Goal: Transaction & Acquisition: Book appointment/travel/reservation

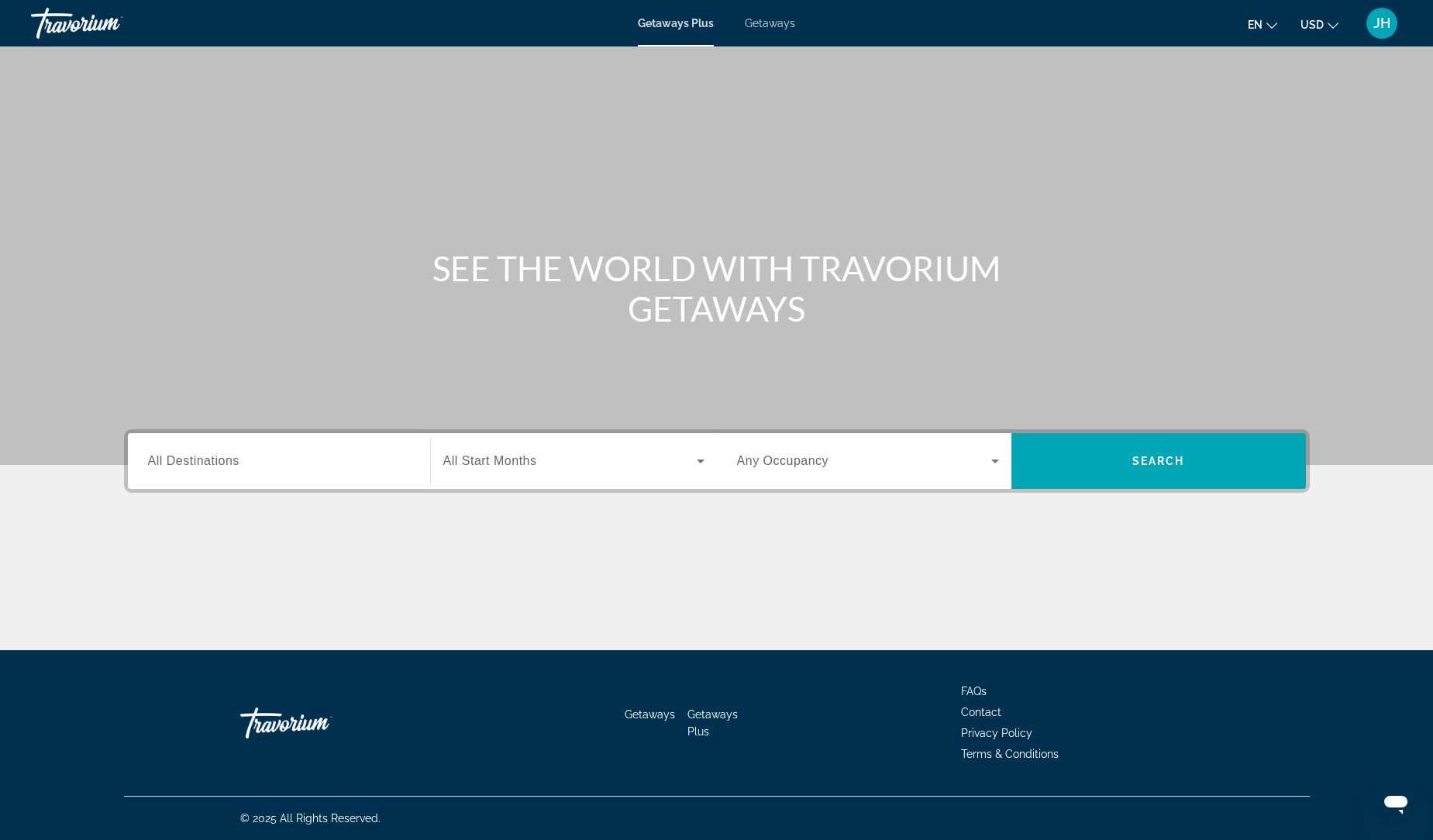
click at [767, 27] on span "Getaways" at bounding box center [769, 23] width 50 height 12
click at [217, 468] on input "Destination All Destinations" at bounding box center [279, 461] width 262 height 19
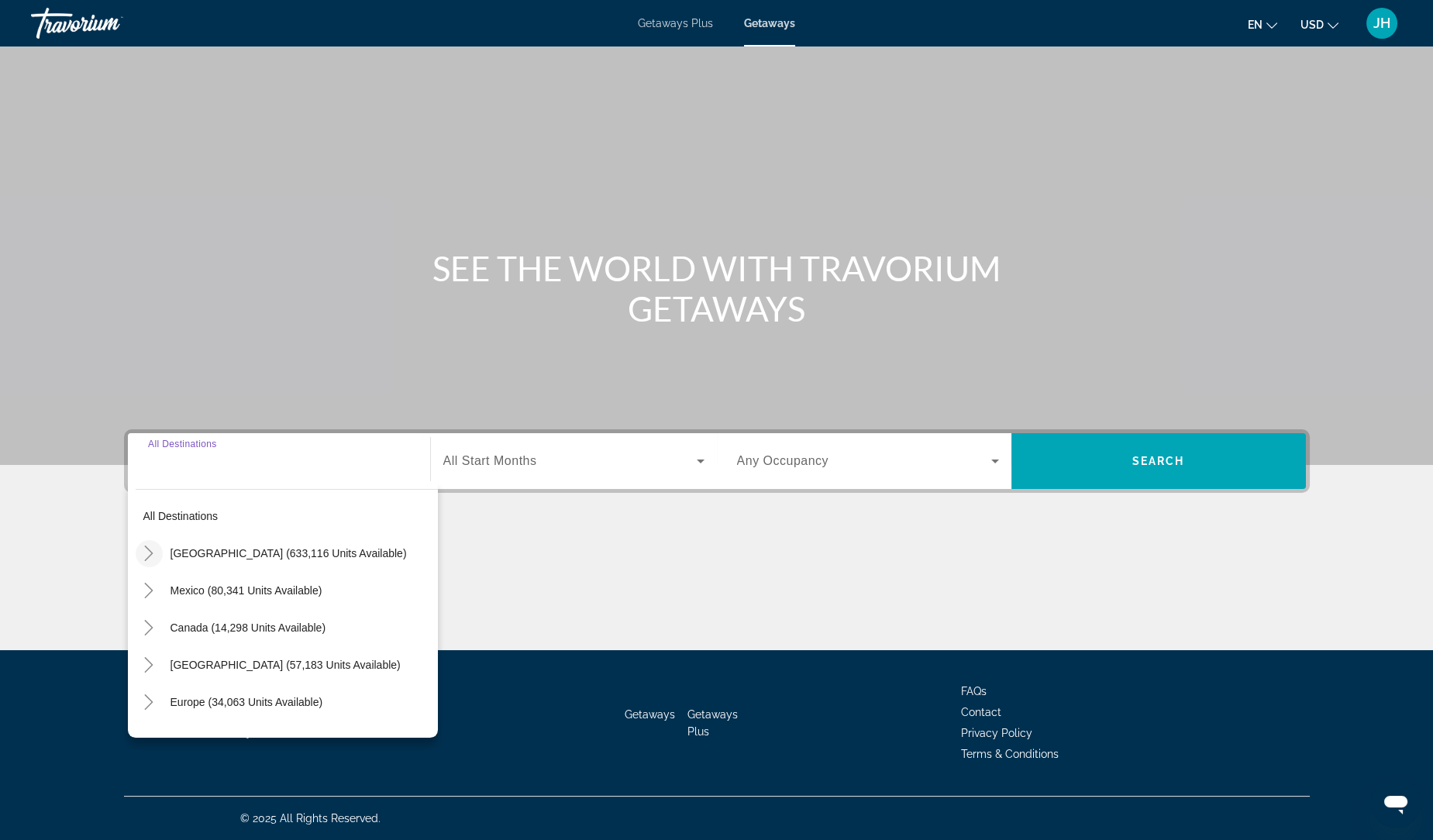
click at [146, 549] on icon "Toggle United States (633,116 units available)" at bounding box center [148, 552] width 16 height 16
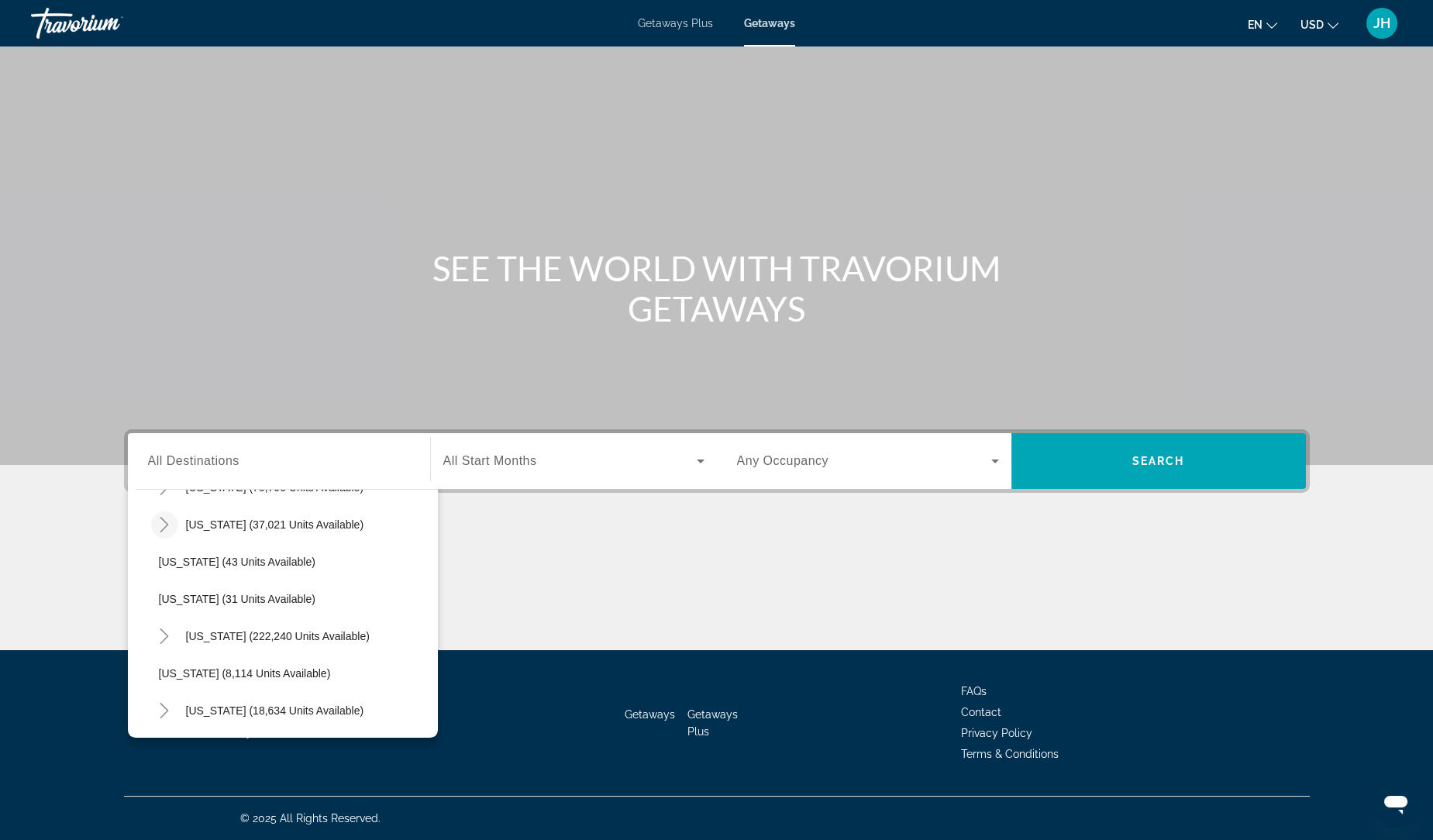
scroll to position [185, 0]
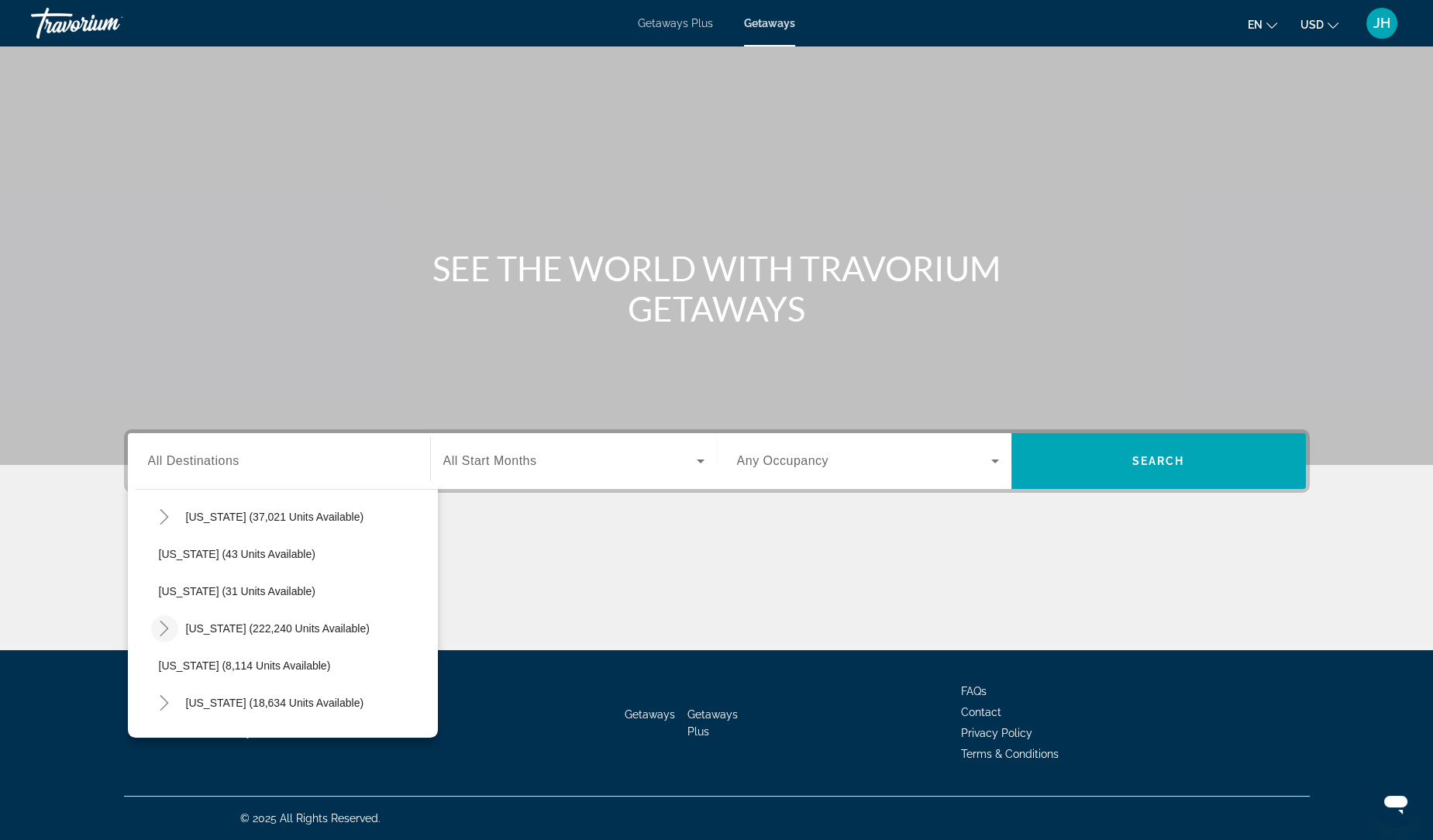
click at [164, 626] on icon "Toggle Florida (222,240 units available)" at bounding box center [164, 628] width 16 height 16
click at [177, 660] on span "[GEOGRAPHIC_DATA] (93,302 units available)" at bounding box center [289, 665] width 230 height 12
type input "**********"
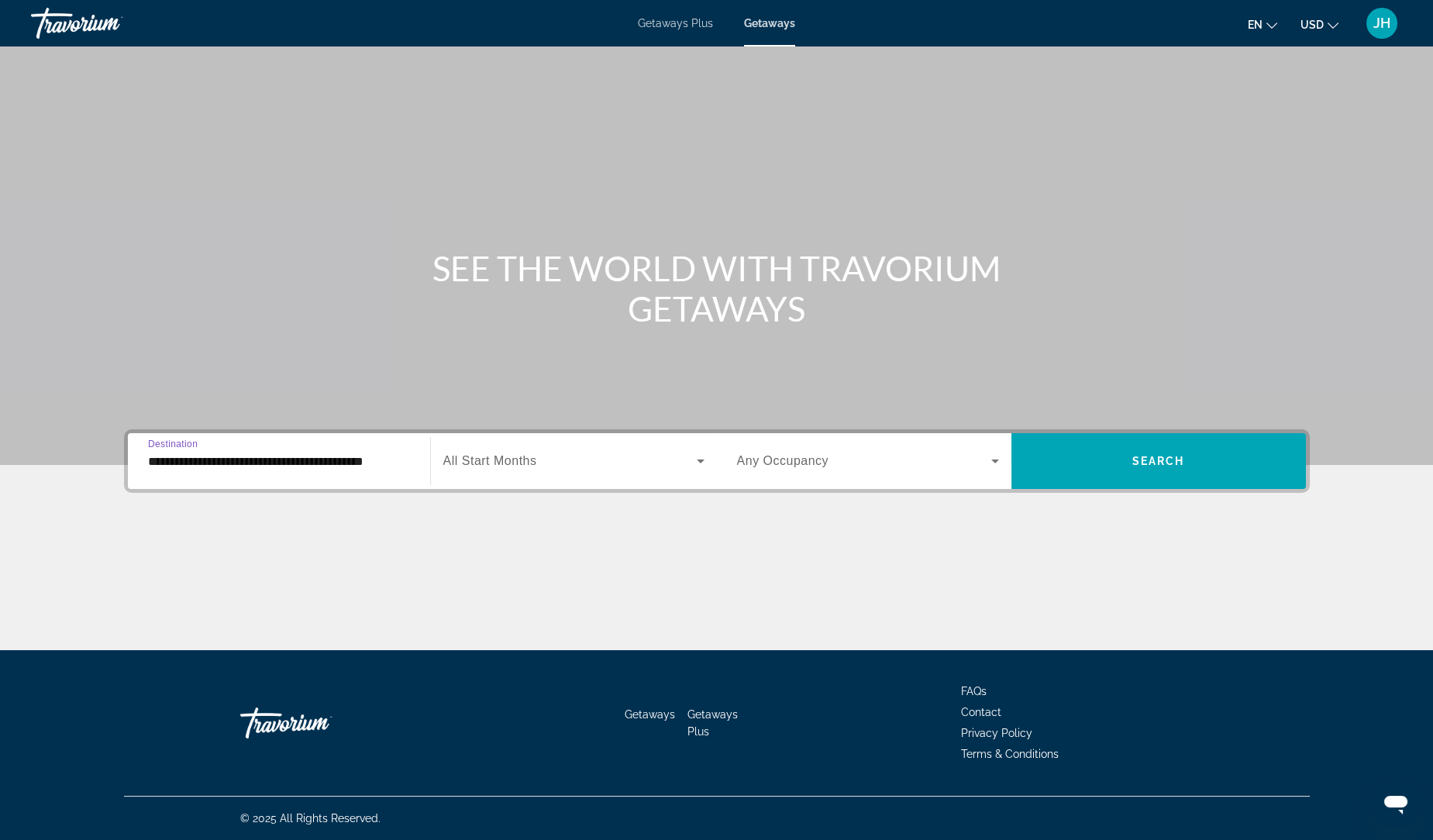
click at [626, 461] on span "Search widget" at bounding box center [570, 461] width 253 height 19
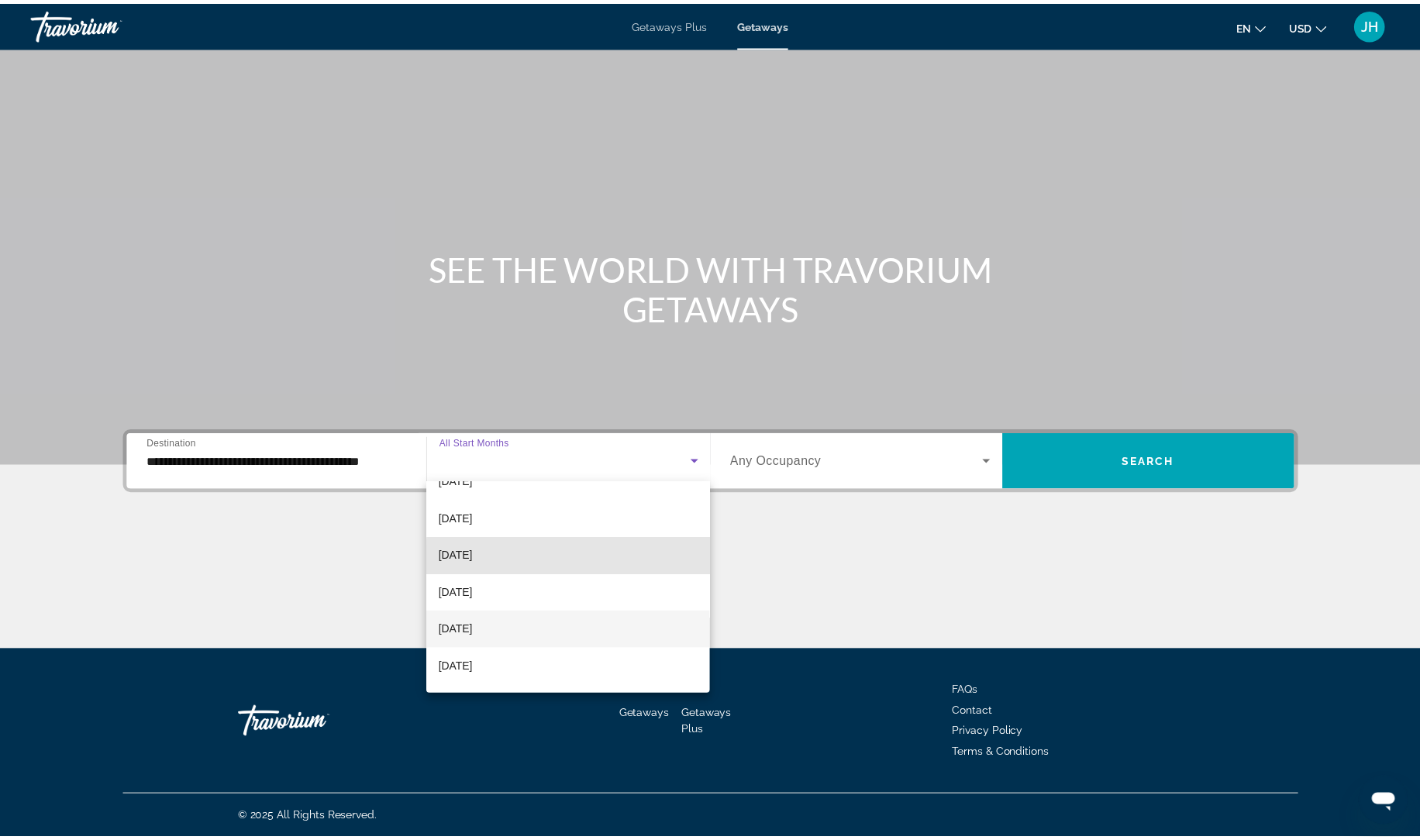
scroll to position [62, 0]
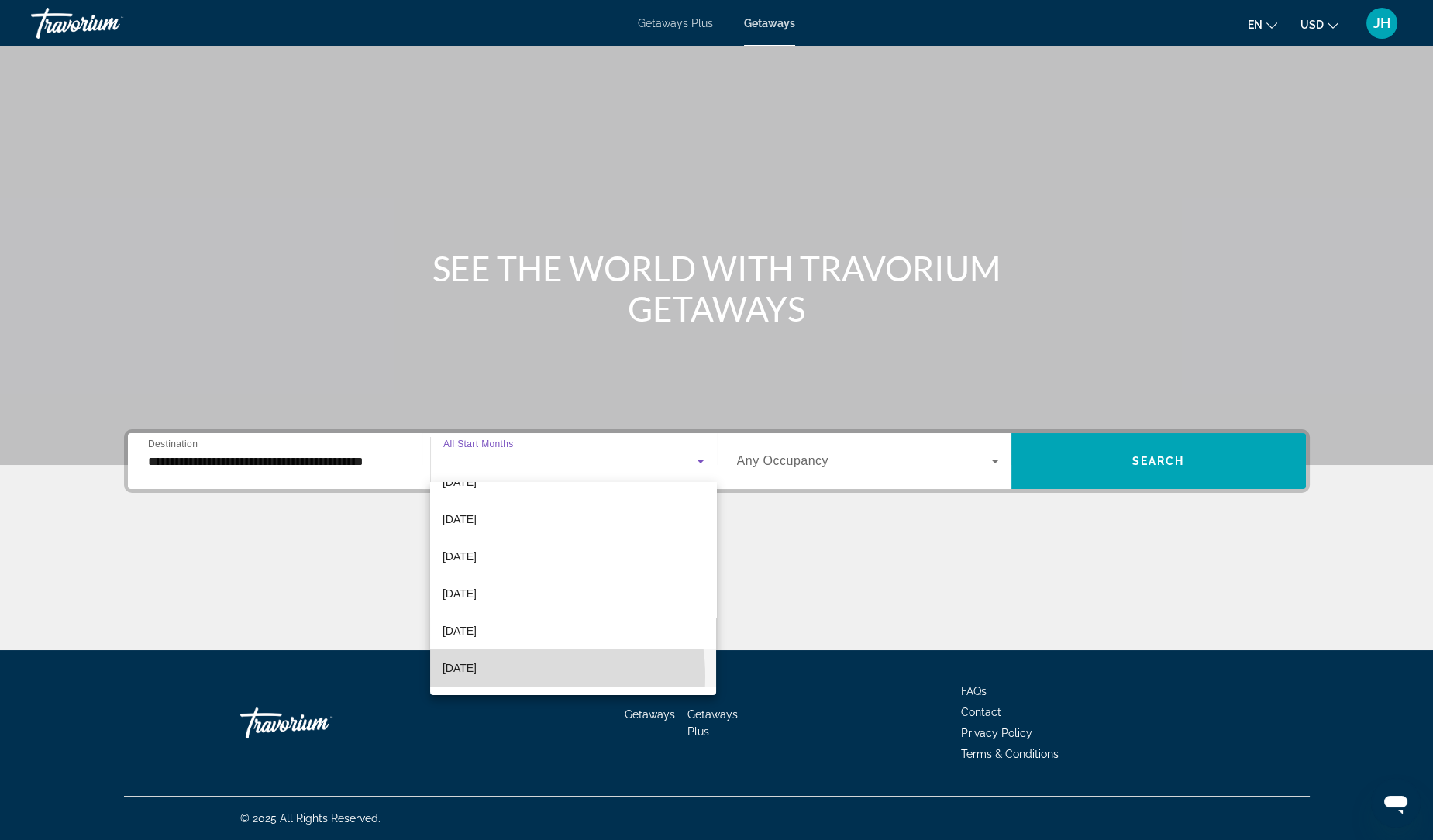
click at [476, 676] on span "[DATE]" at bounding box center [460, 667] width 34 height 19
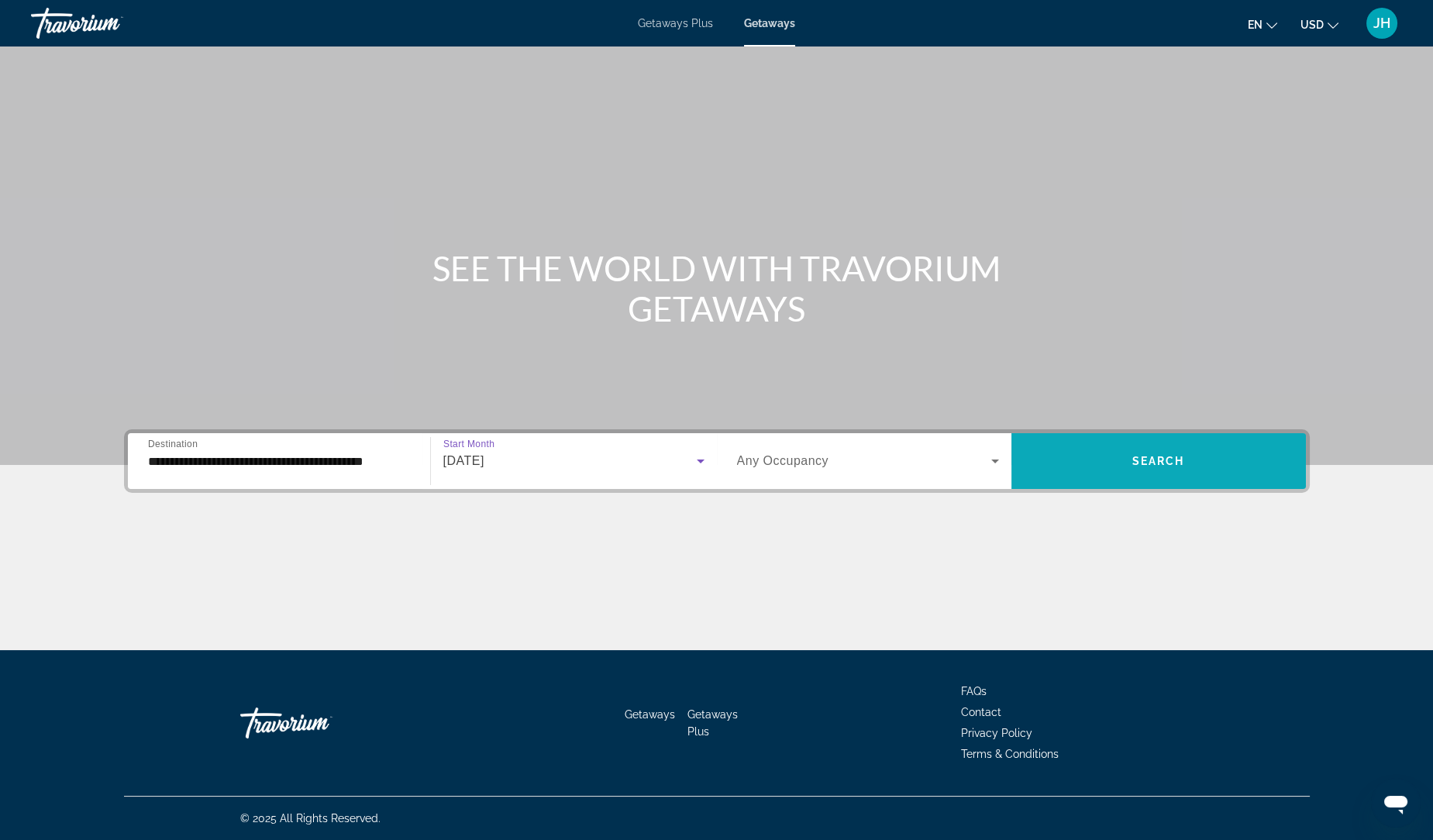
click at [1109, 452] on span "Search widget" at bounding box center [1158, 461] width 294 height 37
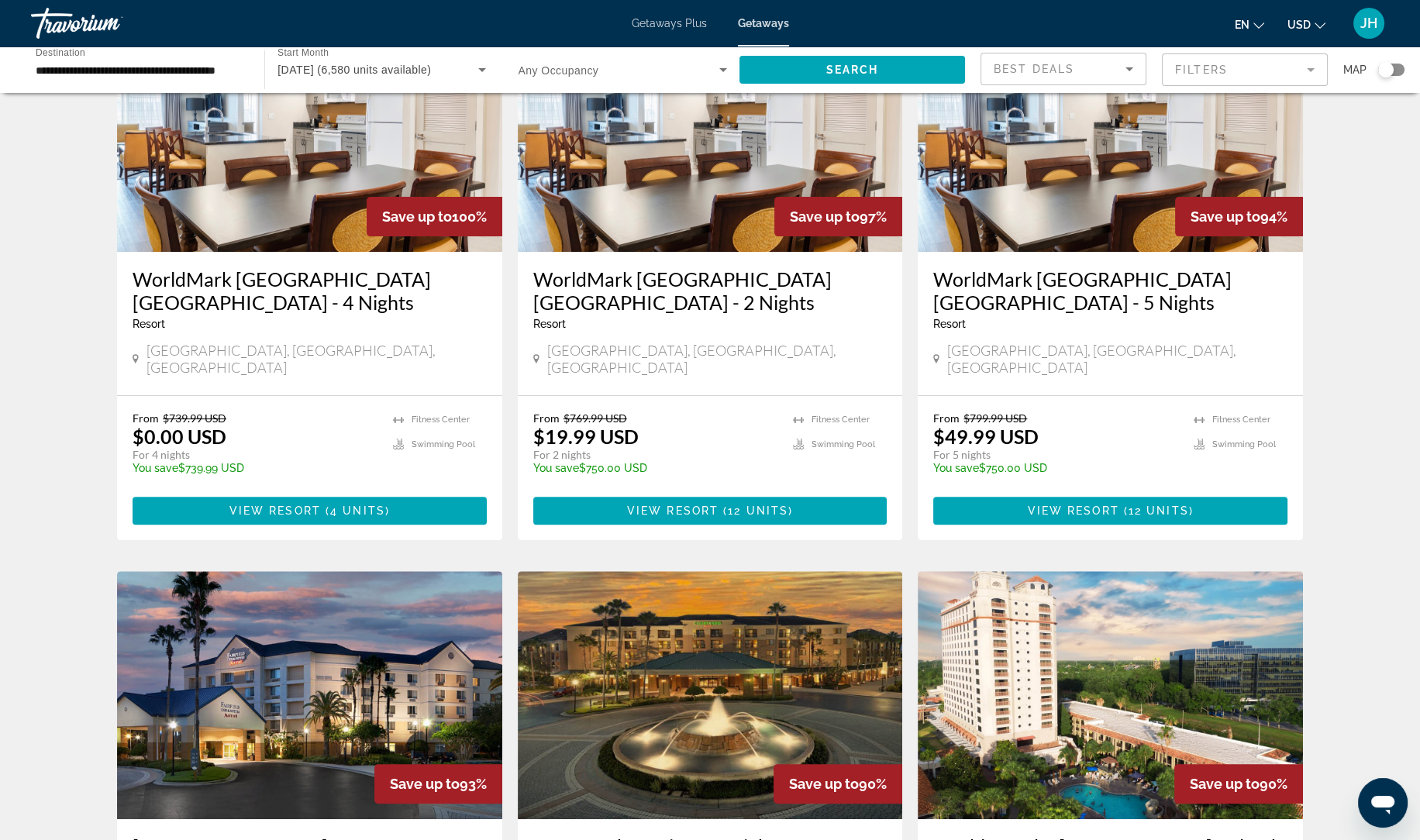
scroll to position [711, 0]
click at [1157, 504] on span "12 units" at bounding box center [1158, 510] width 61 height 12
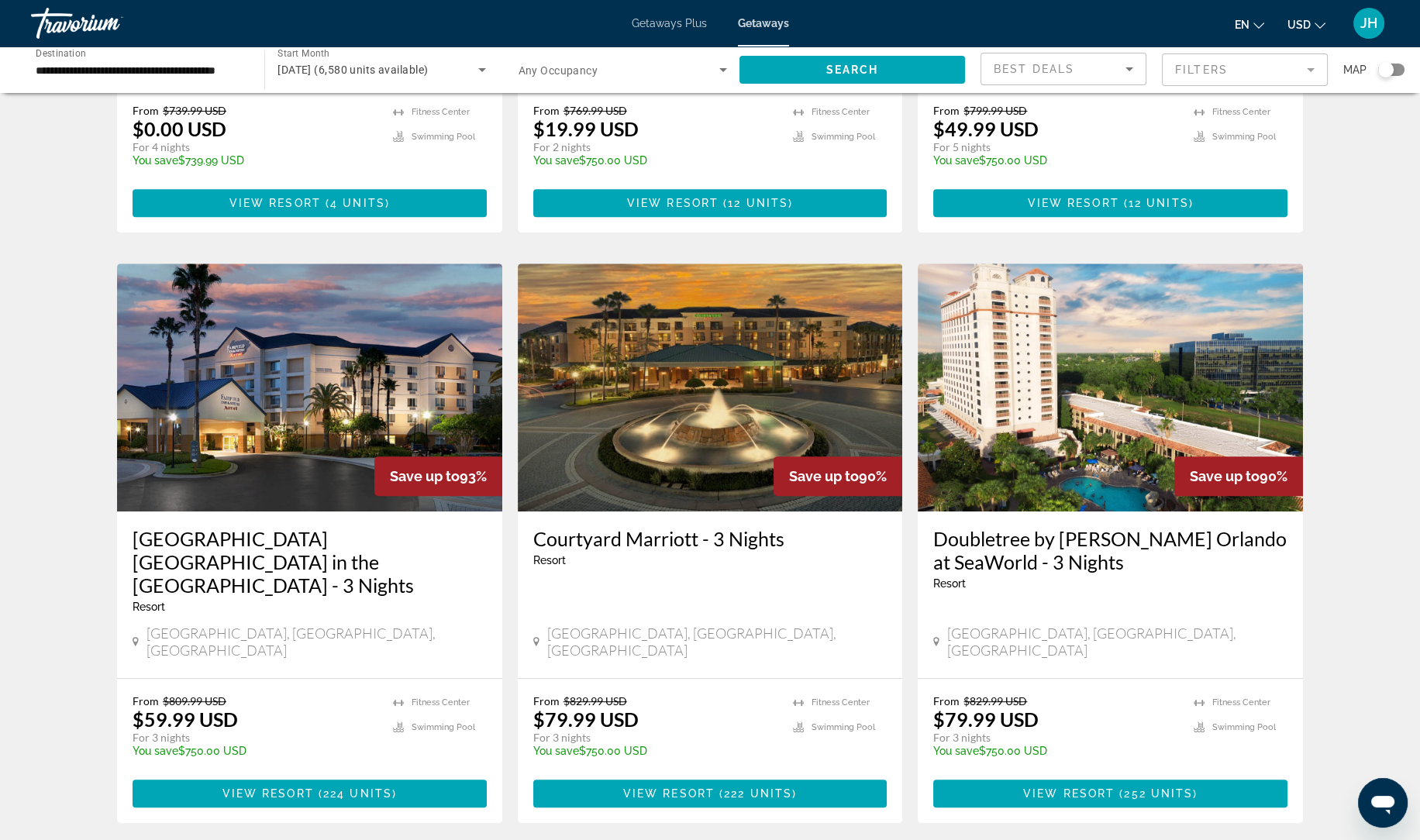
scroll to position [1048, 0]
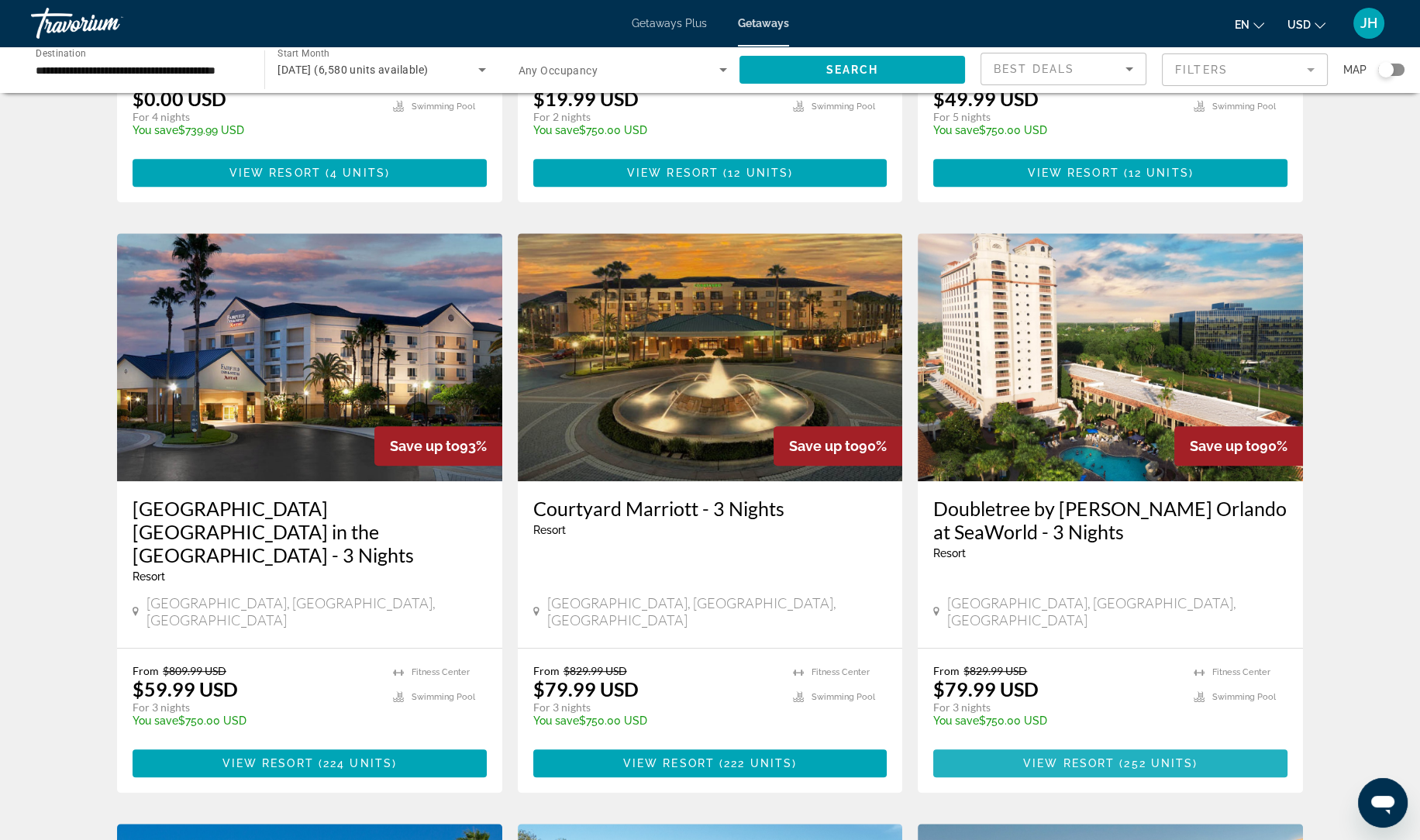
click at [1210, 744] on span "Main content" at bounding box center [1110, 762] width 354 height 37
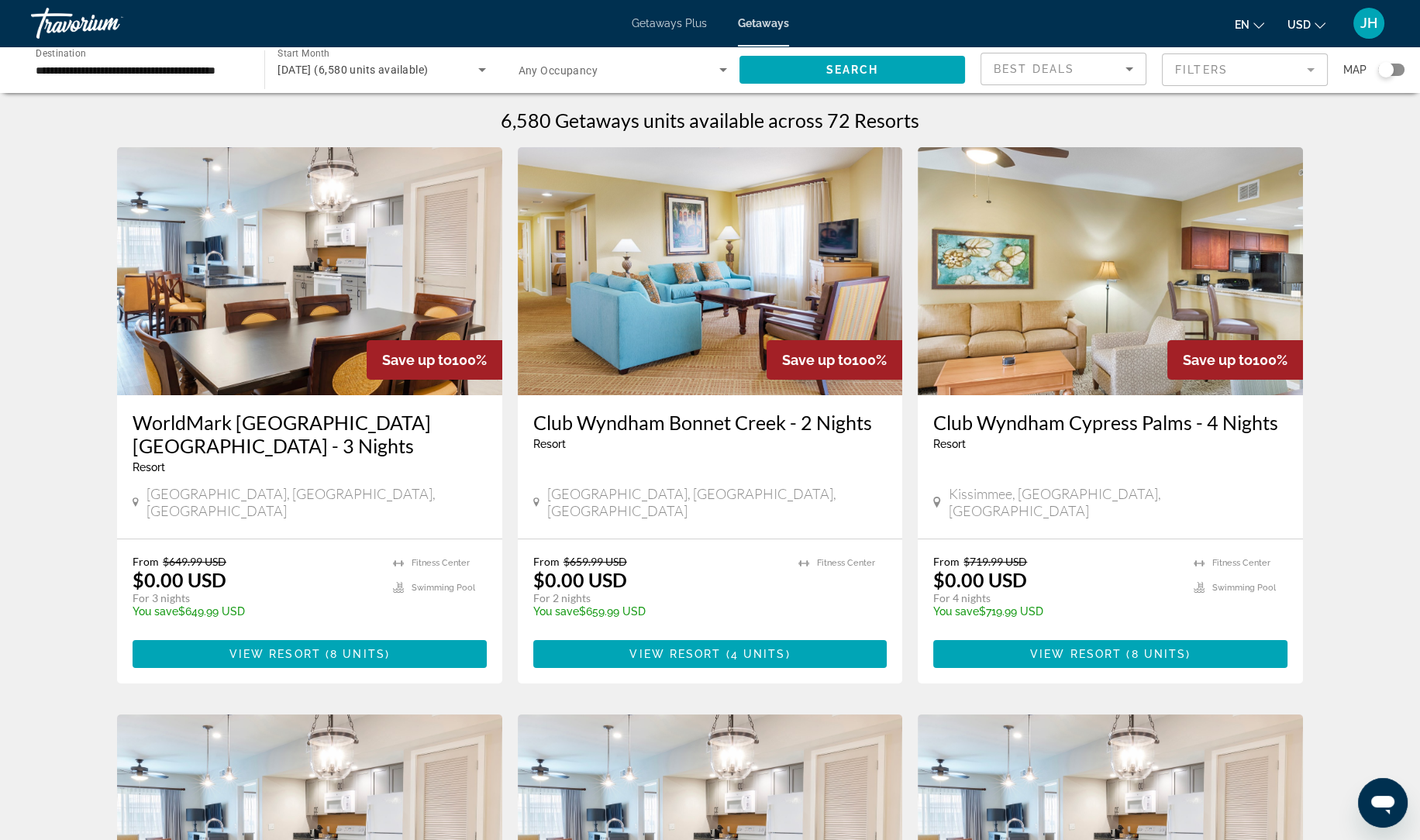
click at [634, 70] on span "Search widget" at bounding box center [618, 70] width 201 height 19
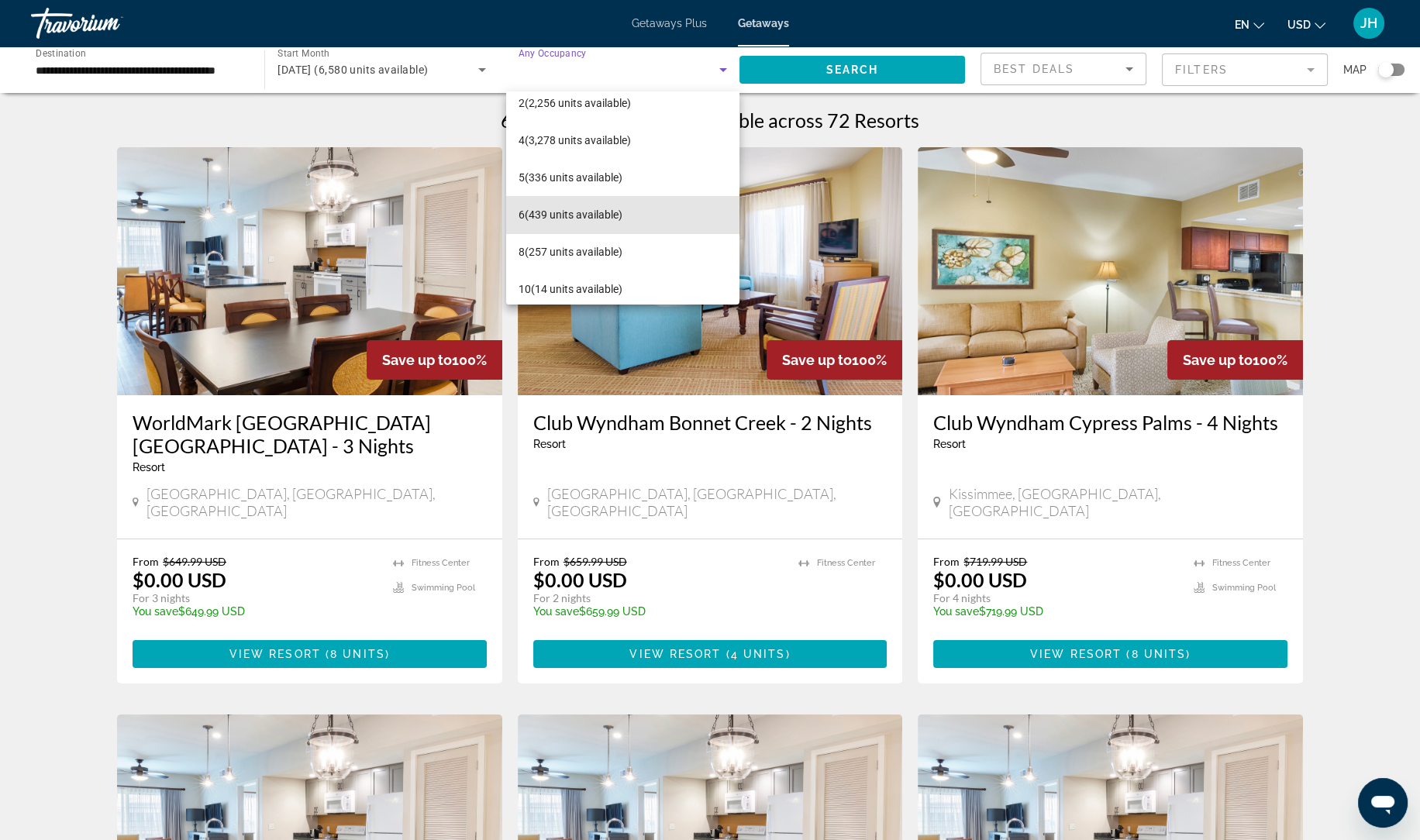
scroll to position [59, 0]
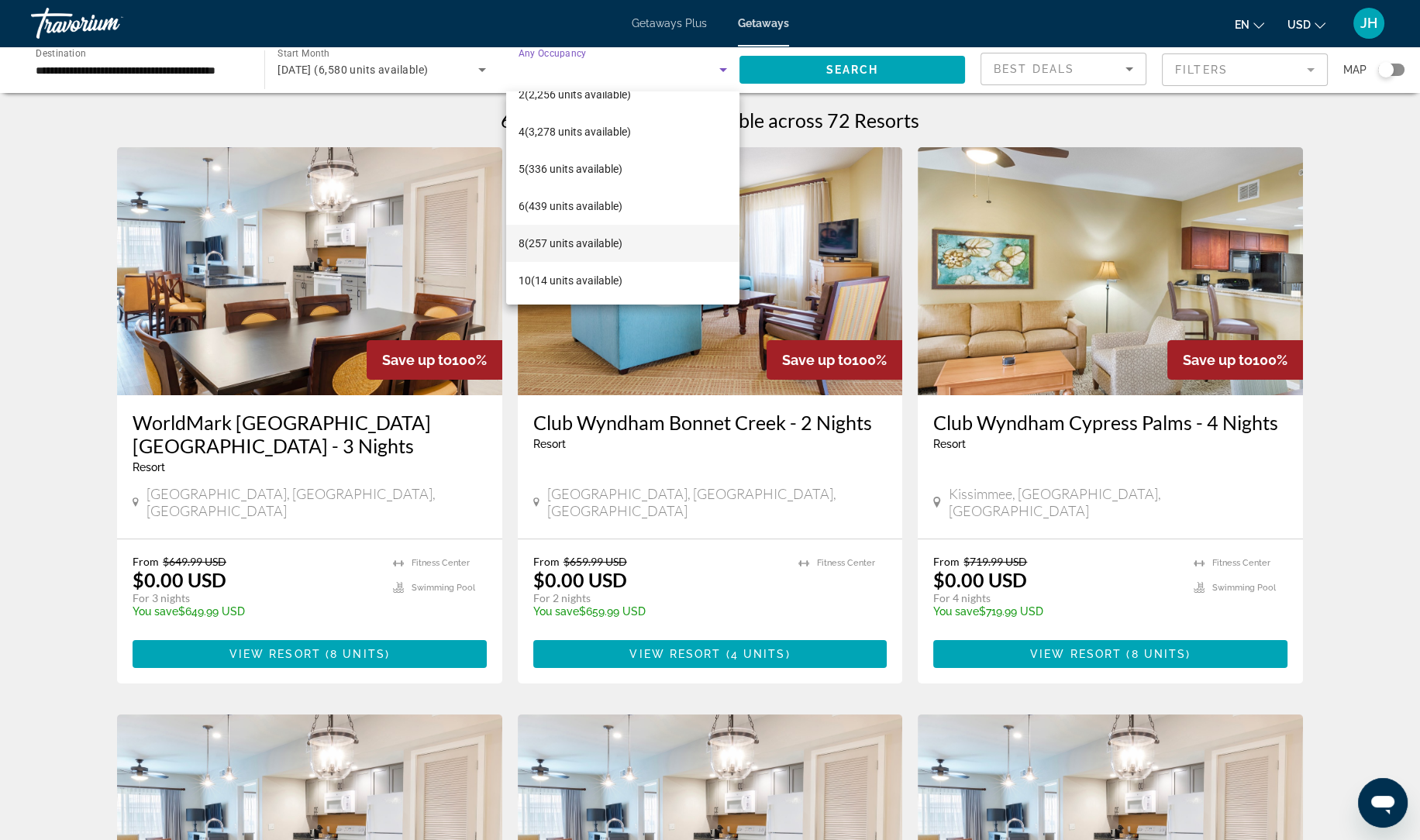
click at [573, 252] on mat-option "8 (257 units available)" at bounding box center [622, 243] width 233 height 37
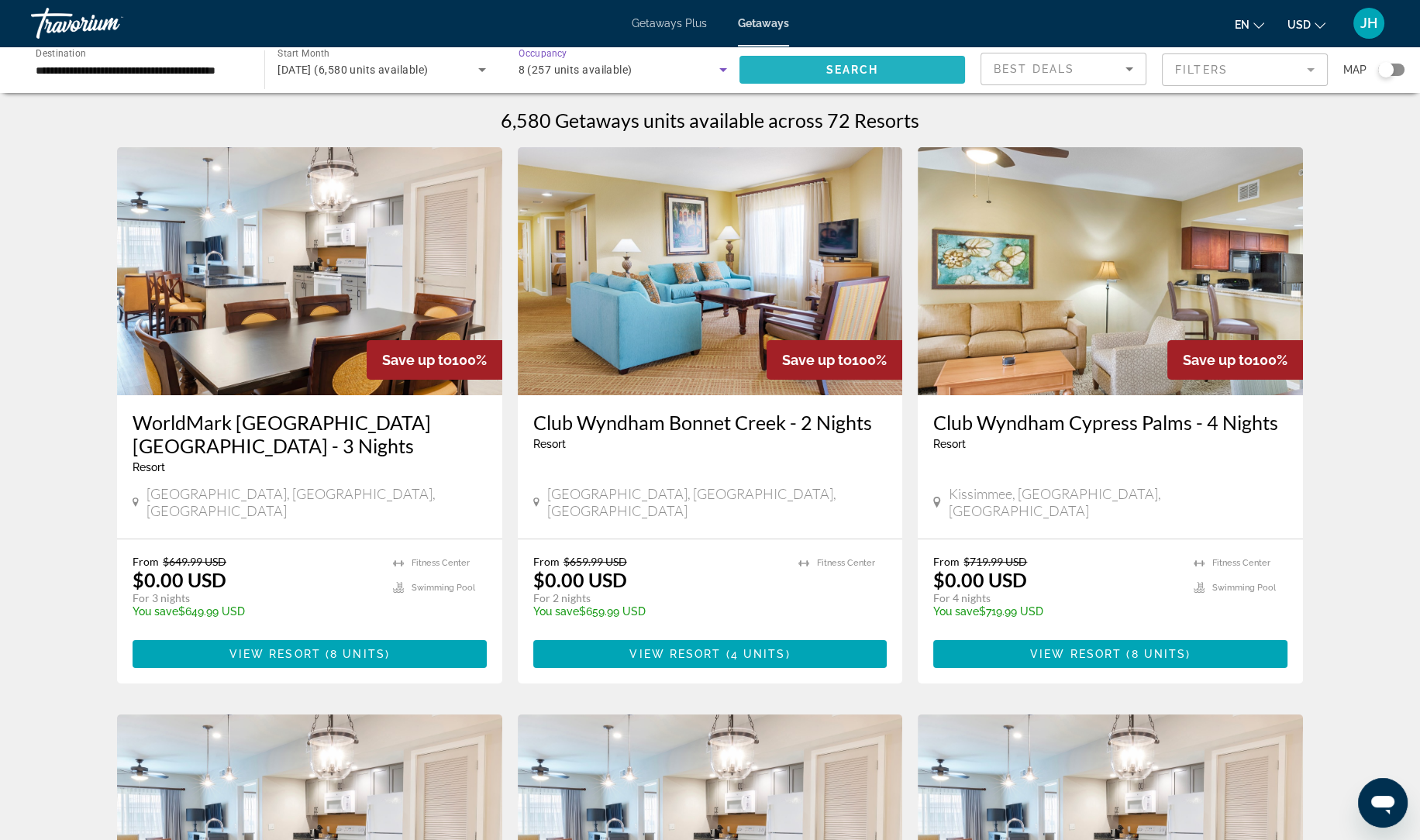
click at [846, 75] on span "Search" at bounding box center [853, 70] width 52 height 12
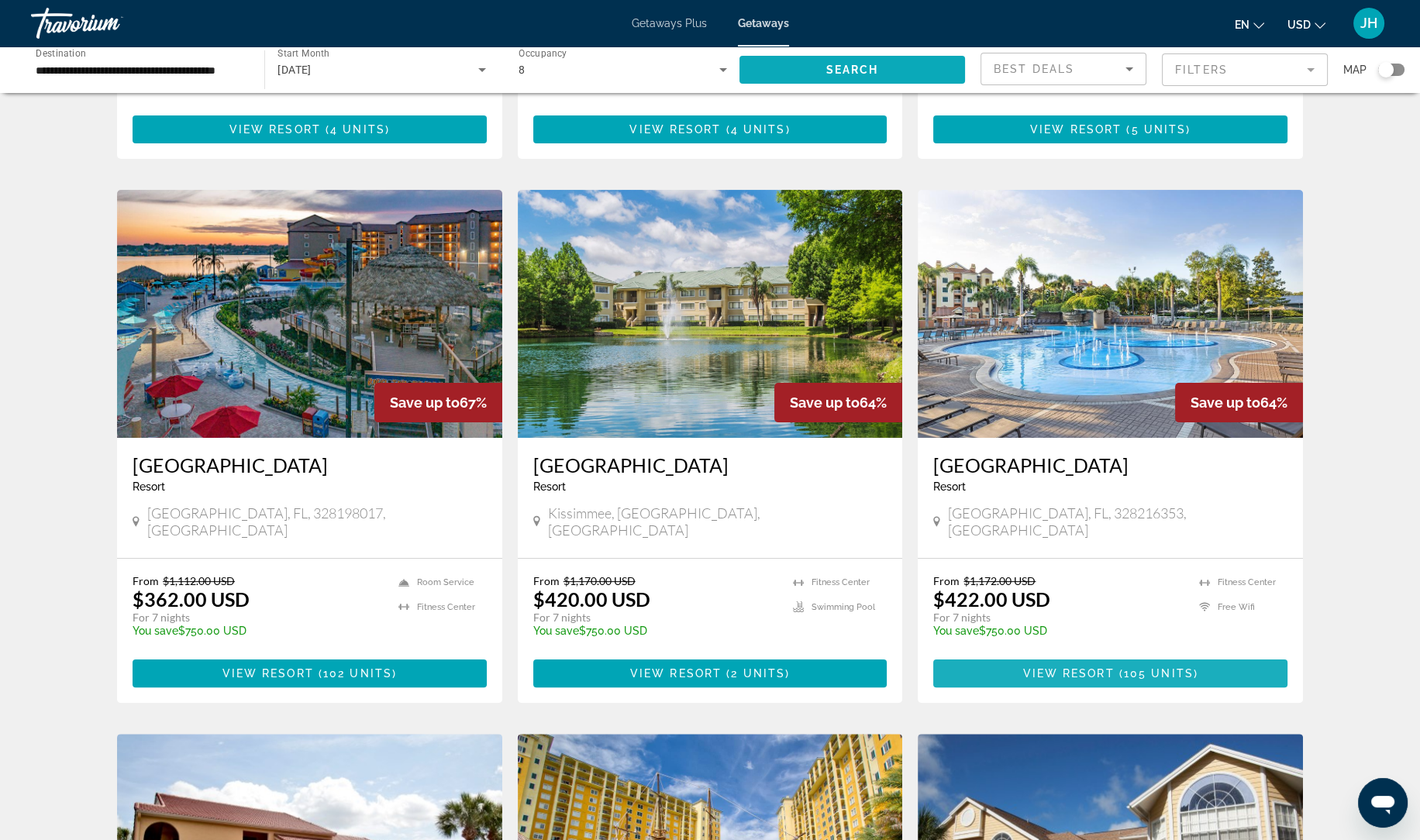
scroll to position [544, 0]
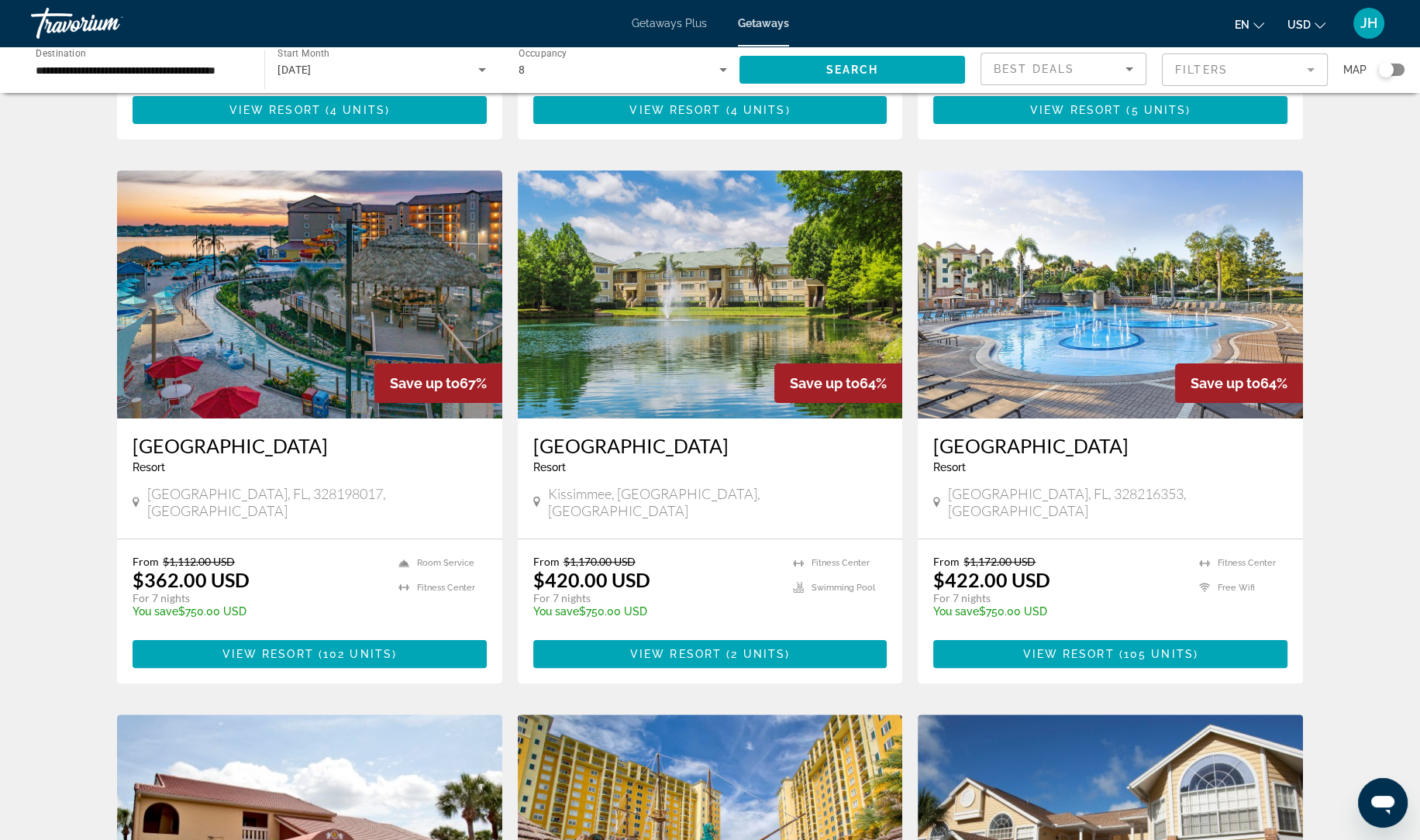
click at [353, 243] on img "Main content" at bounding box center [310, 294] width 385 height 247
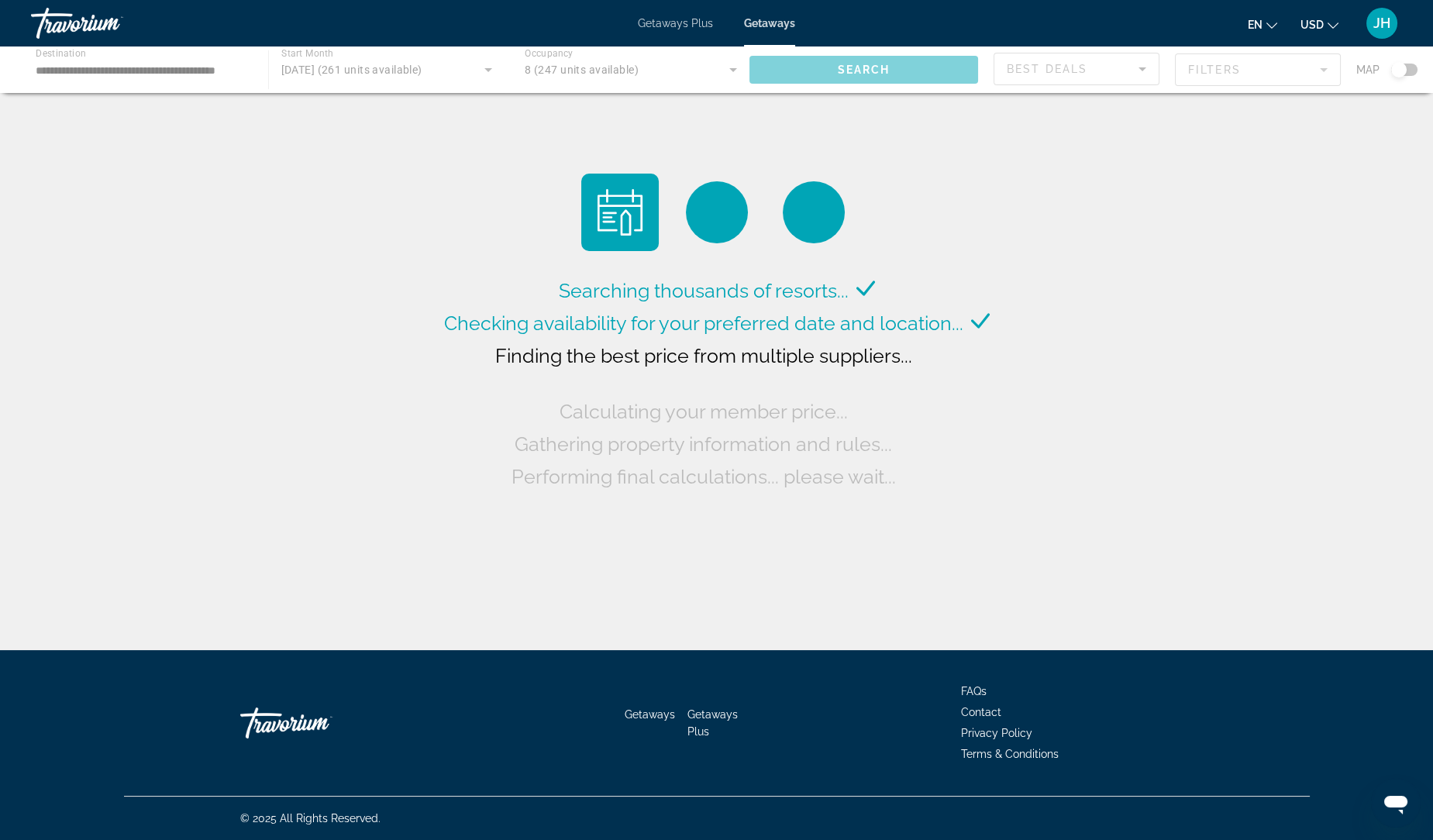
click at [1325, 429] on div "Searching thousands of resorts... Checking availability for your preferred date…" at bounding box center [716, 329] width 1433 height 657
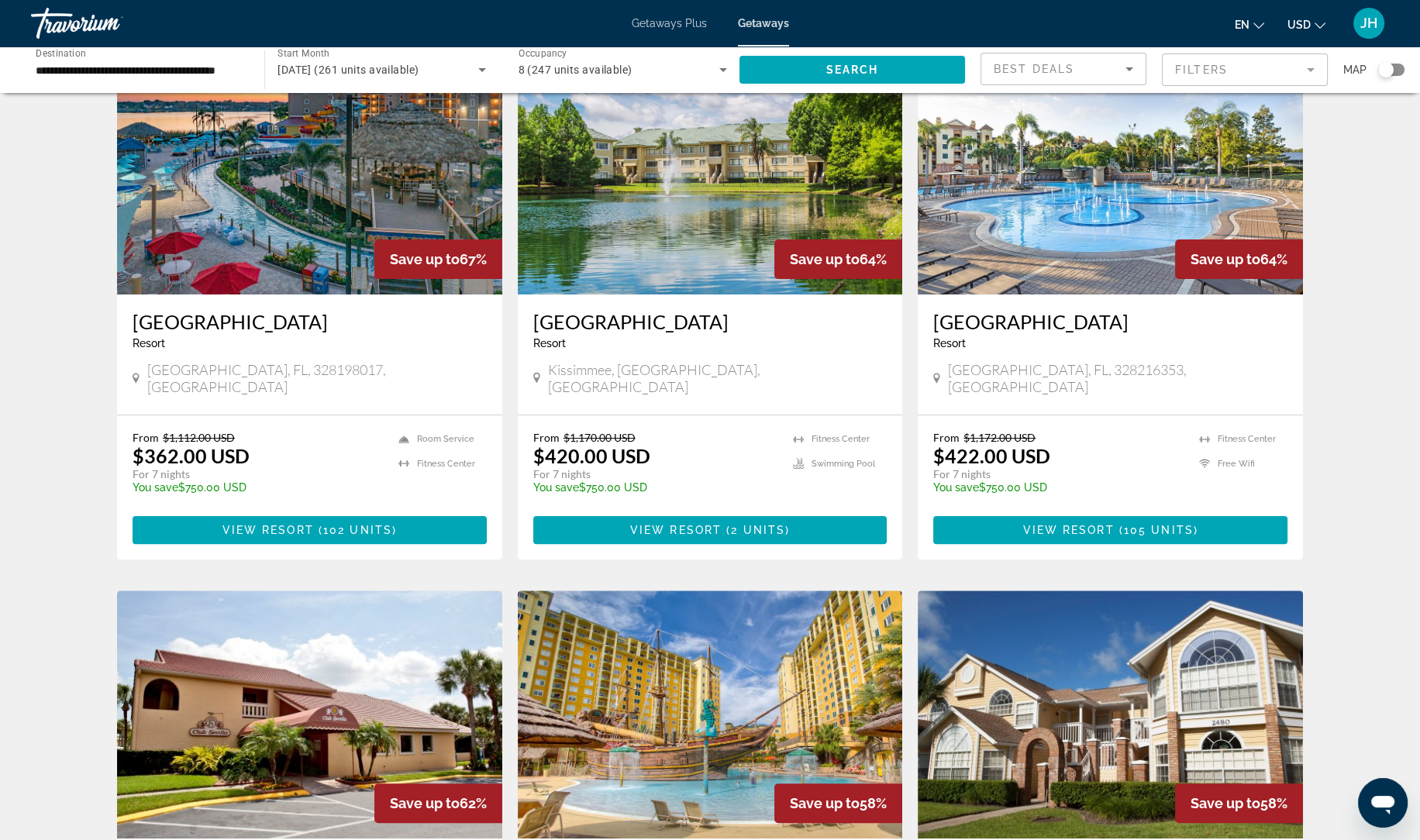
scroll to position [670, 0]
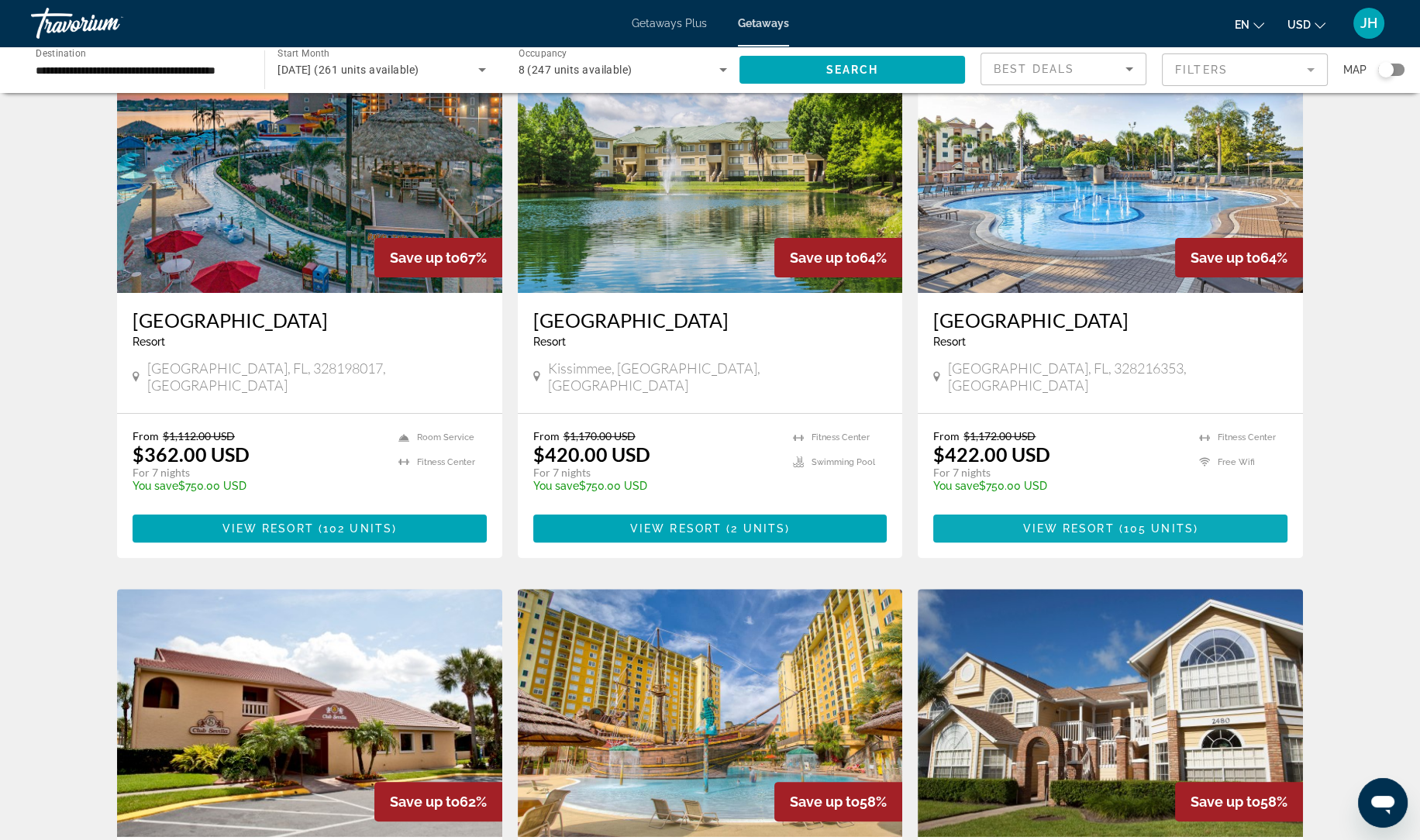
click at [1160, 522] on span "105 units" at bounding box center [1158, 528] width 70 height 12
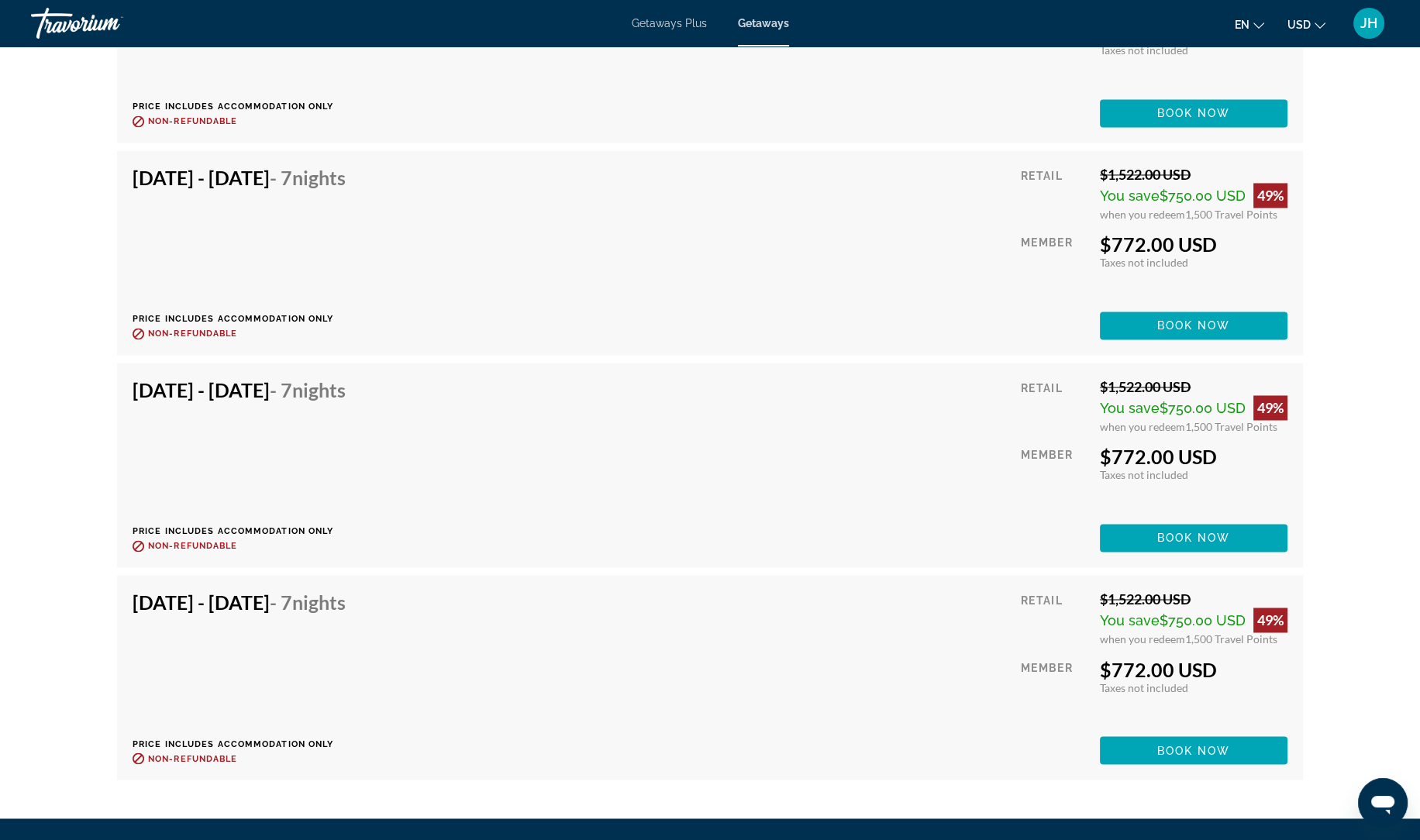
scroll to position [4302, 0]
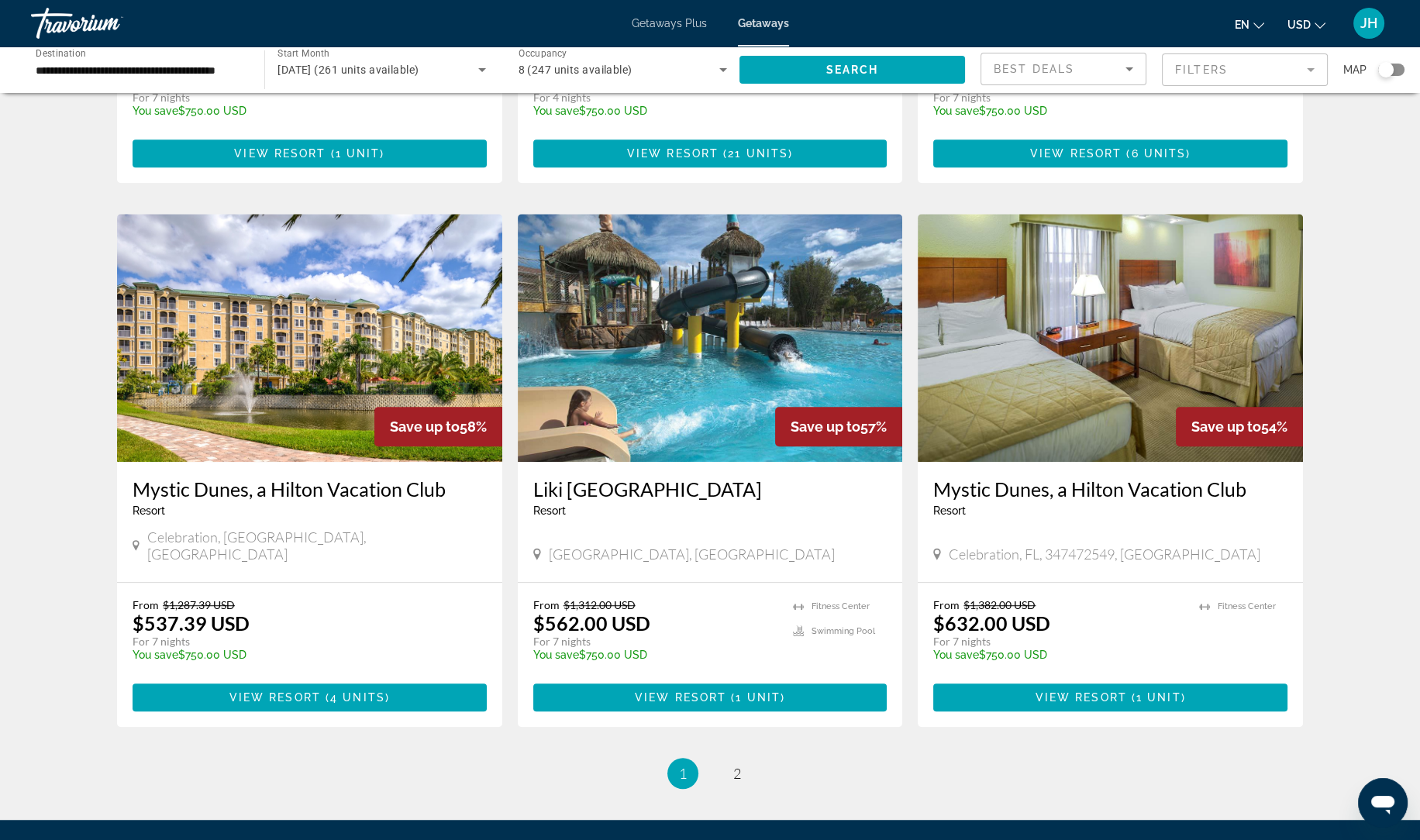
scroll to position [1616, 0]
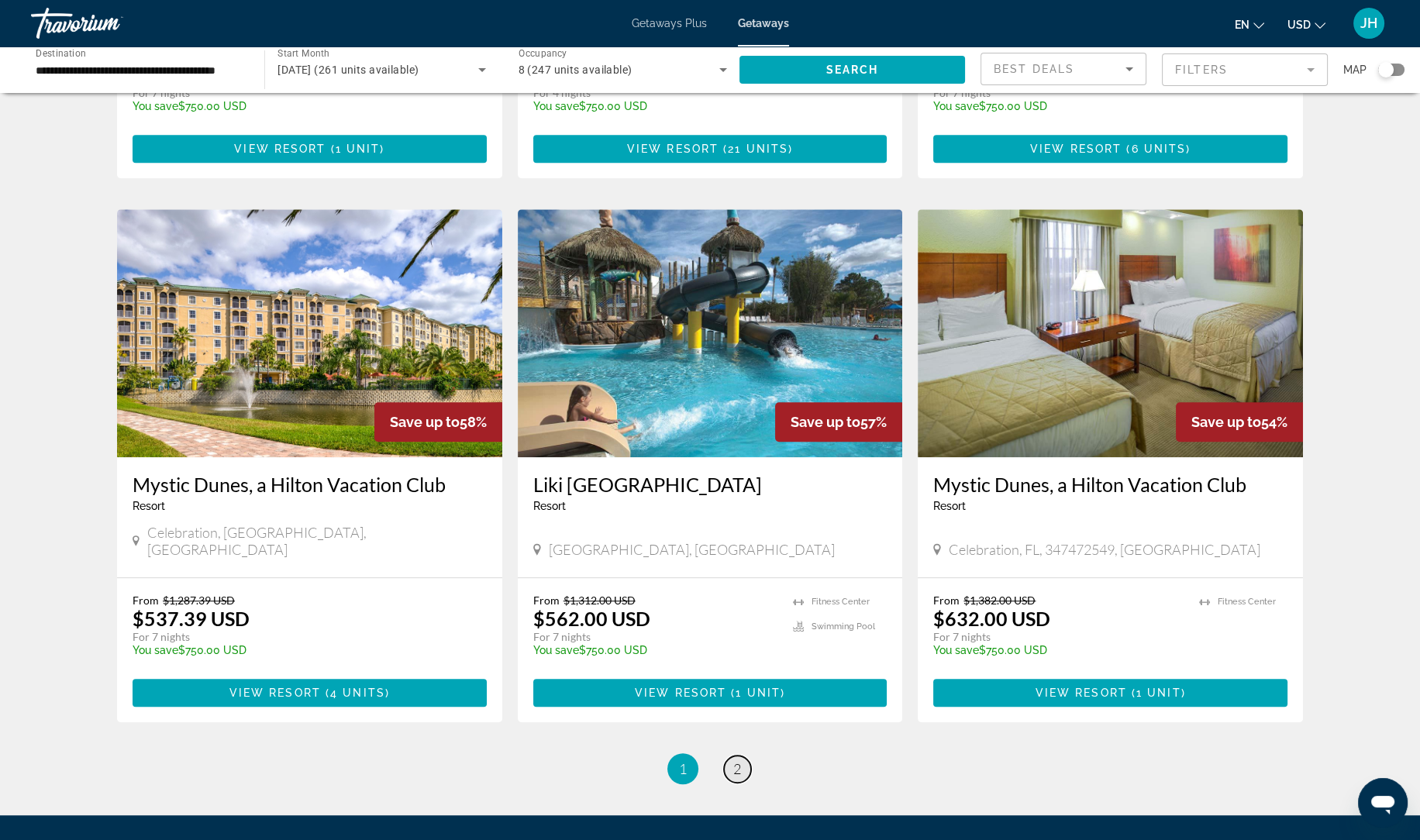
click at [736, 760] on span "2" at bounding box center [736, 768] width 7 height 17
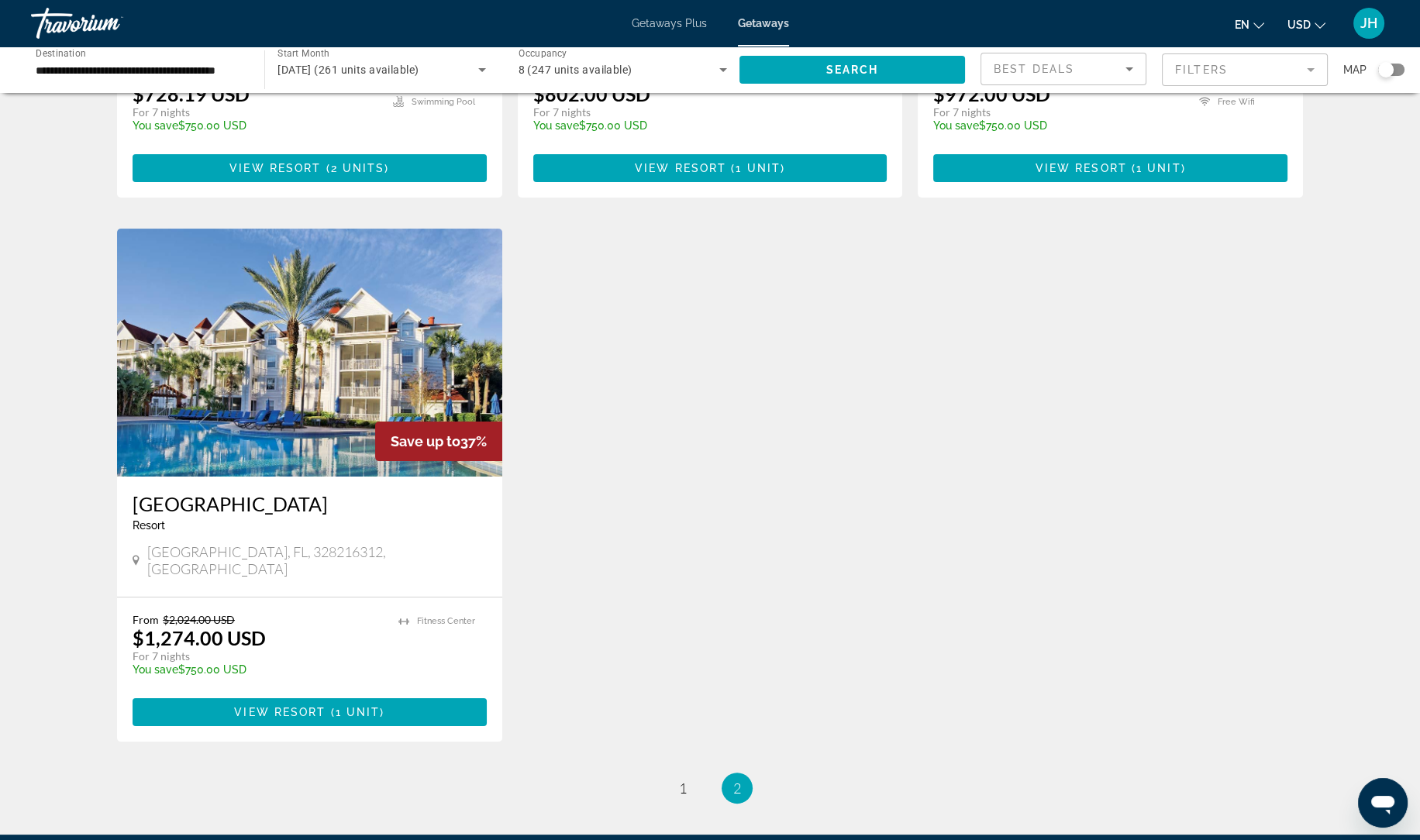
scroll to position [469, 0]
click at [350, 693] on span "Main content" at bounding box center [310, 711] width 354 height 37
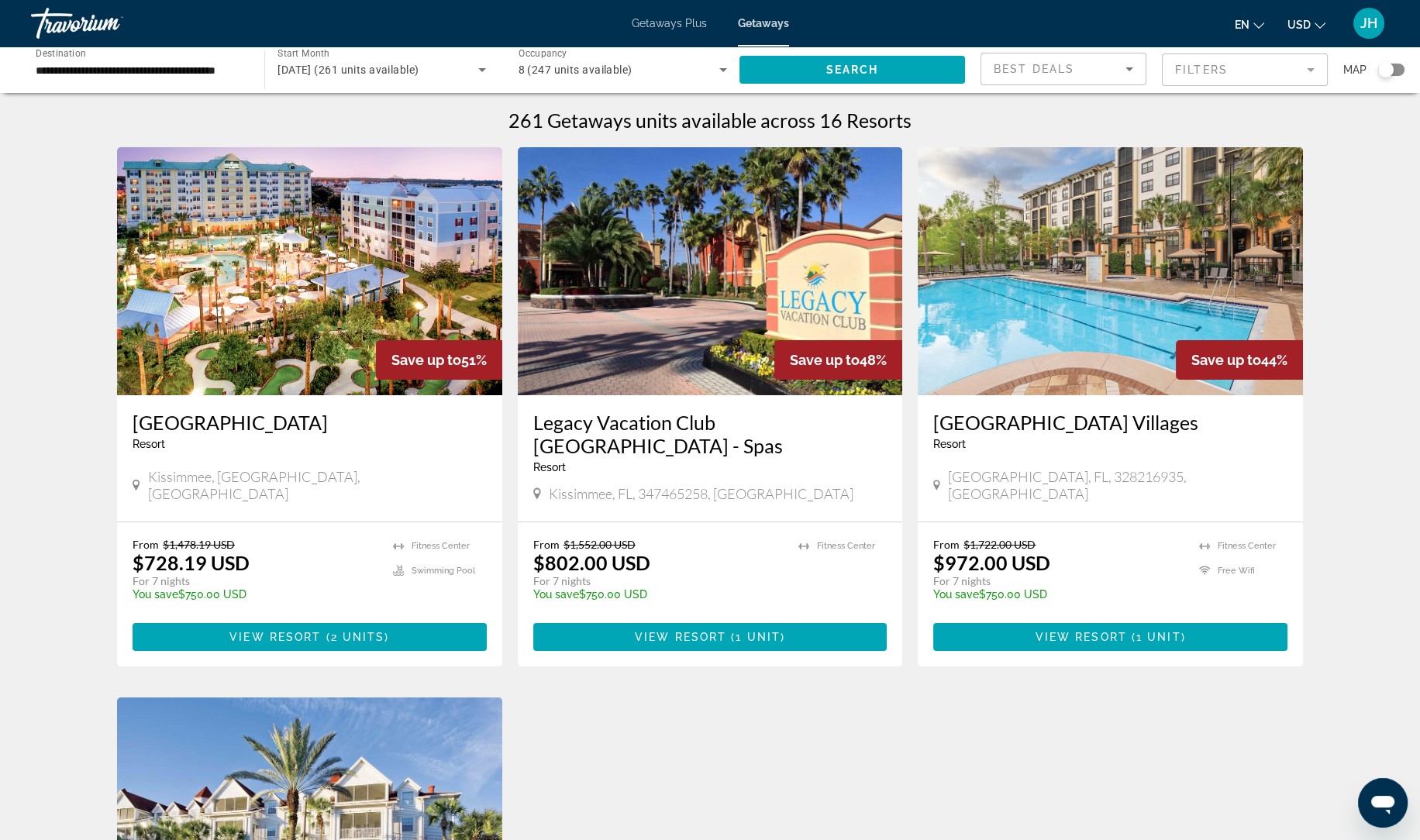
click at [413, 66] on span "February 2026 (261 units available)" at bounding box center [348, 70] width 141 height 12
click at [370, 120] on mat-option "All Start Months" at bounding box center [381, 116] width 233 height 37
click at [832, 78] on span "Search widget" at bounding box center [852, 69] width 225 height 37
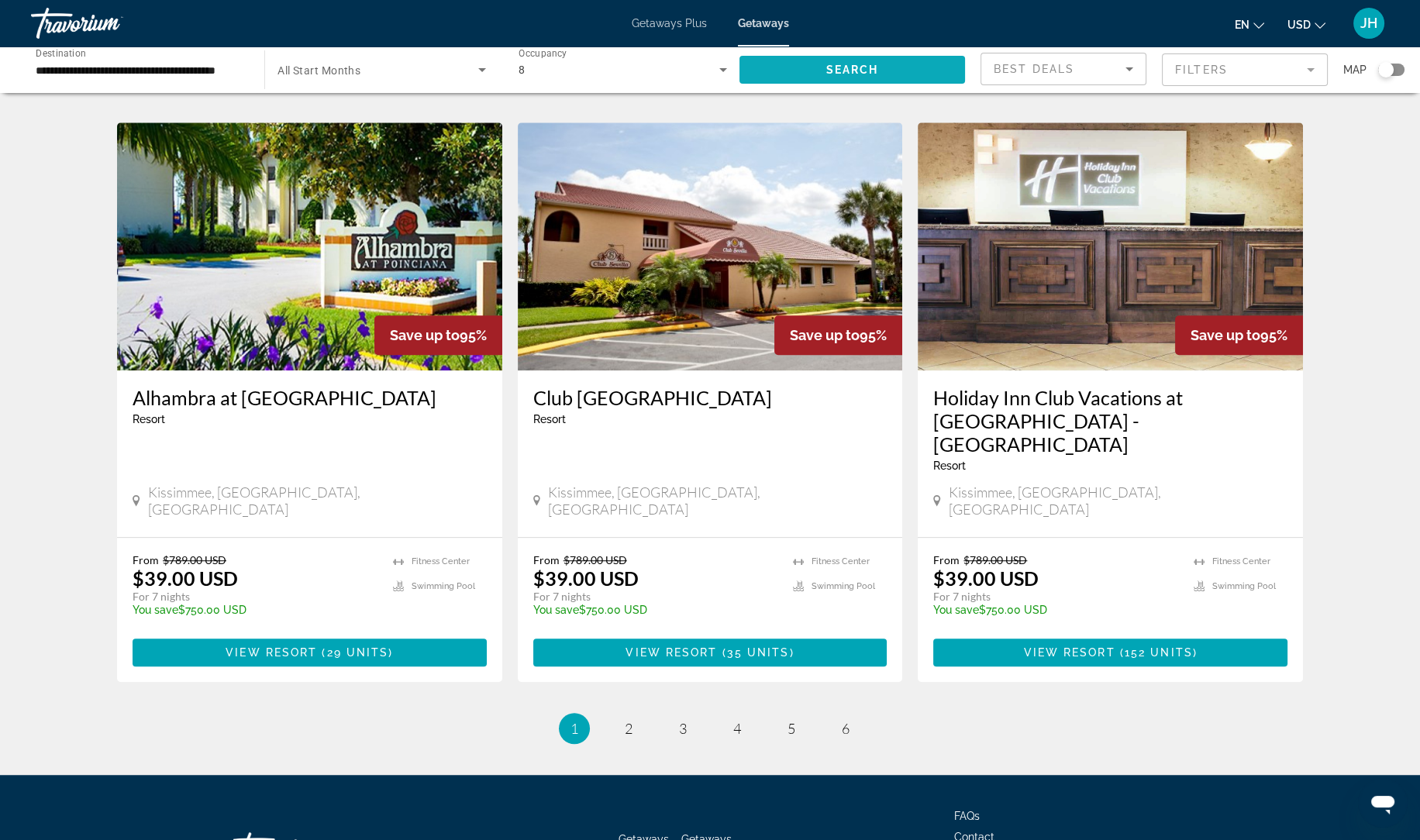
scroll to position [1688, 0]
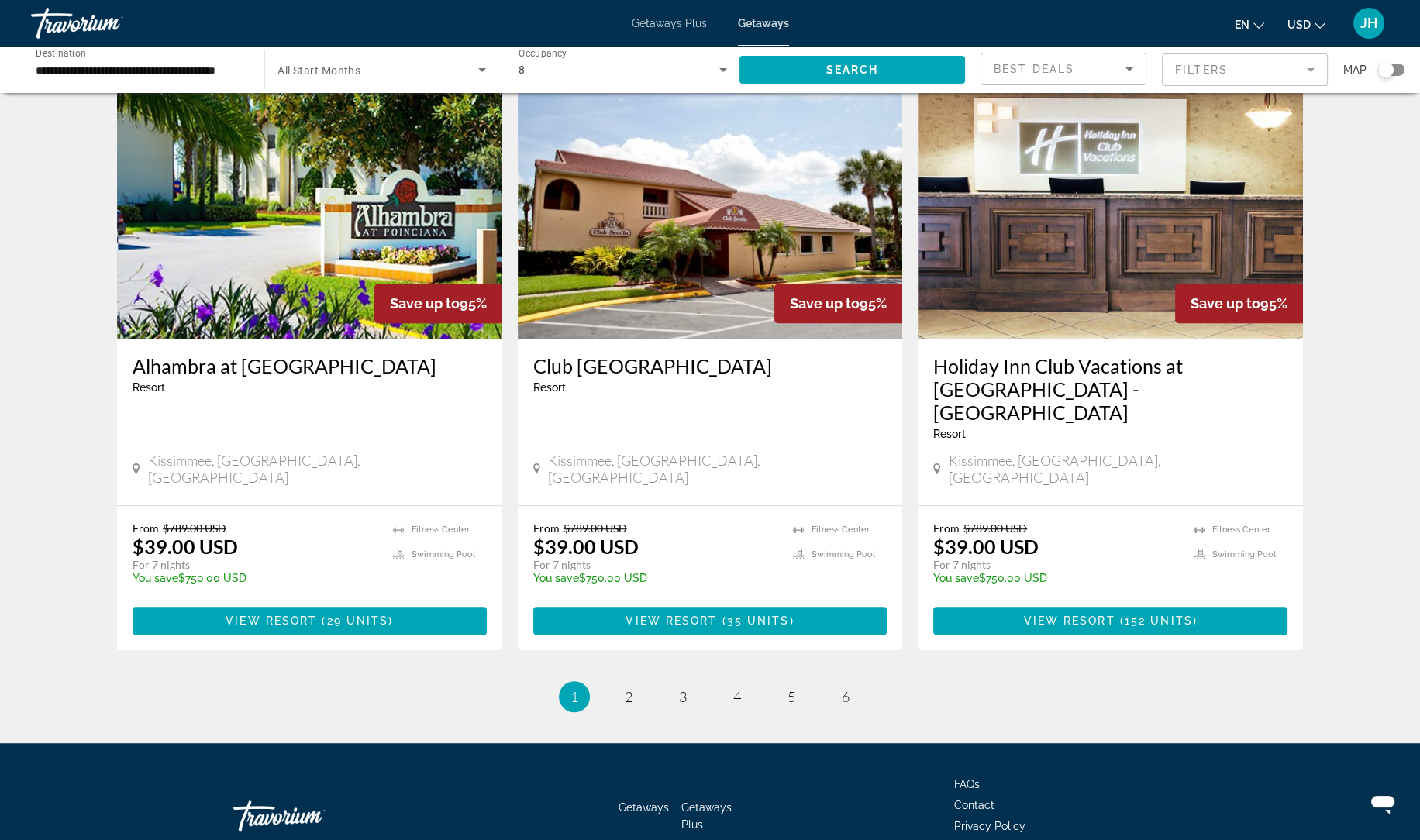
click at [642, 681] on li "page 2" at bounding box center [629, 697] width 31 height 31
click at [635, 683] on link "page 2" at bounding box center [628, 697] width 27 height 27
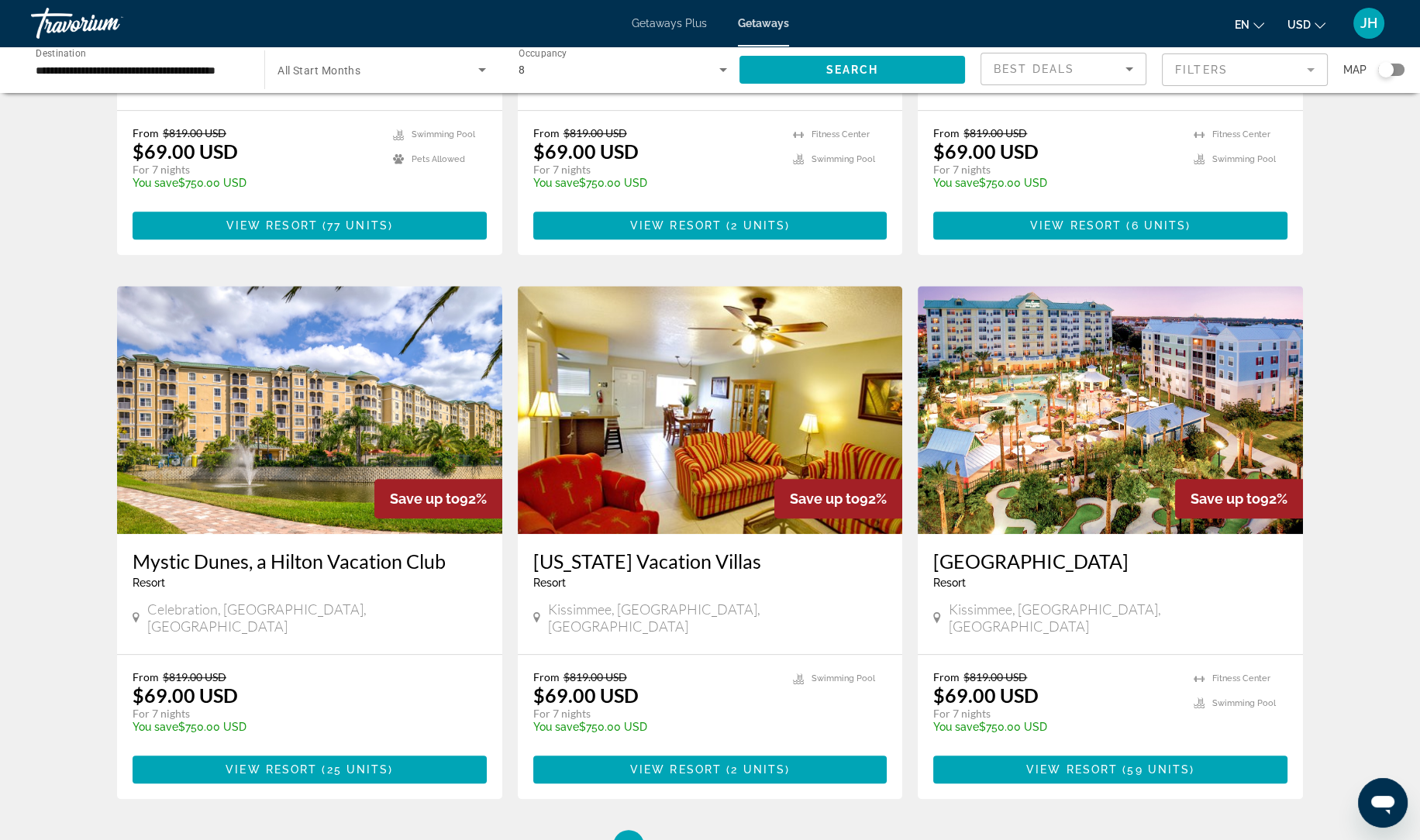
scroll to position [1564, 0]
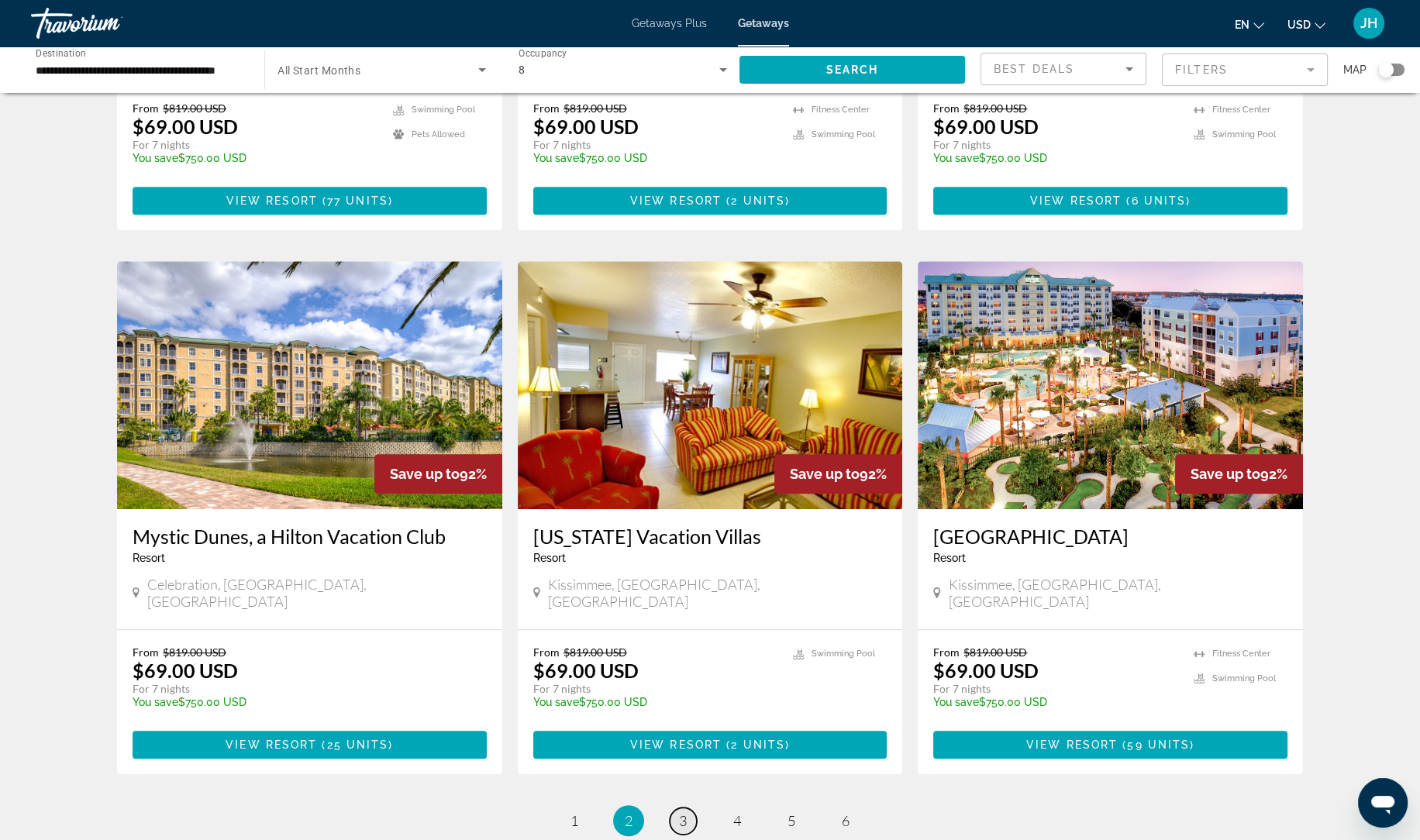
click at [683, 812] on span "3" at bounding box center [682, 820] width 7 height 17
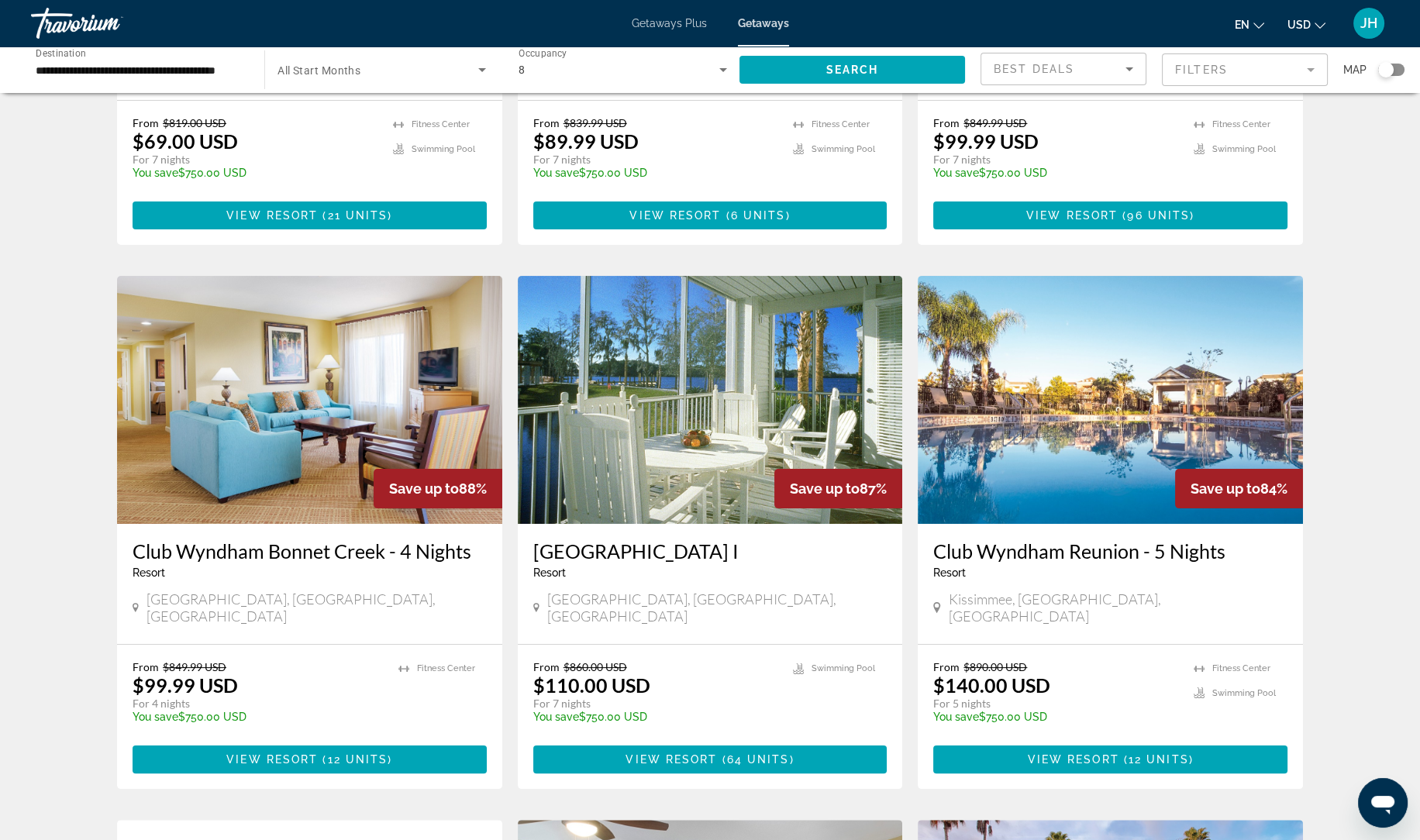
scroll to position [444, 0]
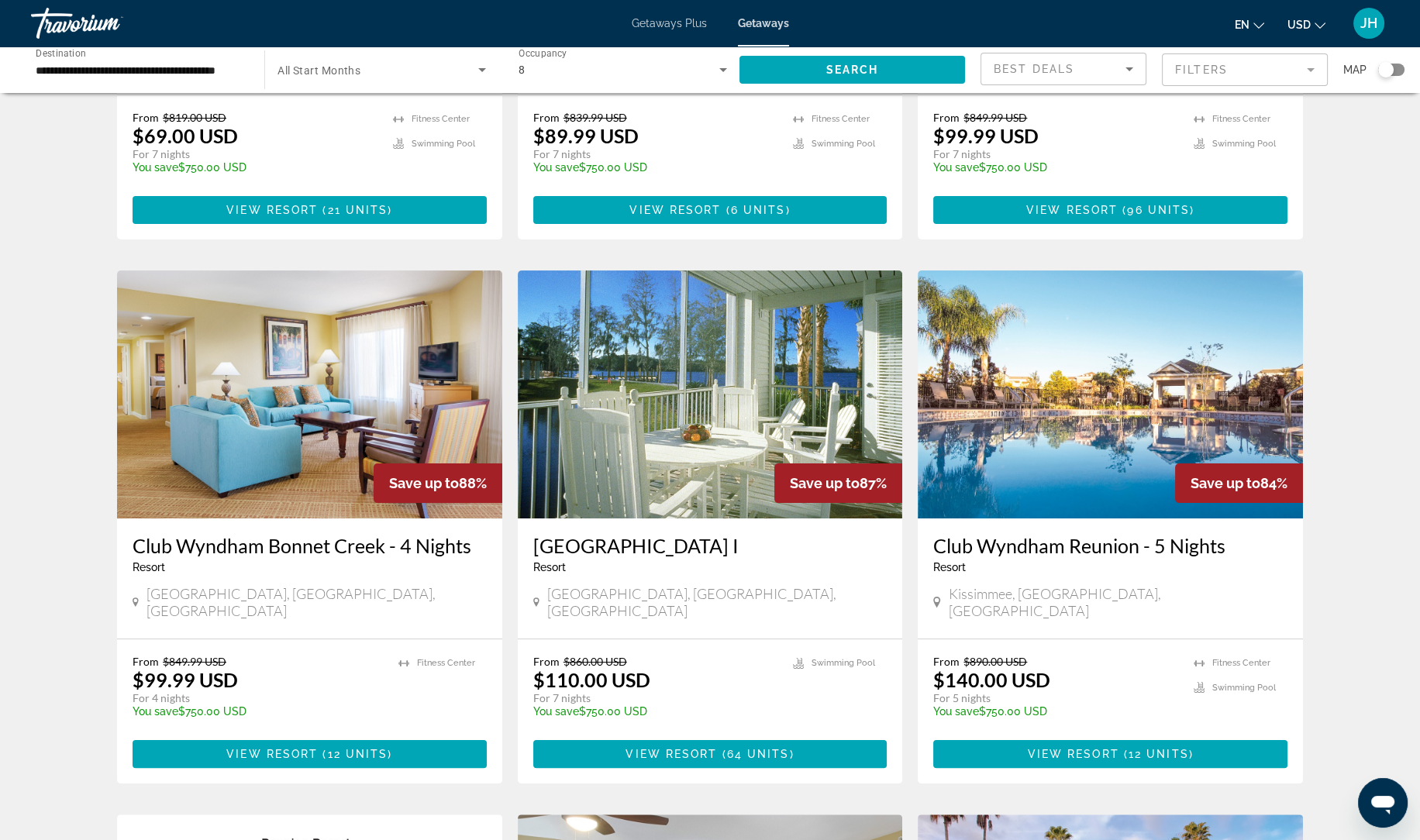
click at [692, 438] on img "Main content" at bounding box center [710, 394] width 385 height 247
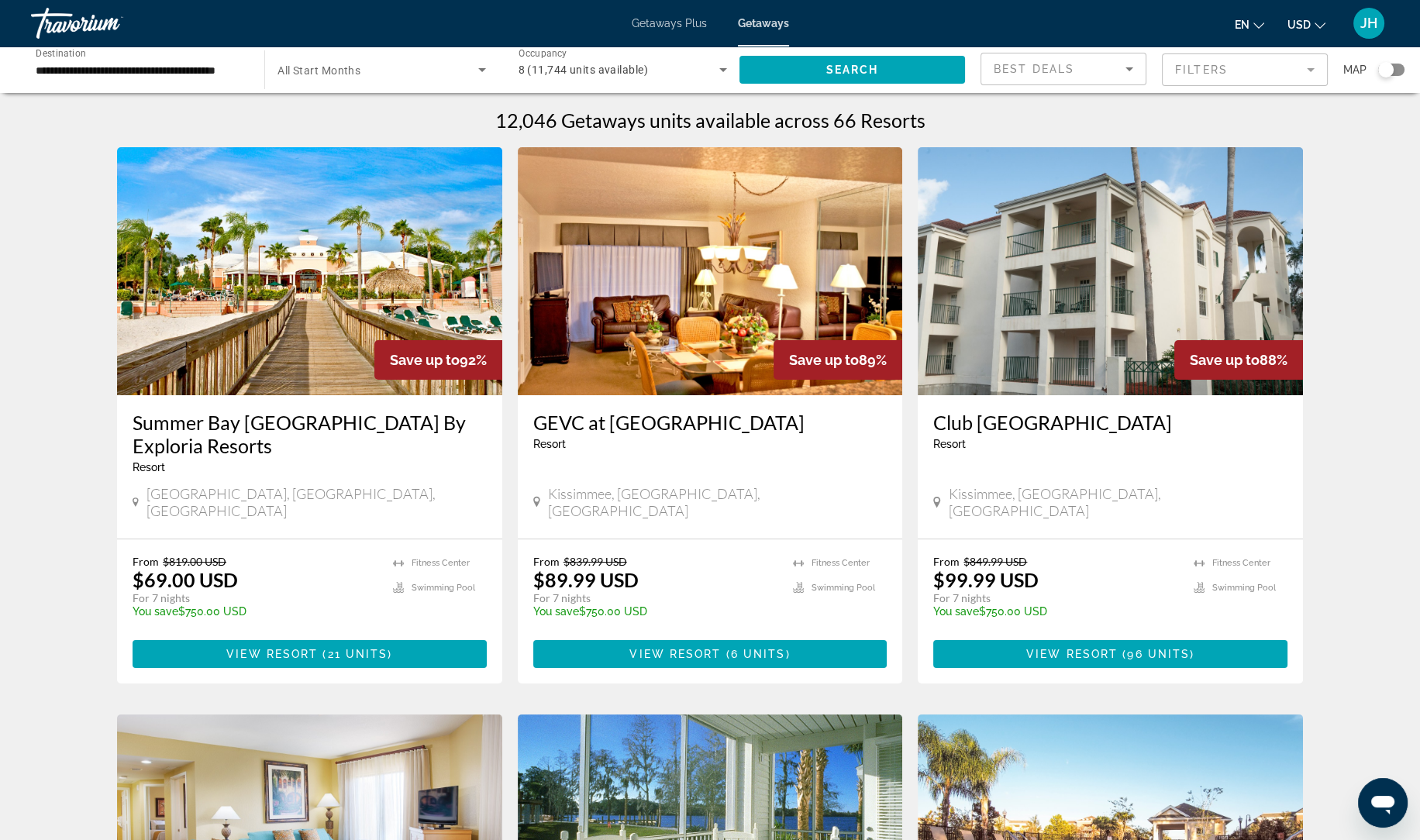
click at [1377, 20] on div "JH" at bounding box center [1368, 23] width 31 height 31
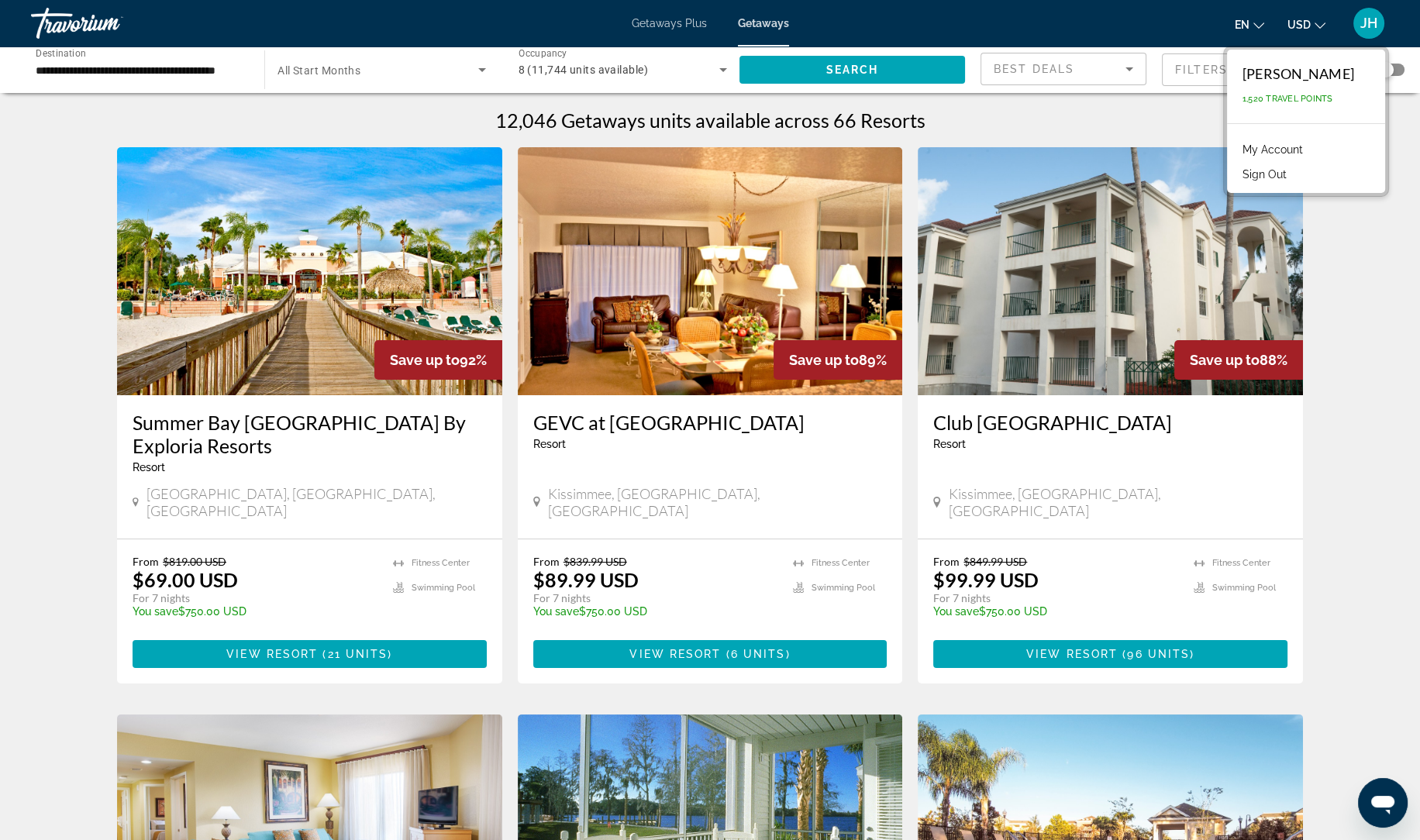
click at [1286, 171] on button "Sign Out" at bounding box center [1264, 174] width 60 height 20
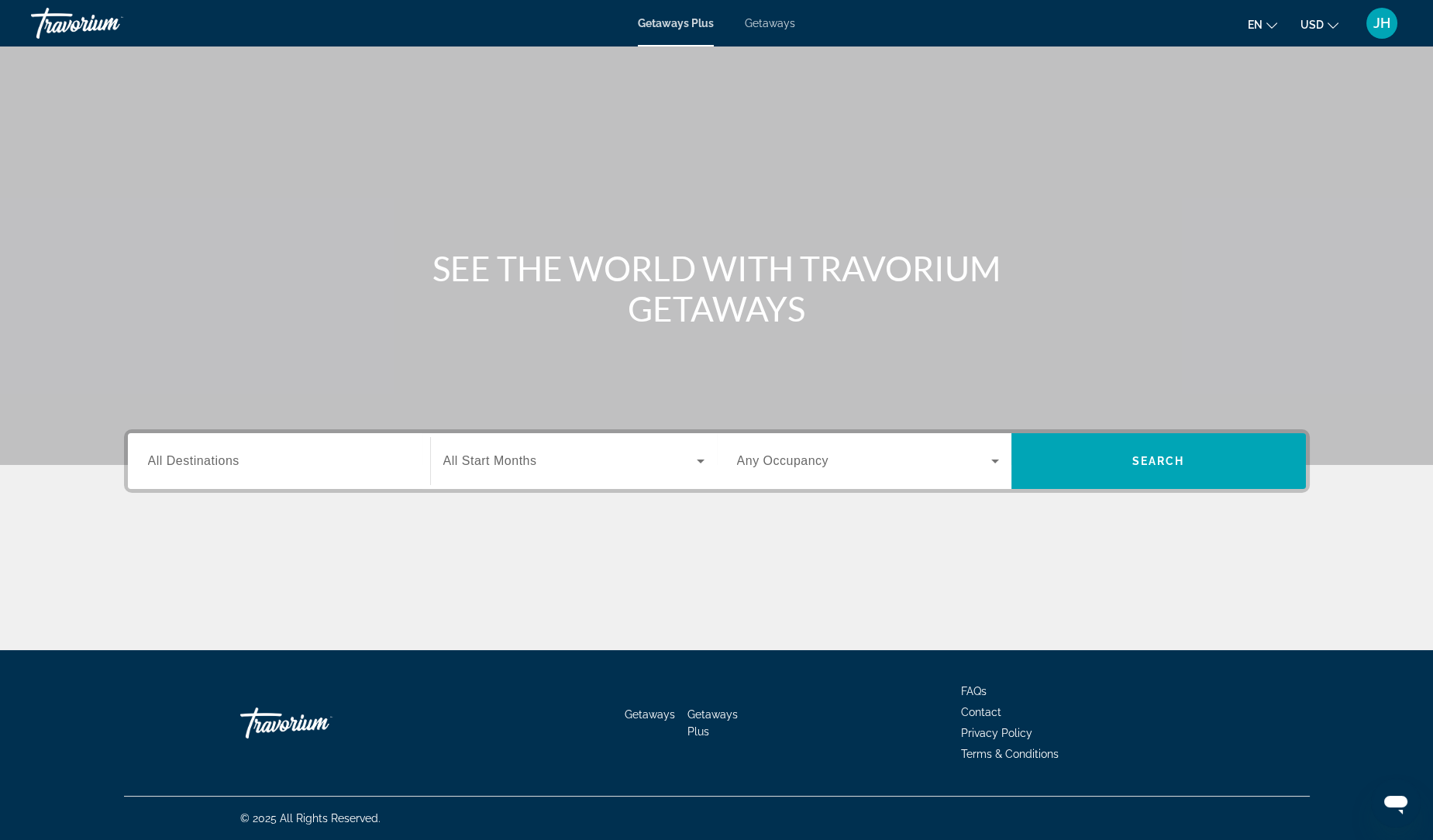
click at [753, 23] on span "Getaways" at bounding box center [769, 23] width 50 height 12
click at [305, 462] on input "Destination All Destinations" at bounding box center [279, 461] width 262 height 19
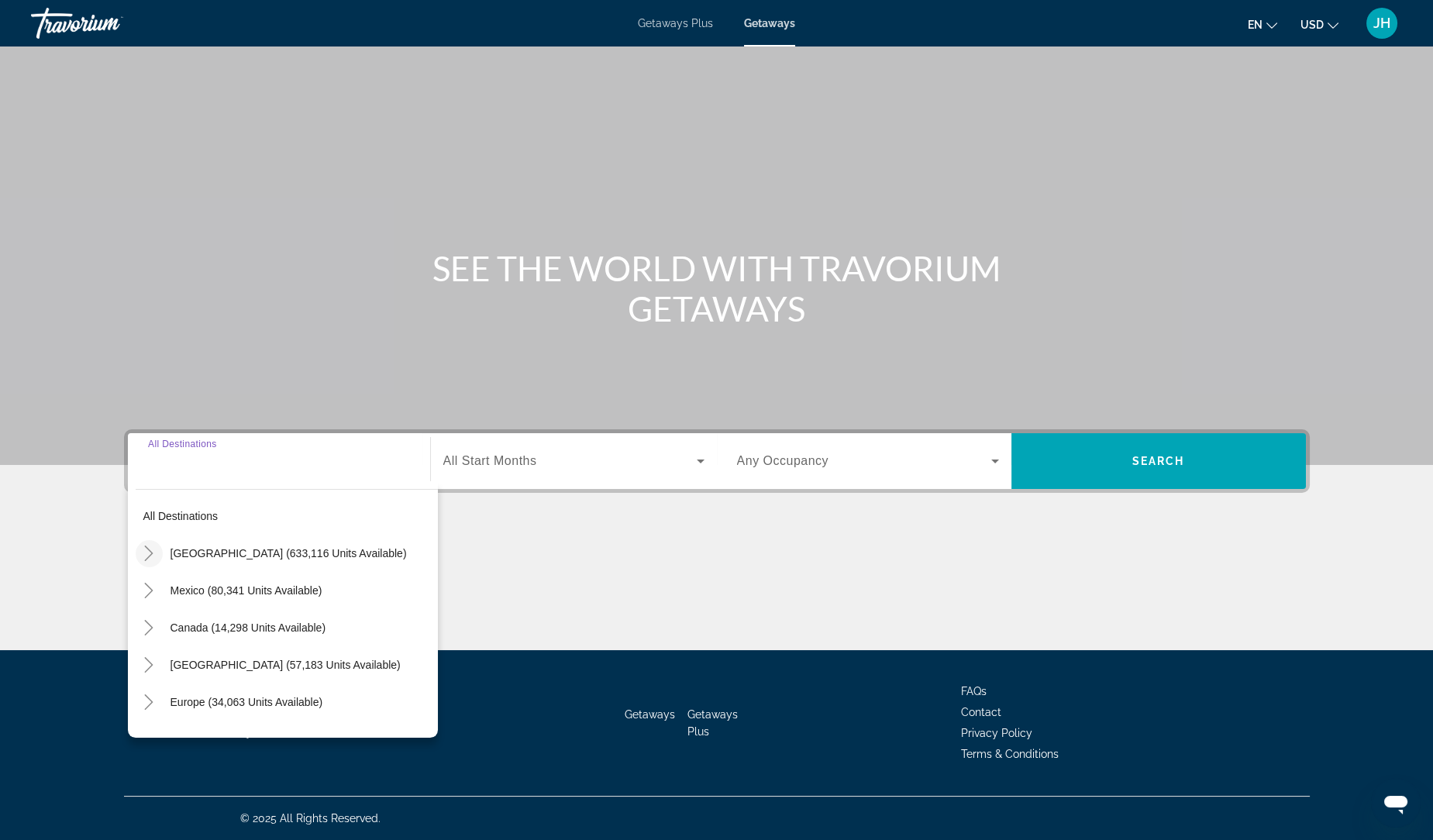
click at [152, 556] on icon "Toggle United States (633,116 units available)" at bounding box center [148, 552] width 16 height 16
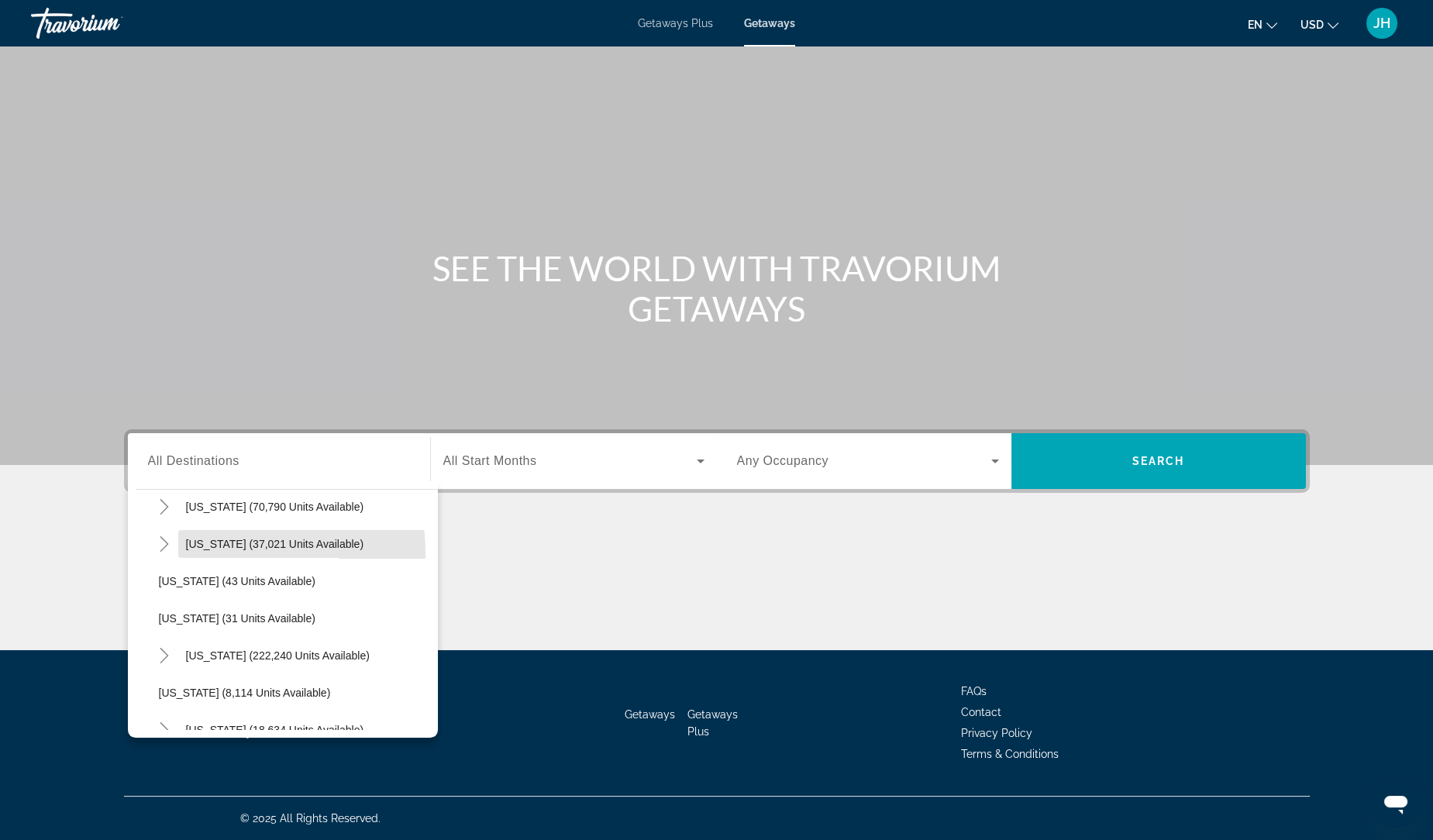
scroll to position [160, 0]
click at [163, 656] on icon "Toggle Florida (222,240 units available)" at bounding box center [165, 653] width 8 height 16
click at [287, 690] on span "[GEOGRAPHIC_DATA] (93,302 units available)" at bounding box center [289, 691] width 230 height 12
type input "**********"
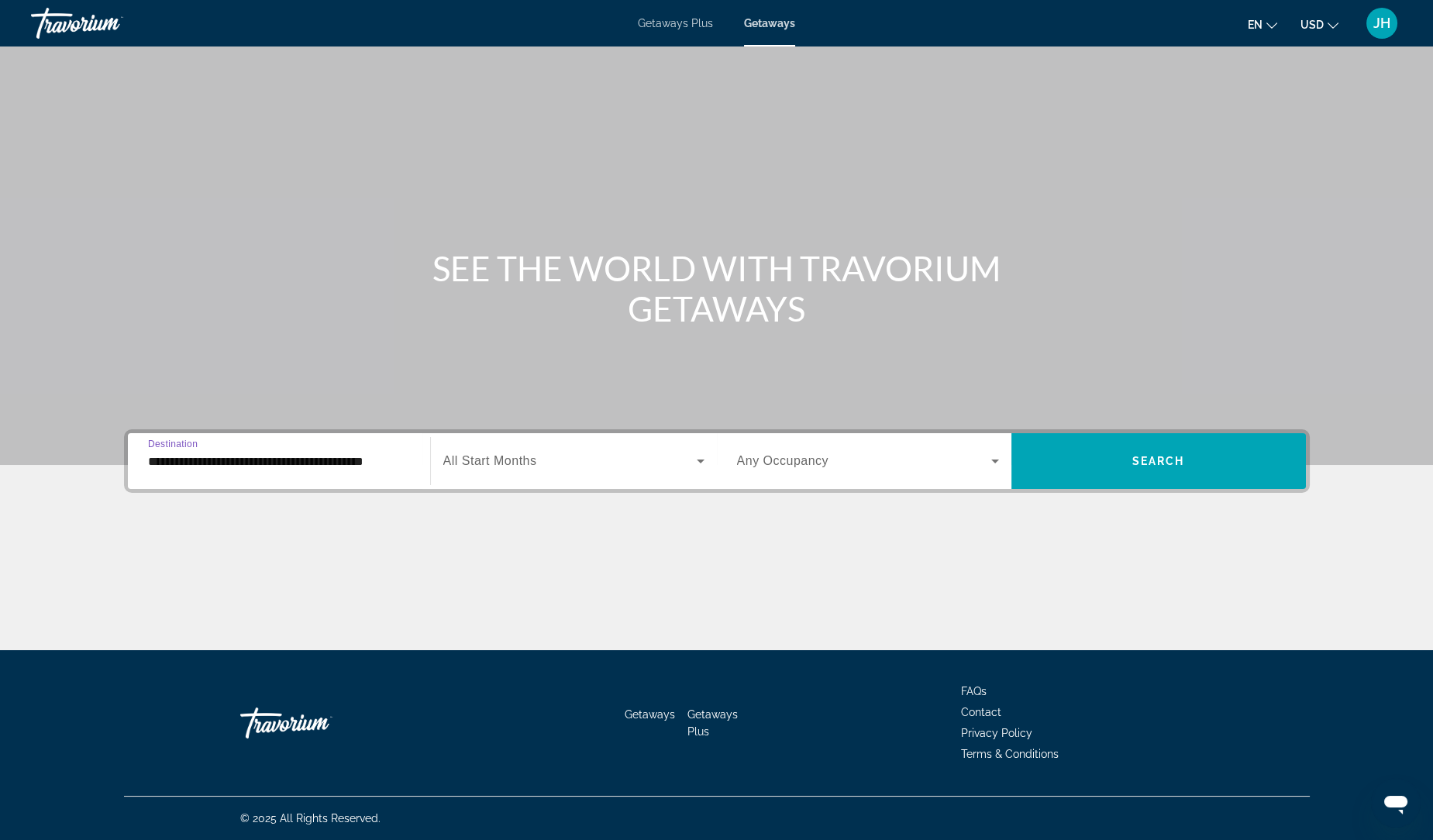
click at [630, 465] on span "Search widget" at bounding box center [570, 461] width 253 height 19
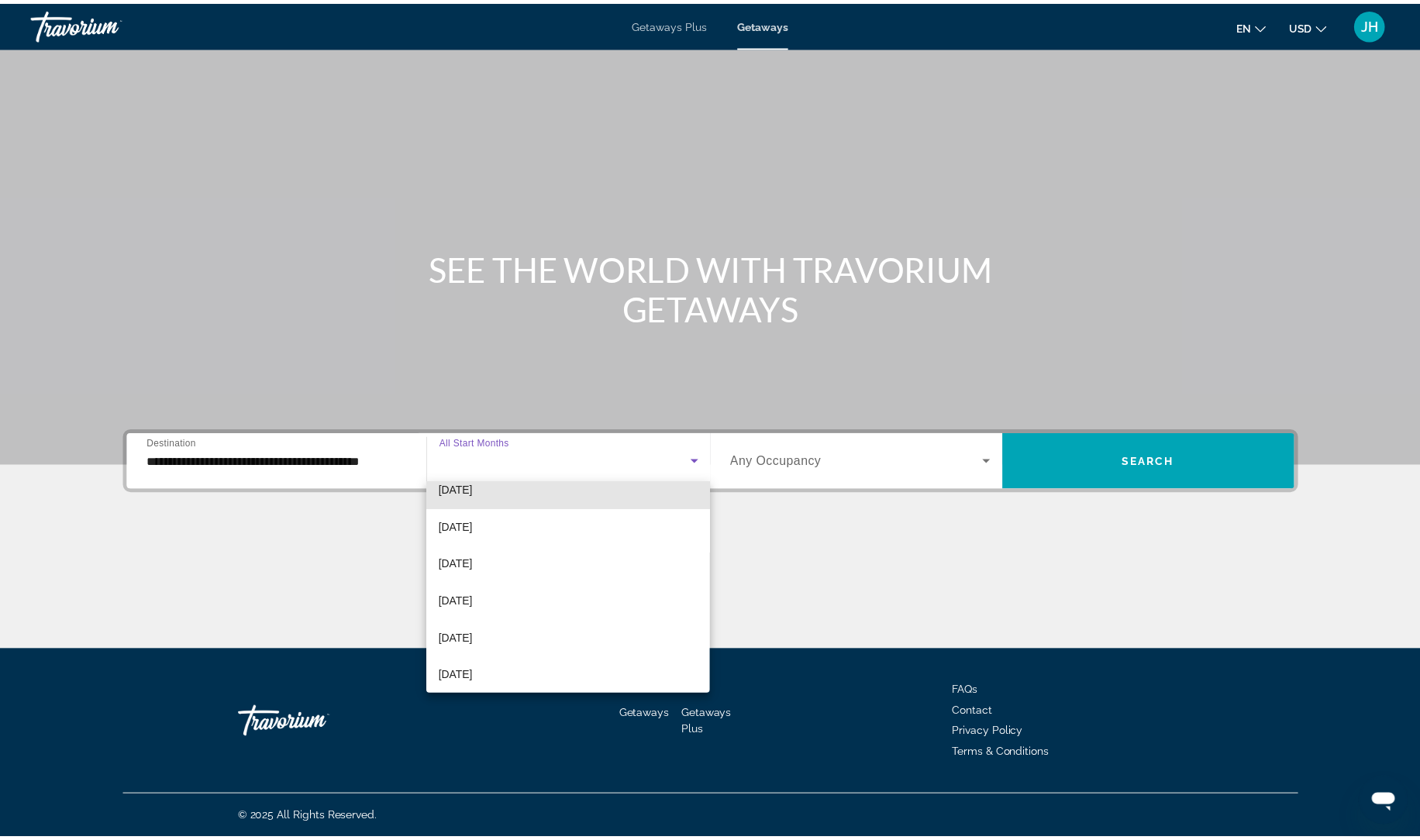
scroll to position [125, 0]
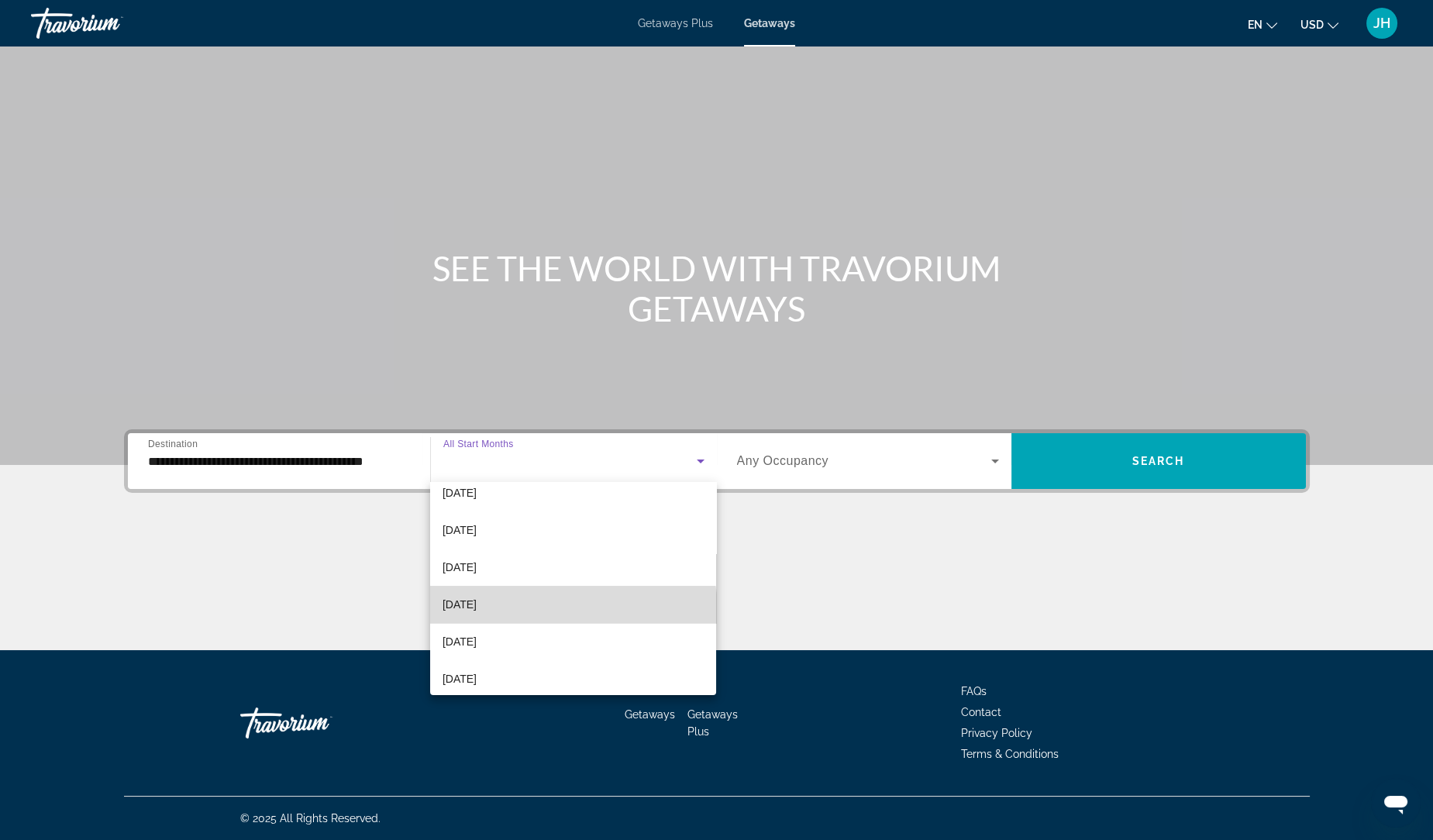
click at [572, 614] on mat-option "[DATE]" at bounding box center [574, 604] width 287 height 37
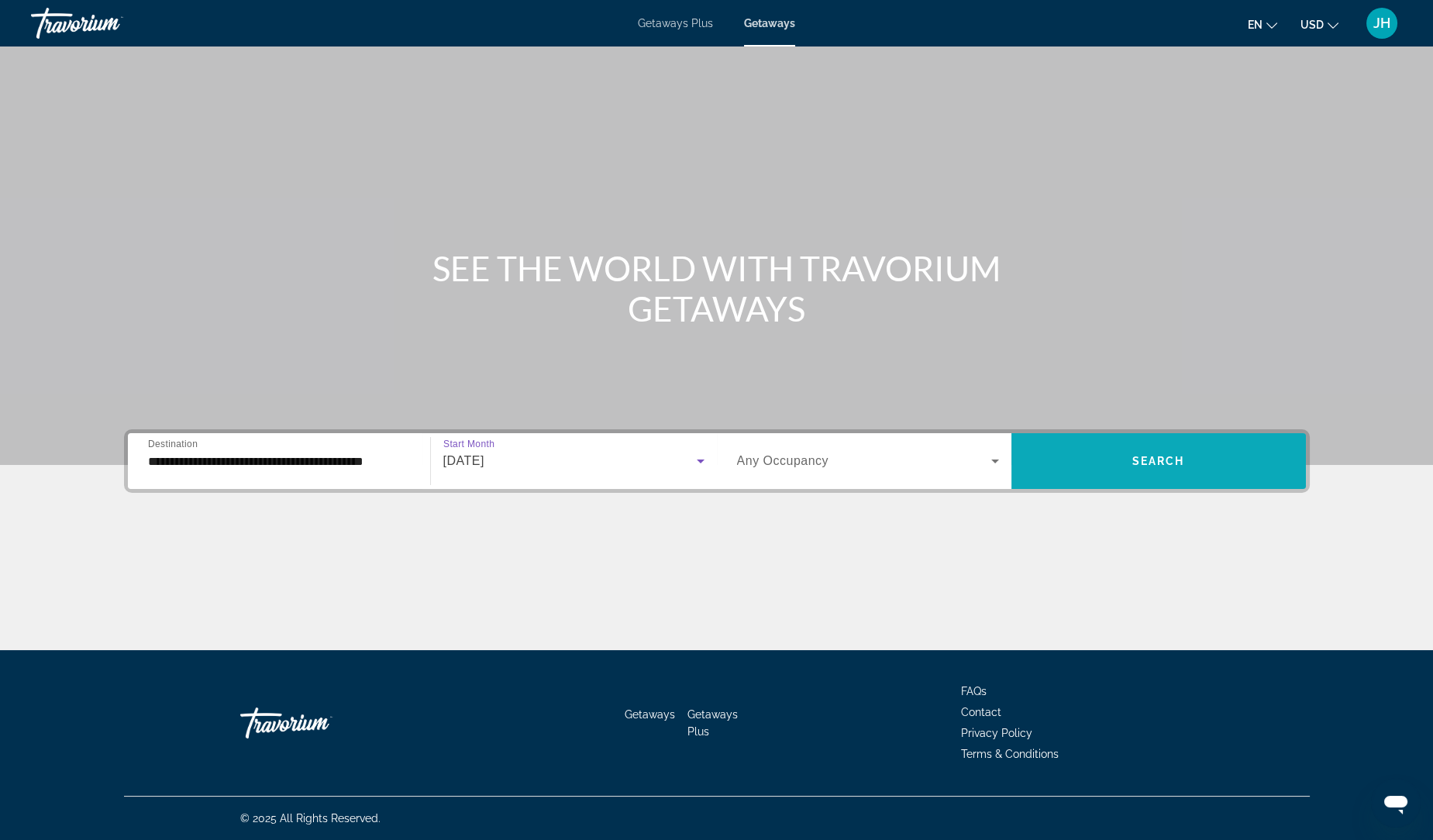
click at [1116, 466] on span "Search widget" at bounding box center [1158, 461] width 294 height 37
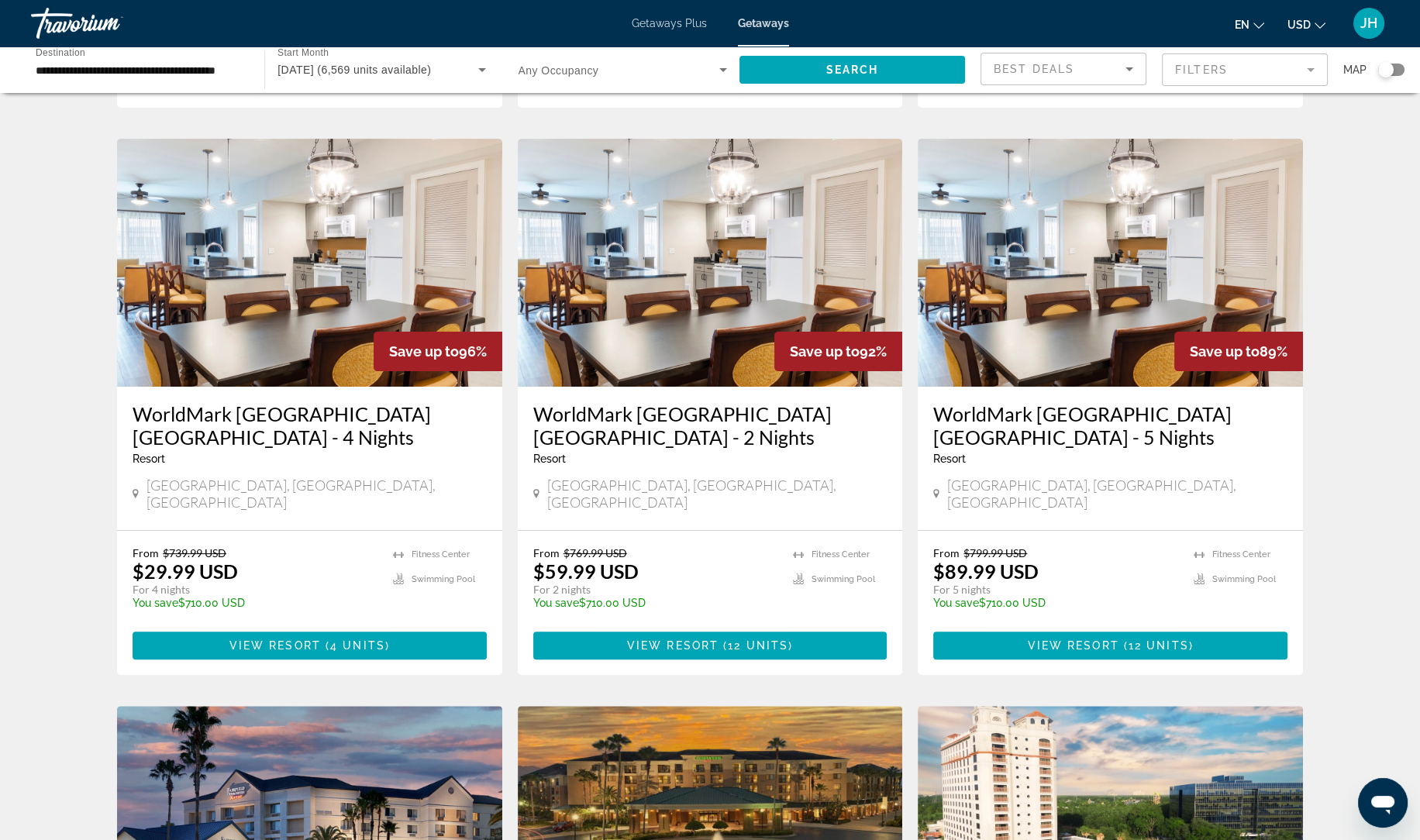
scroll to position [576, 0]
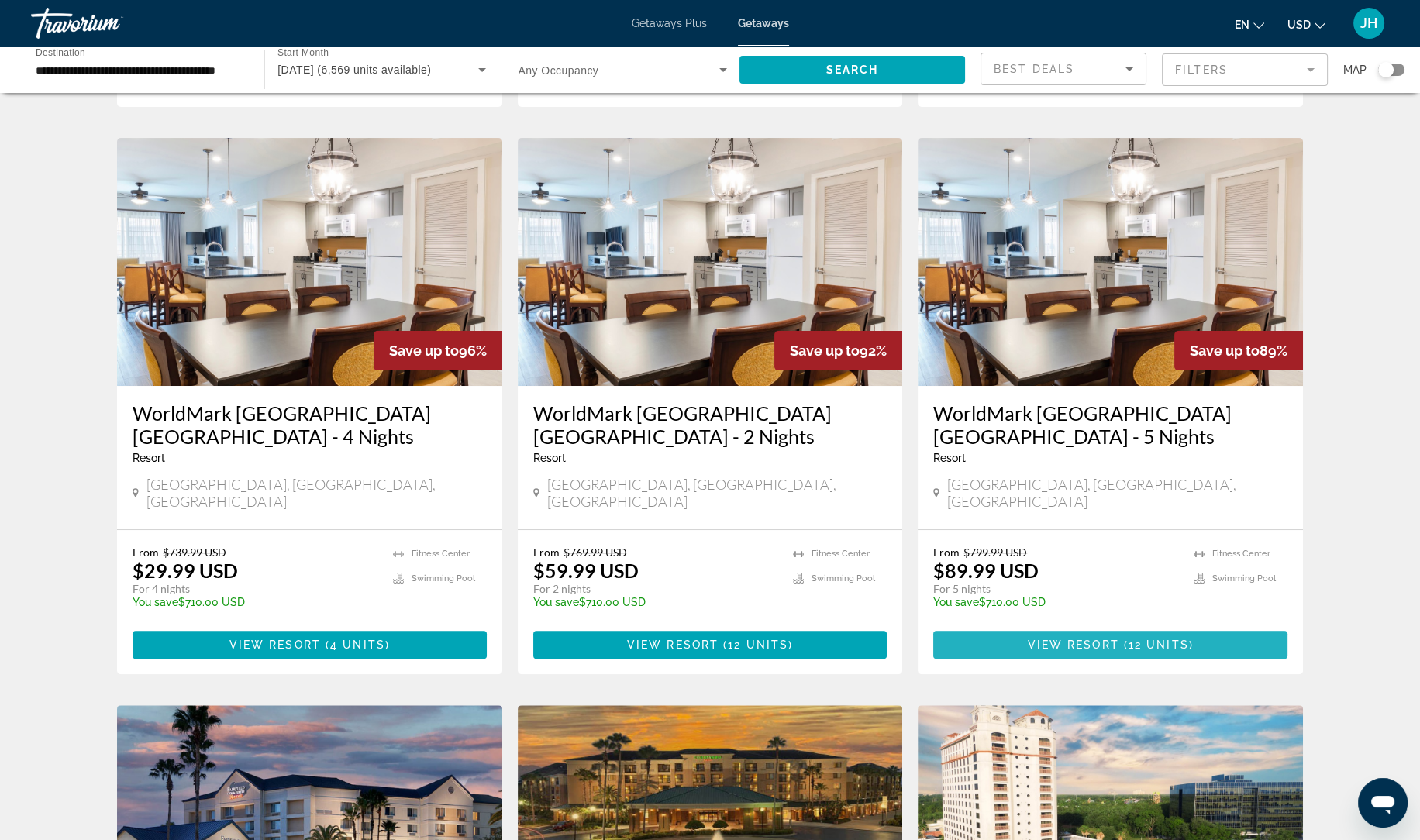
click at [1197, 626] on span "Main content" at bounding box center [1110, 644] width 354 height 37
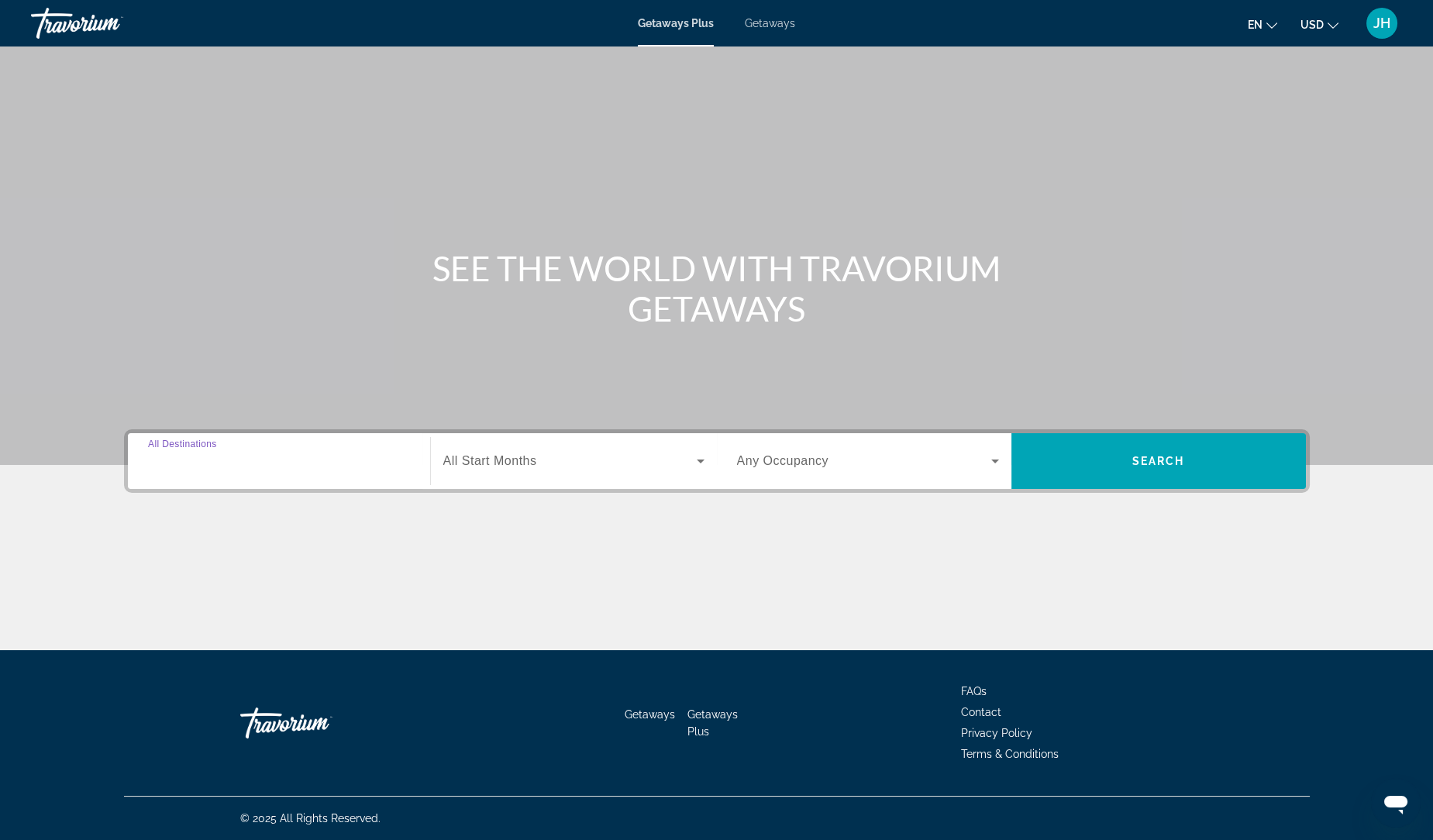
click at [254, 465] on input "Destination All Destinations" at bounding box center [279, 461] width 262 height 19
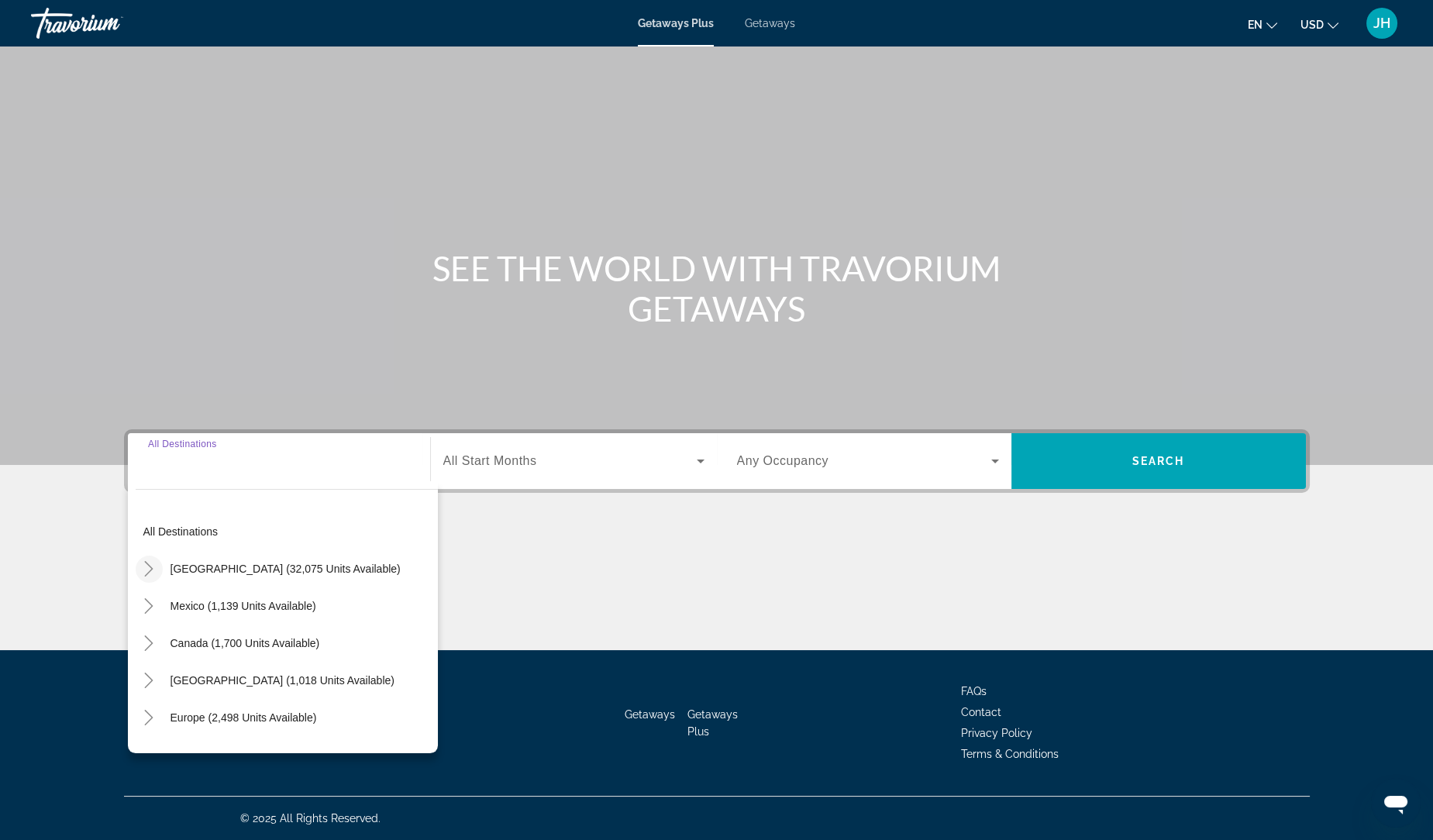
click at [157, 567] on mat-icon "Toggle United States (32,075 units available)" at bounding box center [148, 569] width 27 height 27
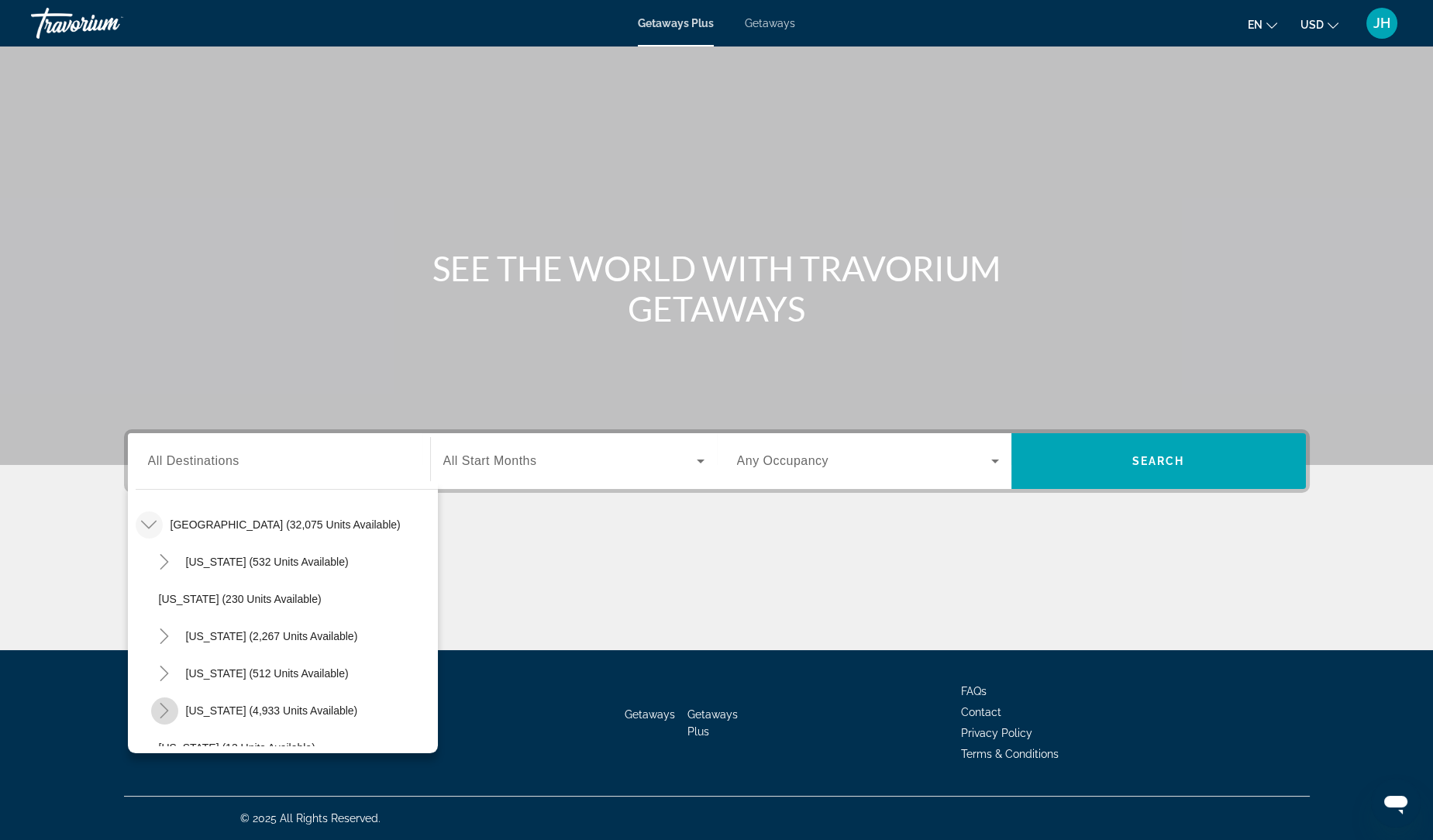
click at [167, 710] on icon "Toggle Florida (4,933 units available)" at bounding box center [164, 710] width 16 height 16
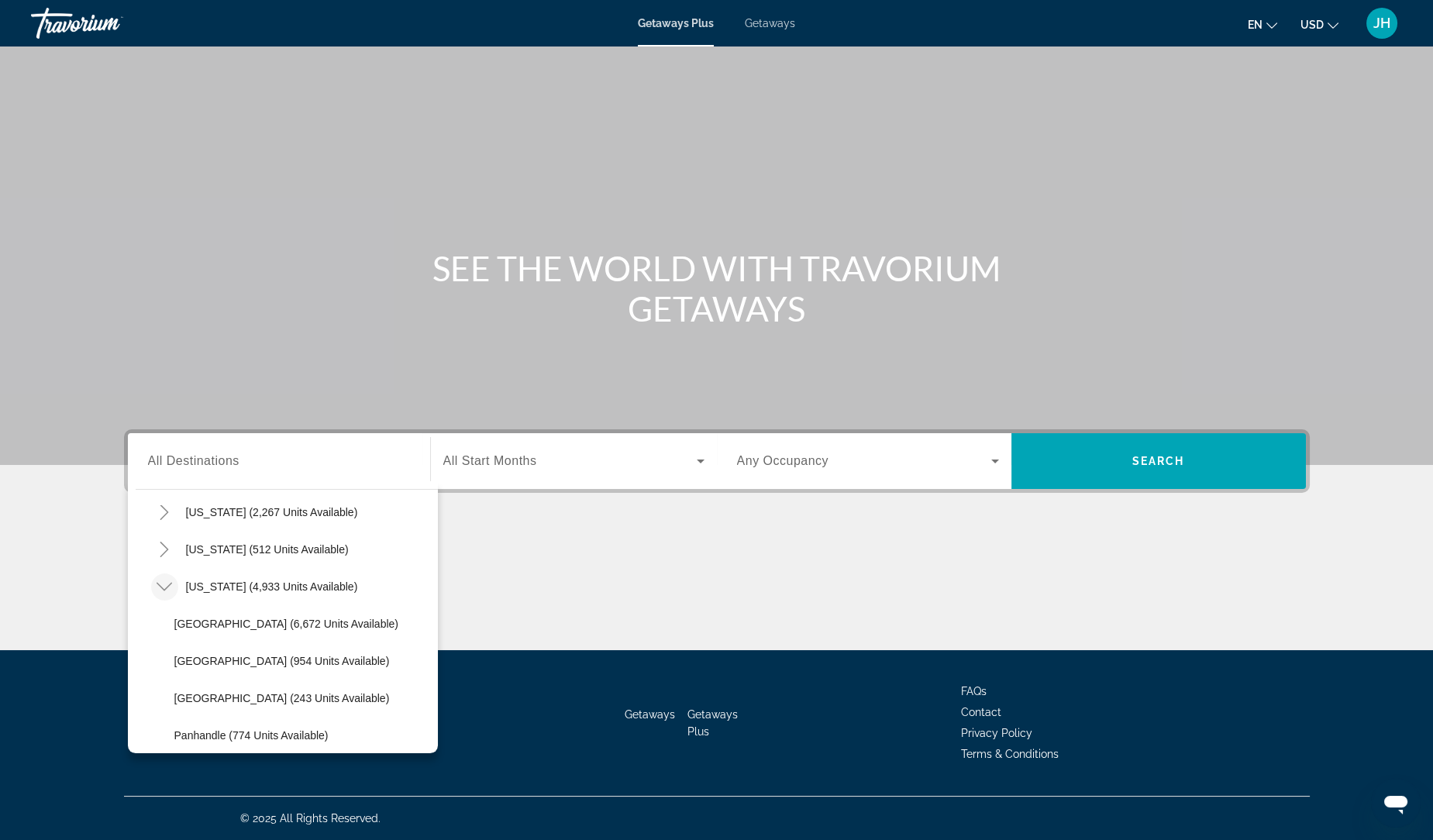
scroll to position [174, 0]
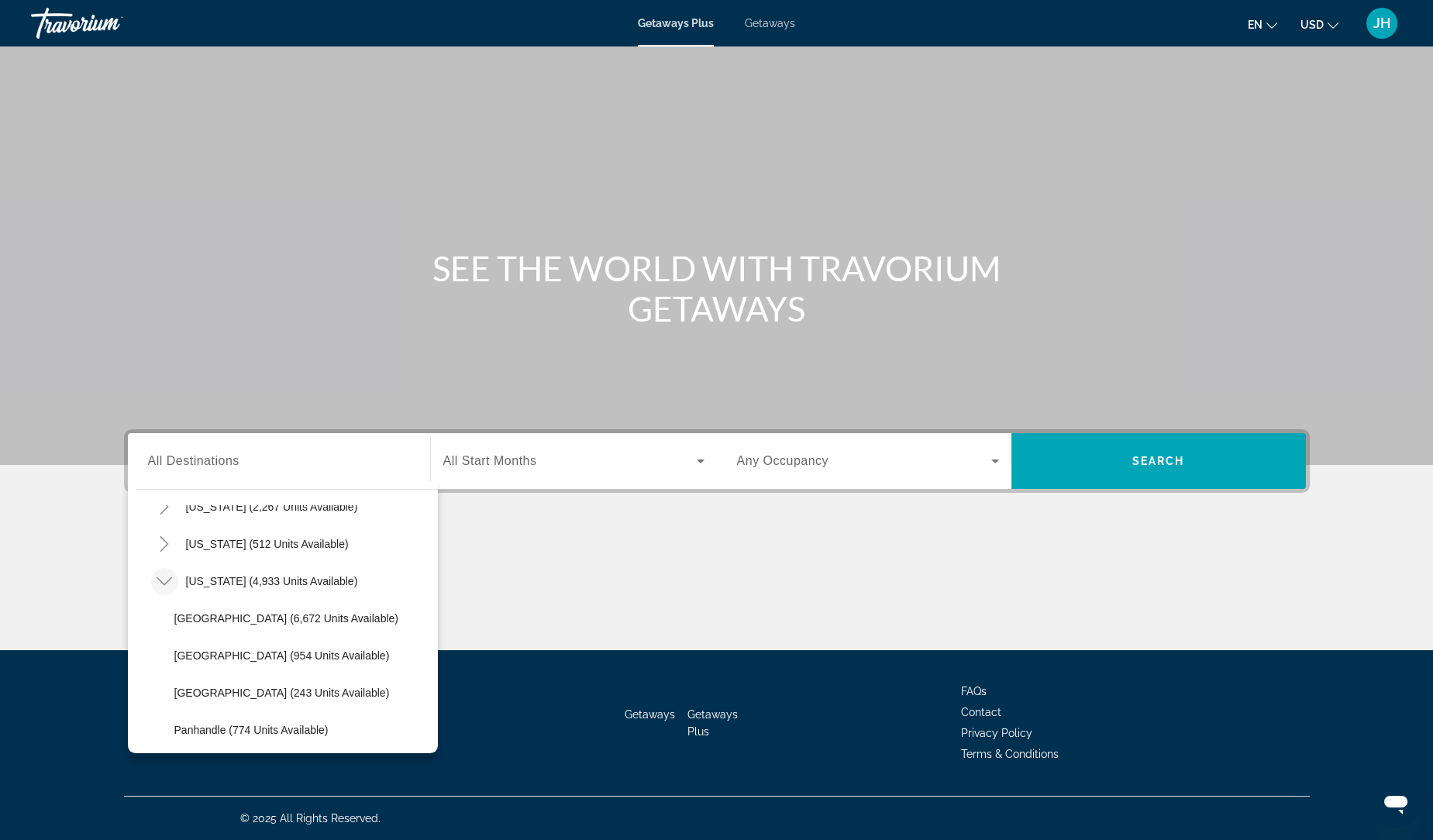
click at [763, 31] on div "Getaways Plus Getaways en English Español Français Italiano Português русский U…" at bounding box center [716, 23] width 1433 height 40
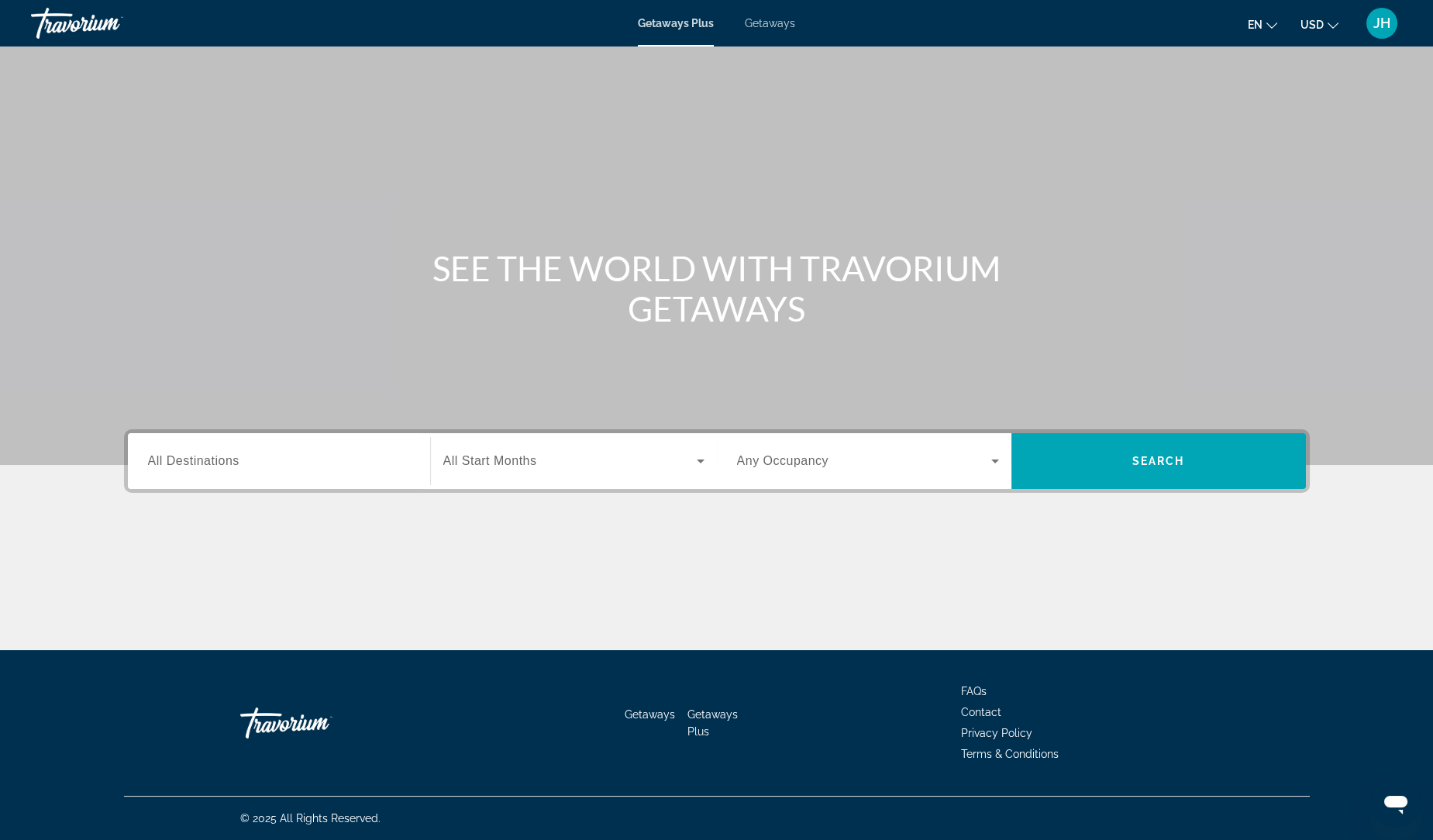
click at [767, 18] on span "Getaways" at bounding box center [769, 23] width 50 height 12
click at [224, 466] on span "All Destinations" at bounding box center [194, 461] width 92 height 13
click at [224, 466] on input "Destination All Destinations" at bounding box center [279, 461] width 262 height 19
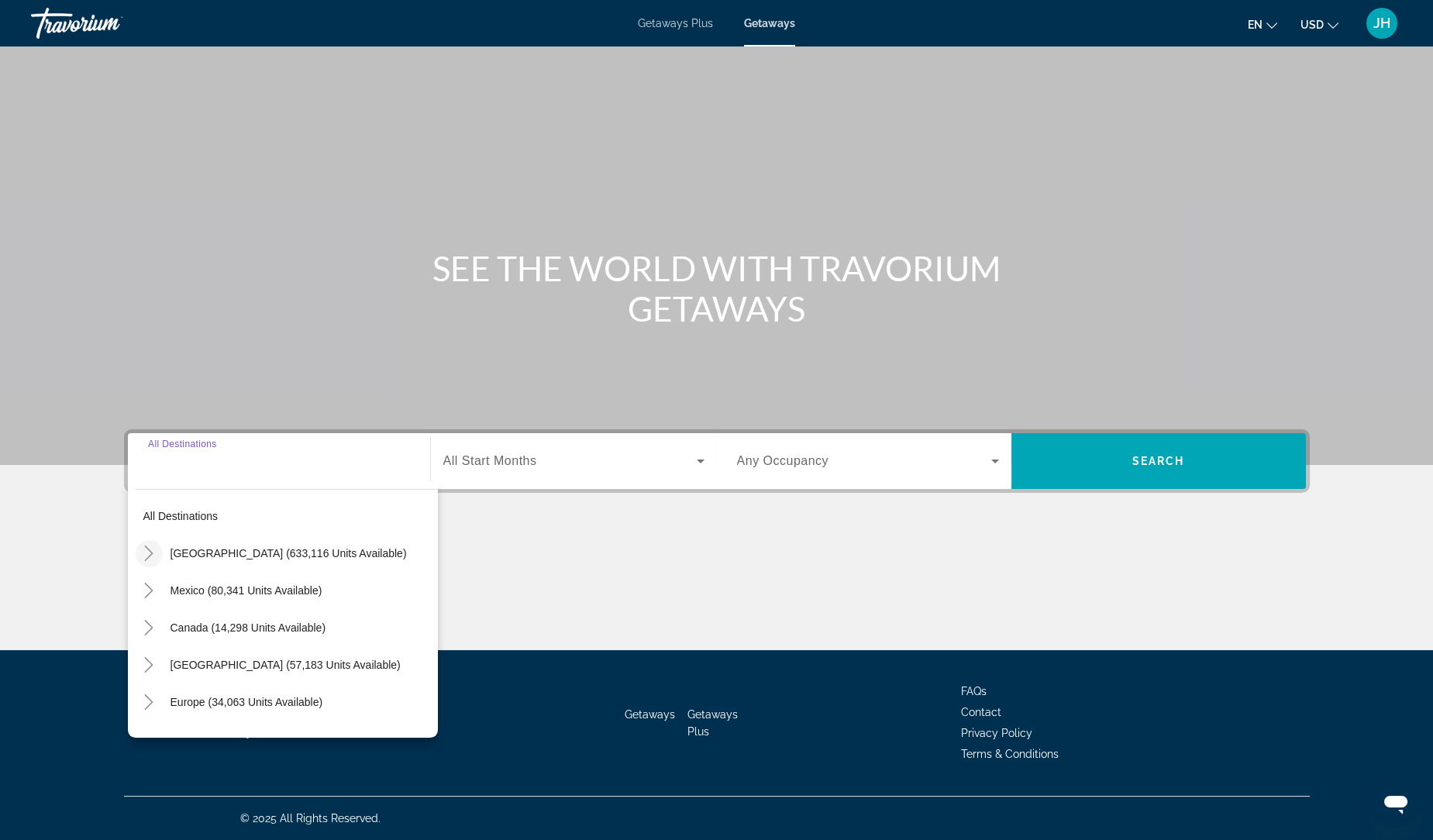
click at [148, 547] on icon "Toggle United States (633,116 units available)" at bounding box center [148, 552] width 16 height 16
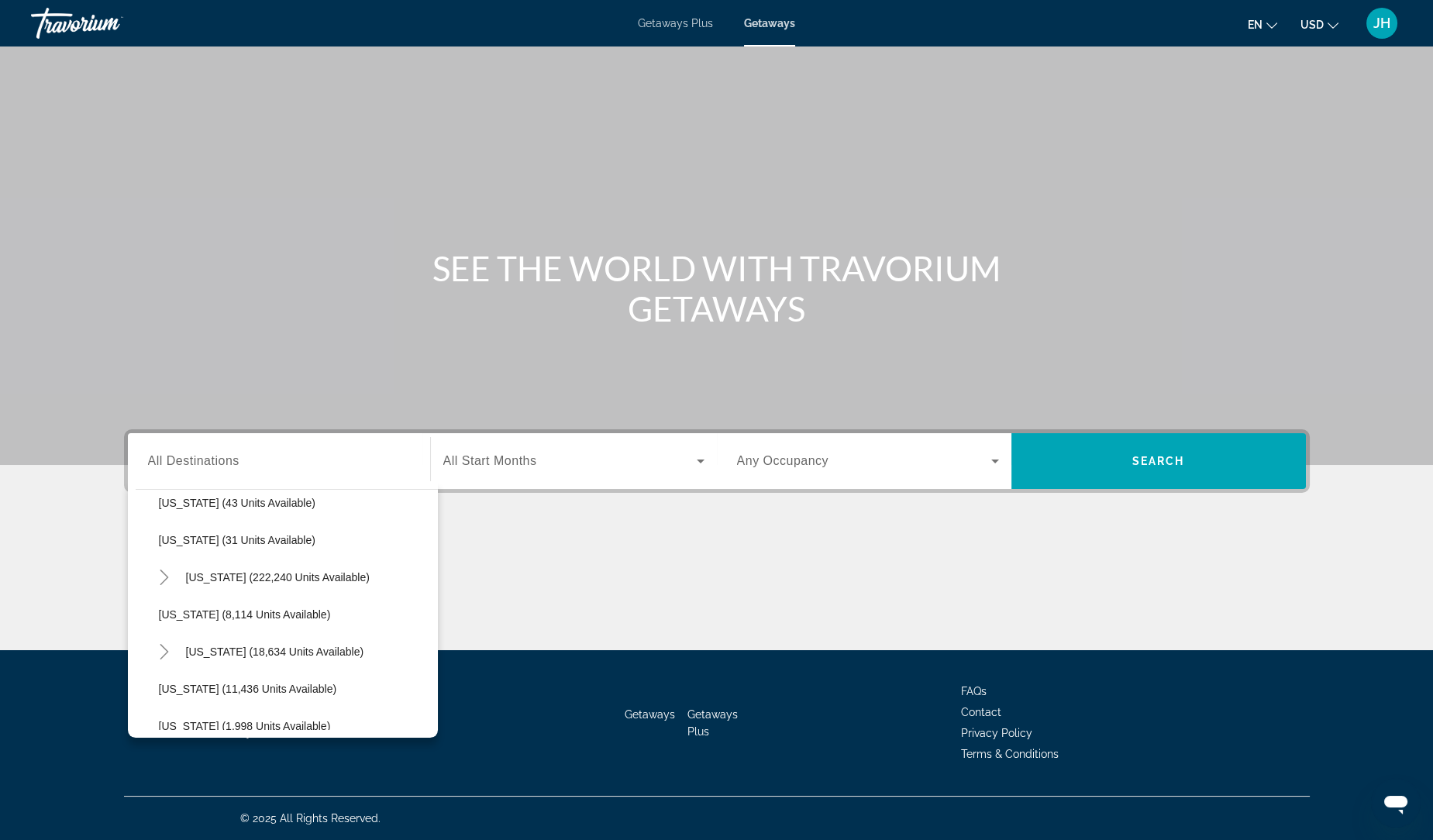
scroll to position [279, 0]
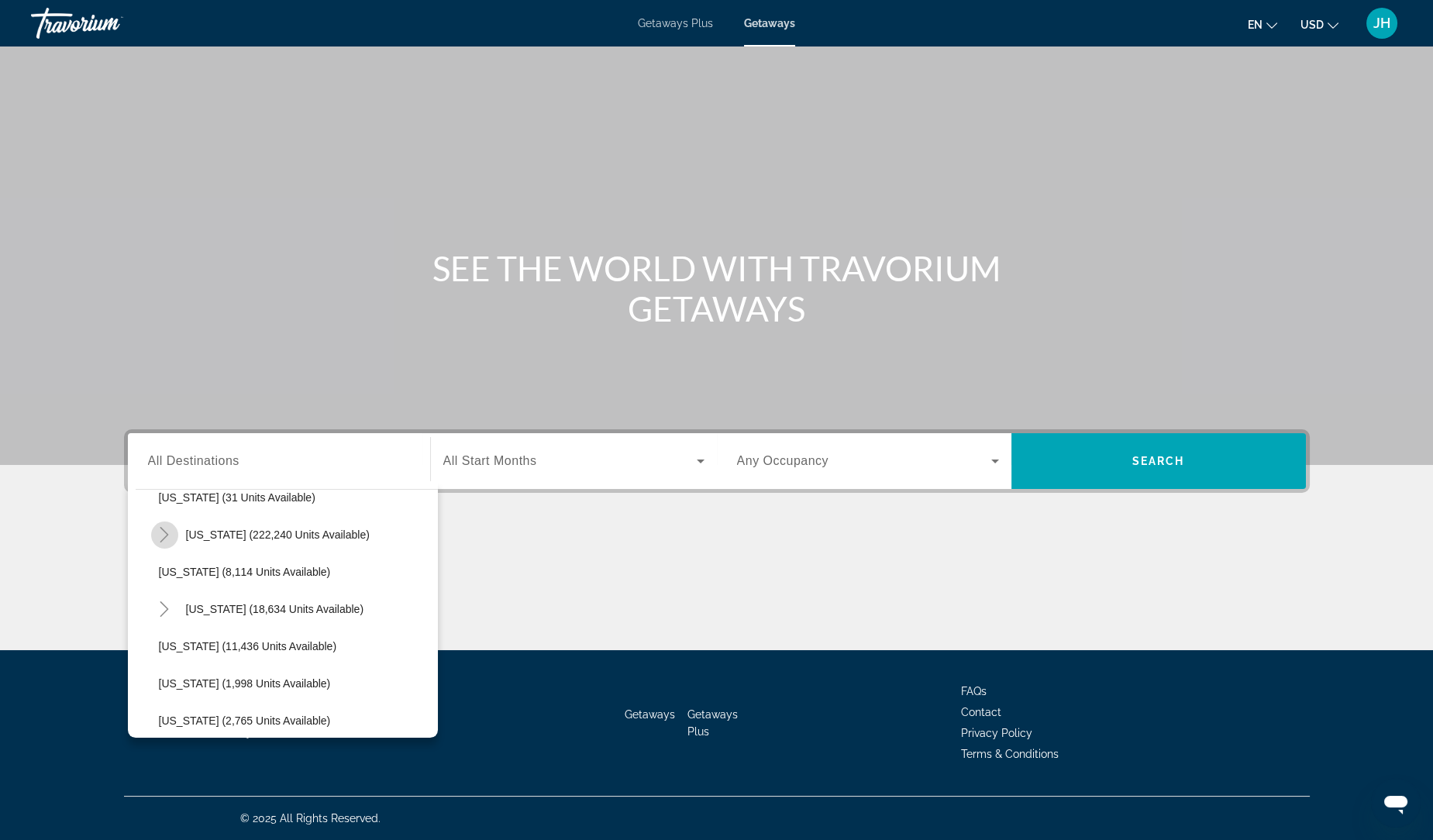
click at [162, 541] on icon "Toggle Florida (222,240 units available)" at bounding box center [164, 534] width 16 height 16
click at [216, 576] on span "[GEOGRAPHIC_DATA] (93,302 units available)" at bounding box center [289, 571] width 230 height 12
type input "**********"
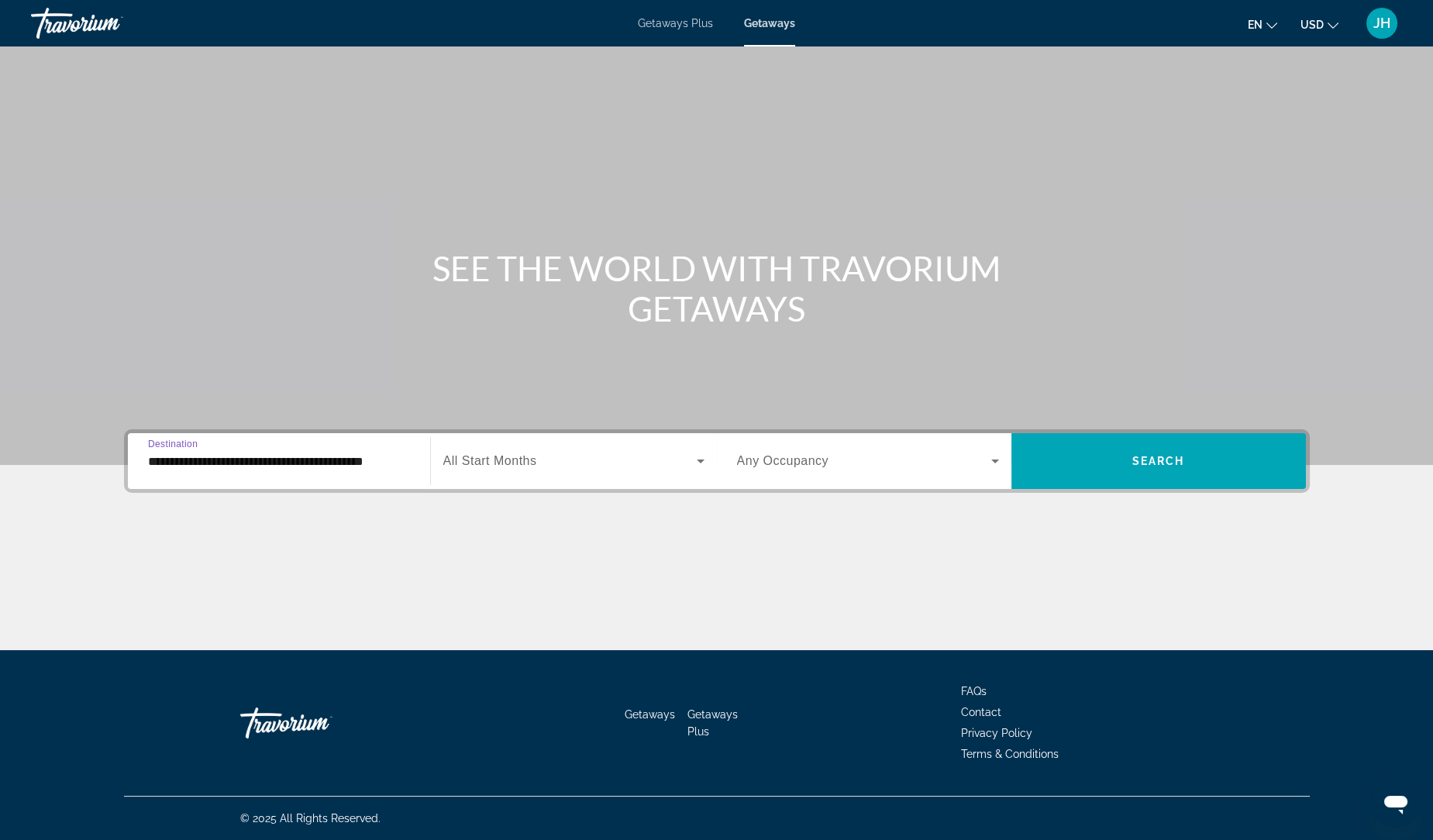
click at [555, 467] on span "Search widget" at bounding box center [570, 461] width 253 height 19
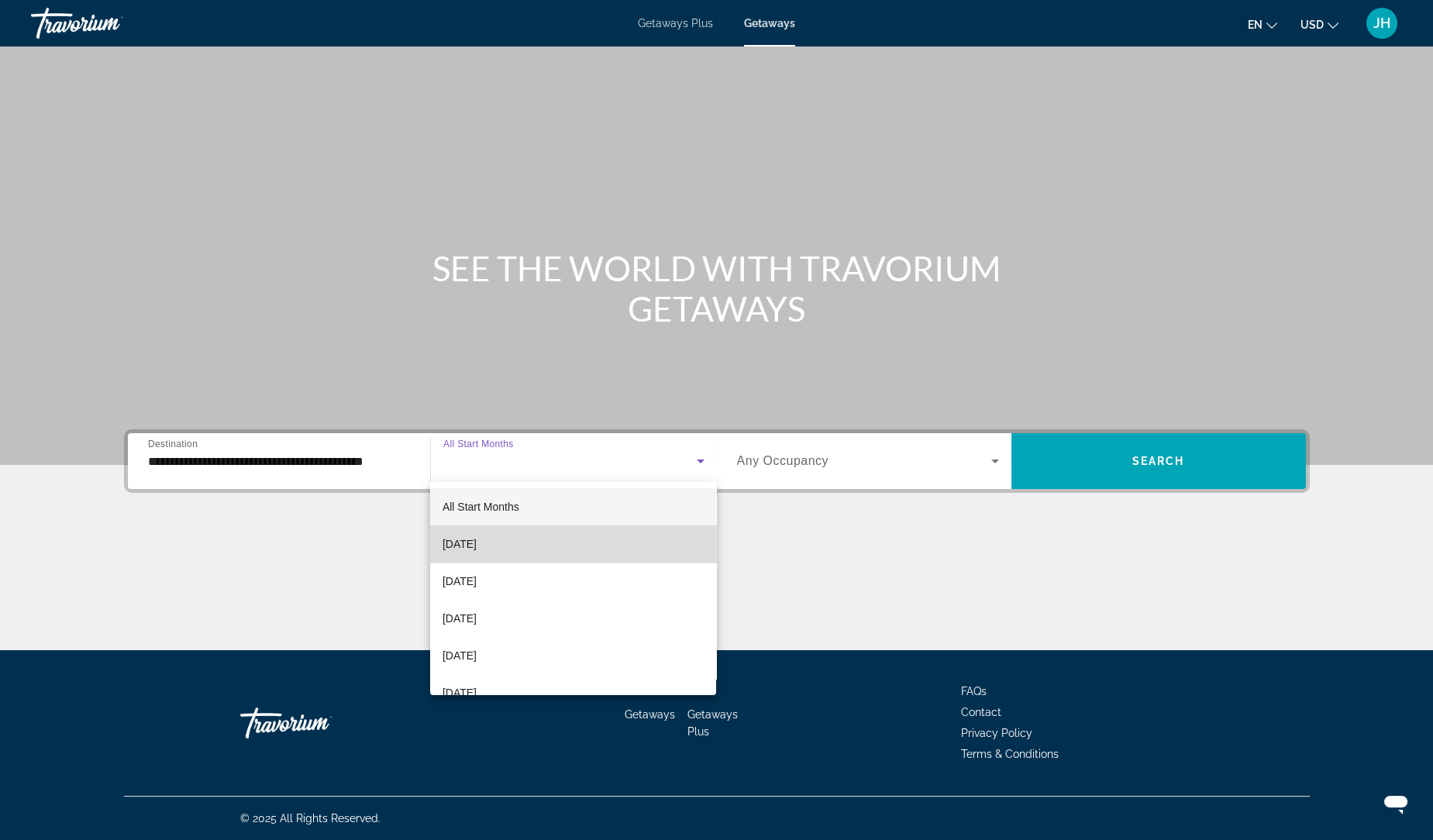
click at [699, 550] on mat-option "[DATE]" at bounding box center [574, 543] width 287 height 37
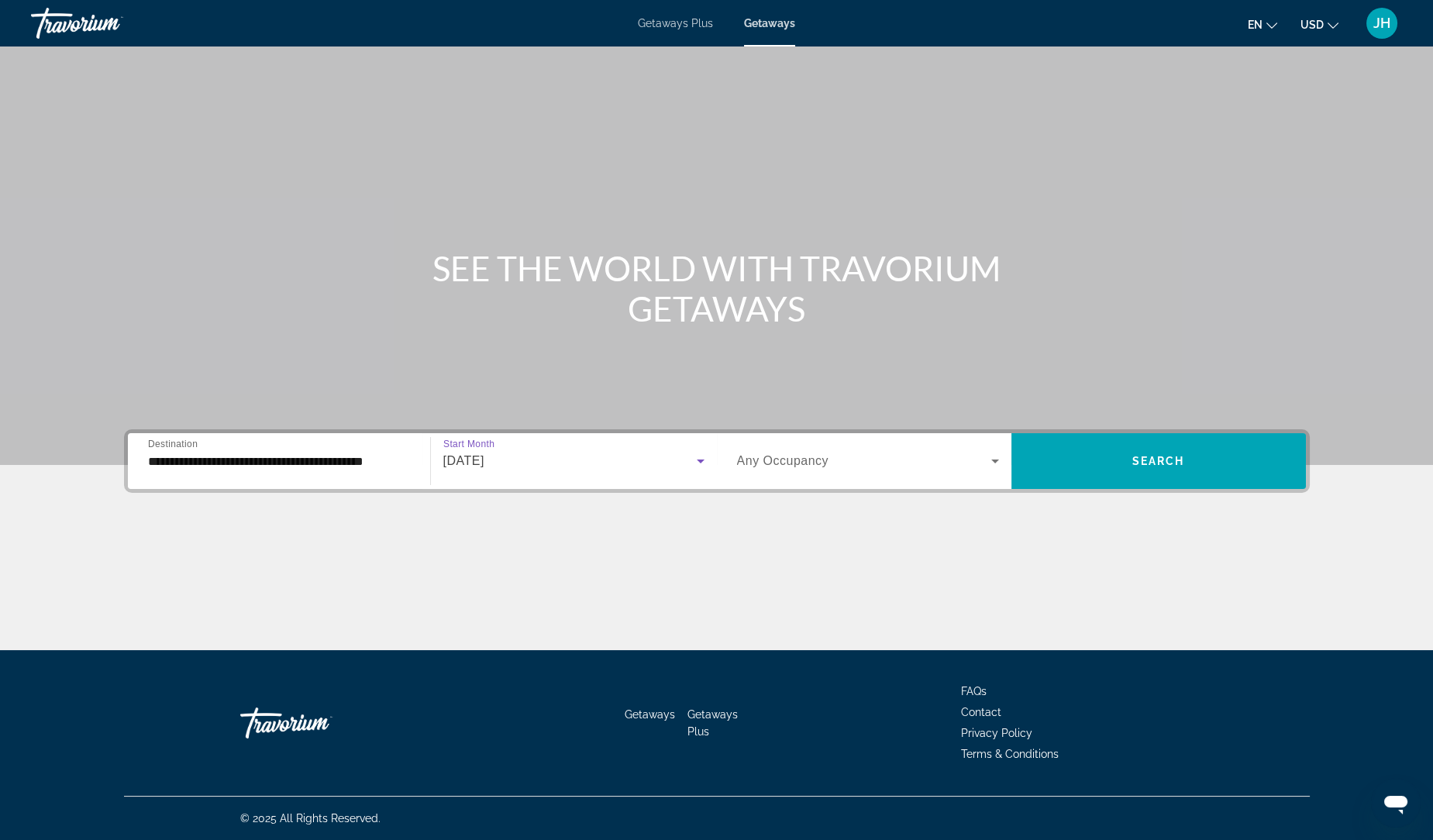
click at [702, 463] on icon "Search widget" at bounding box center [700, 461] width 19 height 19
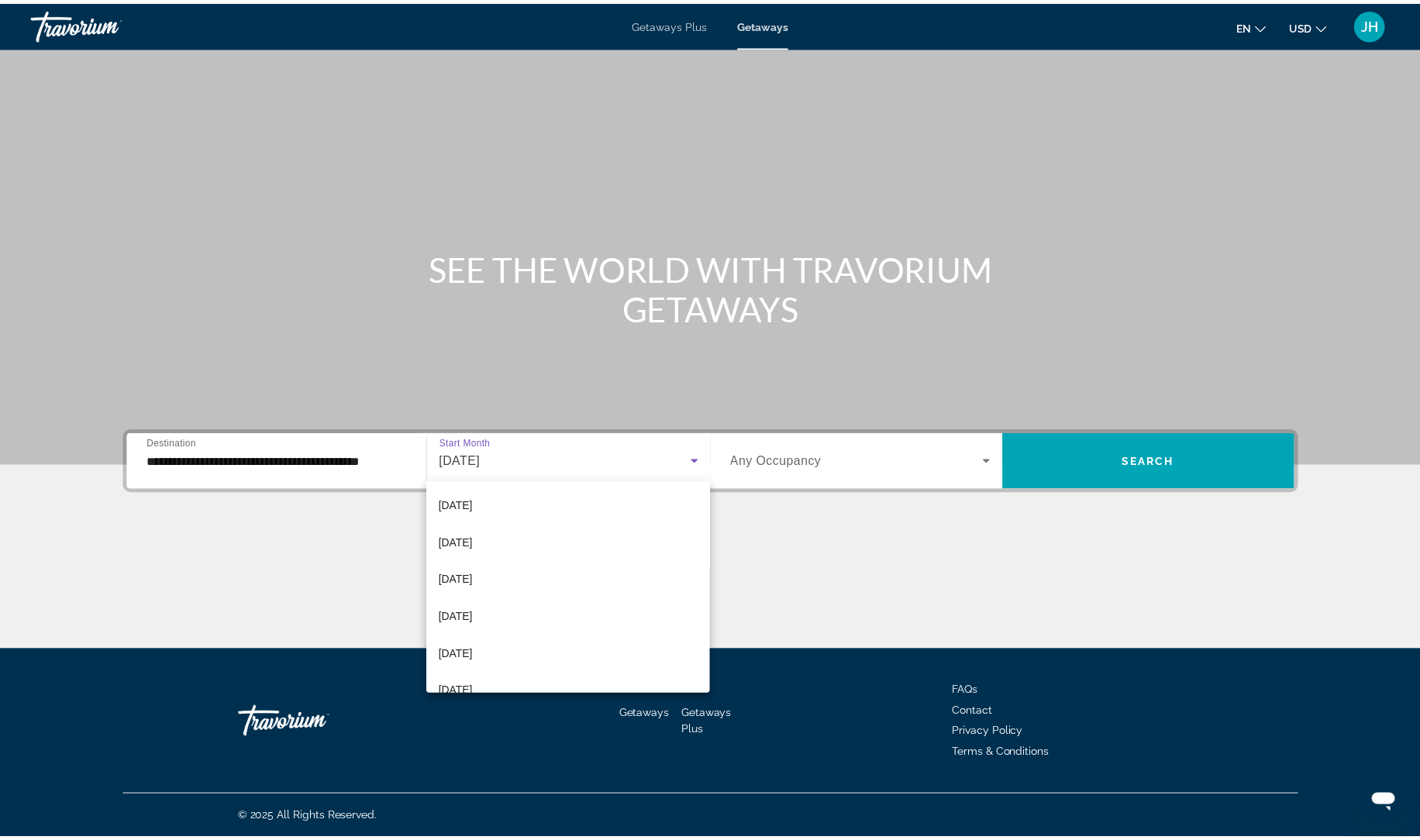
scroll to position [115, 0]
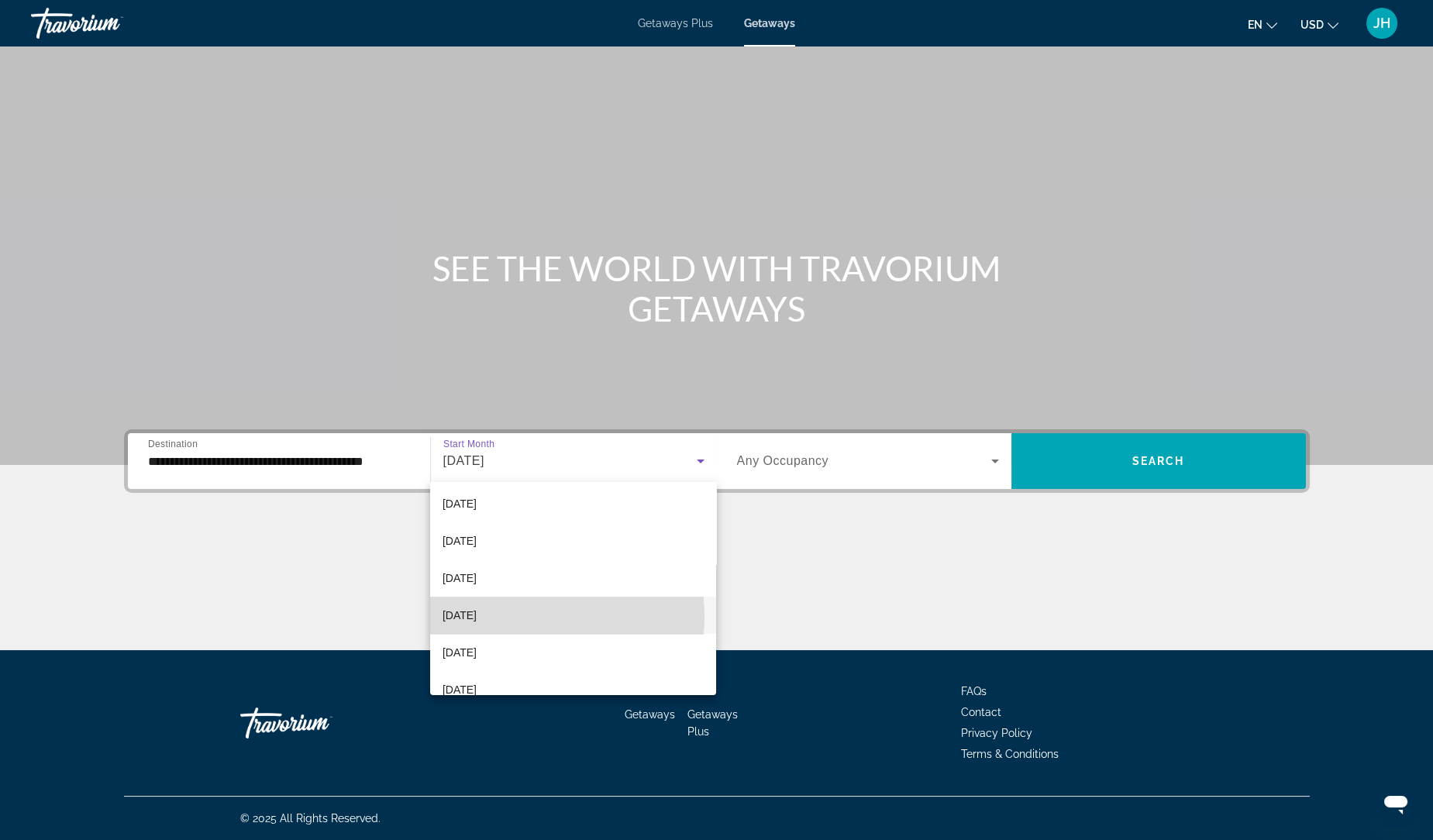
click at [476, 615] on span "[DATE]" at bounding box center [460, 615] width 34 height 19
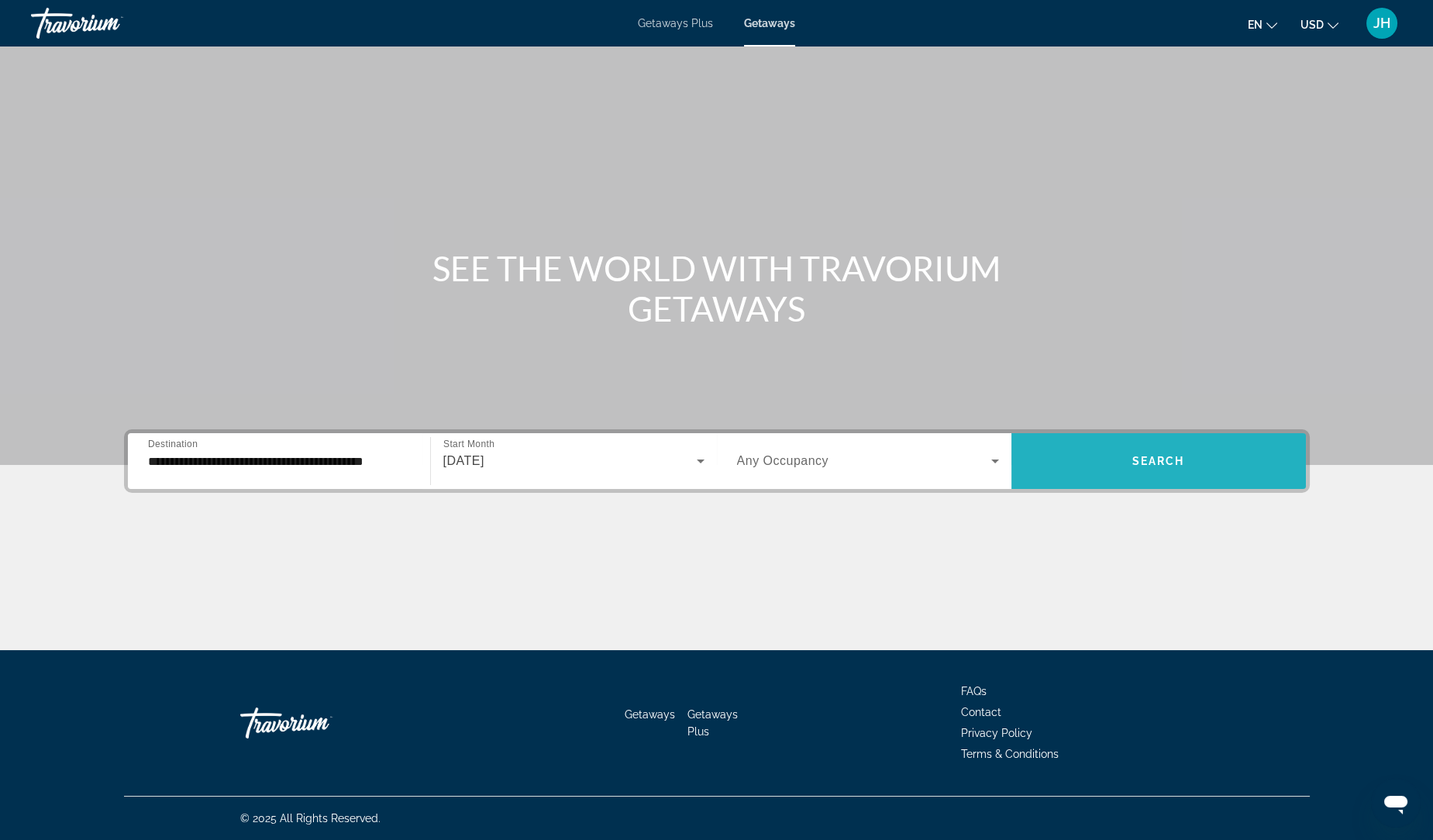
click at [1132, 445] on span "Search widget" at bounding box center [1158, 461] width 294 height 37
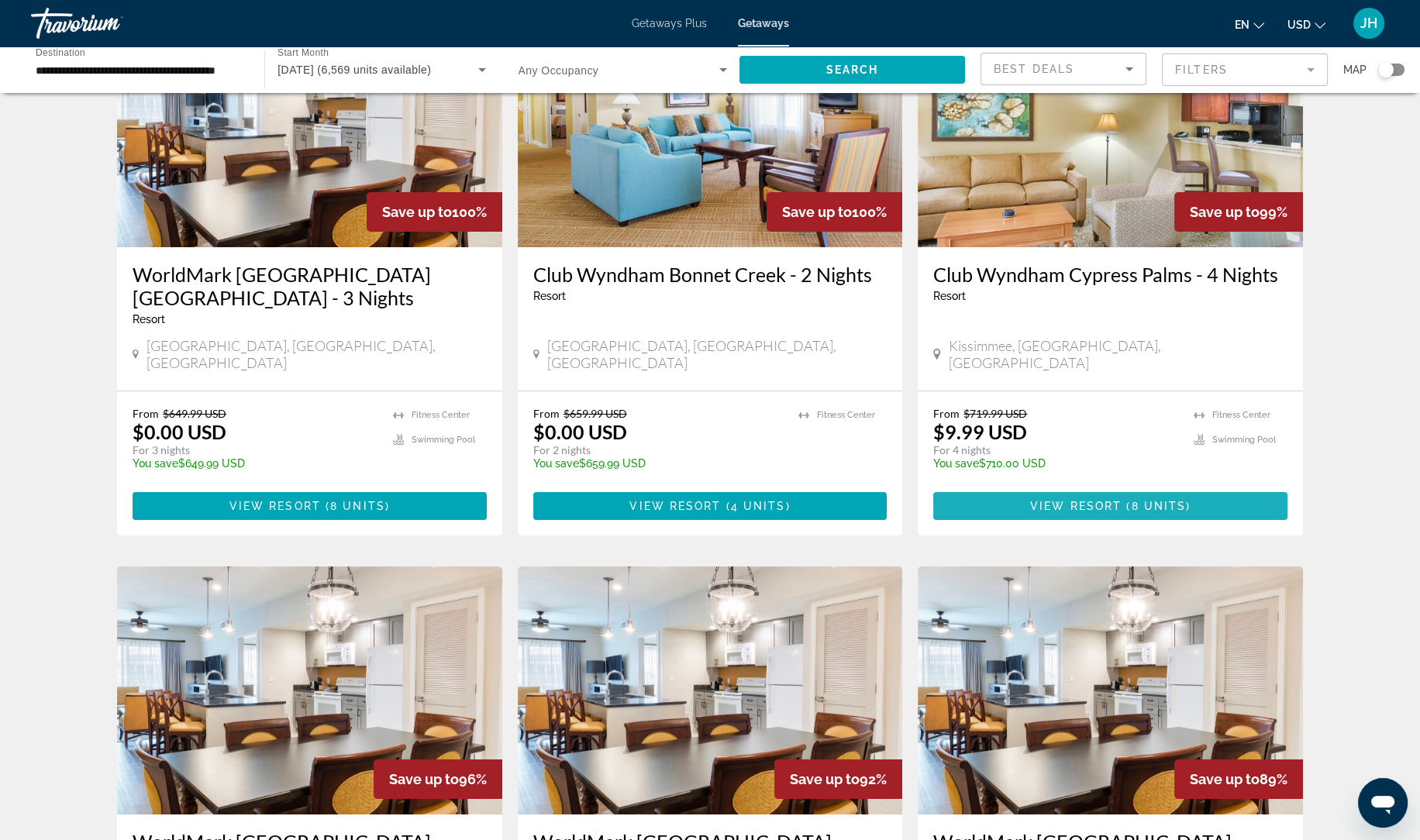
scroll to position [148, 0]
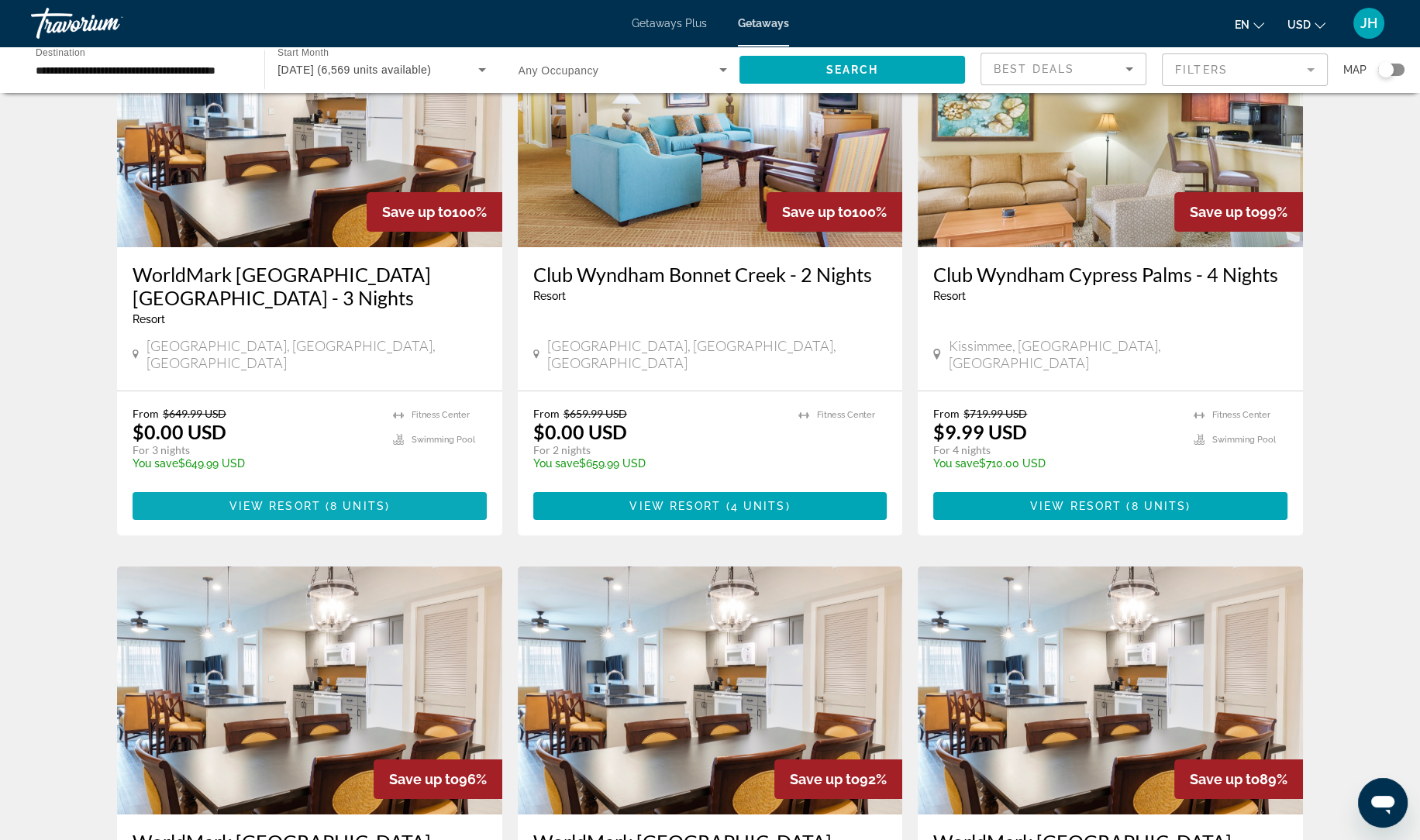
click at [438, 495] on span "Main content" at bounding box center [310, 506] width 354 height 37
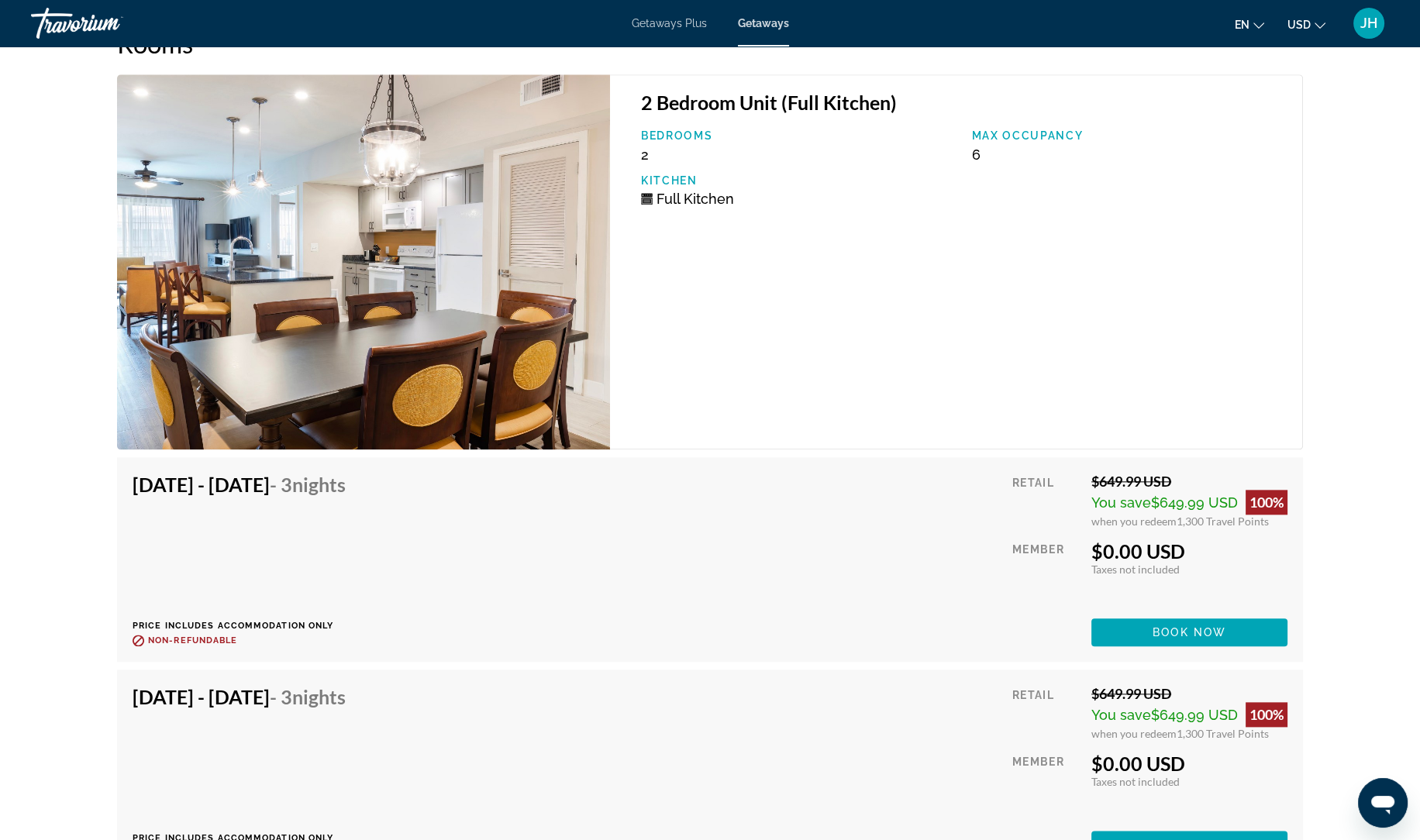
scroll to position [3171, 0]
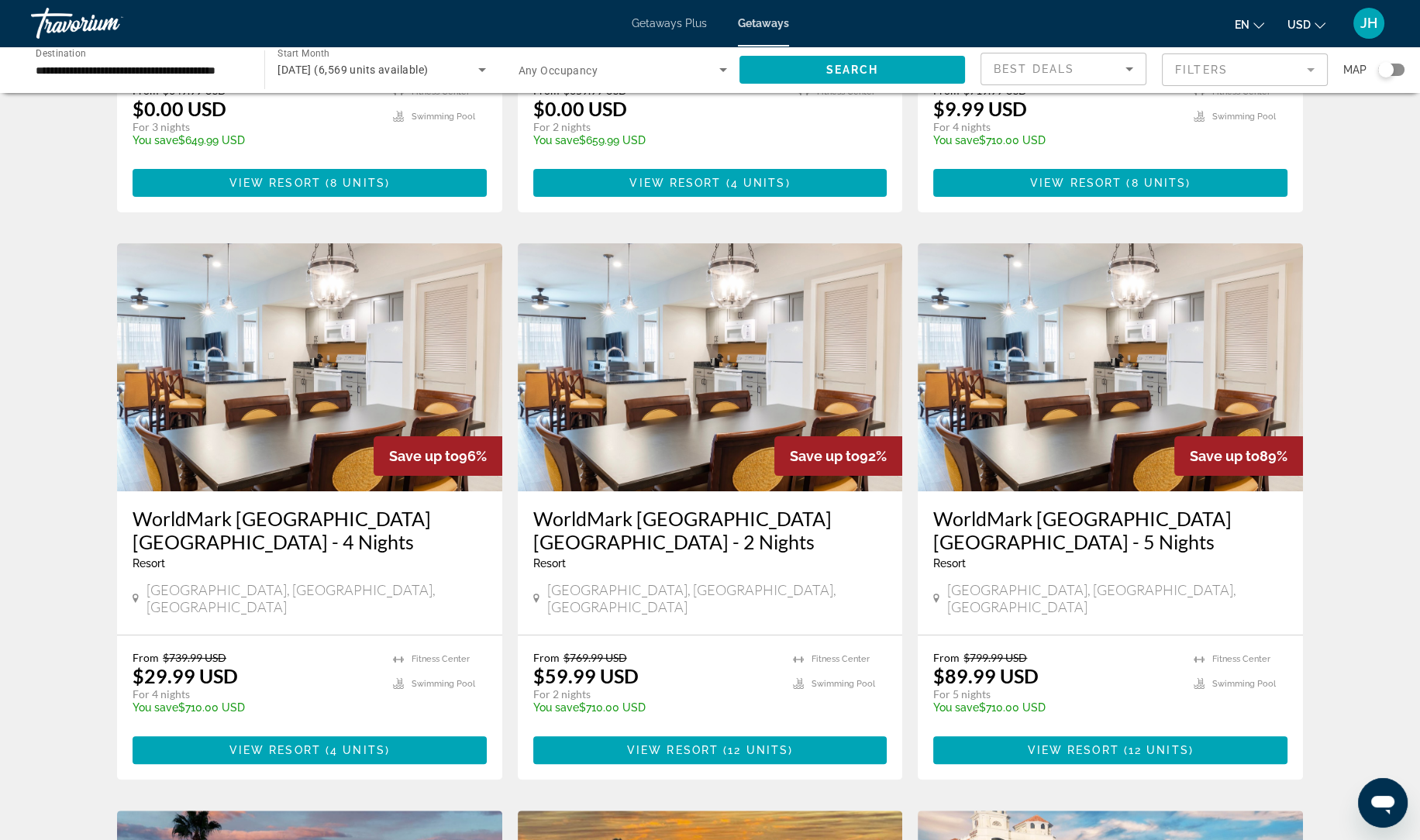
scroll to position [477, 0]
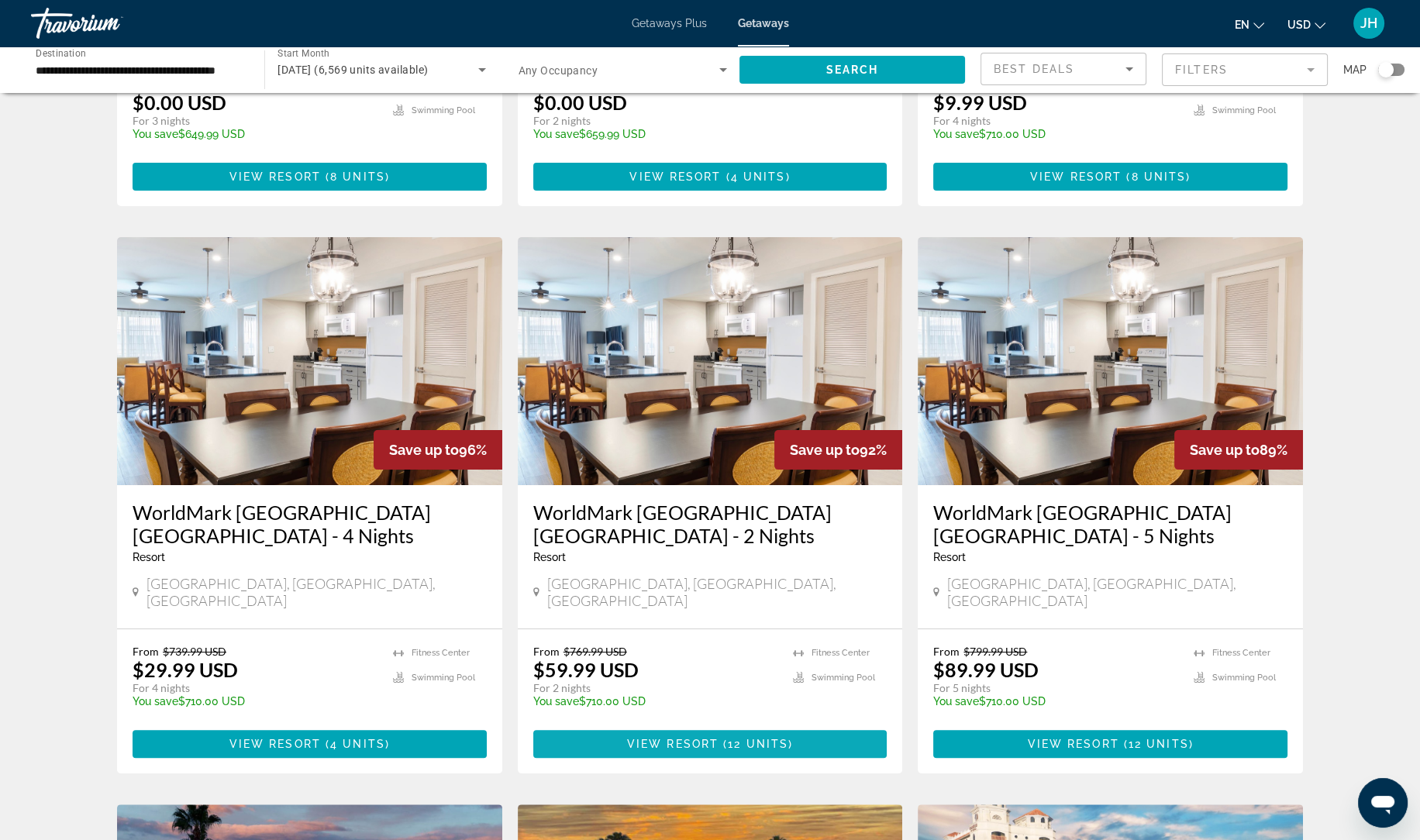
click at [675, 738] on span "View Resort" at bounding box center [673, 743] width 92 height 12
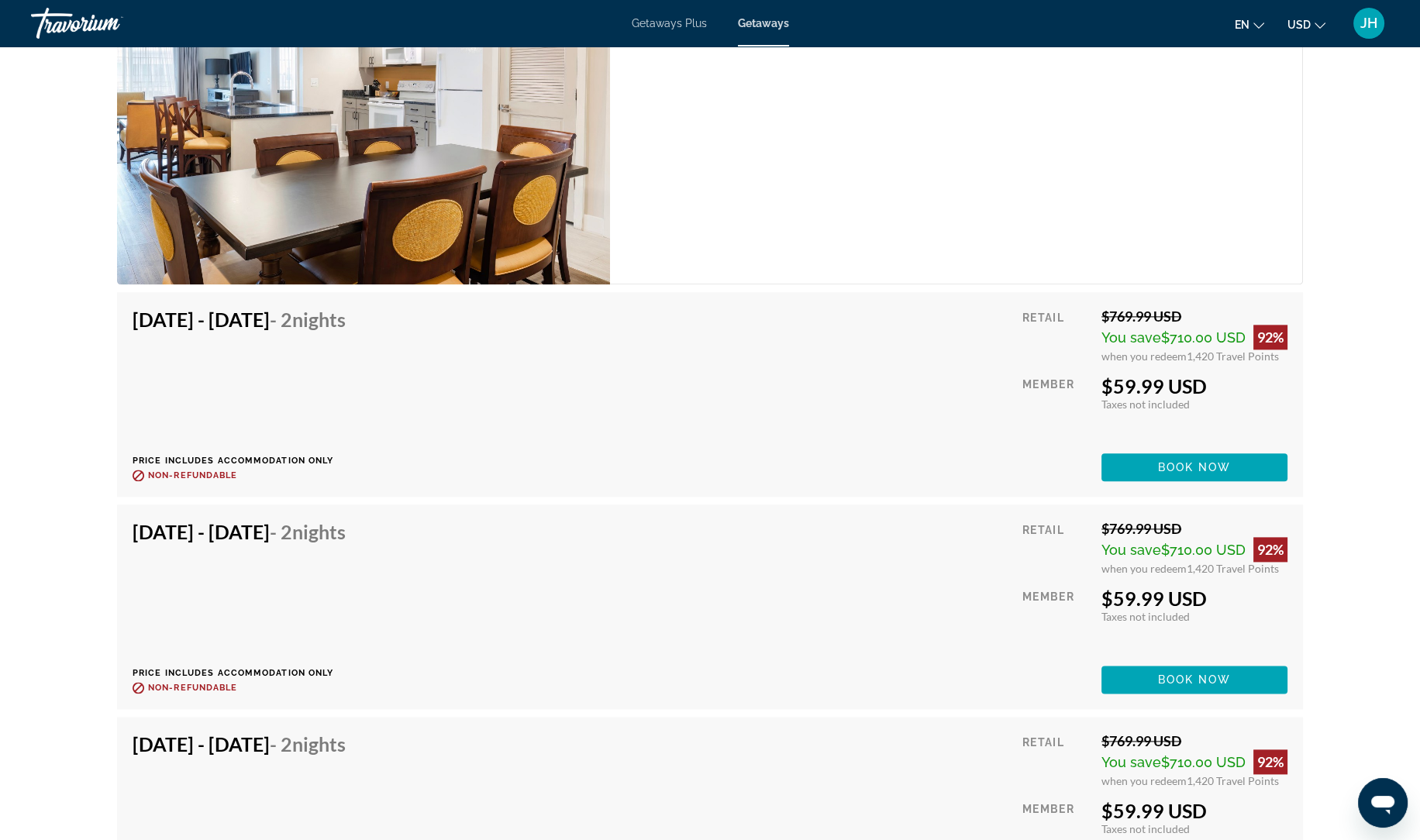
scroll to position [3096, 0]
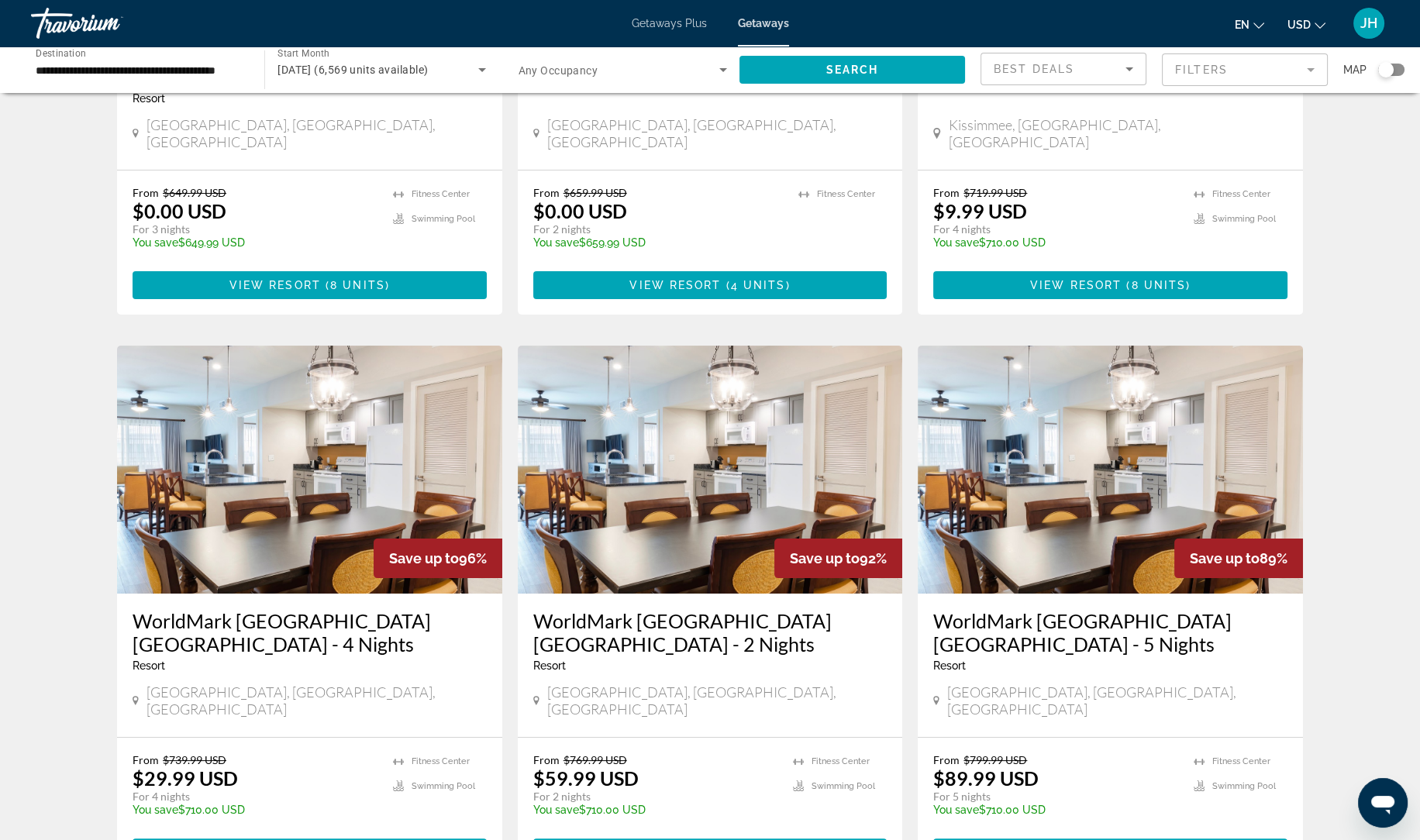
scroll to position [372, 0]
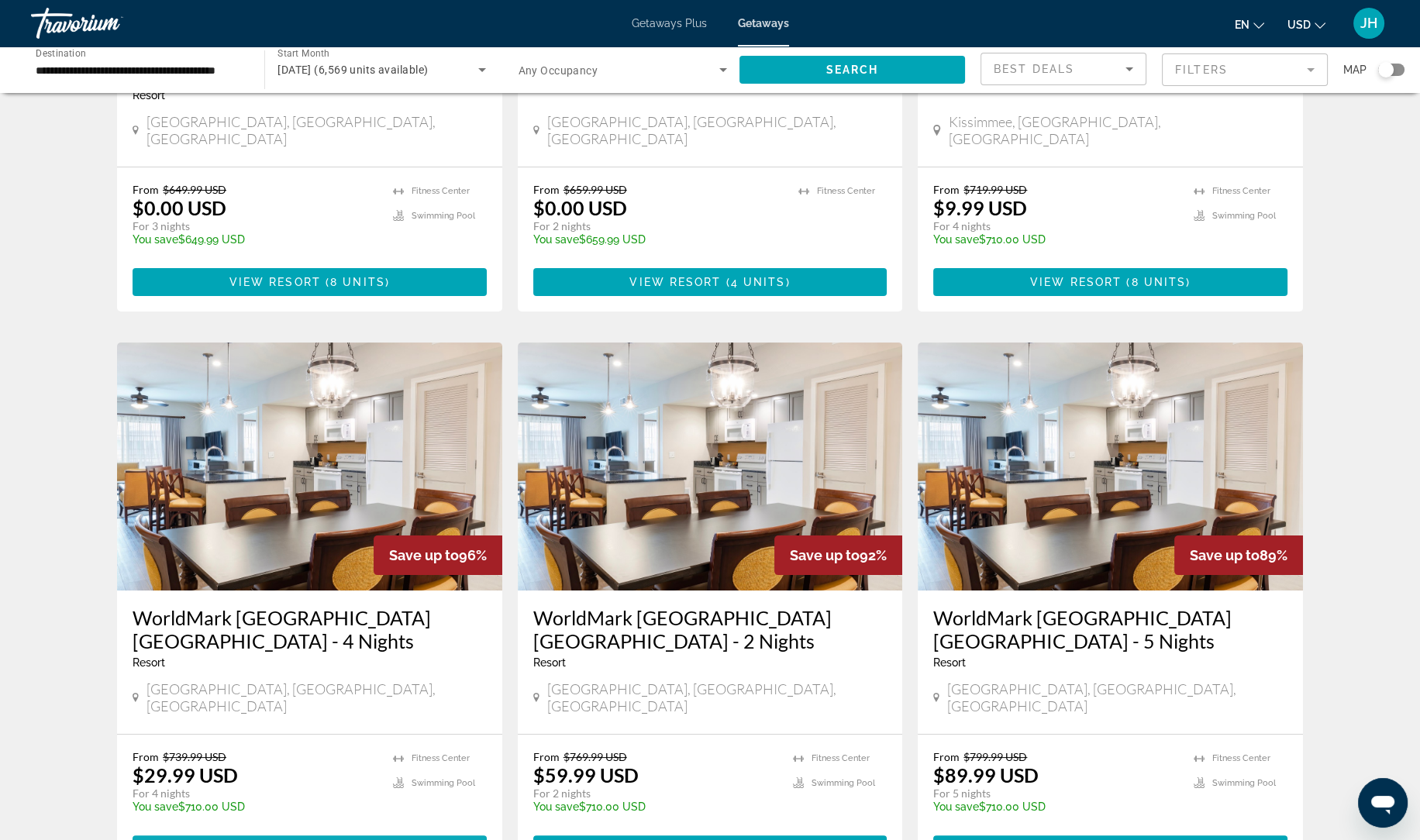
click at [449, 830] on span "Main content" at bounding box center [310, 848] width 354 height 37
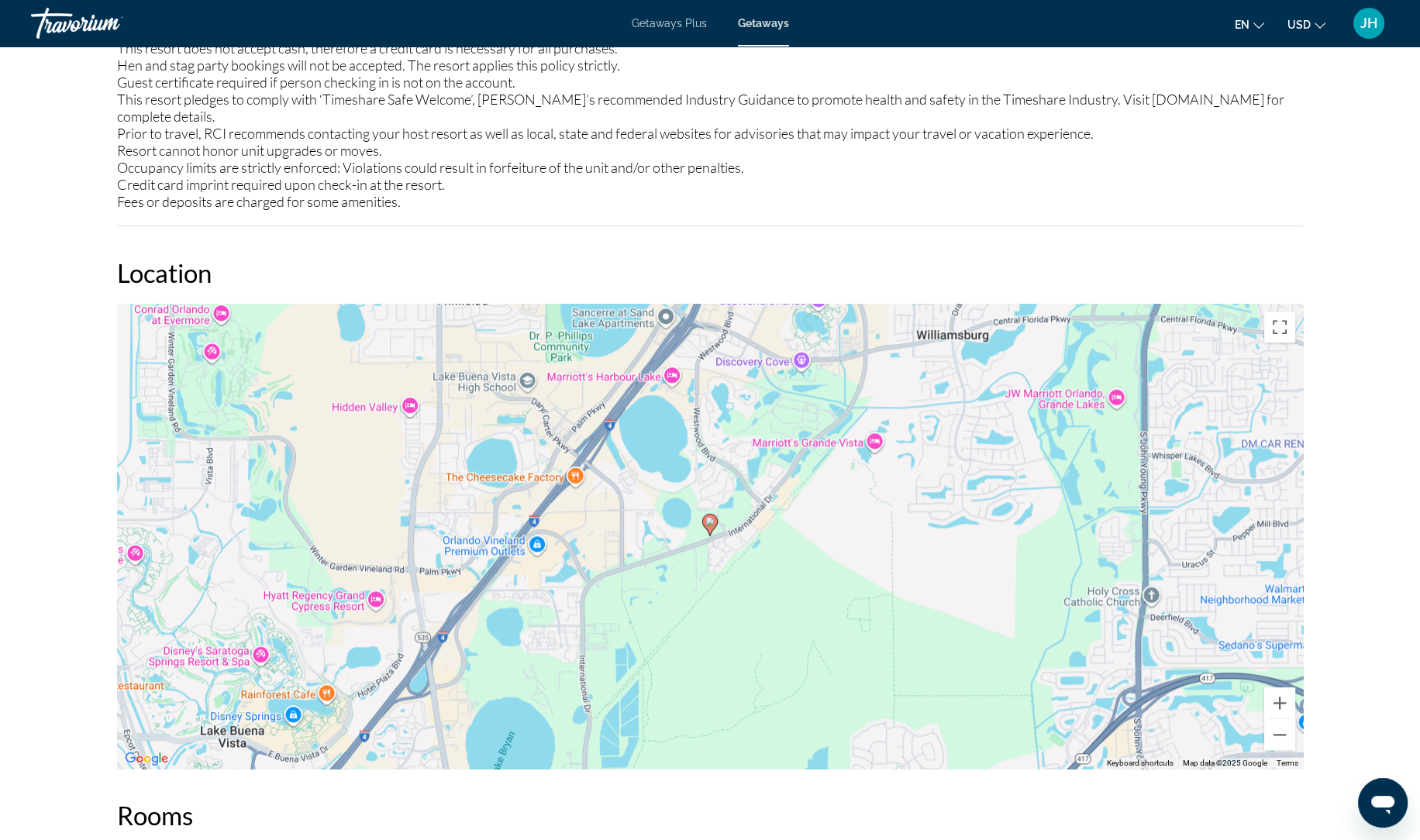
scroll to position [2959, 0]
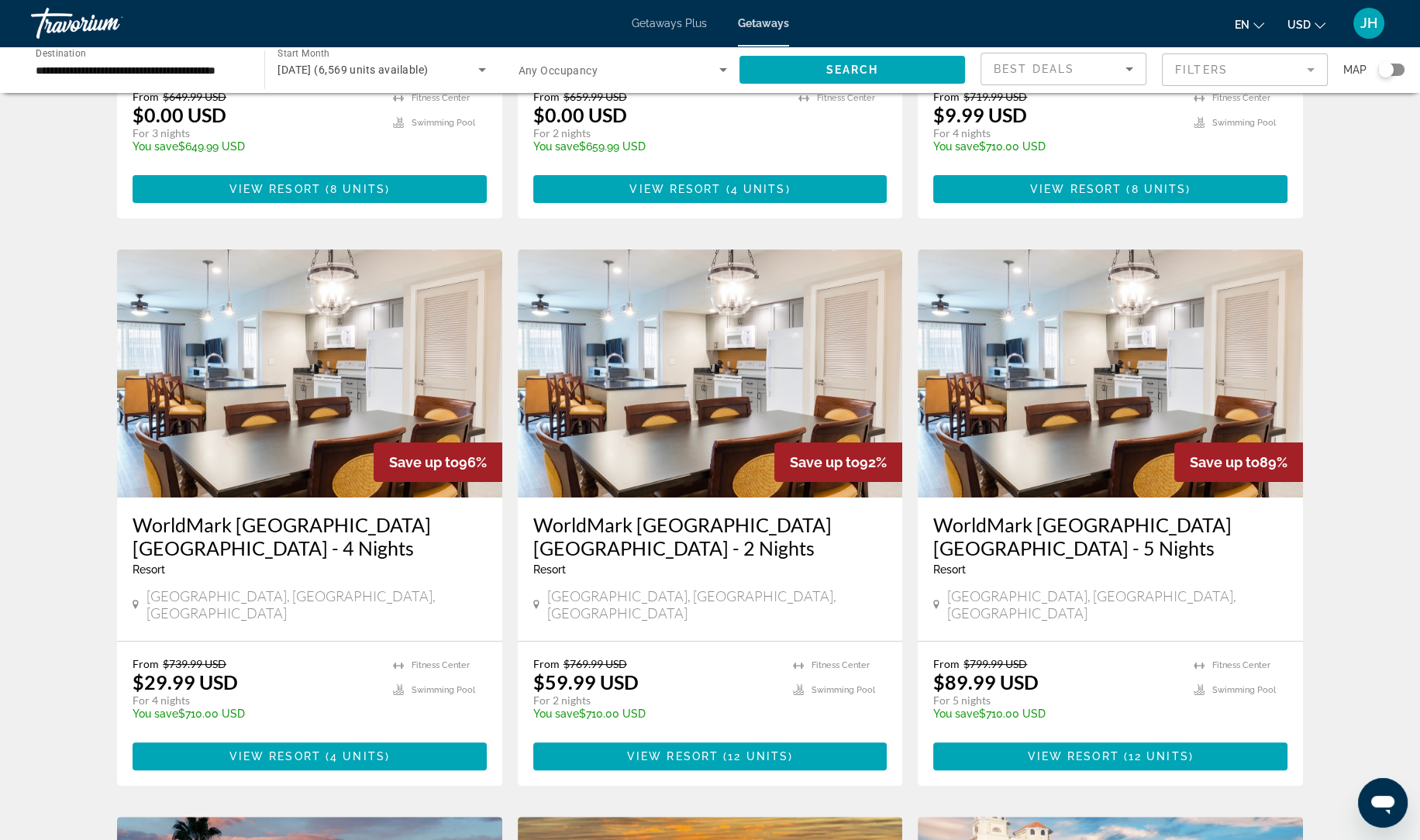
scroll to position [465, 0]
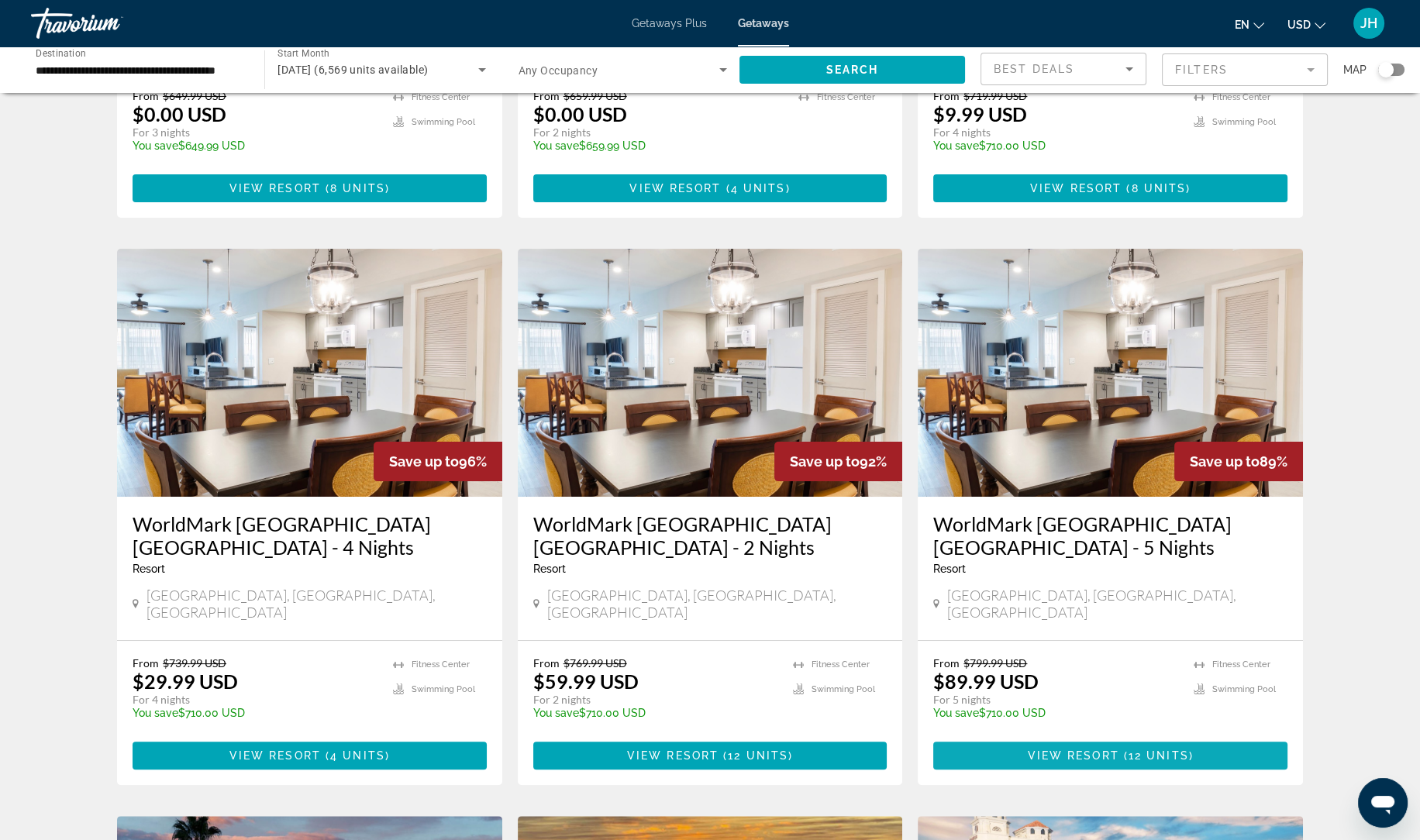
click at [1252, 737] on span "Main content" at bounding box center [1110, 755] width 354 height 37
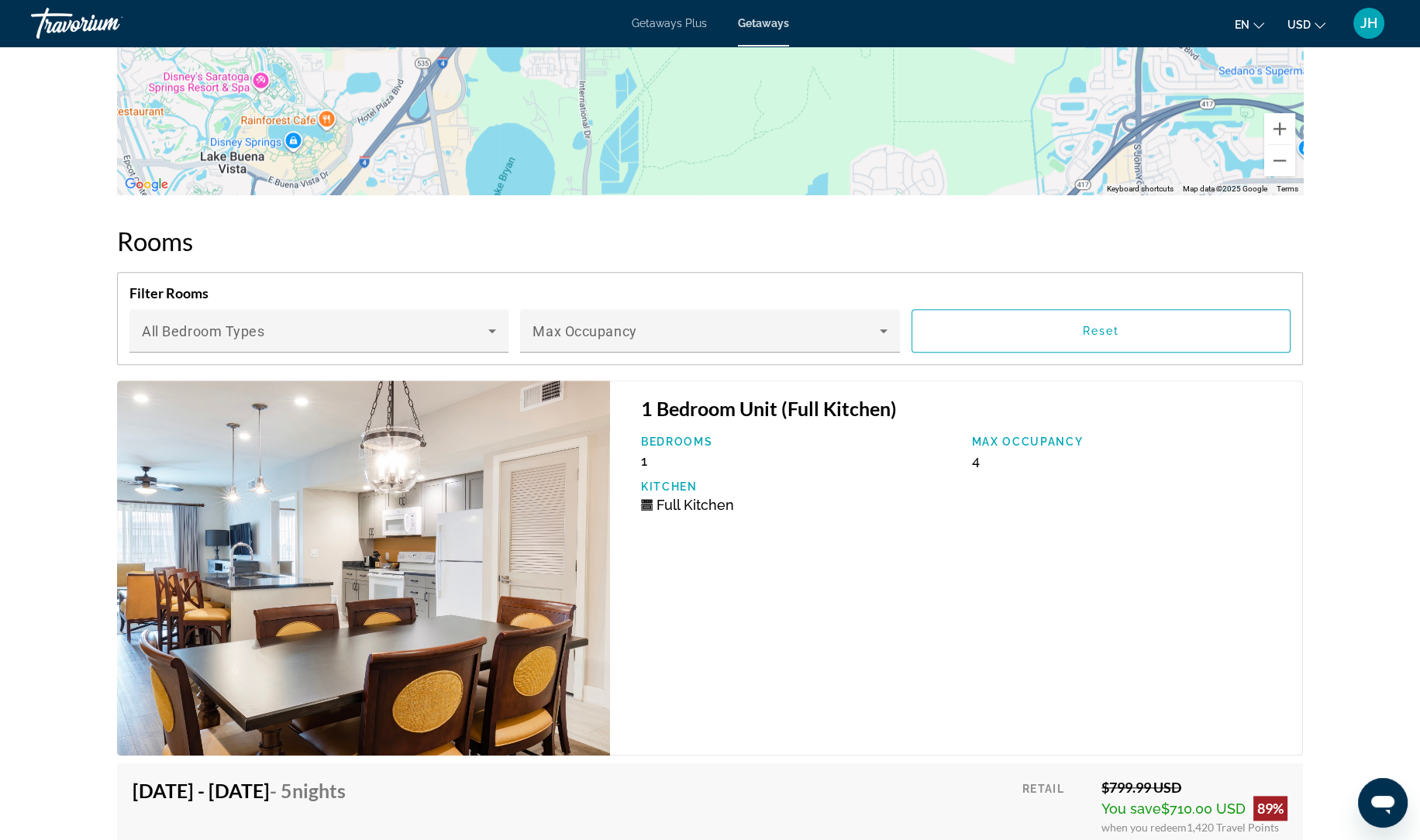
scroll to position [2713, 0]
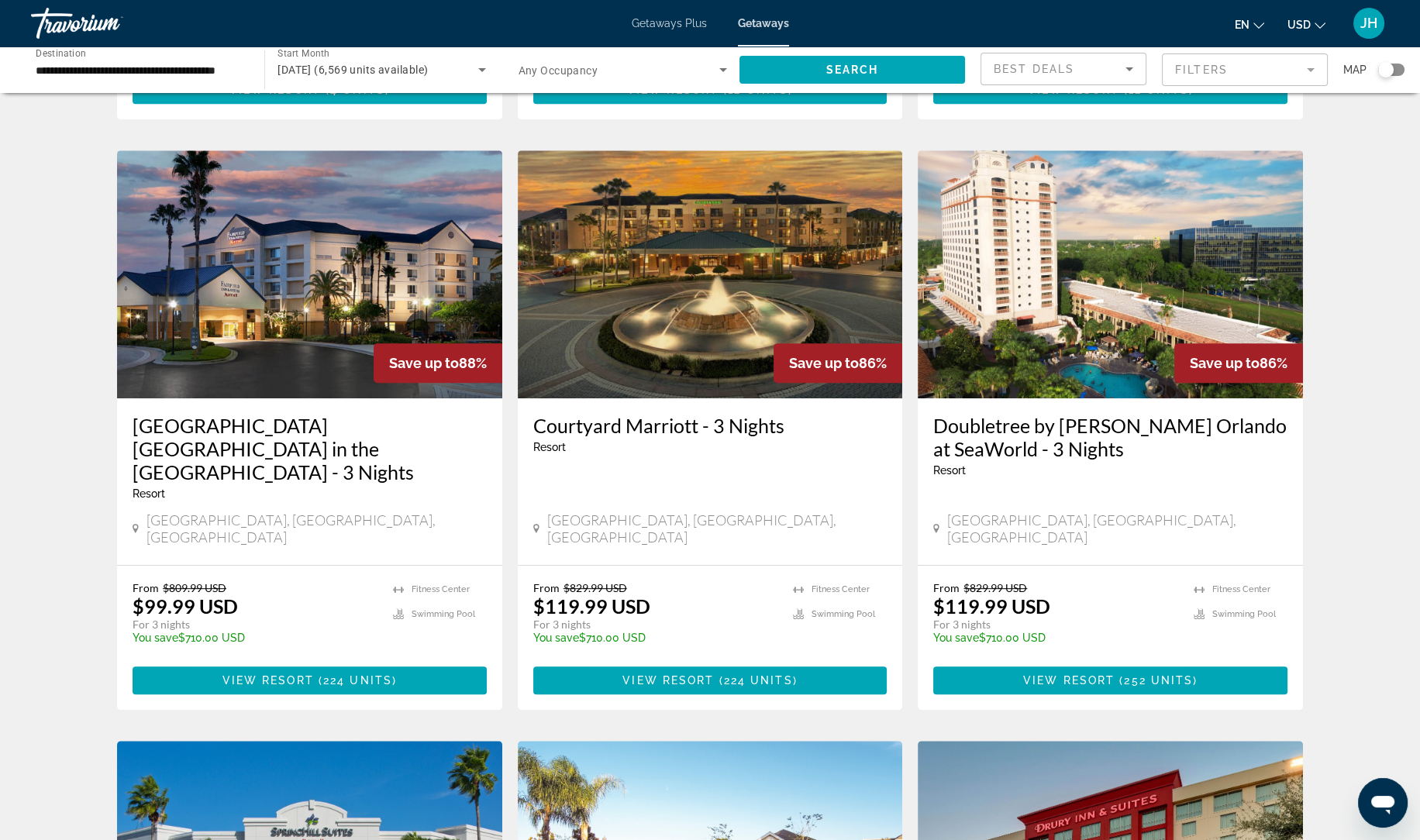
scroll to position [1134, 0]
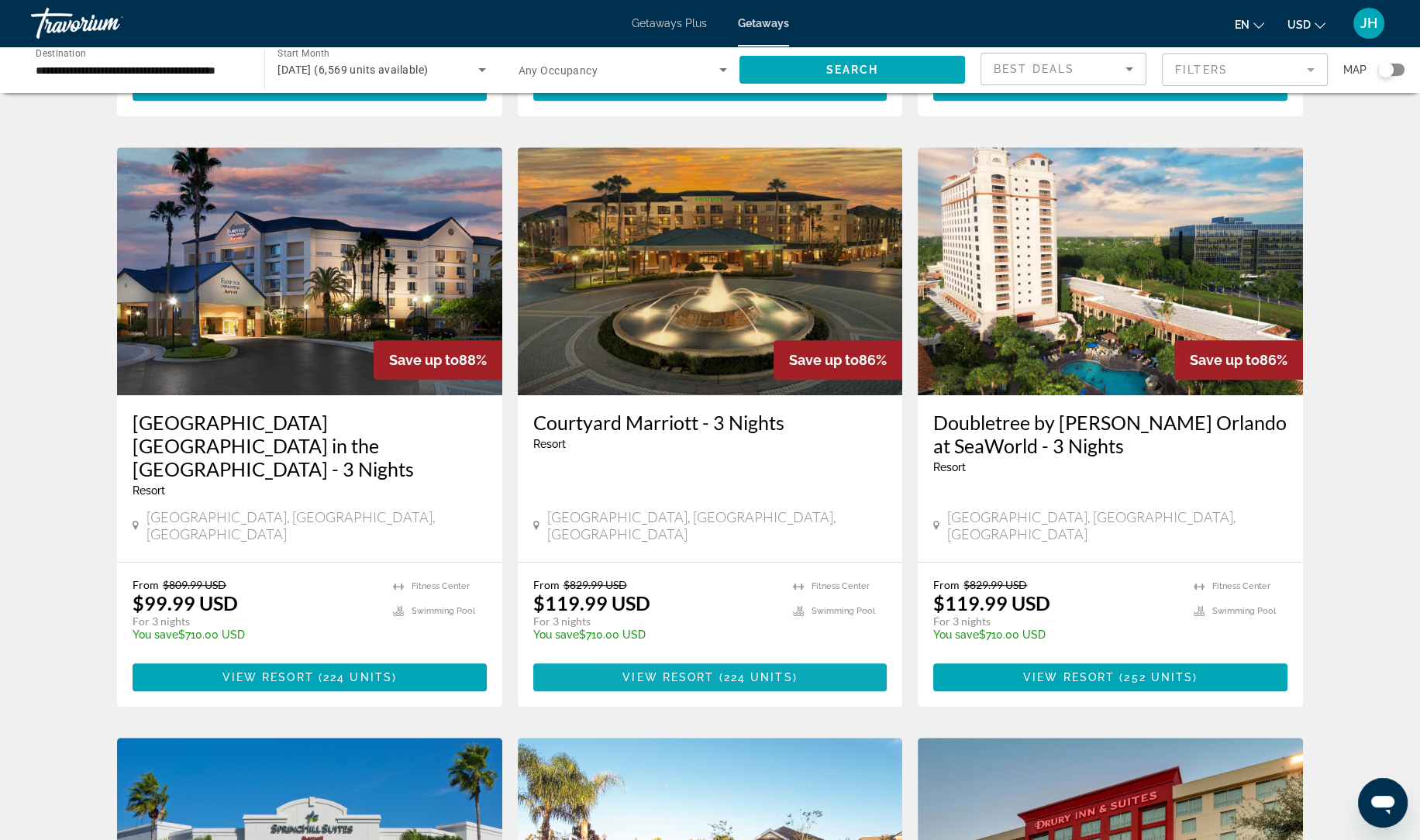
click at [735, 671] on span "224 units" at bounding box center [758, 677] width 69 height 12
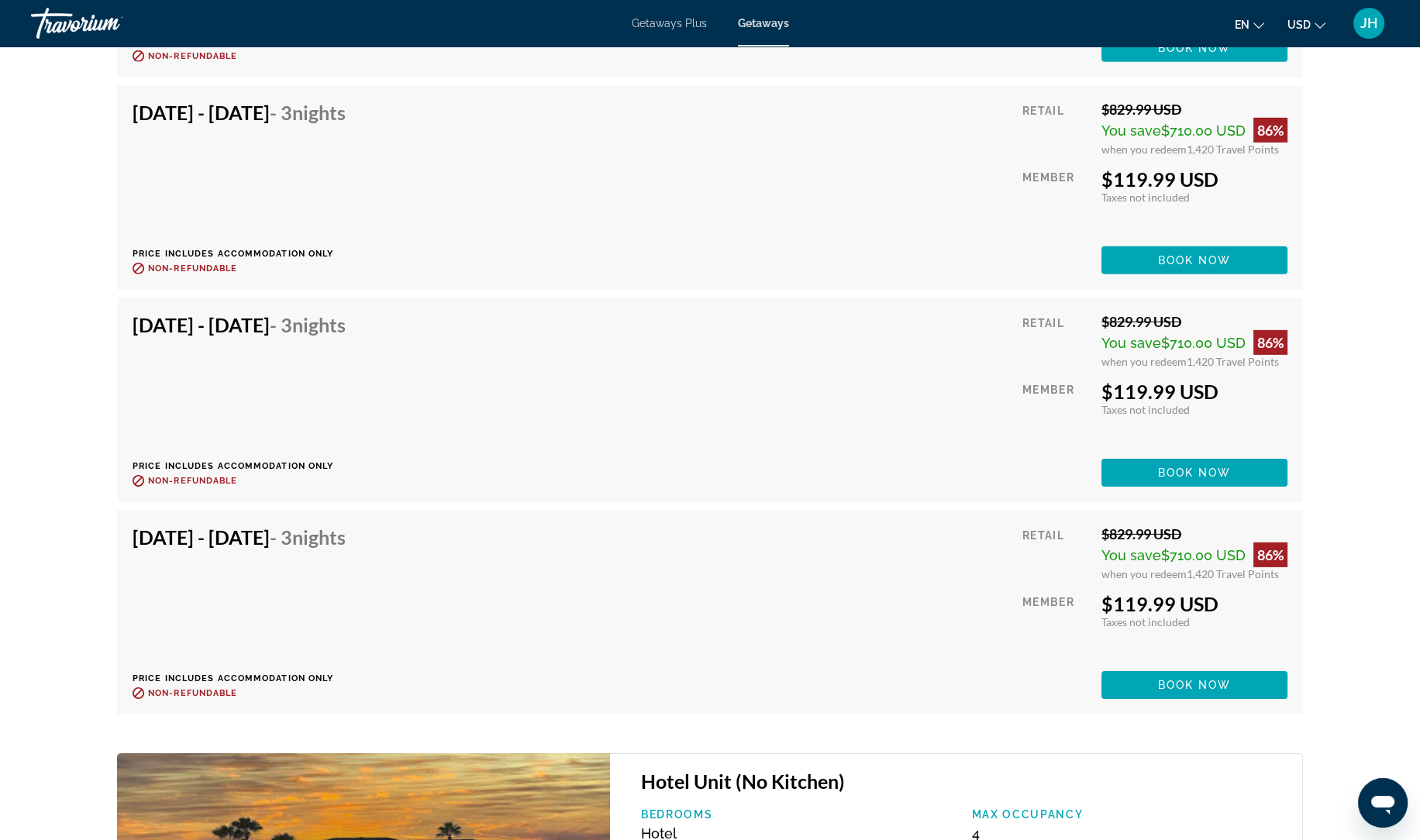
scroll to position [8021, 0]
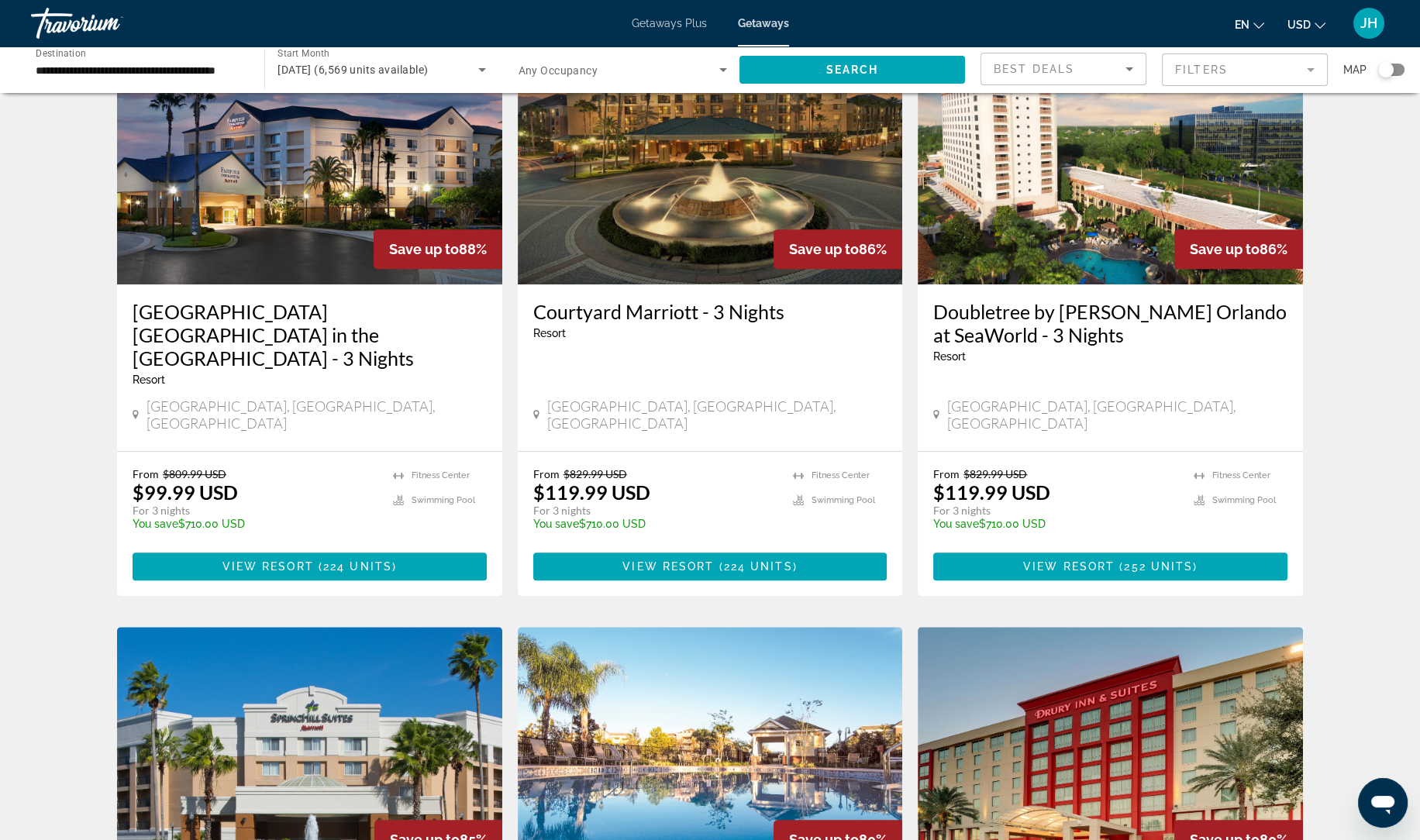
scroll to position [1246, 0]
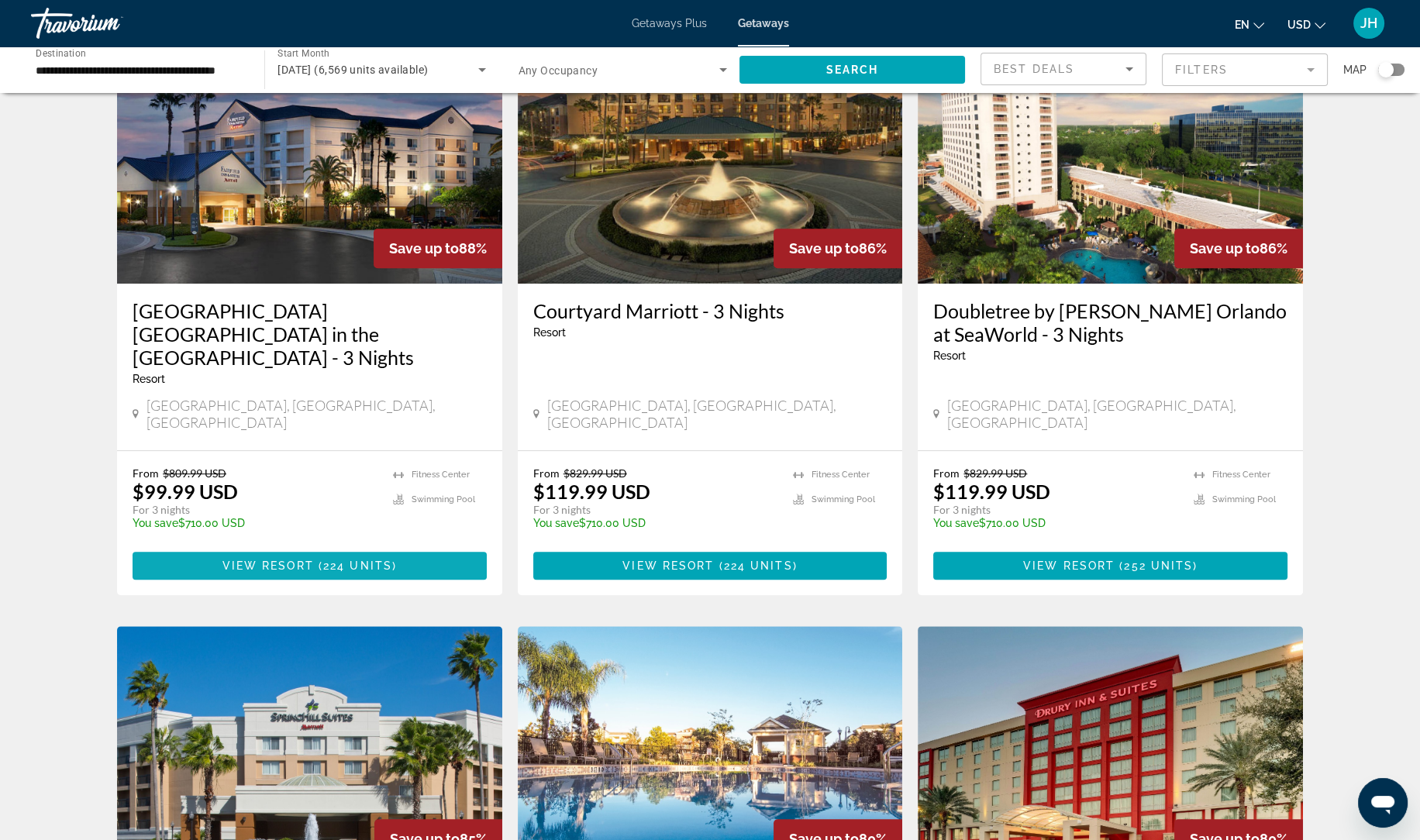
click at [401, 547] on span "Main content" at bounding box center [310, 565] width 354 height 37
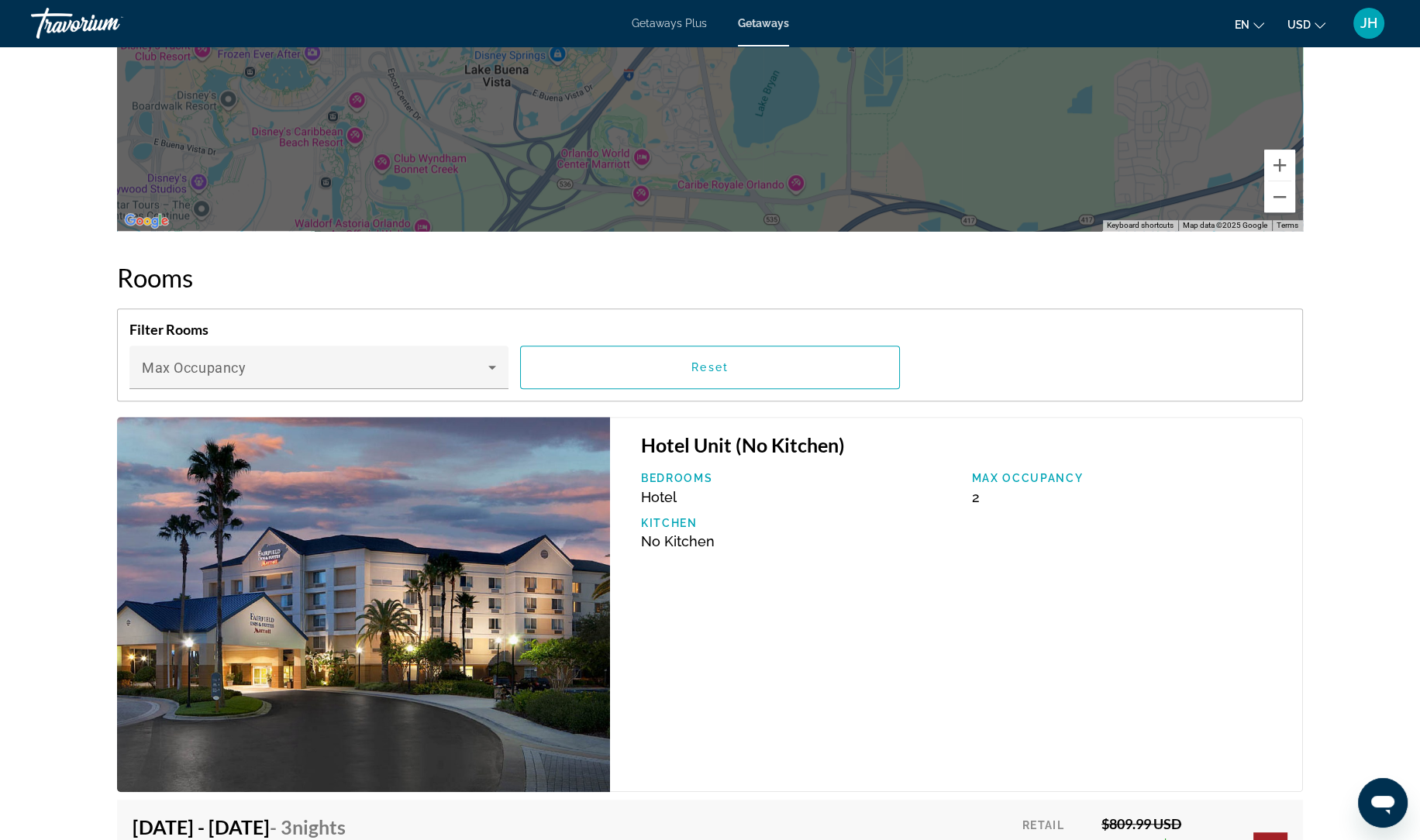
scroll to position [1978, 0]
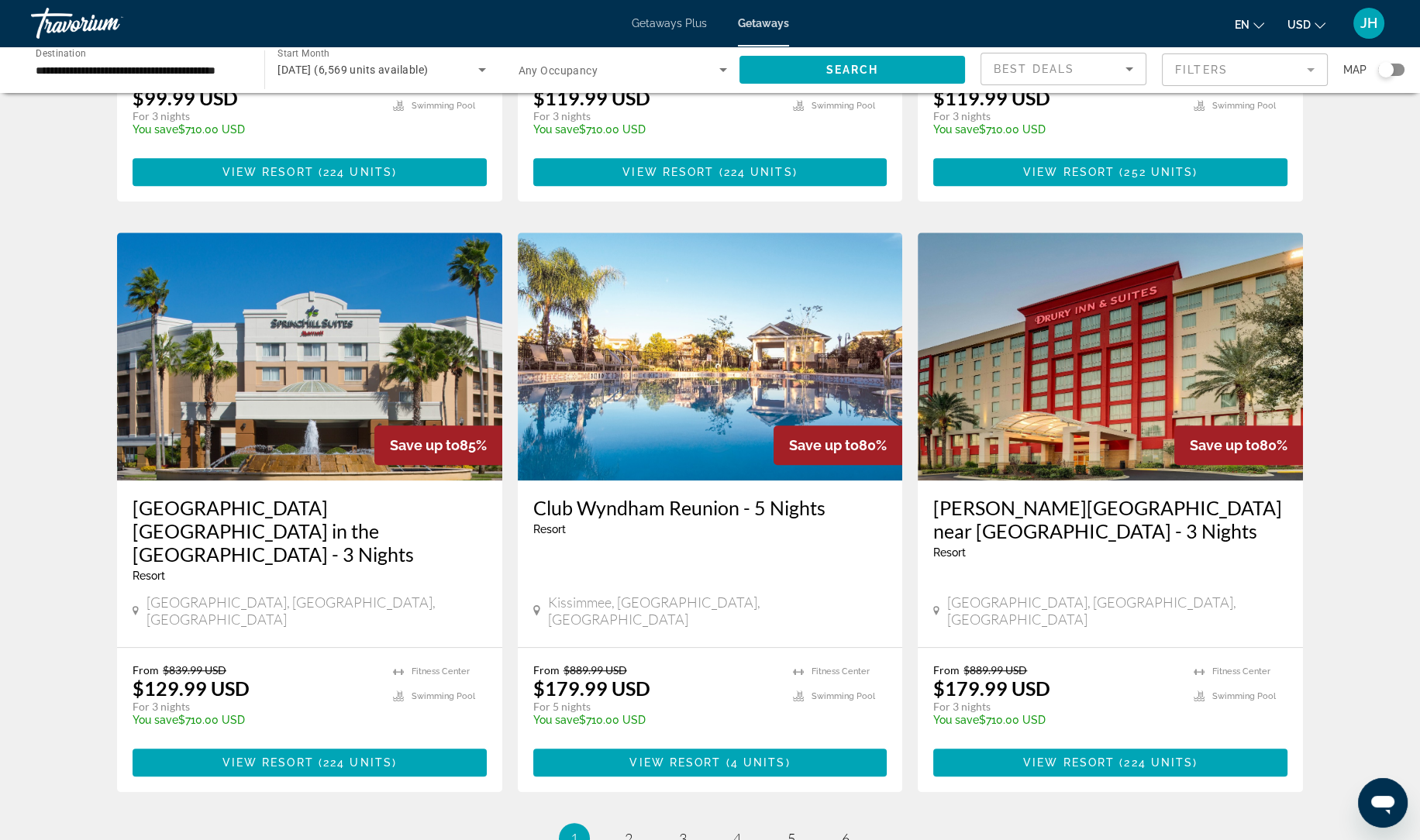
scroll to position [1640, 0]
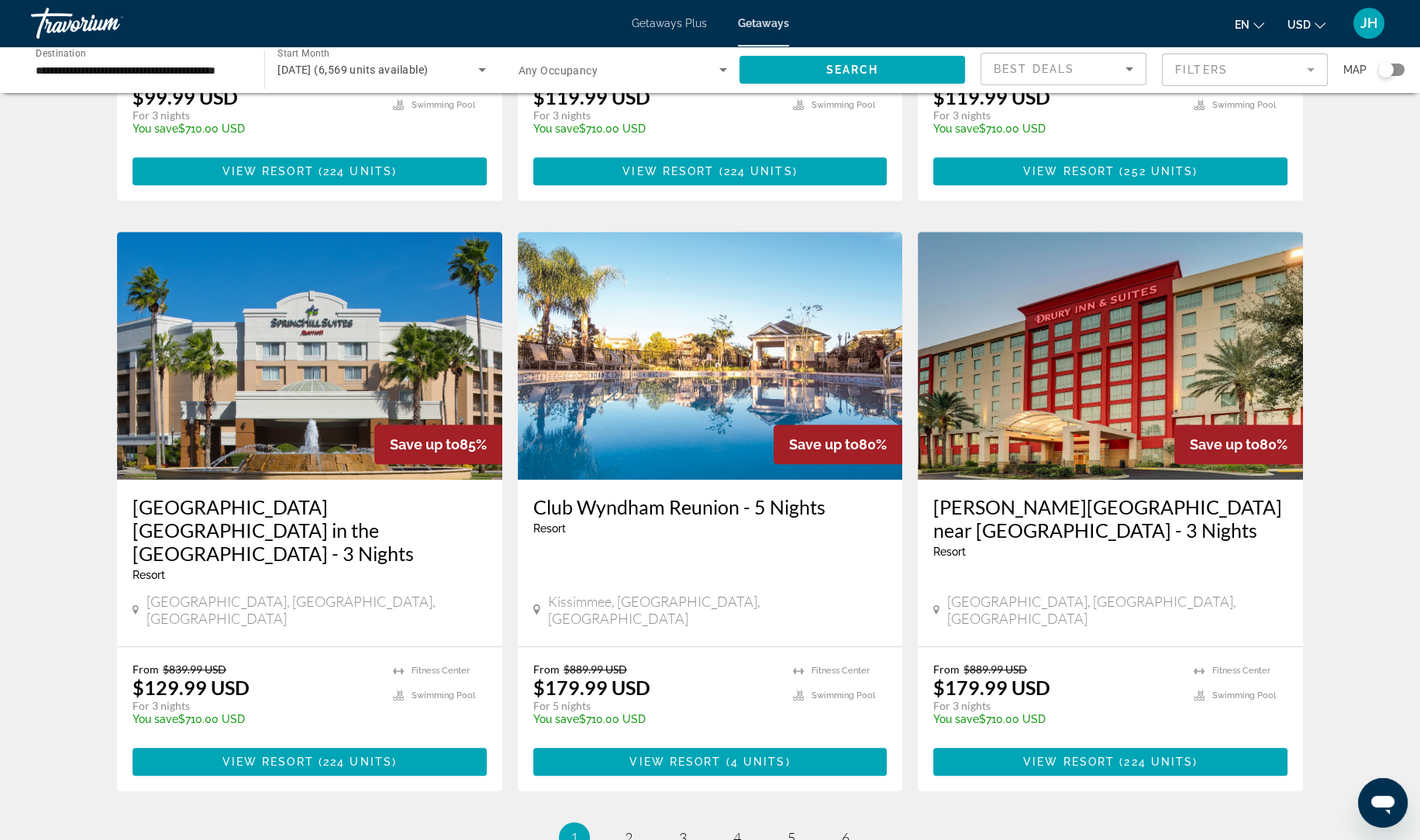
click at [349, 756] on span "224 units" at bounding box center [357, 761] width 69 height 12
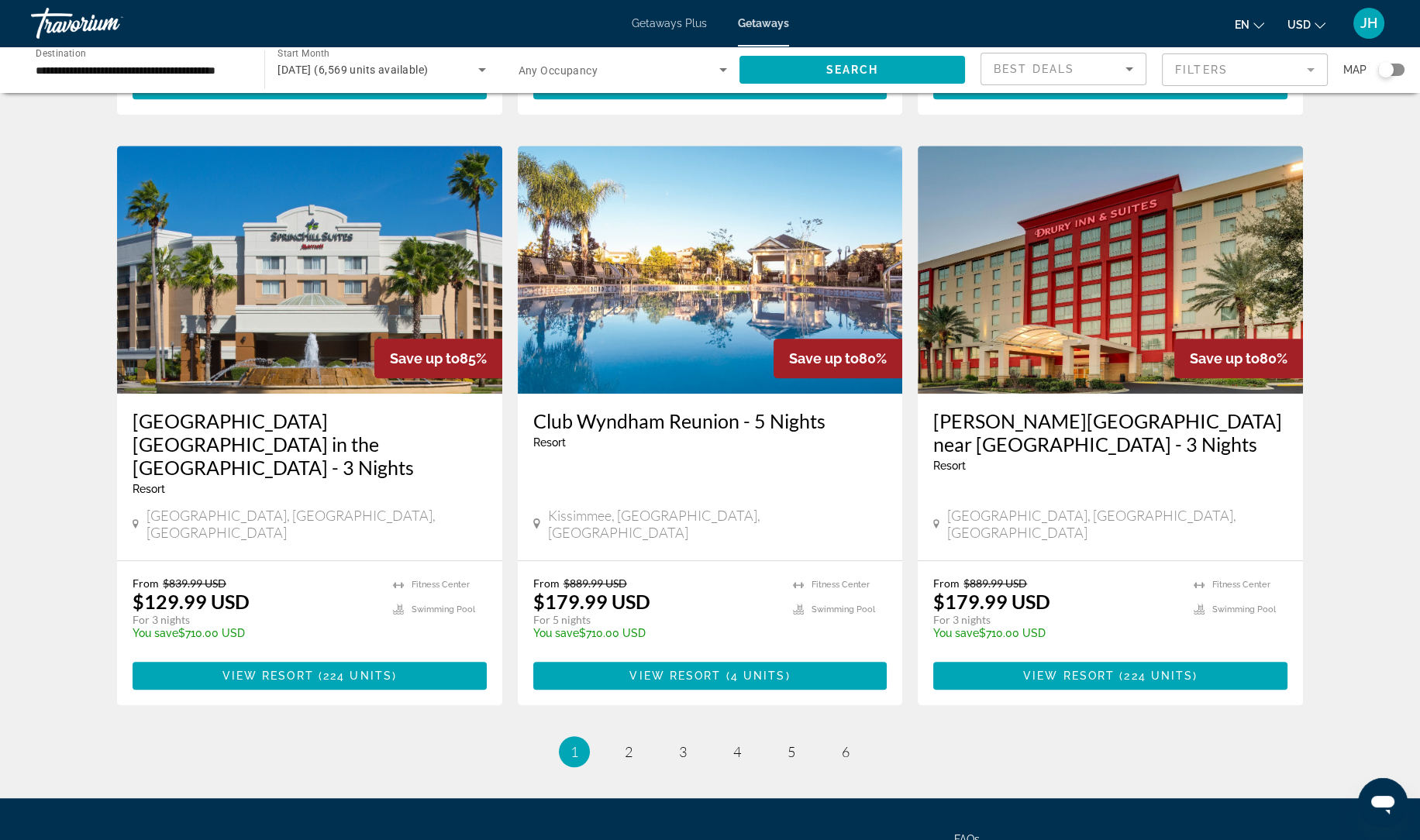
scroll to position [1739, 0]
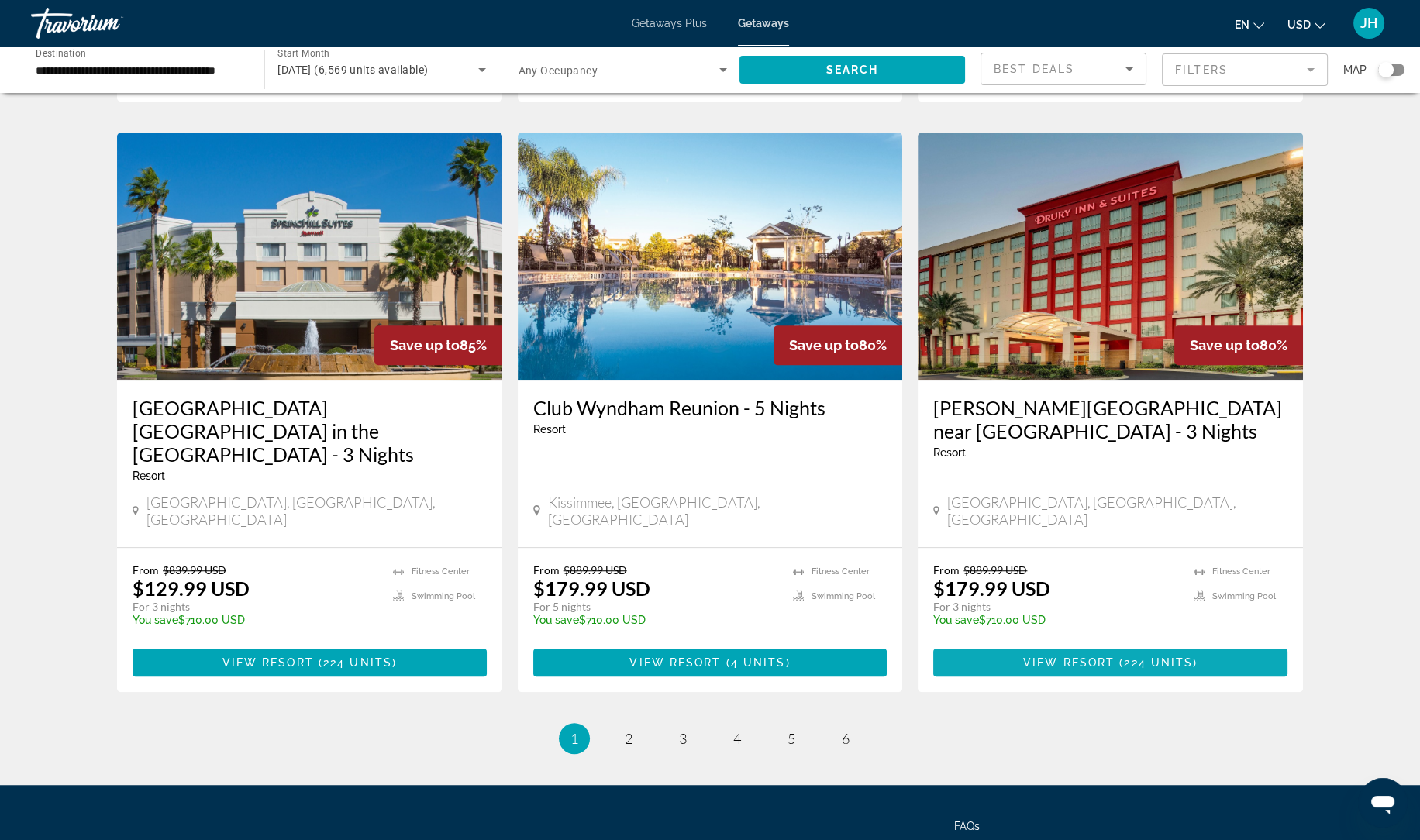
click at [1228, 643] on span "Main content" at bounding box center [1110, 661] width 354 height 37
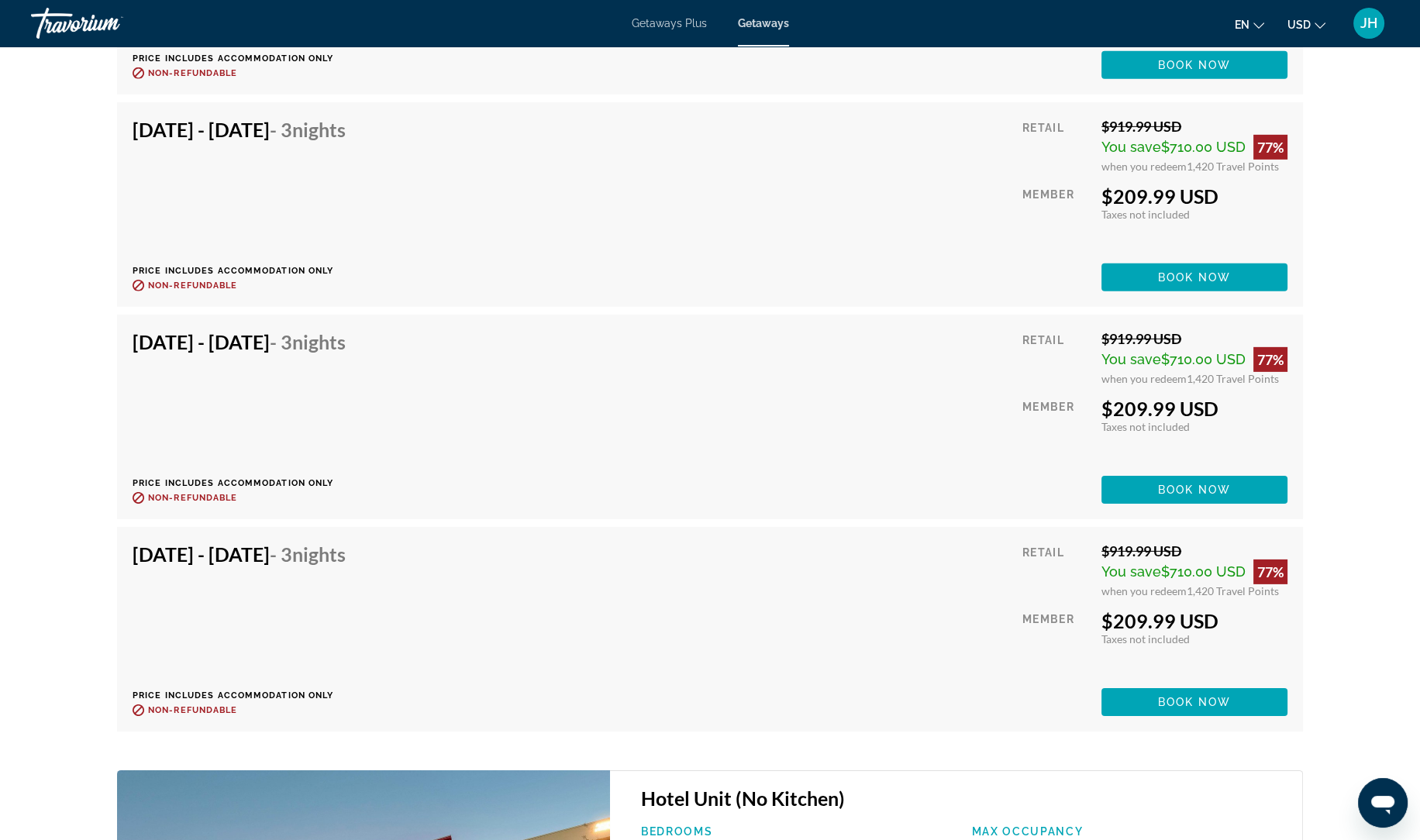
scroll to position [7927, 0]
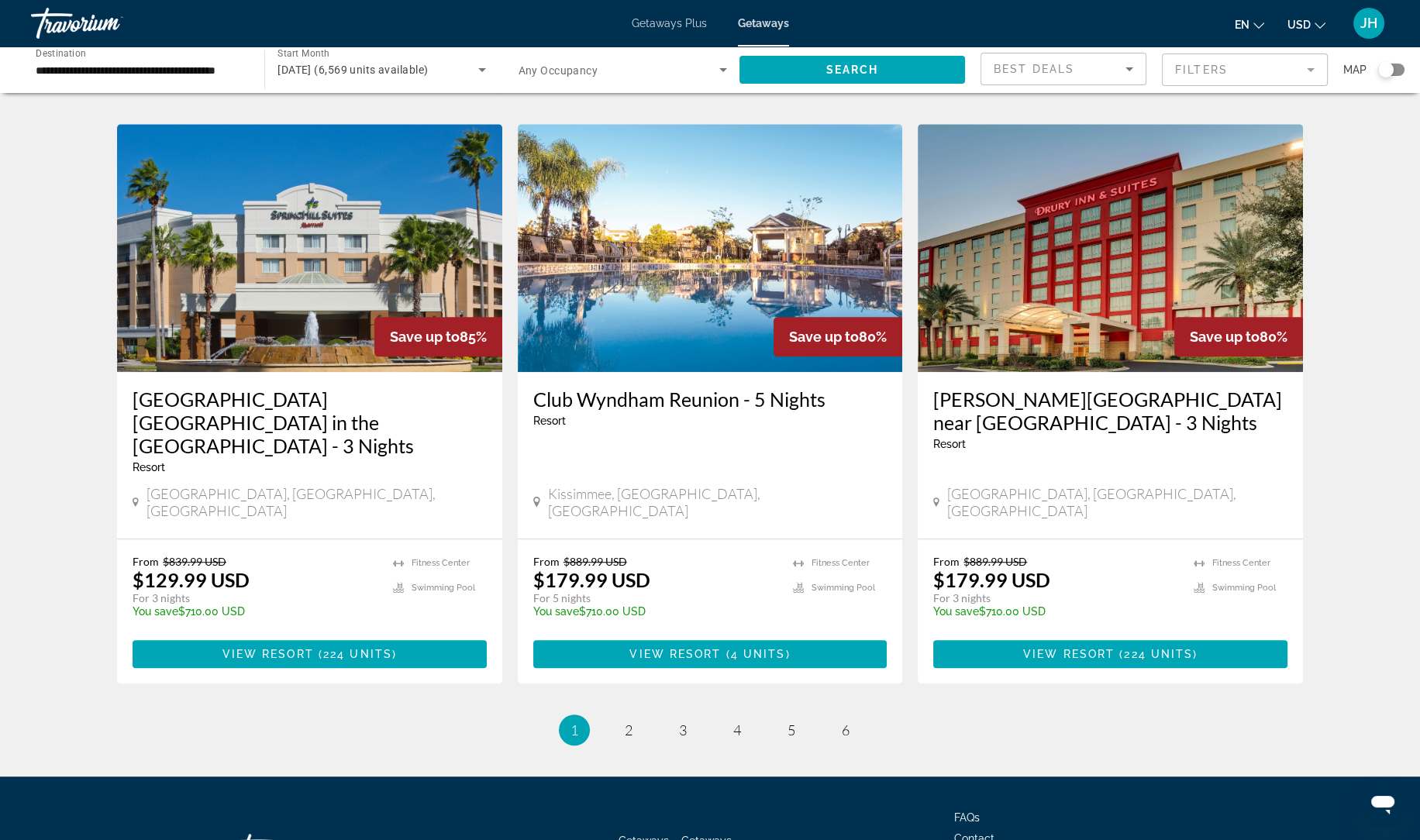
scroll to position [1758, 0]
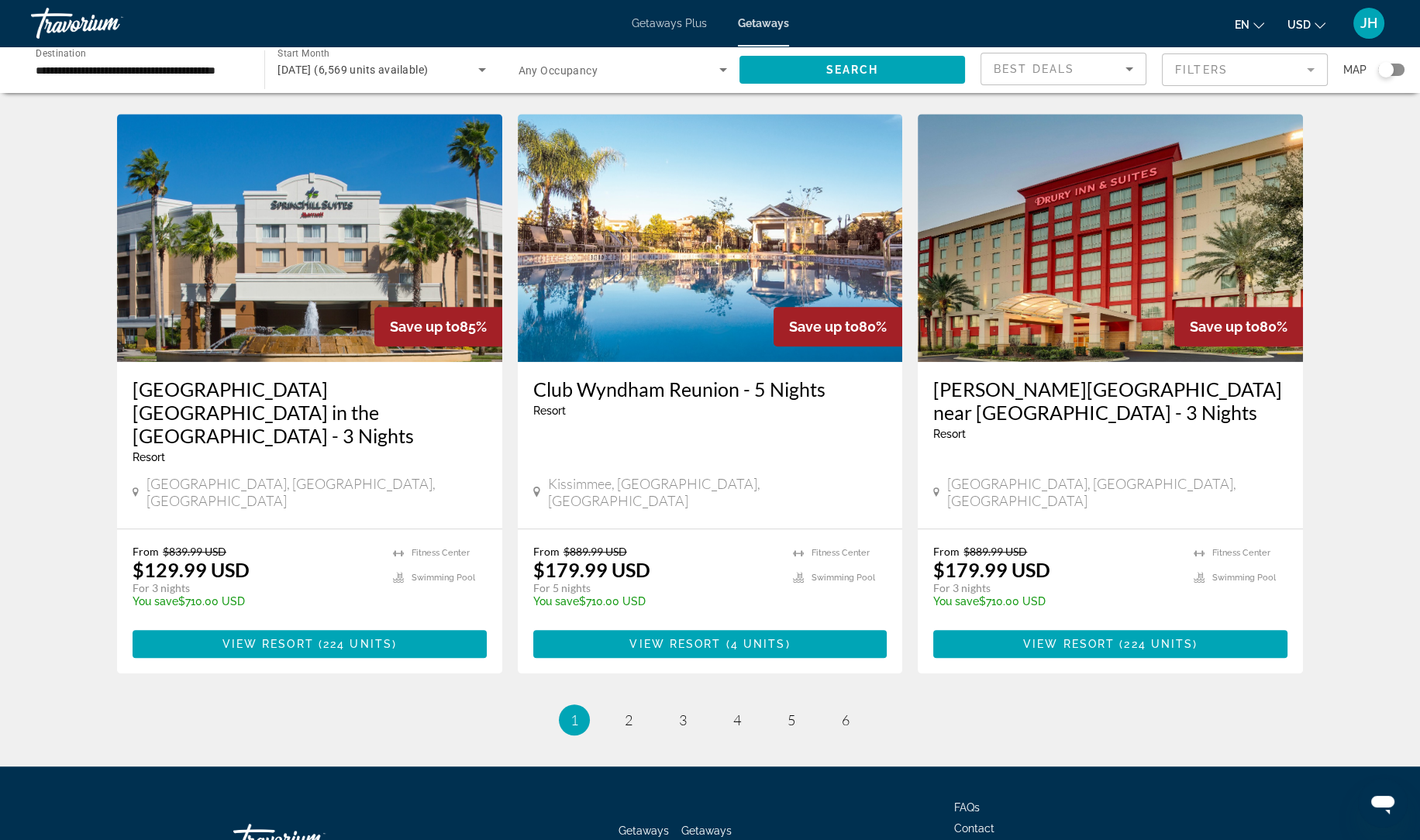
click at [1258, 704] on ul "1 / 6 You're on page 1 page 2 page 3 page 4 page 5 page 6" at bounding box center [710, 720] width 1186 height 31
click at [637, 706] on link "page 2" at bounding box center [628, 720] width 27 height 27
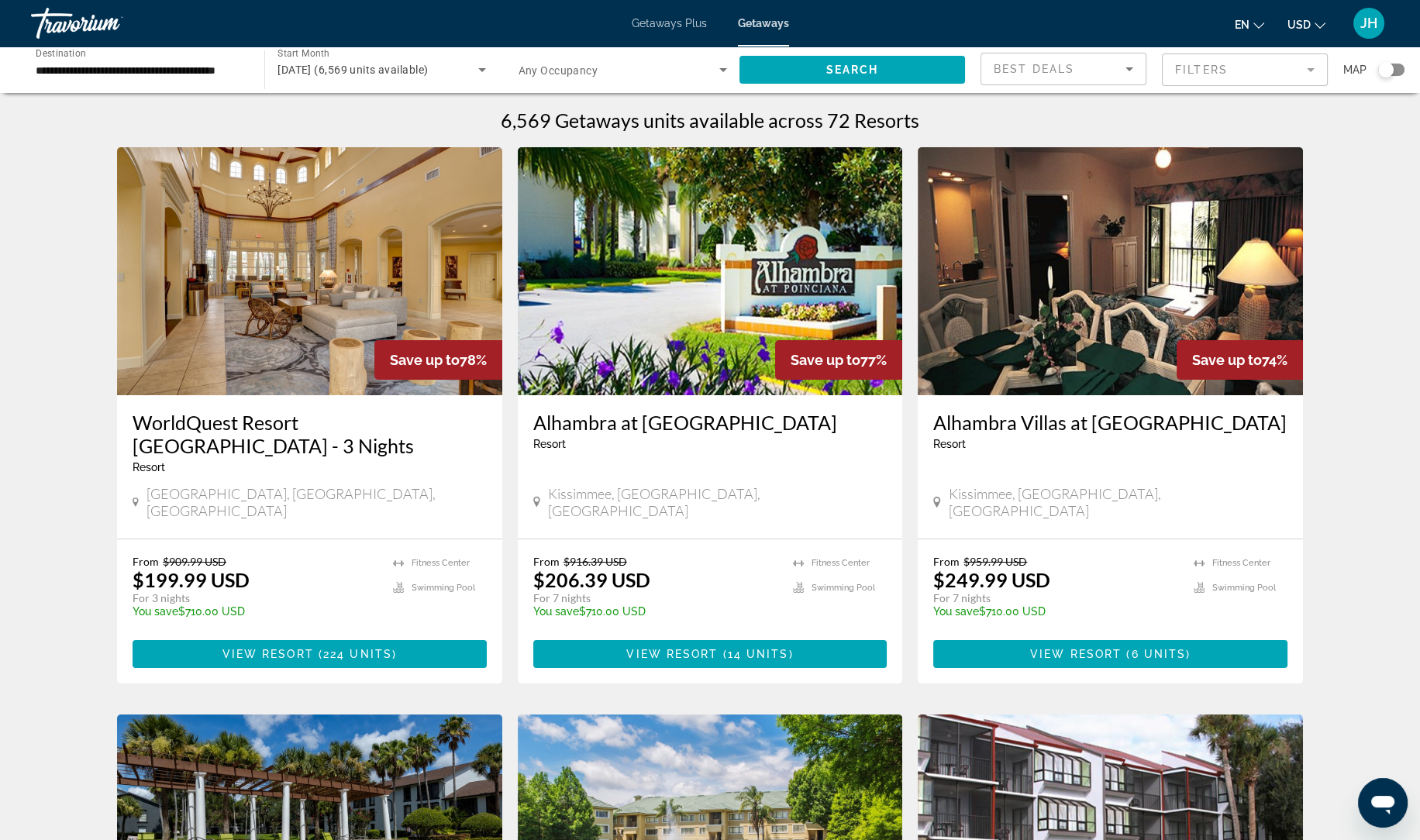
click at [301, 335] on img "Main content" at bounding box center [310, 271] width 385 height 247
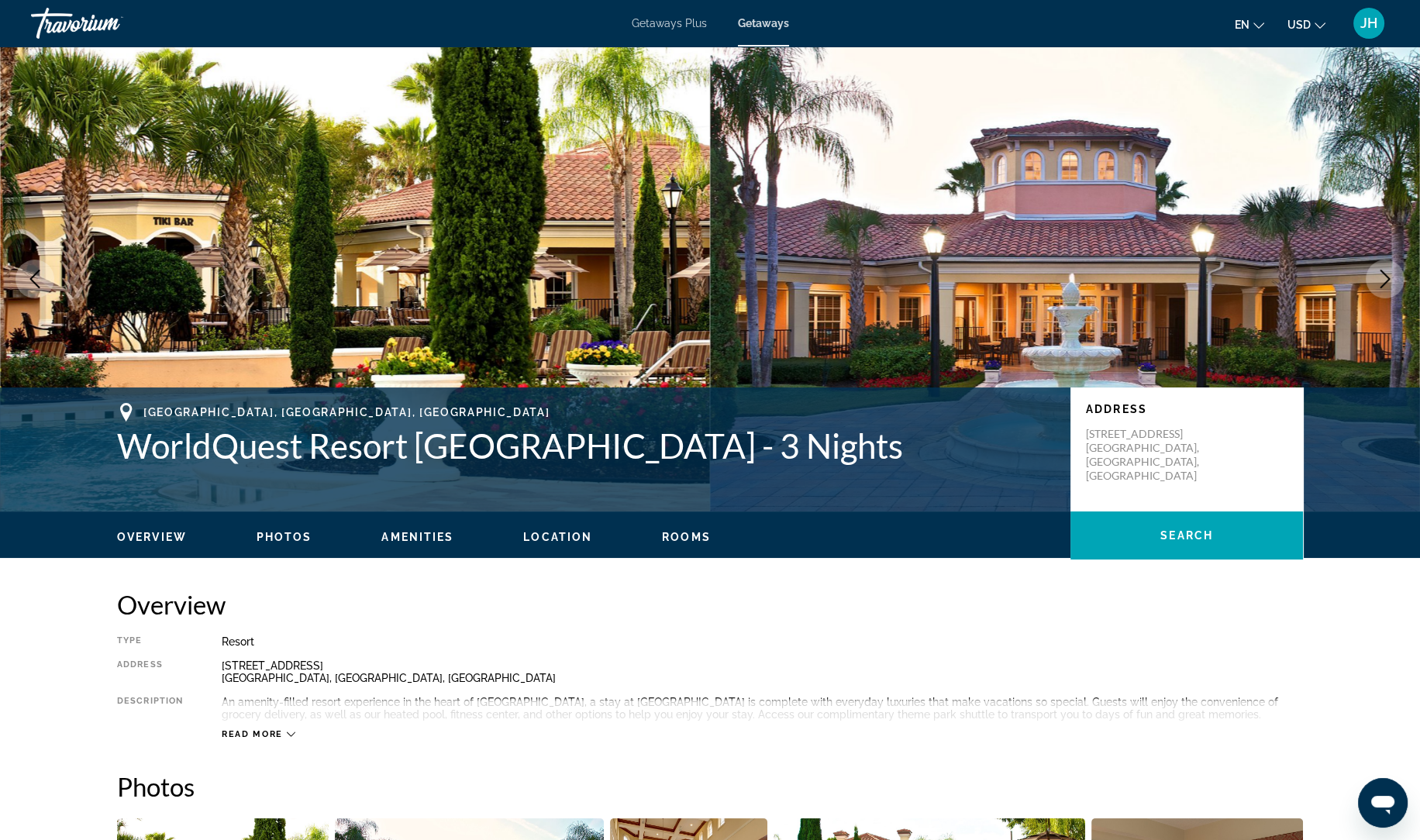
click at [1069, 277] on img "Main content" at bounding box center [1065, 279] width 710 height 465
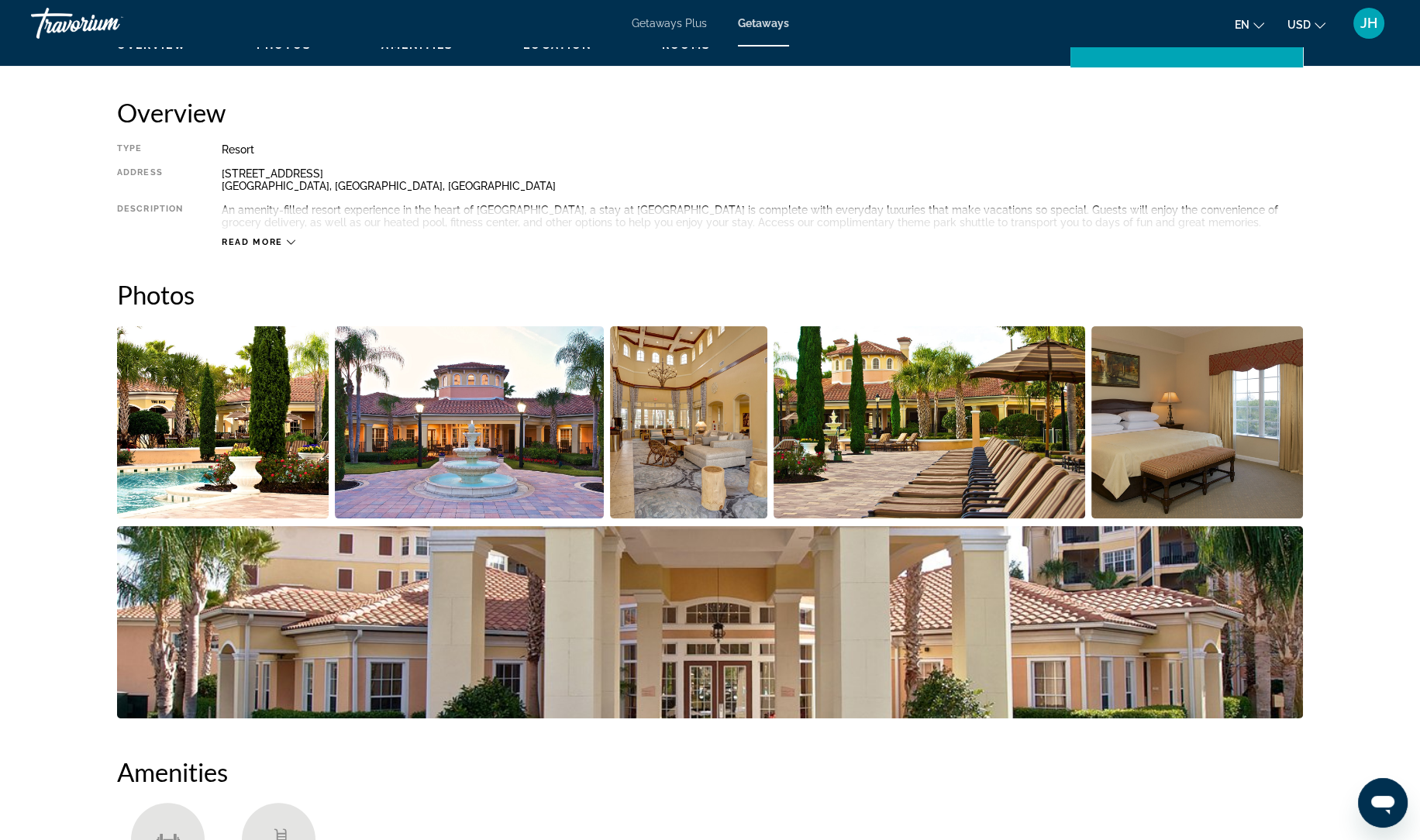
scroll to position [493, 0]
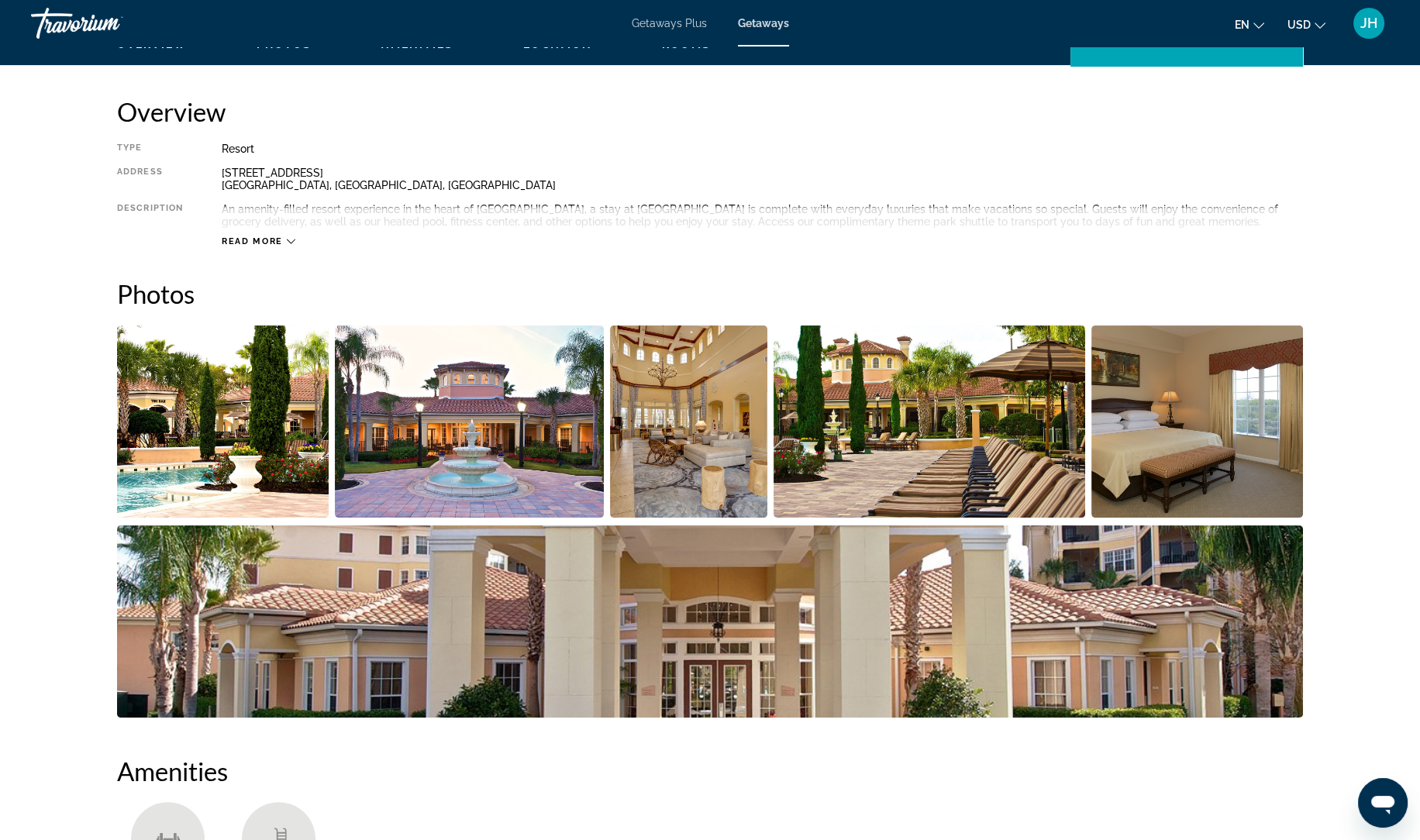
click at [268, 406] on img "Open full-screen image slider" at bounding box center [223, 421] width 212 height 192
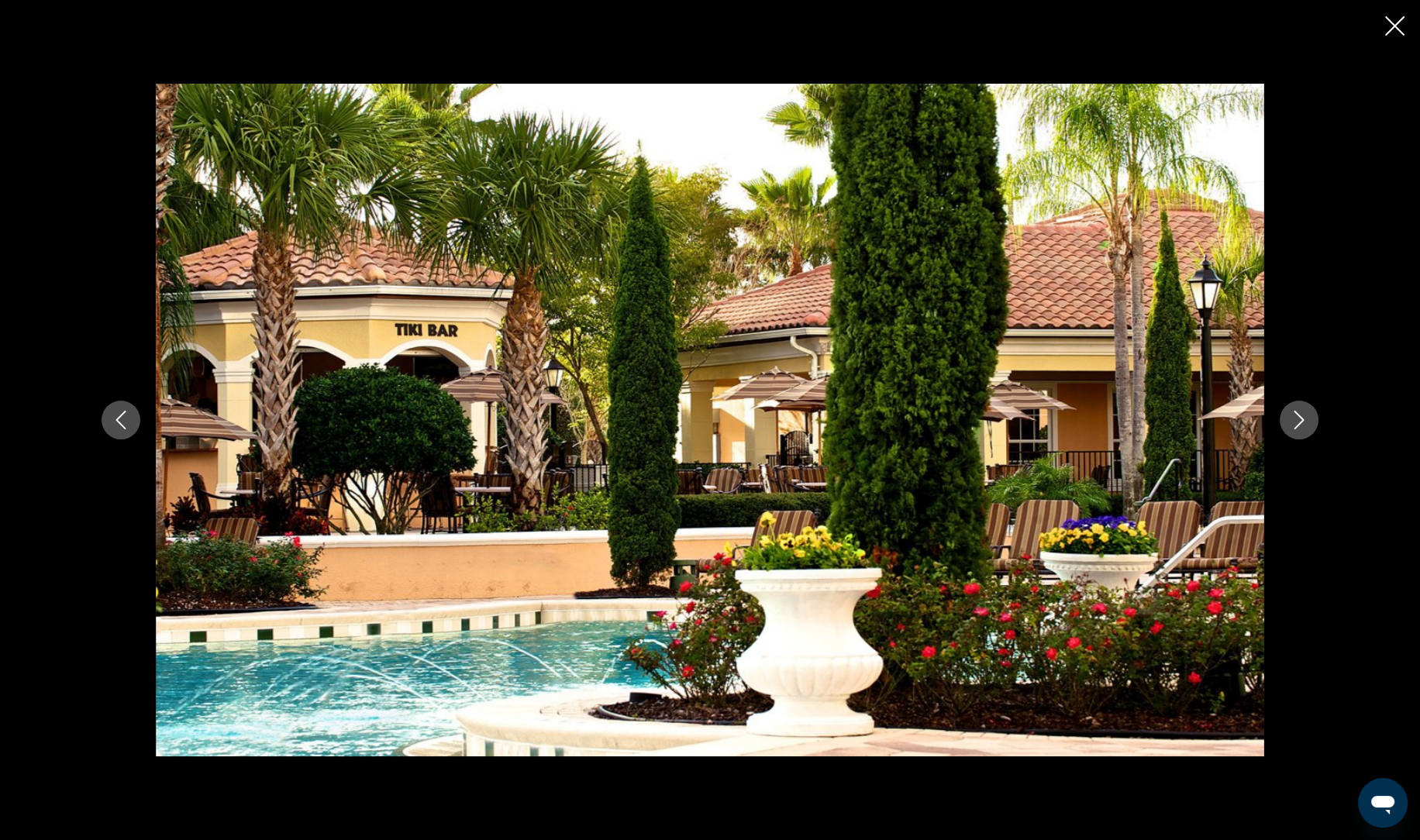
click at [1307, 434] on button "Next image" at bounding box center [1298, 420] width 39 height 39
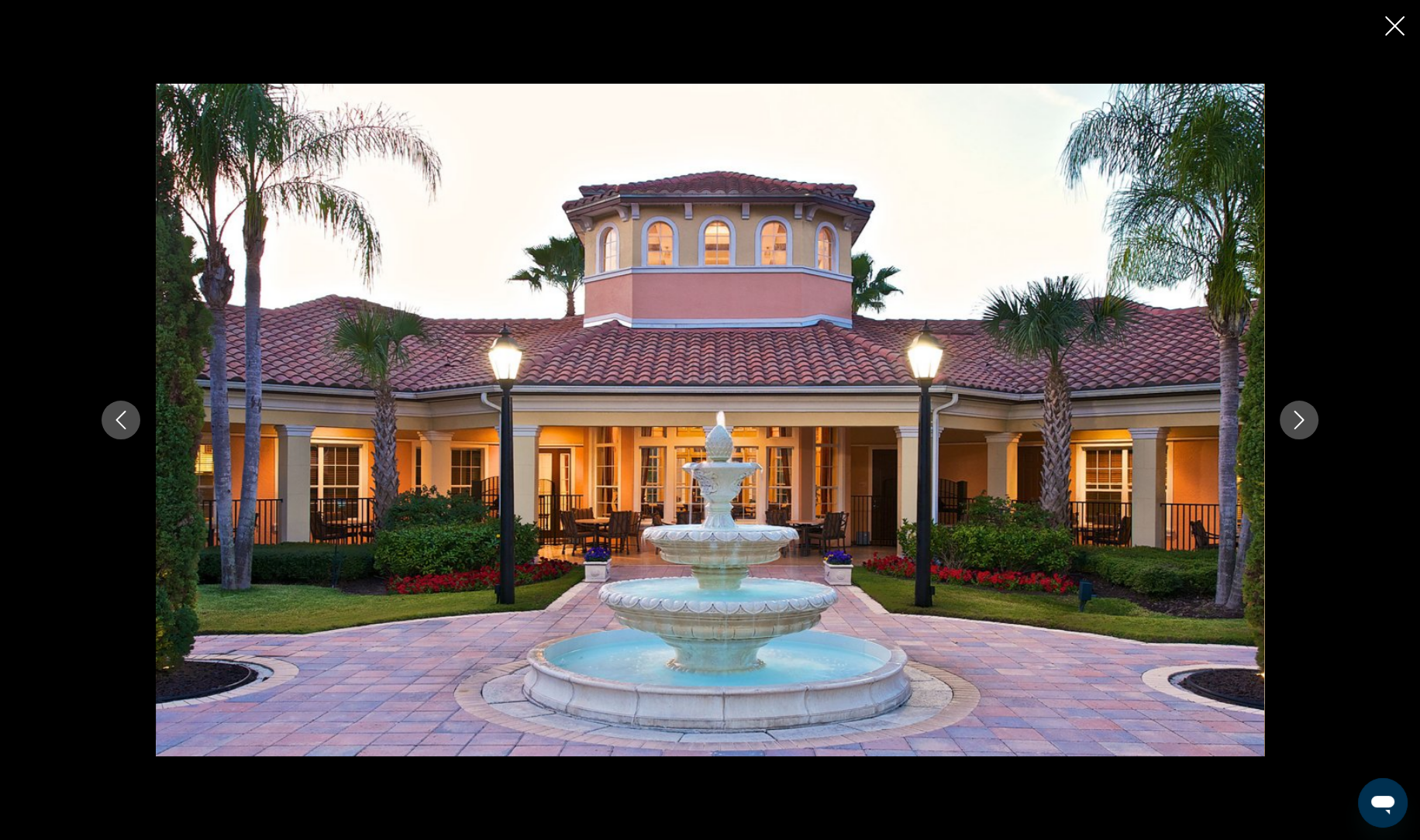
click at [1312, 425] on button "Next image" at bounding box center [1298, 420] width 39 height 39
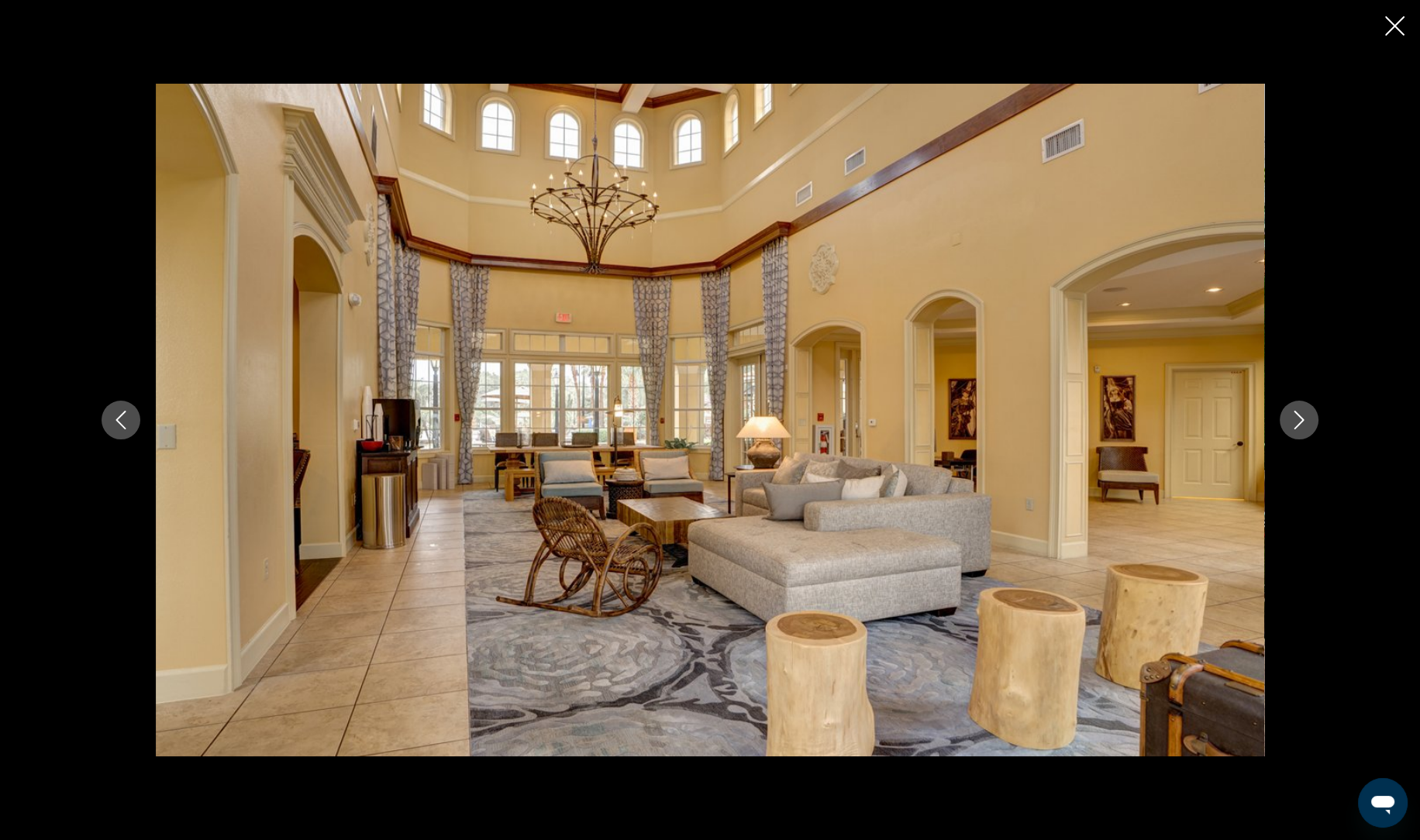
click at [1298, 425] on icon "Next image" at bounding box center [1299, 420] width 10 height 19
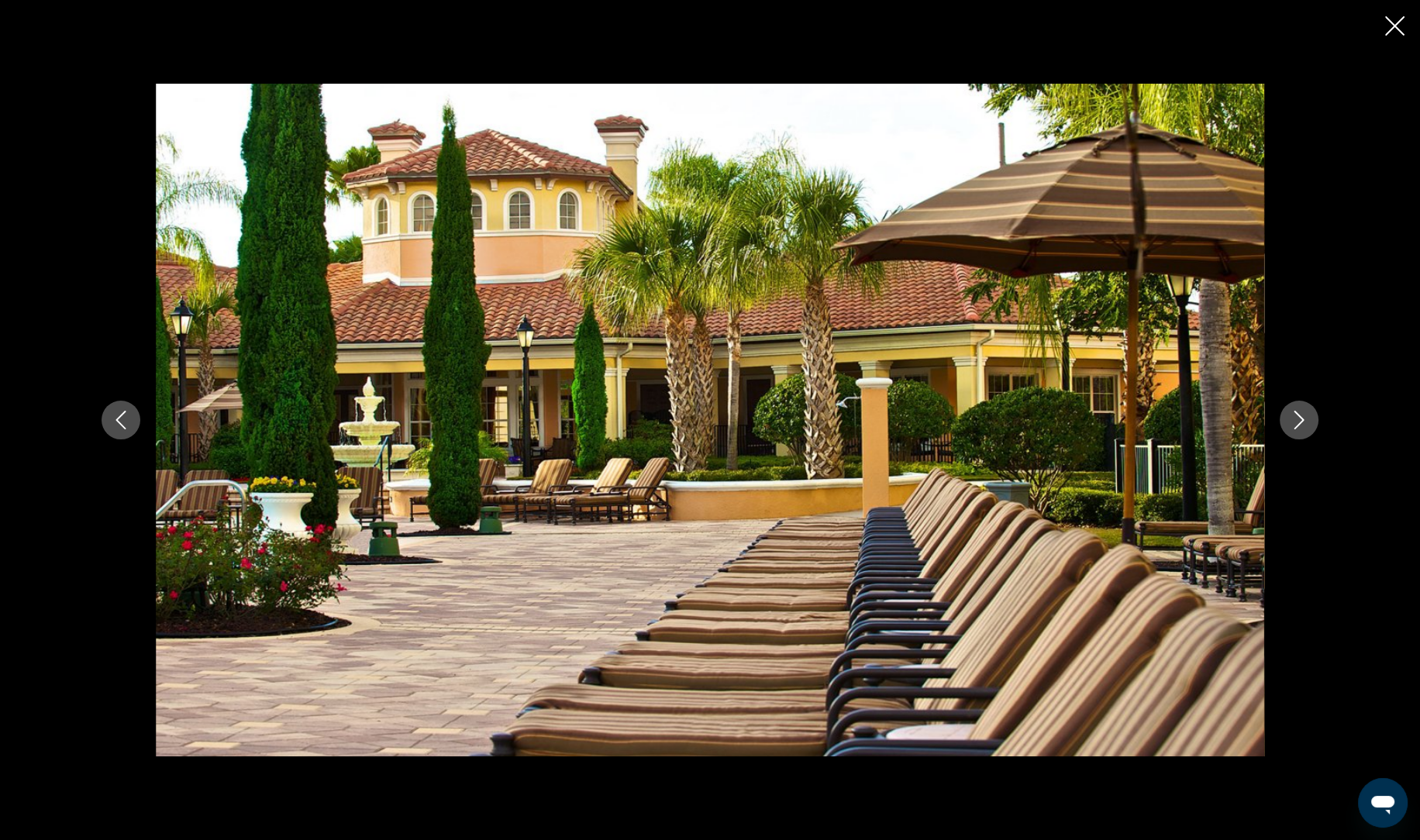
click at [1302, 431] on button "Next image" at bounding box center [1298, 420] width 39 height 39
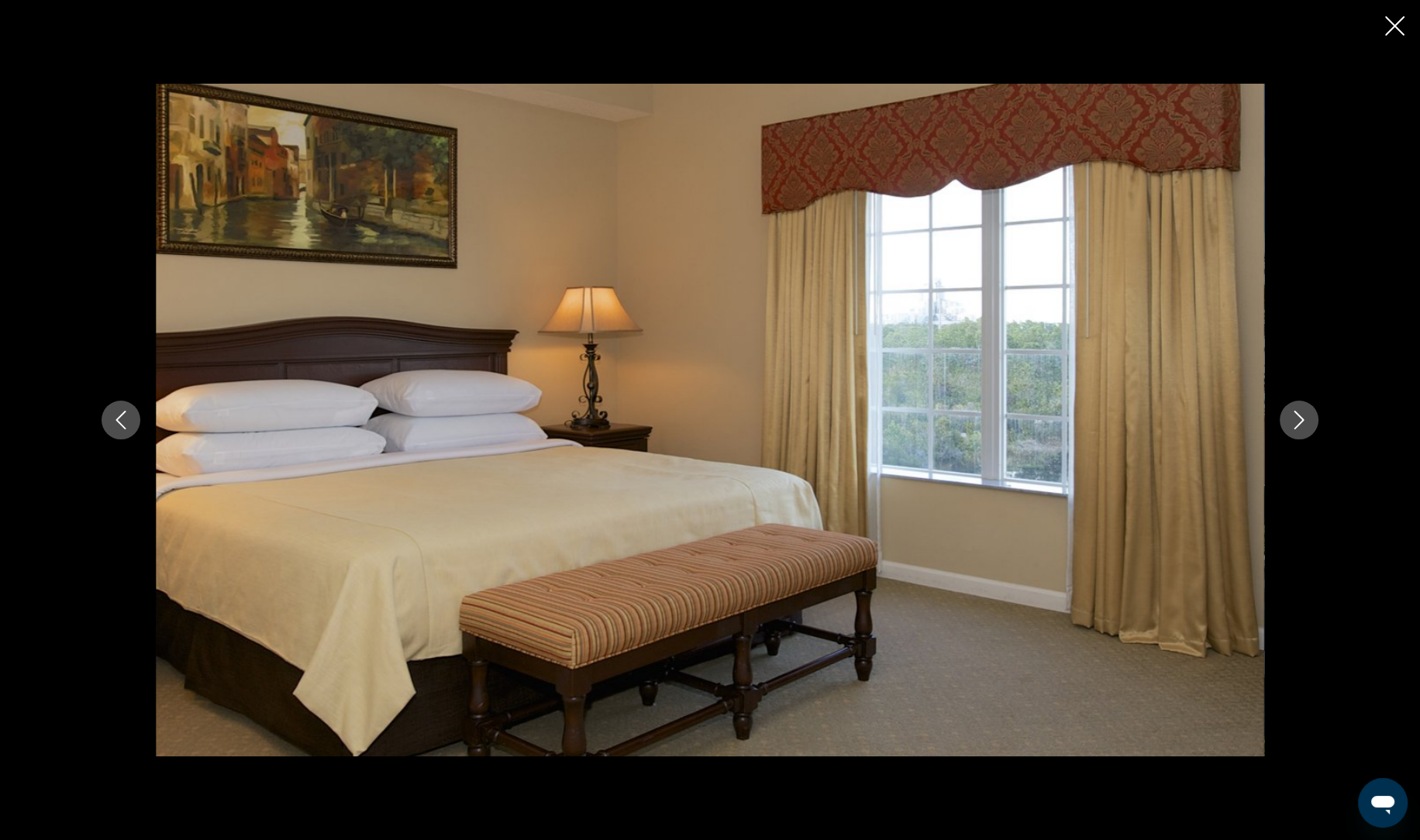
click at [1307, 431] on button "Next image" at bounding box center [1298, 420] width 39 height 39
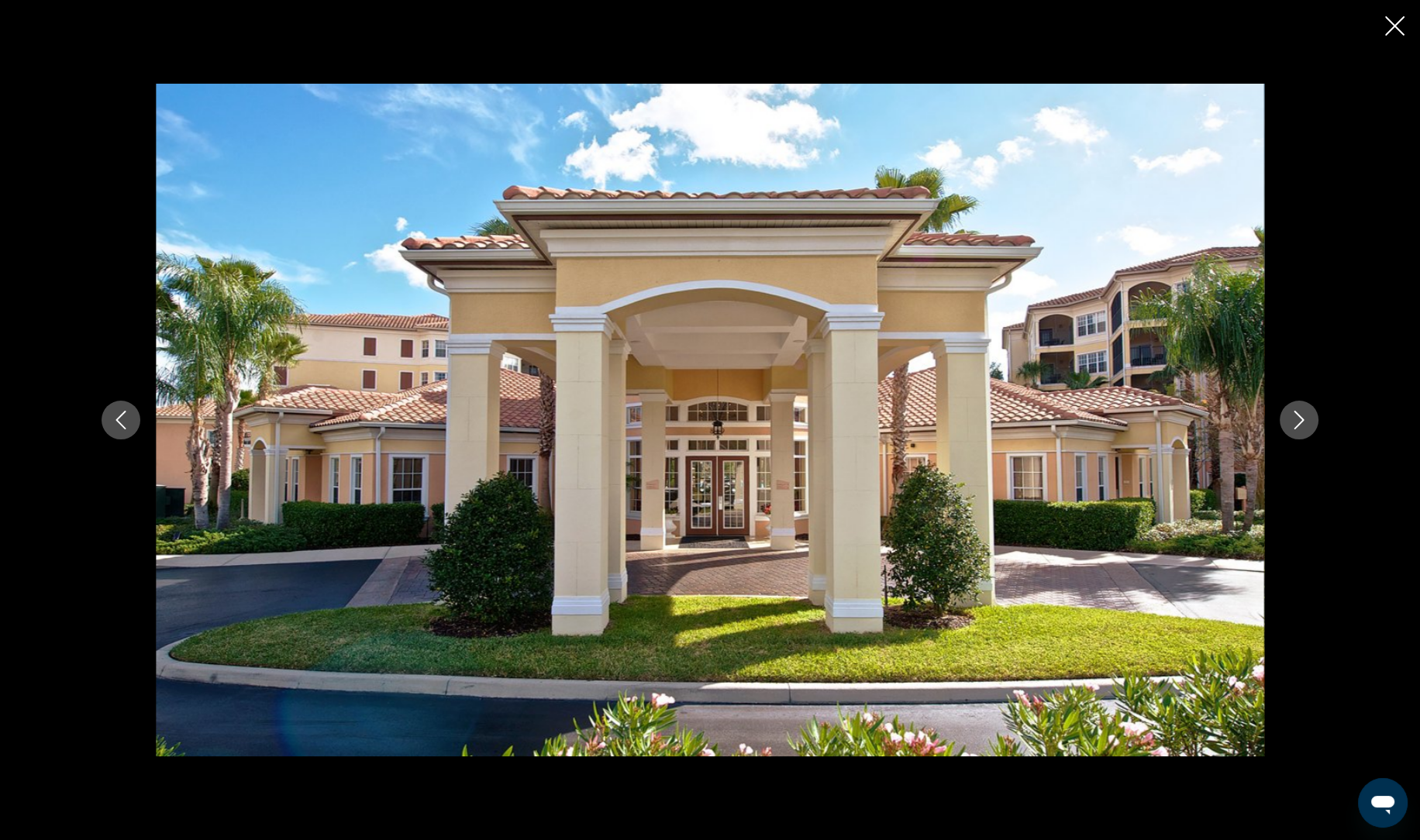
click at [1293, 432] on button "Next image" at bounding box center [1298, 420] width 39 height 39
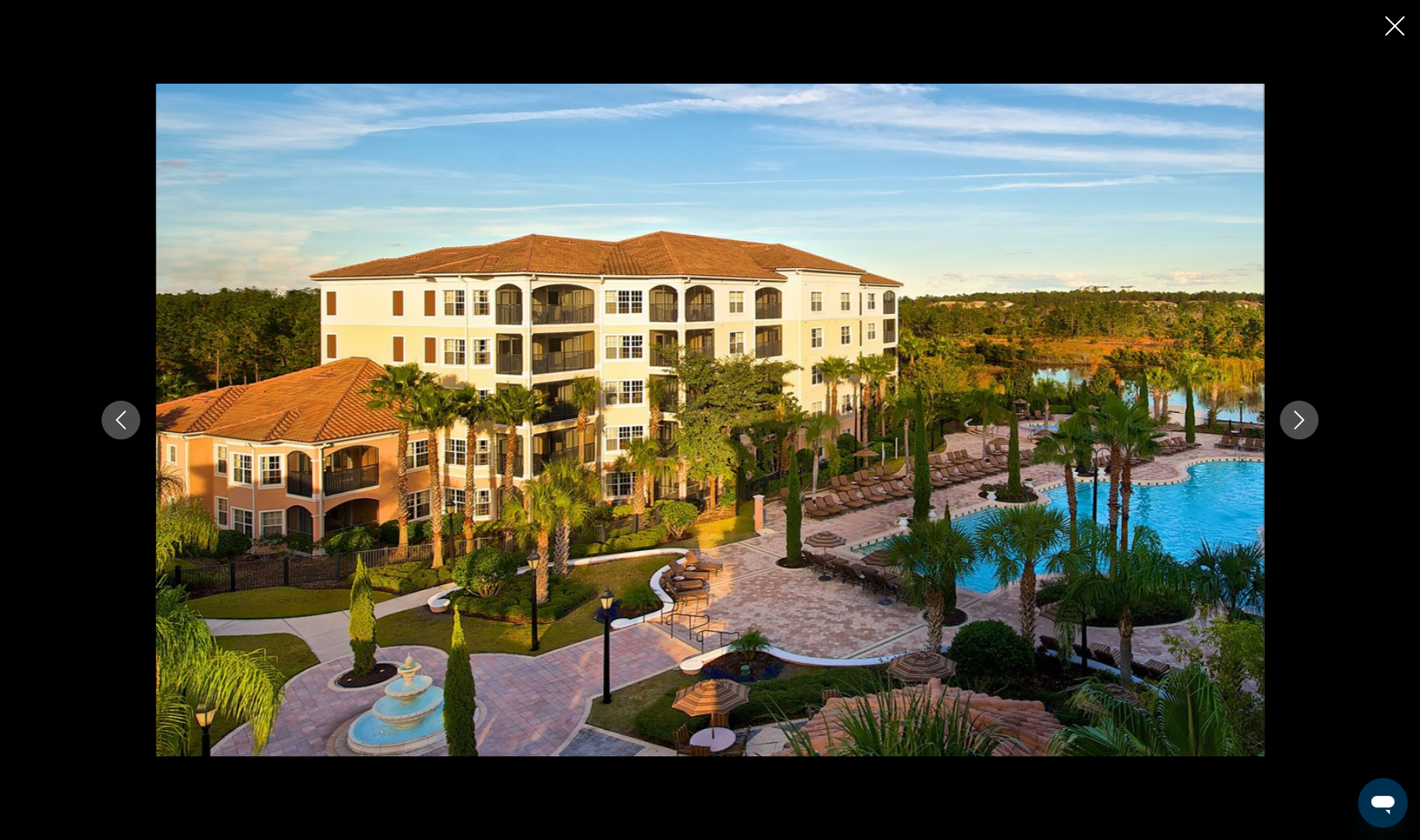
click at [1295, 427] on icon "Next image" at bounding box center [1299, 420] width 10 height 19
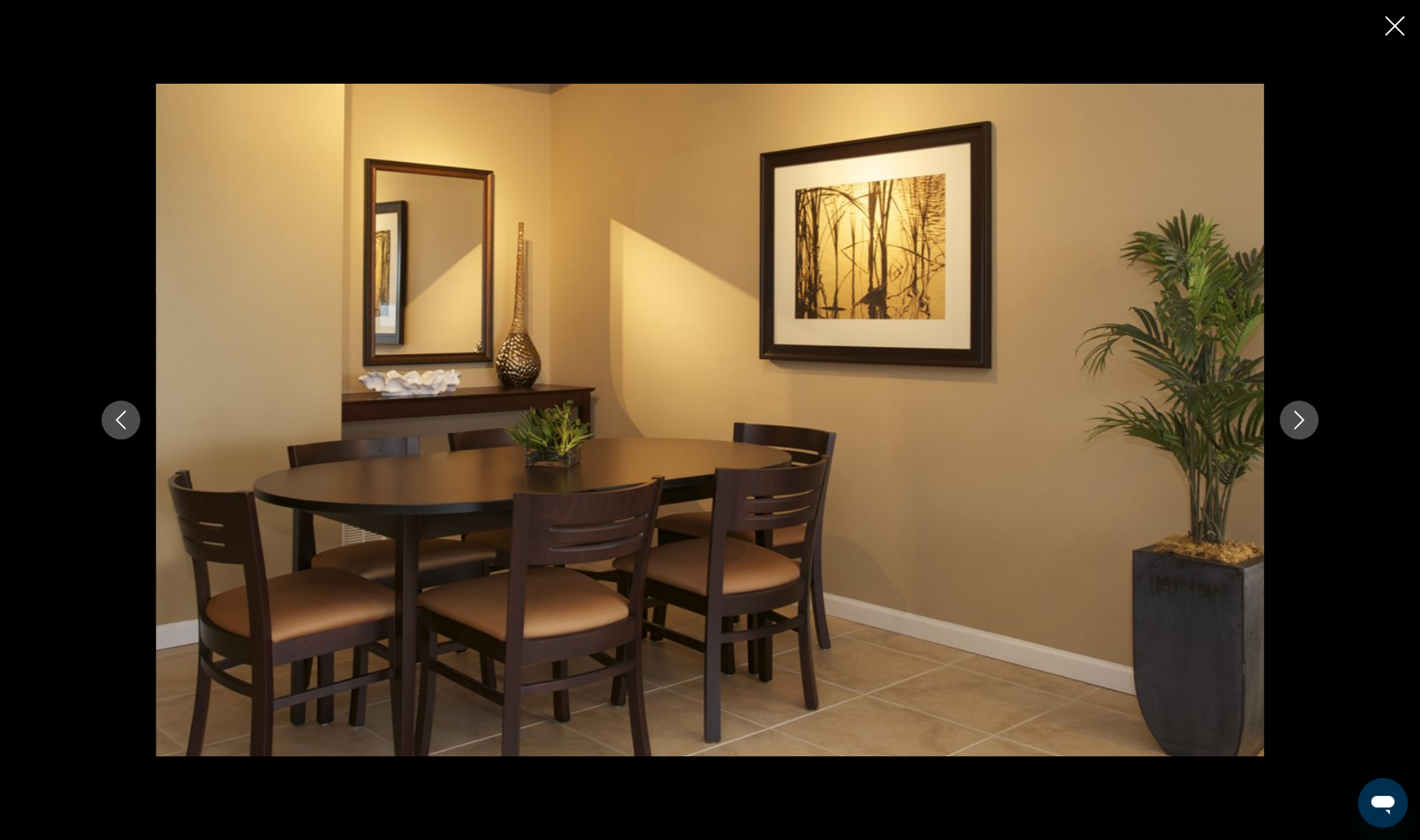
click at [1300, 428] on icon "Next image" at bounding box center [1299, 420] width 19 height 19
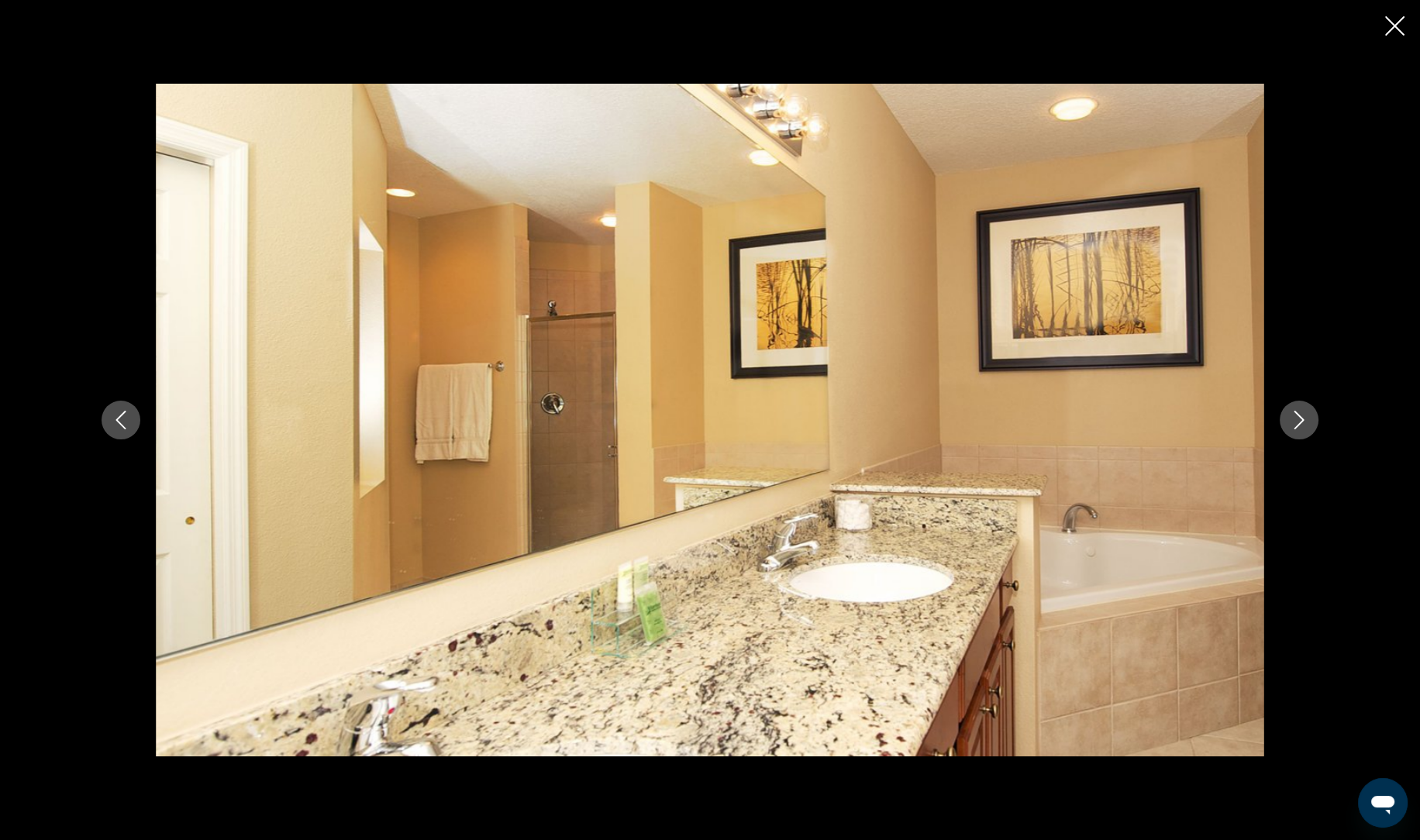
click at [1307, 427] on icon "Next image" at bounding box center [1299, 420] width 19 height 19
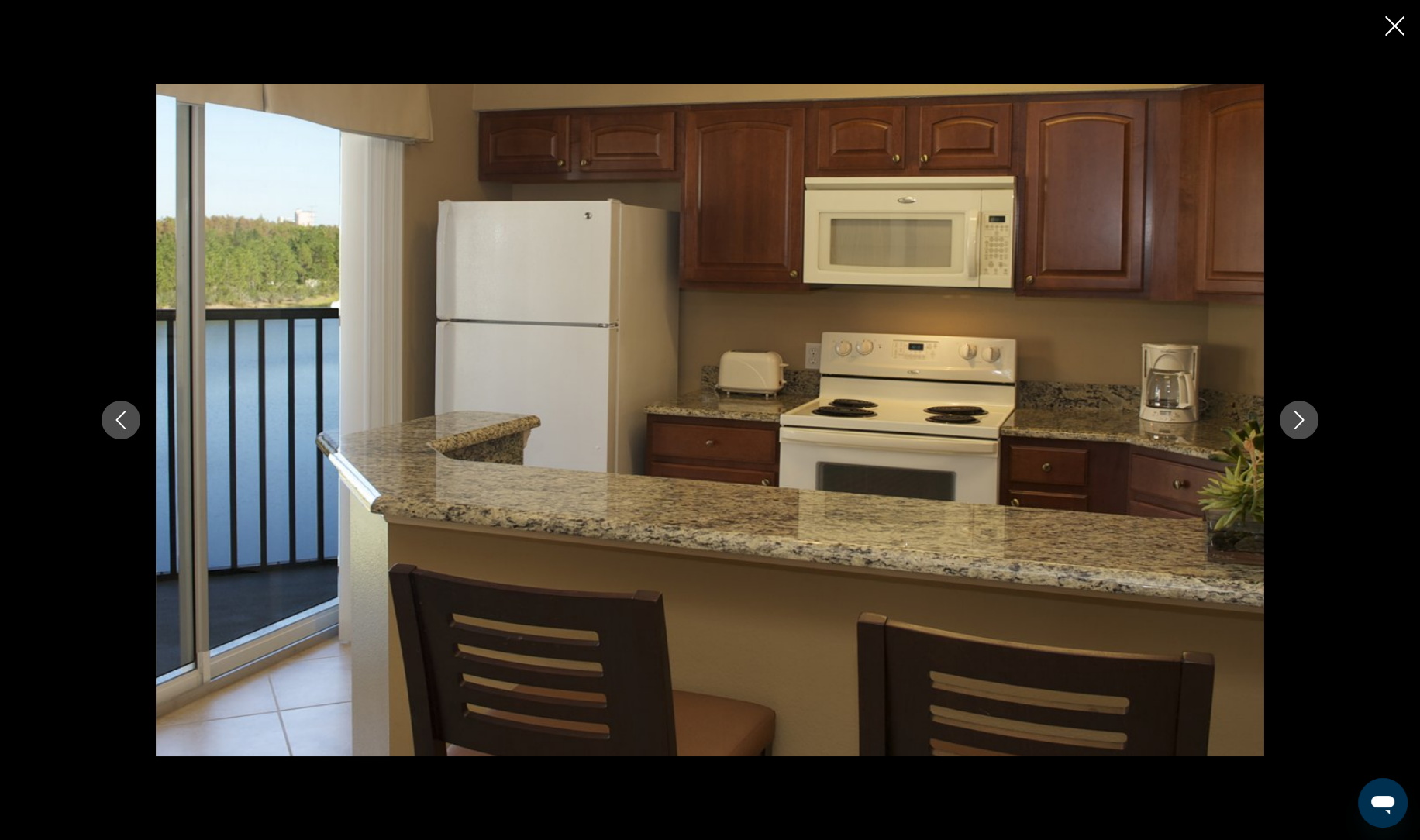
click at [1307, 430] on button "Next image" at bounding box center [1298, 420] width 39 height 39
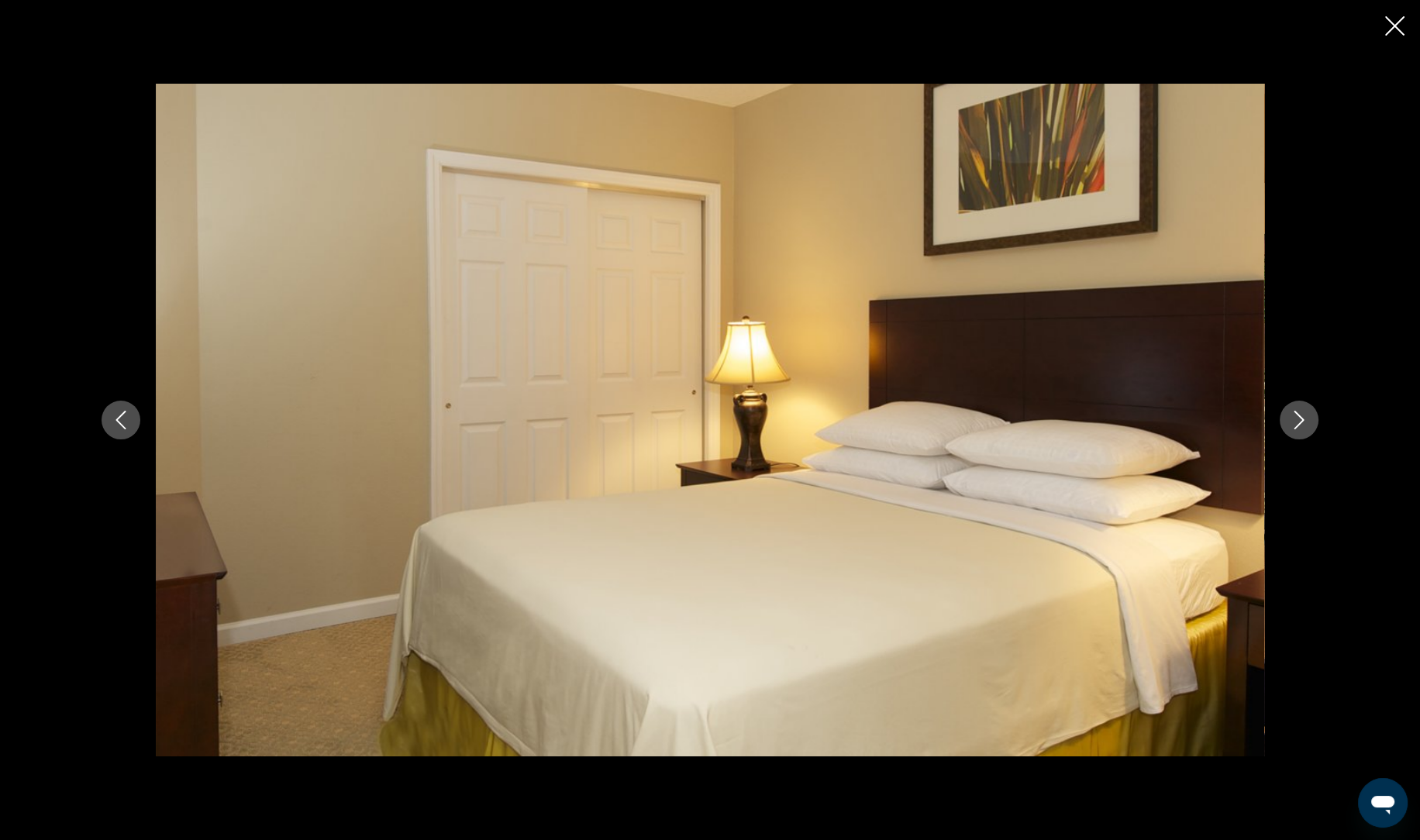
click at [1308, 429] on button "Next image" at bounding box center [1298, 420] width 39 height 39
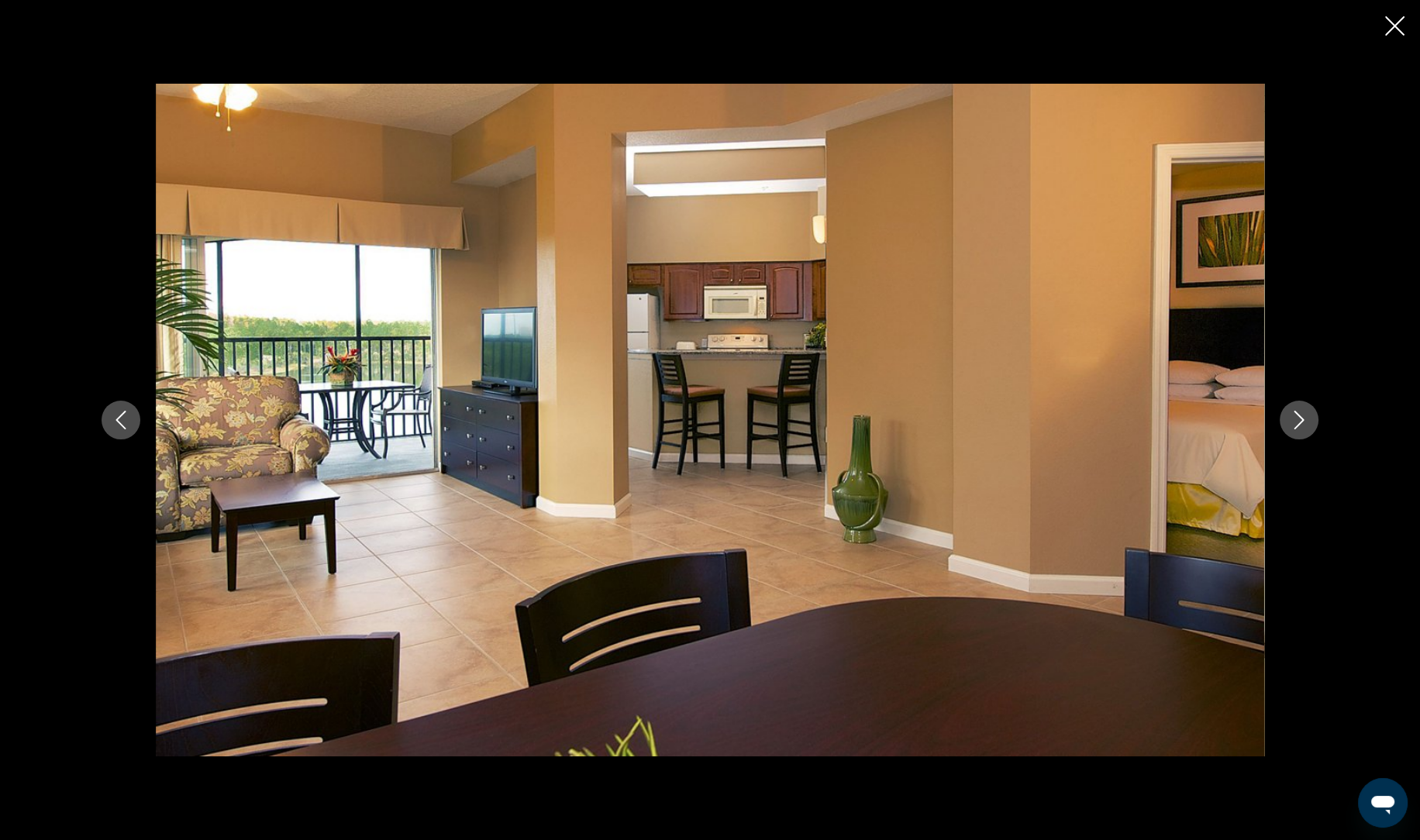
click at [1315, 425] on button "Next image" at bounding box center [1298, 420] width 39 height 39
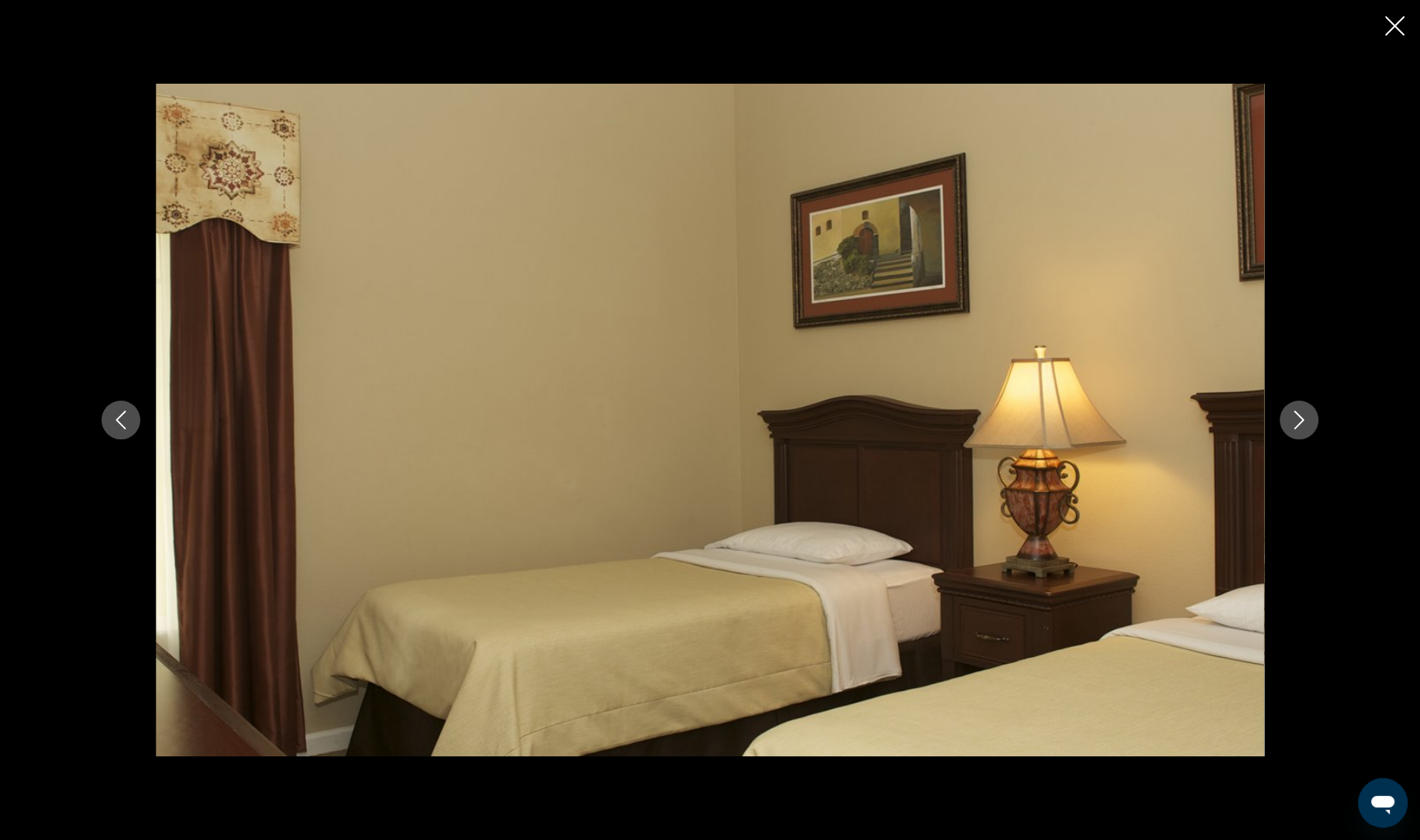
click at [1308, 431] on button "Next image" at bounding box center [1298, 420] width 39 height 39
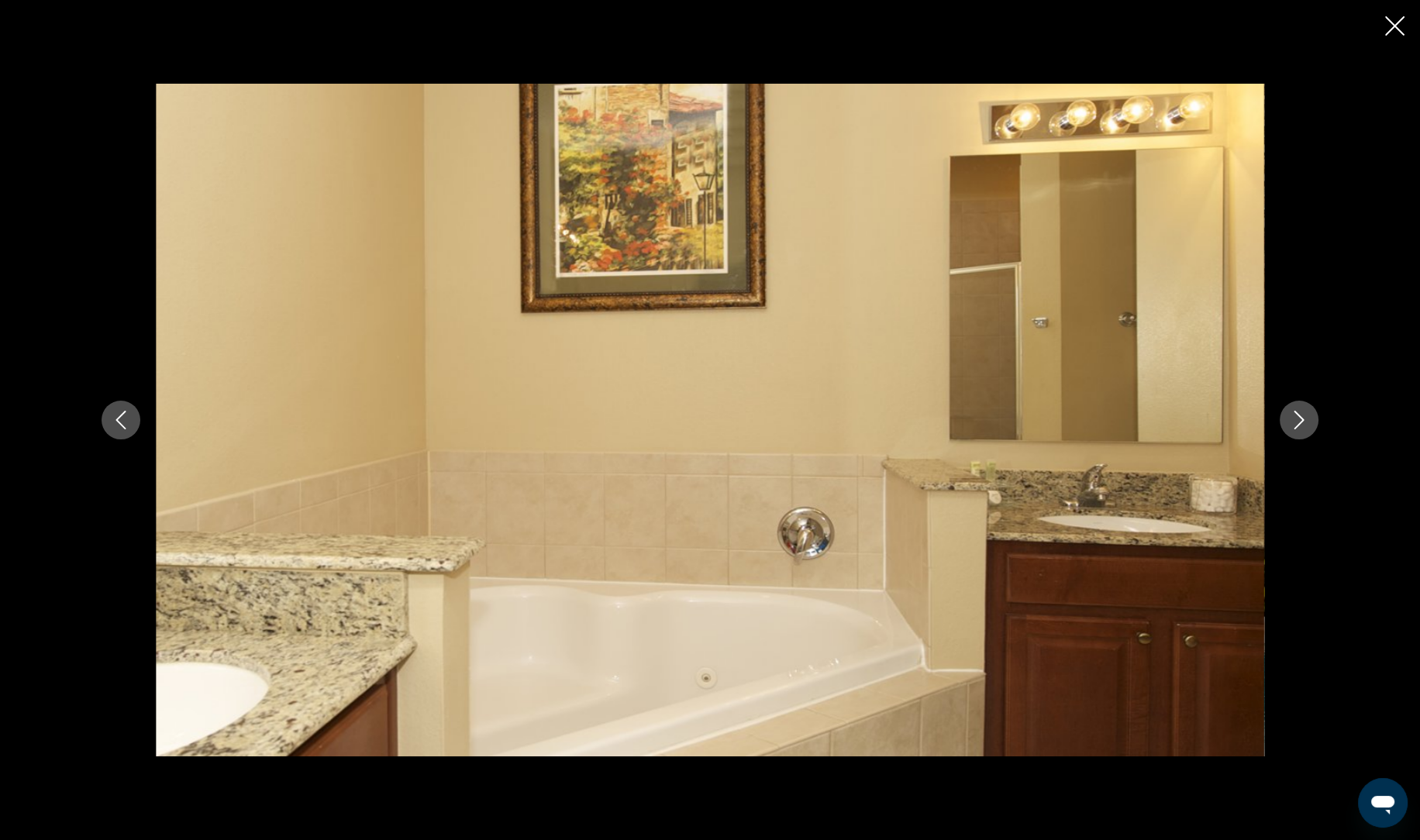
click at [1304, 431] on button "Next image" at bounding box center [1298, 420] width 39 height 39
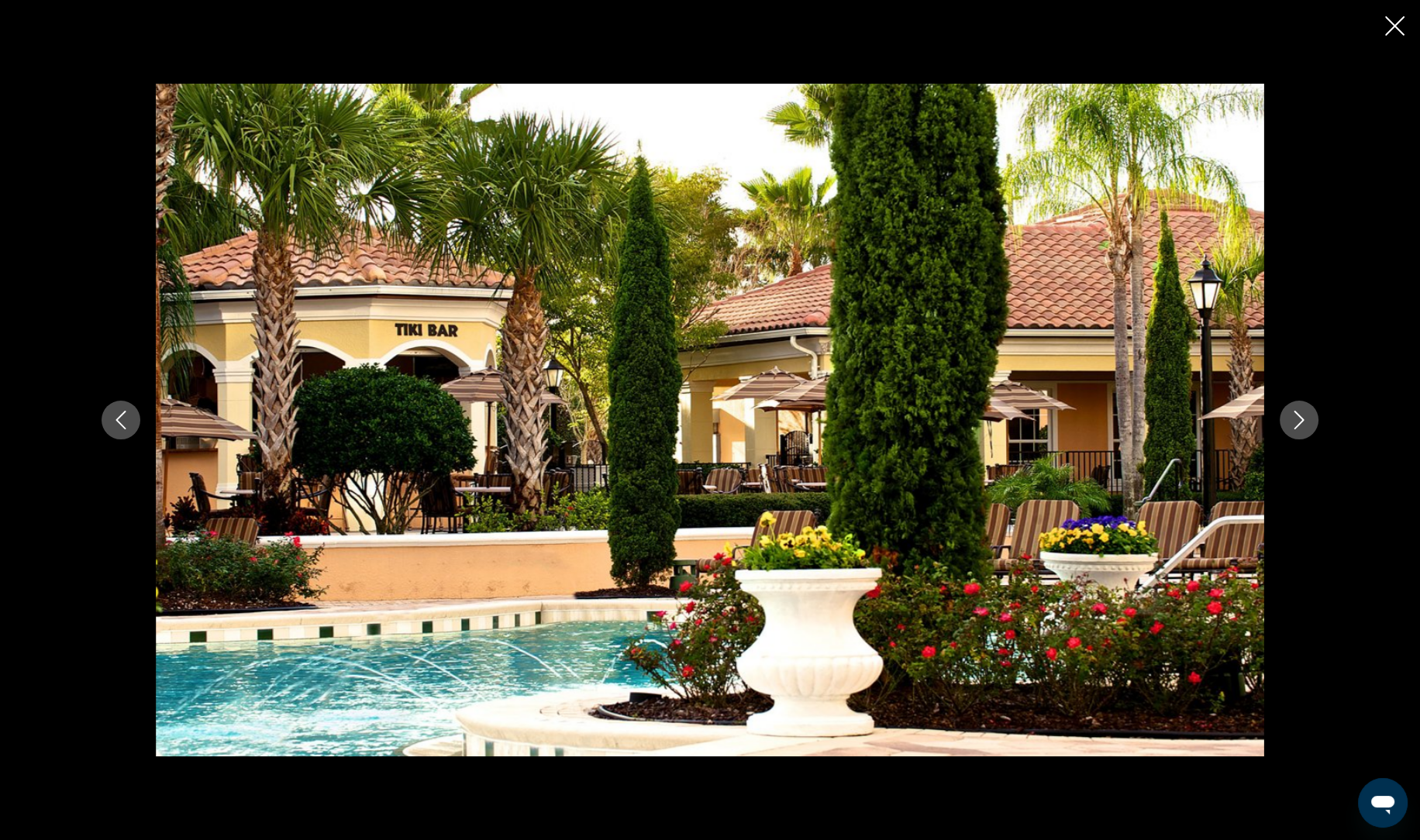
click at [1293, 438] on button "Next image" at bounding box center [1298, 420] width 39 height 39
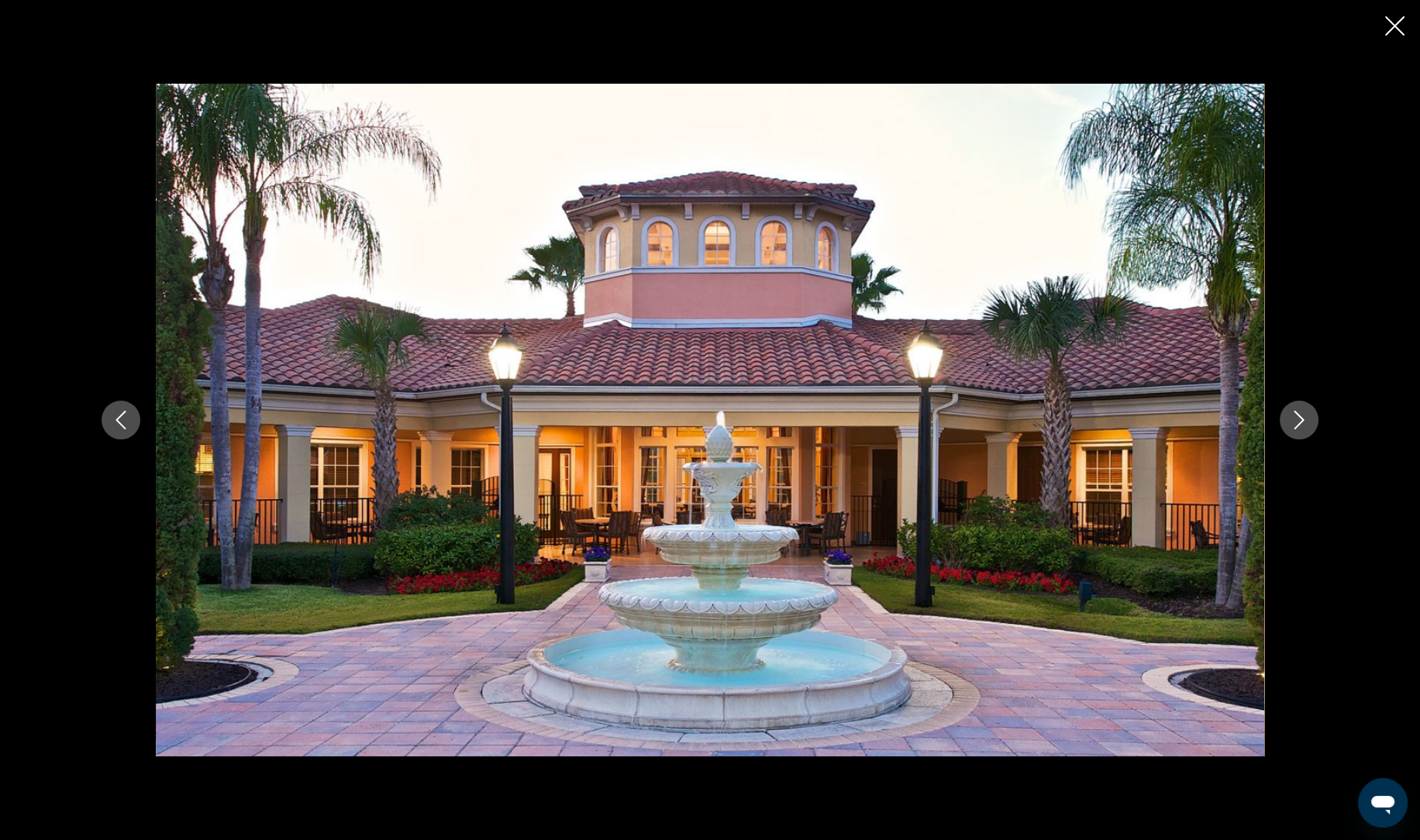
click at [1295, 435] on button "Next image" at bounding box center [1298, 420] width 39 height 39
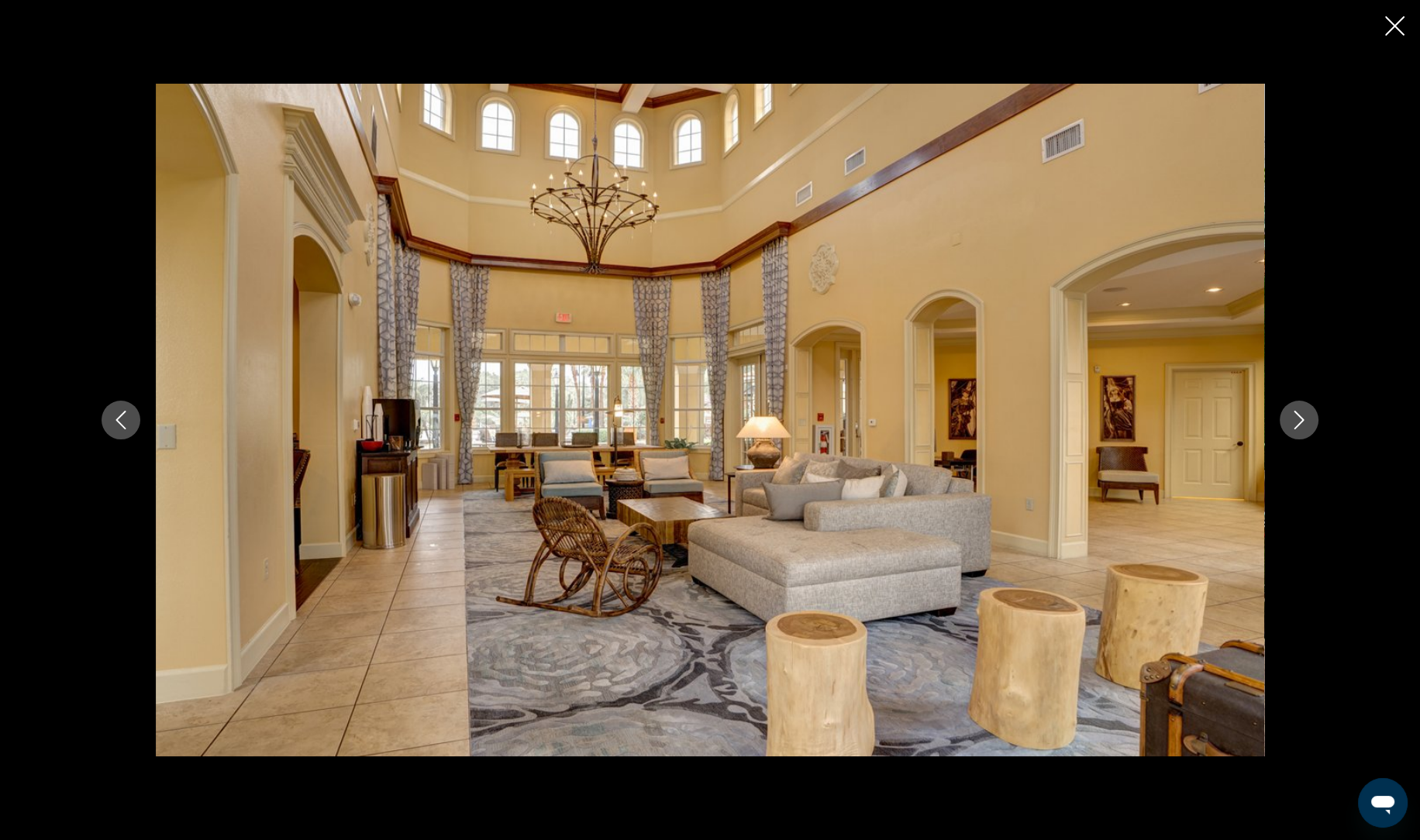
click at [1287, 469] on div "prev next" at bounding box center [710, 419] width 1248 height 671
click at [1399, 28] on icon "Close slideshow" at bounding box center [1395, 26] width 20 height 20
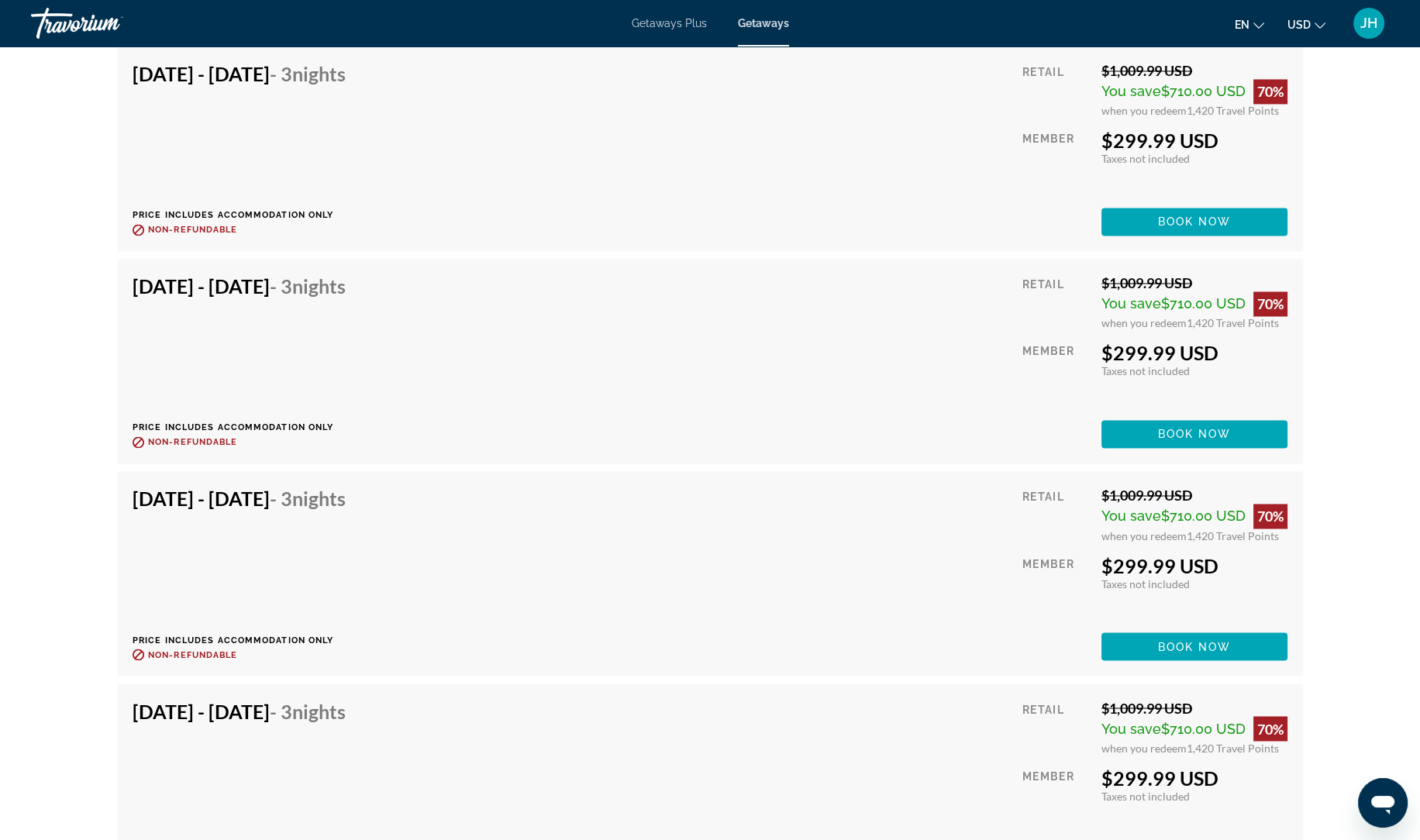
scroll to position [13831, 0]
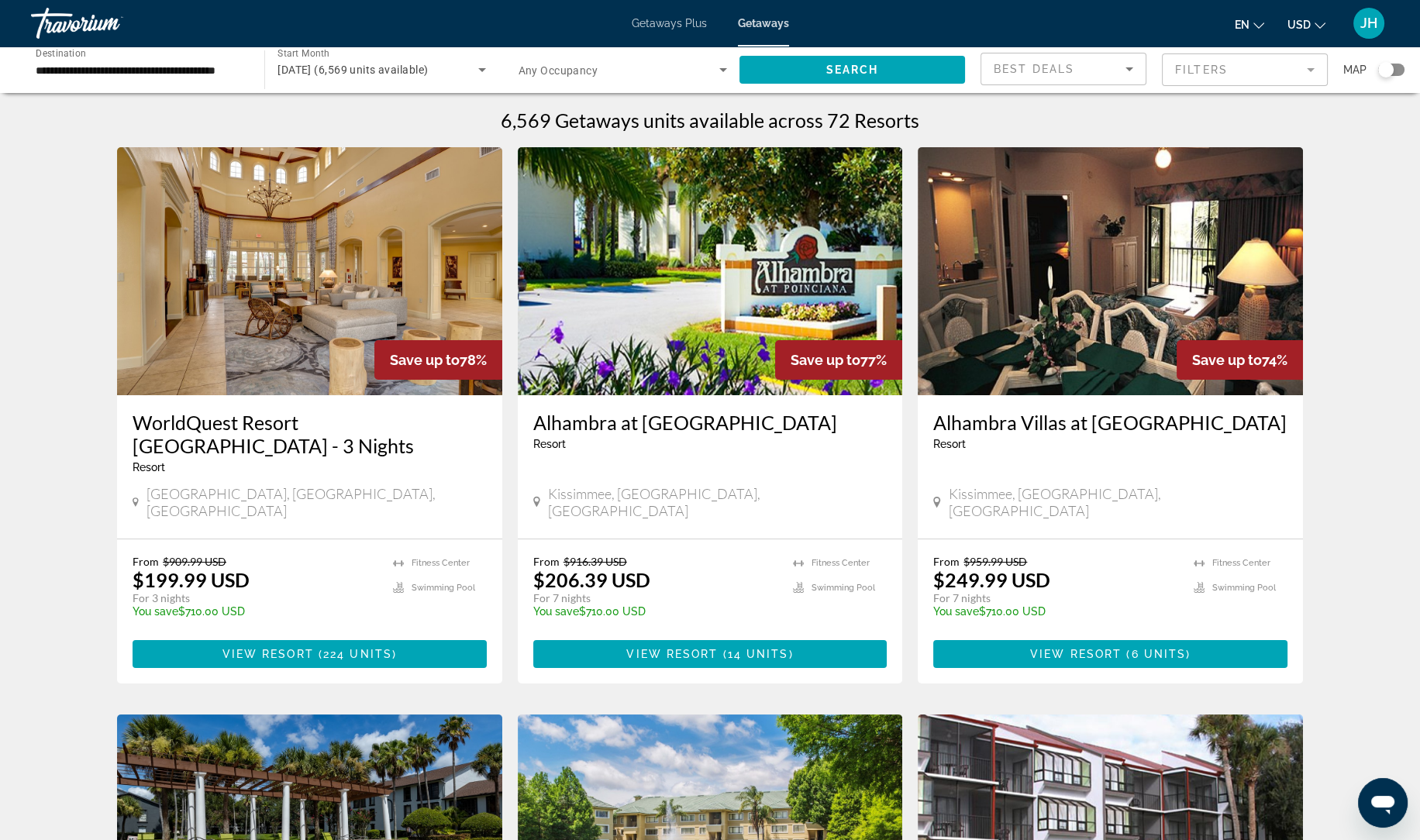
click at [662, 75] on span "Search widget" at bounding box center [618, 70] width 201 height 19
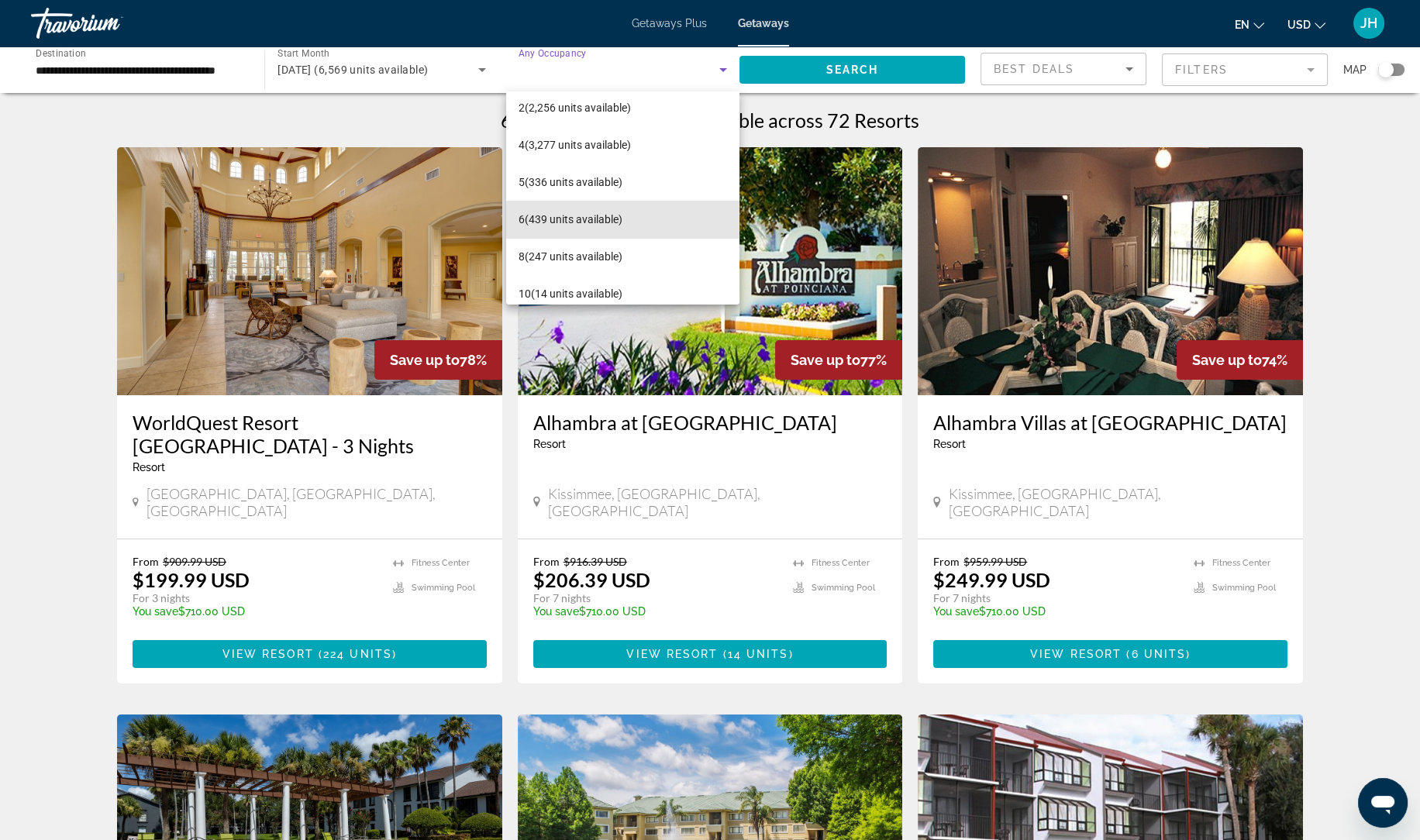
scroll to position [59, 0]
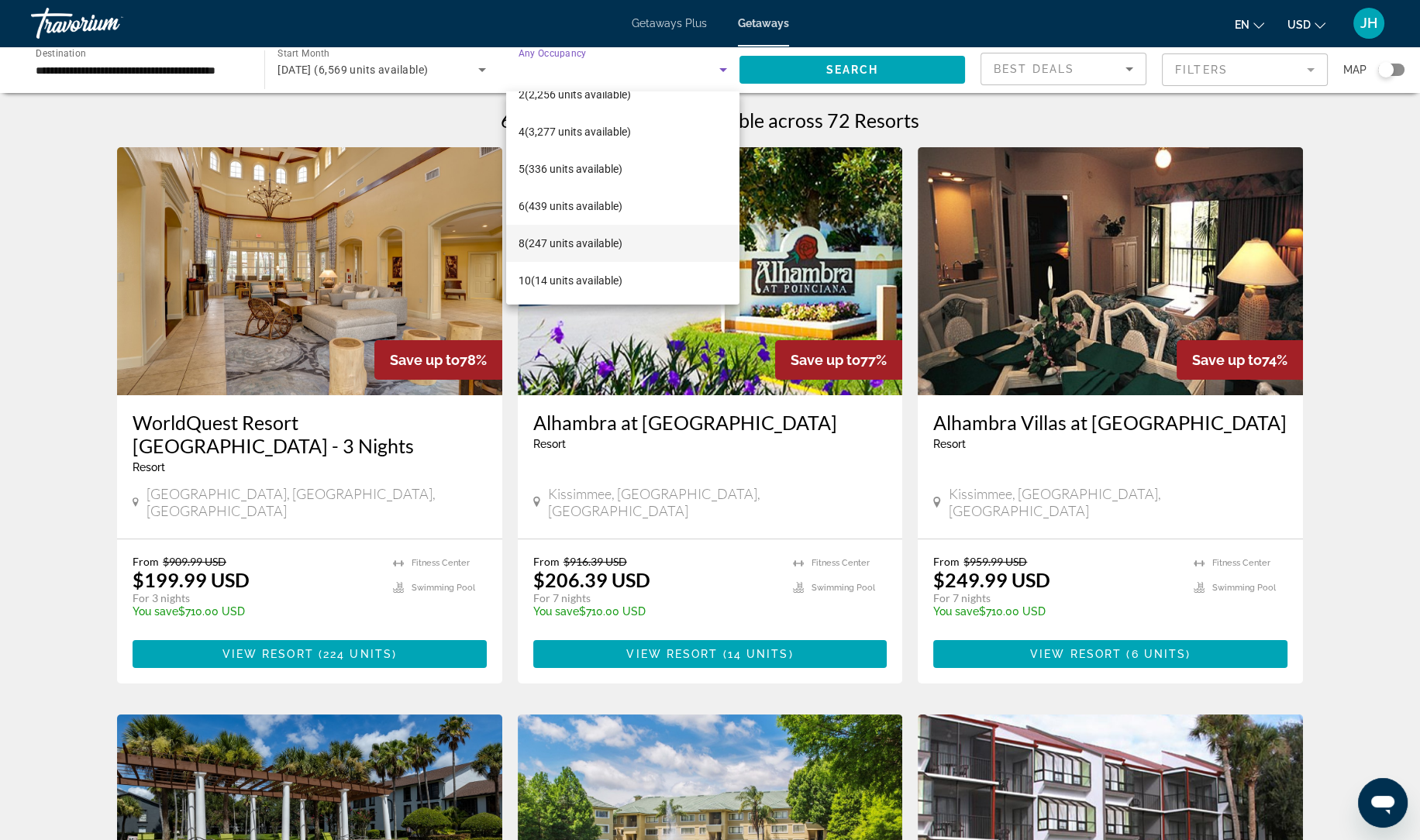
click at [621, 254] on mat-option "8 (247 units available)" at bounding box center [622, 243] width 233 height 37
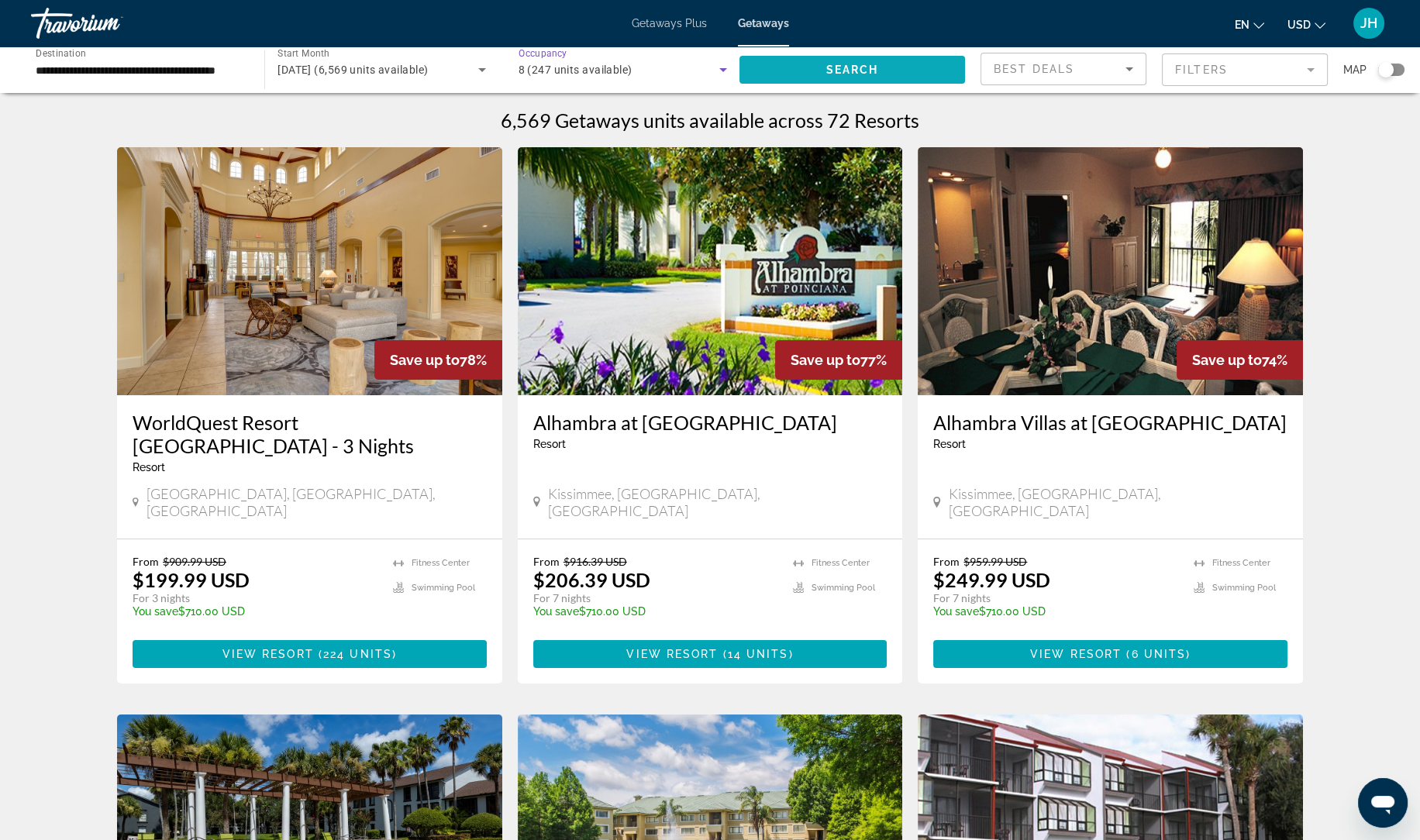
click at [850, 70] on span "Search" at bounding box center [853, 70] width 52 height 12
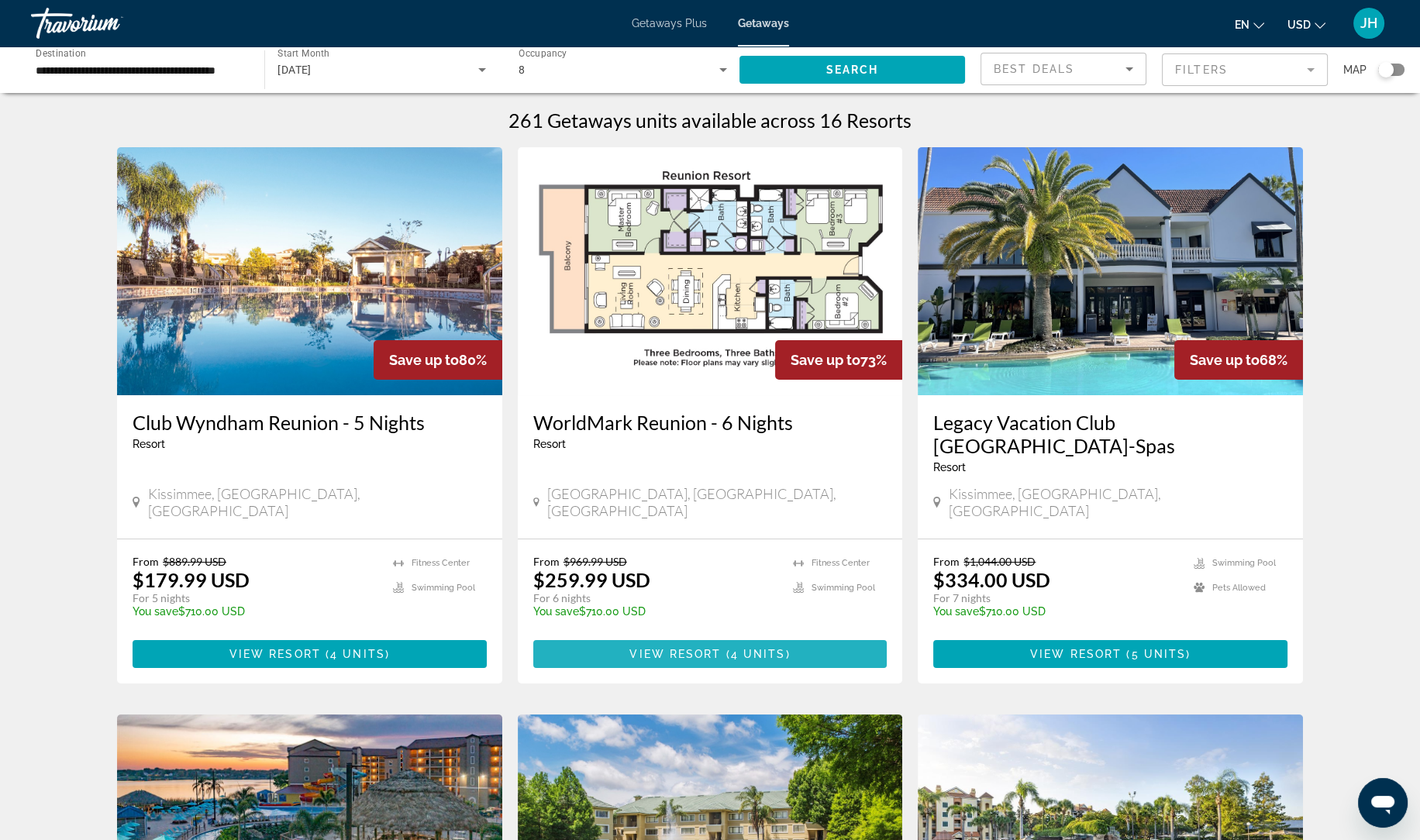
click at [753, 647] on span "4 units" at bounding box center [758, 653] width 55 height 12
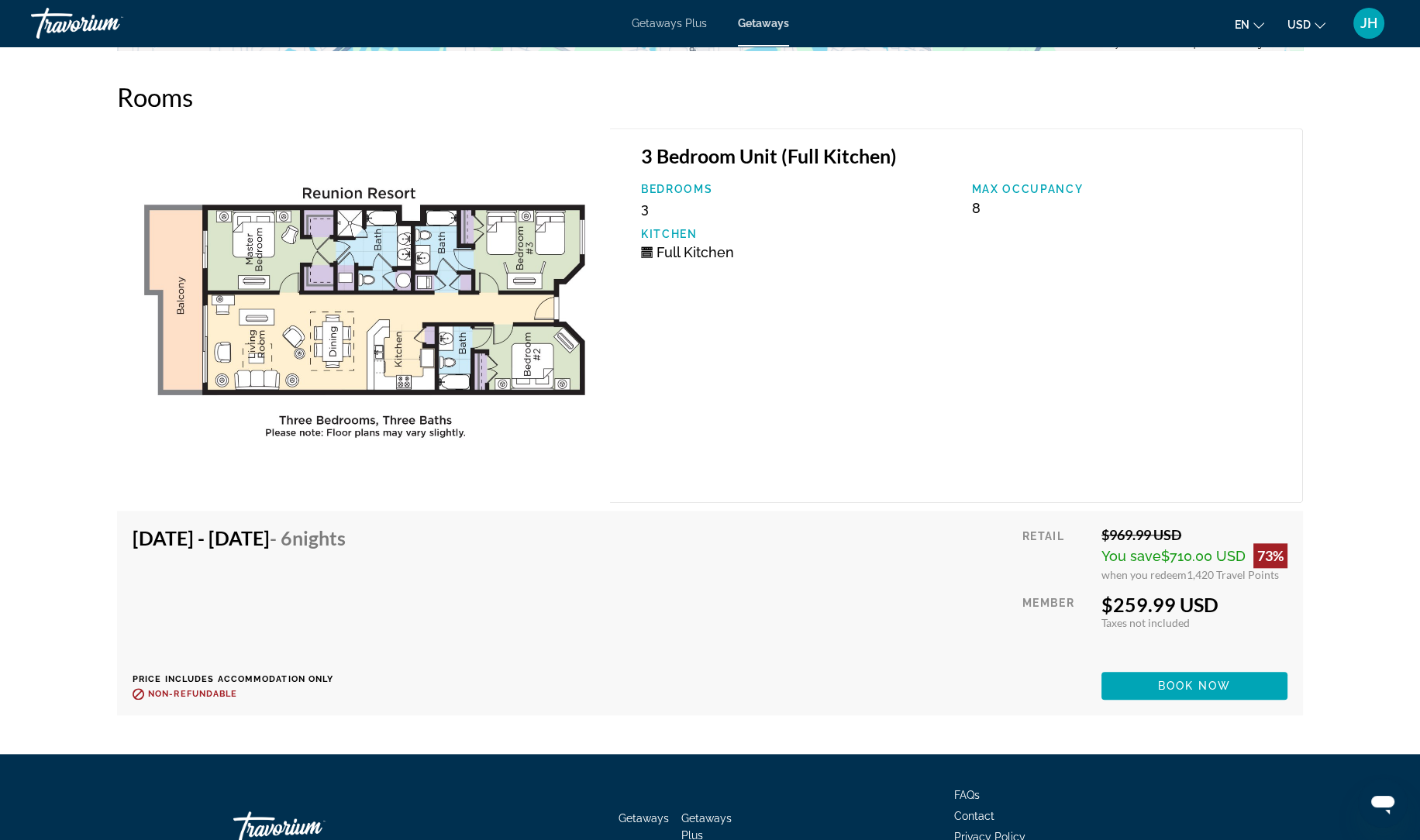
scroll to position [2695, 0]
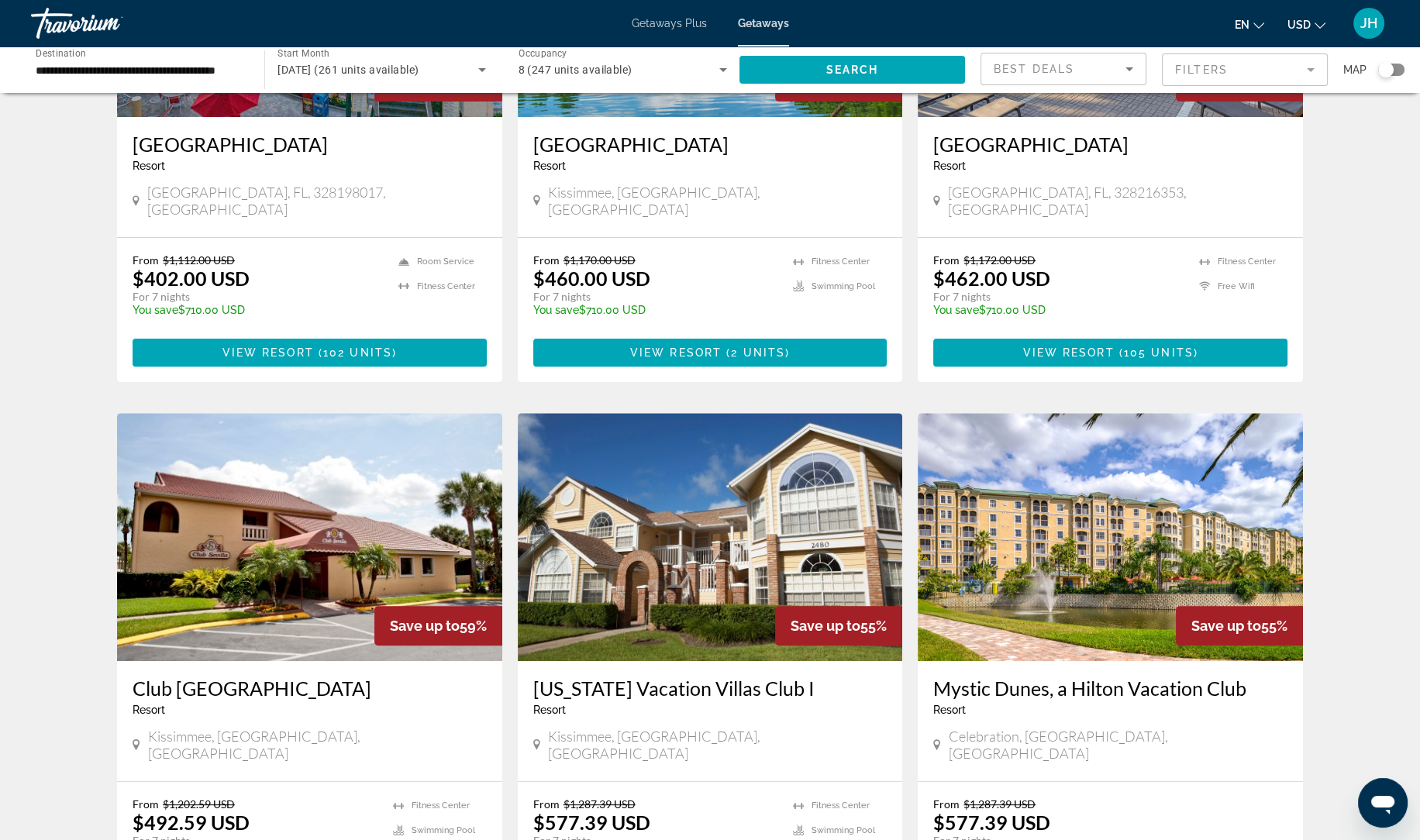
scroll to position [852, 0]
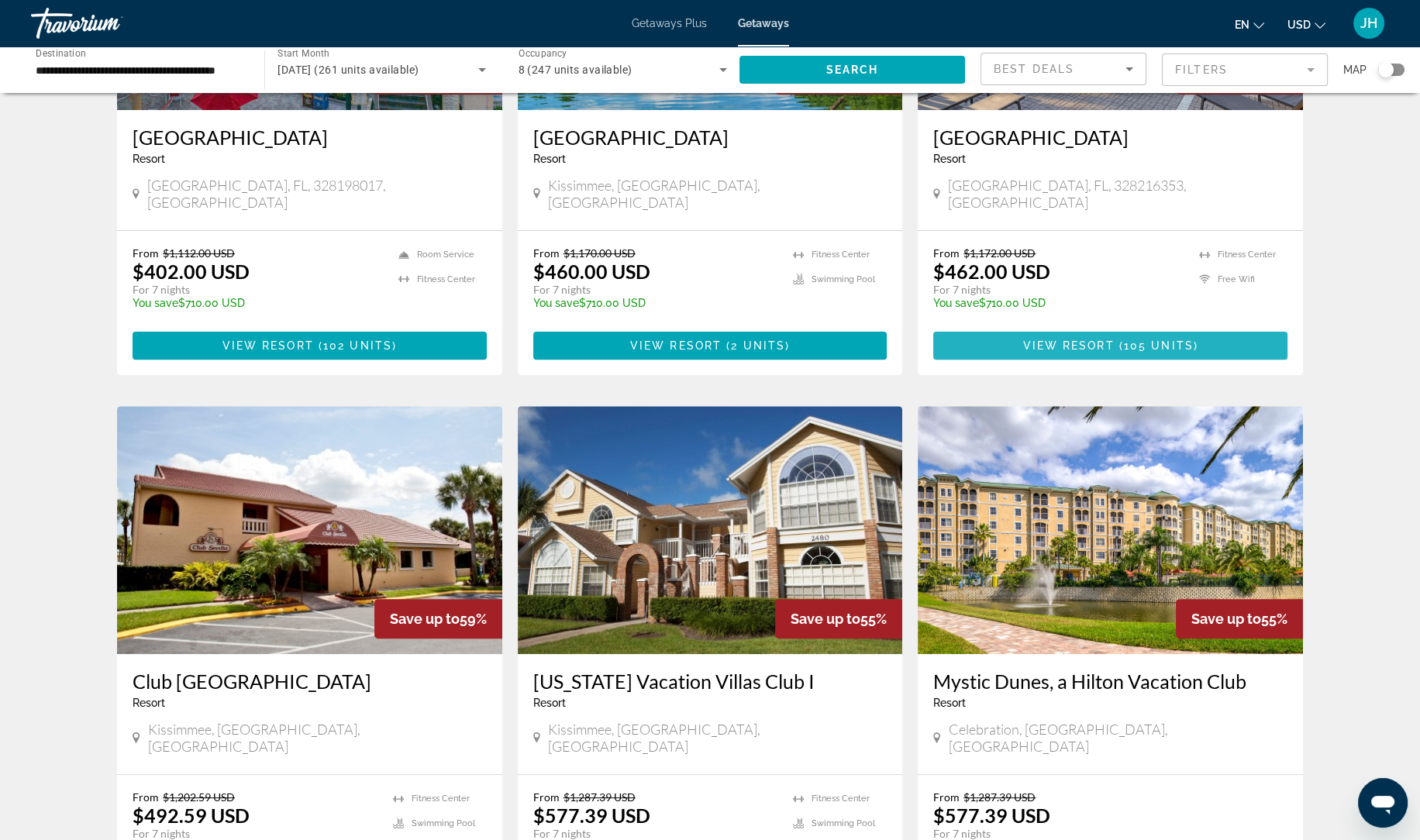
click at [1244, 327] on span "Main content" at bounding box center [1110, 345] width 354 height 37
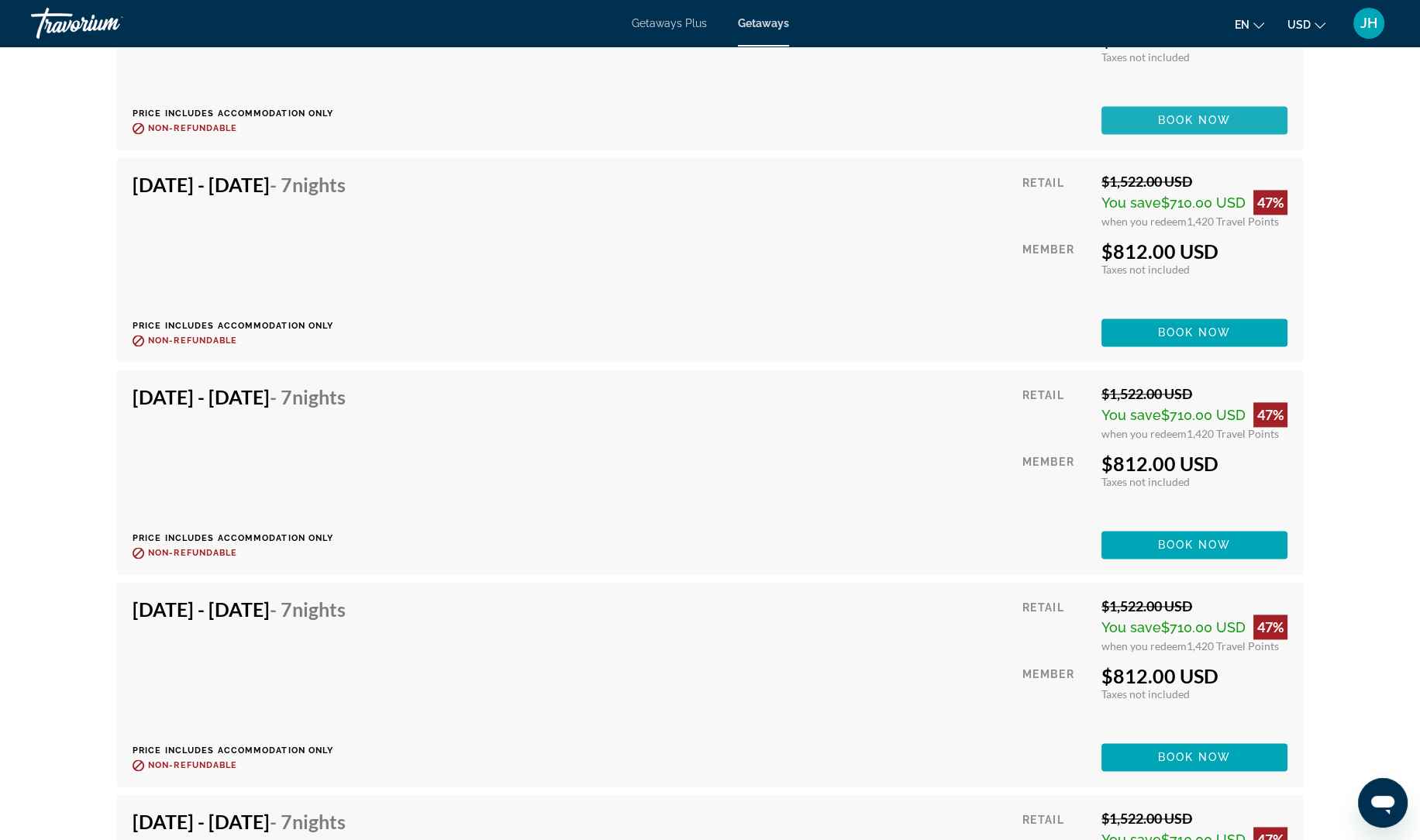
scroll to position [4302, 0]
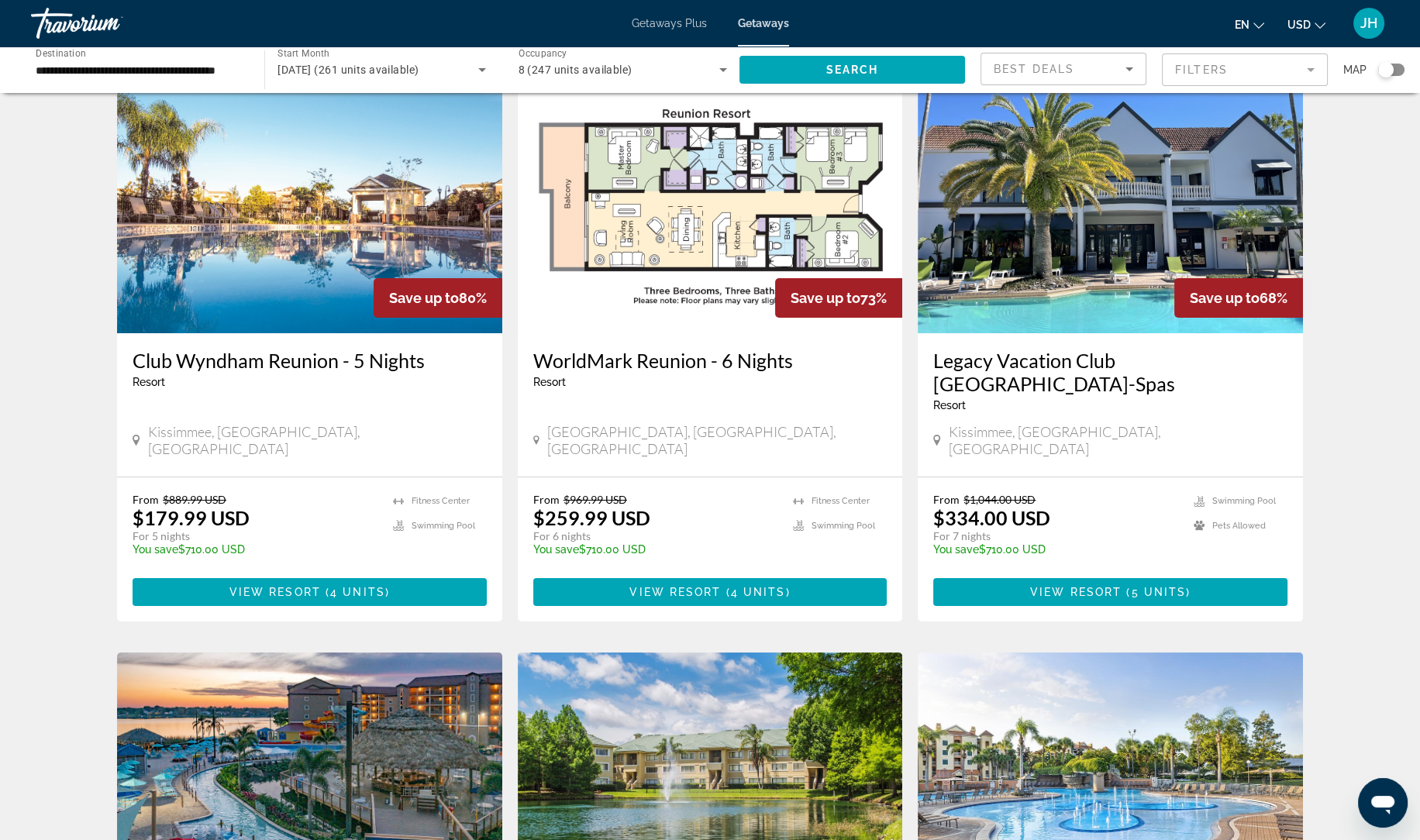
scroll to position [63, 0]
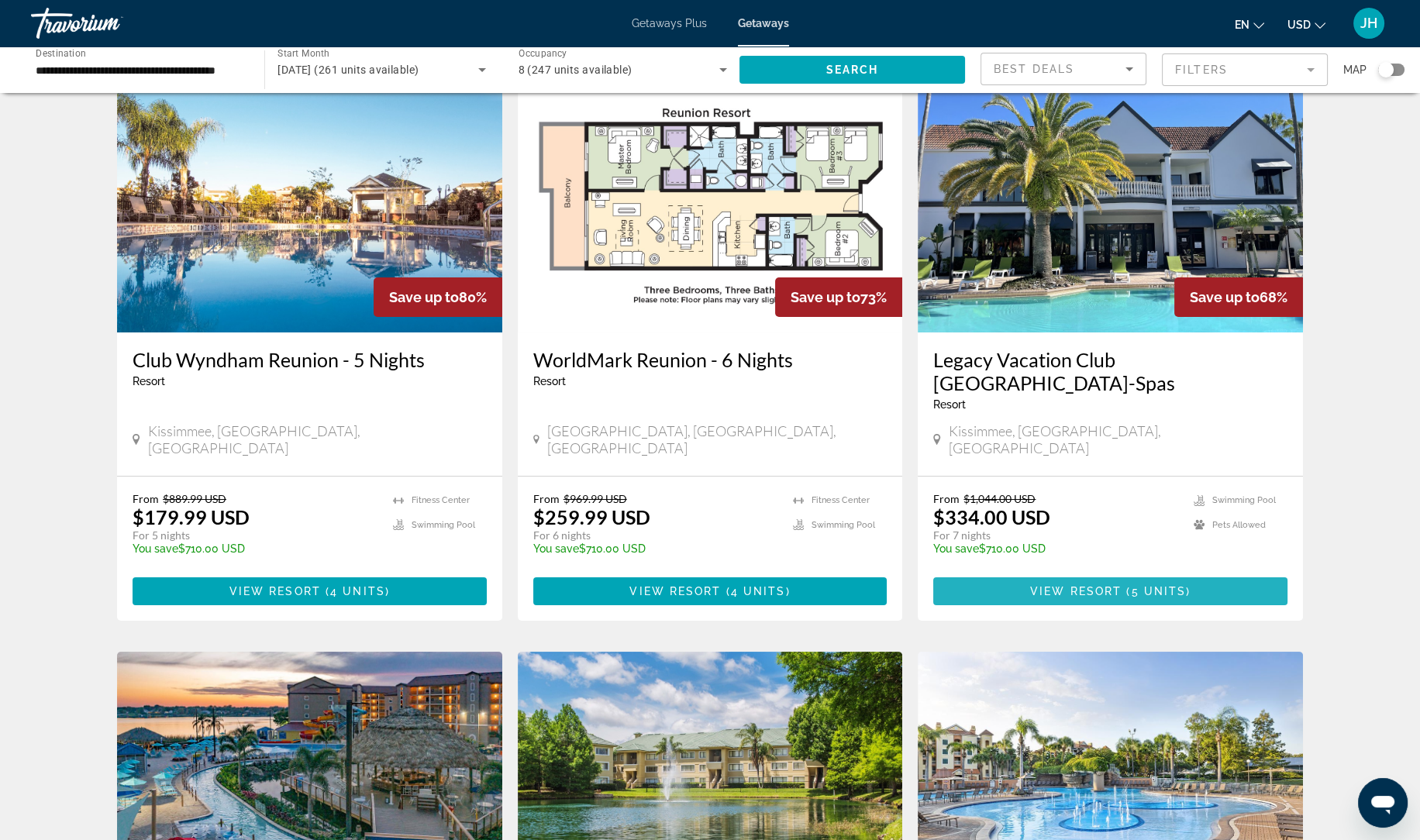
click at [1161, 585] on span "5 units" at bounding box center [1158, 591] width 55 height 12
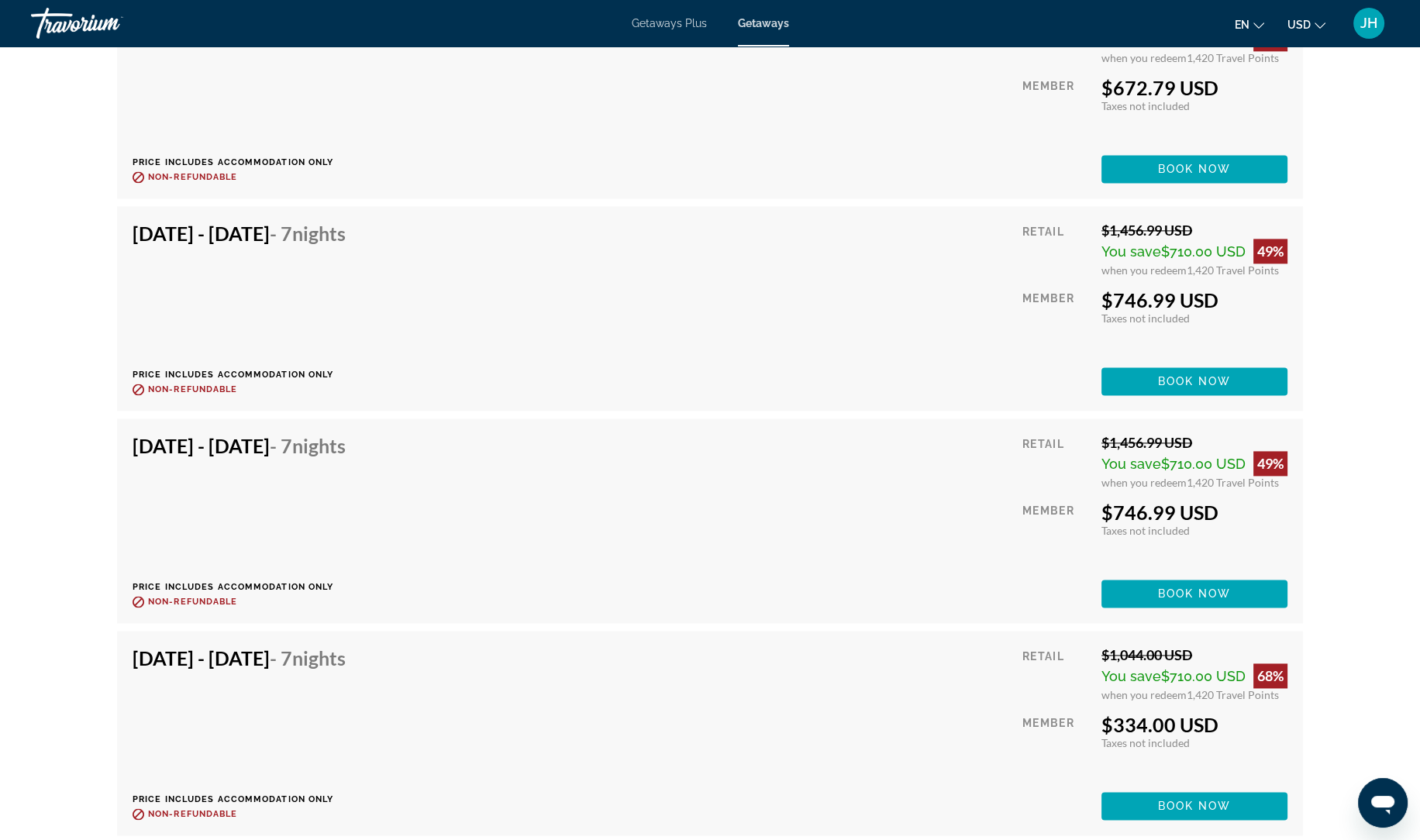
scroll to position [3462, 0]
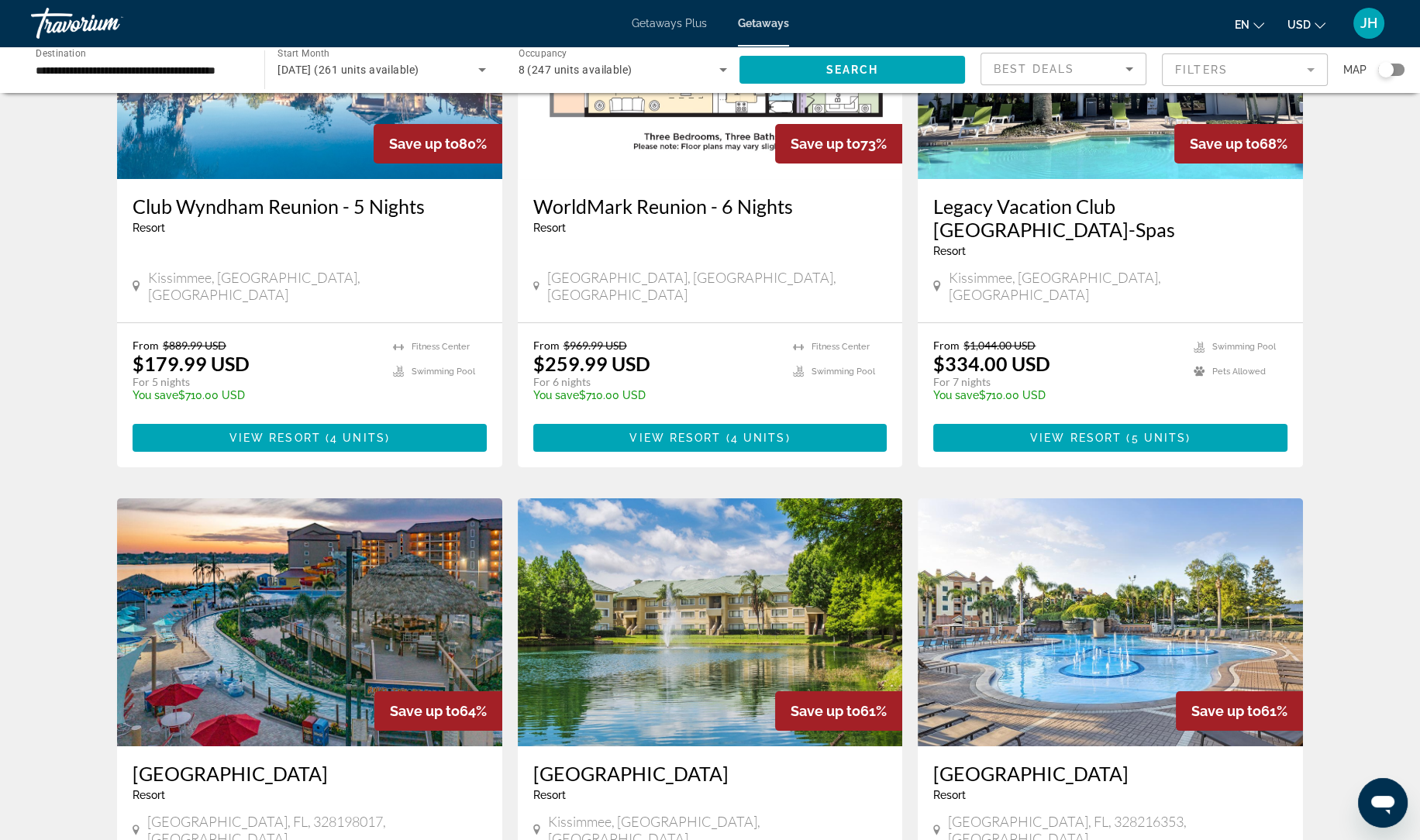
scroll to position [214, 0]
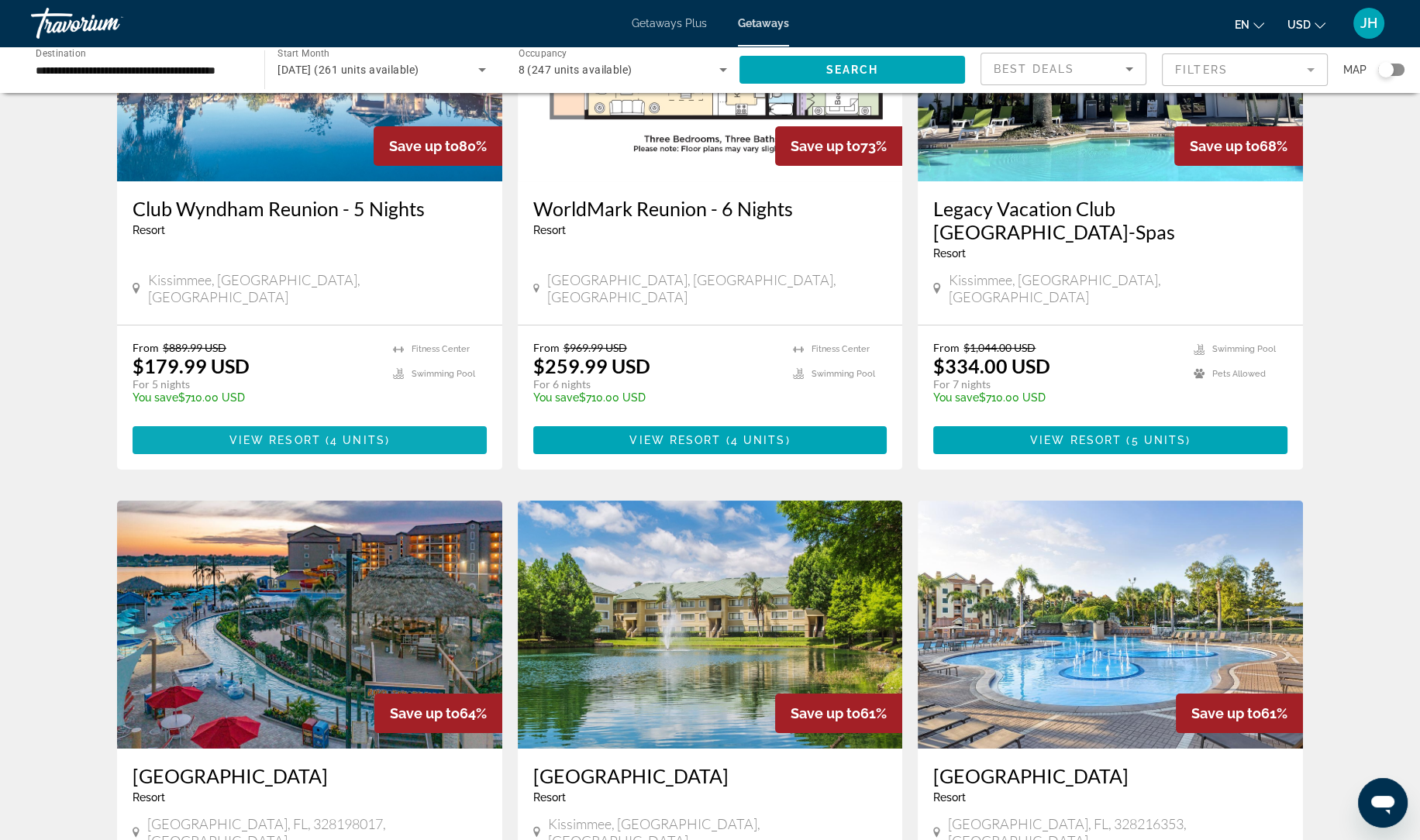
click at [376, 421] on span "Main content" at bounding box center [310, 439] width 354 height 37
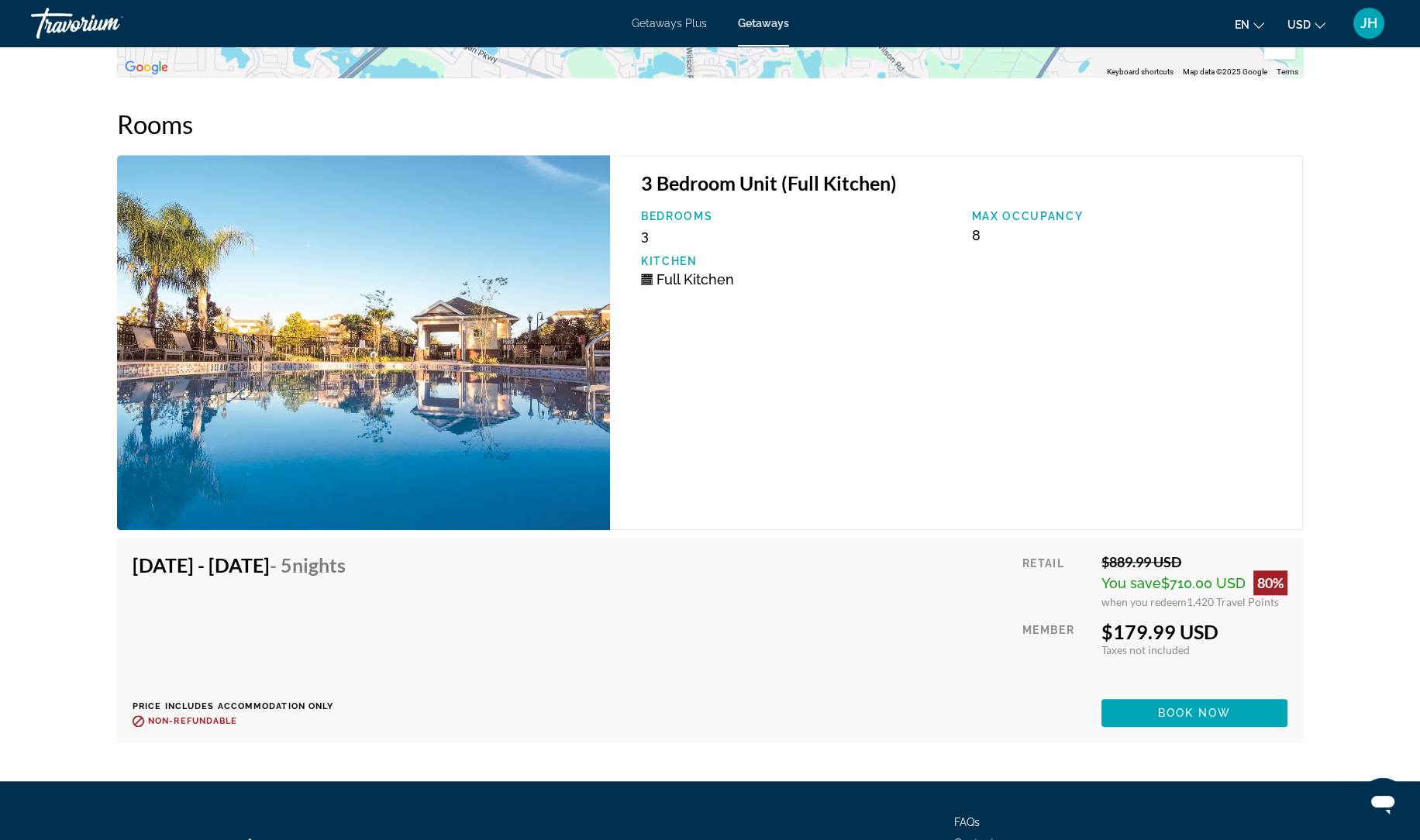
scroll to position [2706, 0]
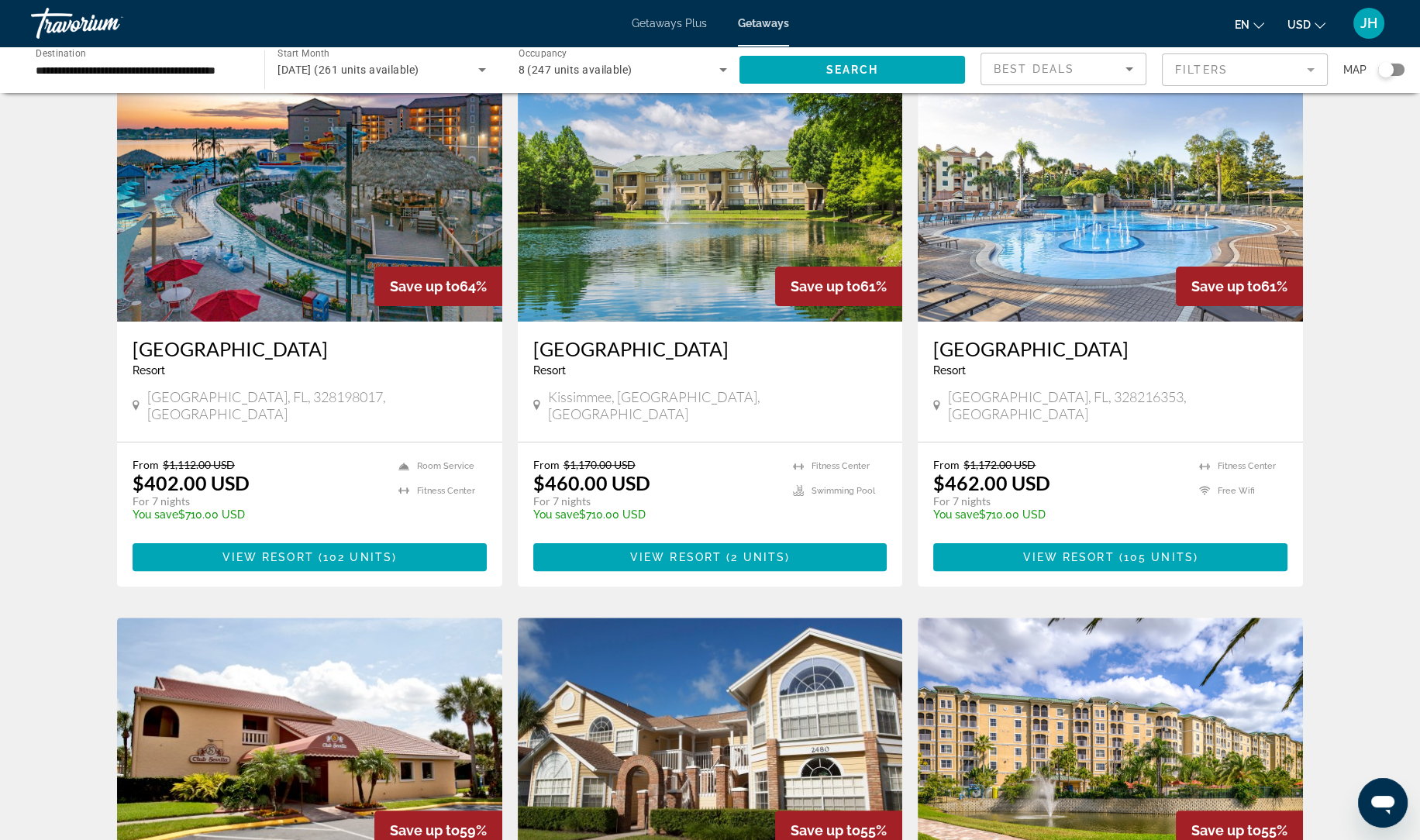
scroll to position [642, 0]
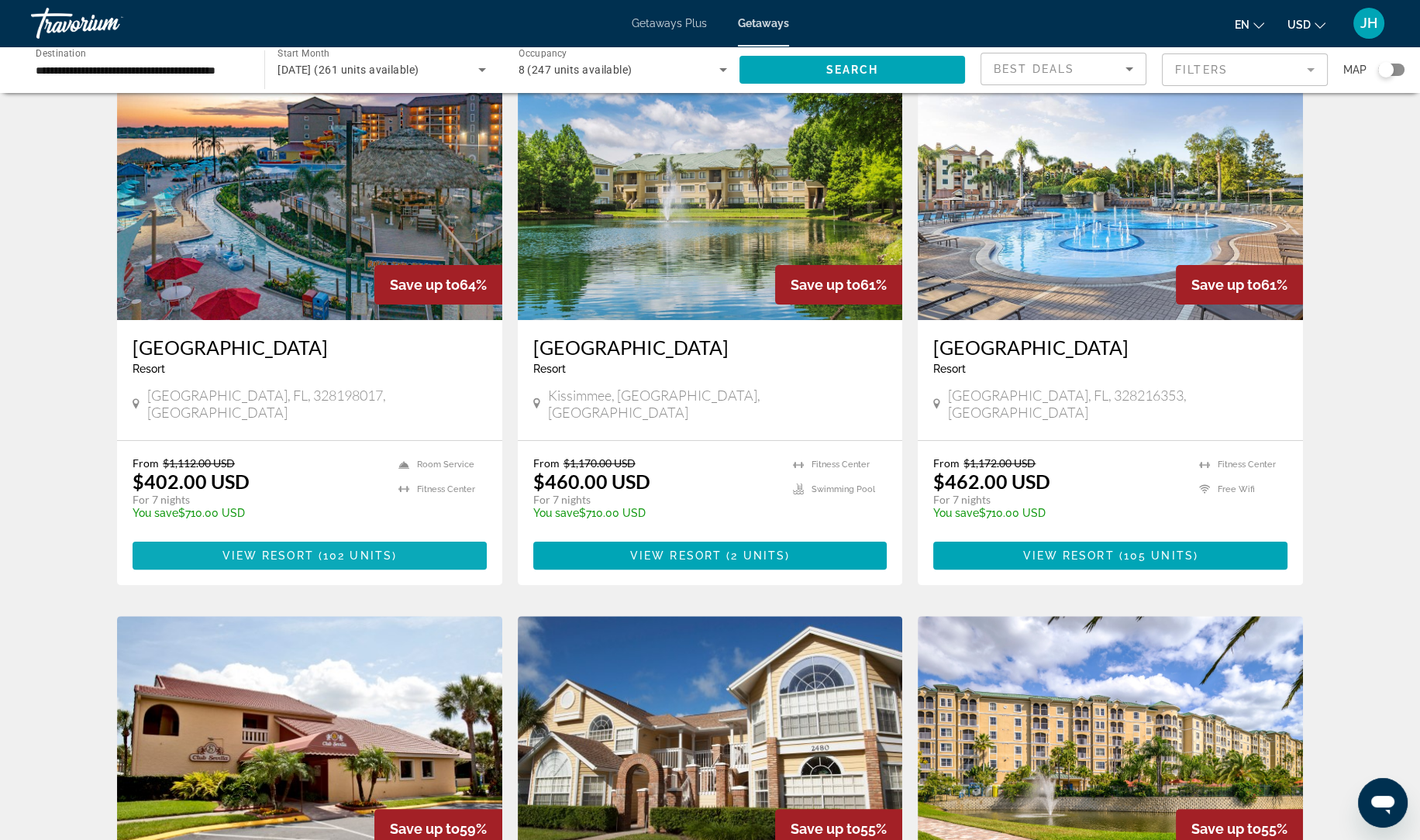
click at [431, 537] on span "Main content" at bounding box center [310, 555] width 354 height 37
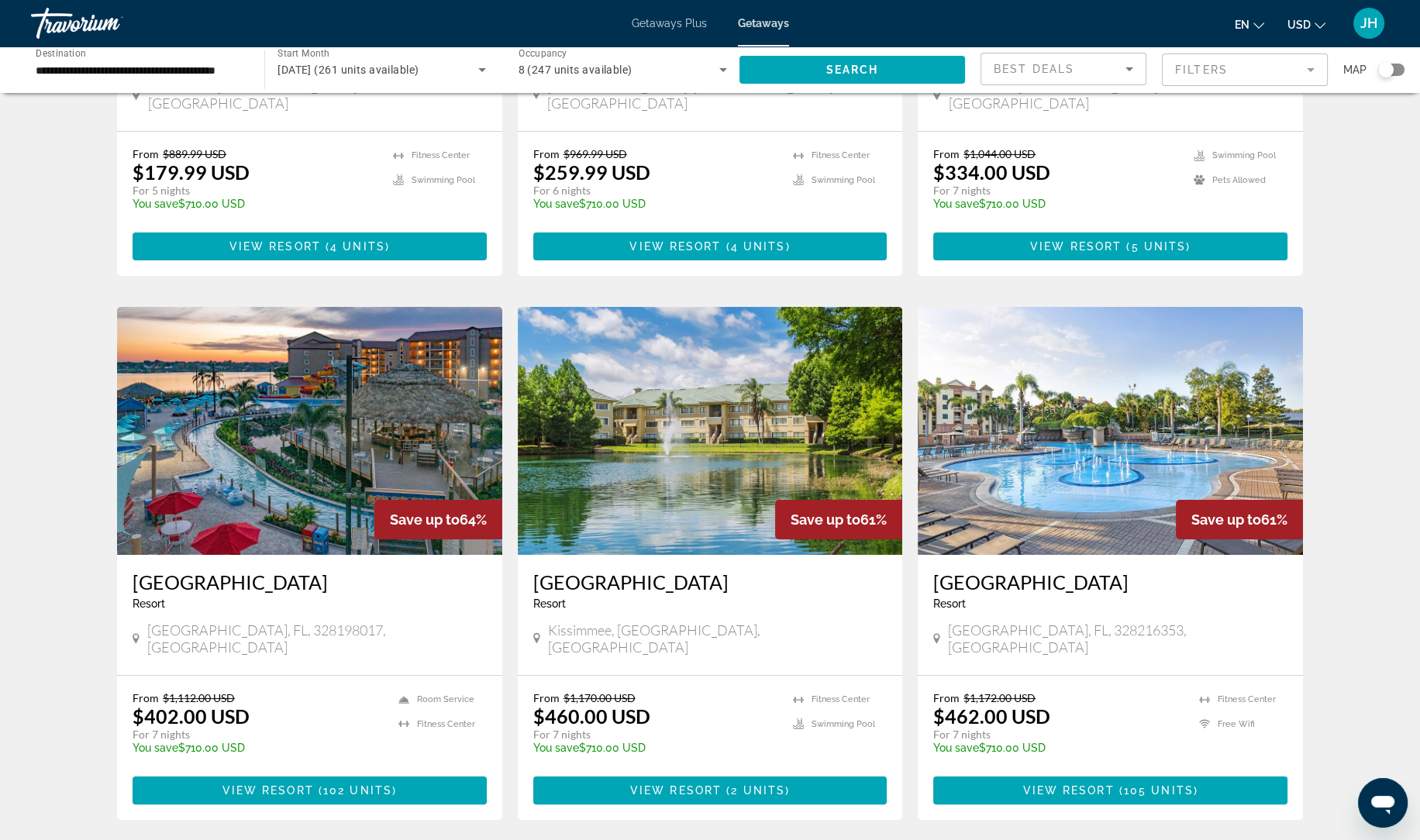
scroll to position [409, 0]
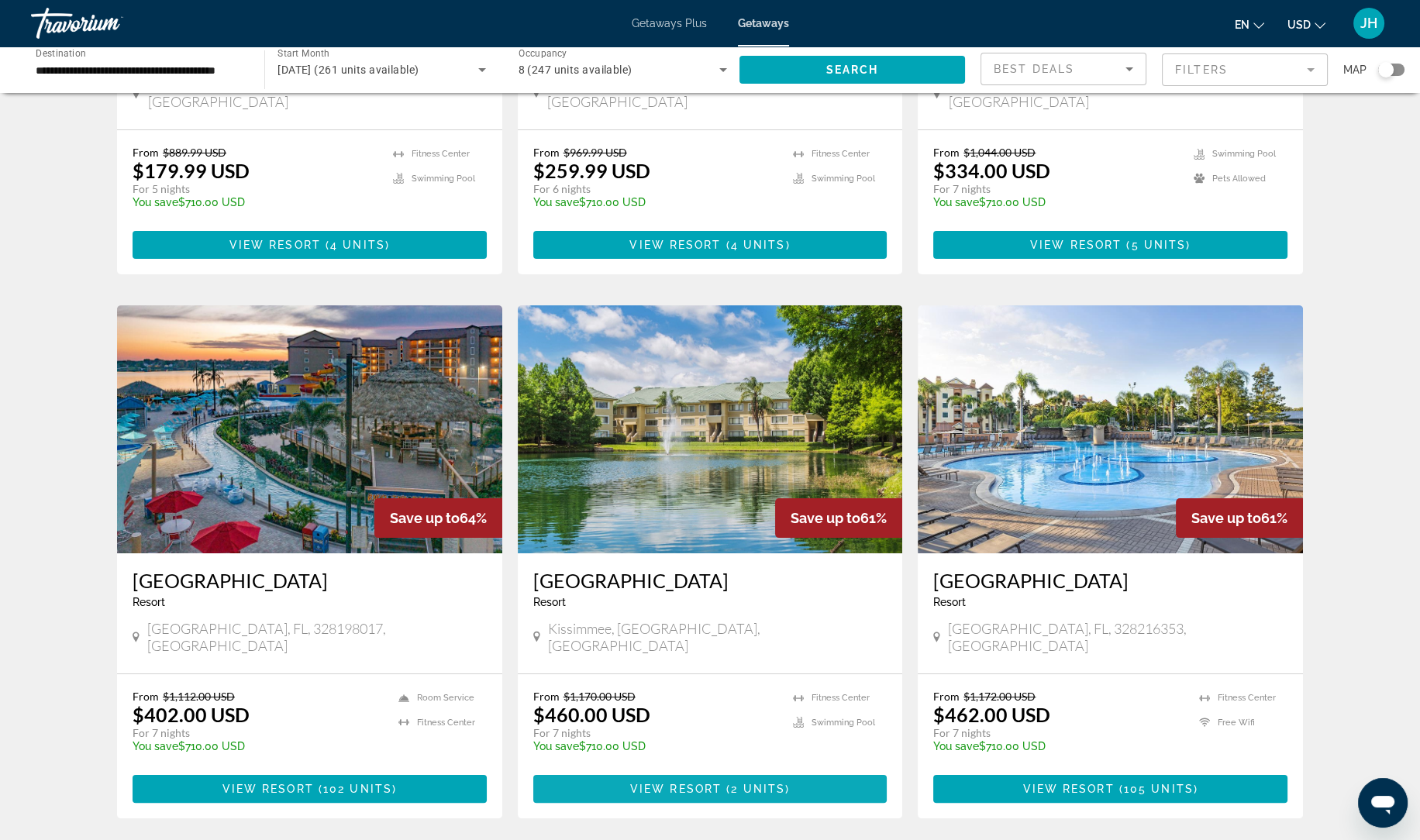
click at [792, 770] on span "Main content" at bounding box center [710, 788] width 354 height 37
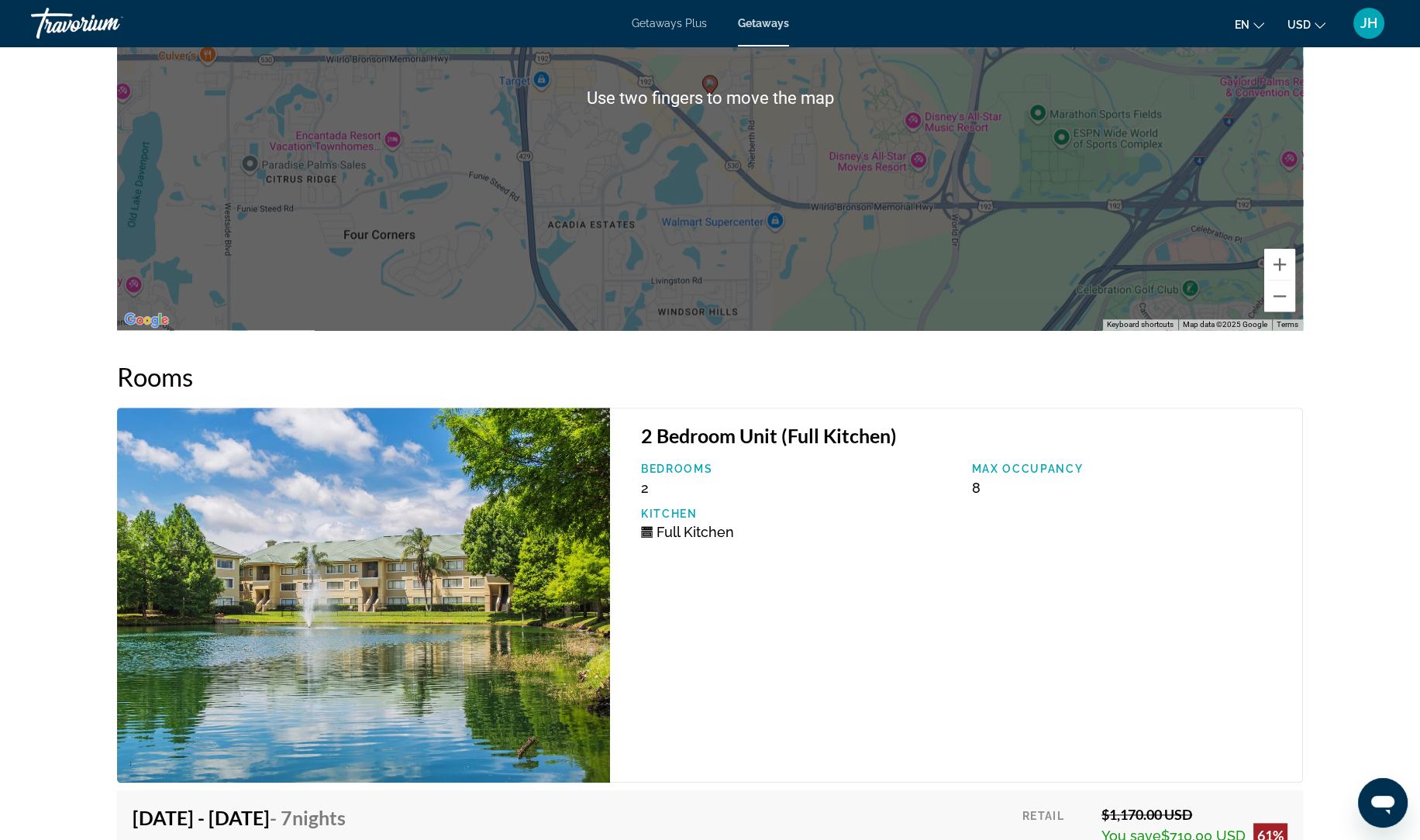
scroll to position [2733, 0]
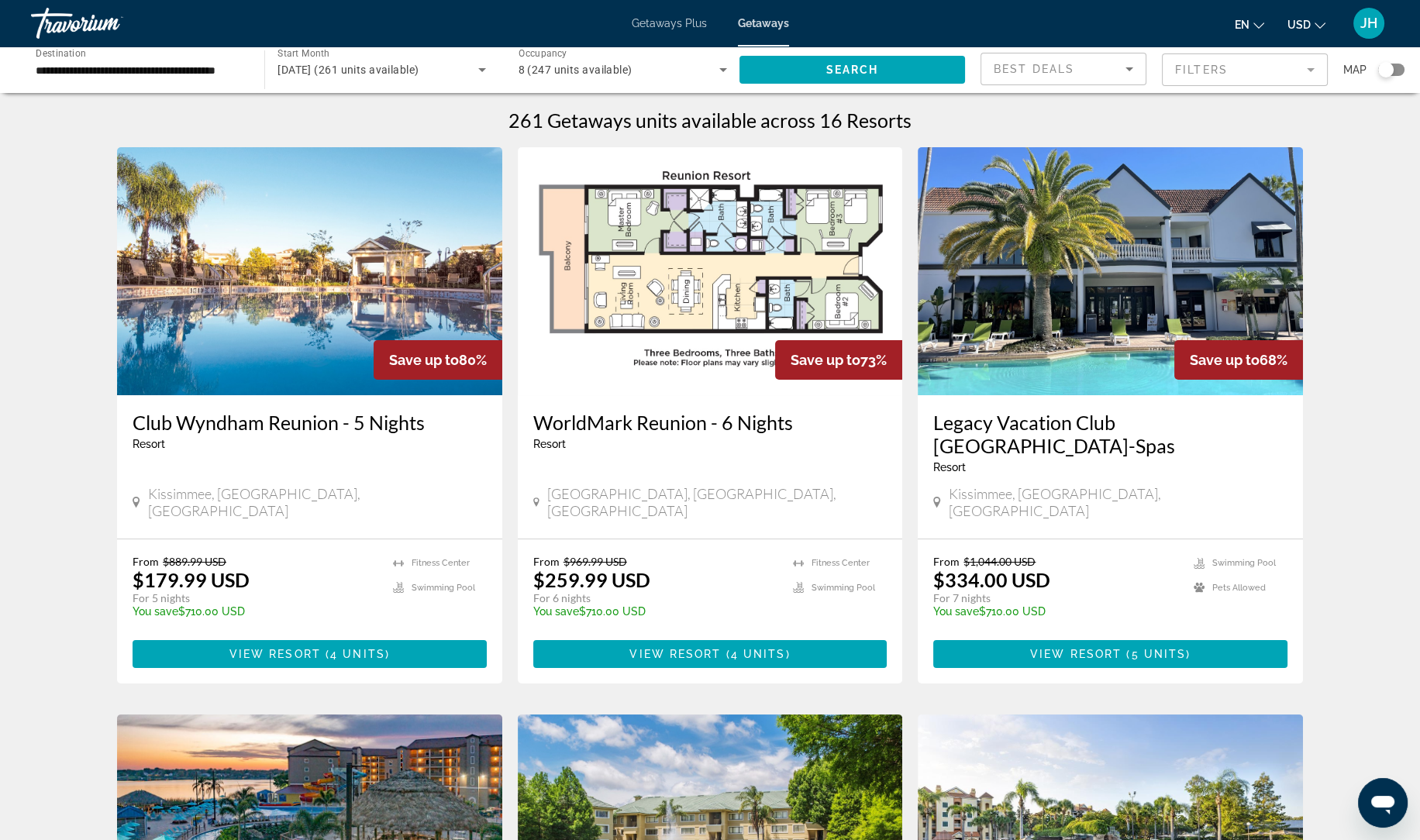
click at [1304, 75] on mat-form-field "Filters" at bounding box center [1245, 70] width 166 height 33
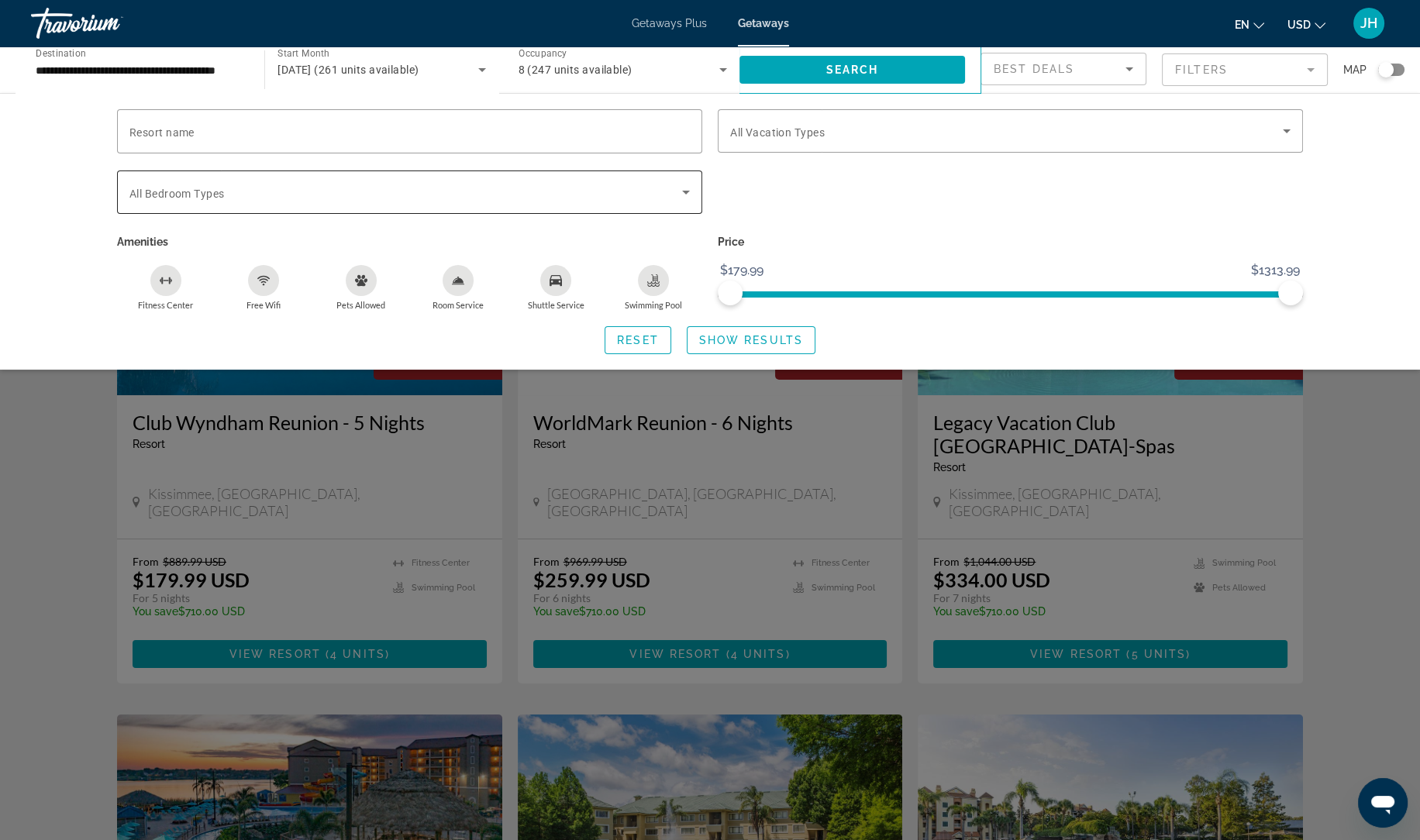
click at [680, 195] on icon "Search widget" at bounding box center [685, 192] width 19 height 19
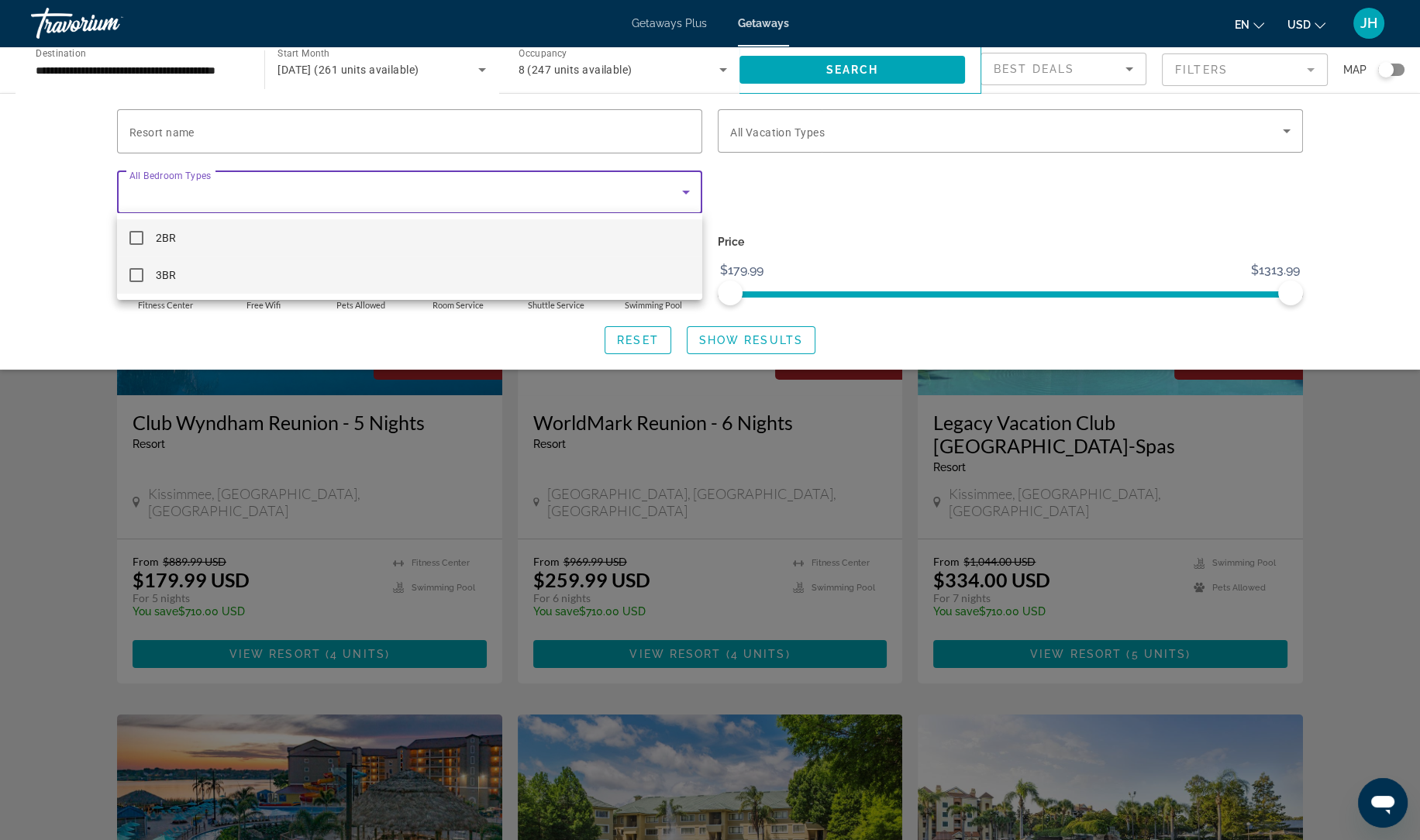
click at [138, 289] on mat-option "3BR" at bounding box center [410, 275] width 585 height 37
click at [766, 338] on div at bounding box center [710, 420] width 1420 height 840
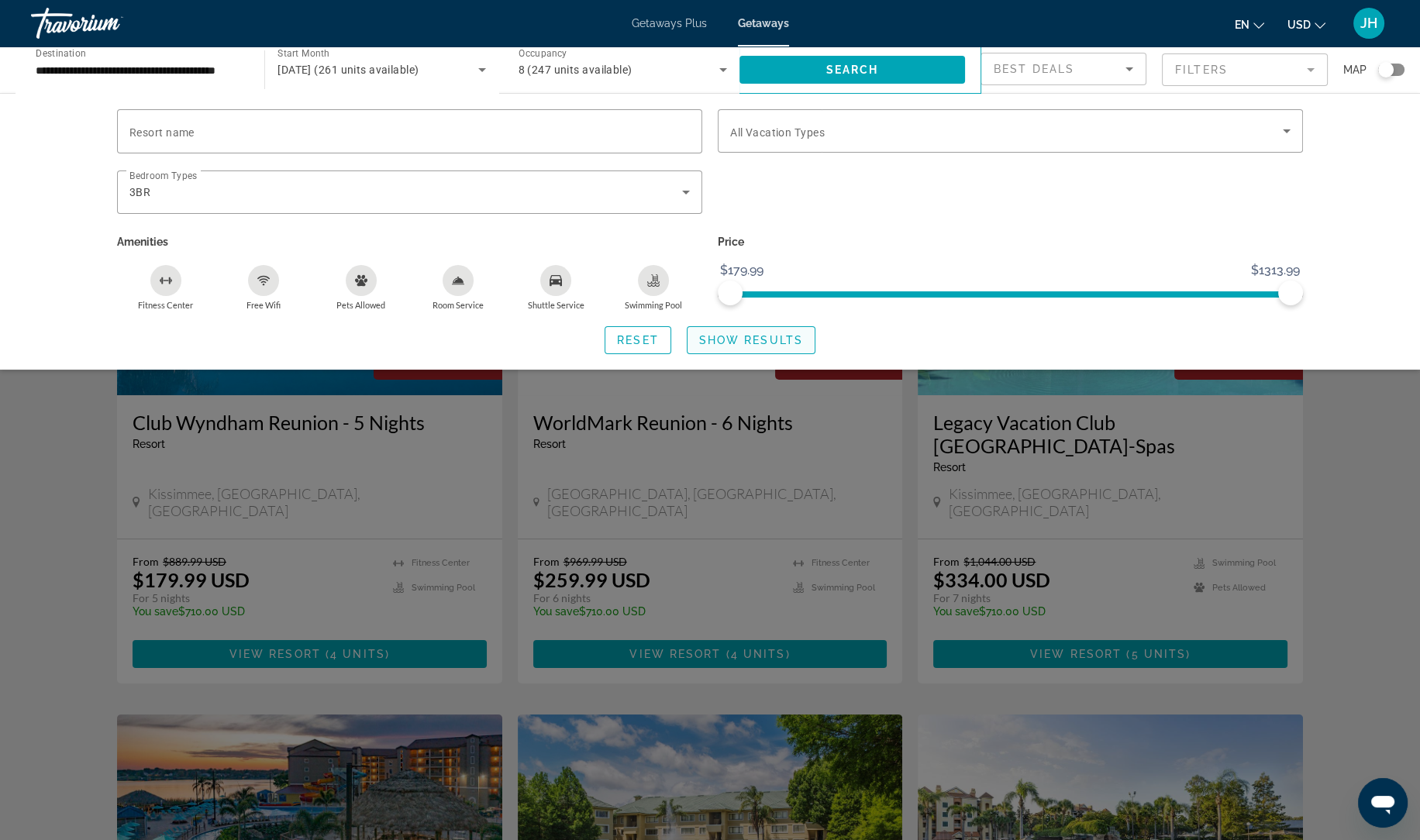
click at [772, 343] on span "Show Results" at bounding box center [751, 339] width 104 height 12
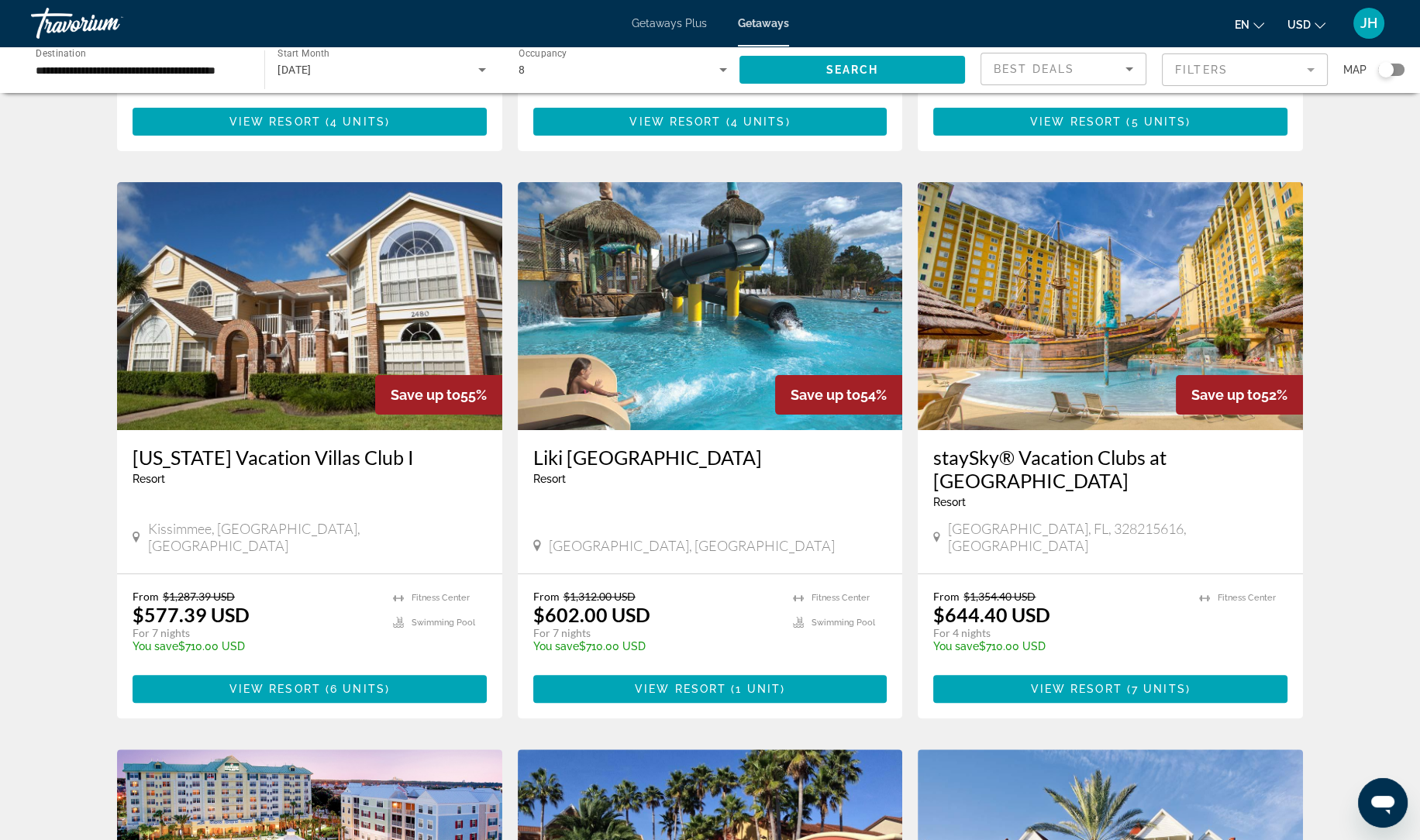
scroll to position [559, 0]
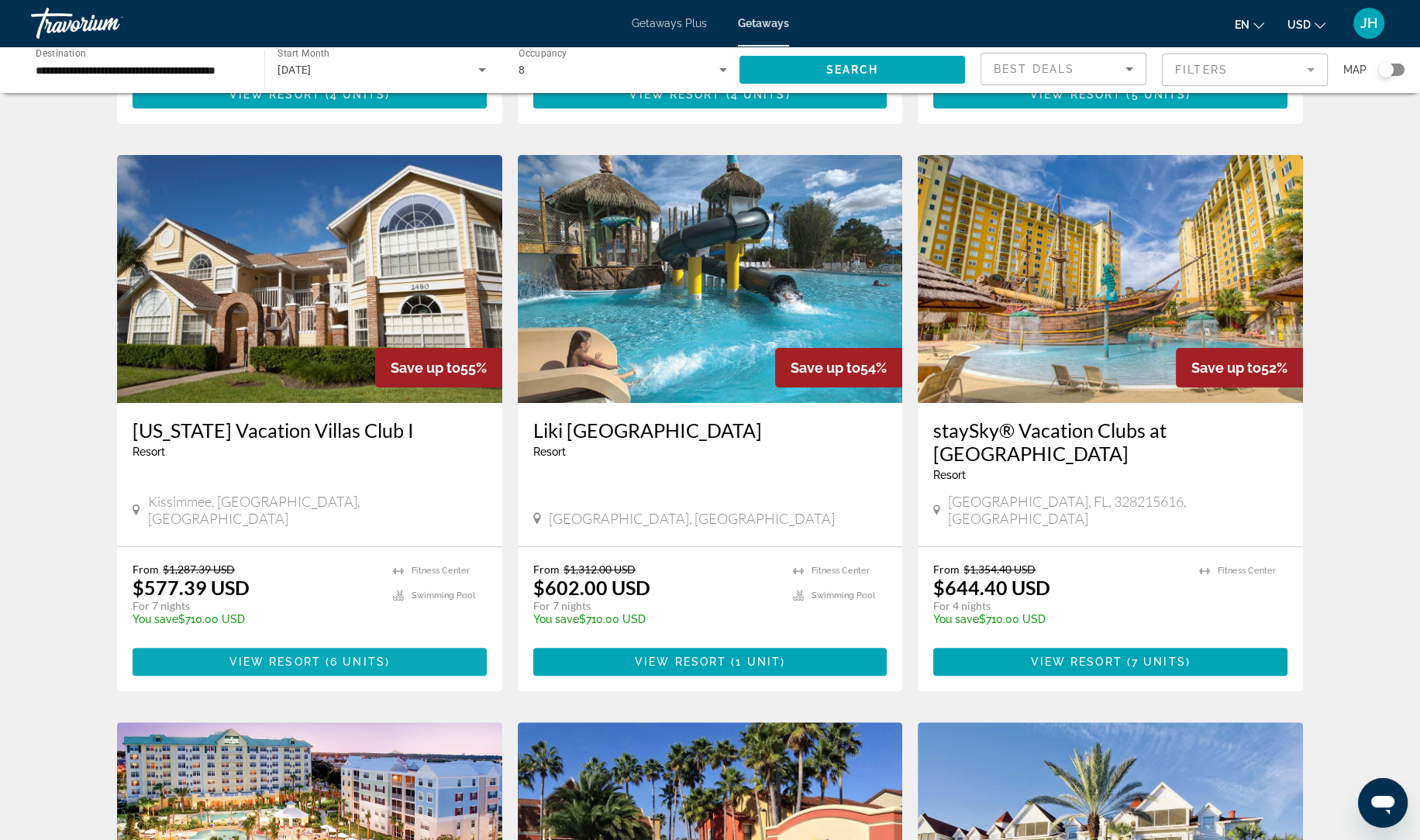
click at [357, 656] on span "6 units" at bounding box center [357, 661] width 55 height 12
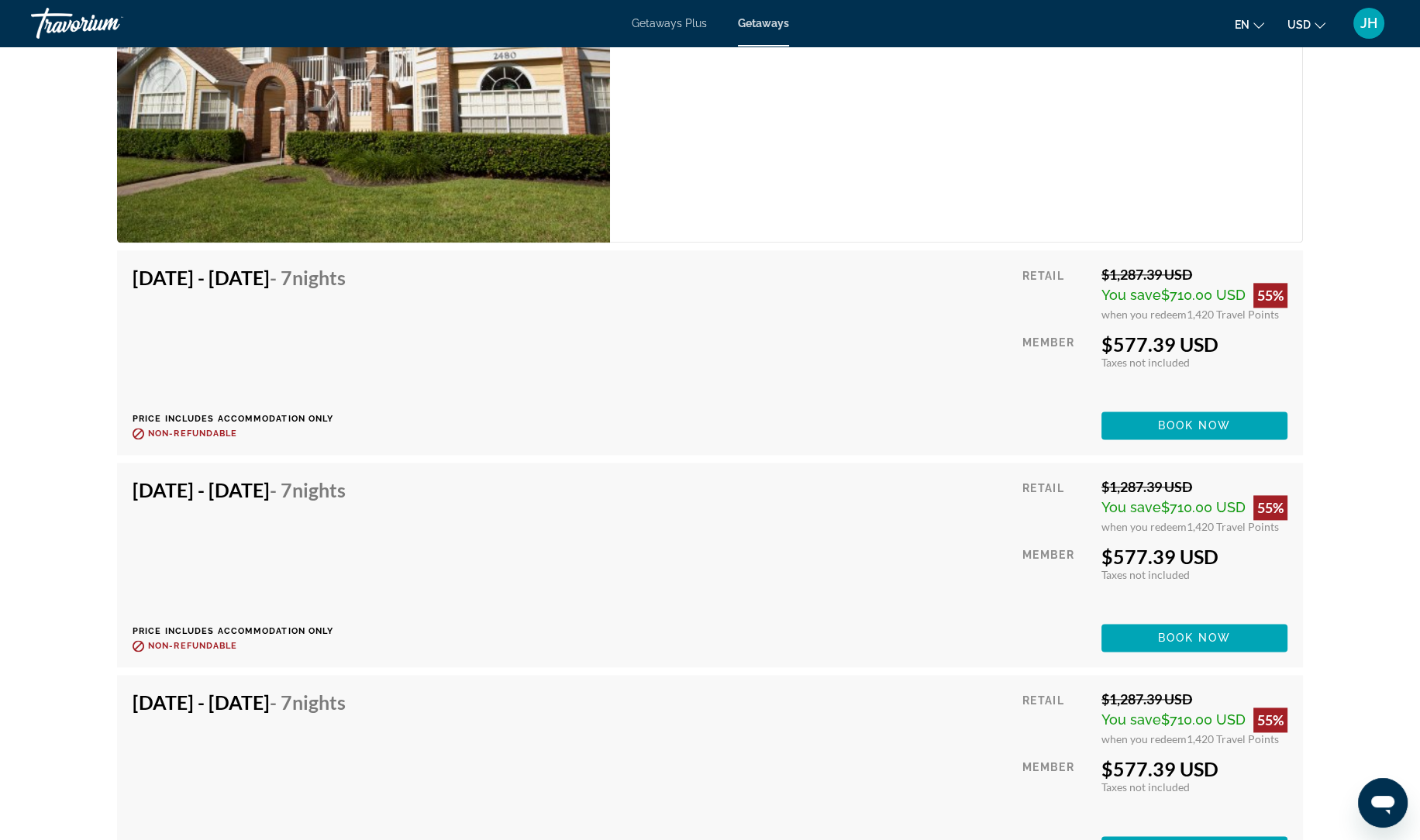
scroll to position [3241, 0]
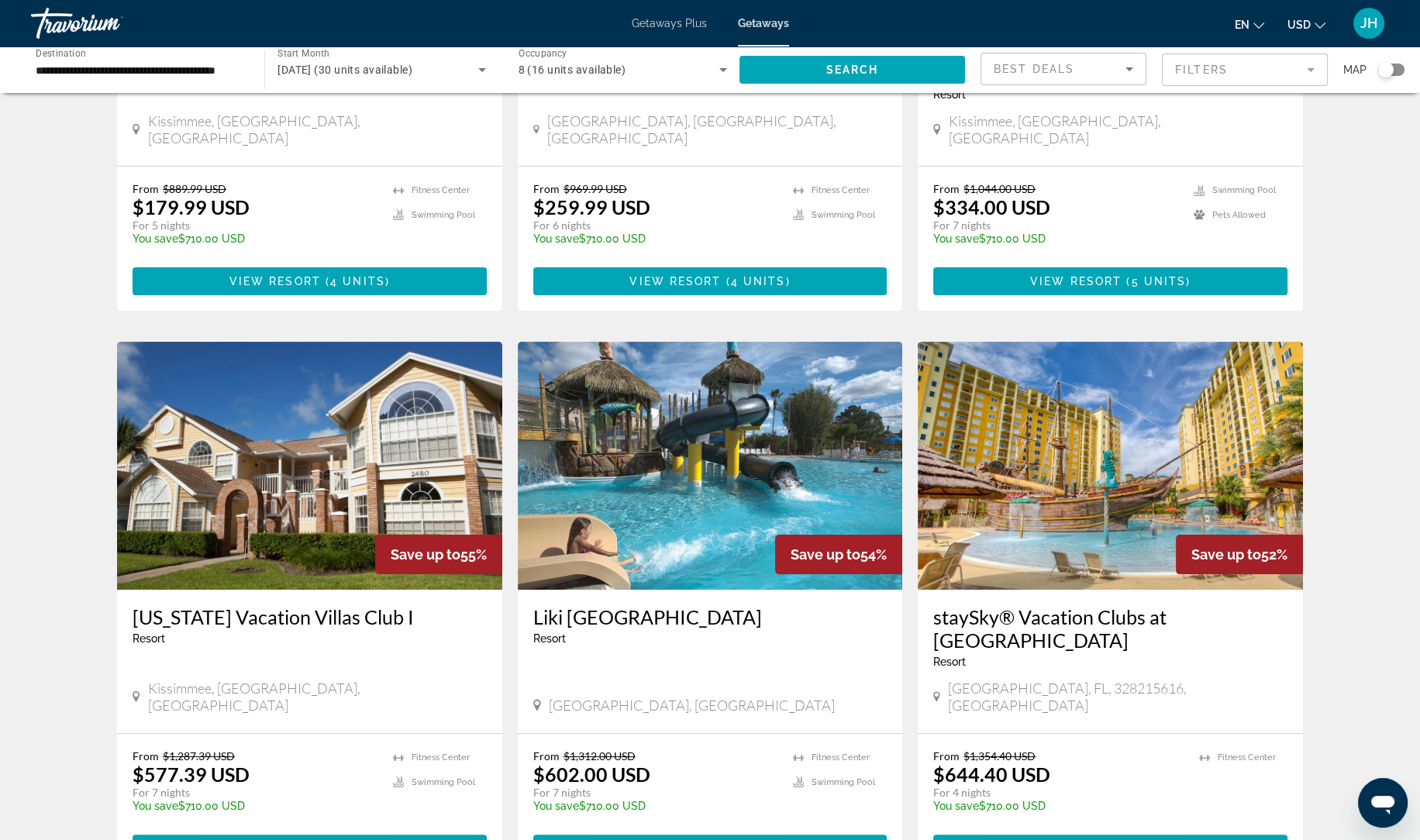
scroll to position [378, 0]
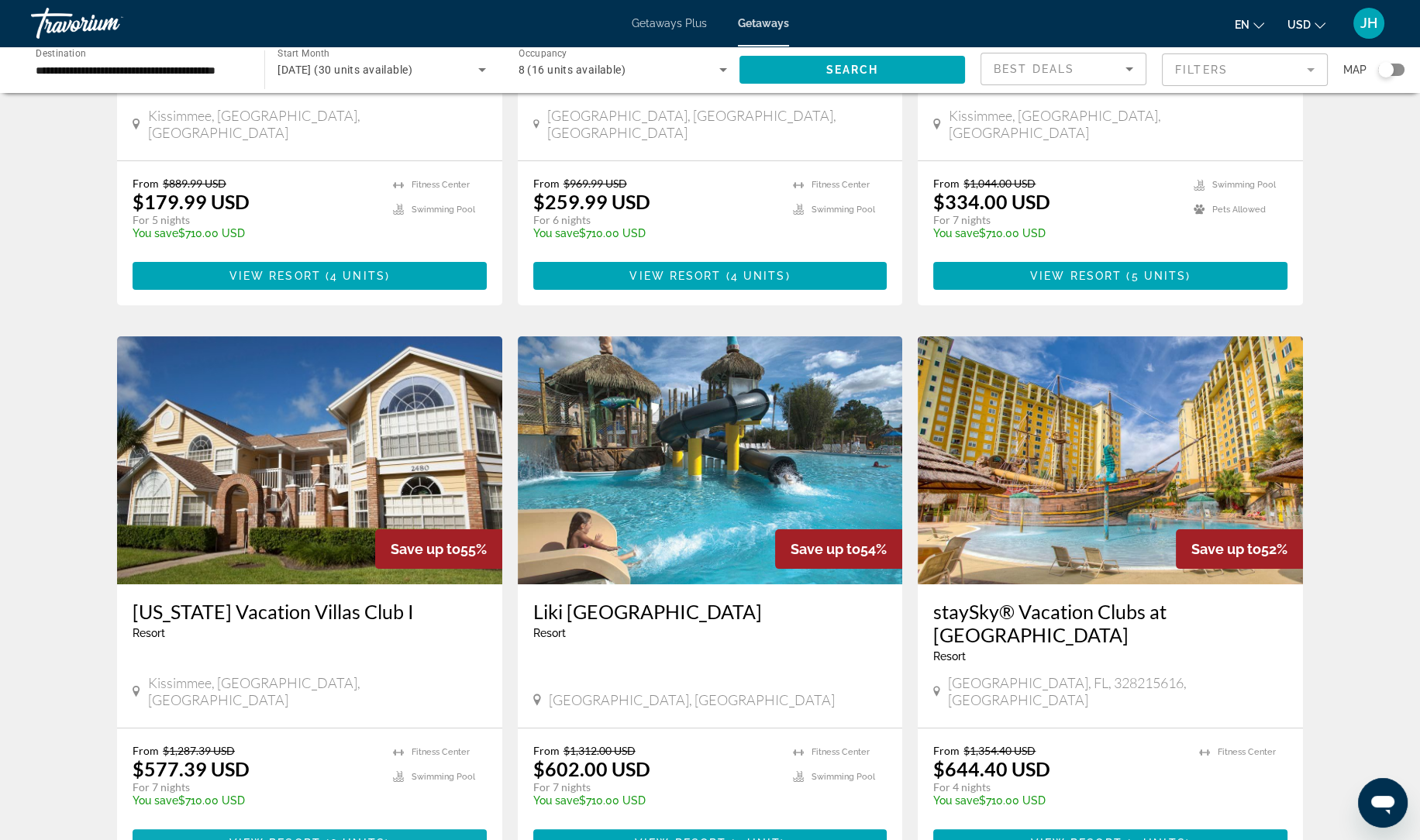
click at [421, 824] on span "Main content" at bounding box center [310, 842] width 354 height 37
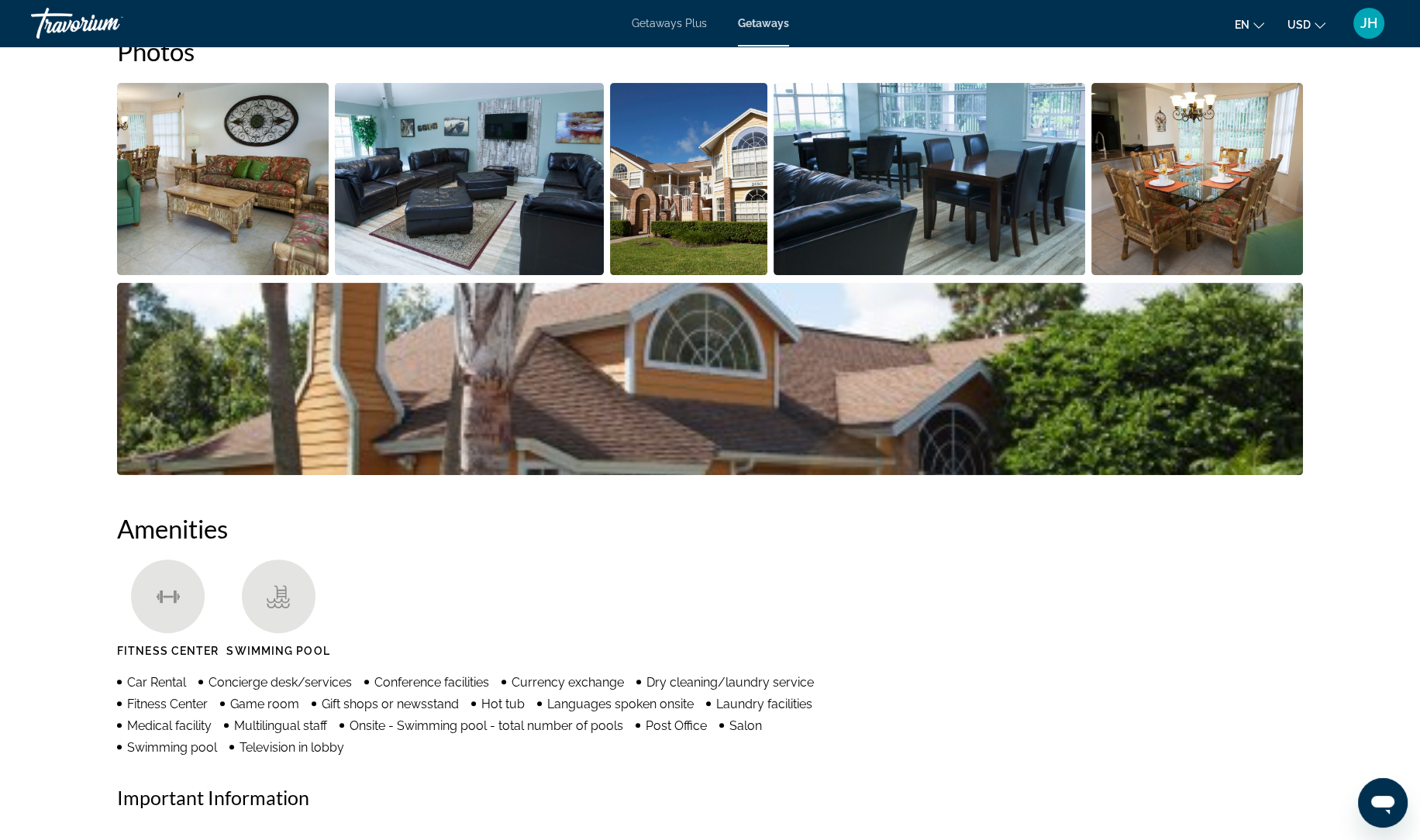
scroll to position [724, 0]
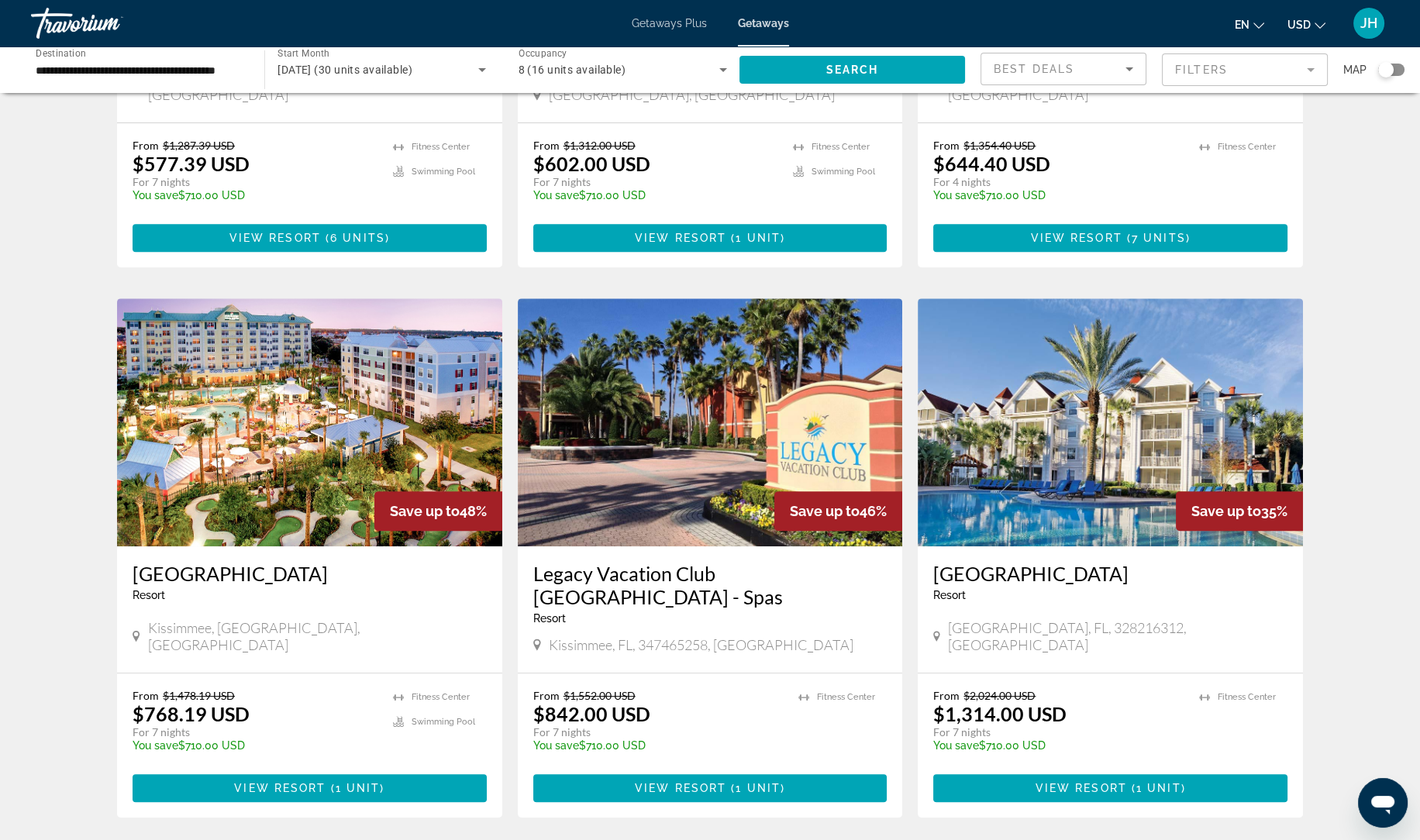
scroll to position [987, 0]
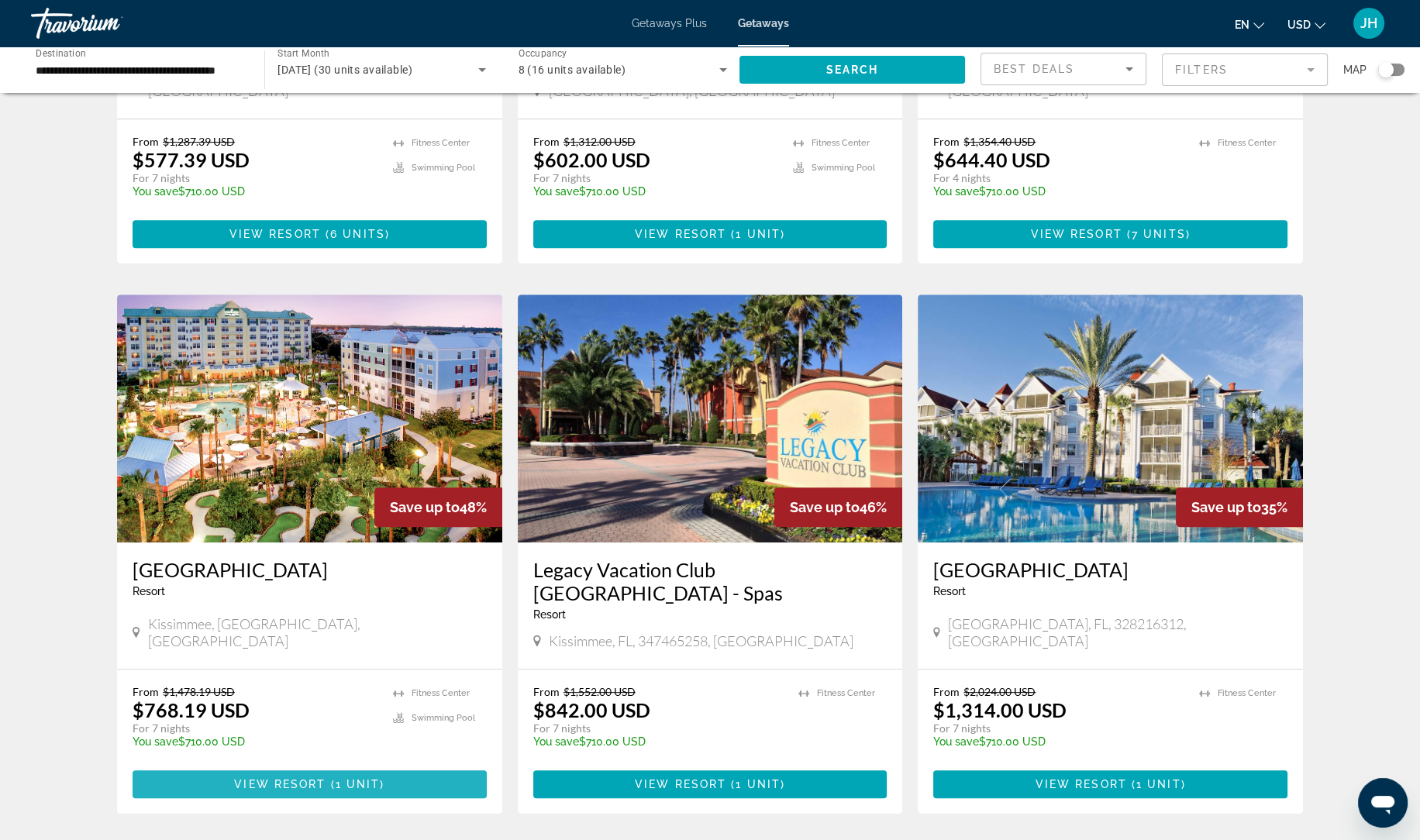
click at [323, 778] on span "View Resort" at bounding box center [280, 783] width 92 height 12
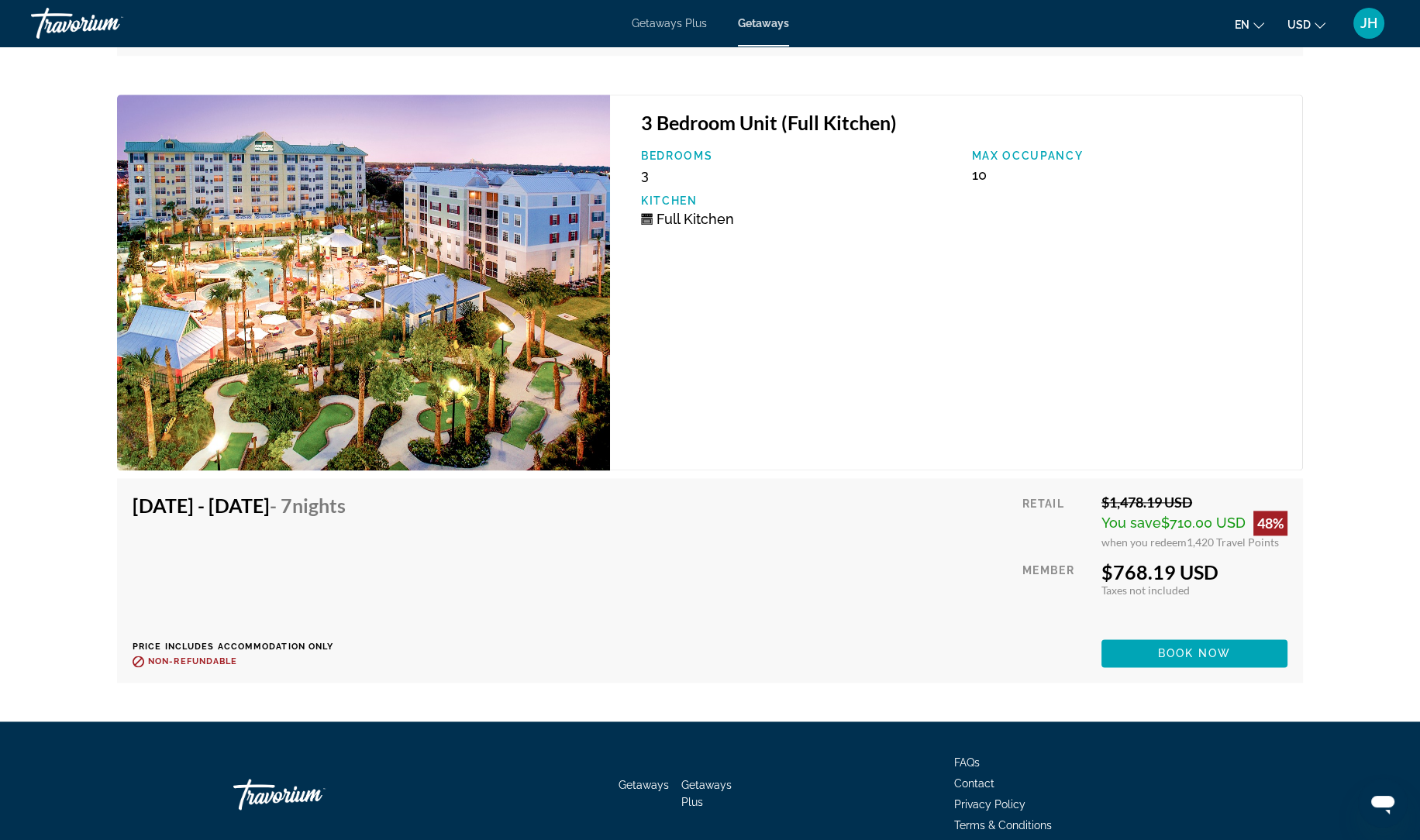
scroll to position [3267, 0]
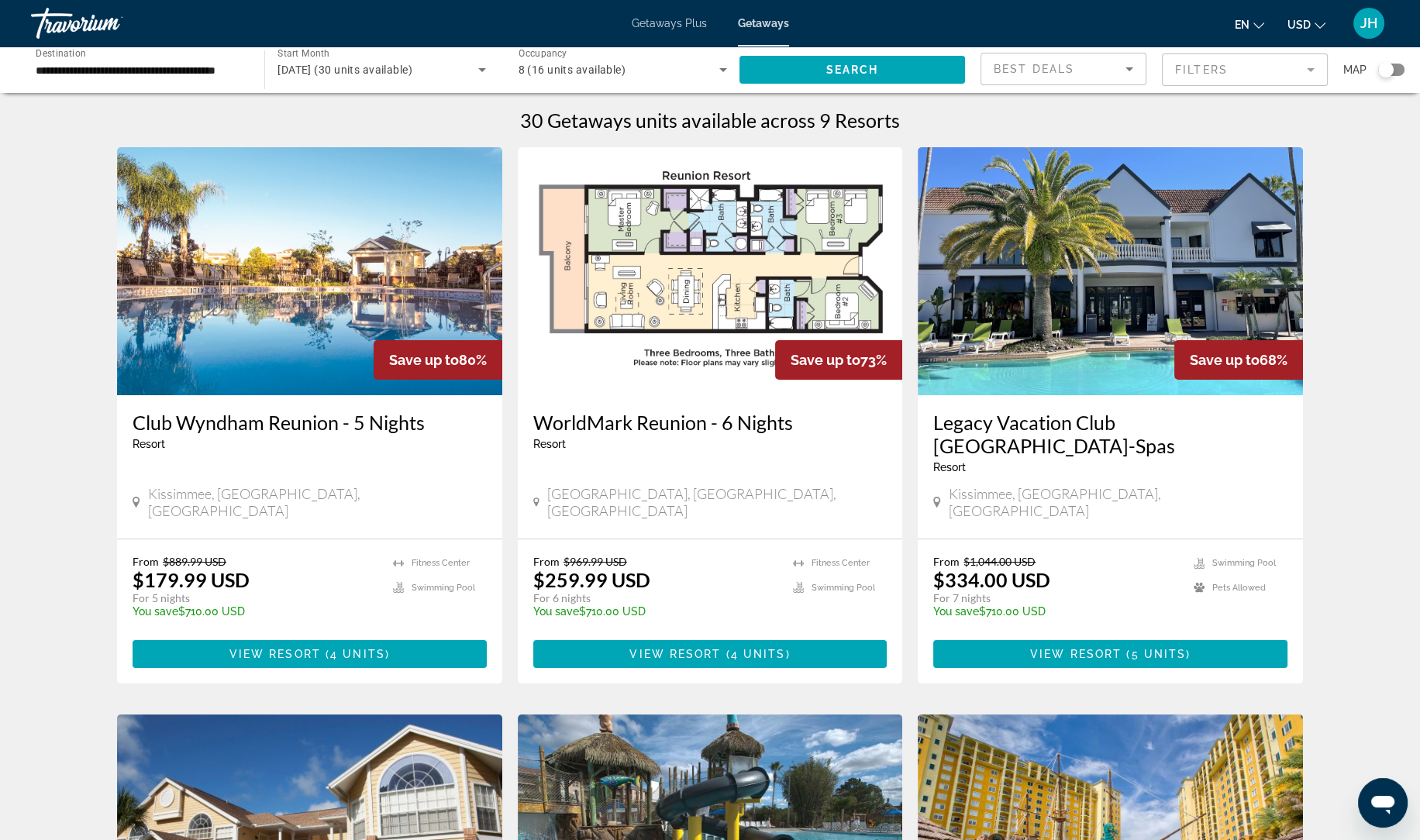
click at [671, 23] on span "Getaways Plus" at bounding box center [669, 23] width 75 height 12
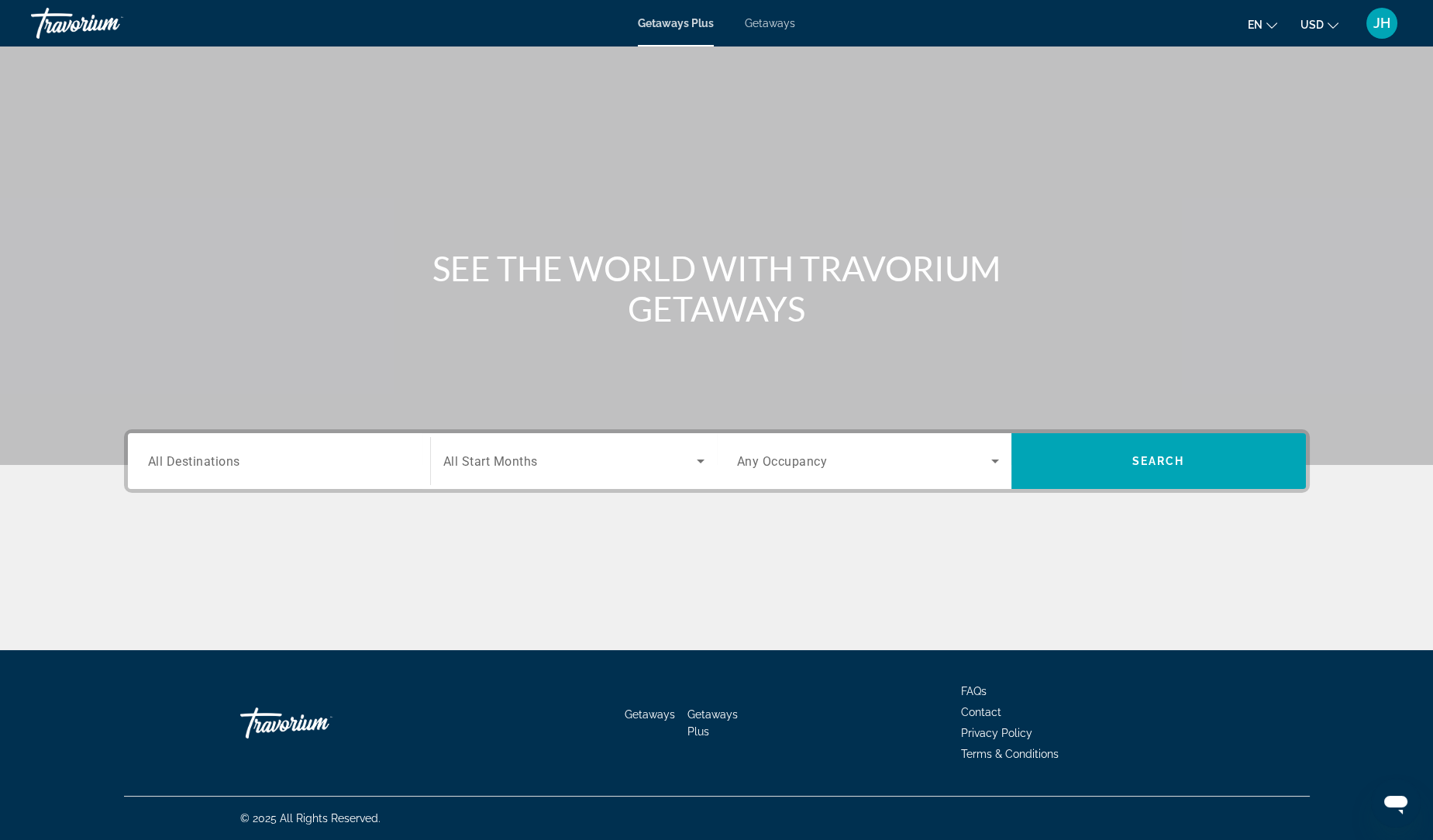
click at [283, 454] on input "Destination All Destinations" at bounding box center [279, 461] width 262 height 19
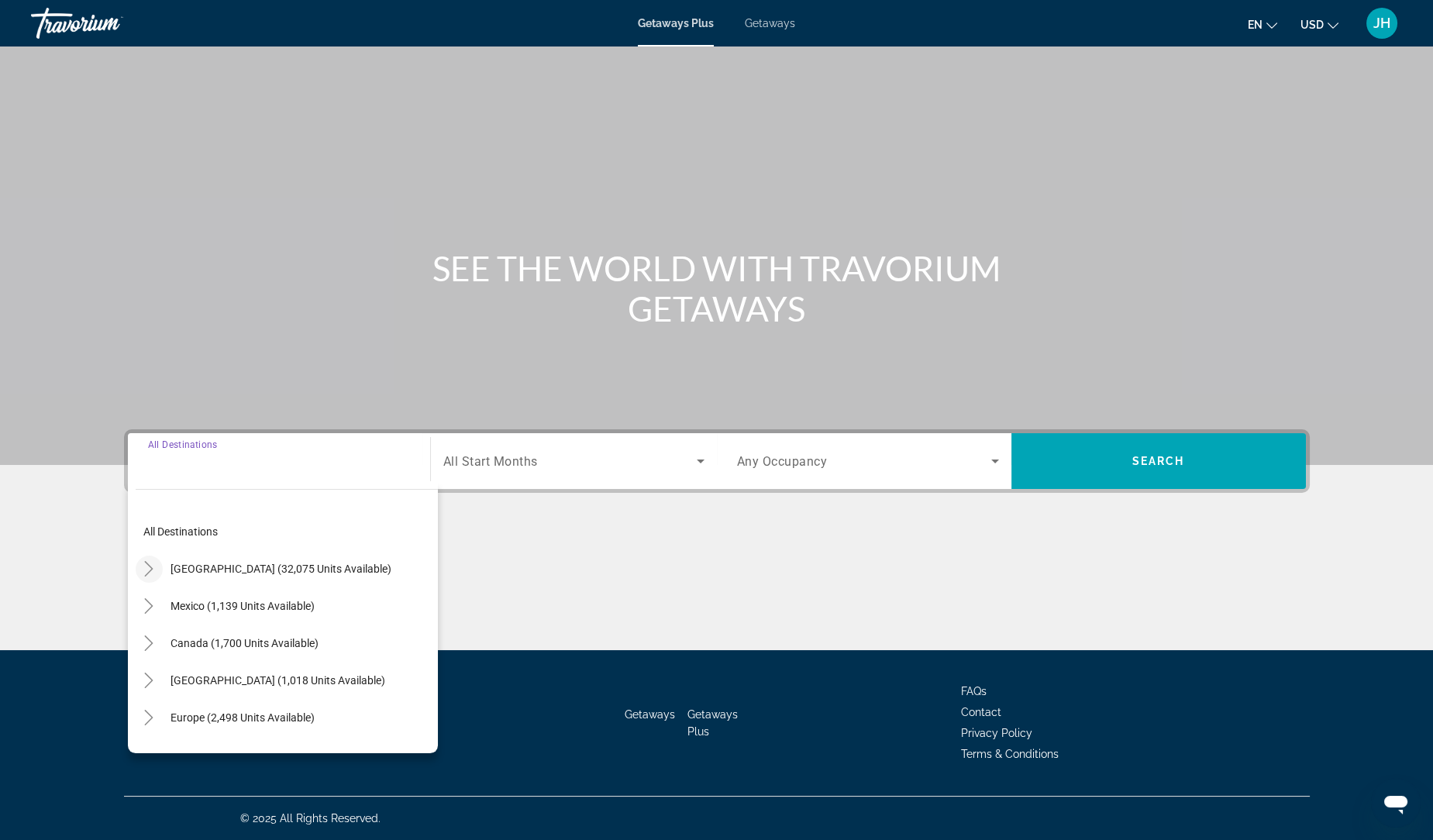
click at [142, 561] on icon "Toggle United States (32,075 units available)" at bounding box center [148, 568] width 16 height 16
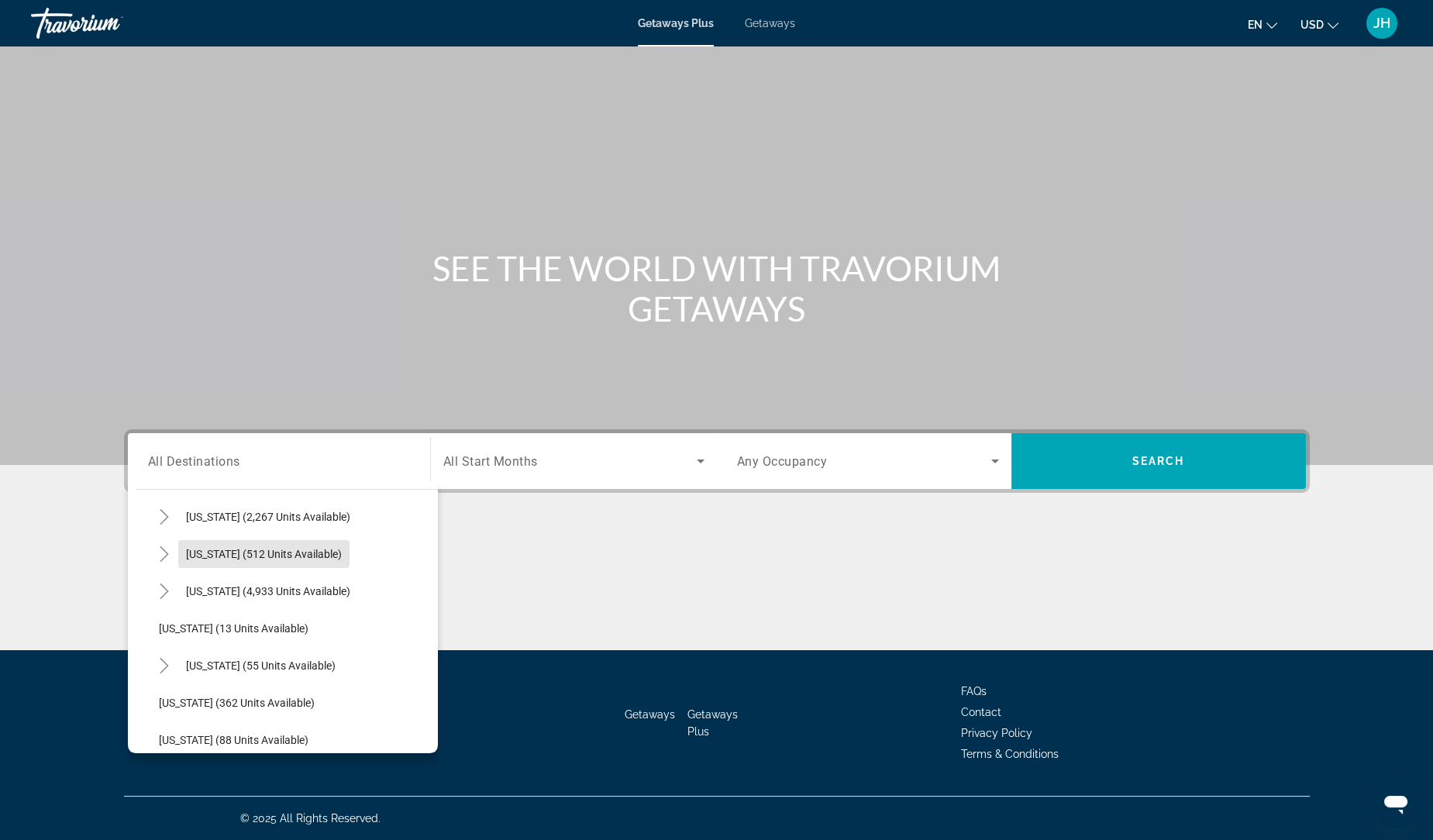
scroll to position [170, 0]
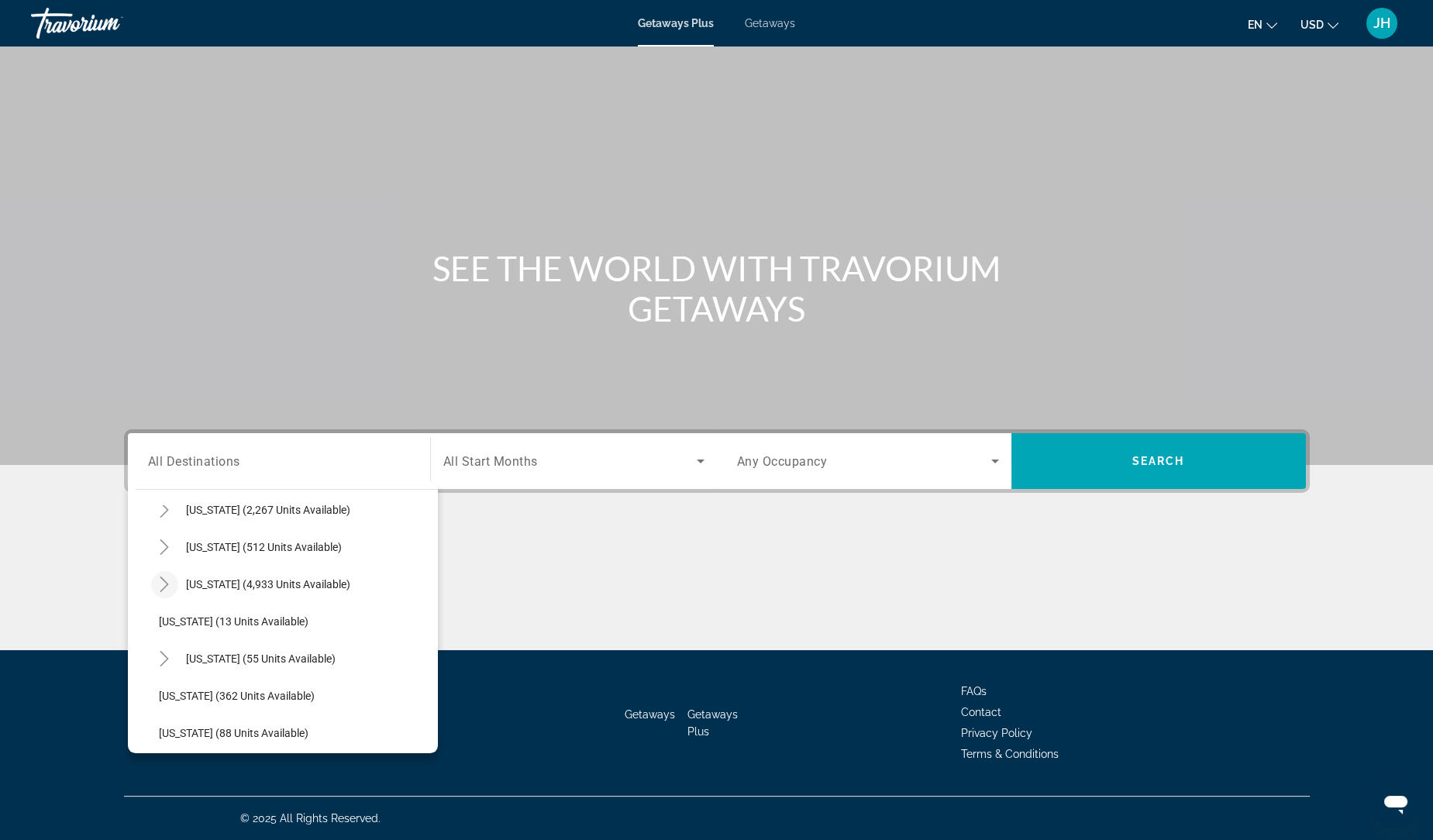
click at [163, 583] on icon "Toggle Florida (4,933 units available)" at bounding box center [164, 583] width 16 height 16
click at [286, 584] on span "Florida (4,933 units available)" at bounding box center [268, 583] width 164 height 12
type input "**********"
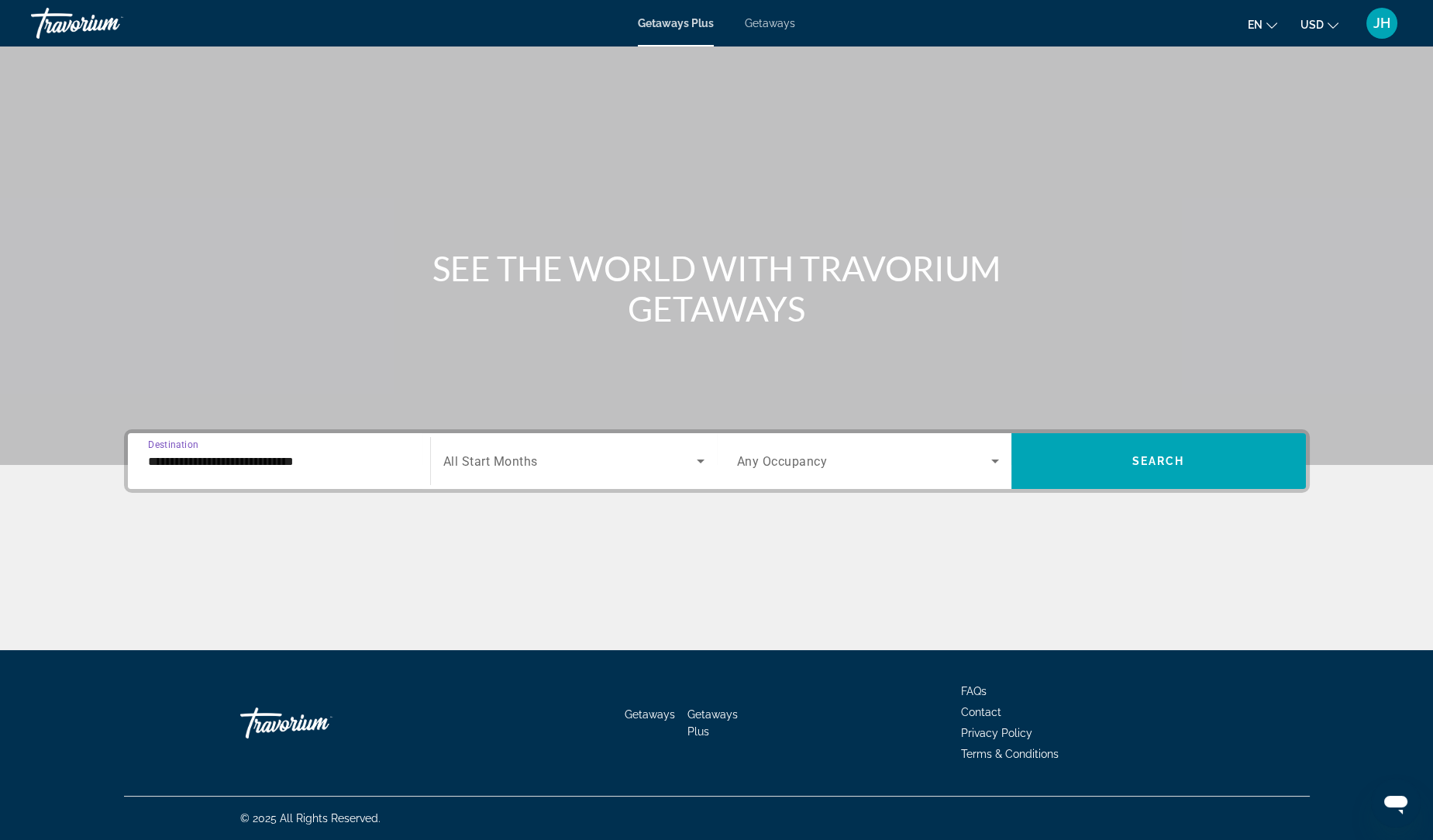
click at [594, 460] on span "Search widget" at bounding box center [570, 461] width 253 height 19
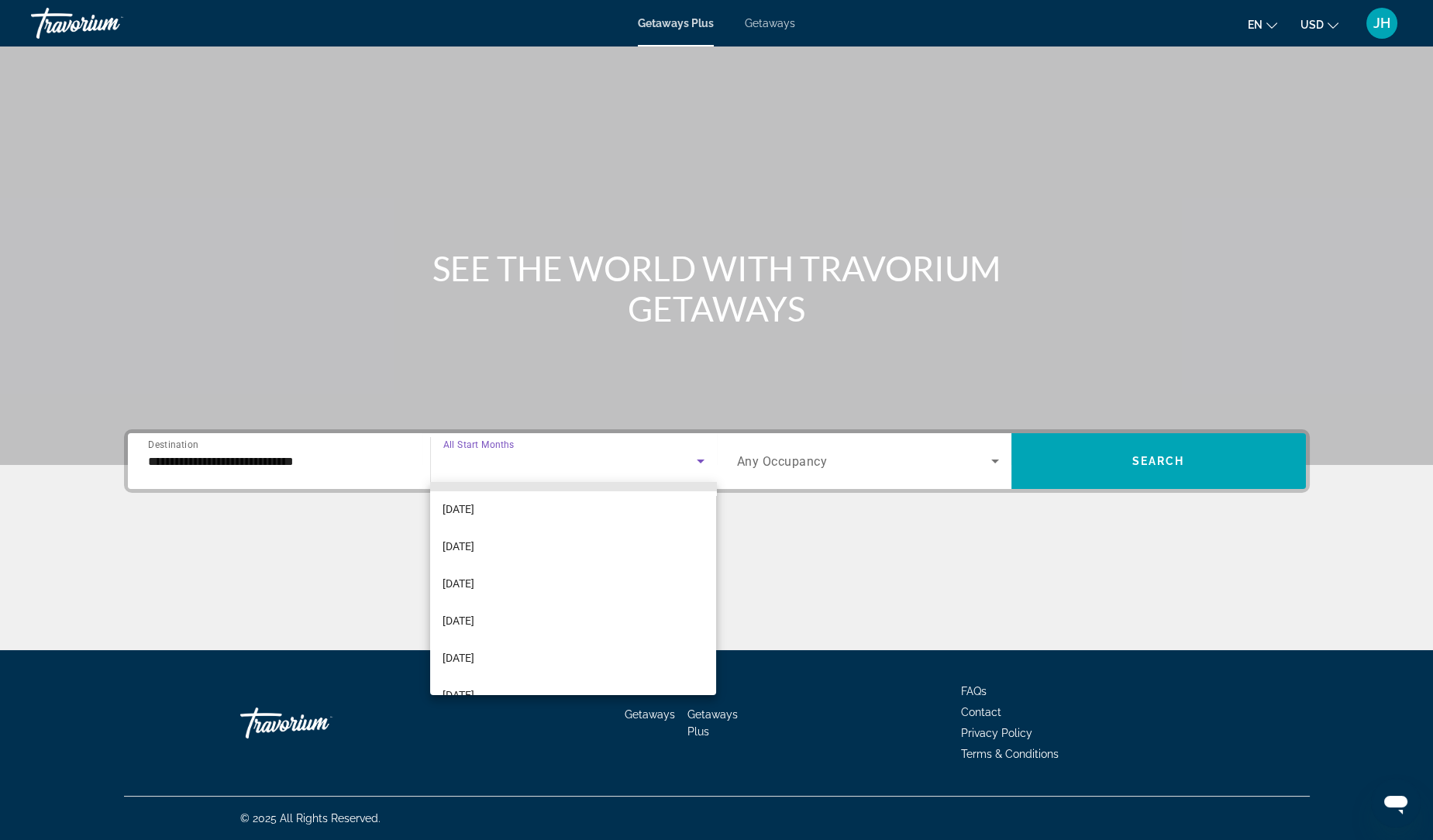
scroll to position [192, 0]
click at [570, 539] on mat-option "[DATE]" at bounding box center [574, 537] width 287 height 37
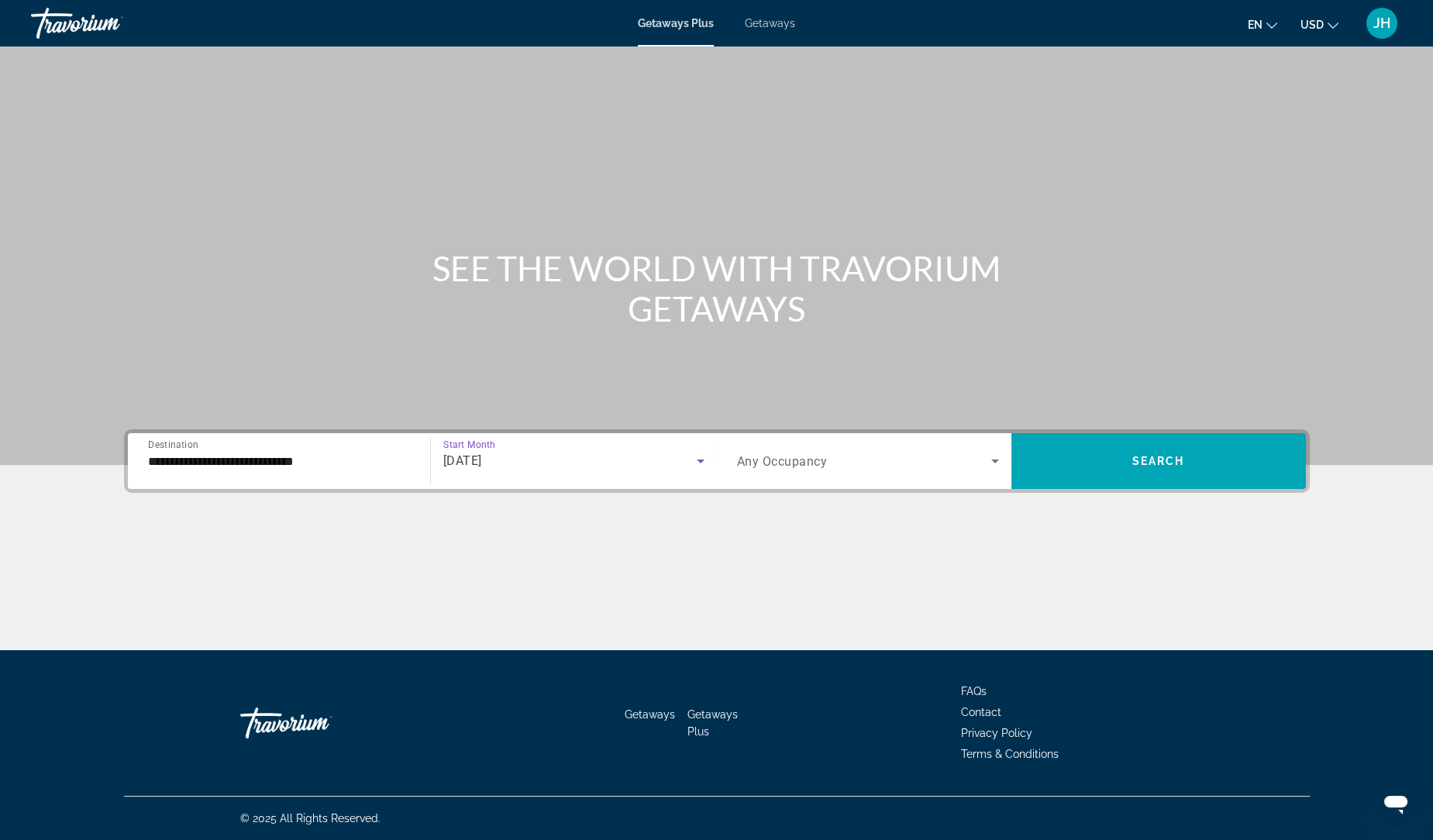
click at [869, 465] on span "Search widget" at bounding box center [864, 461] width 254 height 19
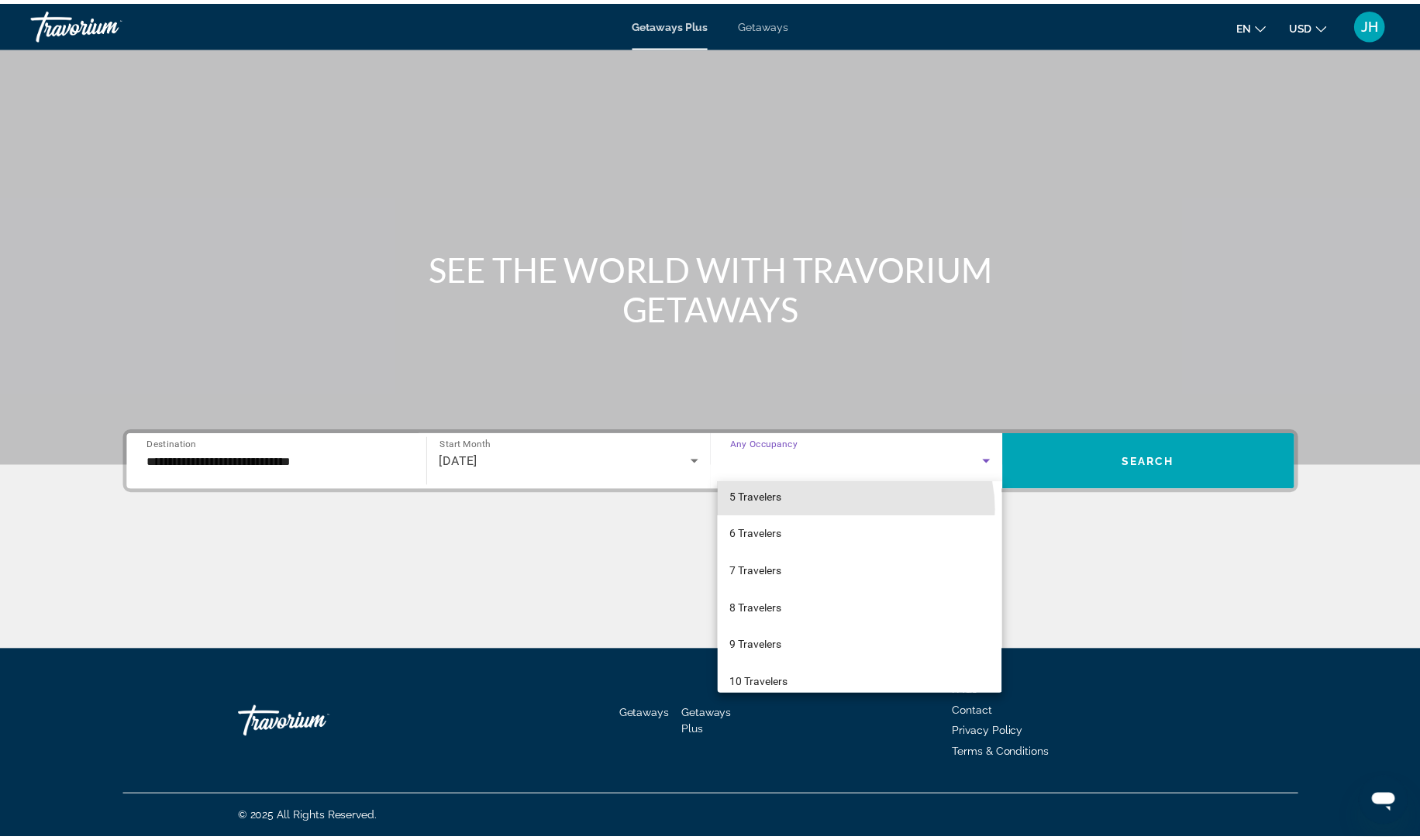
scroll to position [170, 0]
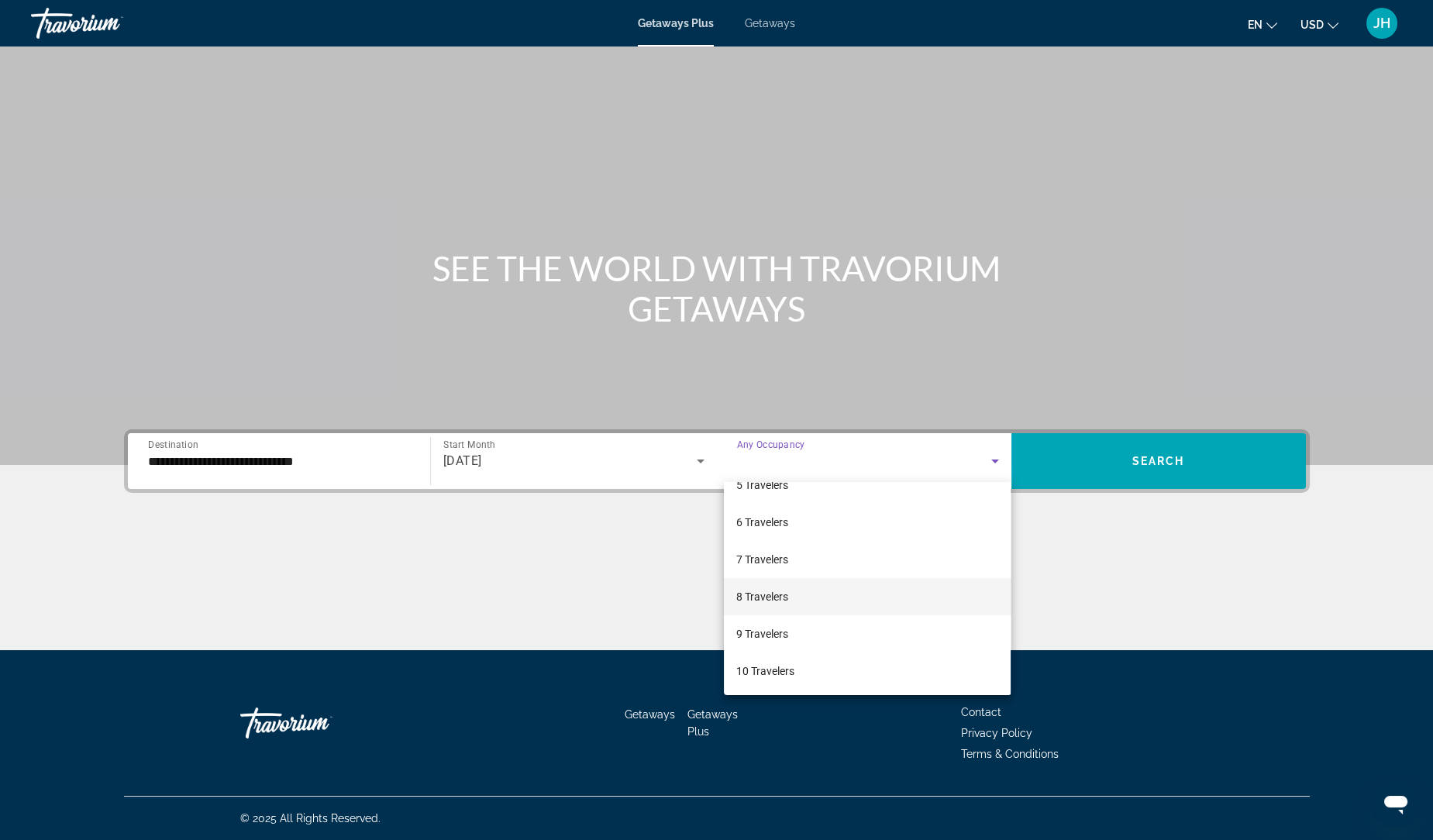
click at [826, 604] on mat-option "8 Travelers" at bounding box center [867, 596] width 287 height 37
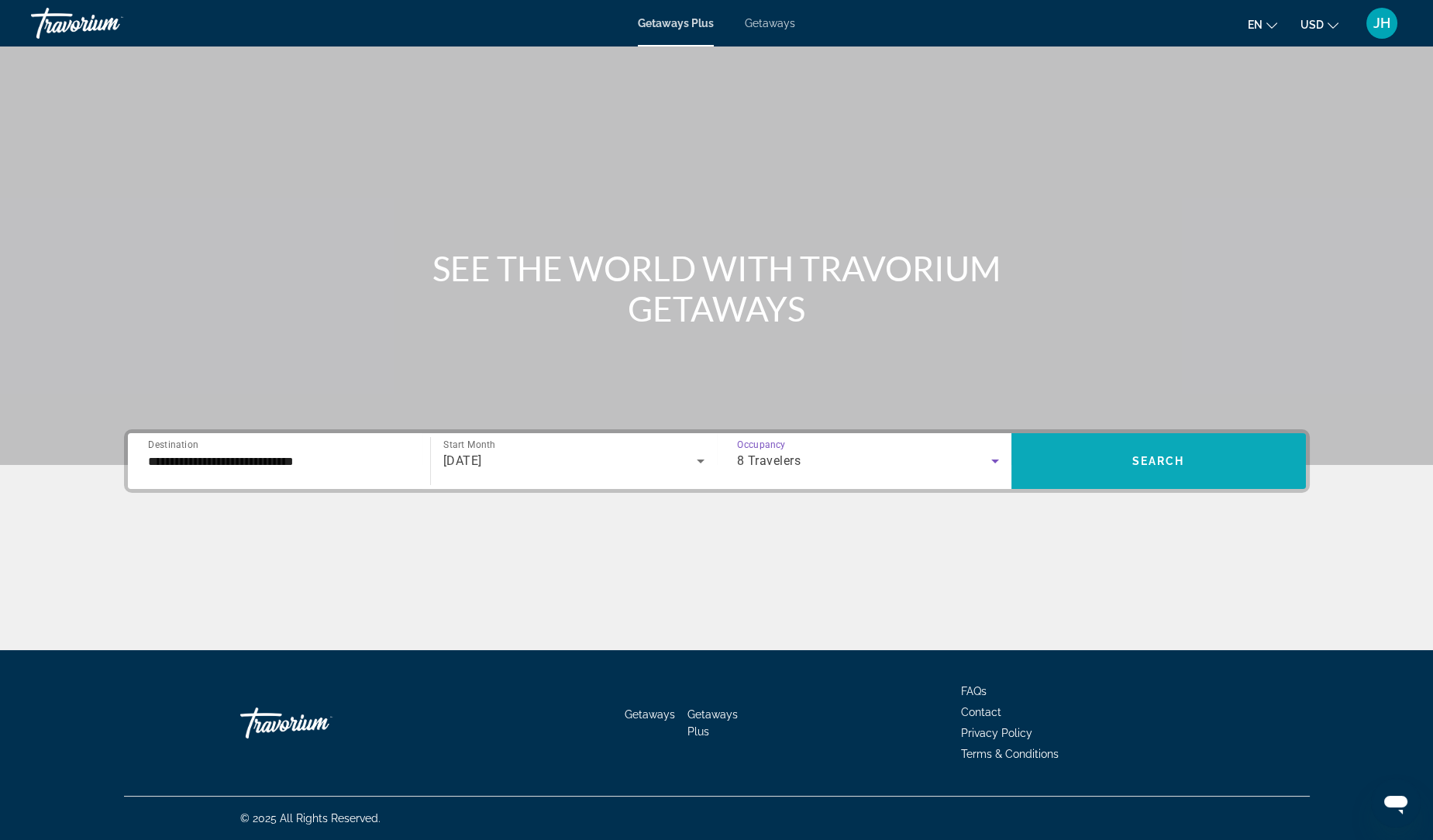
click at [1162, 478] on span "Search widget" at bounding box center [1158, 461] width 294 height 37
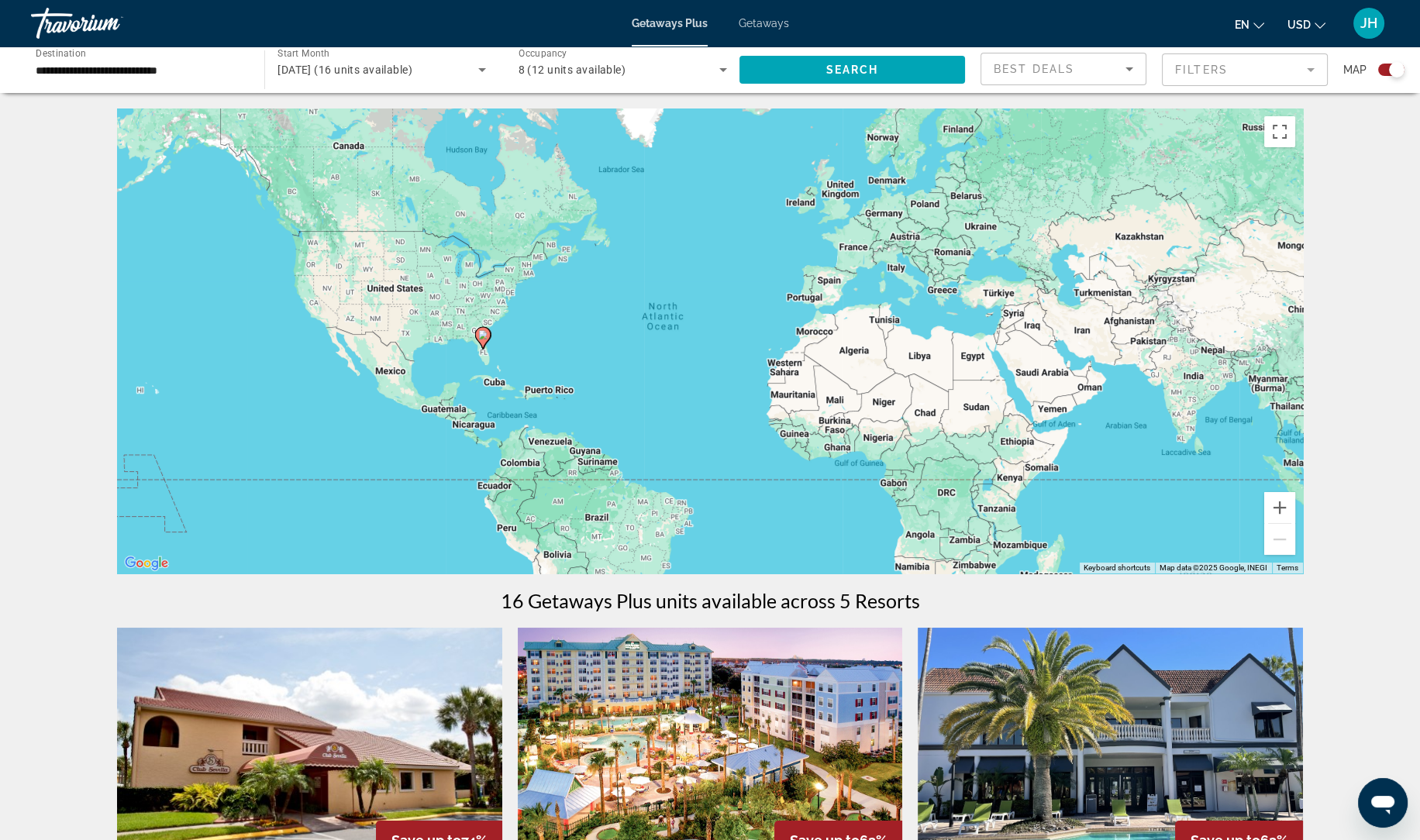
click at [1270, 70] on mat-form-field "Filters" at bounding box center [1245, 70] width 166 height 33
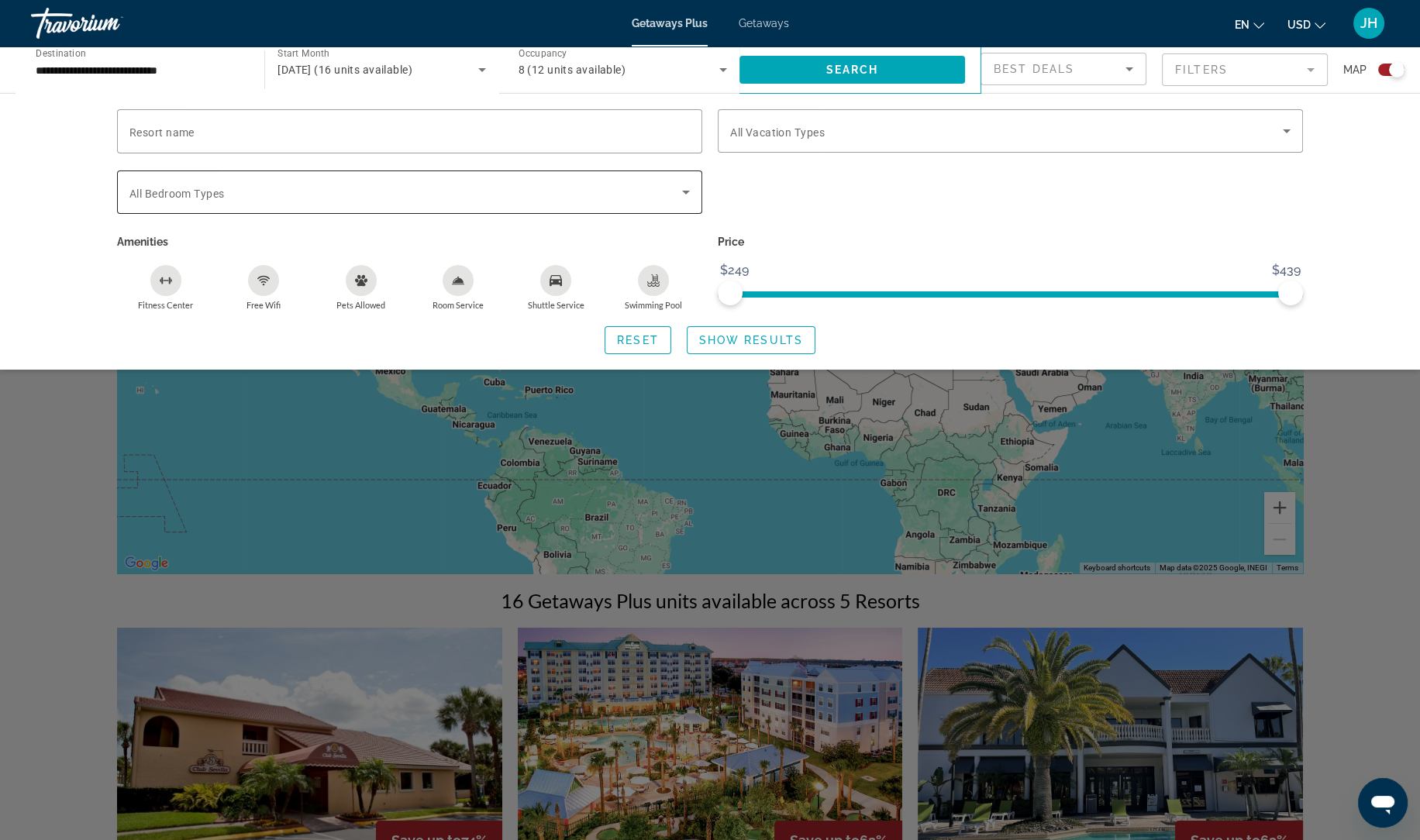
click at [314, 192] on span "Search widget" at bounding box center [406, 192] width 553 height 19
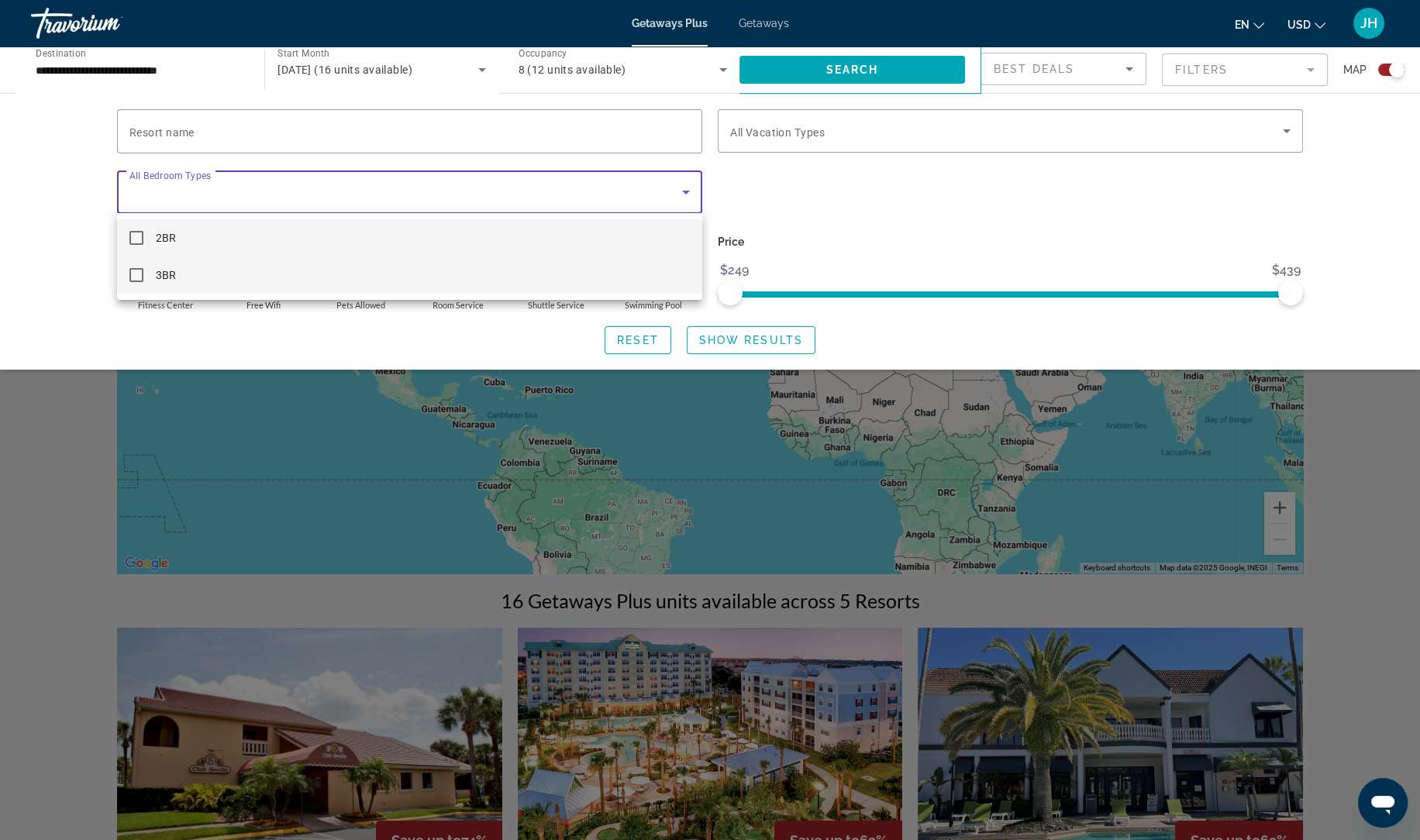
click at [194, 281] on mat-option "3BR" at bounding box center [410, 275] width 585 height 37
click at [797, 345] on div at bounding box center [710, 420] width 1420 height 840
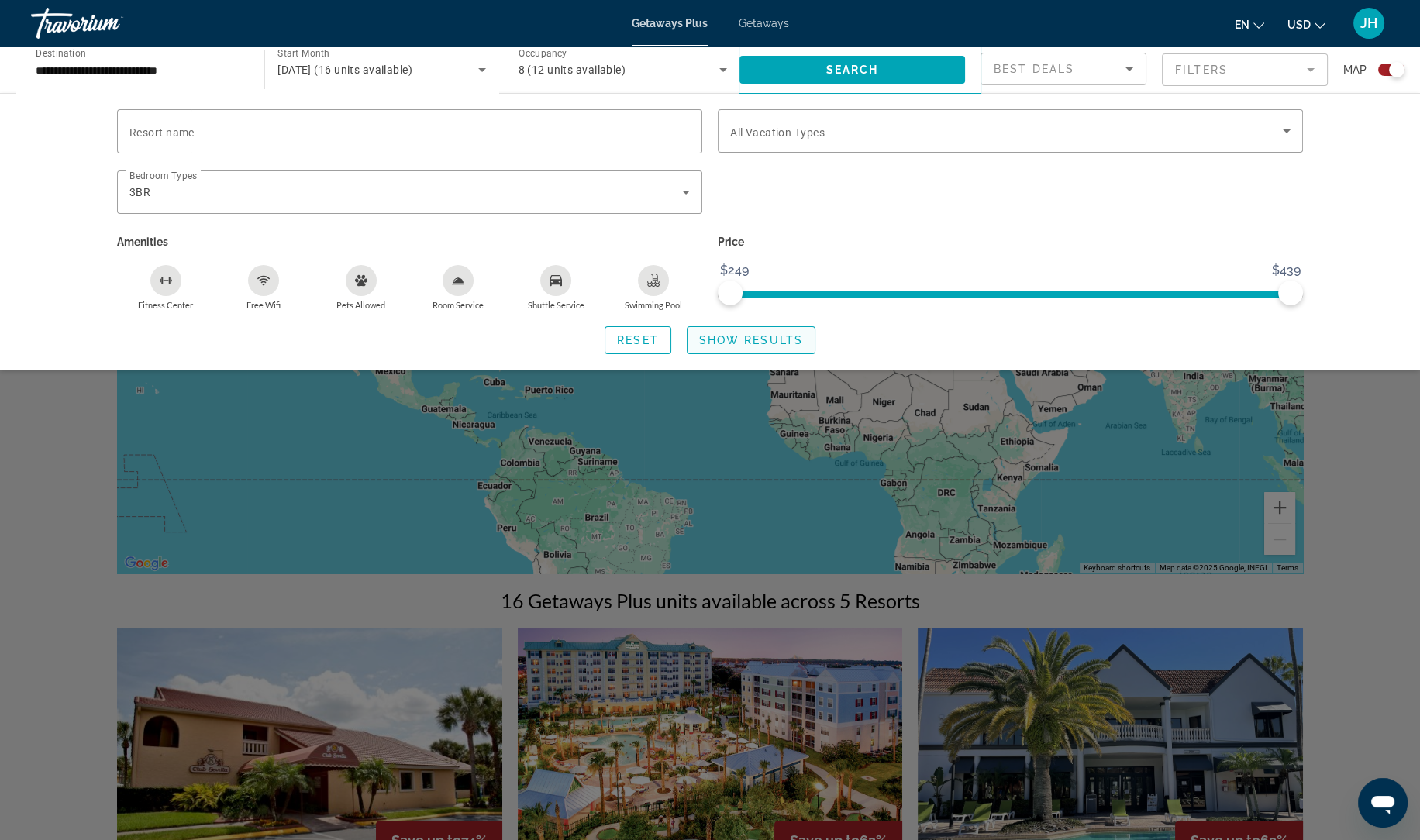
click at [803, 338] on span "Search widget" at bounding box center [750, 339] width 127 height 37
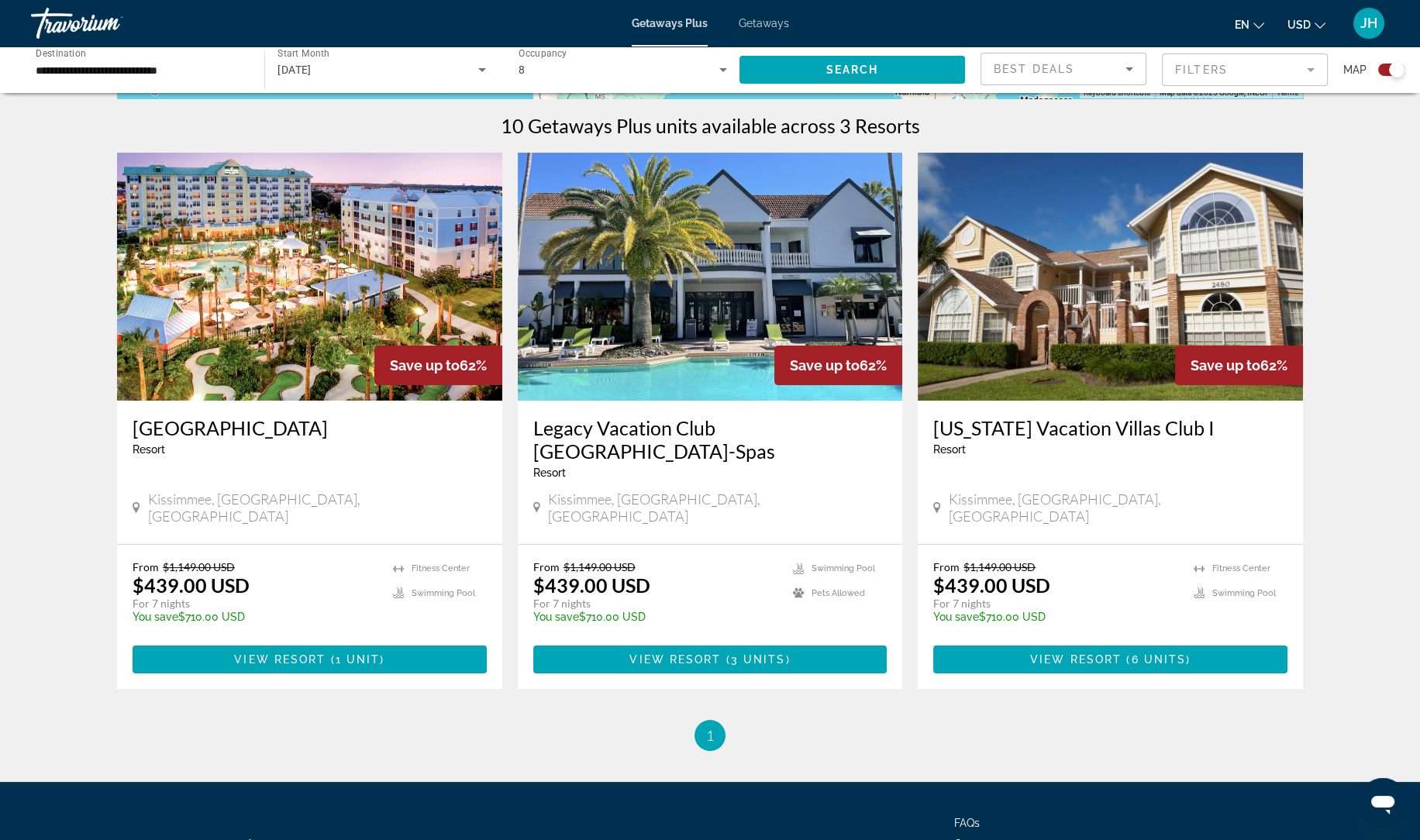
scroll to position [476, 0]
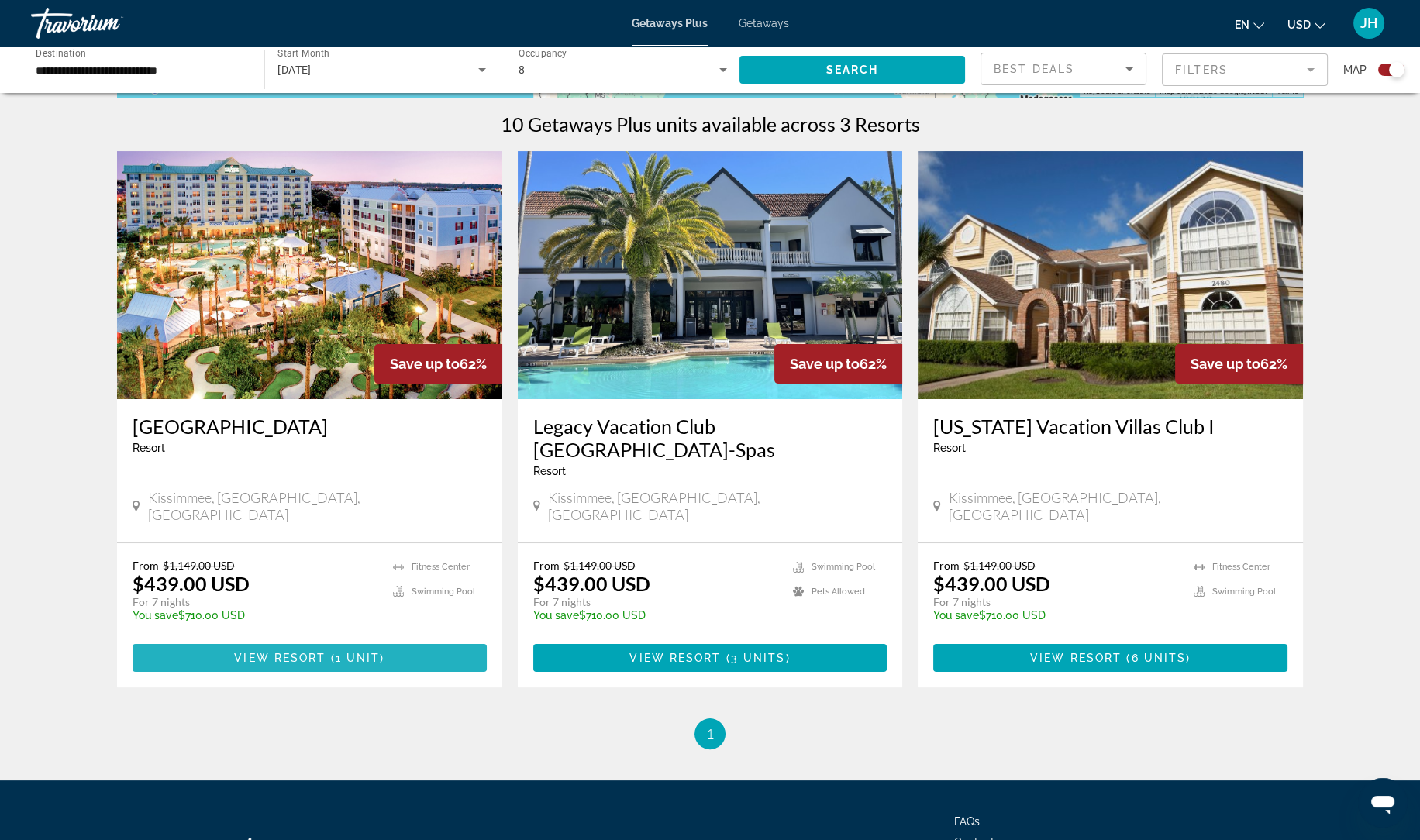
click at [355, 652] on span "1 unit" at bounding box center [357, 657] width 45 height 12
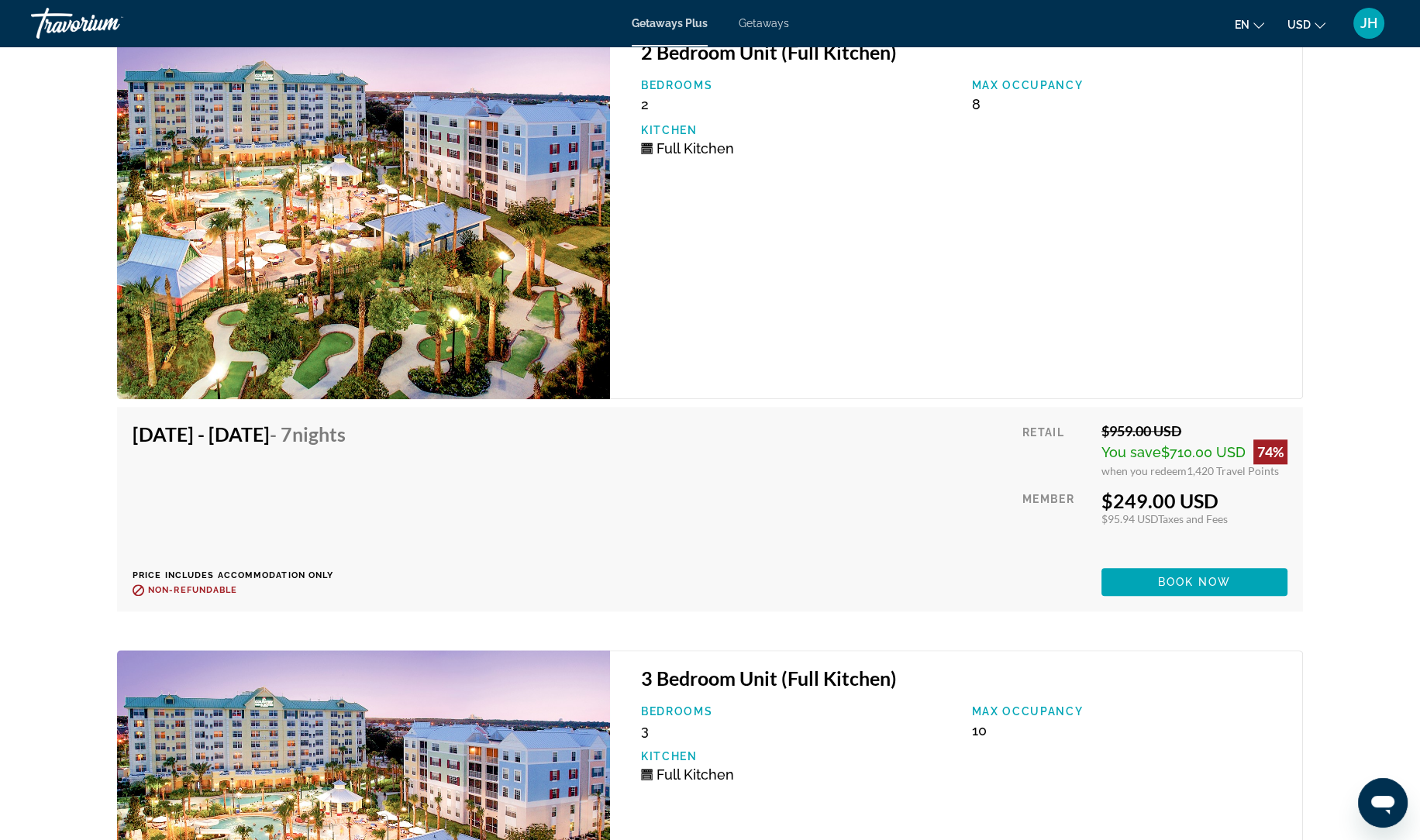
scroll to position [2695, 0]
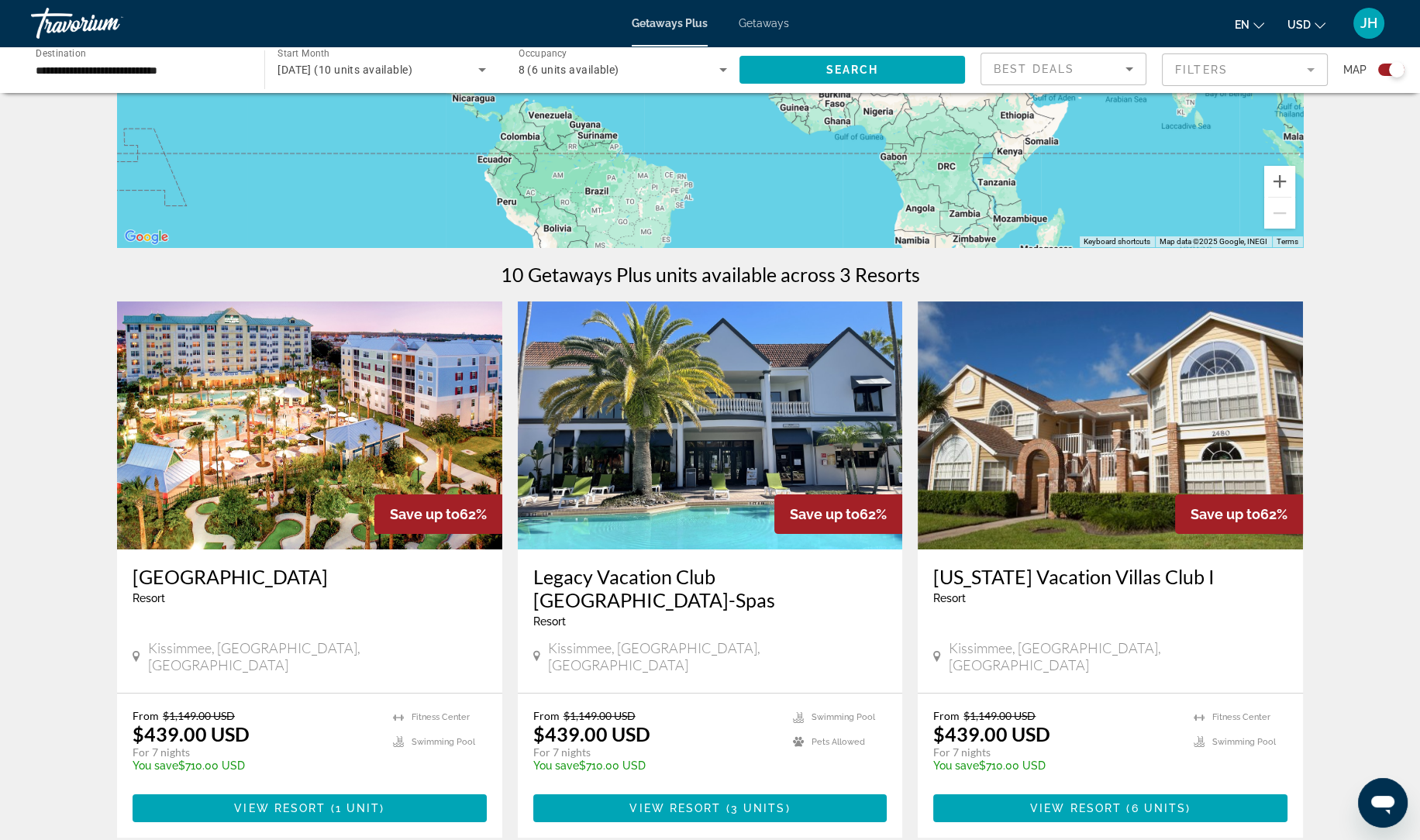
scroll to position [327, 0]
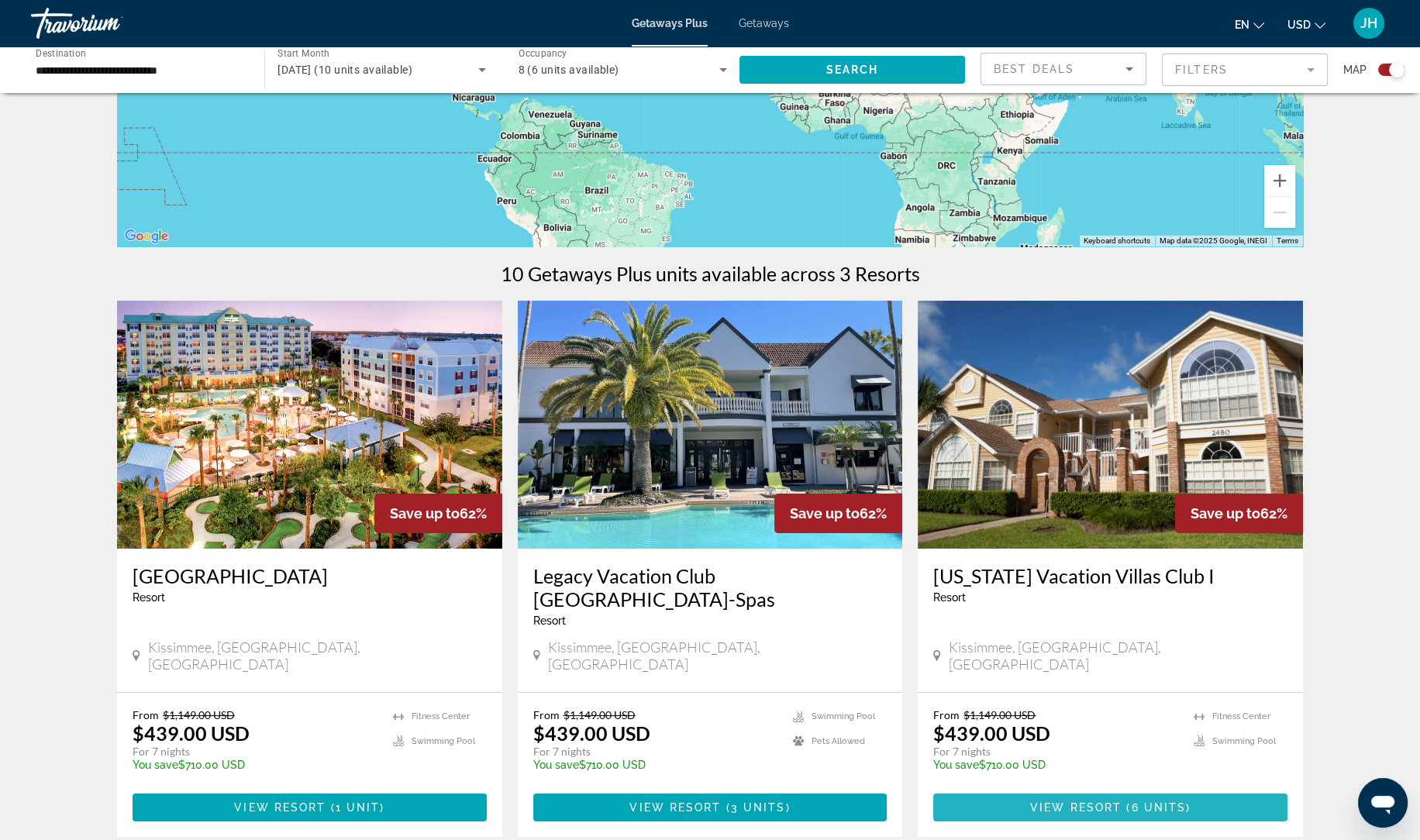
click at [1176, 801] on span "6 units" at bounding box center [1158, 806] width 55 height 12
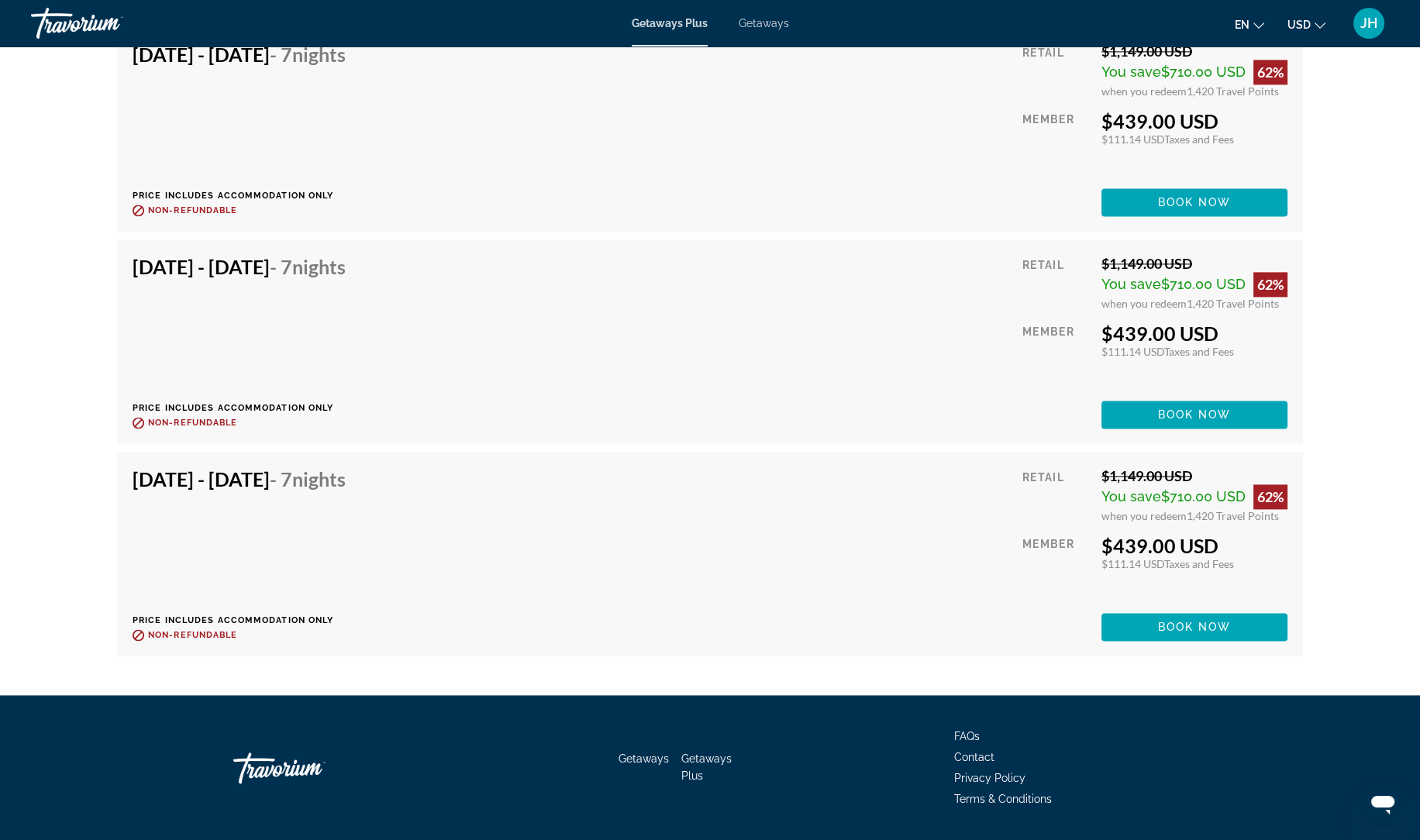
scroll to position [3453, 0]
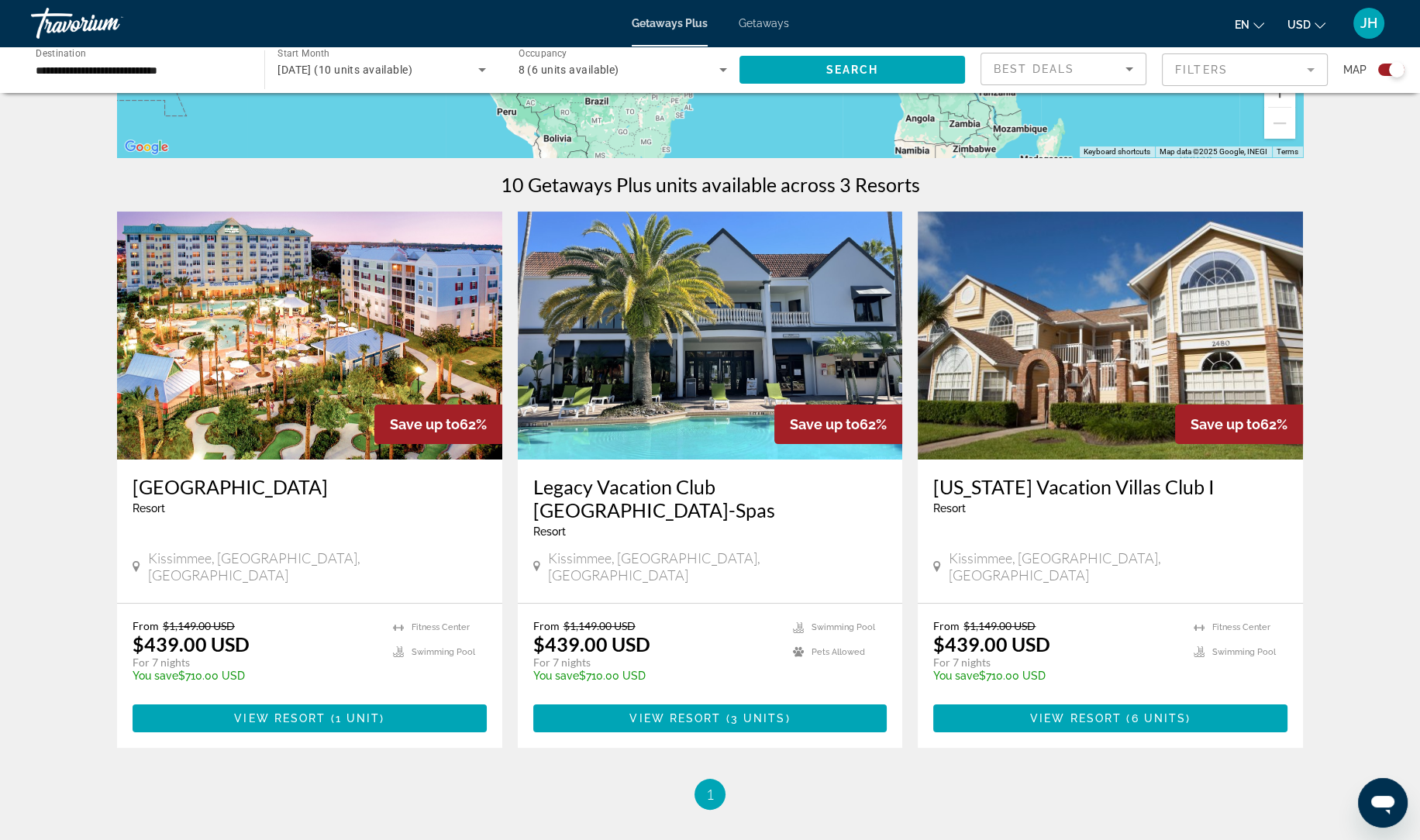
scroll to position [417, 0]
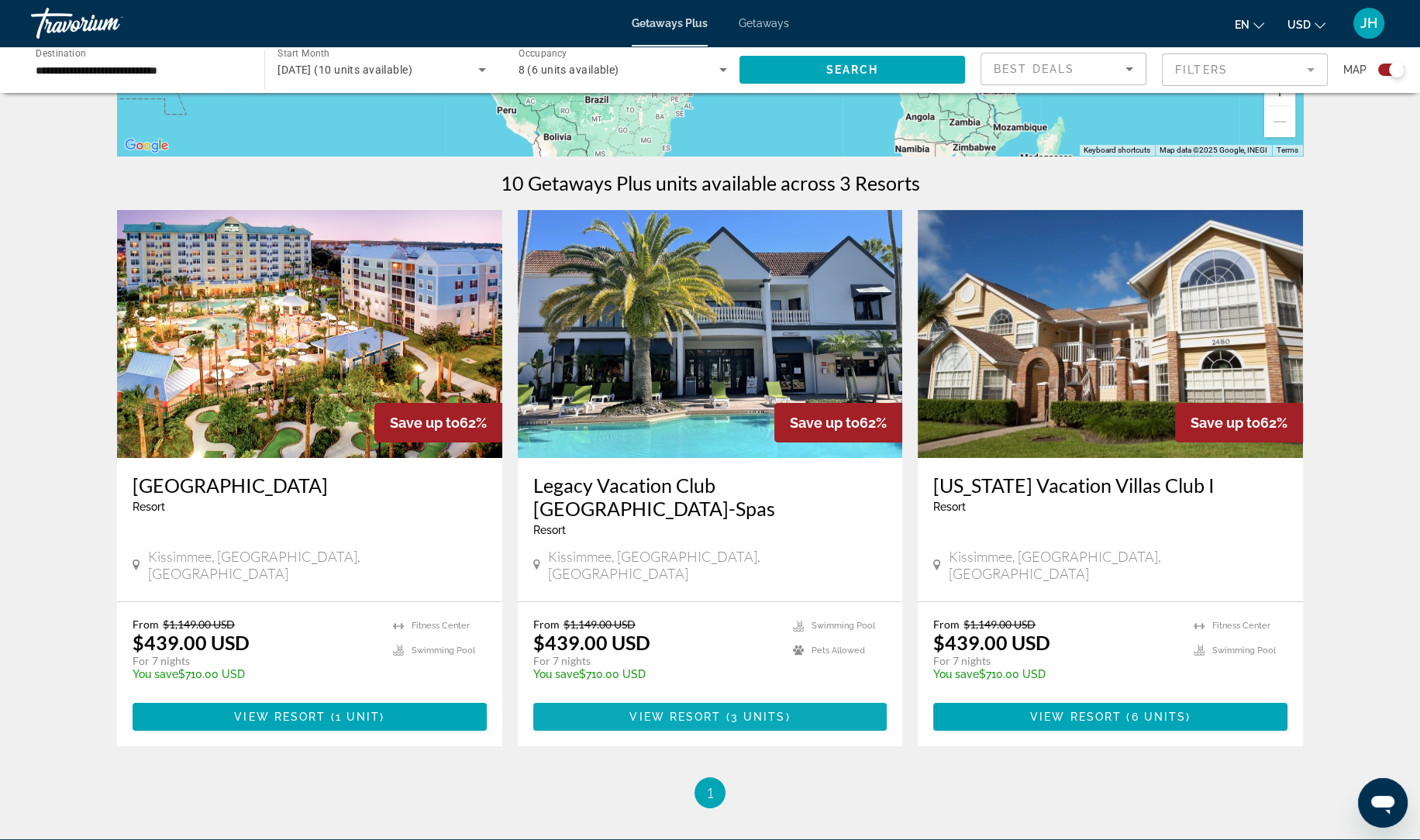
click at [753, 711] on span "3 units" at bounding box center [758, 716] width 55 height 12
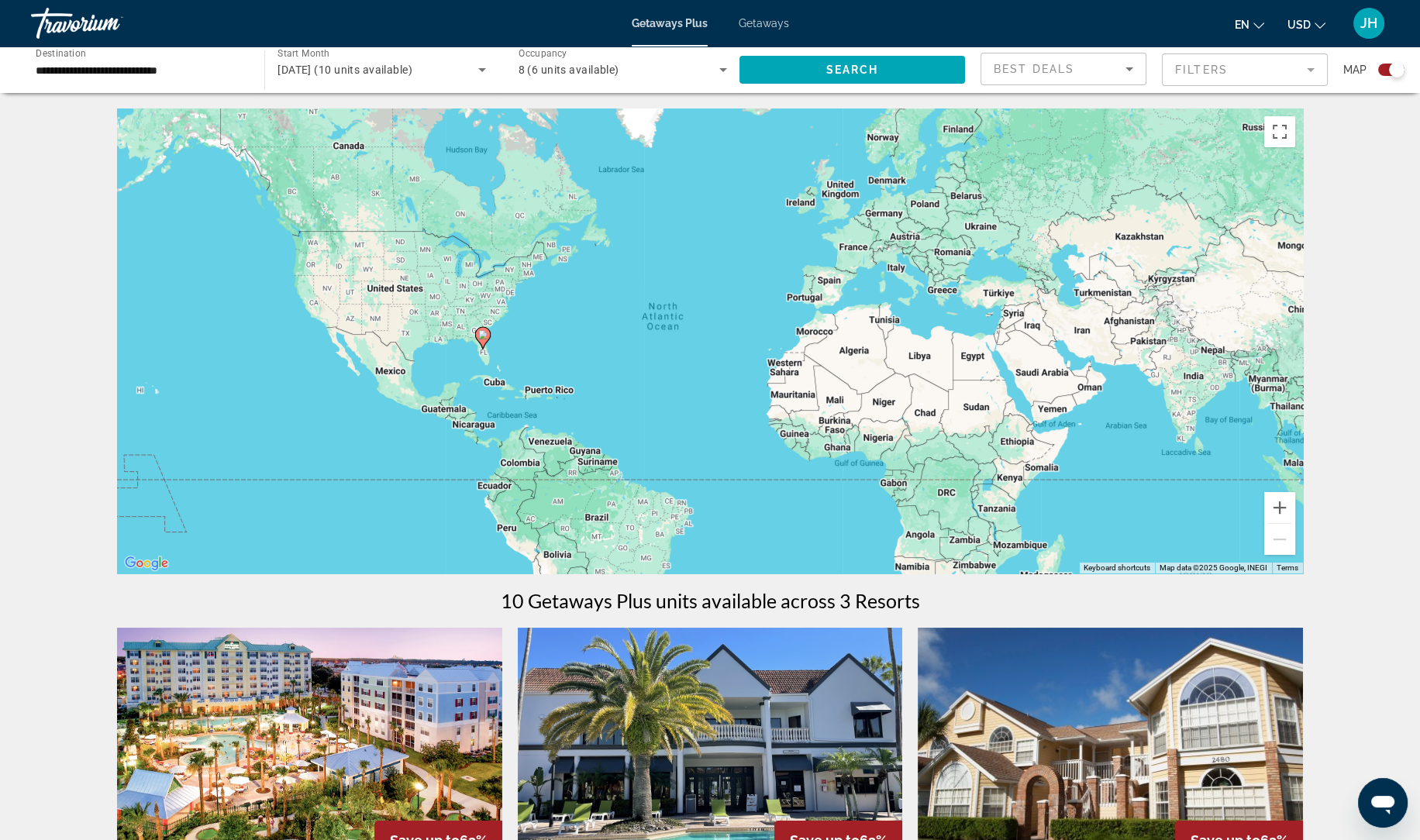
click at [698, 66] on div "8 (6 units available)" at bounding box center [618, 70] width 201 height 19
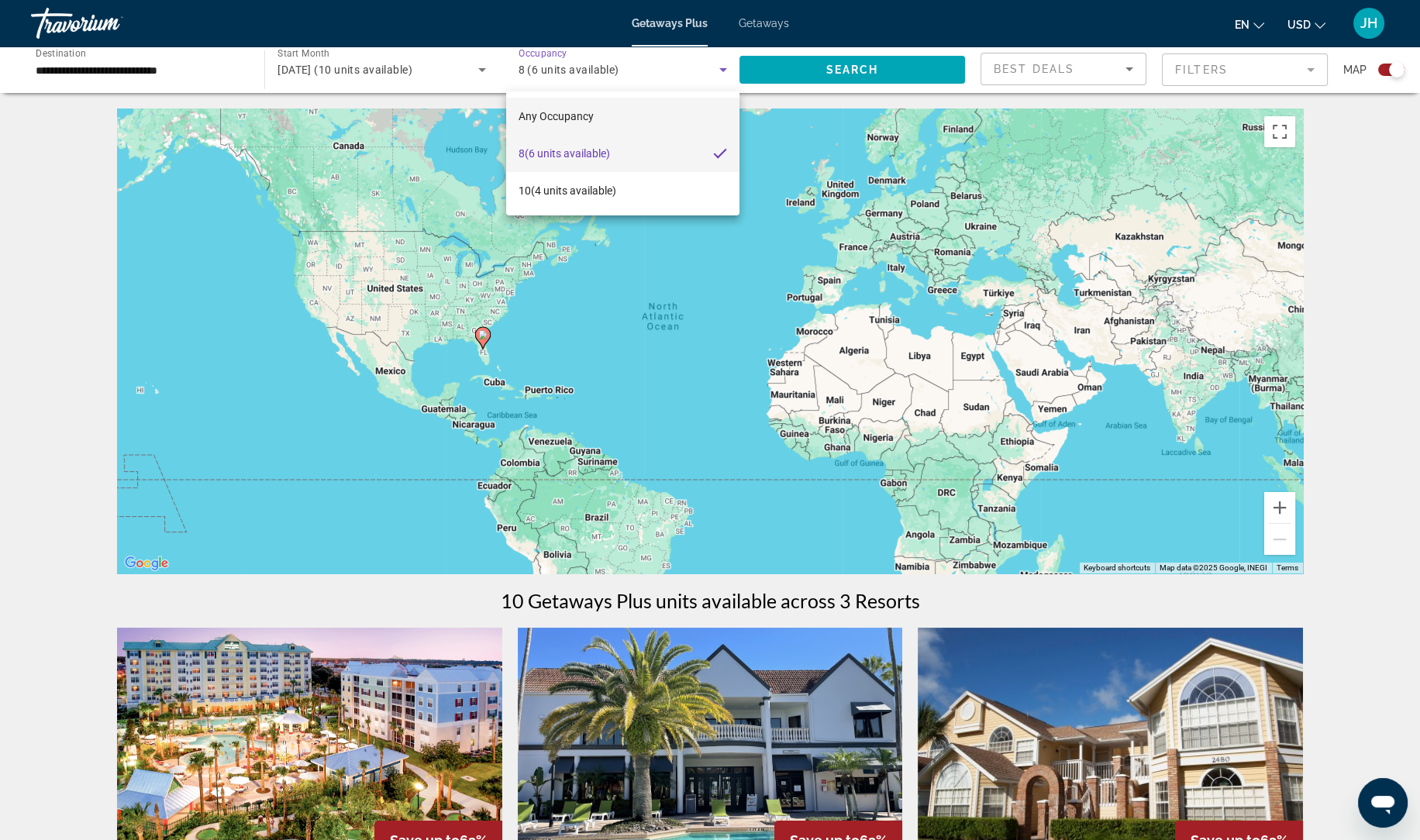
click at [612, 122] on mat-option "Any Occupancy" at bounding box center [622, 116] width 233 height 37
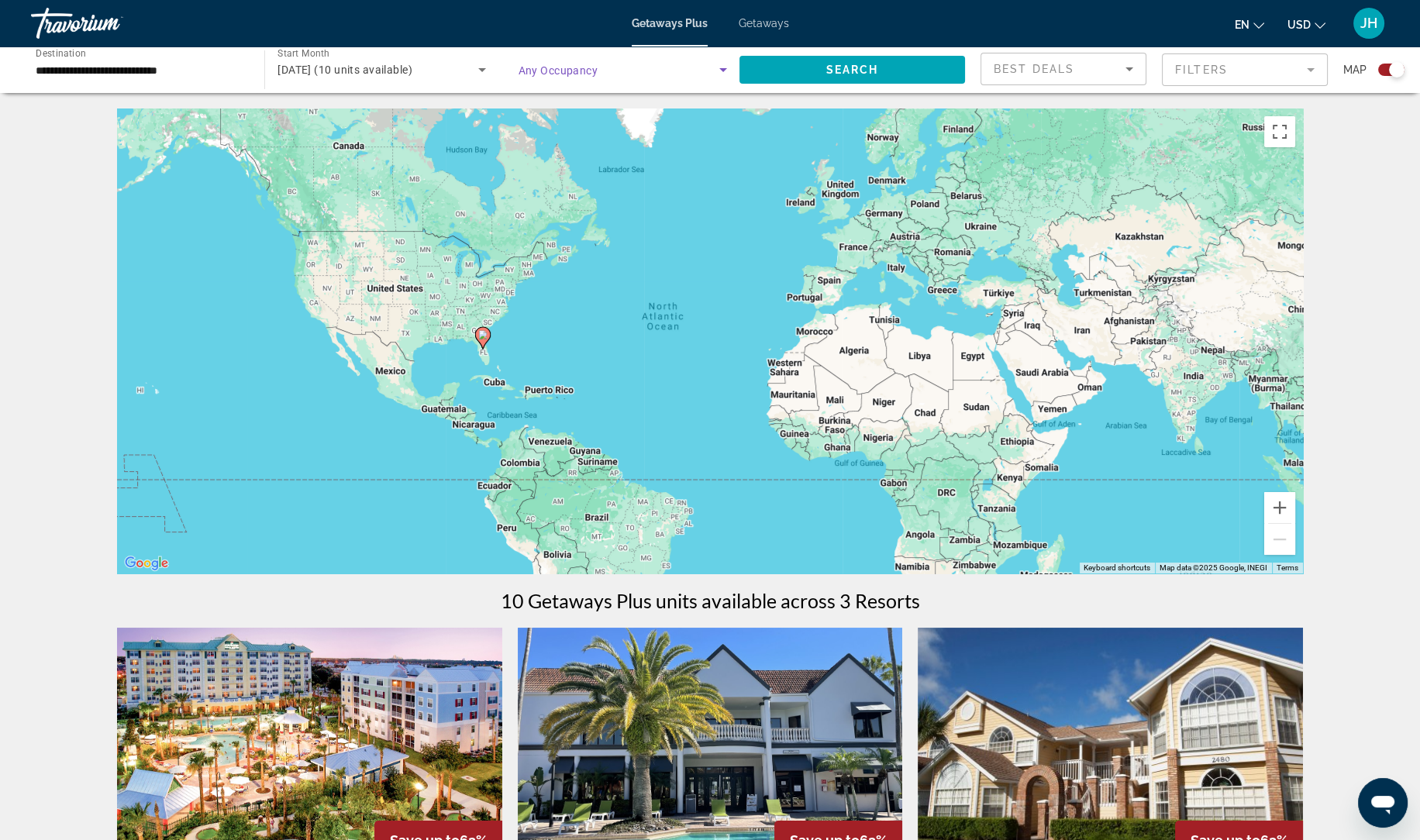
click at [1281, 79] on mat-form-field "Filters" at bounding box center [1245, 70] width 166 height 33
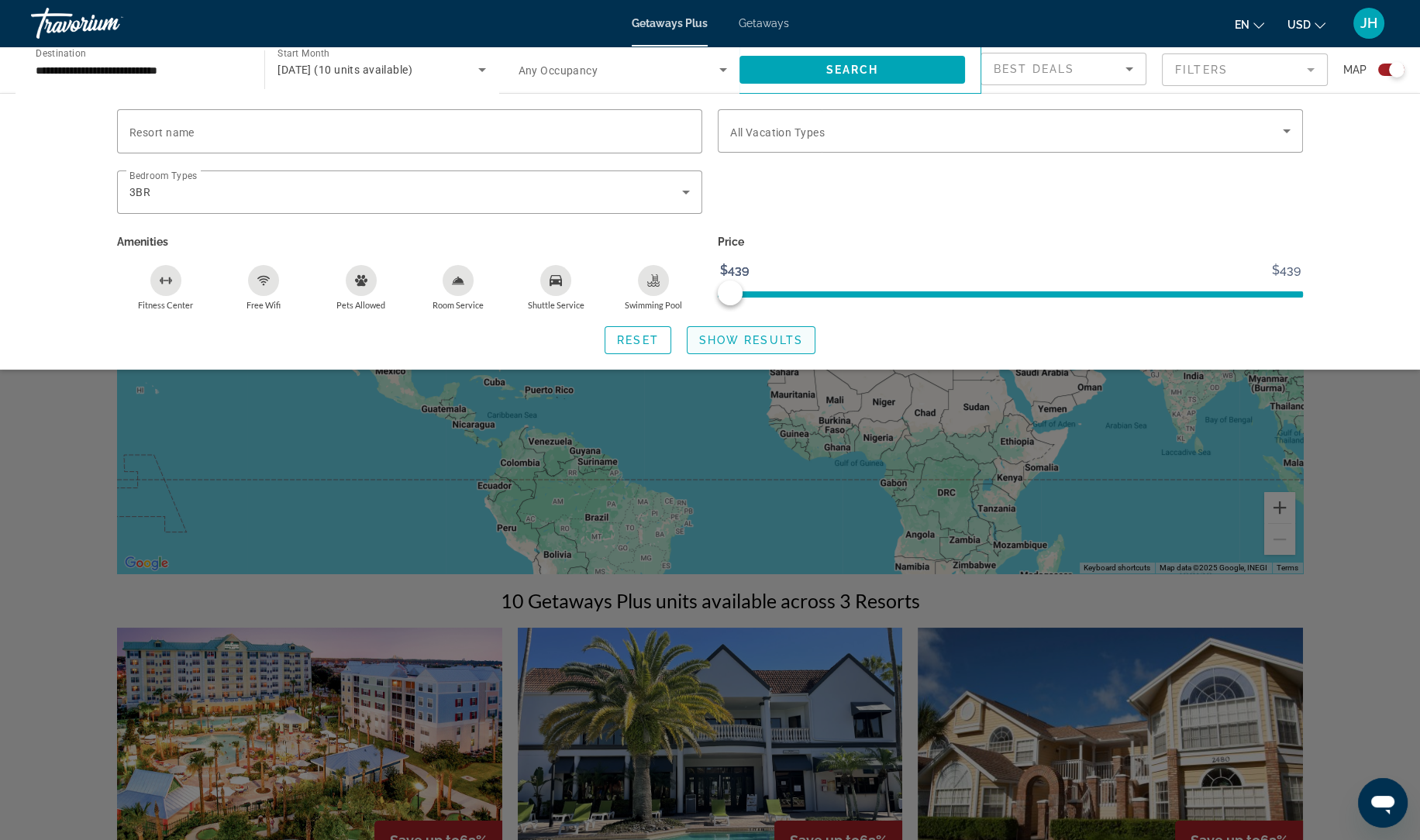
click at [801, 343] on span "Search widget" at bounding box center [750, 339] width 127 height 37
click at [803, 341] on span "Search widget" at bounding box center [750, 339] width 127 height 37
click at [655, 347] on span "Search widget" at bounding box center [637, 339] width 65 height 37
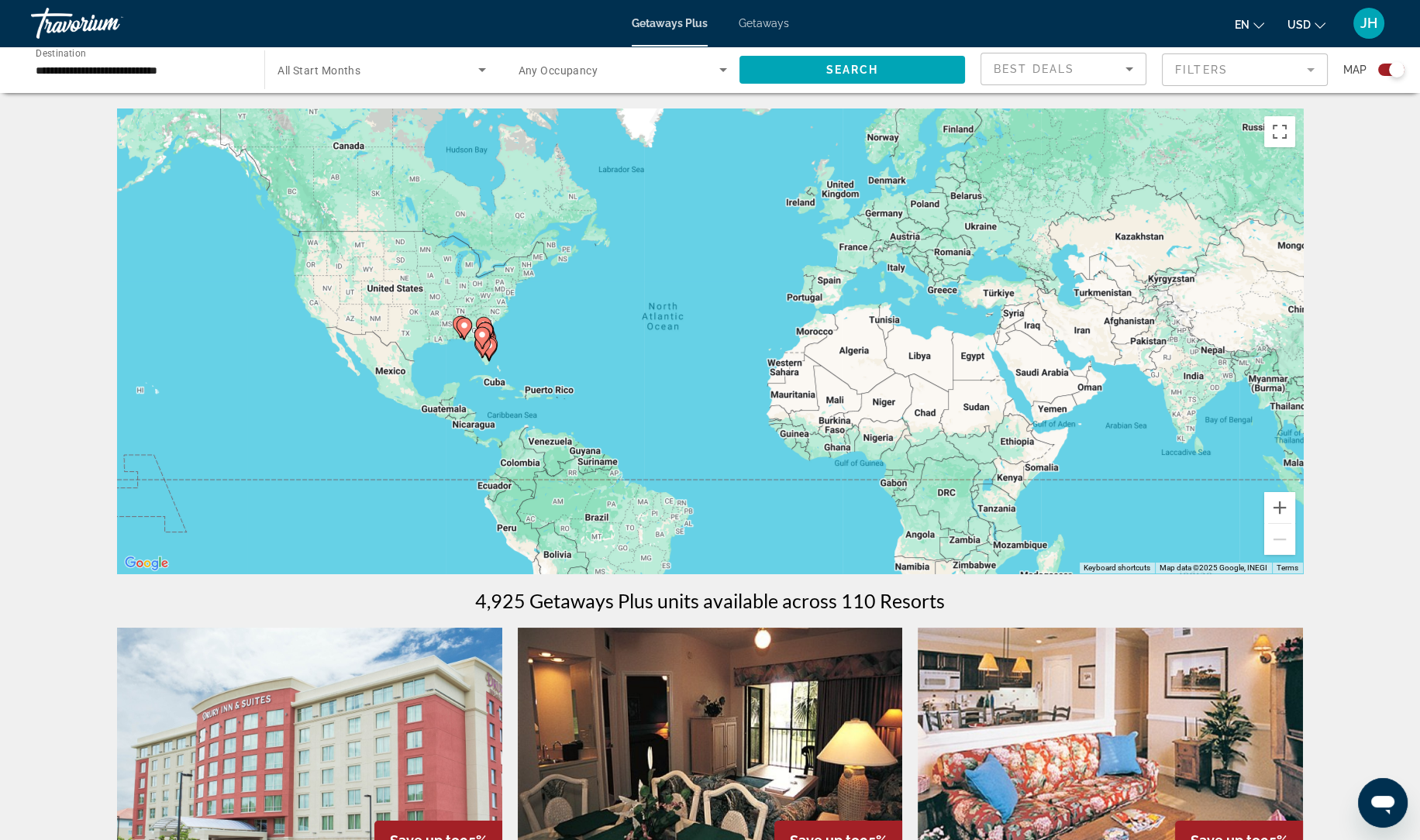
click at [1236, 71] on mat-form-field "Filters" at bounding box center [1245, 70] width 166 height 33
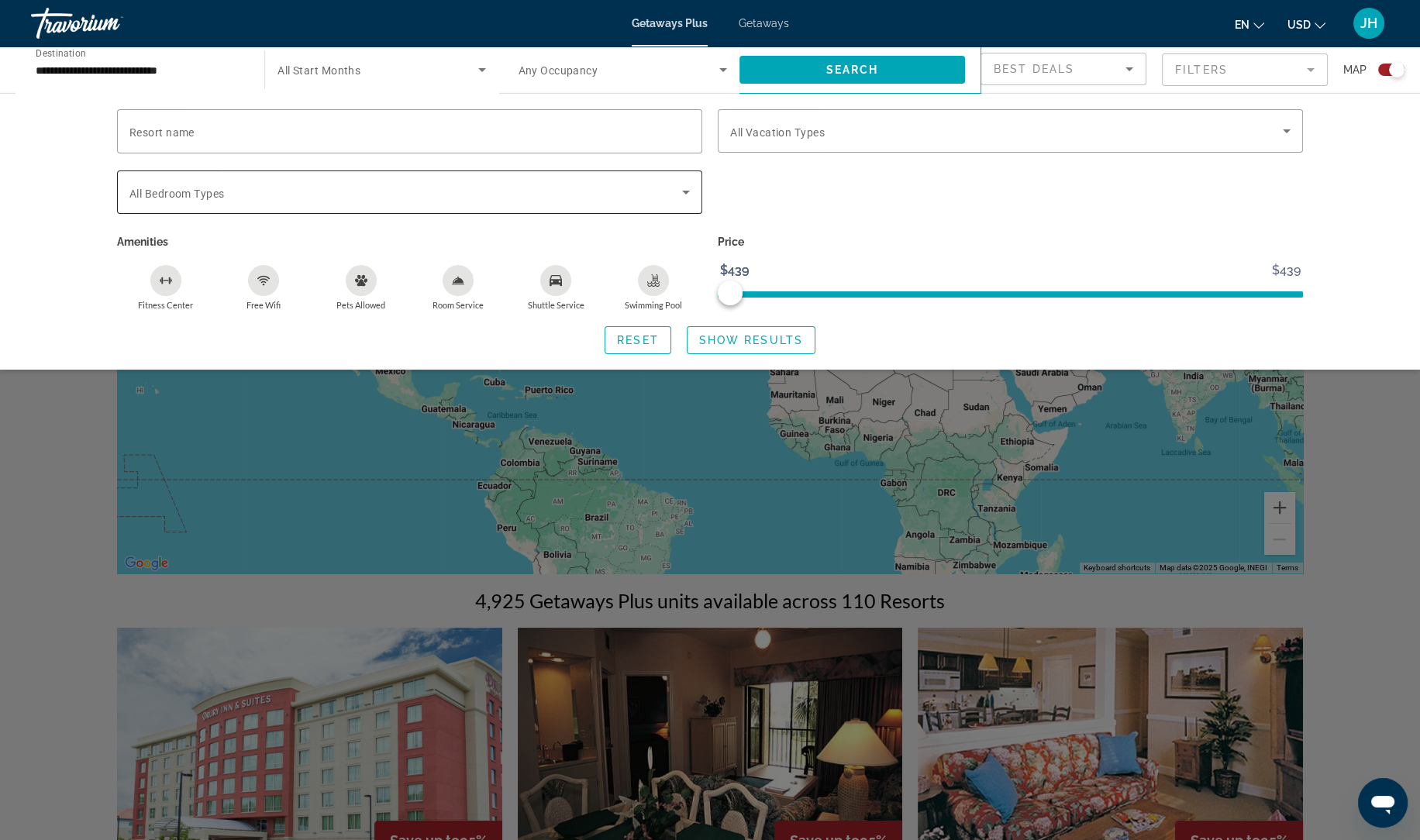
click at [502, 193] on span "Search widget" at bounding box center [406, 192] width 553 height 19
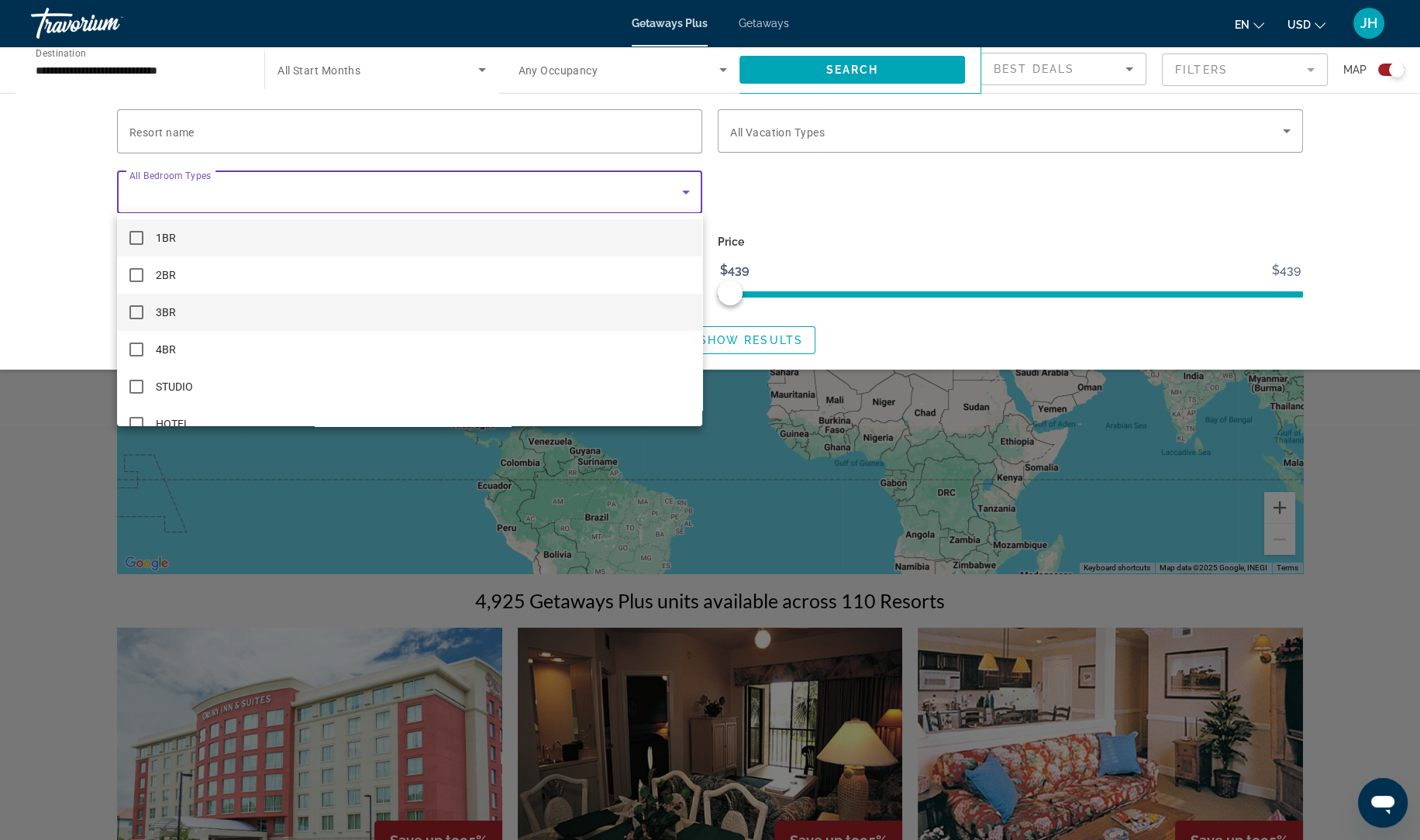
click at [205, 318] on mat-option "3BR" at bounding box center [410, 311] width 585 height 37
click at [797, 347] on div at bounding box center [710, 420] width 1420 height 840
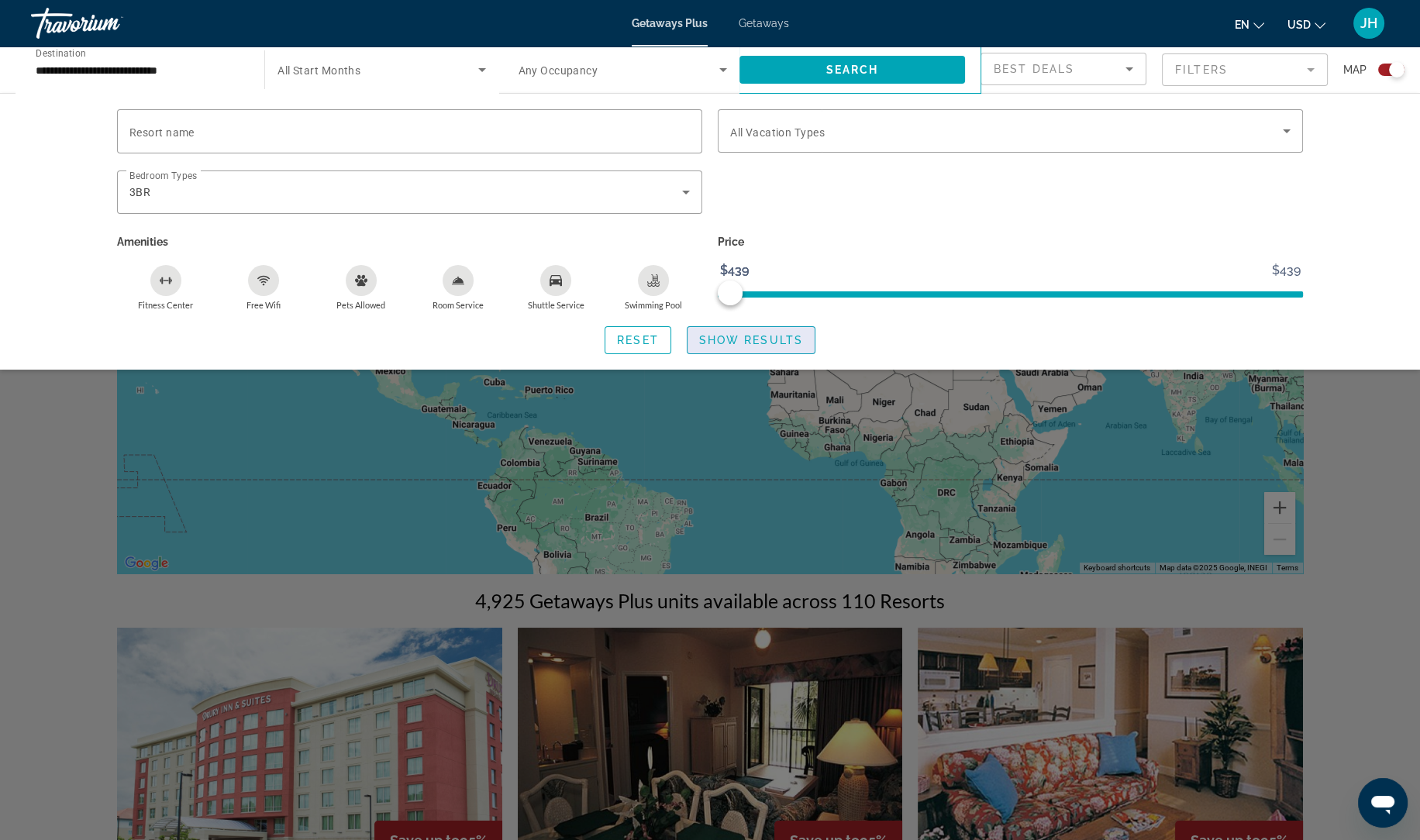
click at [782, 341] on span "Show Results" at bounding box center [751, 339] width 104 height 12
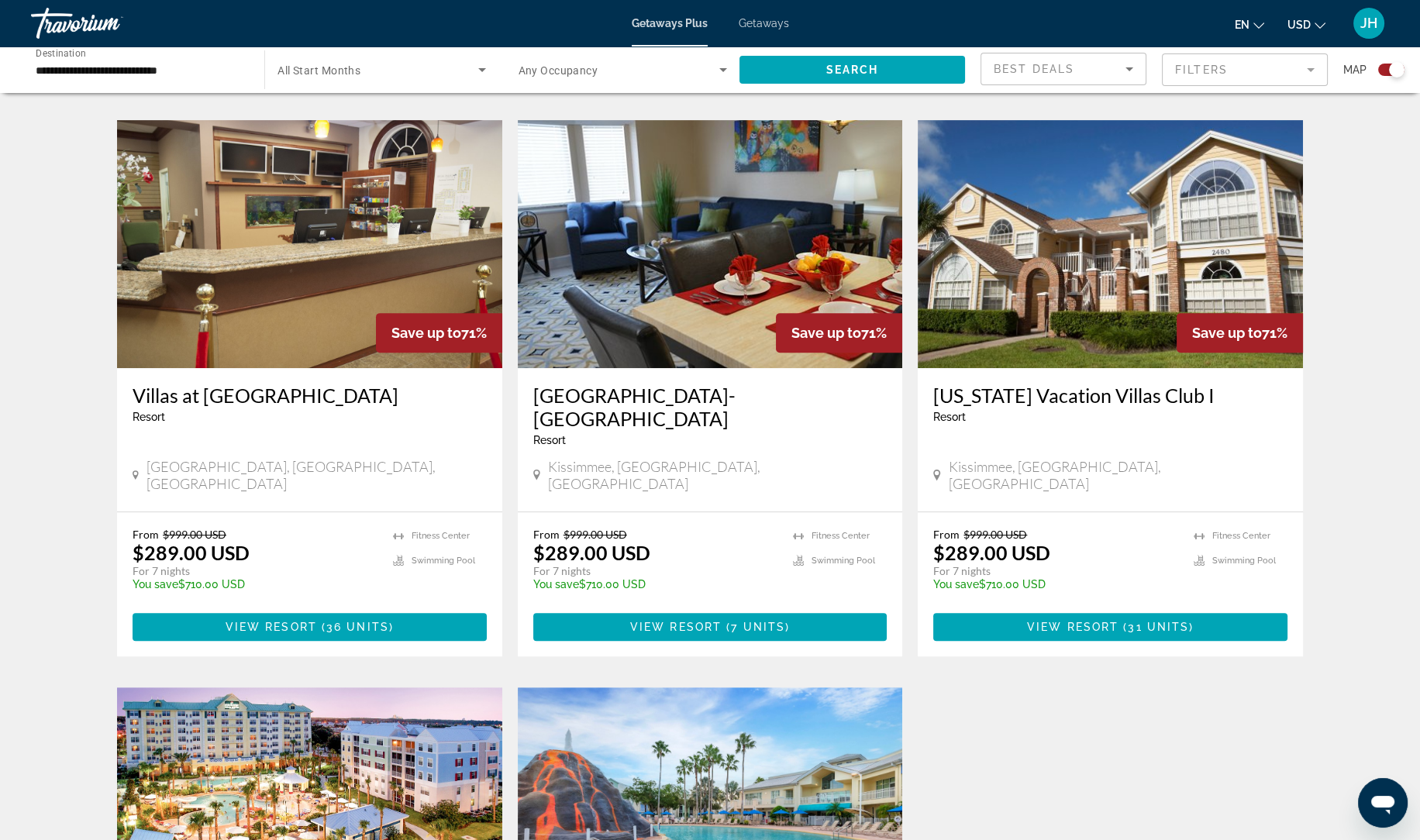
scroll to position [1074, 0]
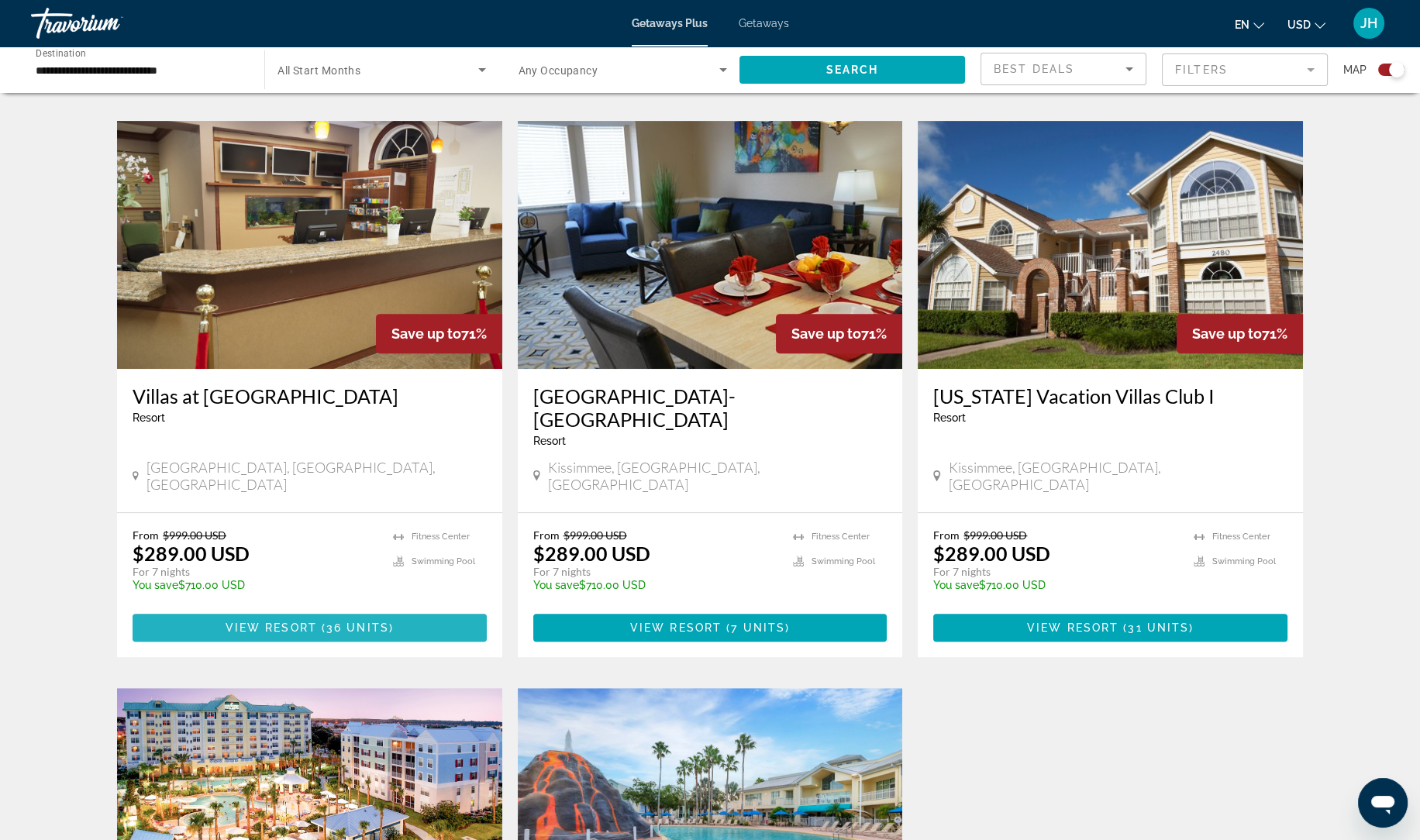
click at [424, 609] on span "Main content" at bounding box center [310, 627] width 354 height 37
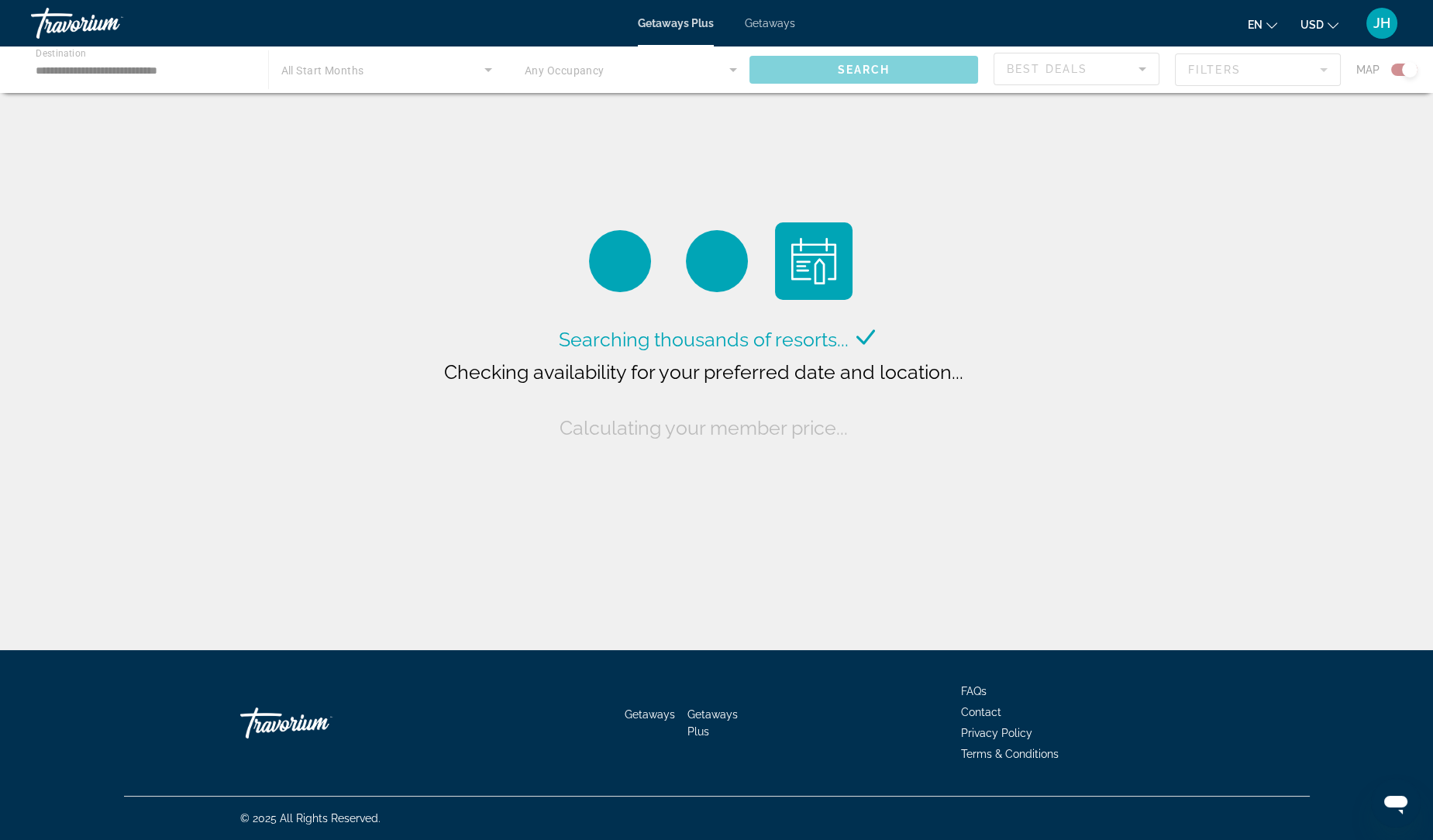
click at [394, 68] on div "Main content" at bounding box center [716, 70] width 1433 height 47
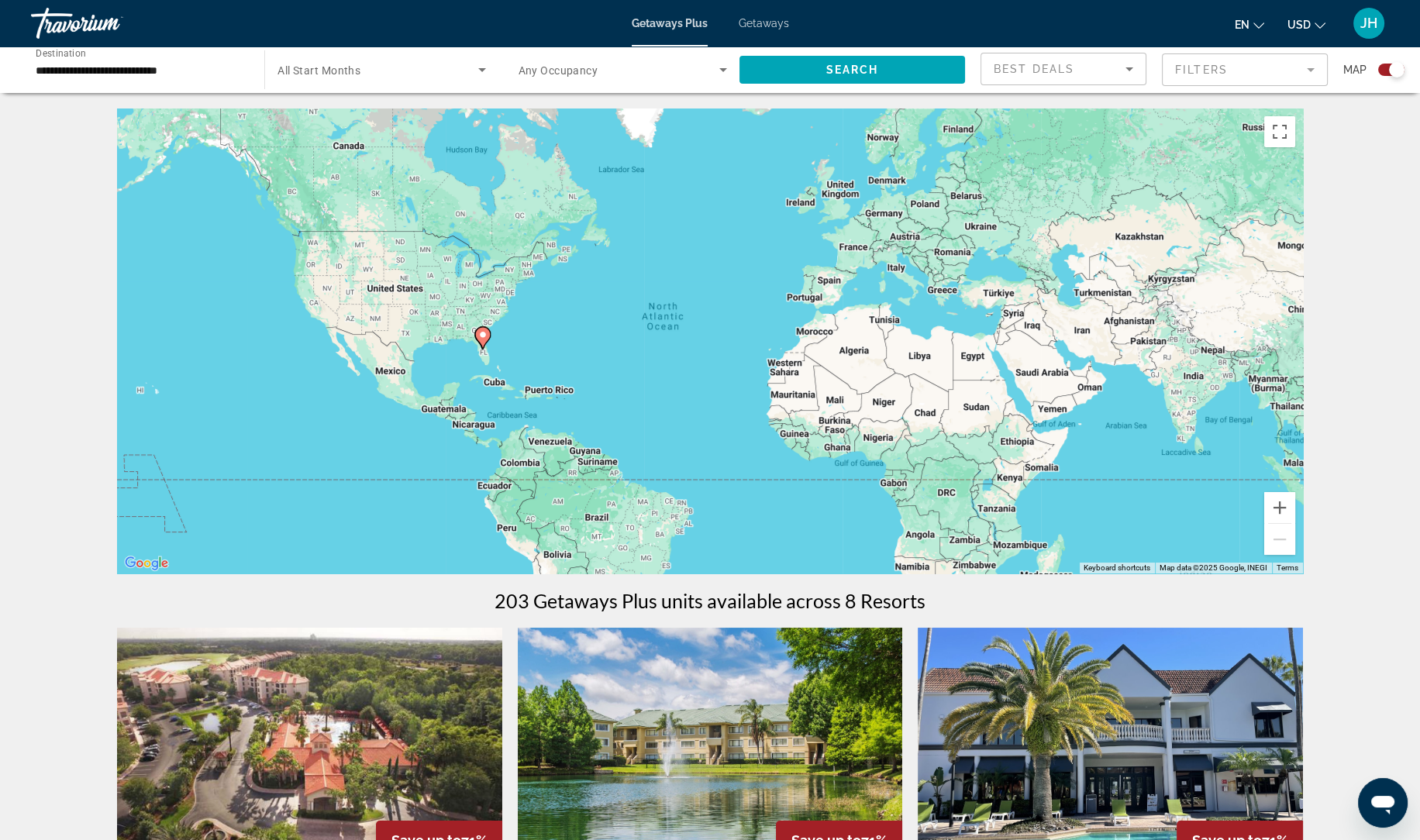
click at [407, 69] on span "Search widget" at bounding box center [377, 70] width 200 height 19
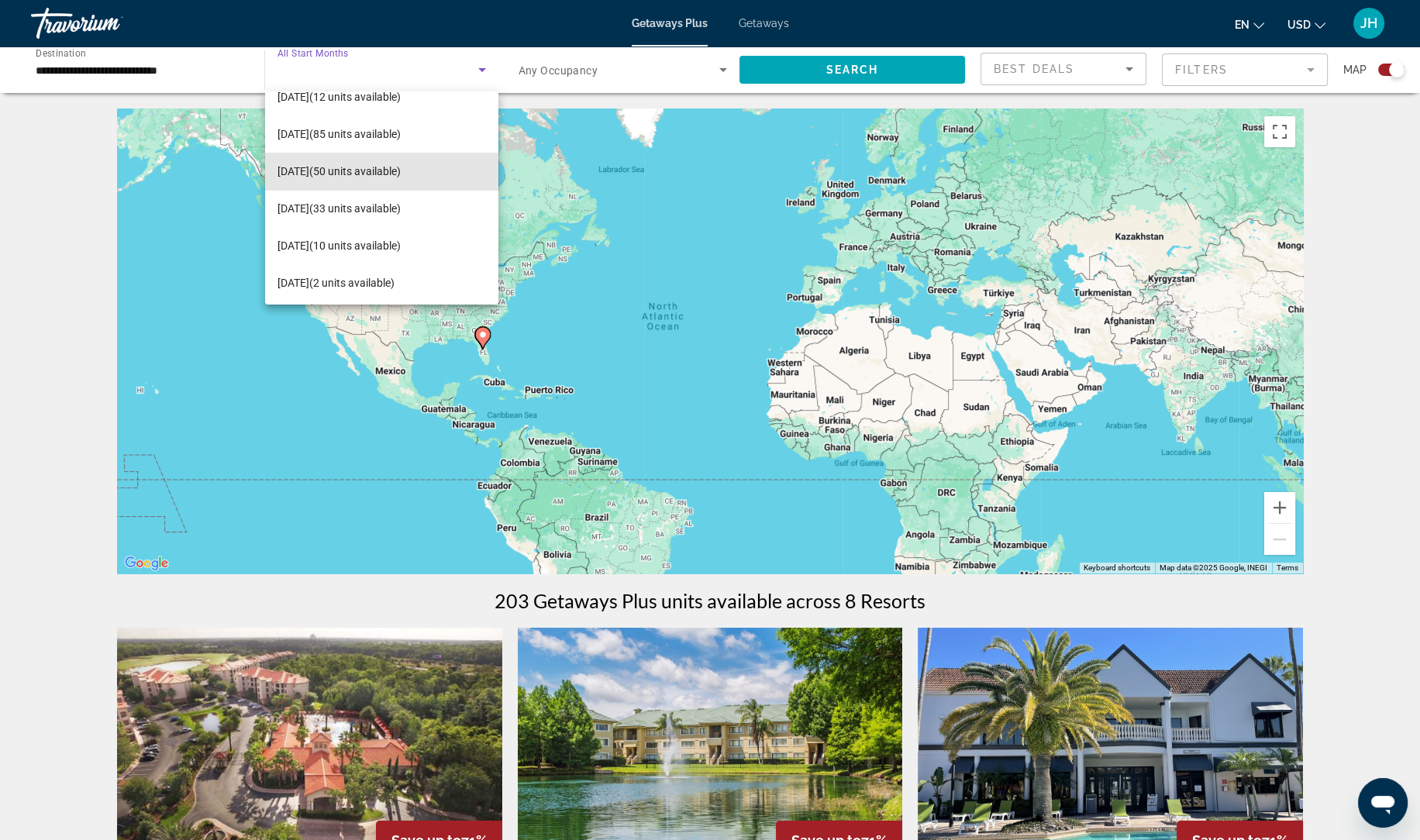
scroll to position [96, 0]
click at [396, 254] on mat-option "February 2026 (10 units available)" at bounding box center [381, 243] width 233 height 37
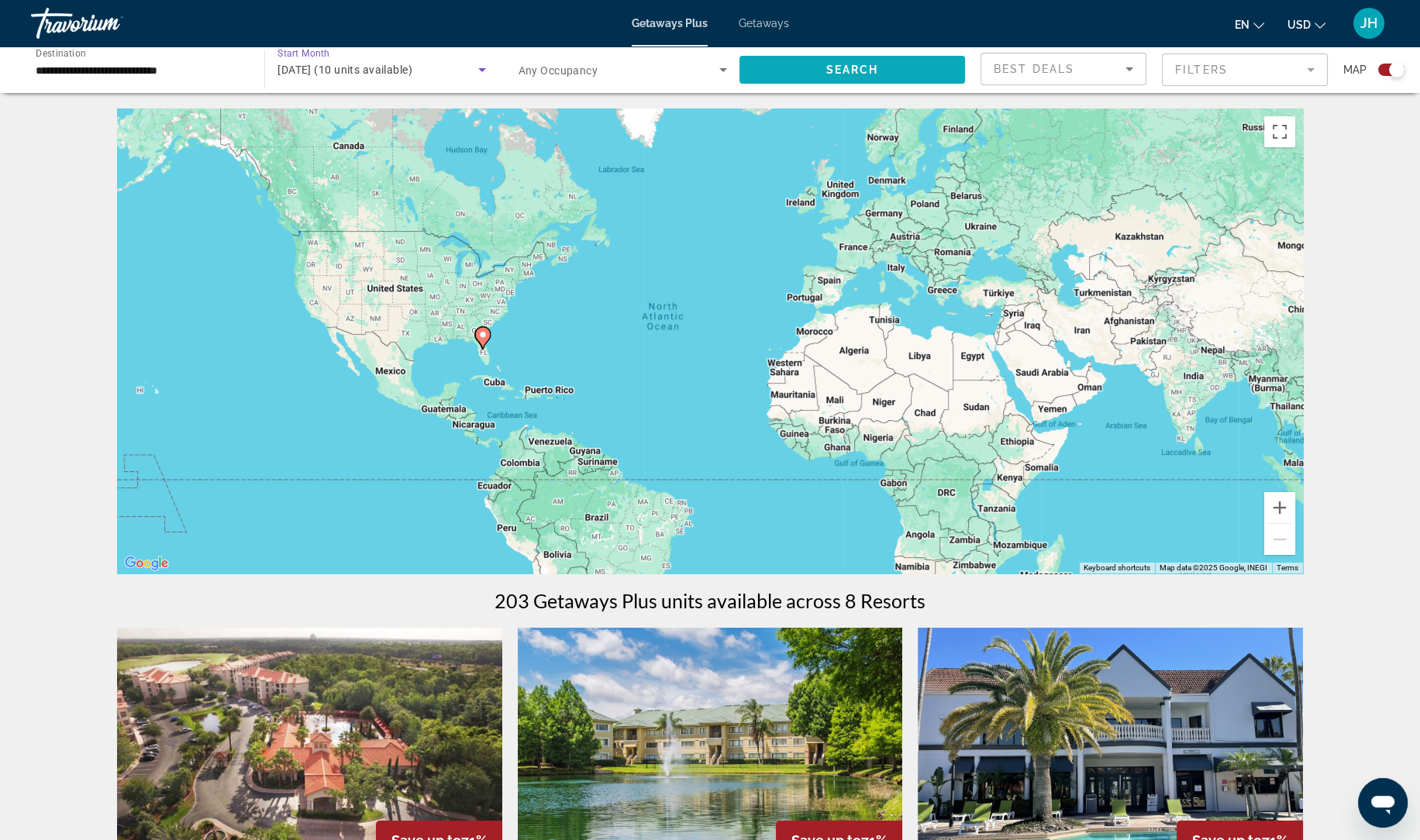
click at [887, 59] on span "Search widget" at bounding box center [852, 69] width 225 height 37
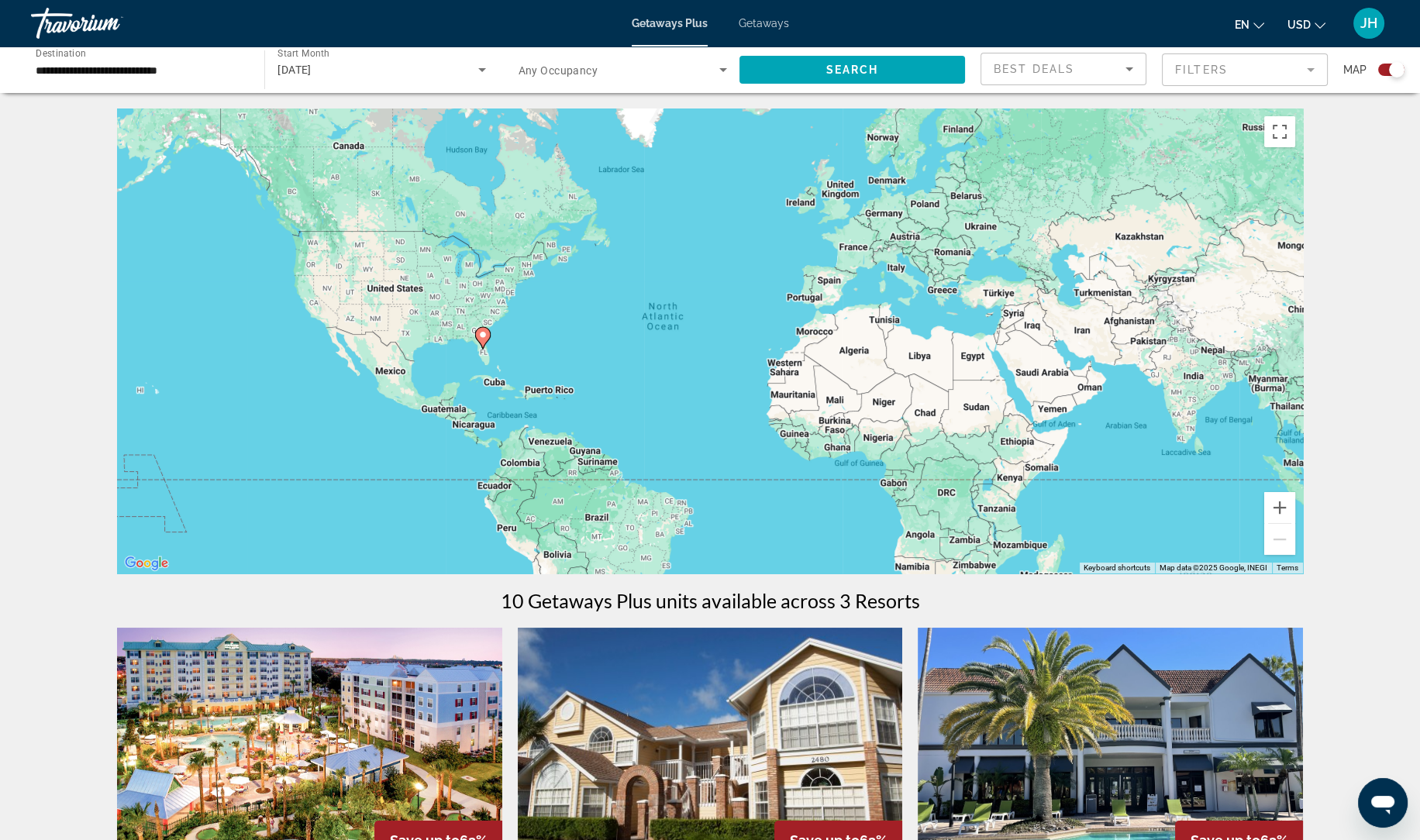
click at [1240, 69] on mat-form-field "Filters" at bounding box center [1245, 70] width 166 height 33
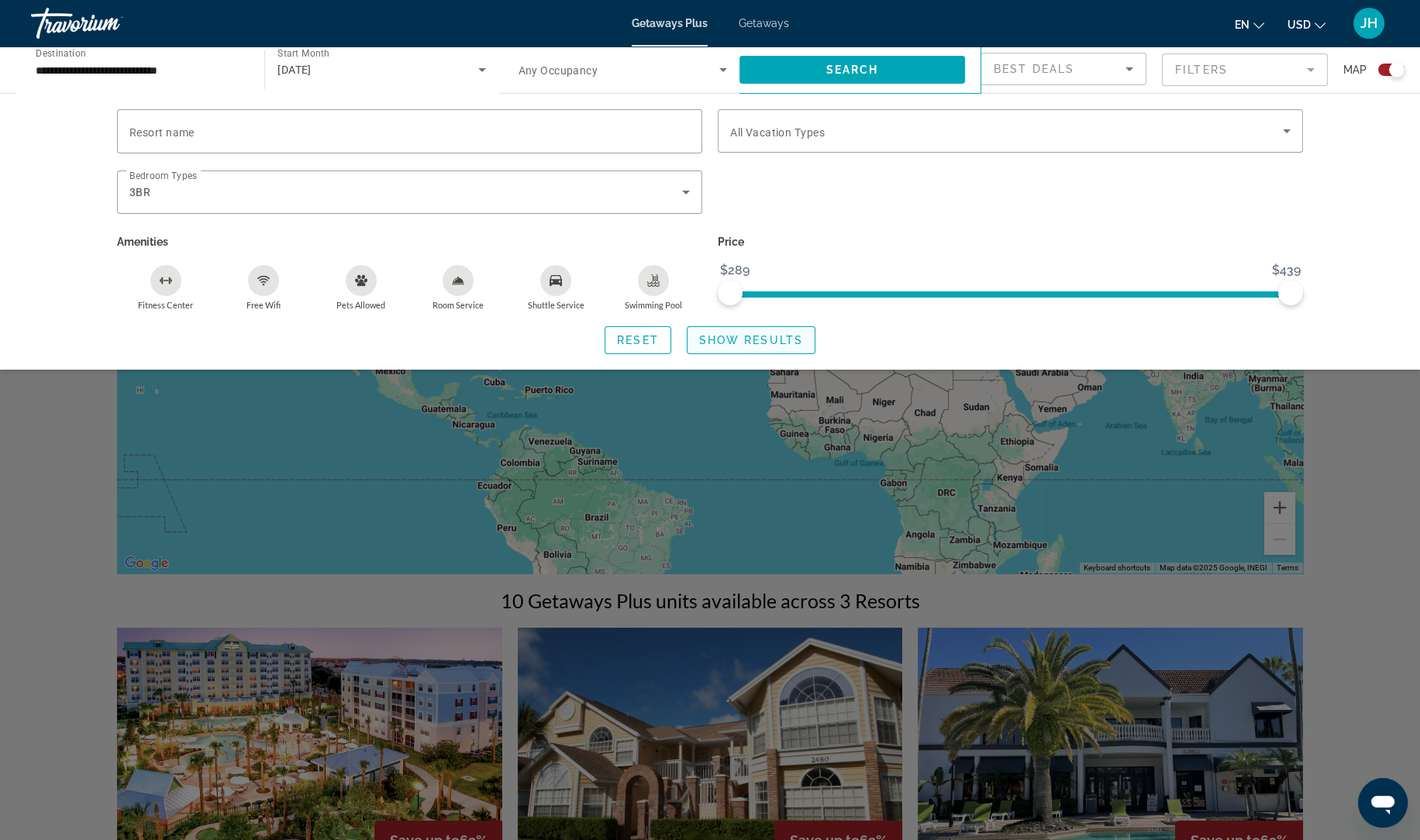
click at [803, 329] on span "Search widget" at bounding box center [750, 339] width 127 height 37
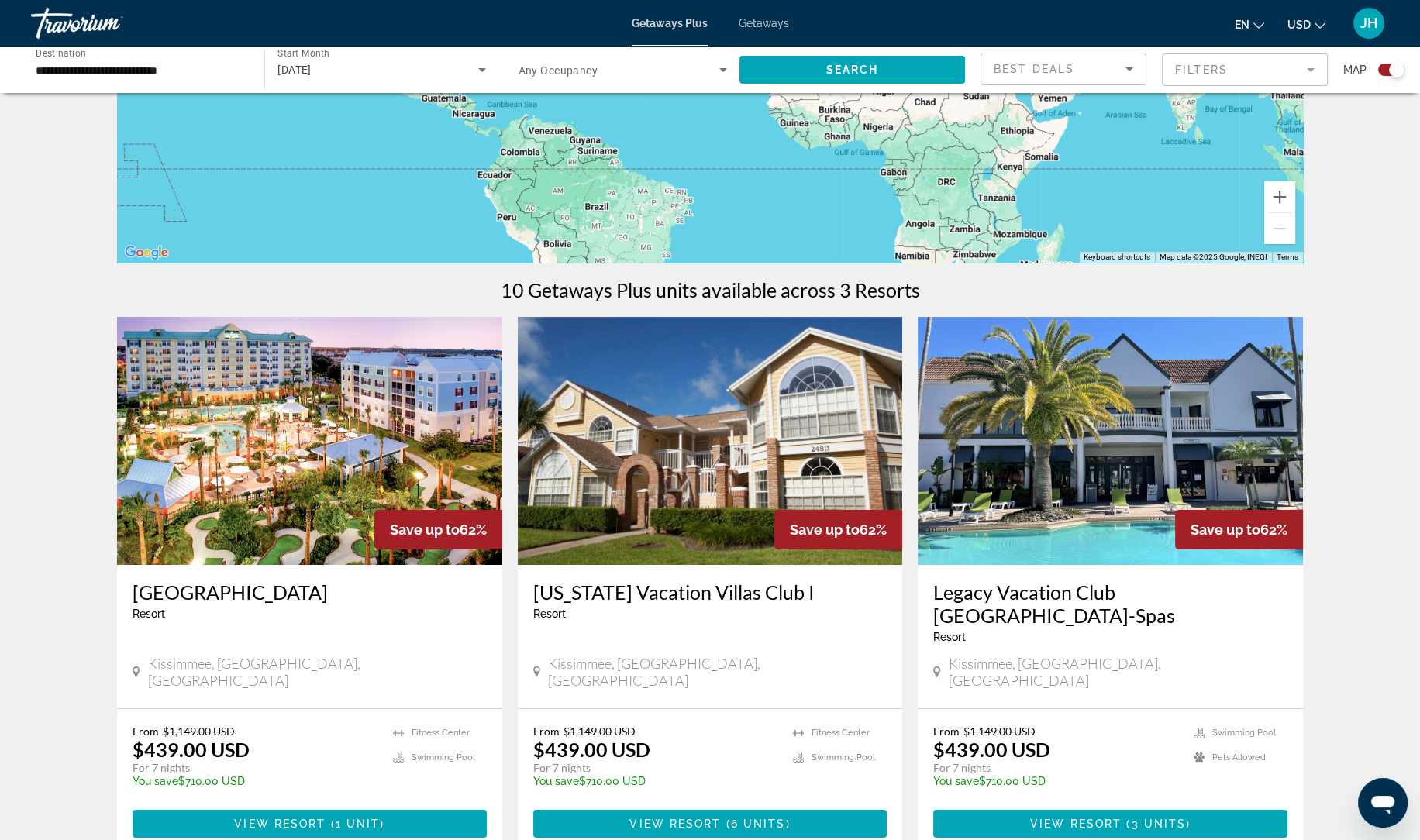
scroll to position [307, 0]
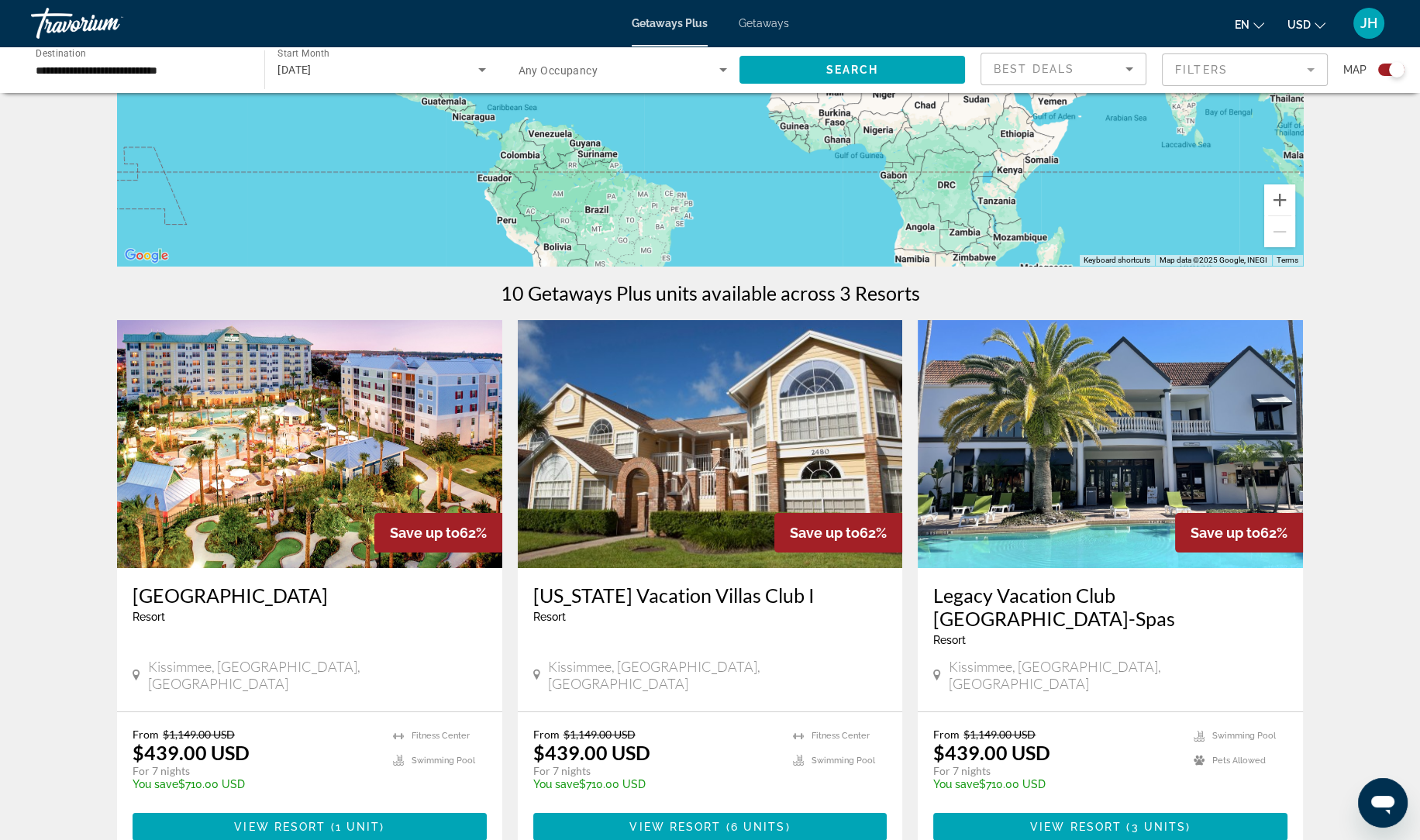
click at [1386, 33] on button "JH" at bounding box center [1368, 24] width 40 height 33
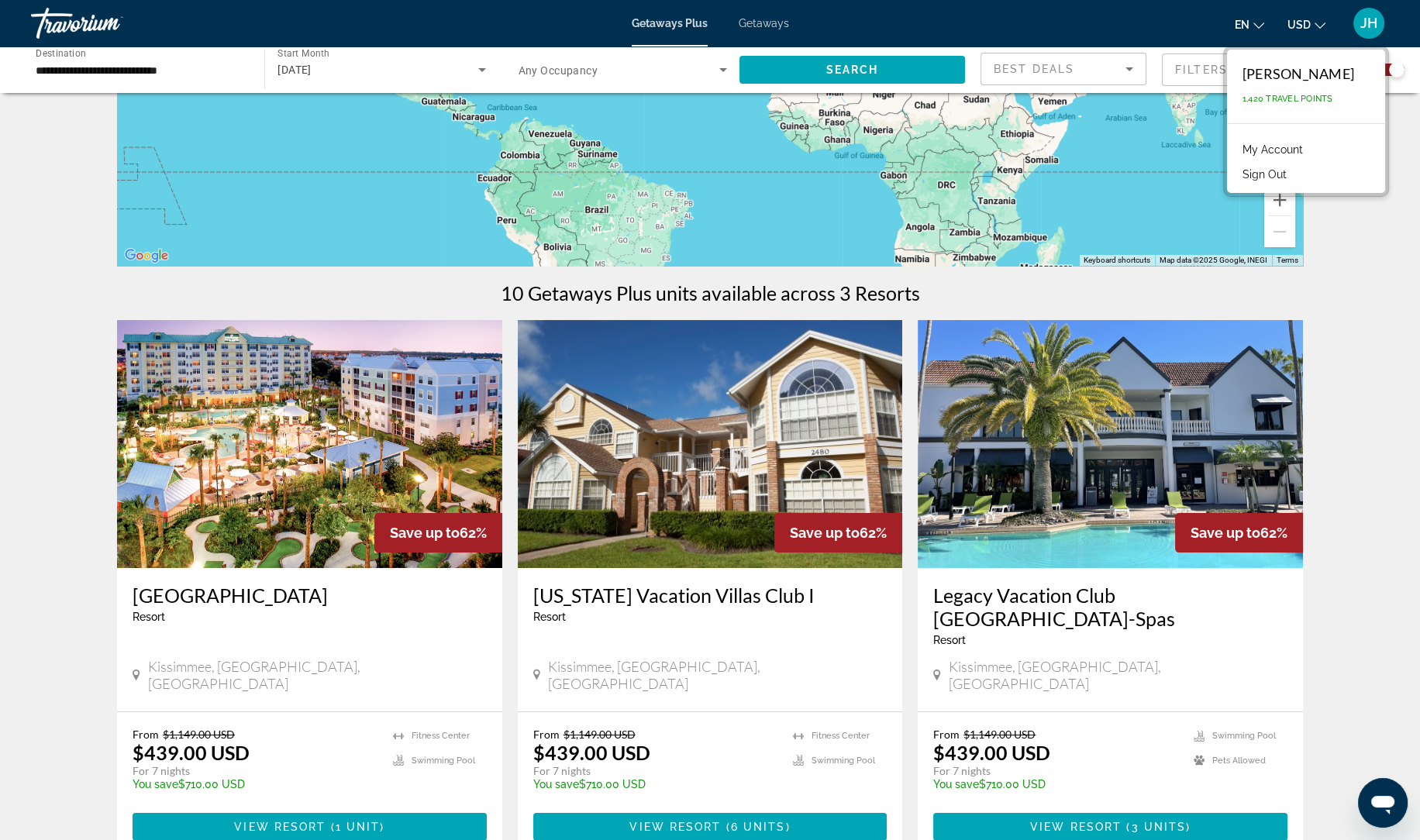
click at [1294, 176] on button "Sign Out" at bounding box center [1264, 174] width 60 height 20
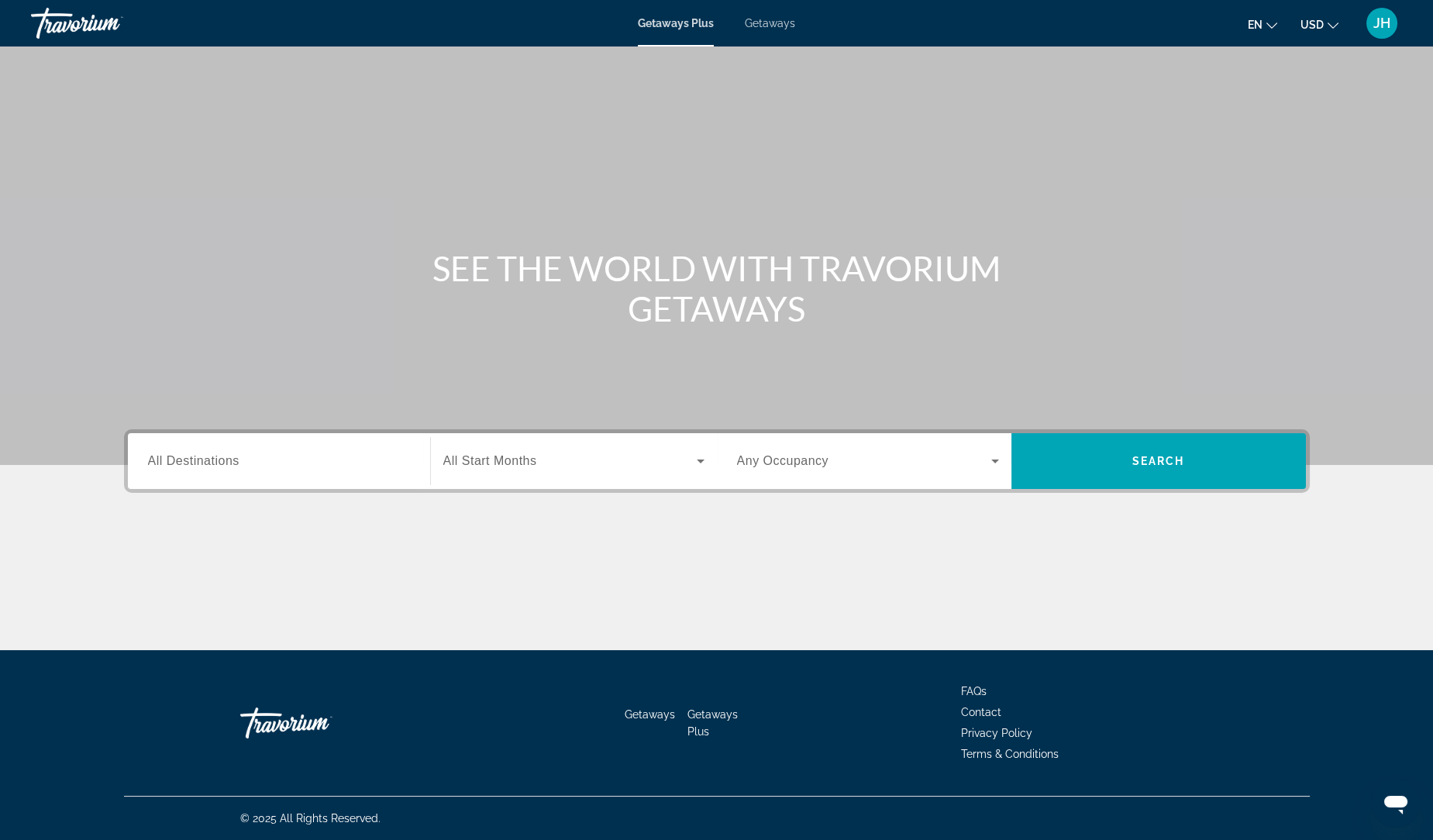
click at [787, 21] on span "Getaways" at bounding box center [769, 23] width 50 height 12
click at [318, 467] on input "Destination All Destinations" at bounding box center [279, 461] width 262 height 19
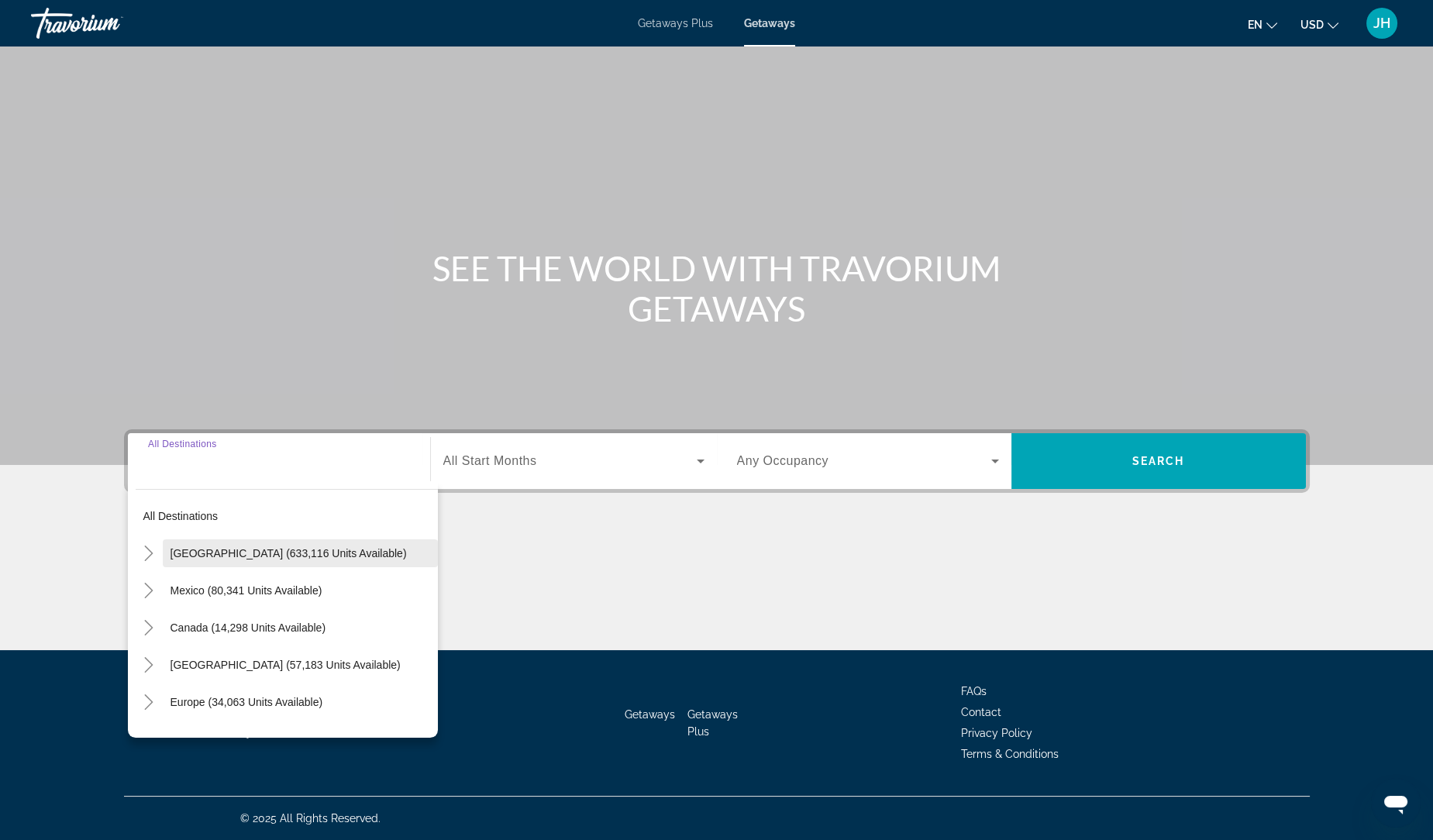
click at [311, 556] on span "[GEOGRAPHIC_DATA] (633,116 units available)" at bounding box center [289, 552] width 236 height 12
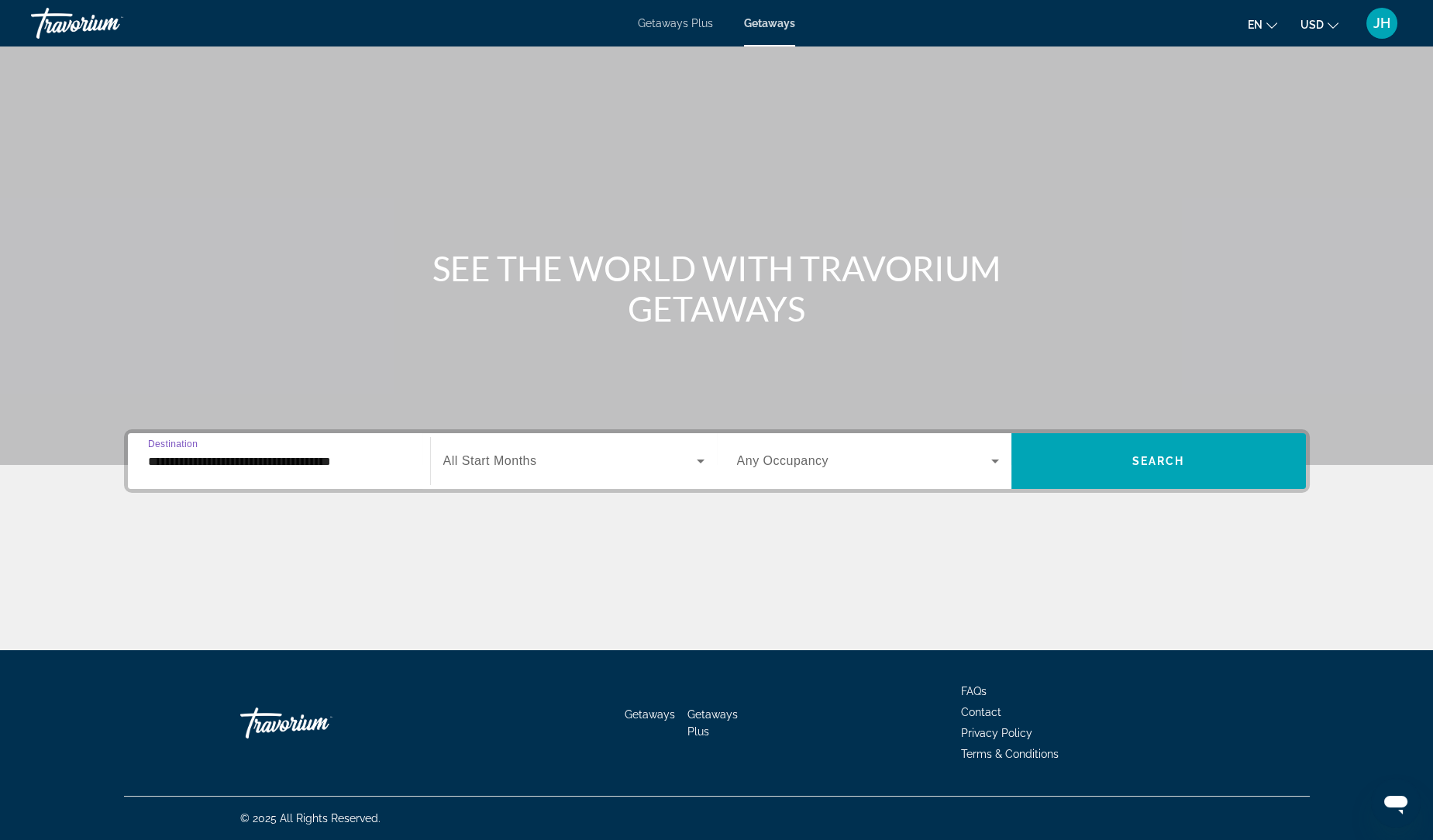
click at [219, 465] on input "**********" at bounding box center [279, 461] width 262 height 19
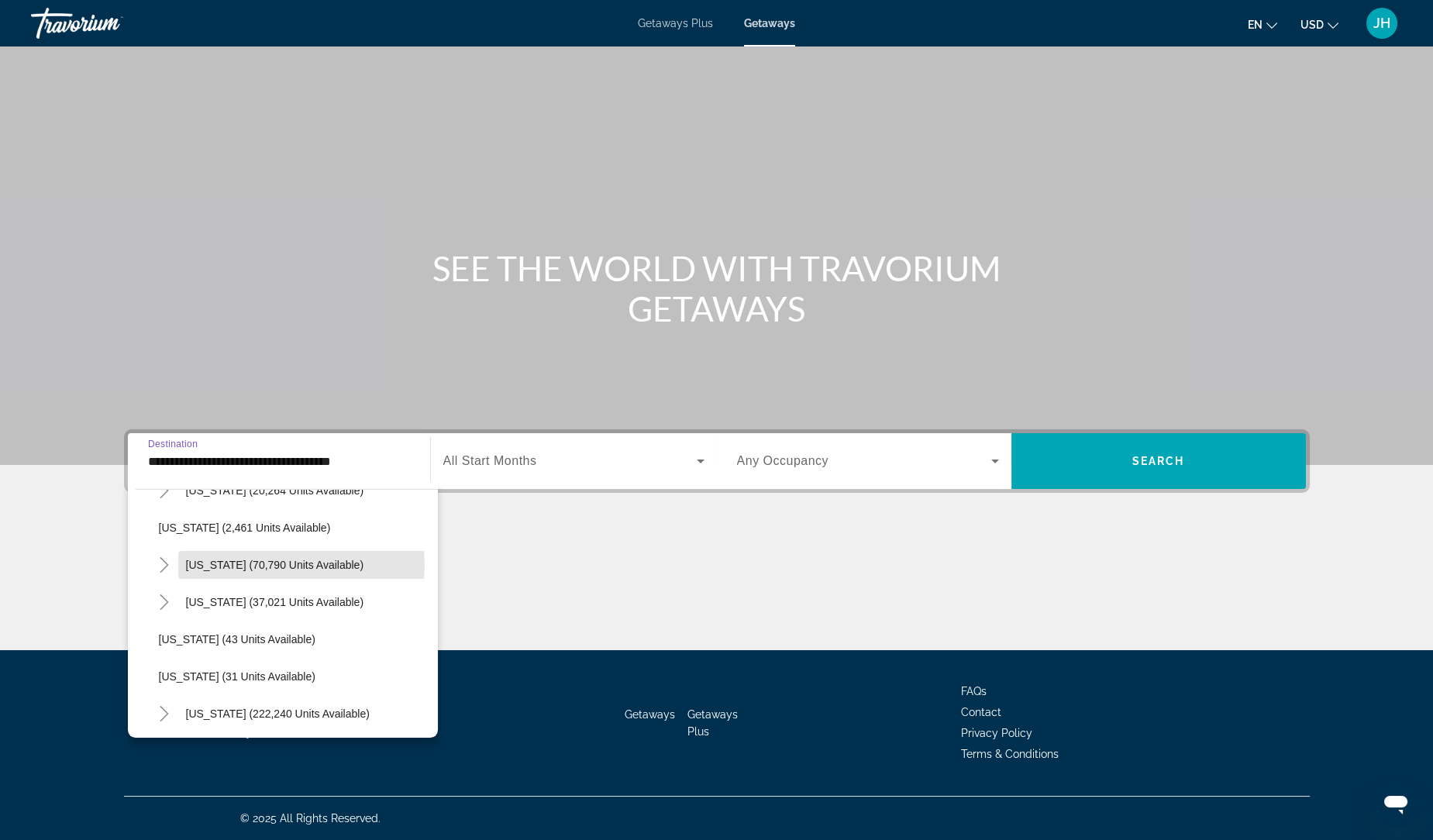
scroll to position [125, 0]
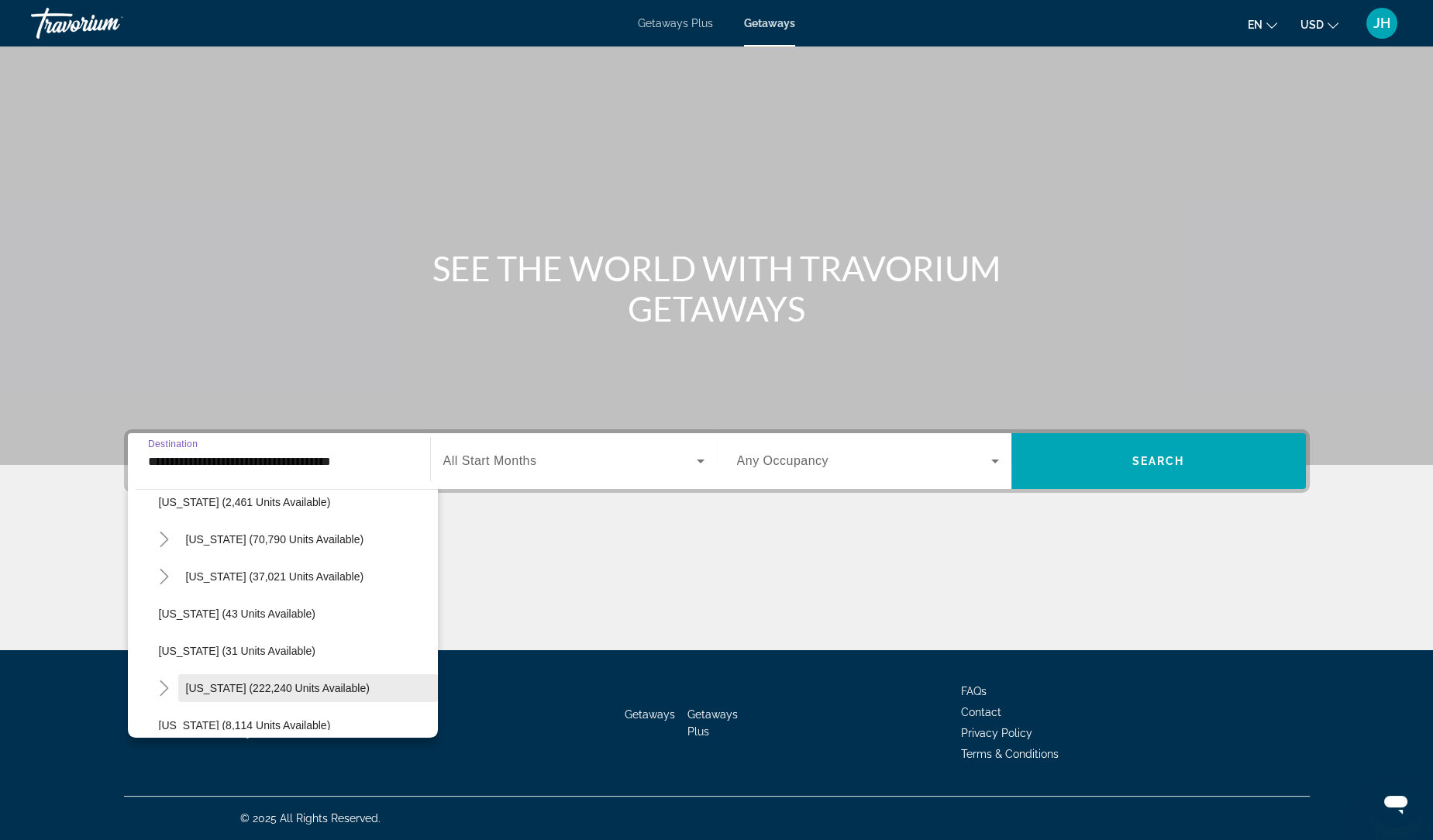
click at [317, 691] on span "[US_STATE] (222,240 units available)" at bounding box center [278, 688] width 184 height 12
type input "**********"
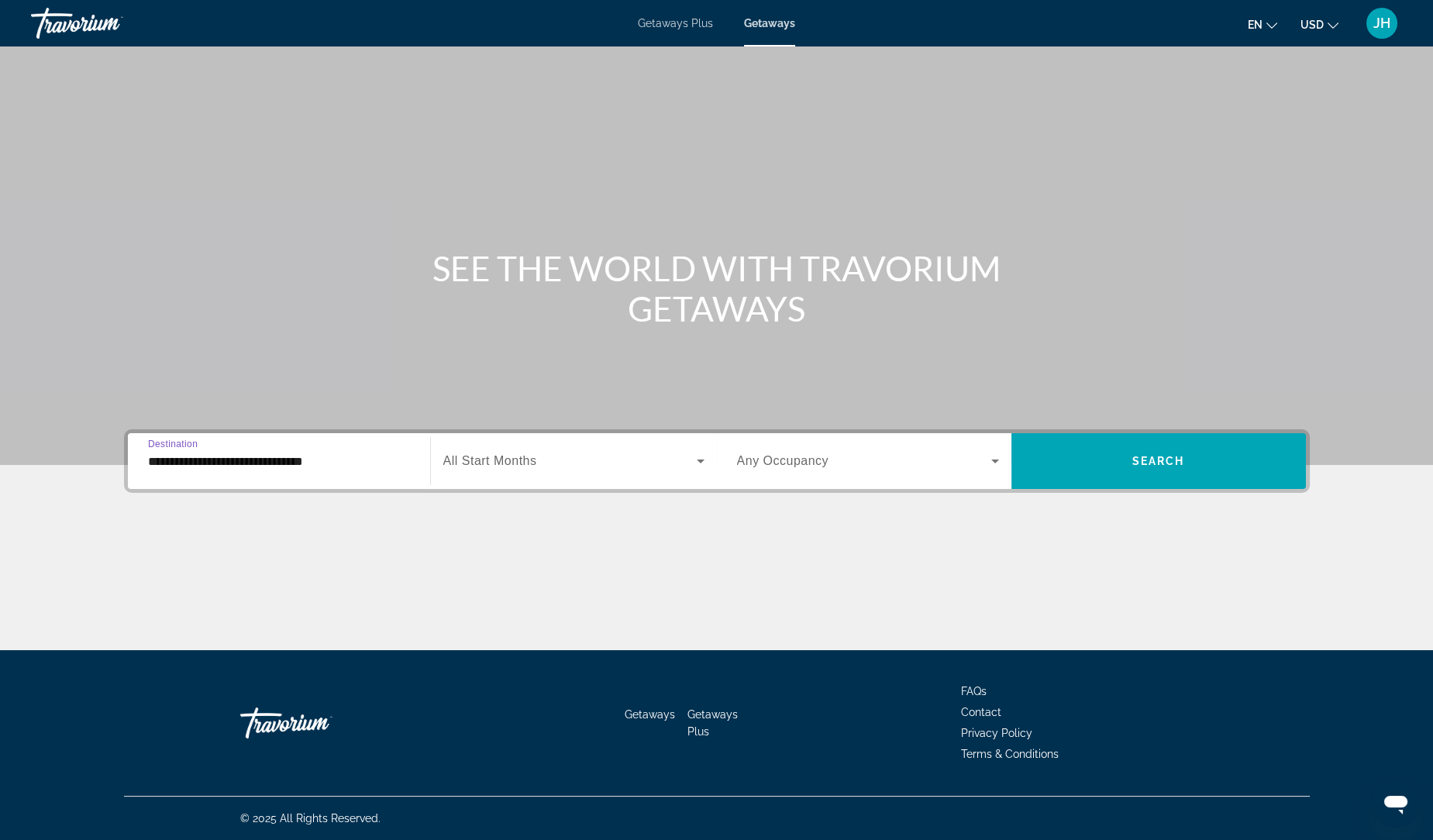
click at [602, 465] on span "Search widget" at bounding box center [570, 461] width 253 height 19
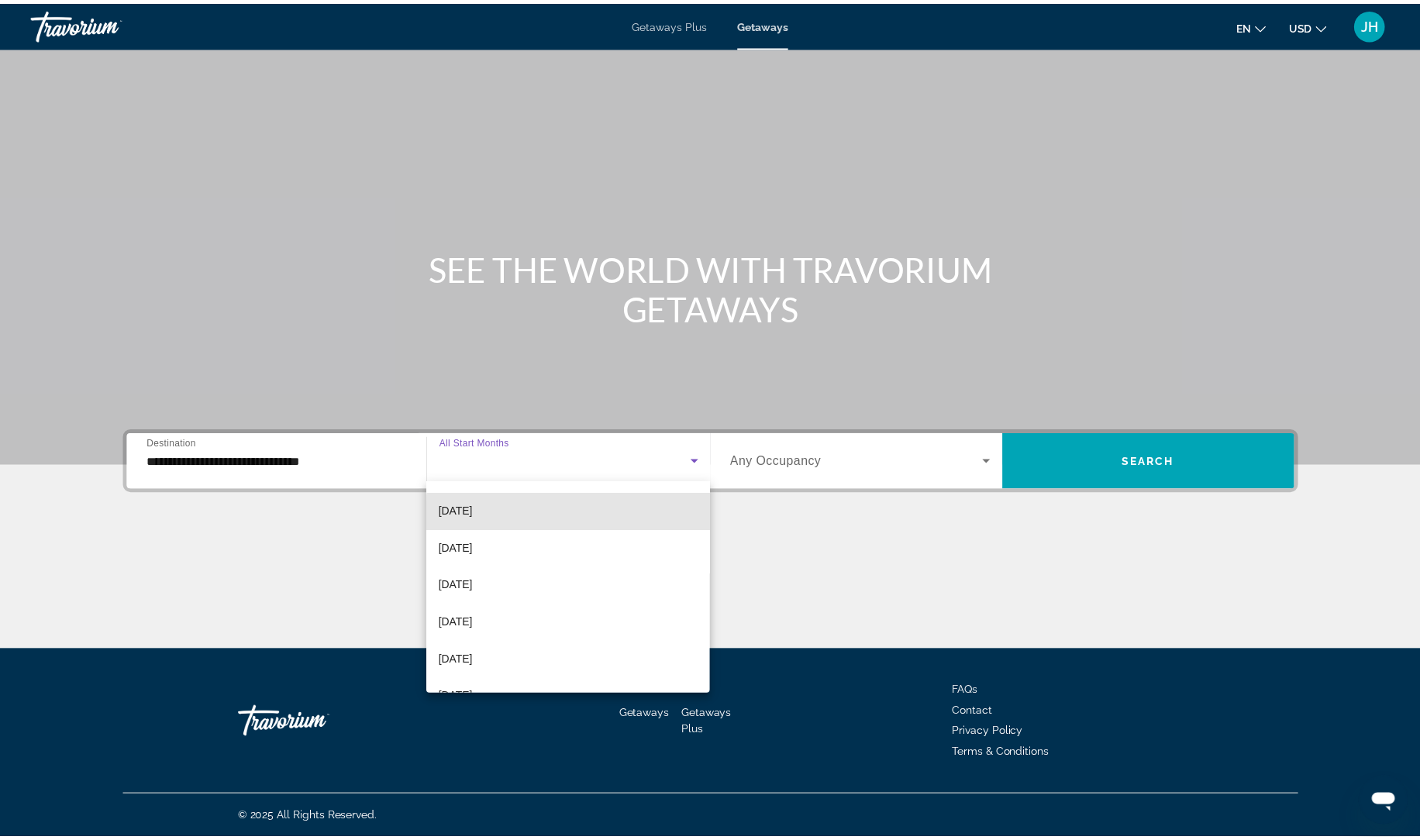
scroll to position [108, 0]
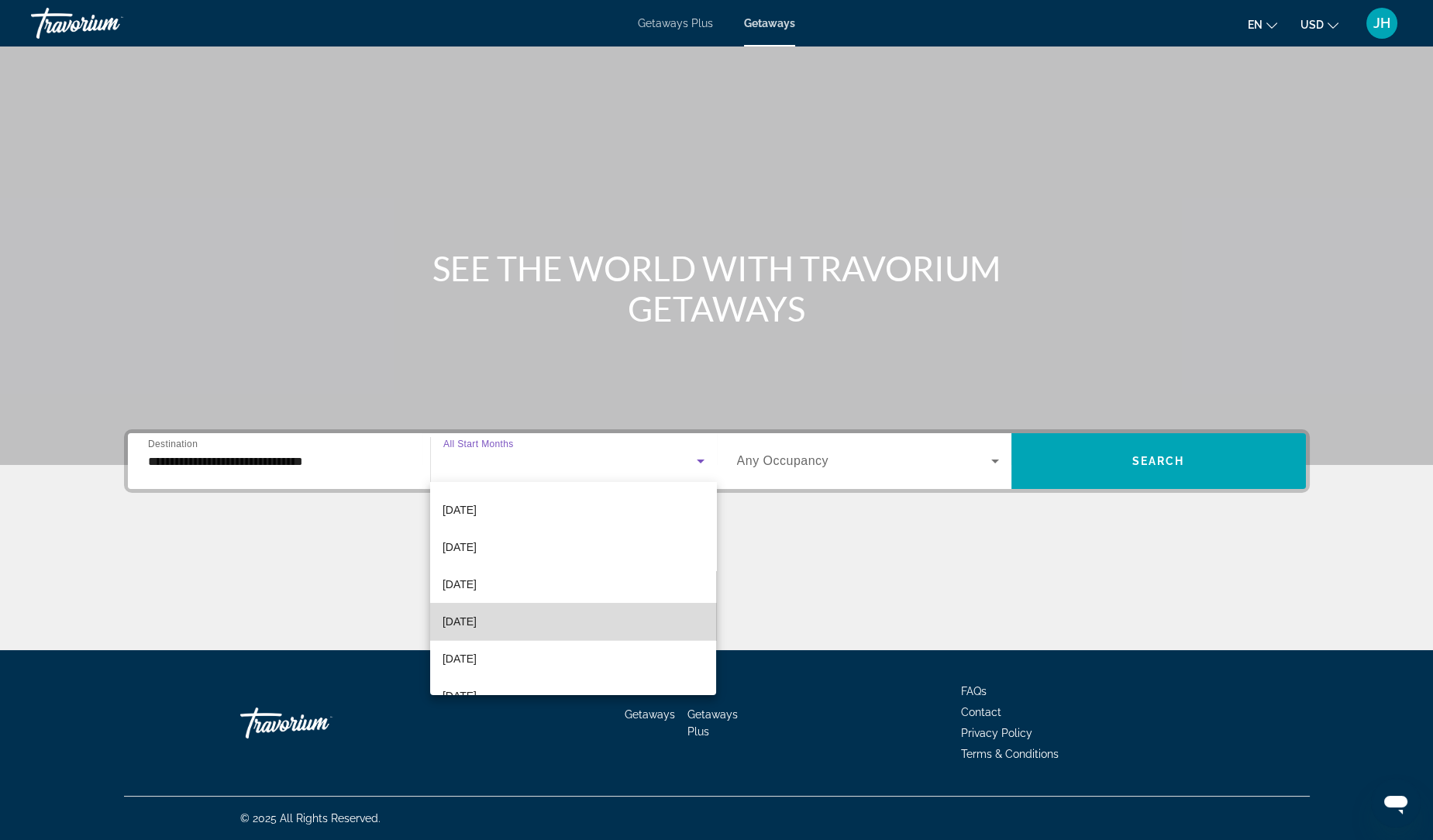
click at [592, 625] on mat-option "[DATE]" at bounding box center [574, 620] width 287 height 37
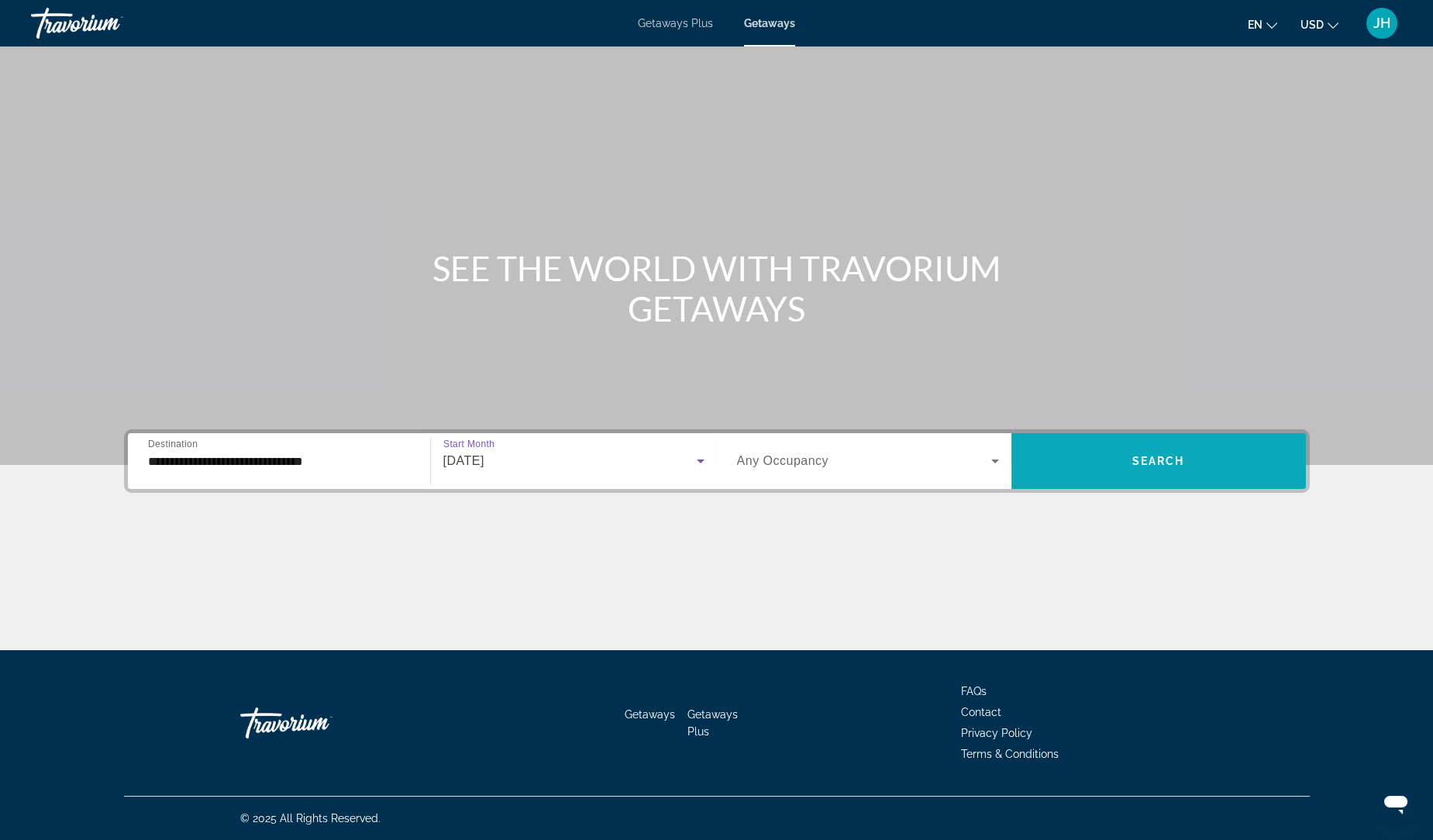
click at [1129, 481] on span "Search widget" at bounding box center [1158, 461] width 294 height 56
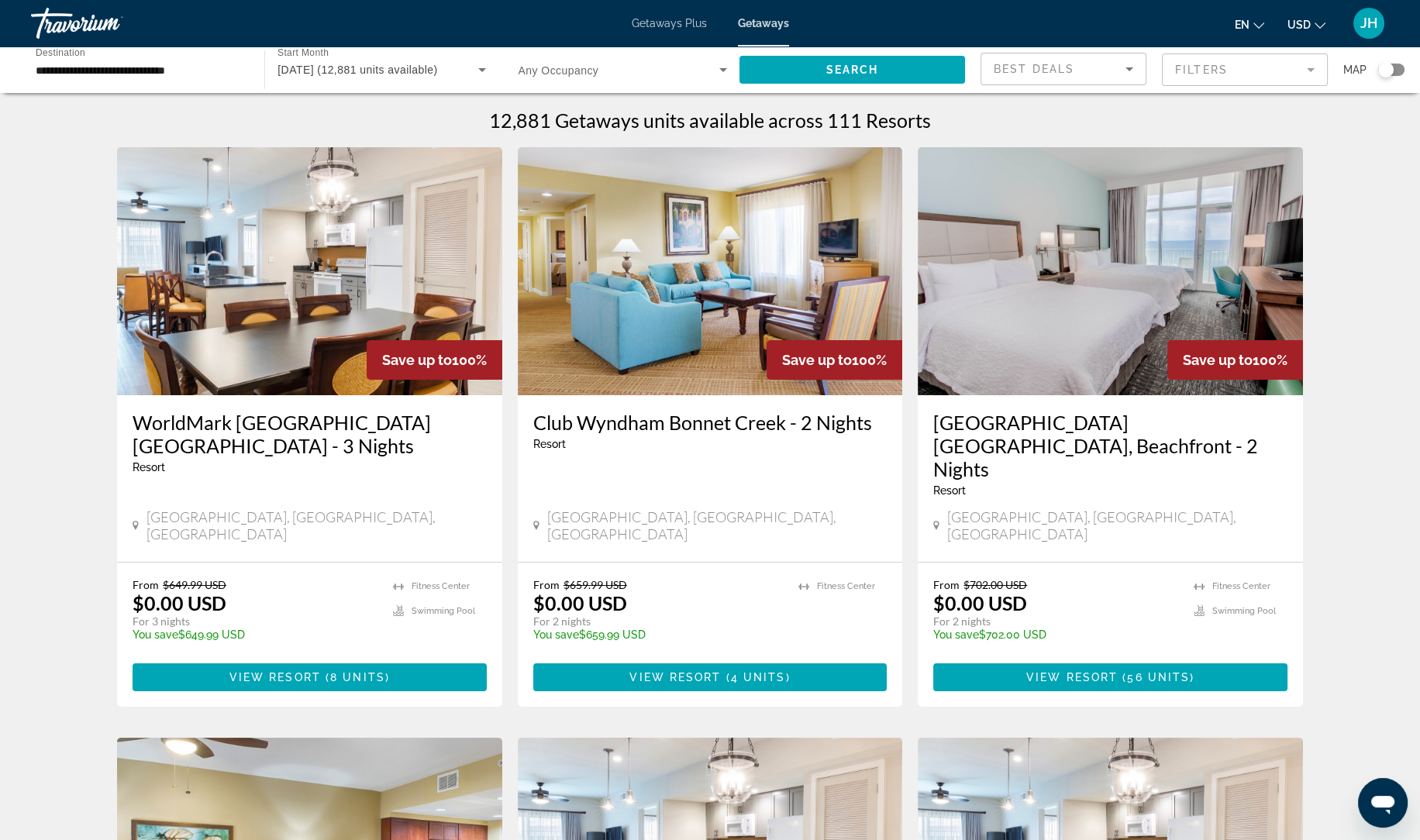
click at [1288, 75] on mat-form-field "Filters" at bounding box center [1245, 70] width 166 height 33
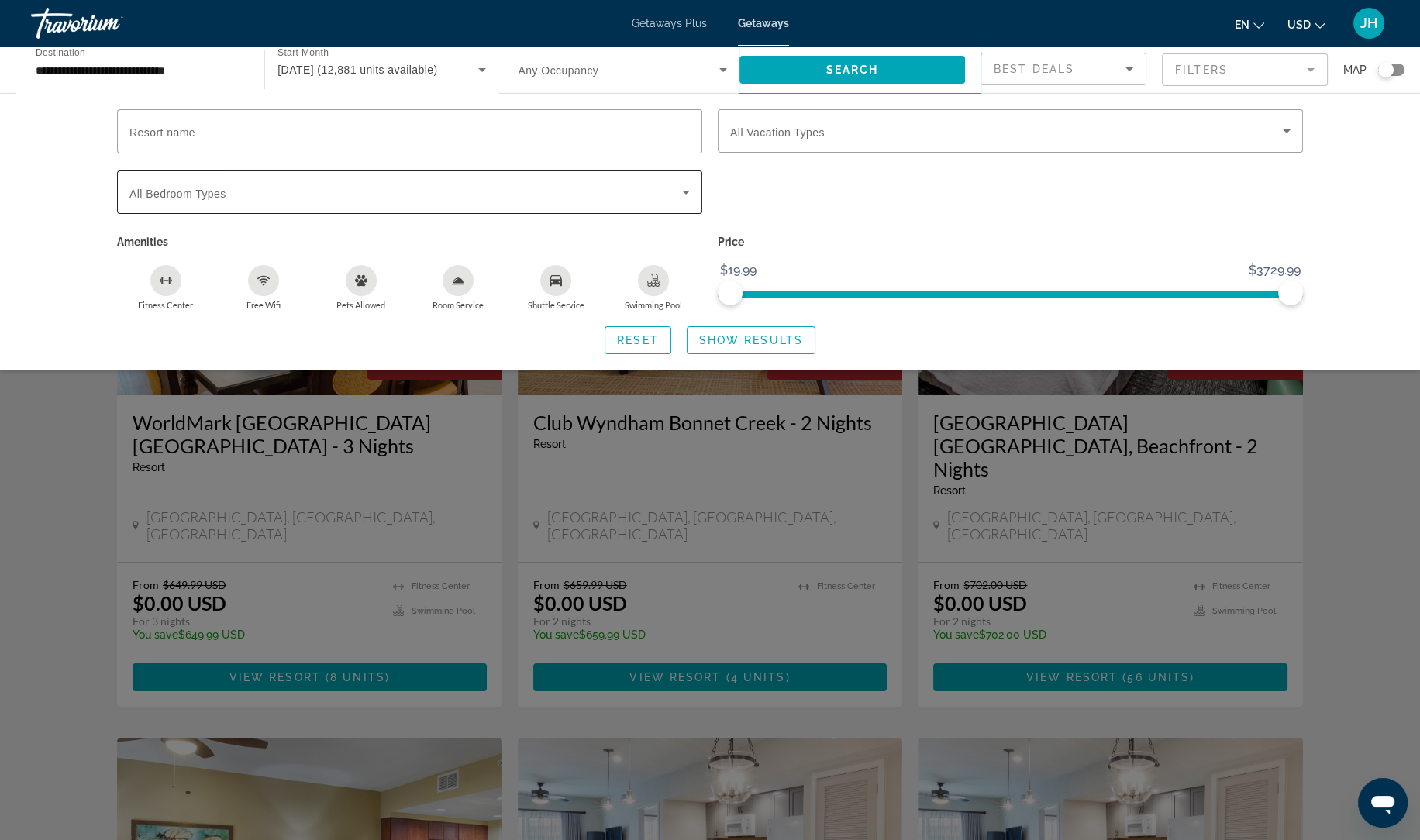
click at [416, 198] on span "Search widget" at bounding box center [406, 192] width 553 height 19
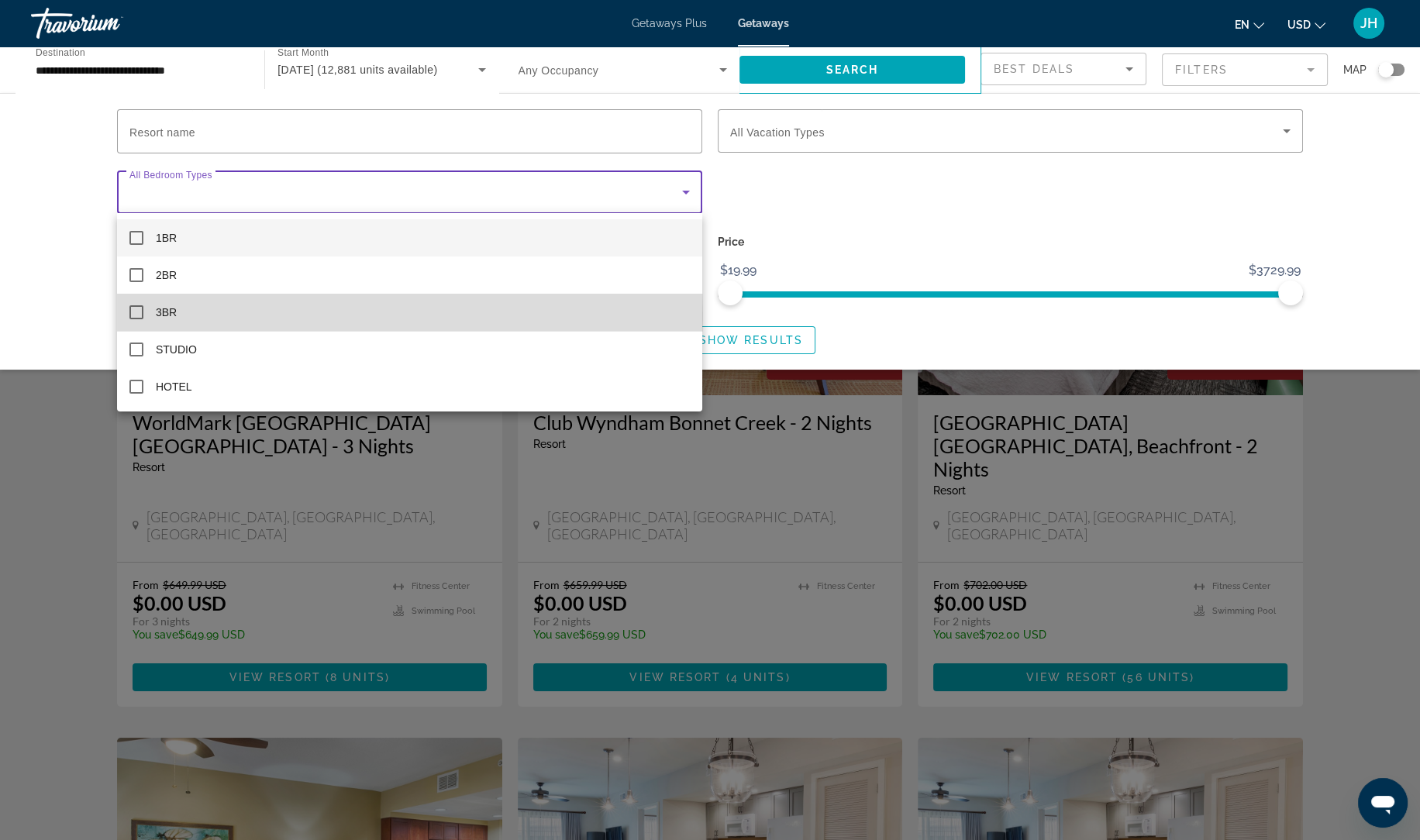
click at [198, 316] on mat-option "3BR" at bounding box center [410, 311] width 585 height 37
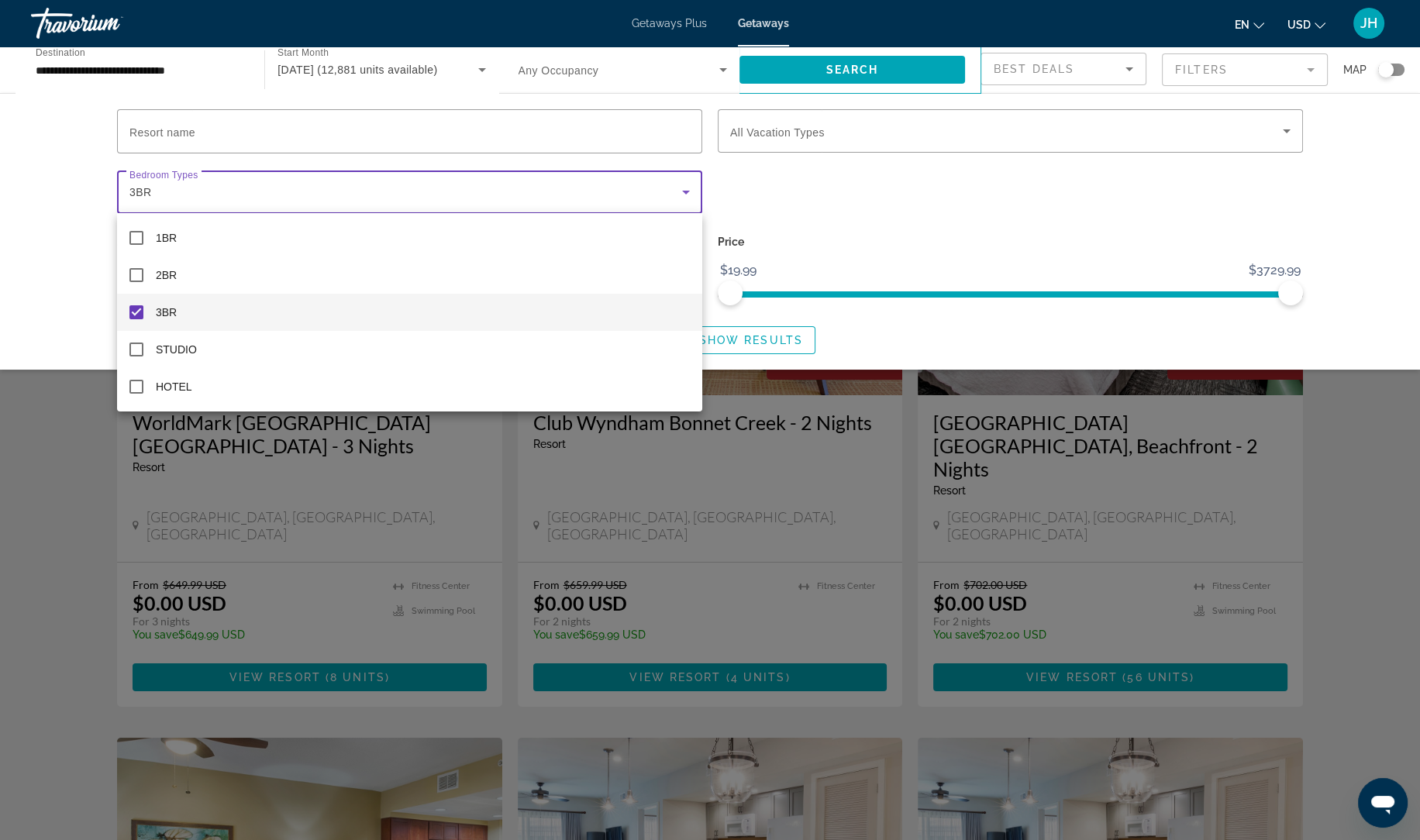
click at [951, 206] on div at bounding box center [710, 420] width 1420 height 840
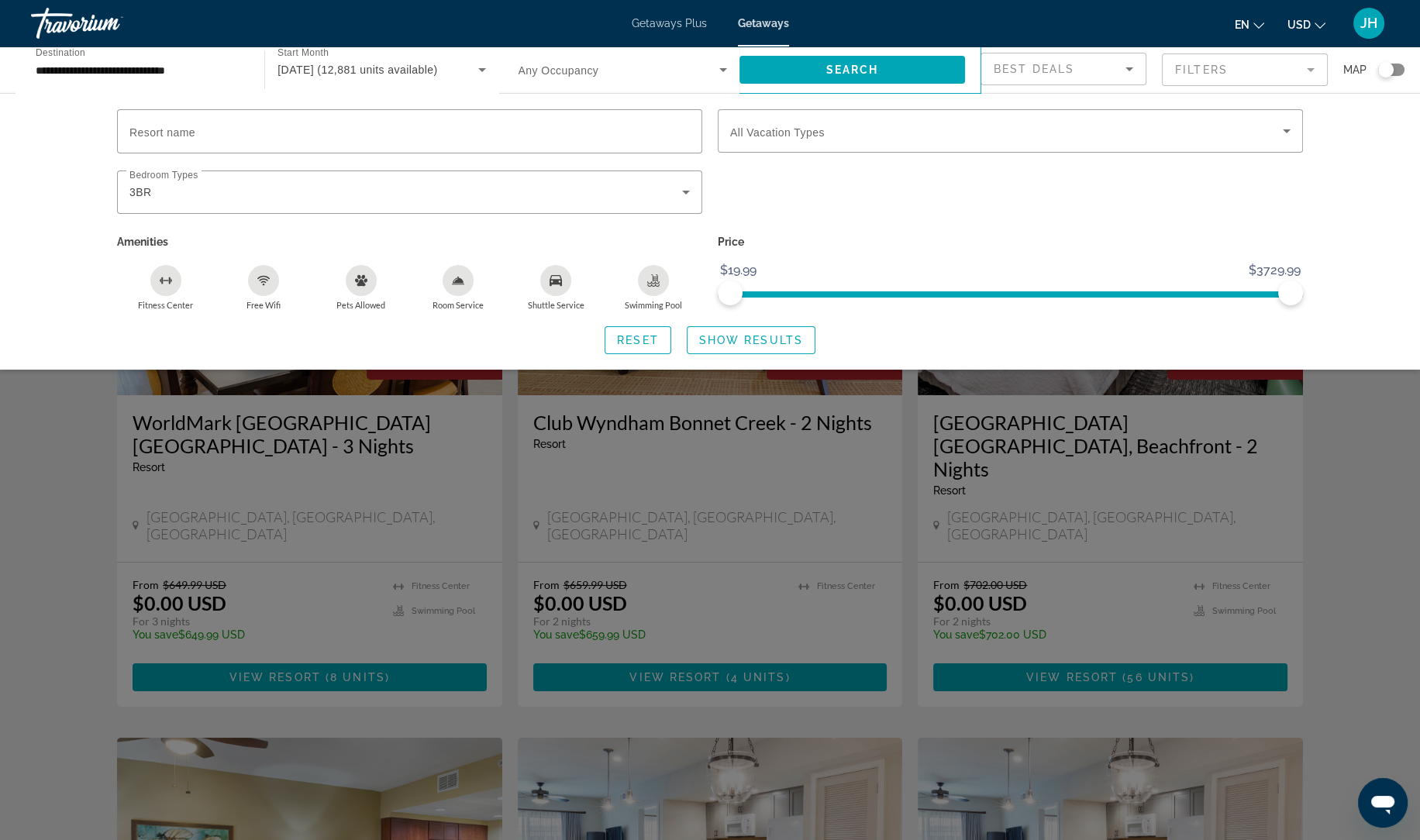
click at [817, 360] on div "Resort name Vacation Types All Vacation Types Bedroom Types All Bedroom Types 3…" at bounding box center [710, 230] width 1420 height 276
click at [781, 323] on span "Search widget" at bounding box center [750, 339] width 127 height 37
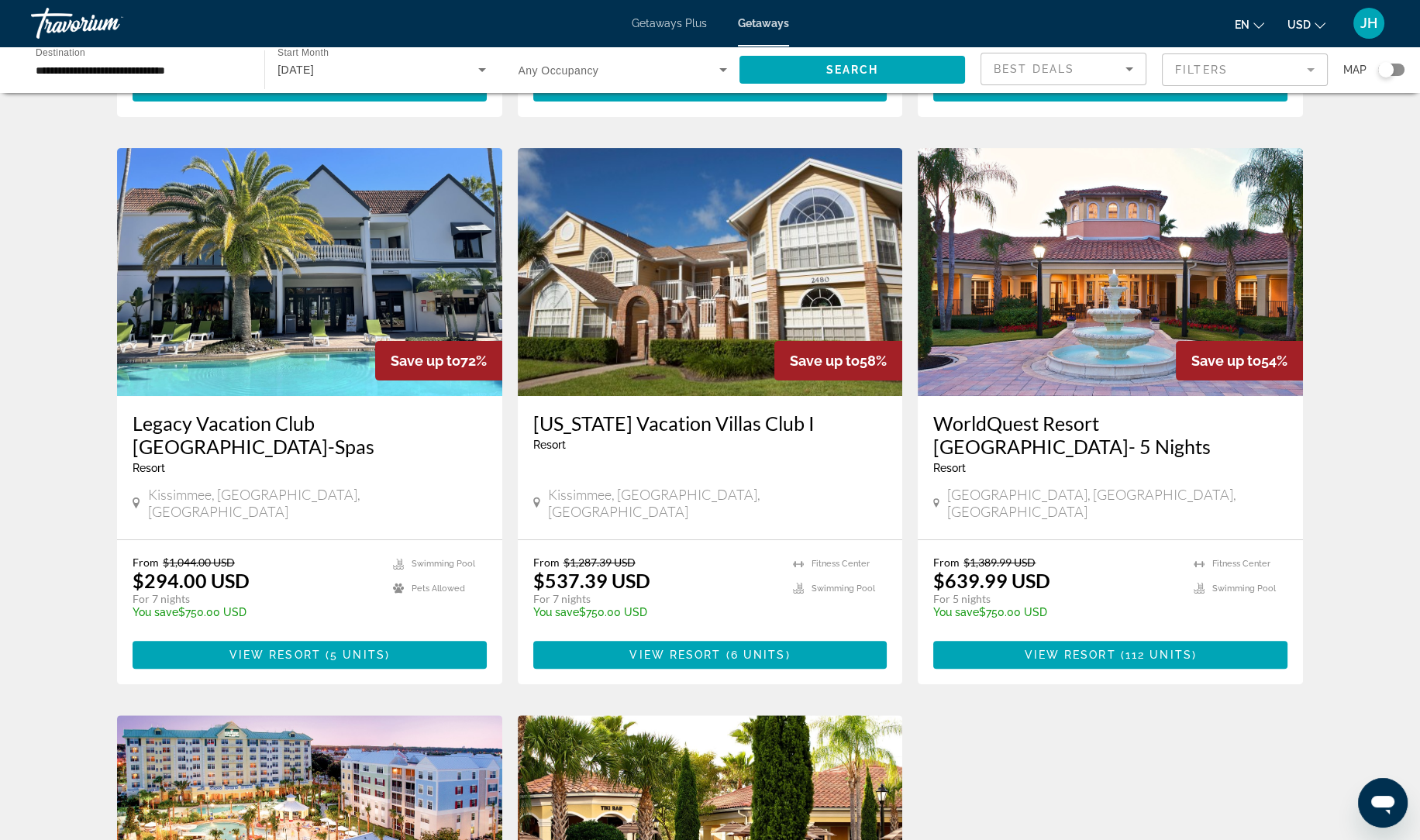
scroll to position [563, 0]
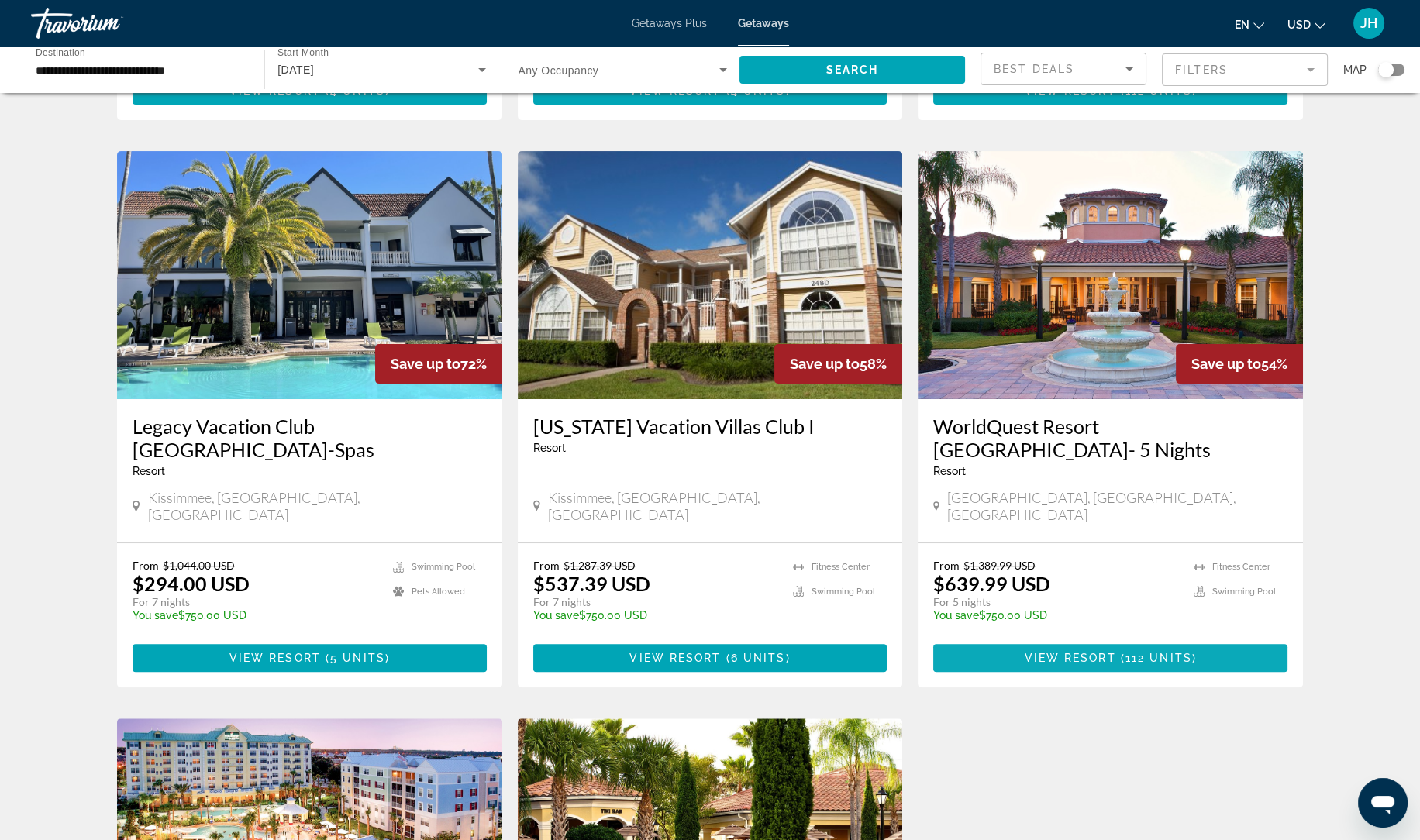
click at [1233, 639] on span "Main content" at bounding box center [1110, 657] width 354 height 37
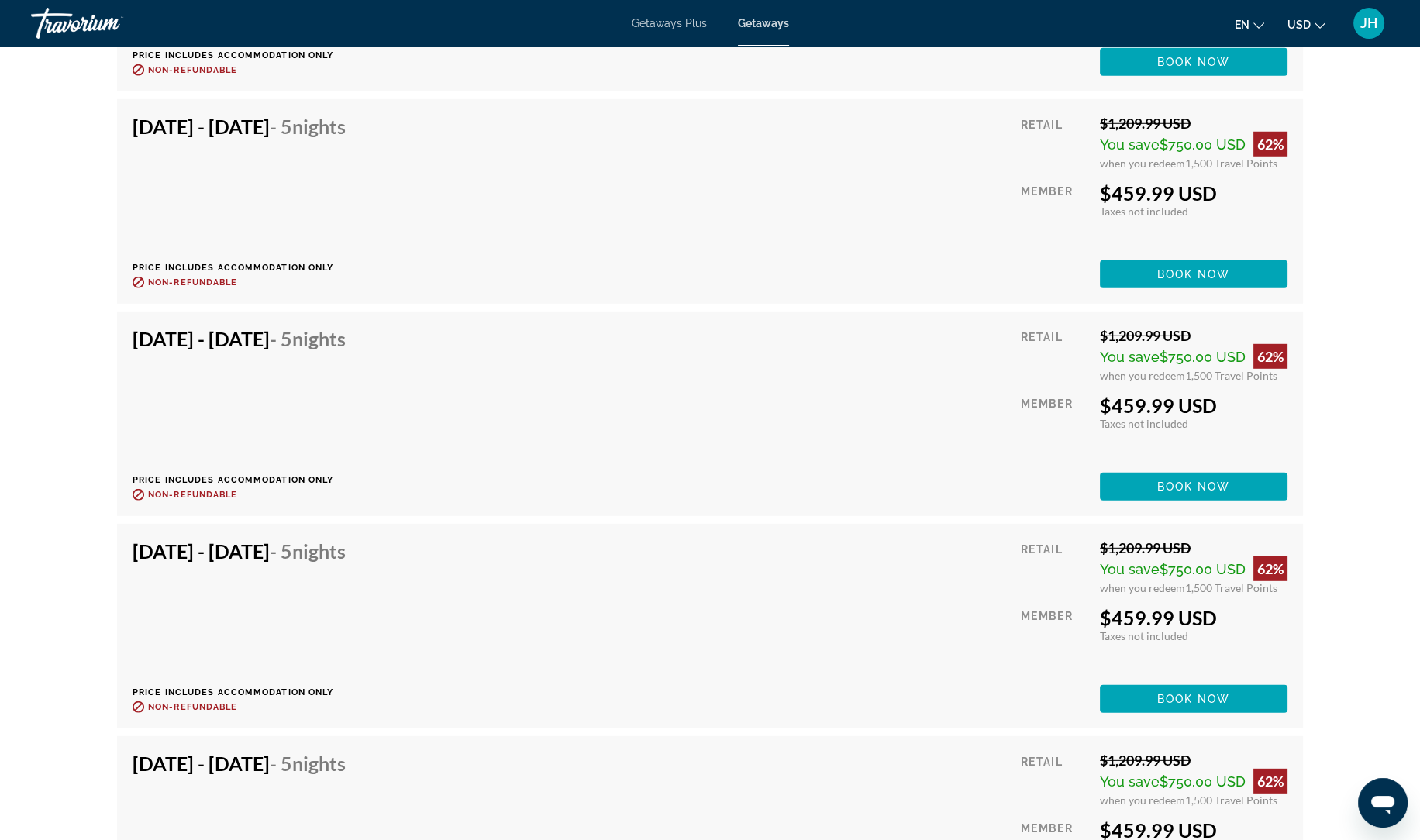
scroll to position [7203, 0]
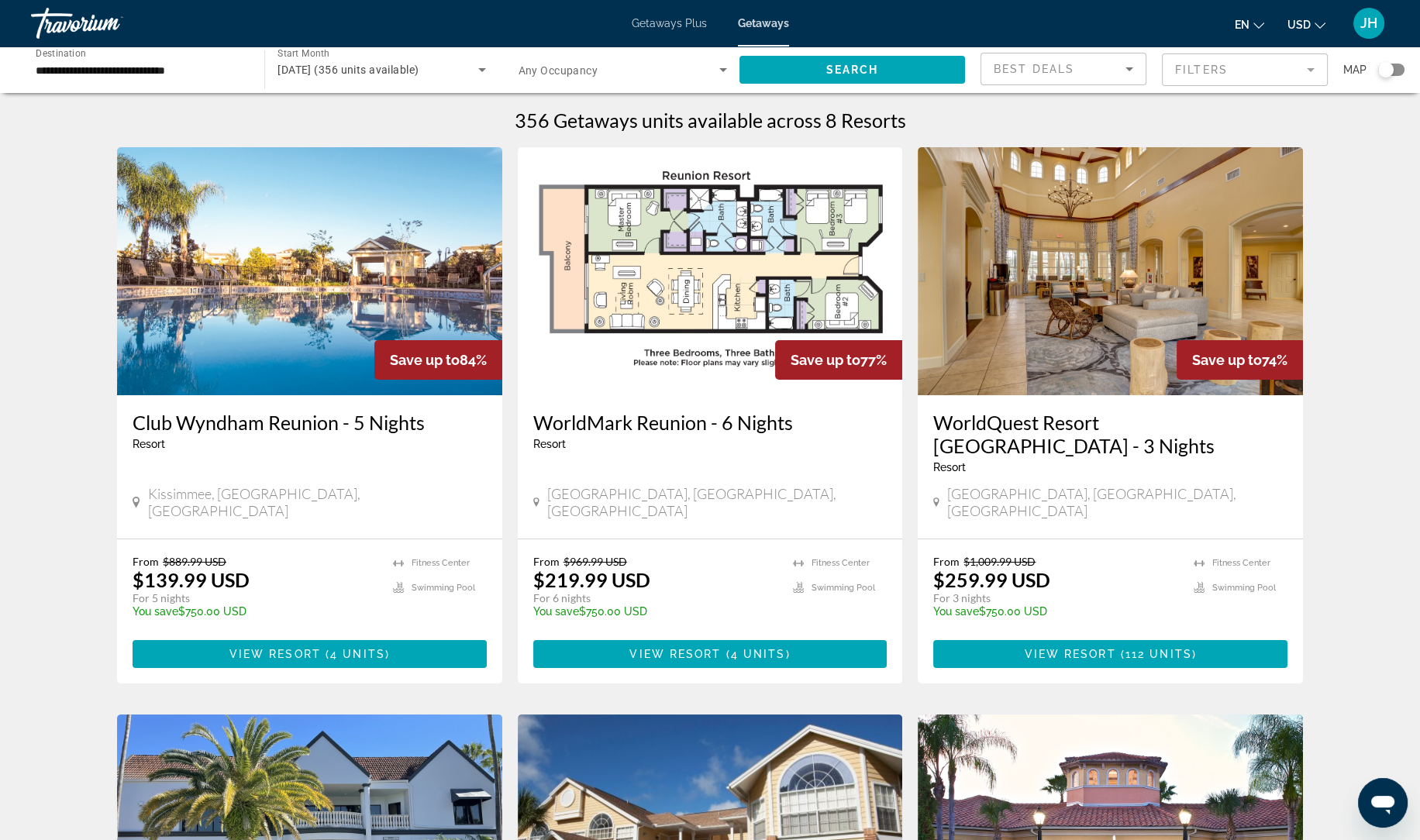
click at [1245, 82] on mat-form-field "Filters" at bounding box center [1245, 70] width 166 height 33
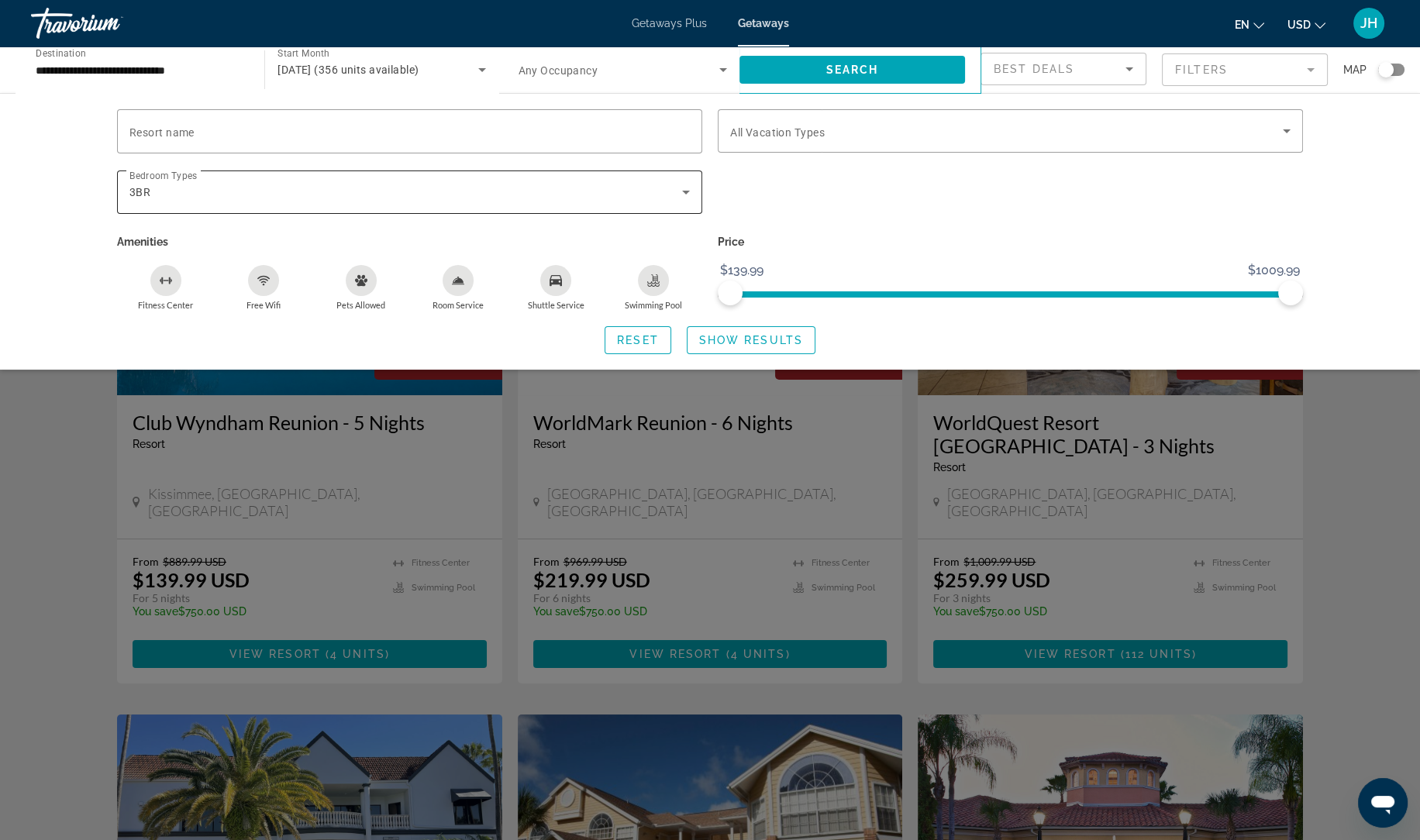
click at [440, 184] on div "3BR" at bounding box center [406, 192] width 553 height 19
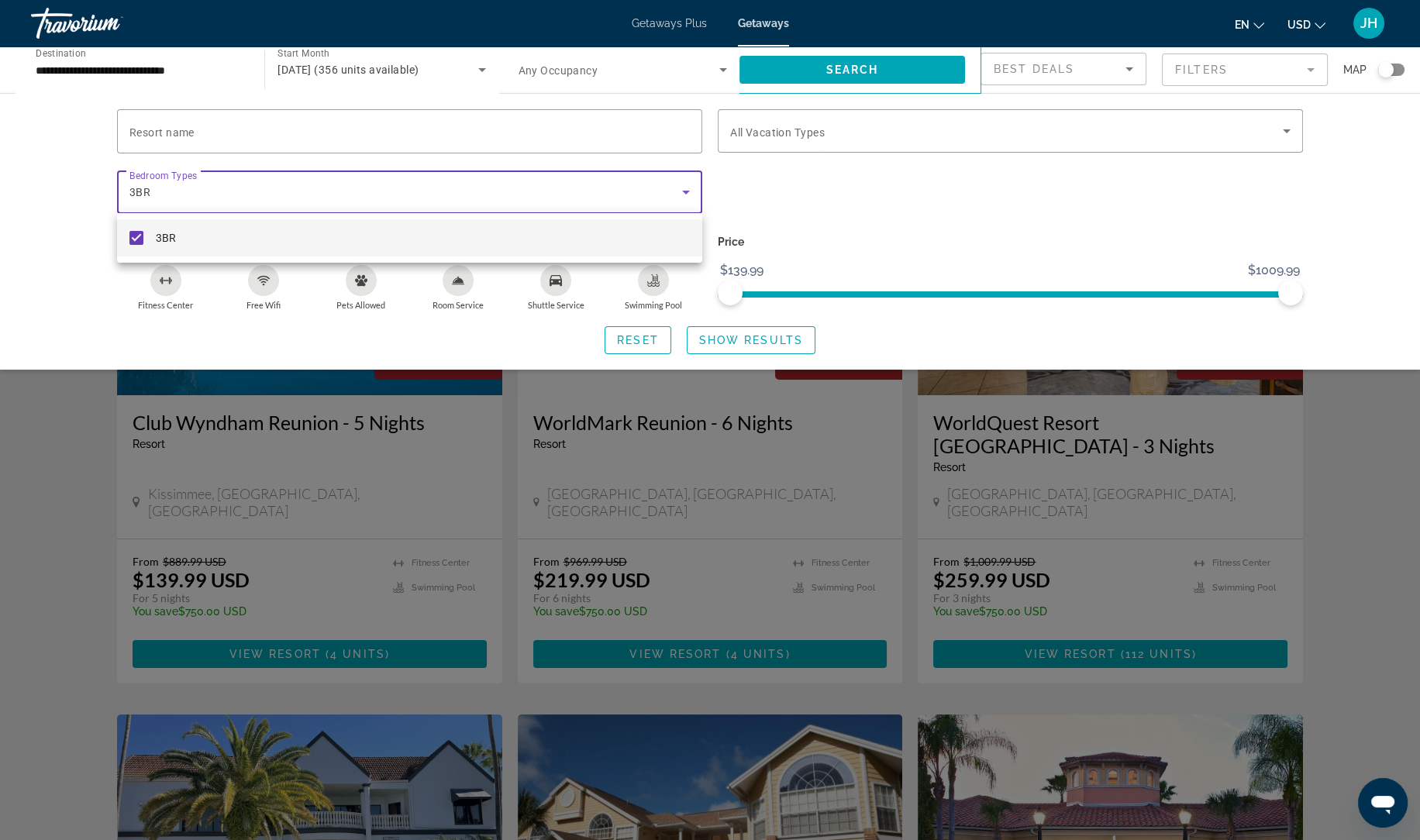
click at [626, 345] on div at bounding box center [710, 420] width 1420 height 840
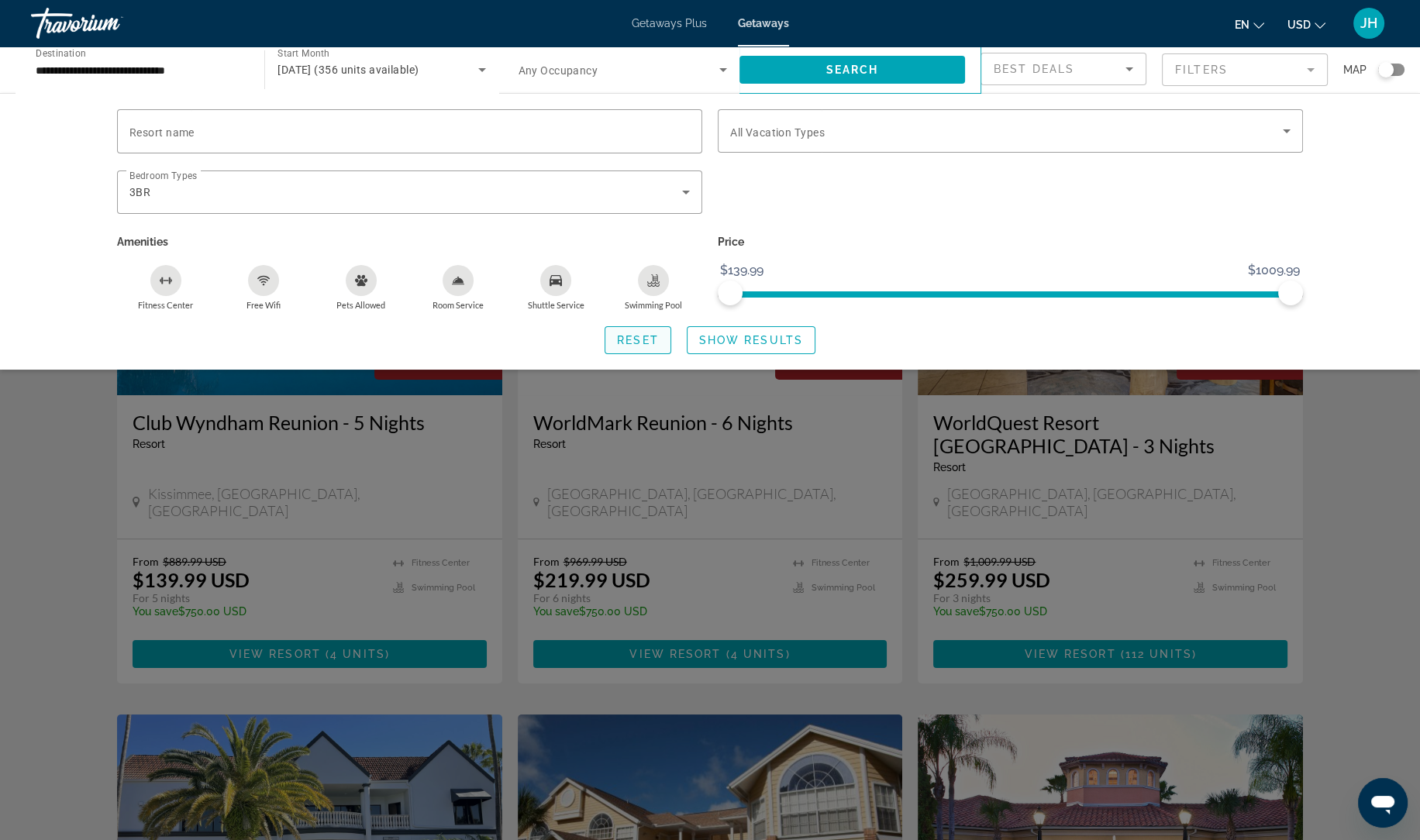
click at [657, 343] on span "Reset" at bounding box center [637, 339] width 42 height 12
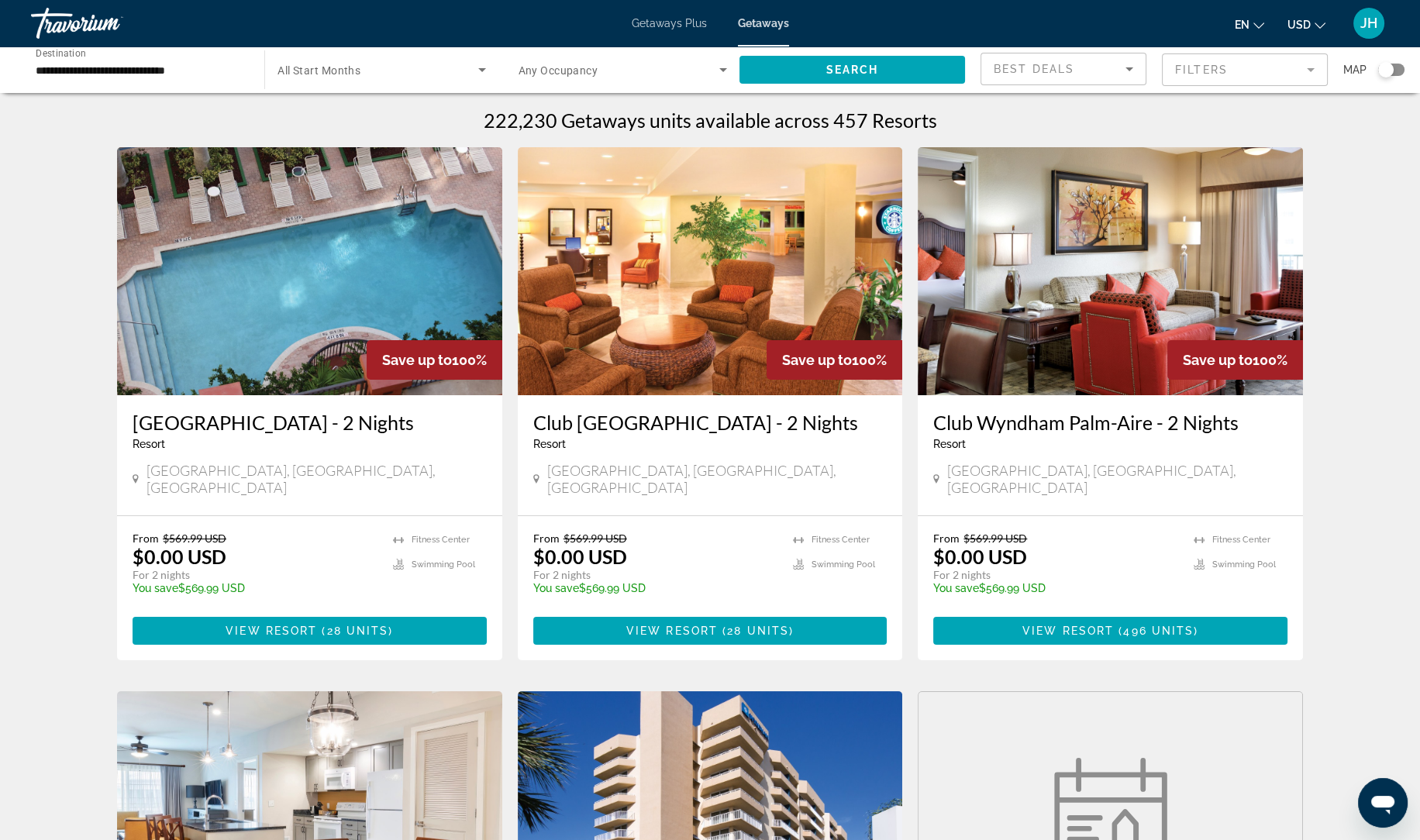
click at [178, 73] on input "**********" at bounding box center [139, 70] width 208 height 19
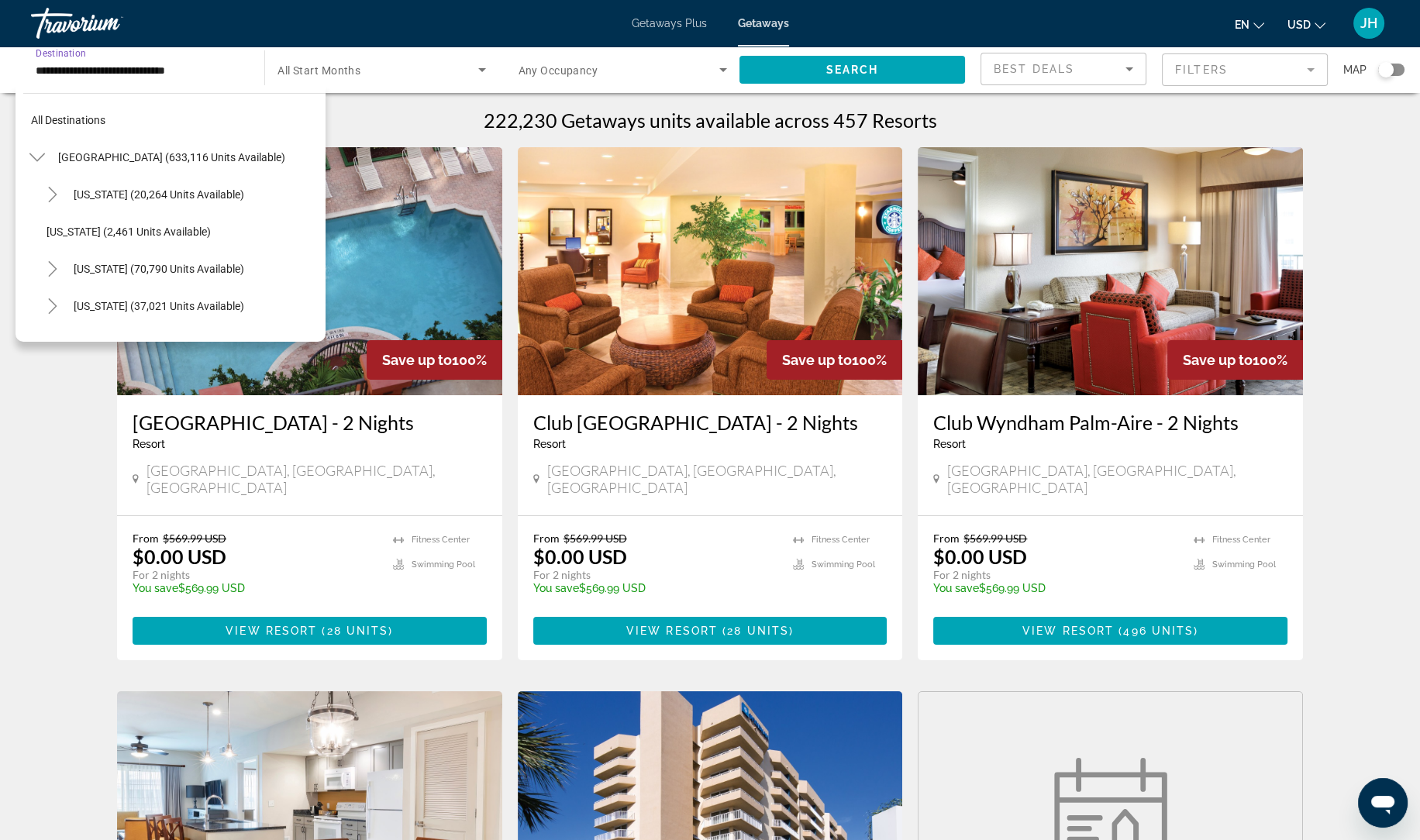
scroll to position [203, 0]
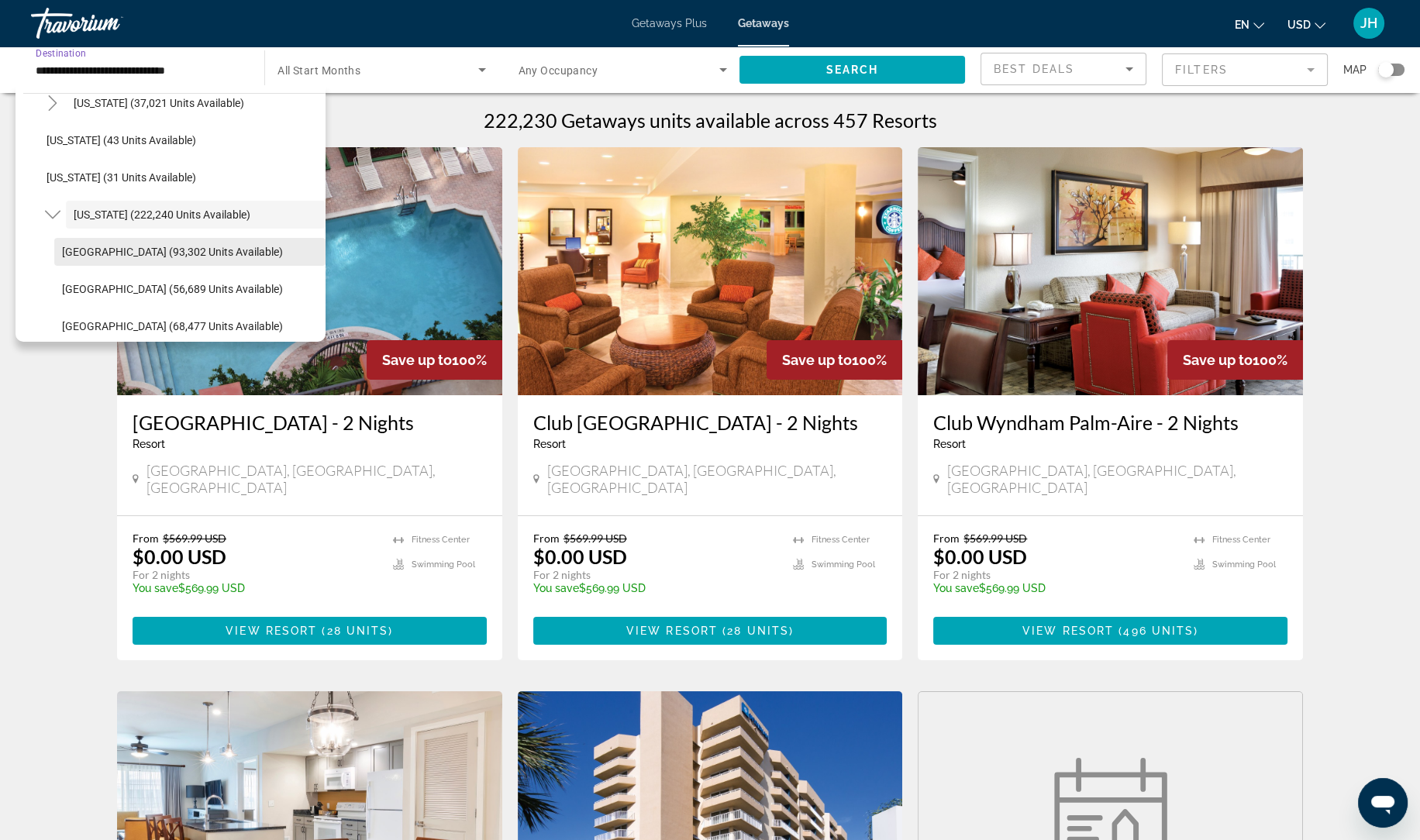
click at [142, 261] on span "Search widget" at bounding box center [189, 251] width 271 height 37
type input "**********"
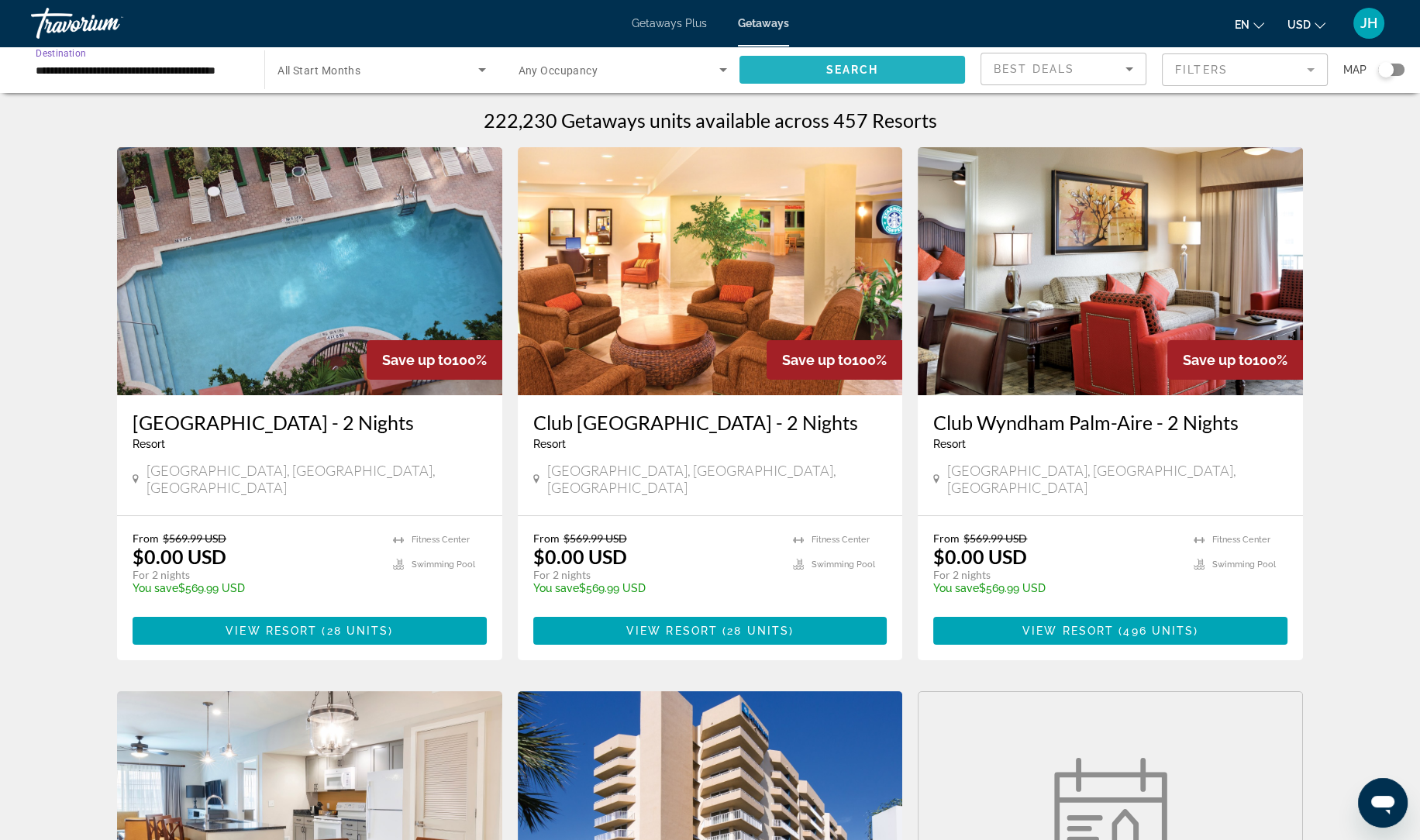
click at [912, 70] on span "Search widget" at bounding box center [852, 69] width 225 height 37
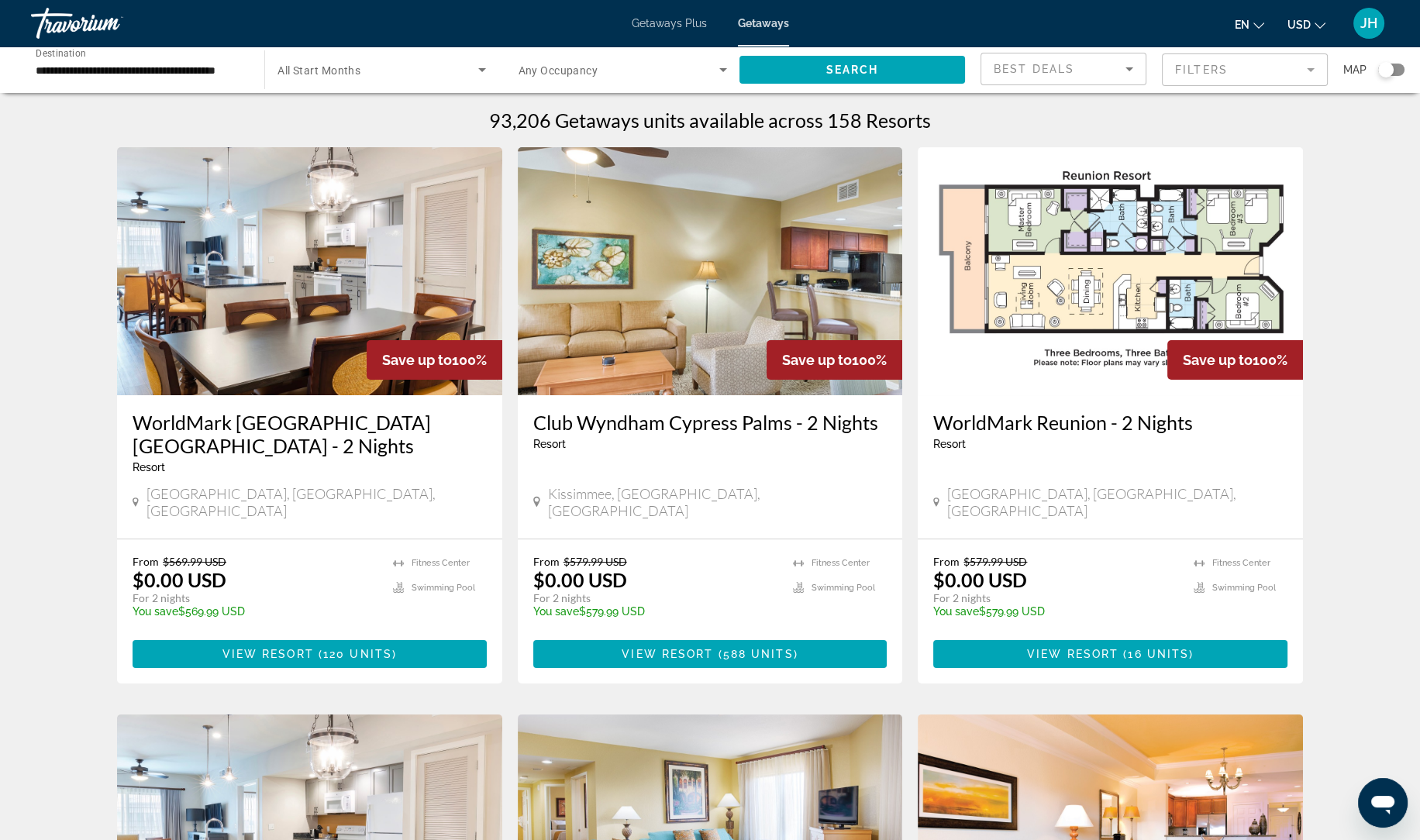
click at [412, 61] on span "Search widget" at bounding box center [377, 70] width 200 height 19
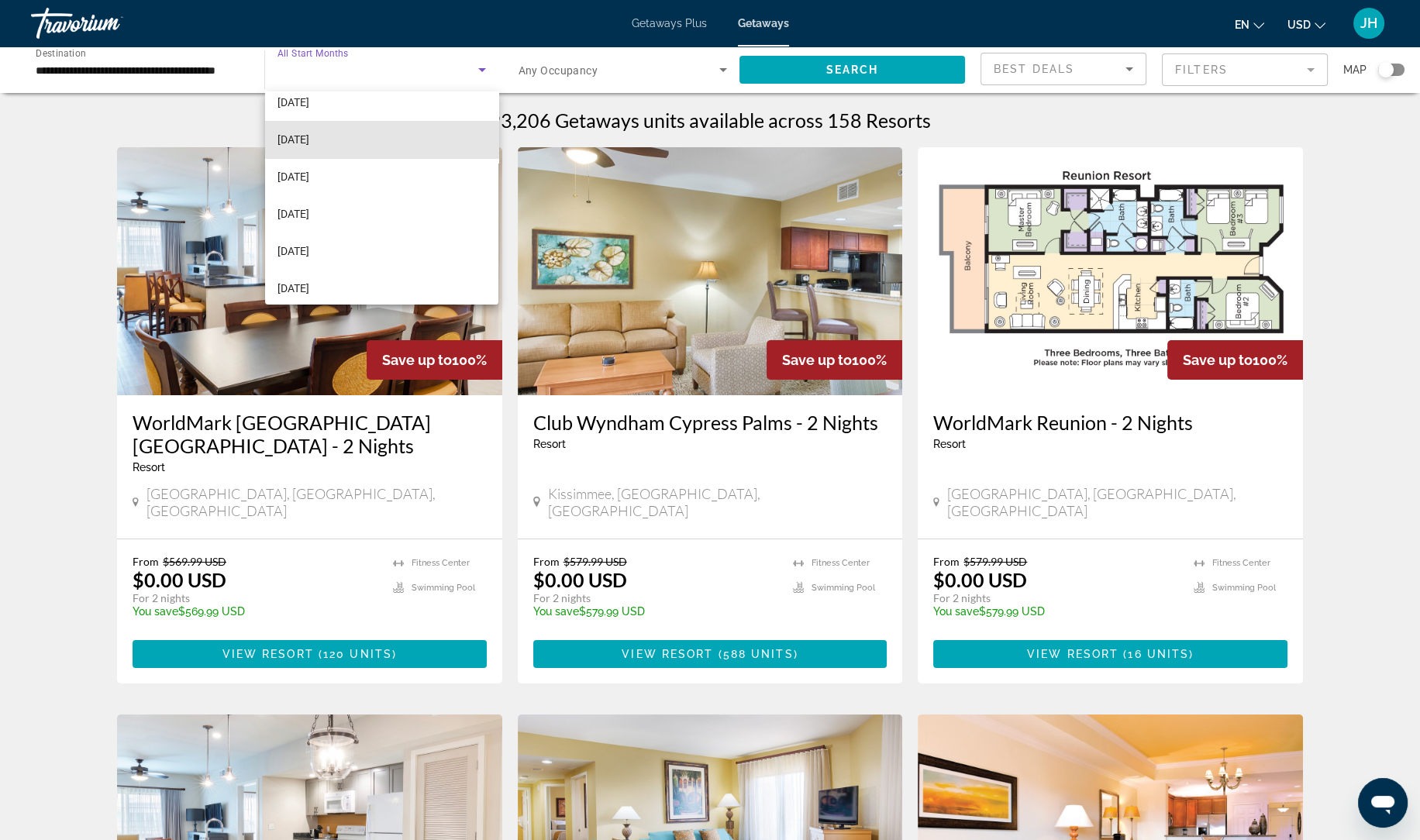
scroll to position [133, 0]
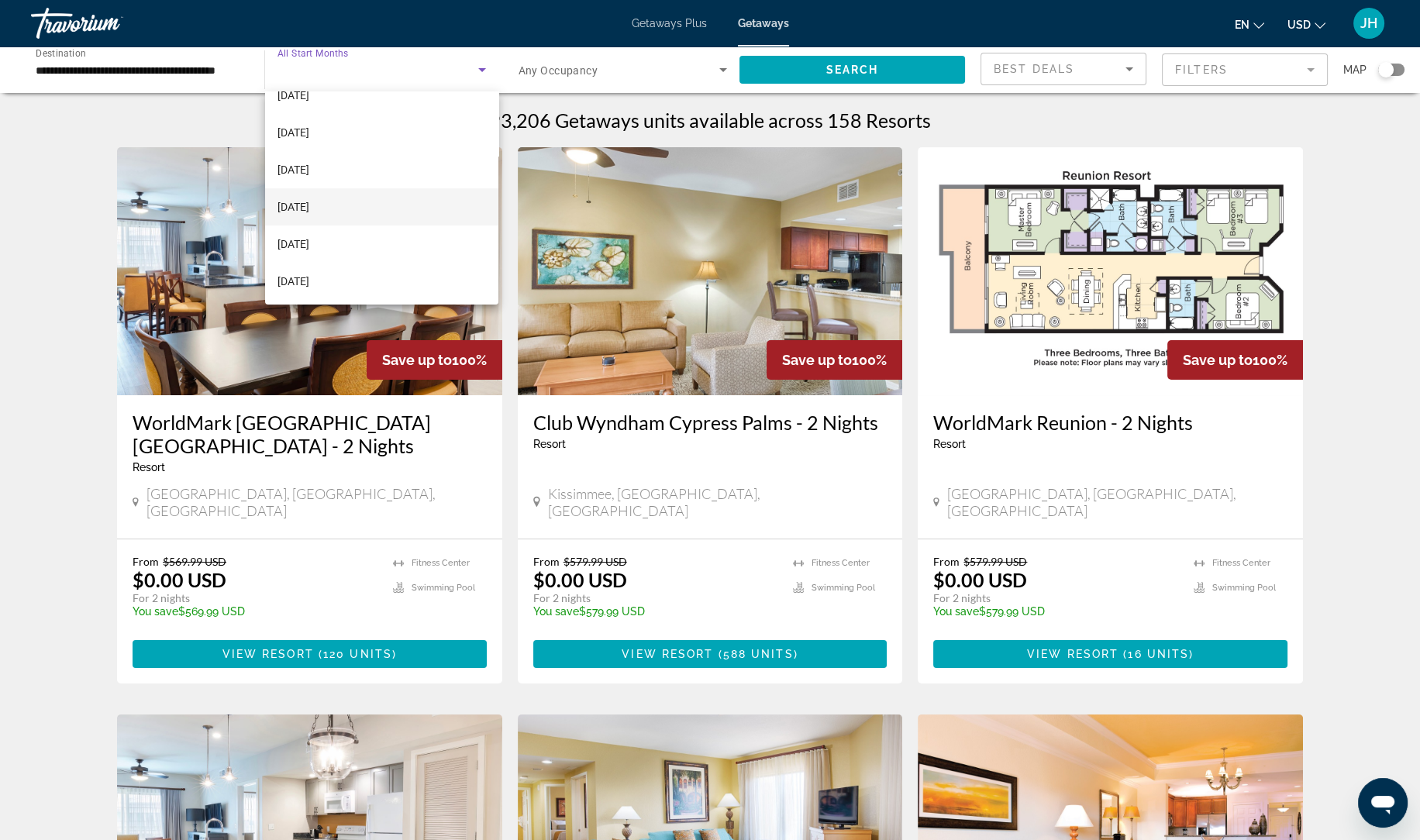
click at [394, 202] on mat-option "[DATE]" at bounding box center [381, 207] width 233 height 37
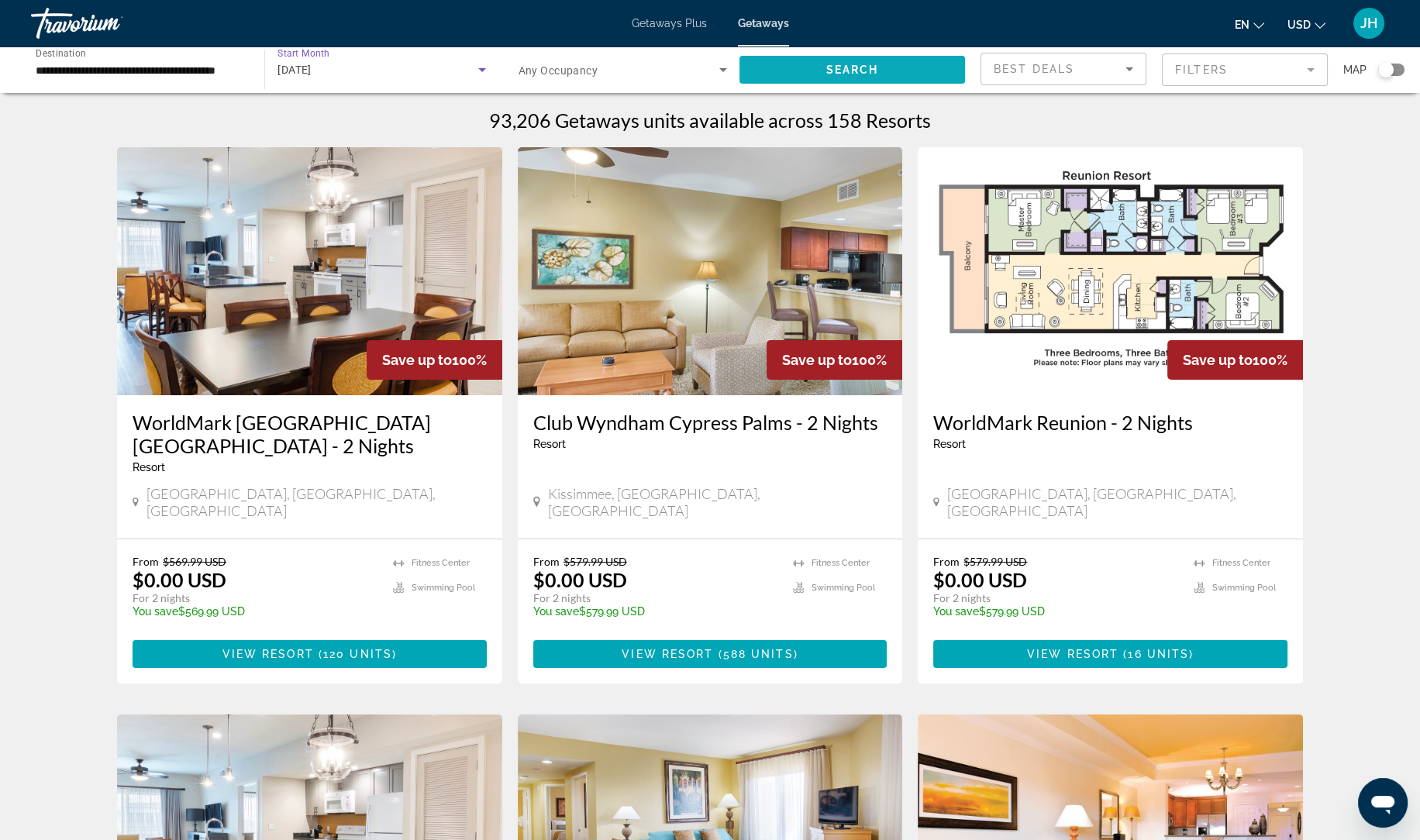
click at [844, 78] on span "Search widget" at bounding box center [852, 69] width 225 height 37
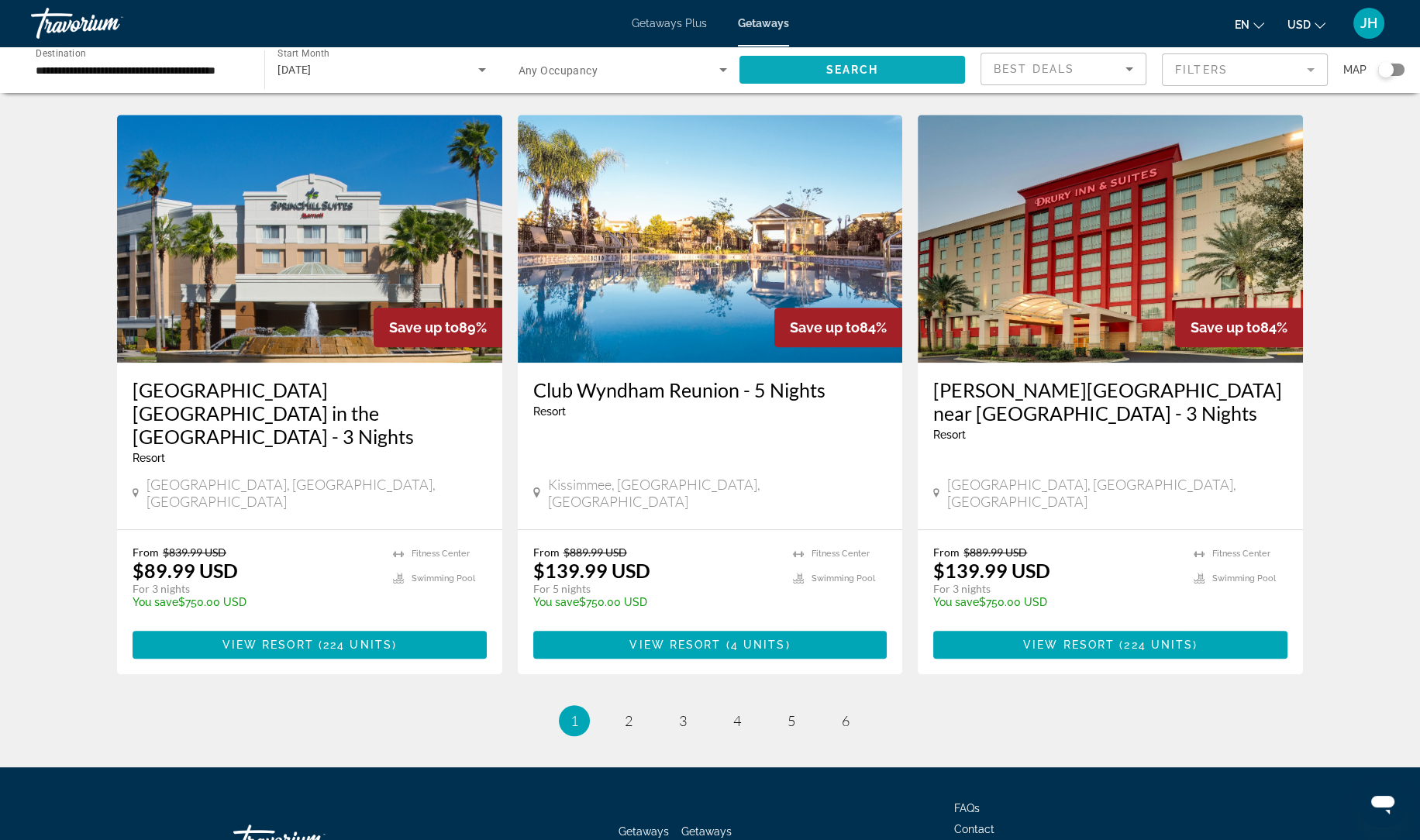
scroll to position [1758, 0]
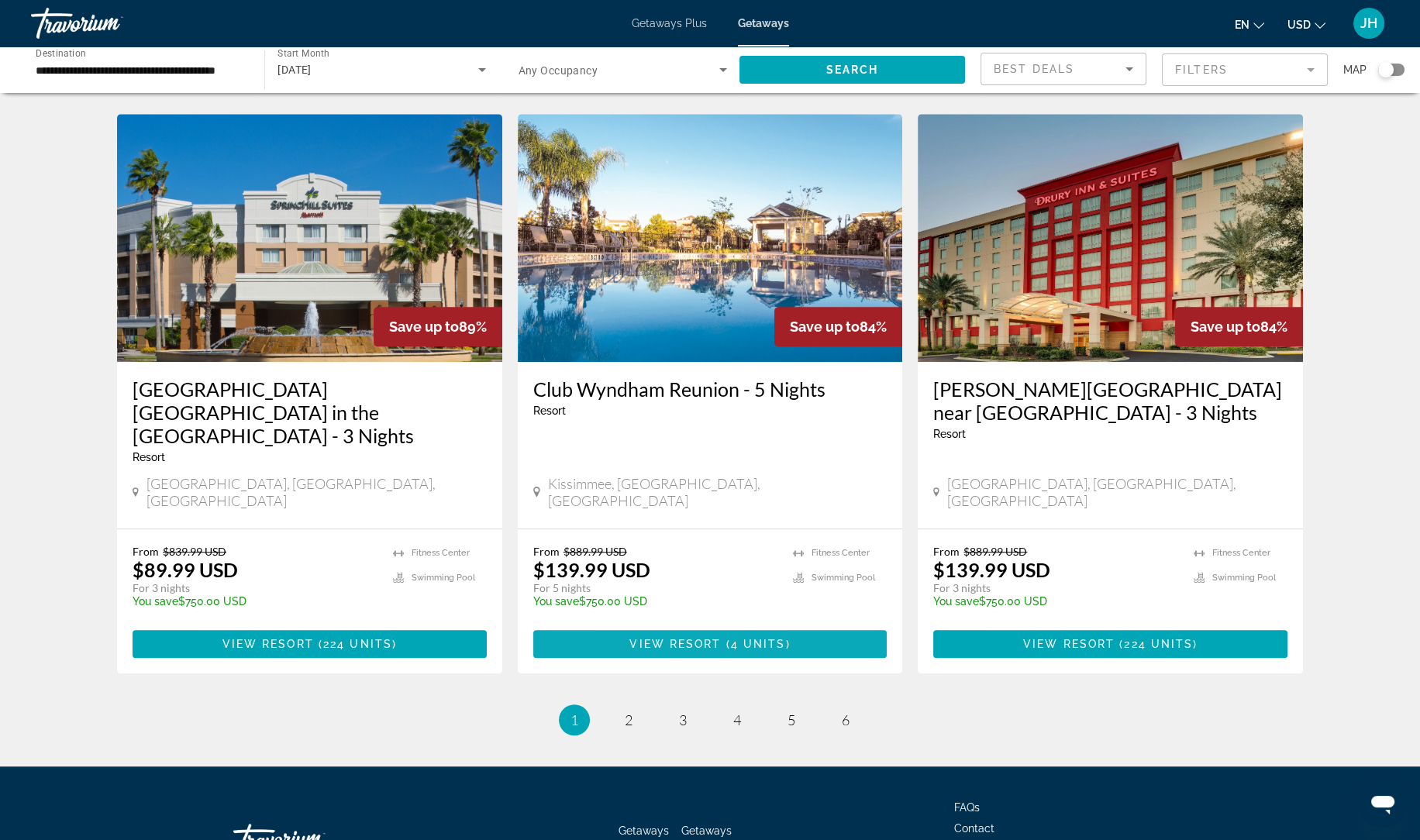
click at [801, 625] on span "Main content" at bounding box center [710, 643] width 354 height 37
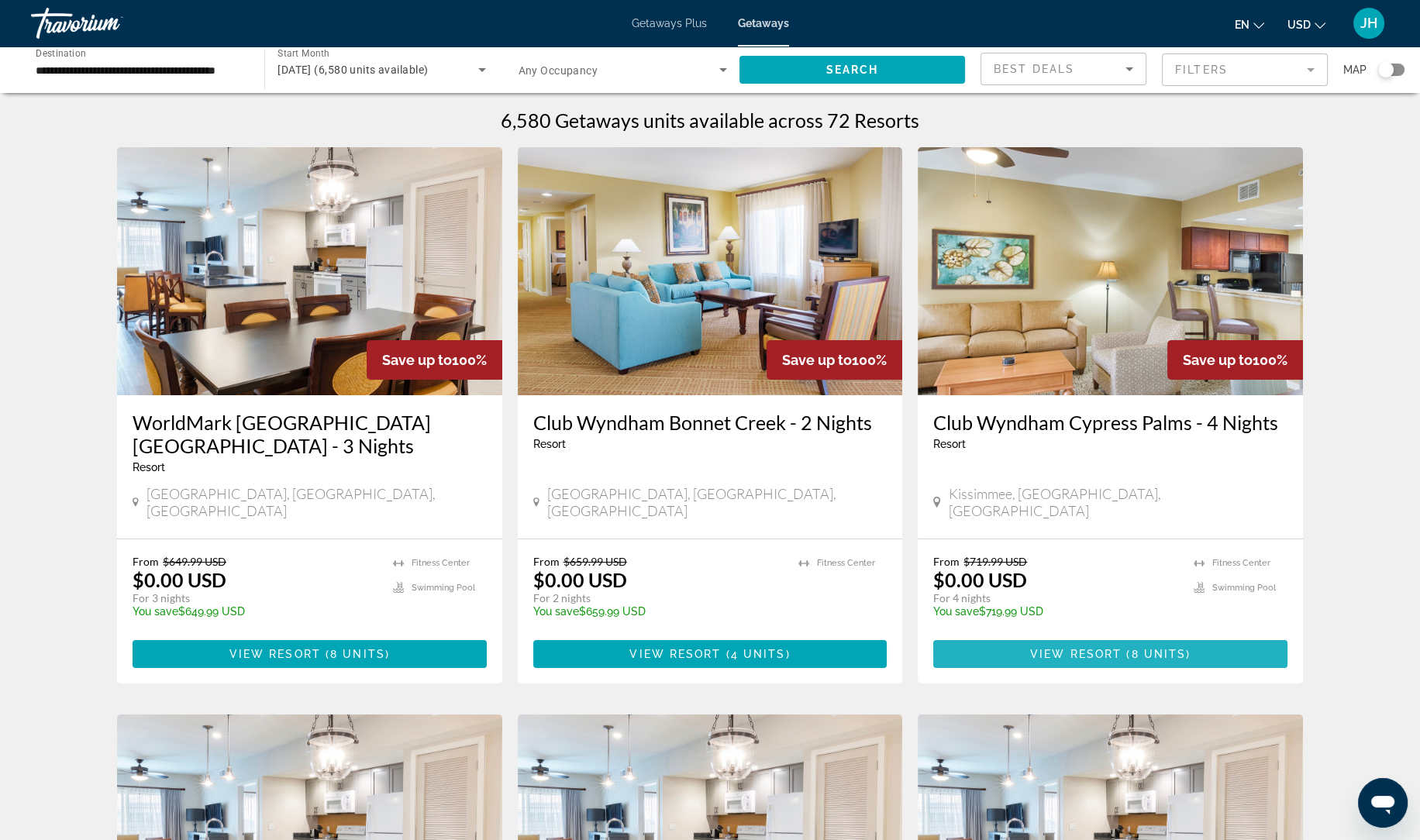
click at [1236, 642] on span "Main content" at bounding box center [1110, 653] width 354 height 37
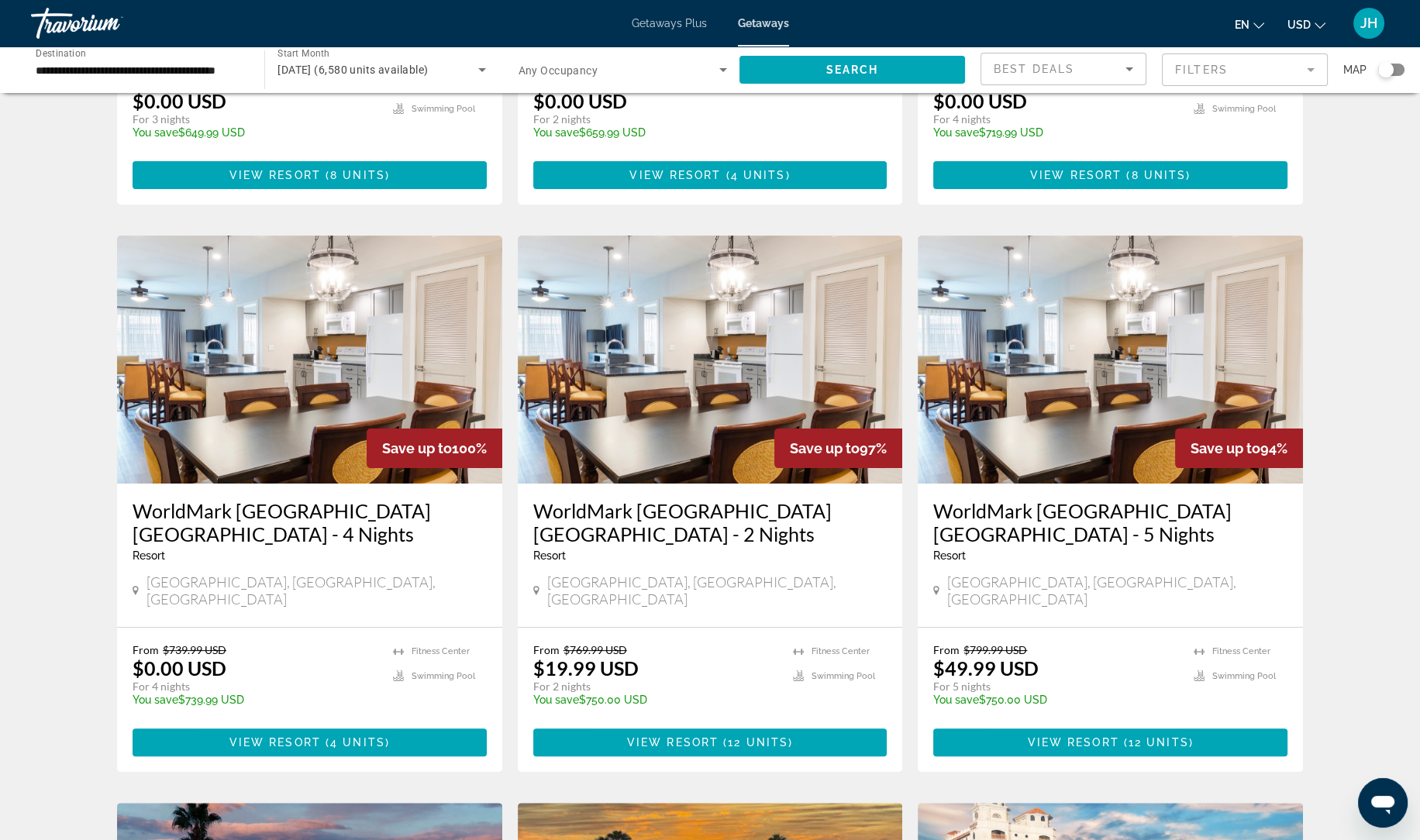
scroll to position [480, 0]
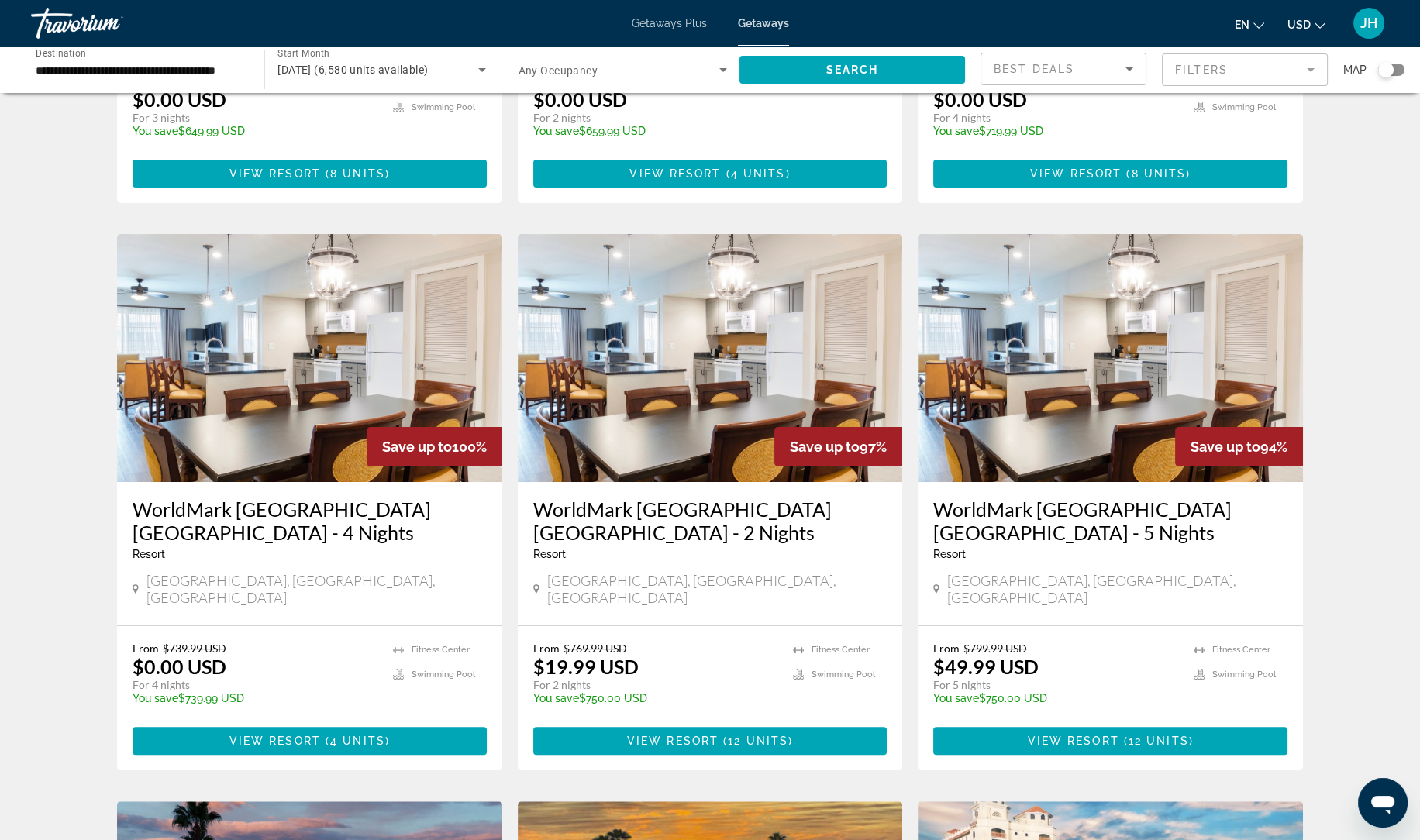
click at [1268, 524] on h3 "WorldMark [GEOGRAPHIC_DATA] [GEOGRAPHIC_DATA] - 5 Nights" at bounding box center [1110, 520] width 354 height 47
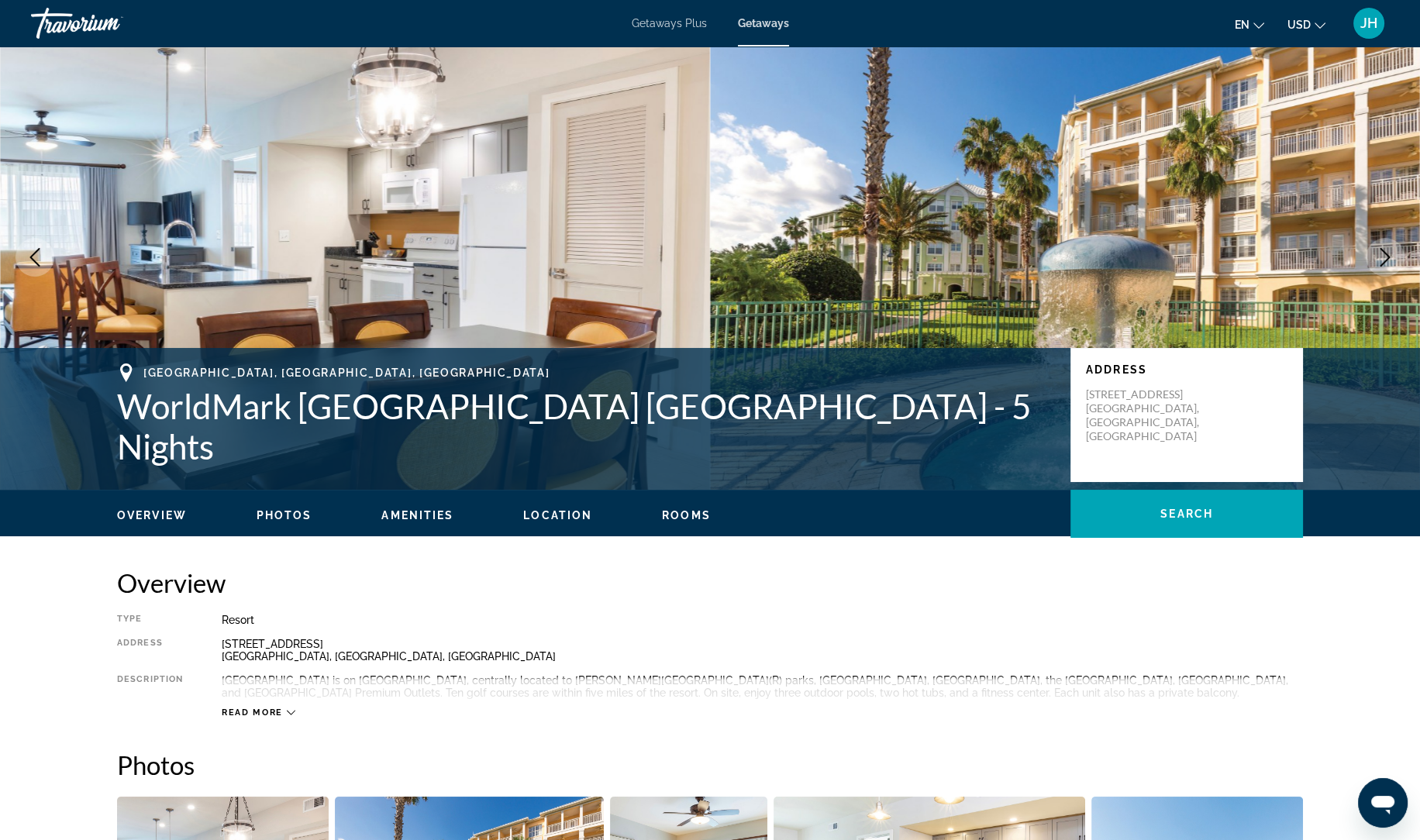
scroll to position [26, 0]
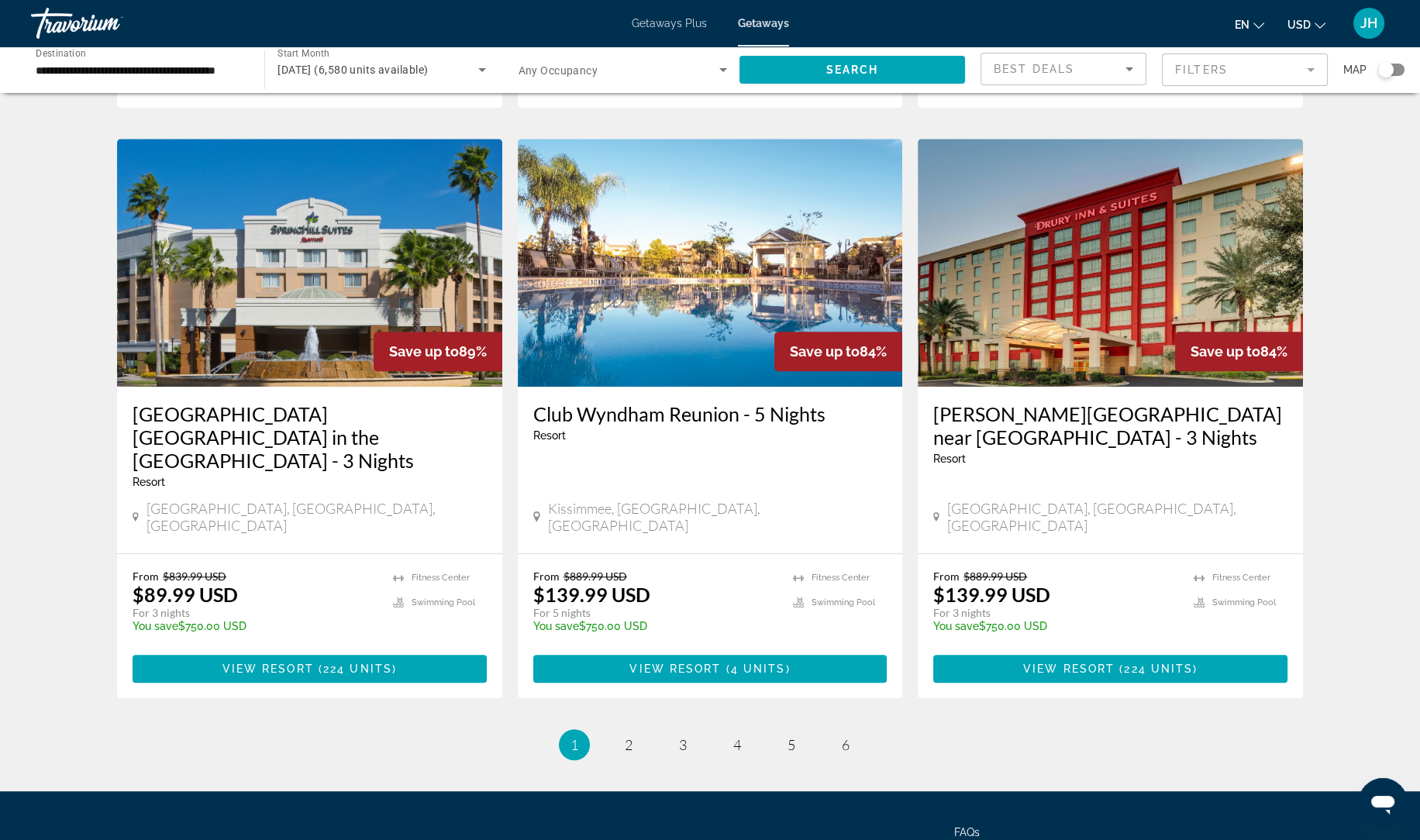
scroll to position [1758, 0]
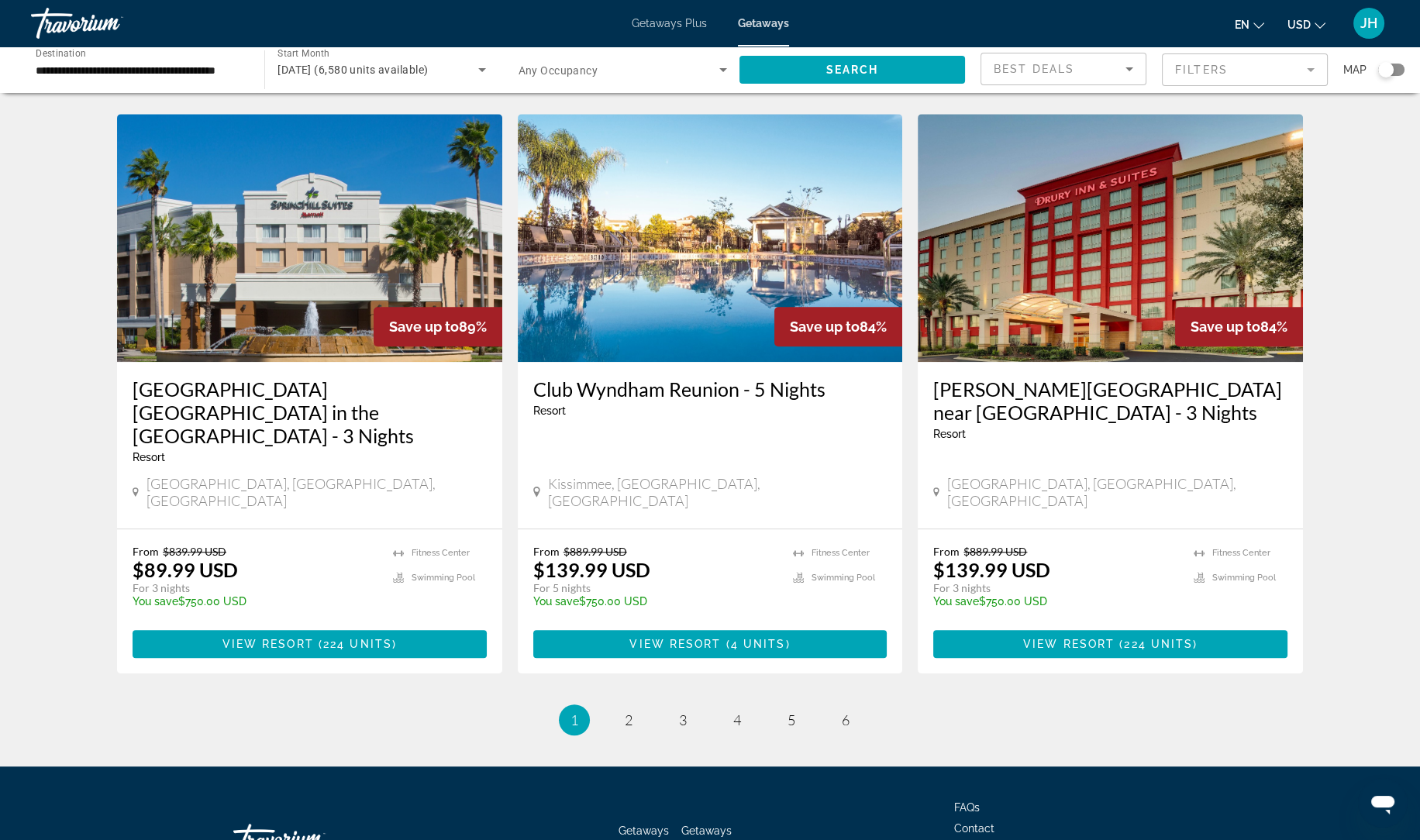
click at [854, 704] on li "page 6" at bounding box center [845, 720] width 31 height 31
click at [848, 711] on span "6" at bounding box center [844, 720] width 7 height 17
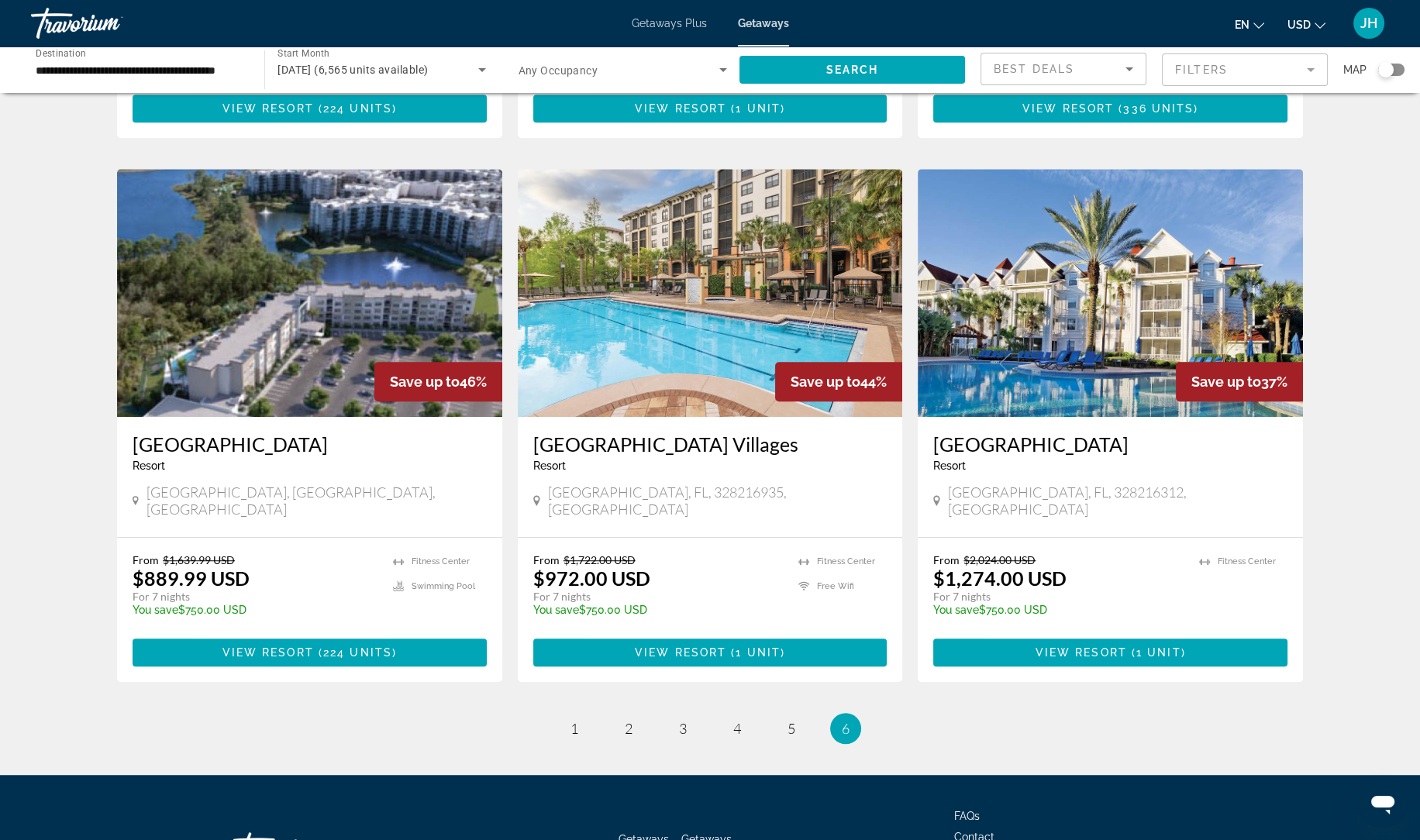
scroll to position [1703, 0]
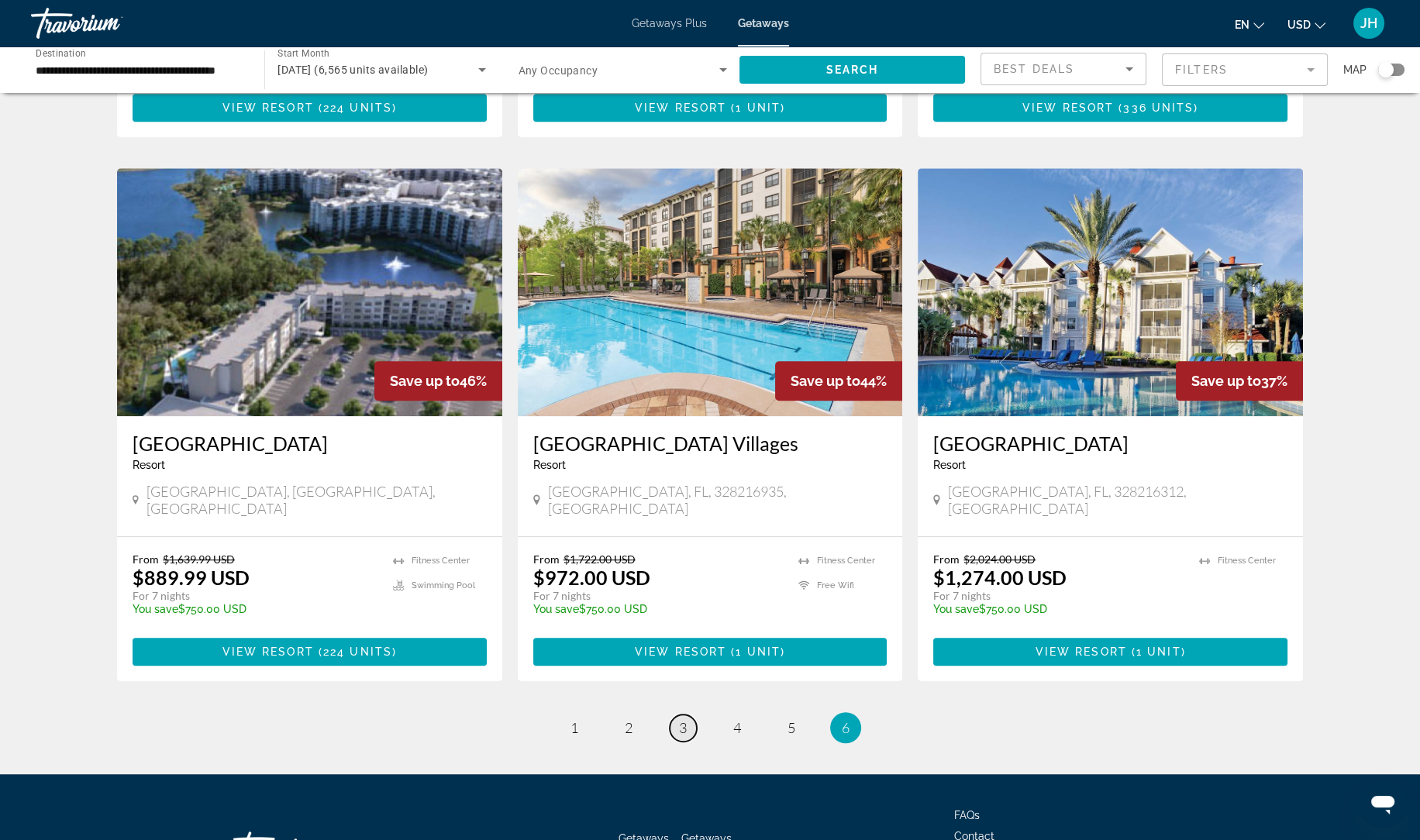
click at [675, 714] on link "page 3" at bounding box center [683, 727] width 27 height 27
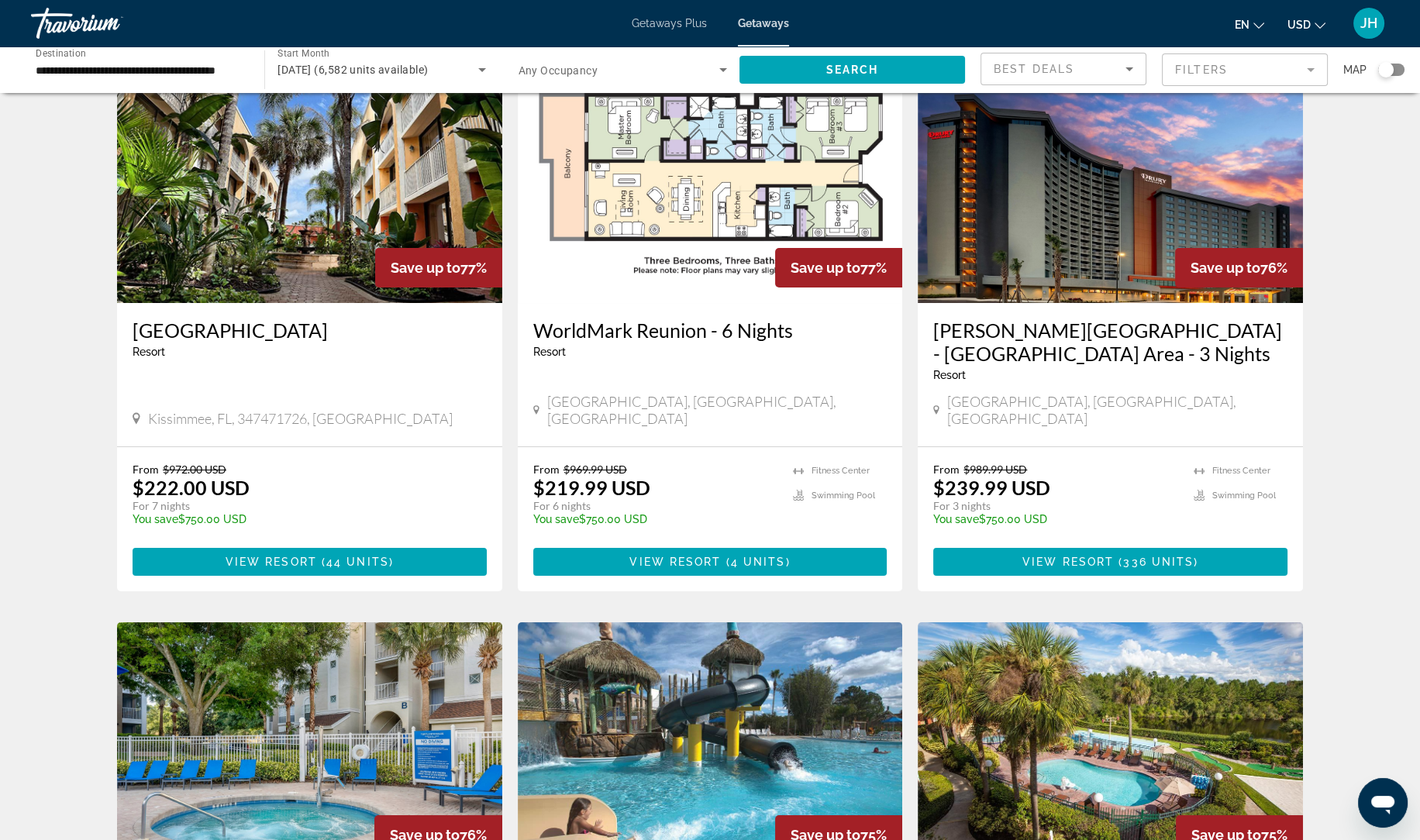
scroll to position [93, 0]
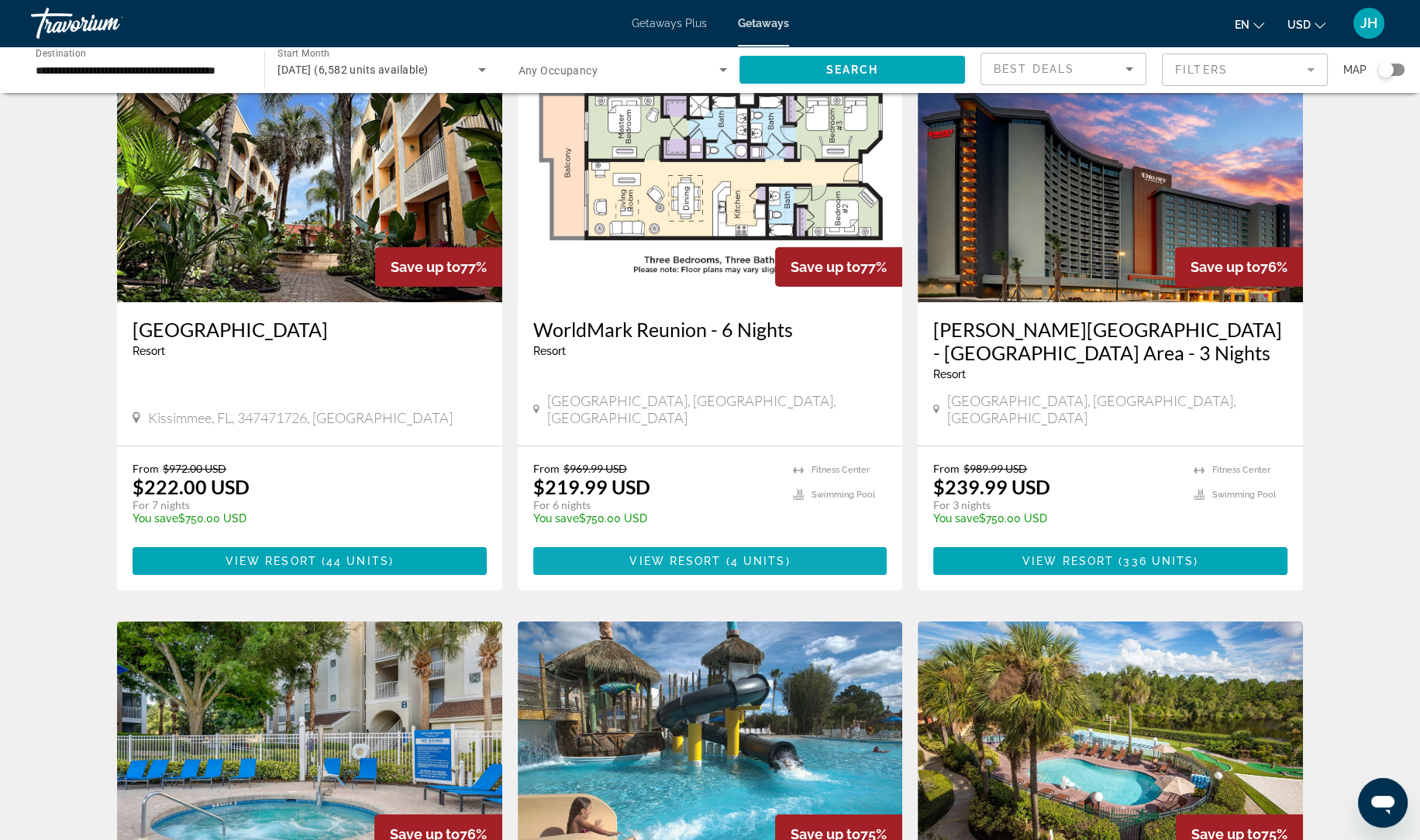
click at [861, 559] on span "Main content" at bounding box center [710, 561] width 354 height 37
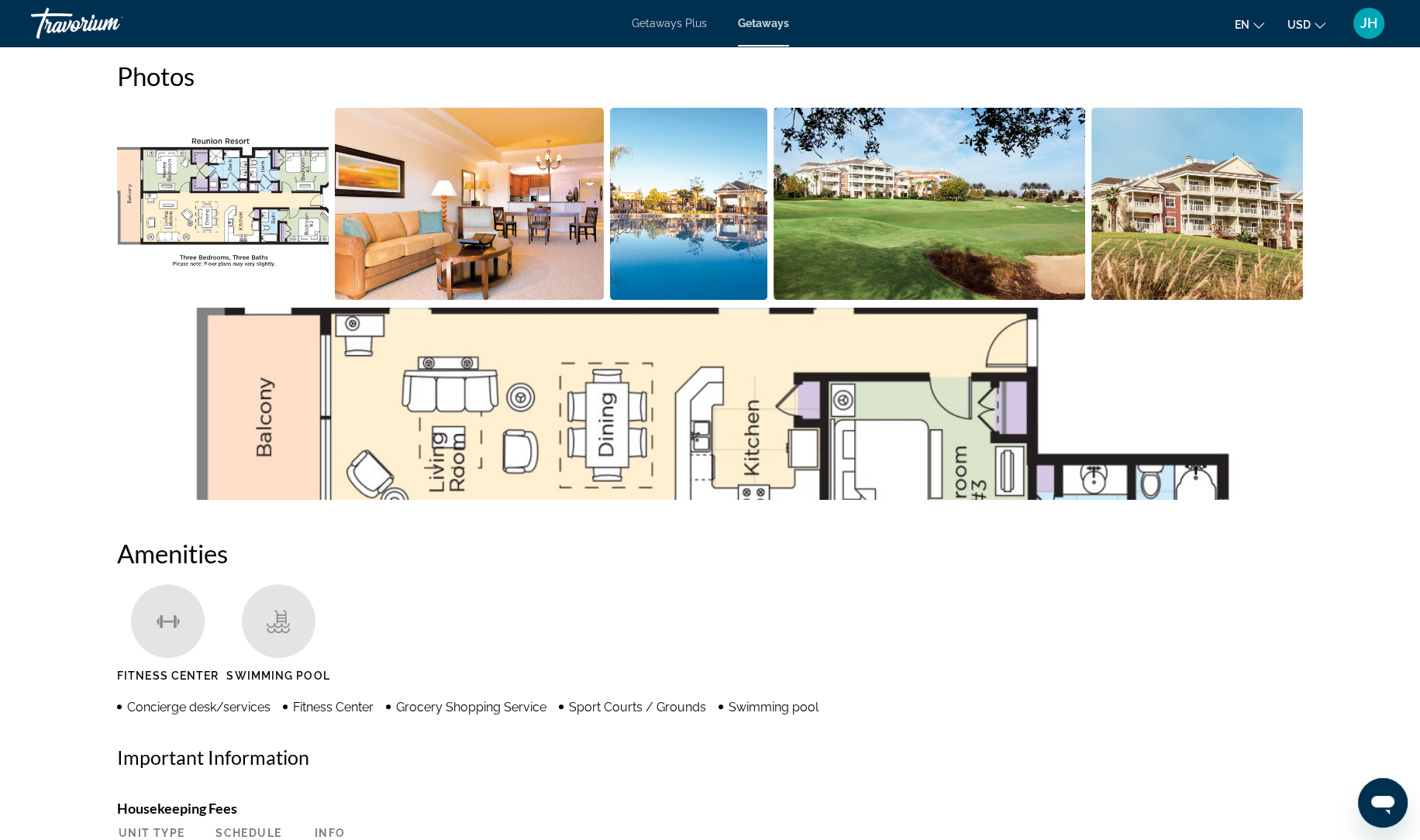
scroll to position [737, 0]
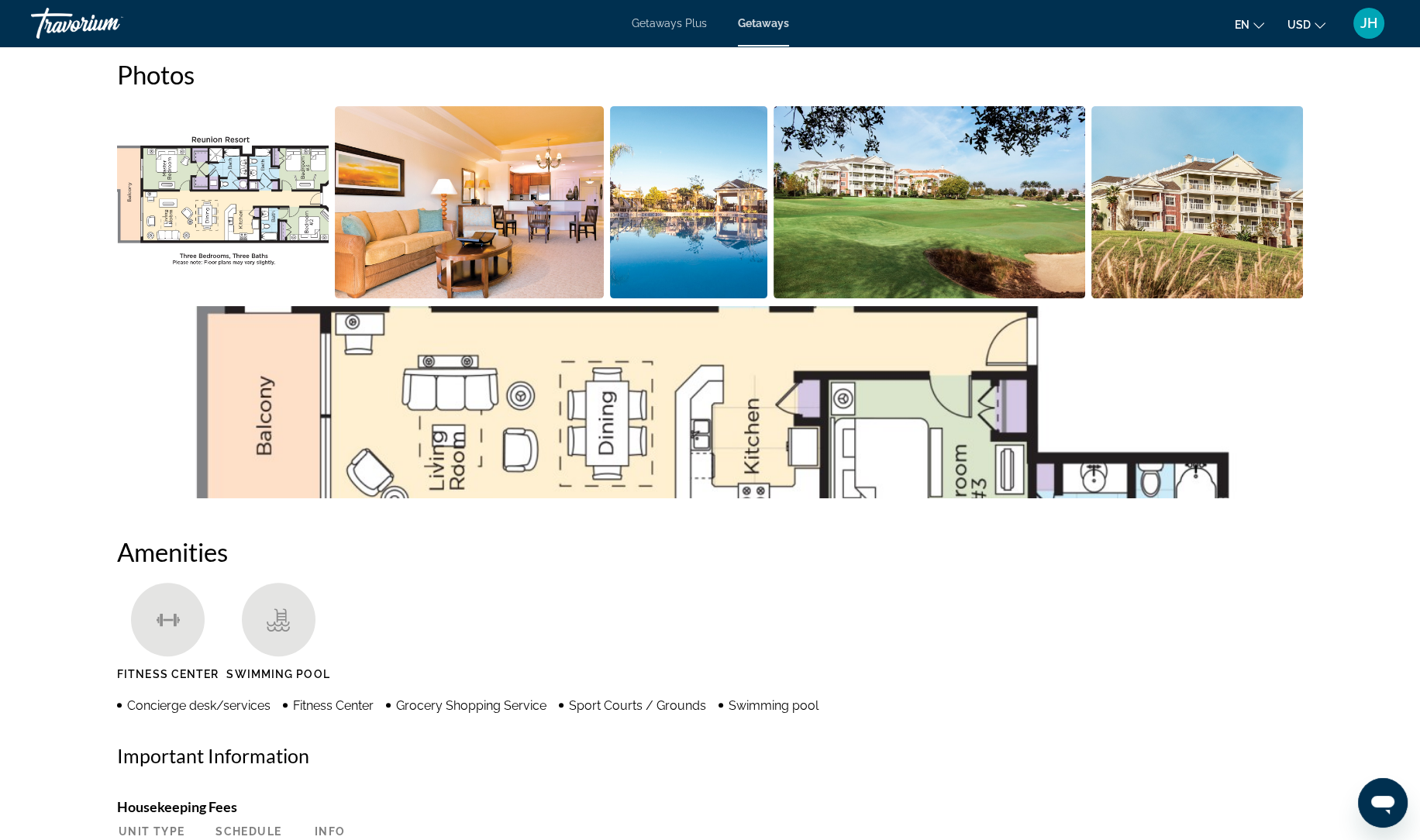
click at [546, 249] on img "Open full-screen image slider" at bounding box center [469, 202] width 270 height 192
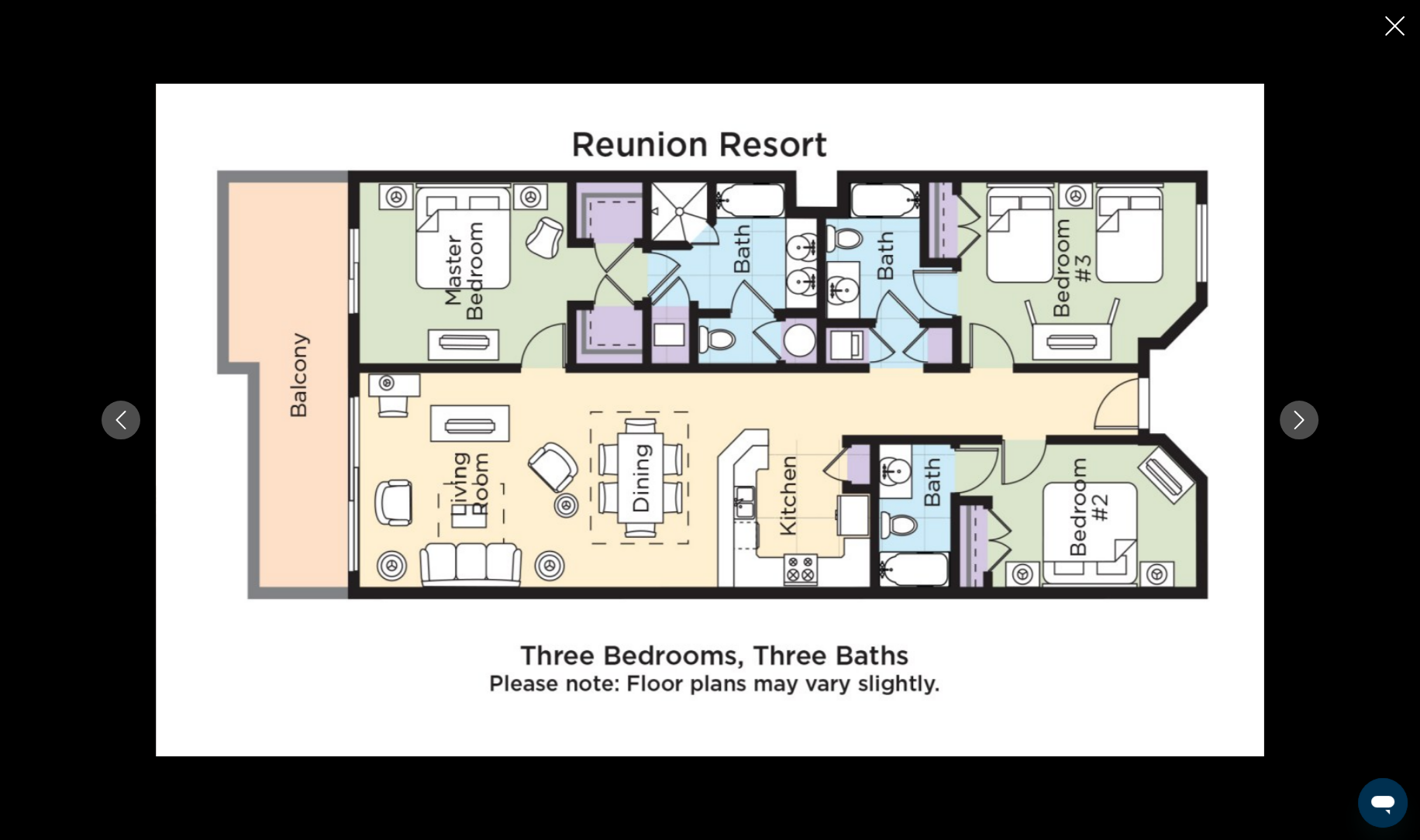
click at [1317, 437] on div "prev next" at bounding box center [710, 419] width 1248 height 671
click at [1286, 434] on button "Next image" at bounding box center [1298, 420] width 39 height 39
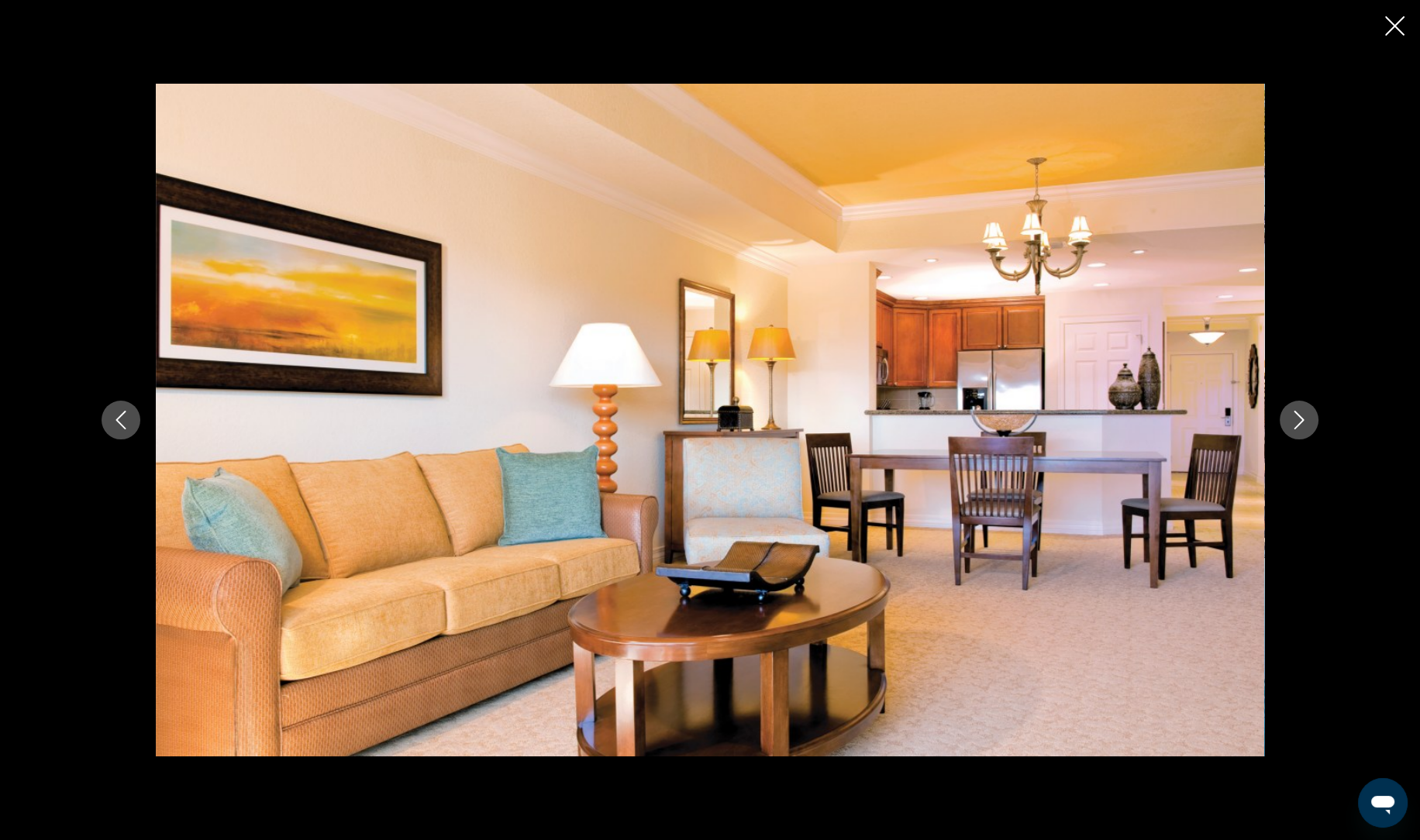
click at [1299, 436] on button "Next image" at bounding box center [1298, 420] width 39 height 39
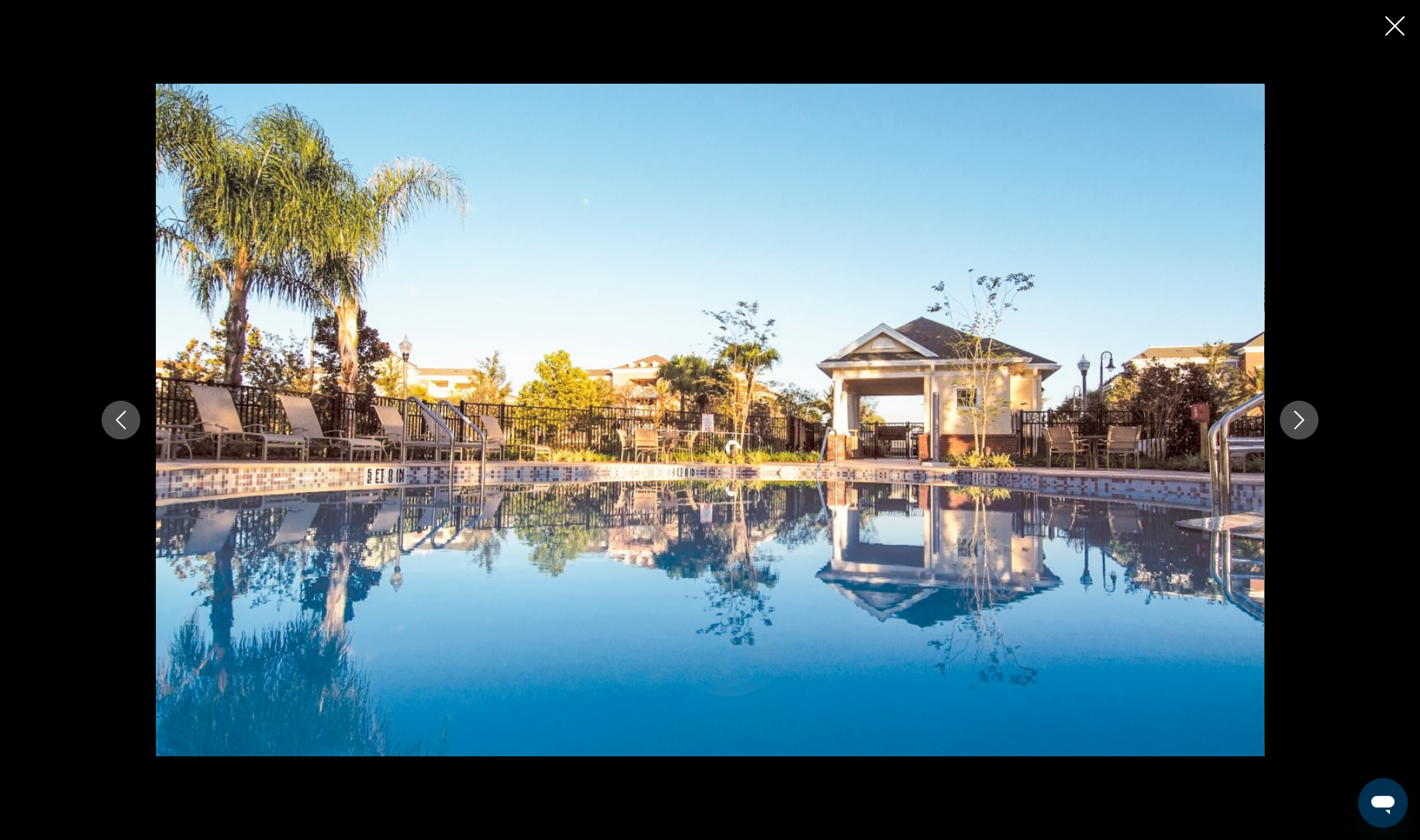
click at [1276, 434] on div "prev next" at bounding box center [710, 419] width 1248 height 671
click at [1286, 438] on div "prev next" at bounding box center [710, 419] width 1248 height 671
click at [1310, 427] on button "Next image" at bounding box center [1298, 420] width 39 height 39
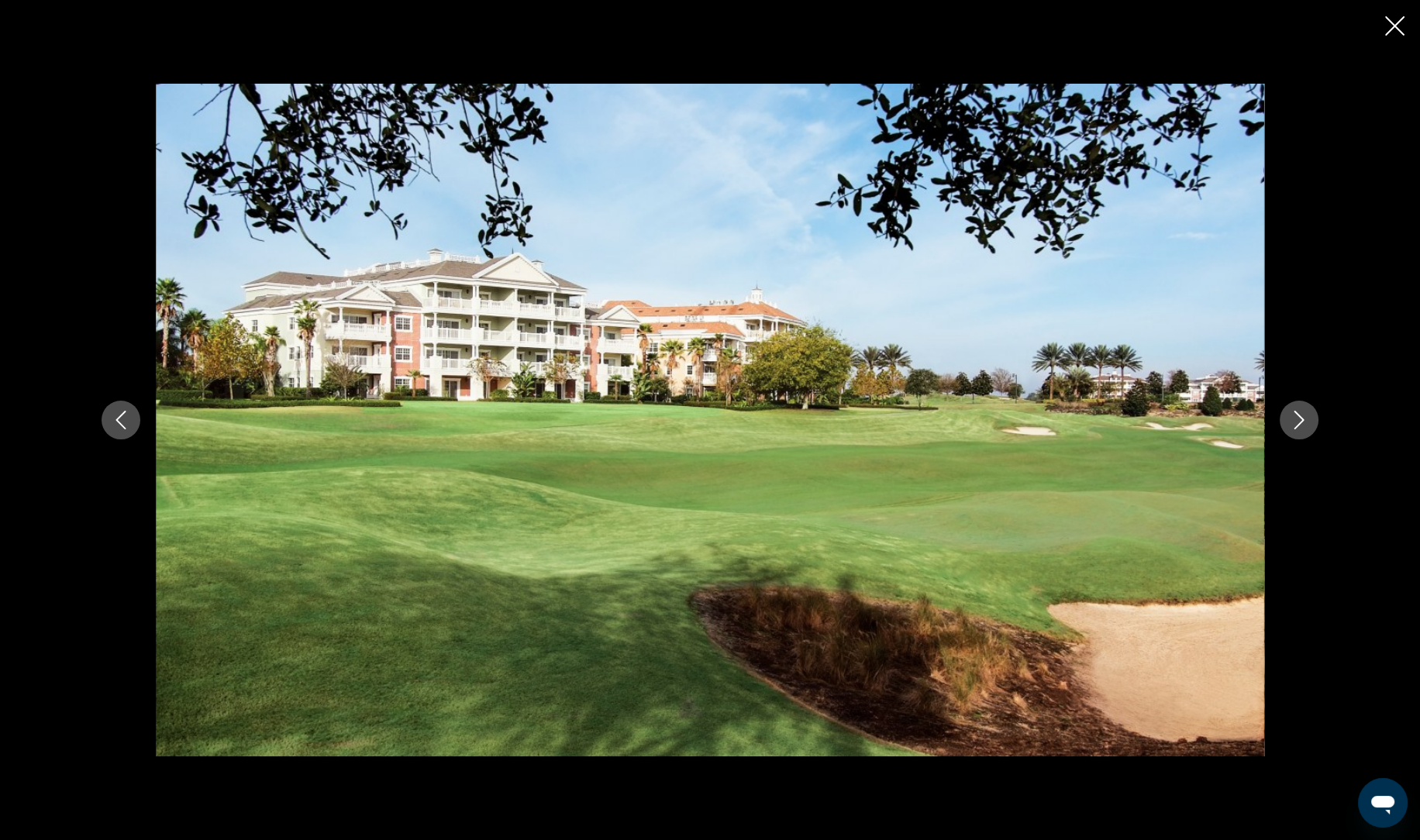
click at [1301, 431] on button "Next image" at bounding box center [1298, 420] width 39 height 39
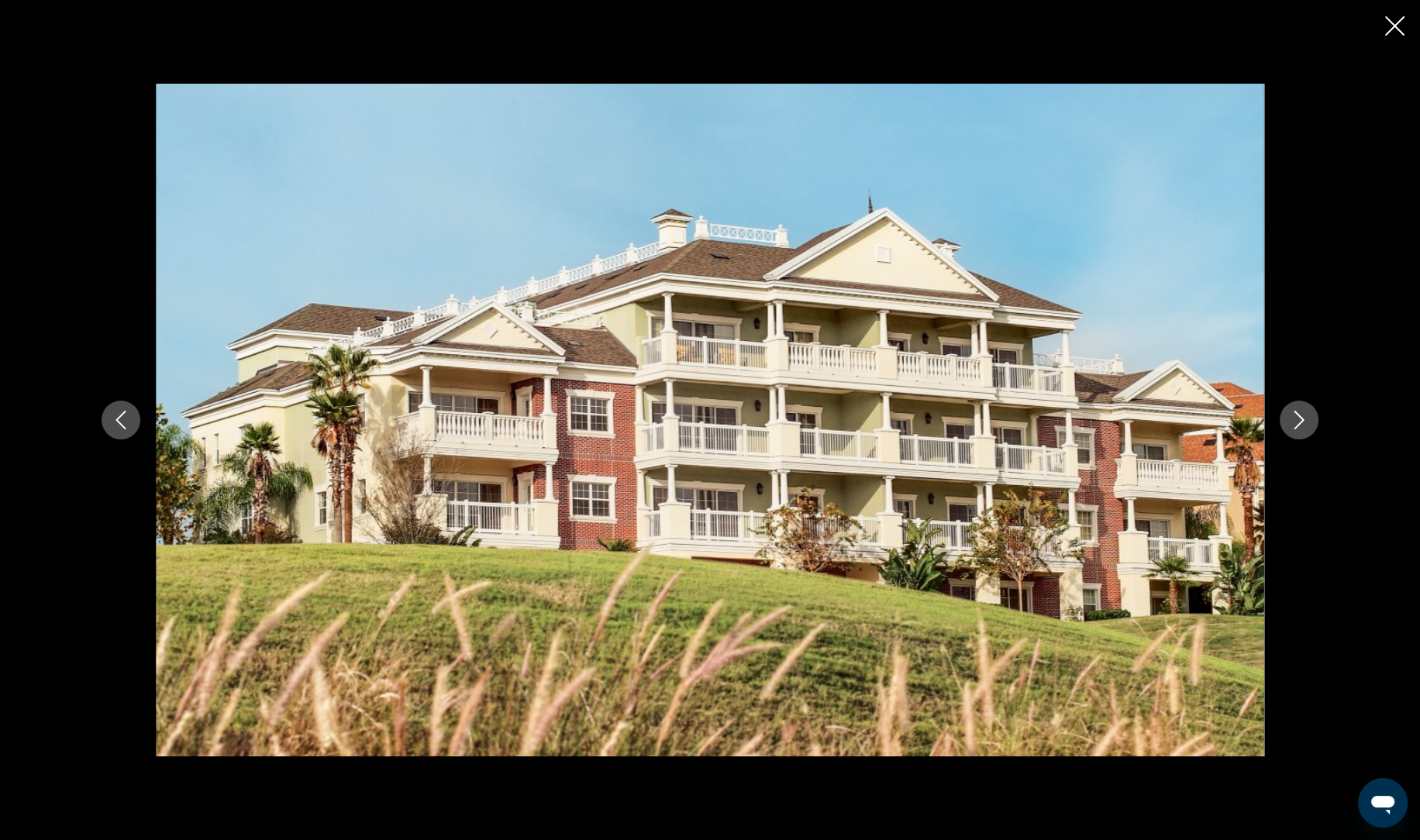
click at [1303, 431] on button "Next image" at bounding box center [1298, 420] width 39 height 39
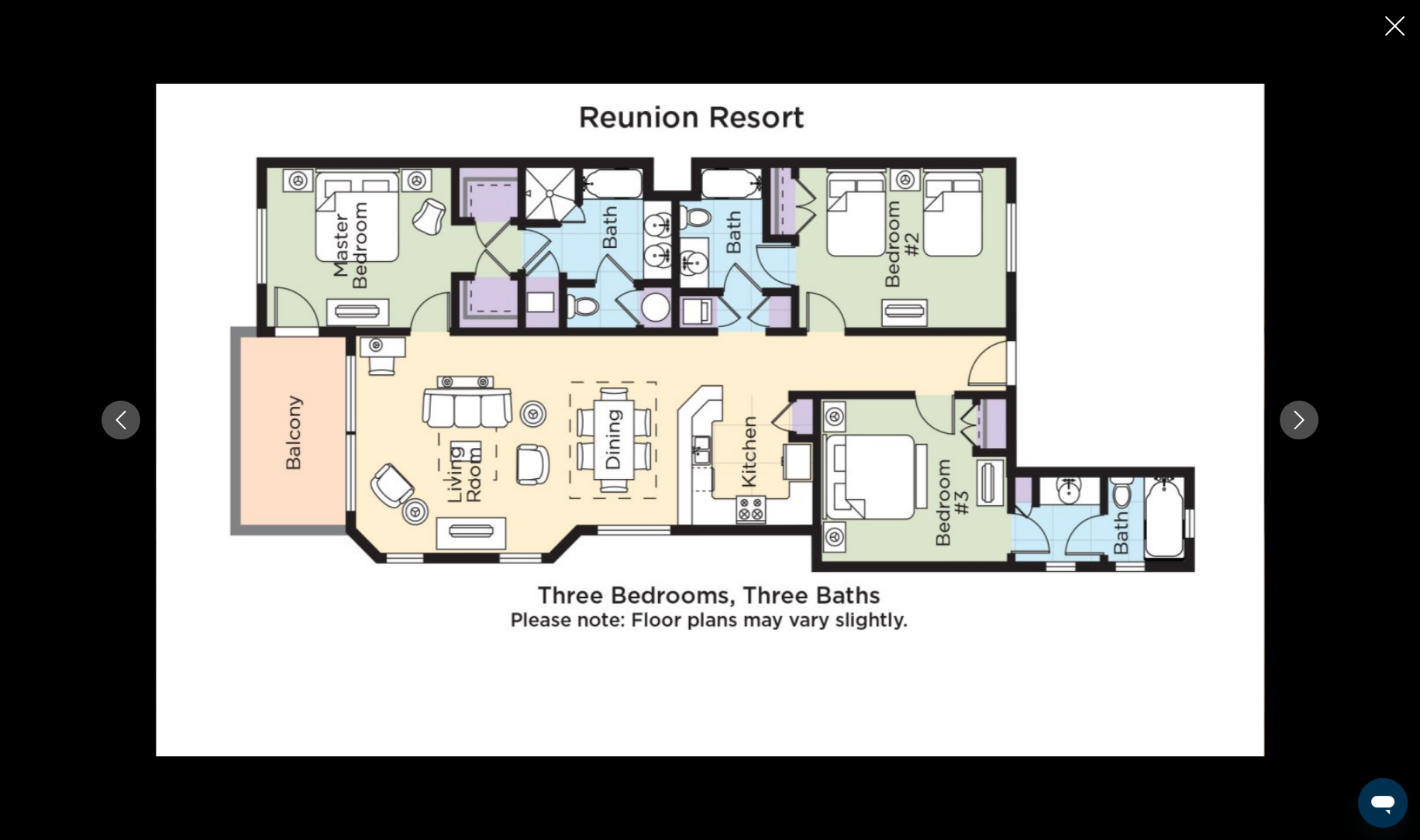
click at [1297, 435] on button "Next image" at bounding box center [1298, 420] width 39 height 39
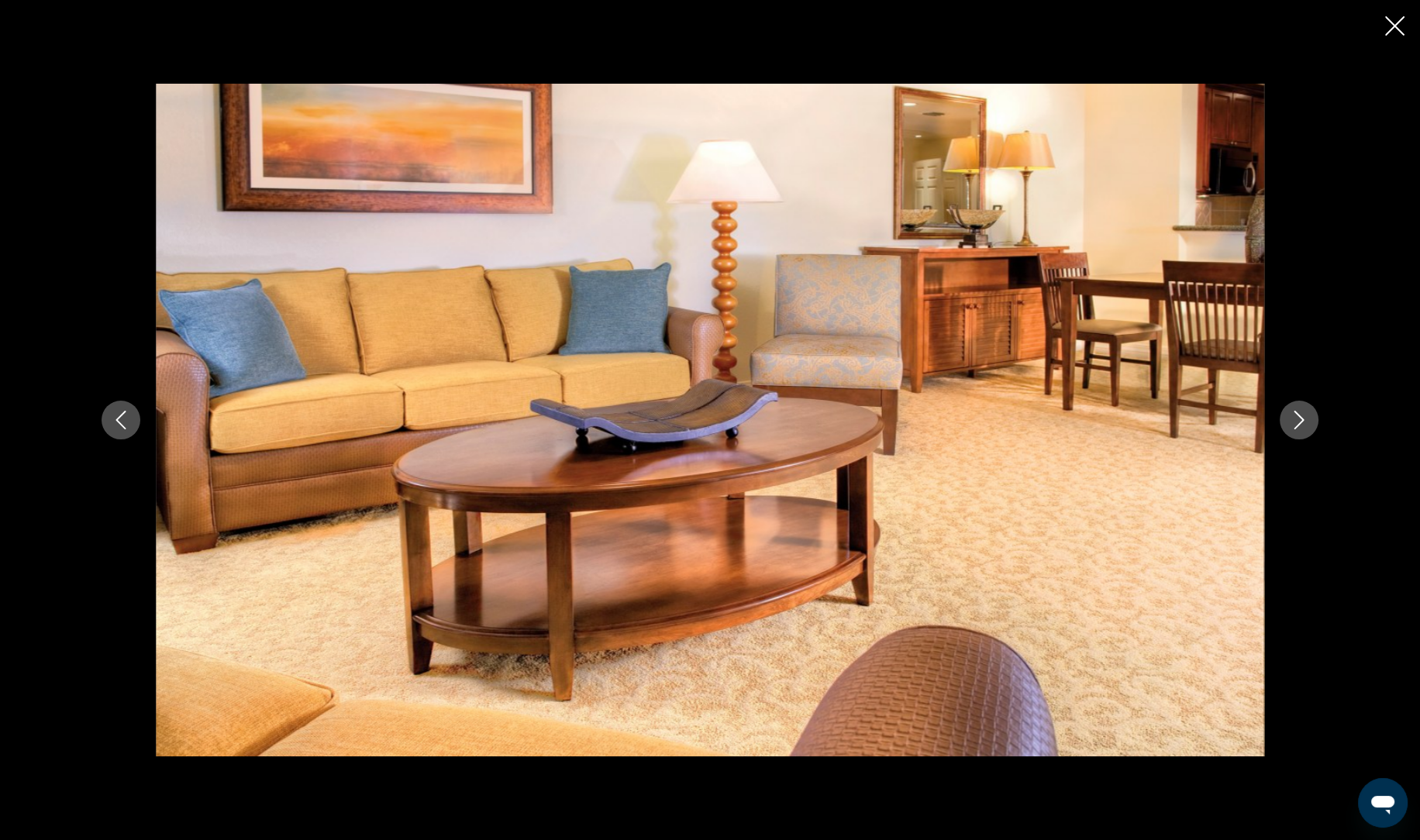
click at [1306, 431] on button "Next image" at bounding box center [1298, 420] width 39 height 39
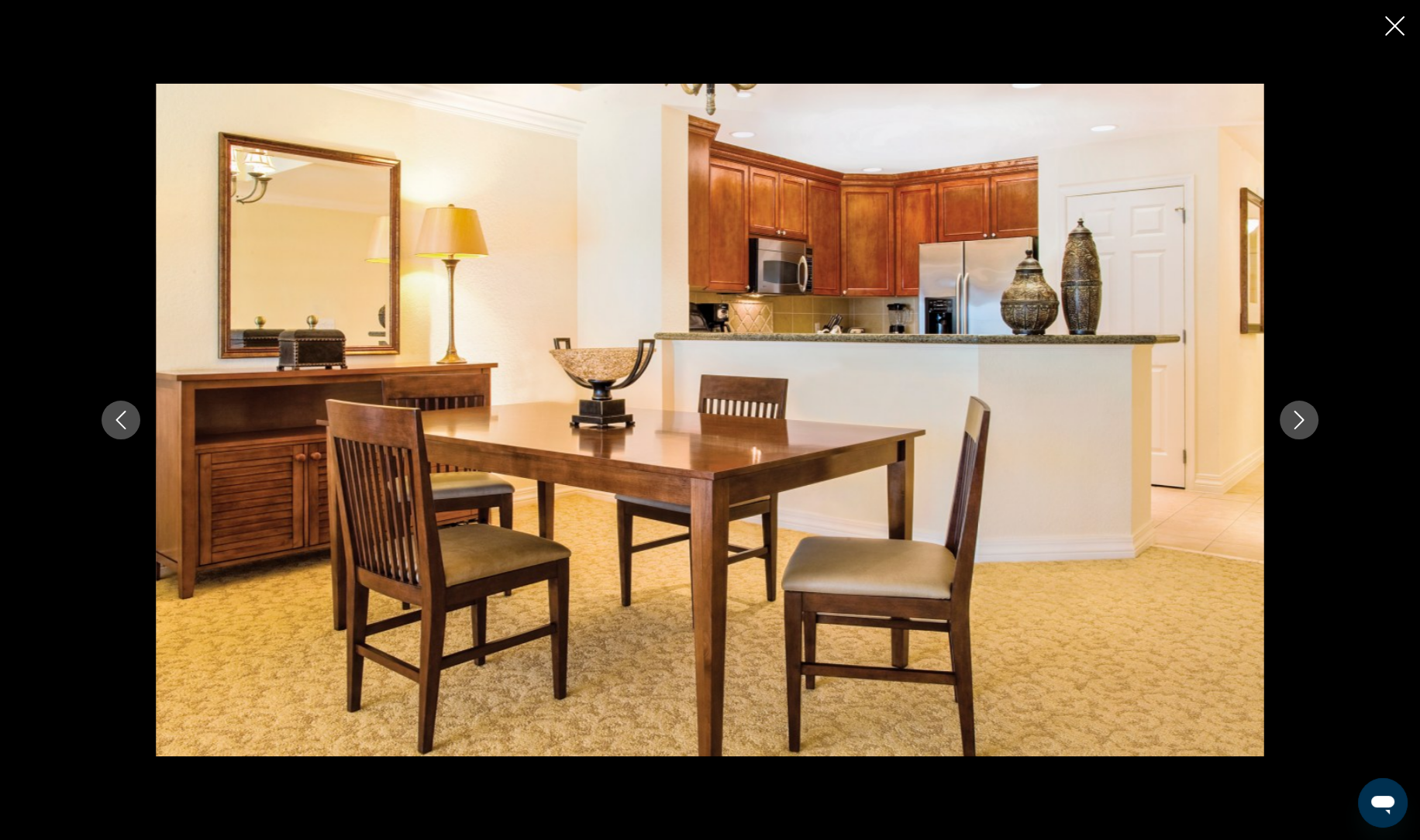
click at [1296, 437] on button "Next image" at bounding box center [1298, 420] width 39 height 39
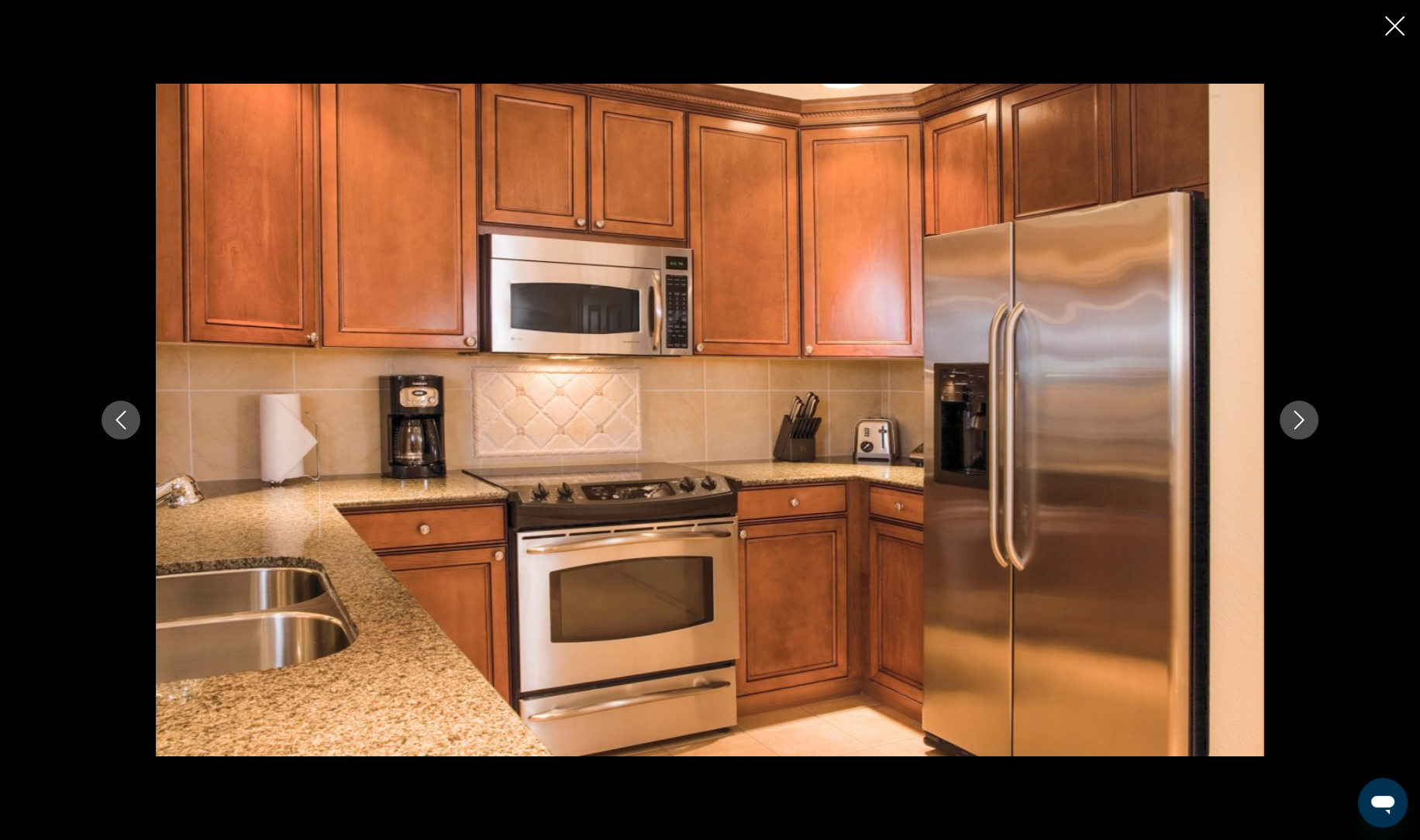
click at [1304, 421] on icon "Next image" at bounding box center [1299, 420] width 19 height 19
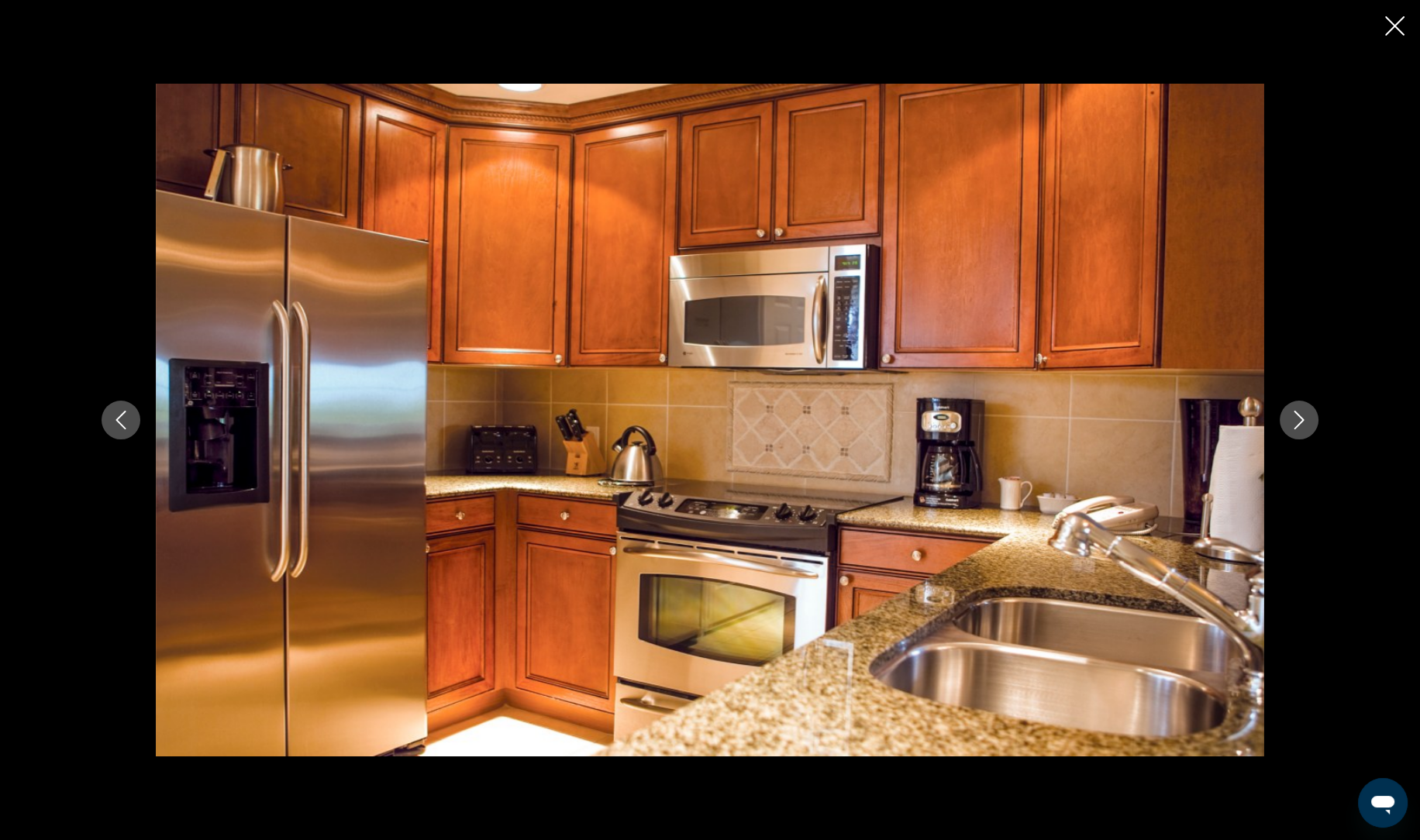
click at [1289, 454] on div "prev next" at bounding box center [710, 419] width 1248 height 671
click at [1293, 434] on button "Next image" at bounding box center [1298, 420] width 39 height 39
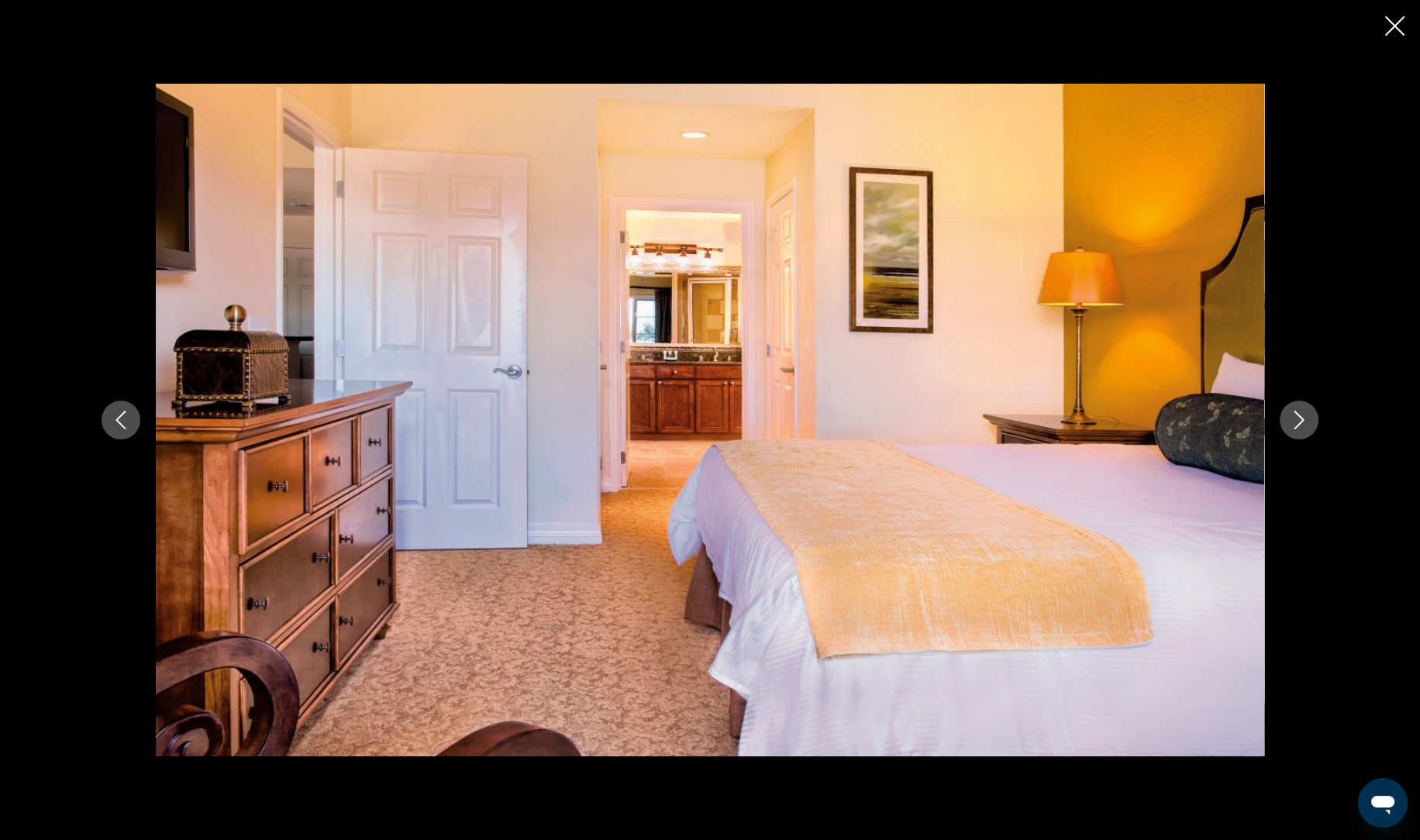
click at [1298, 419] on icon "Next image" at bounding box center [1299, 420] width 19 height 19
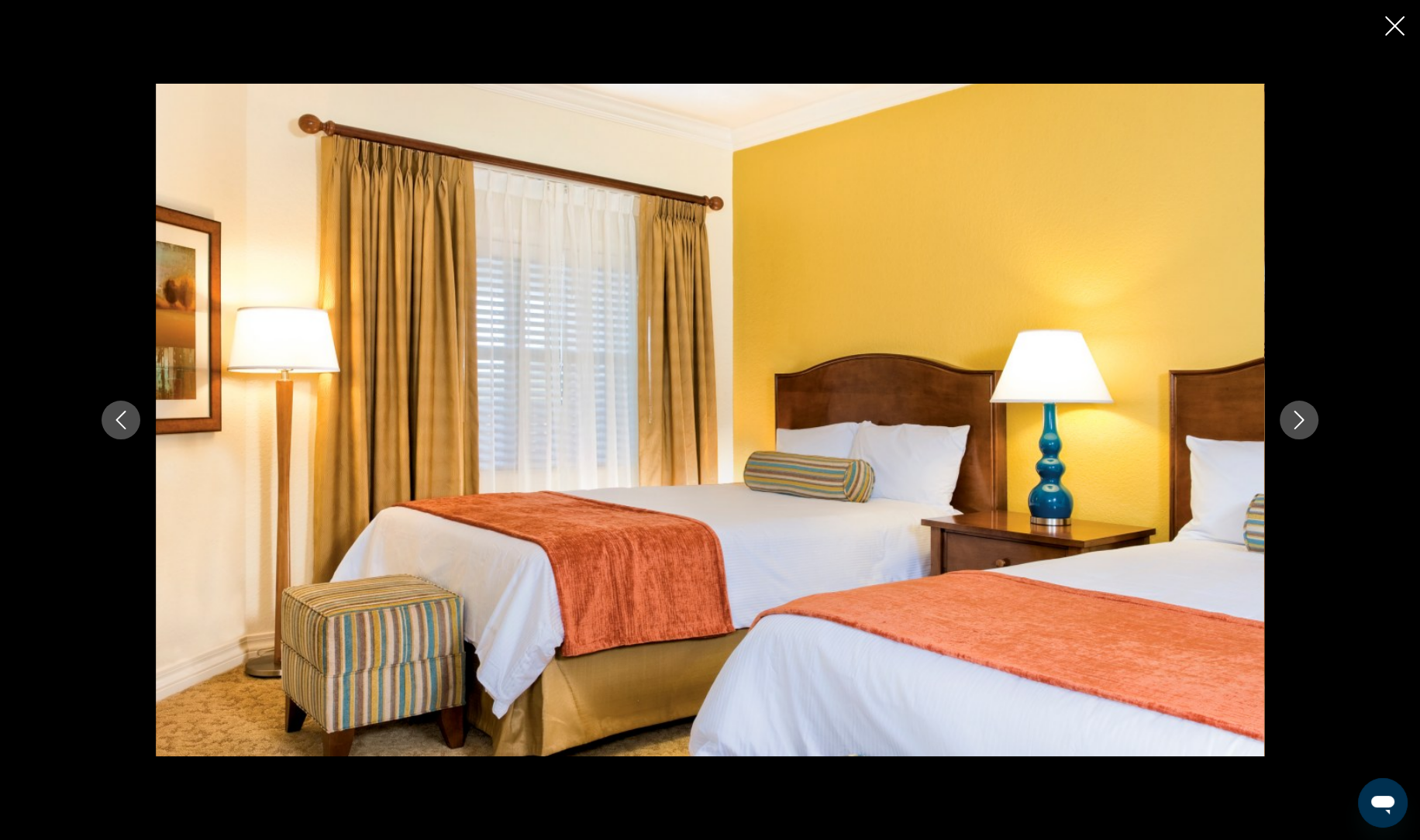
click at [1282, 424] on button "Next image" at bounding box center [1298, 420] width 39 height 39
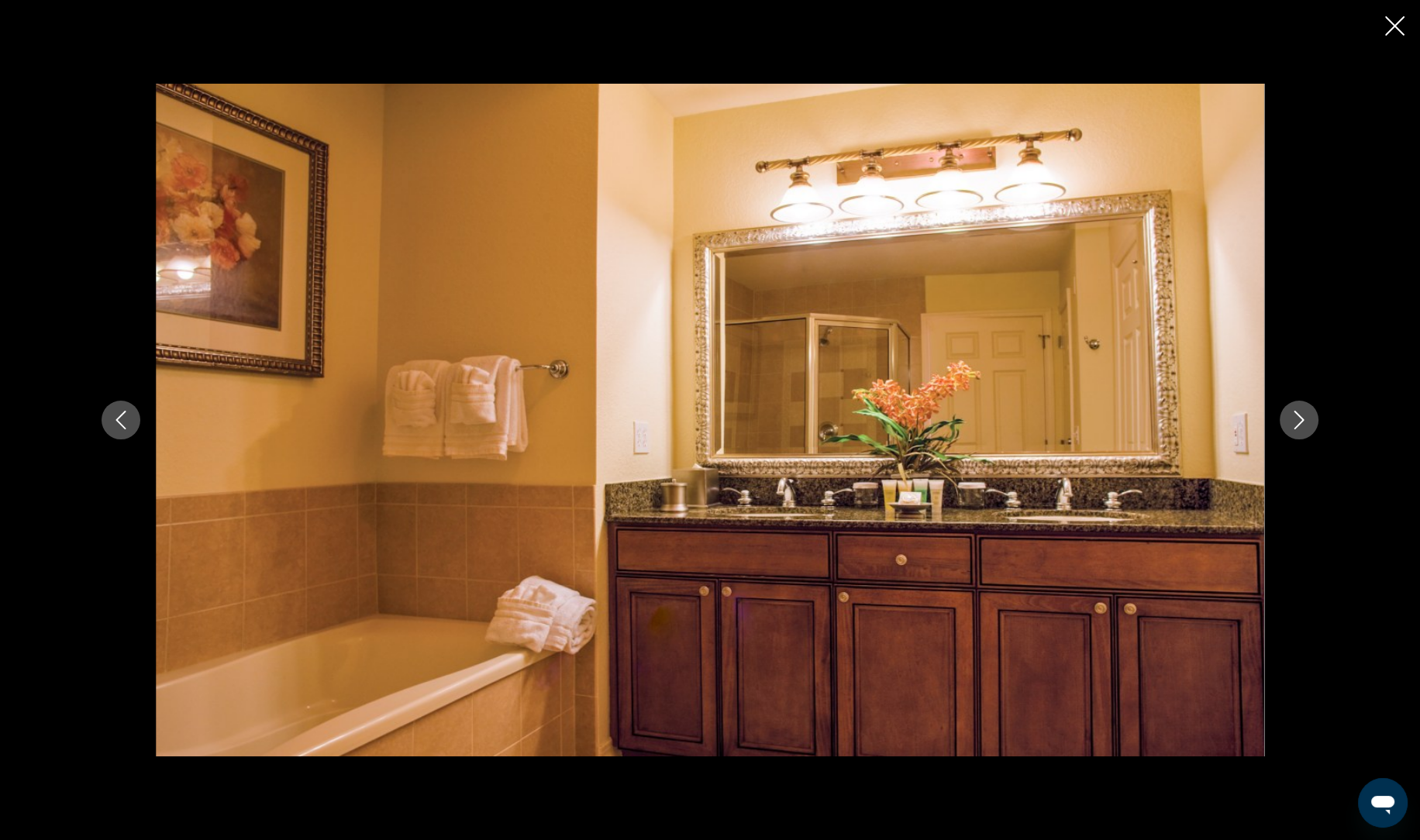
click at [1285, 420] on button "Next image" at bounding box center [1298, 420] width 39 height 39
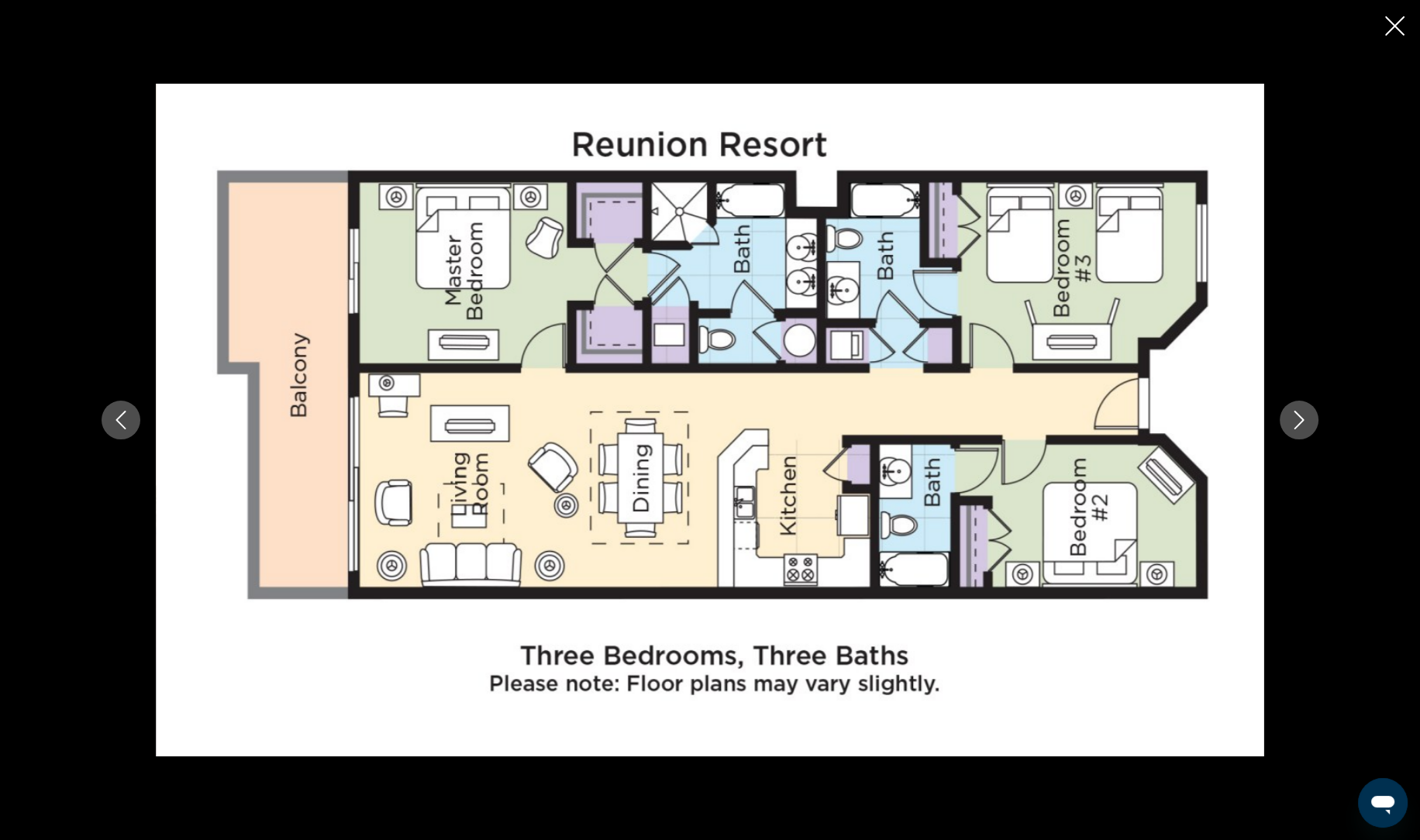
click at [1280, 425] on button "Next image" at bounding box center [1298, 420] width 39 height 39
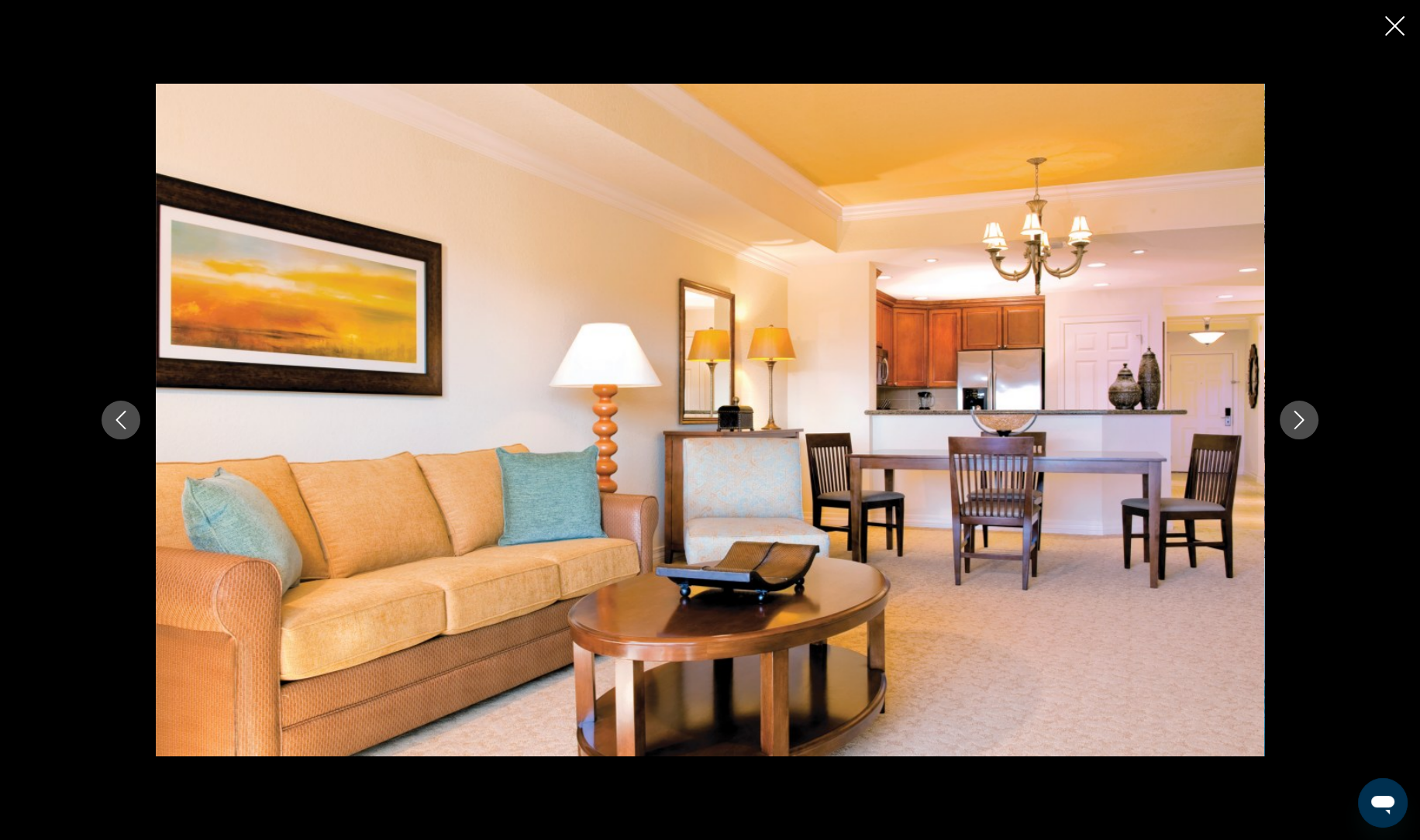
click at [1395, 31] on icon "Close slideshow" at bounding box center [1395, 26] width 20 height 20
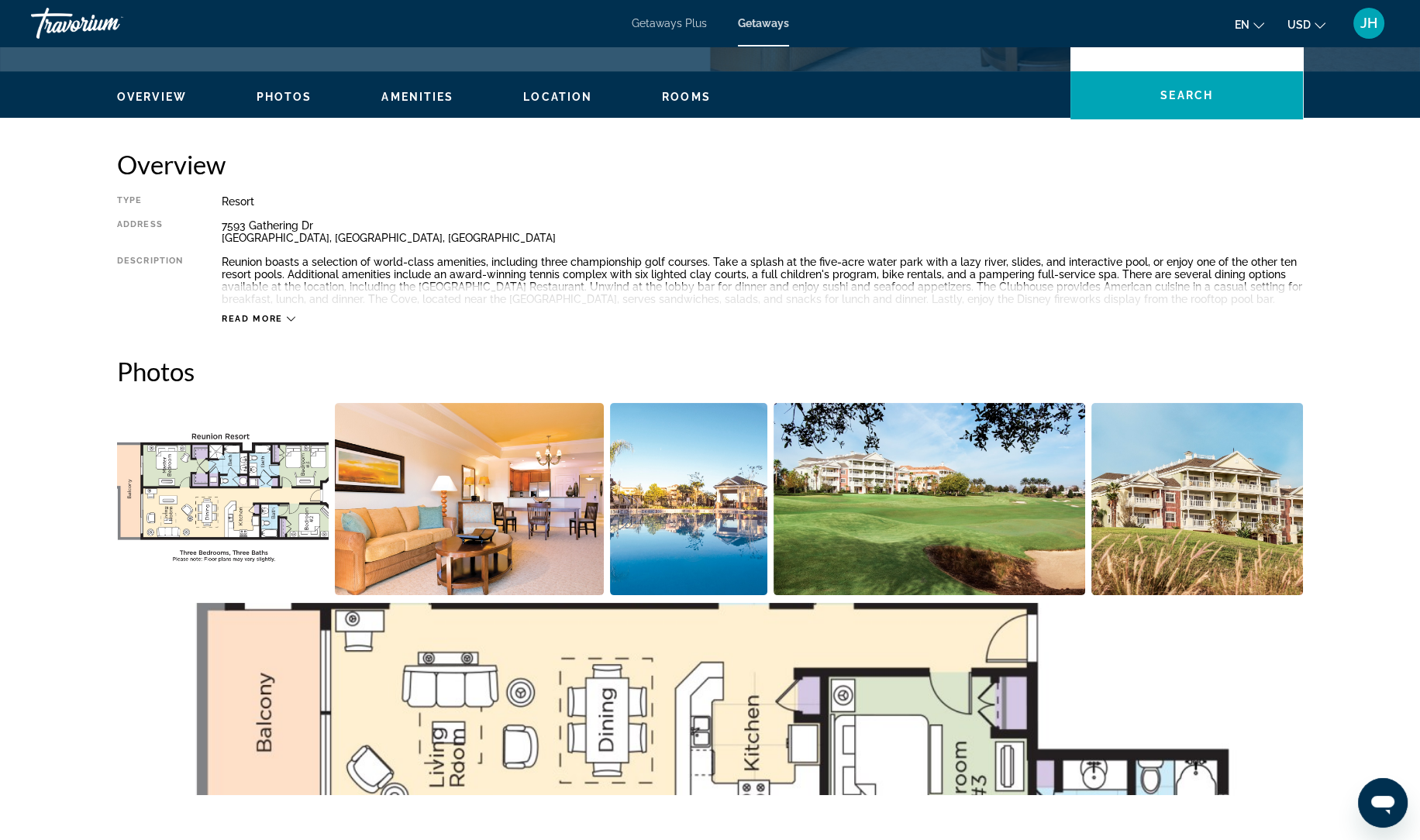
scroll to position [429, 0]
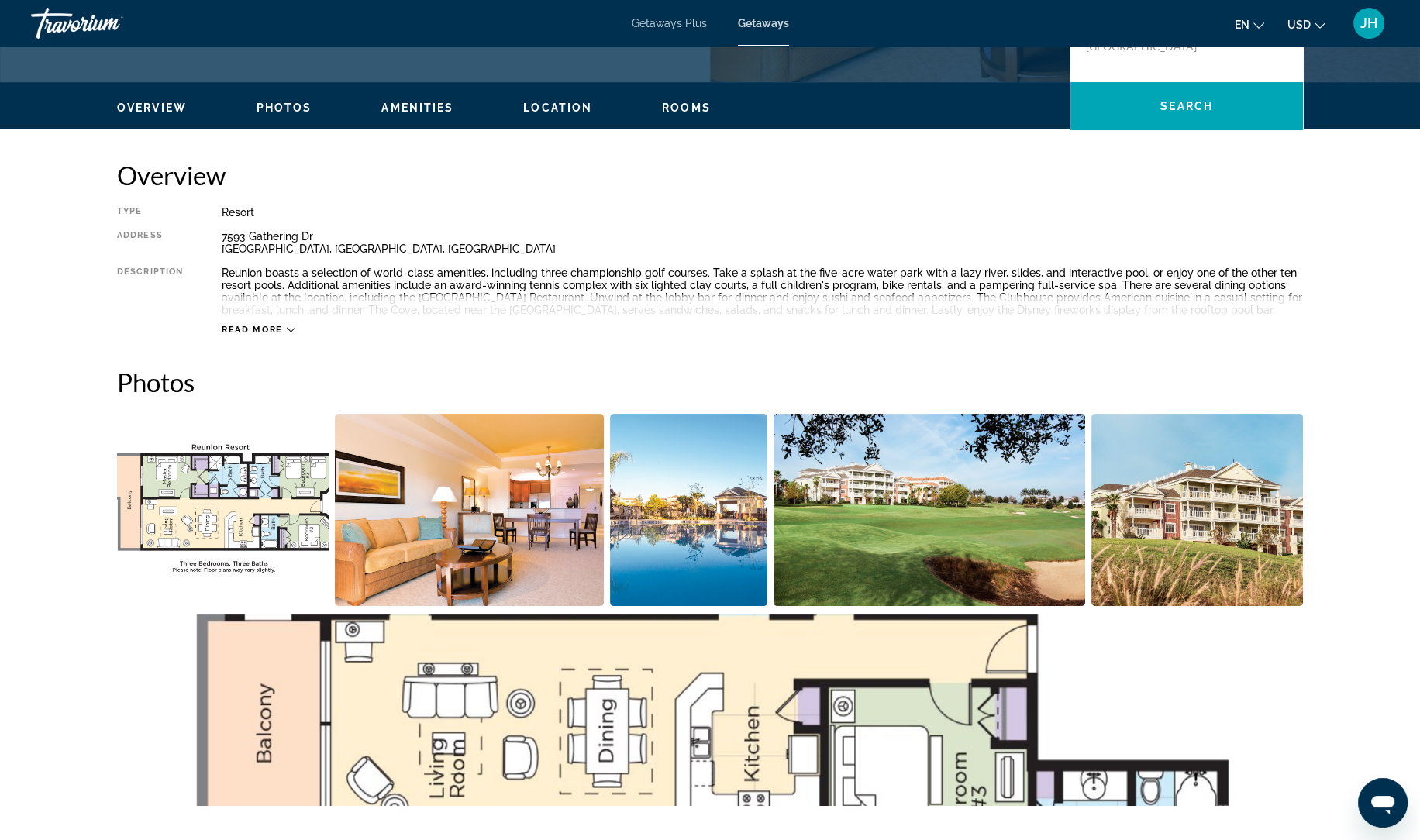
click at [528, 512] on img "Open full-screen image slider" at bounding box center [469, 510] width 270 height 192
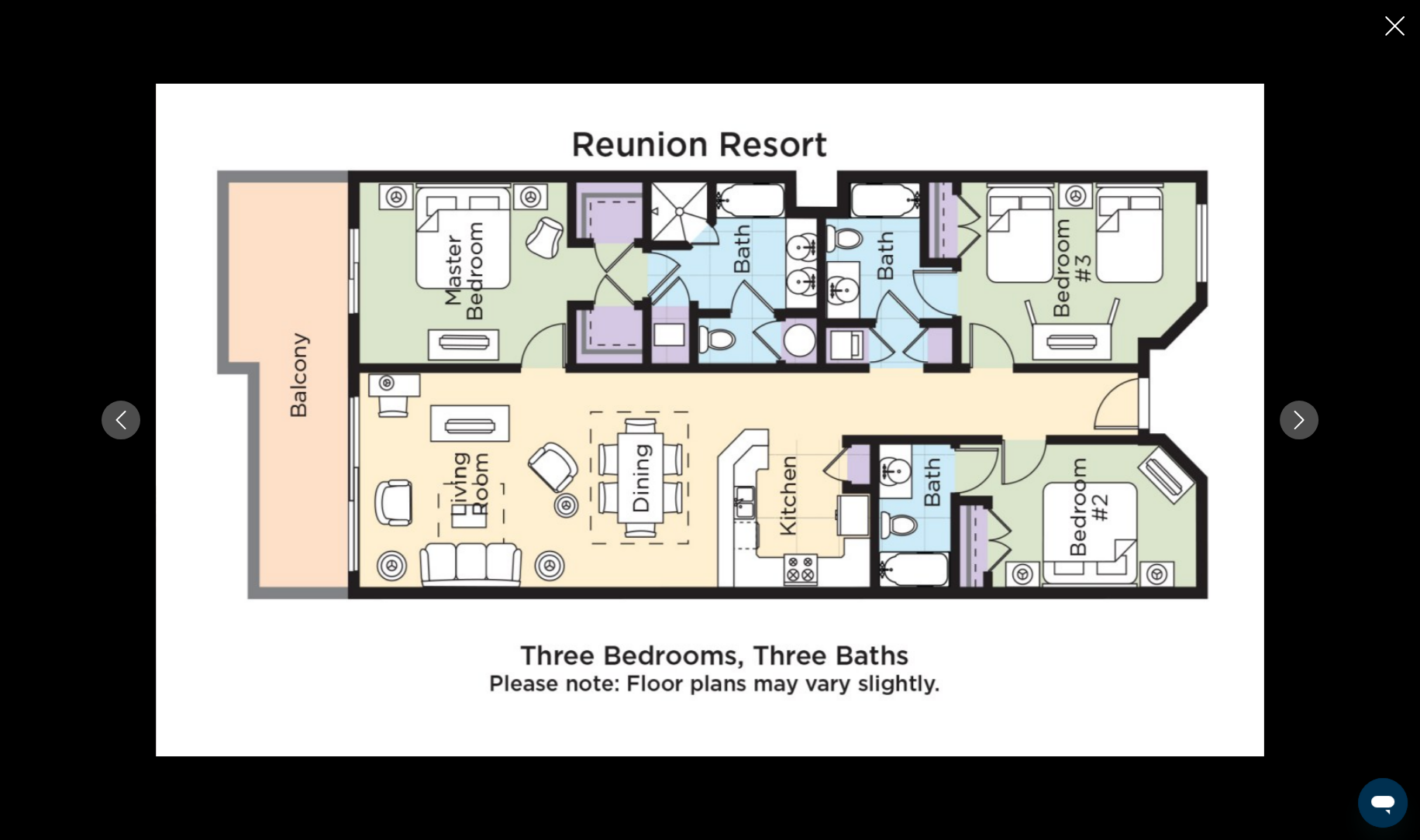
click at [1298, 419] on icon "Next image" at bounding box center [1299, 420] width 19 height 19
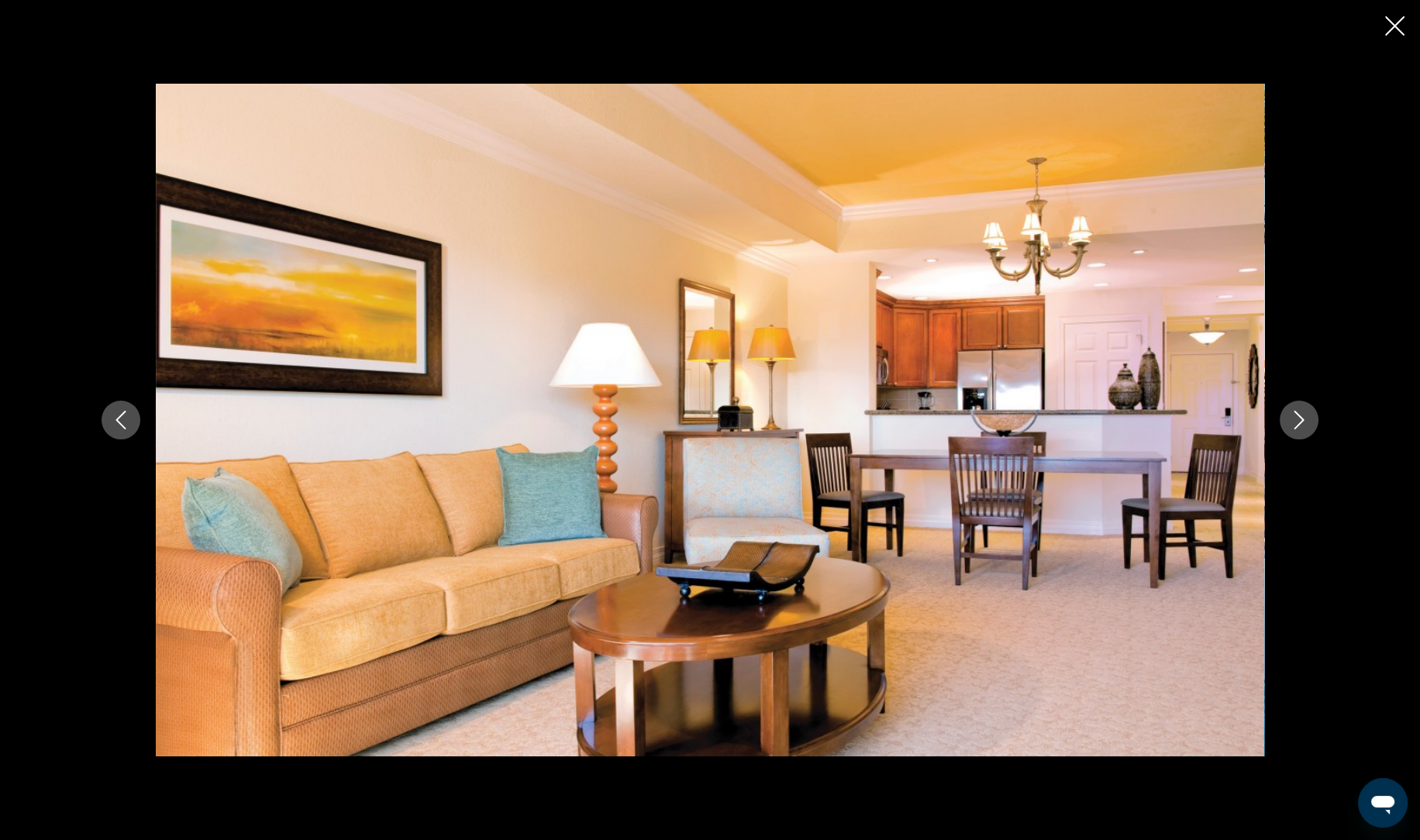
click at [1310, 435] on div "prev next" at bounding box center [710, 419] width 1248 height 671
click at [1313, 430] on button "Next image" at bounding box center [1298, 420] width 39 height 39
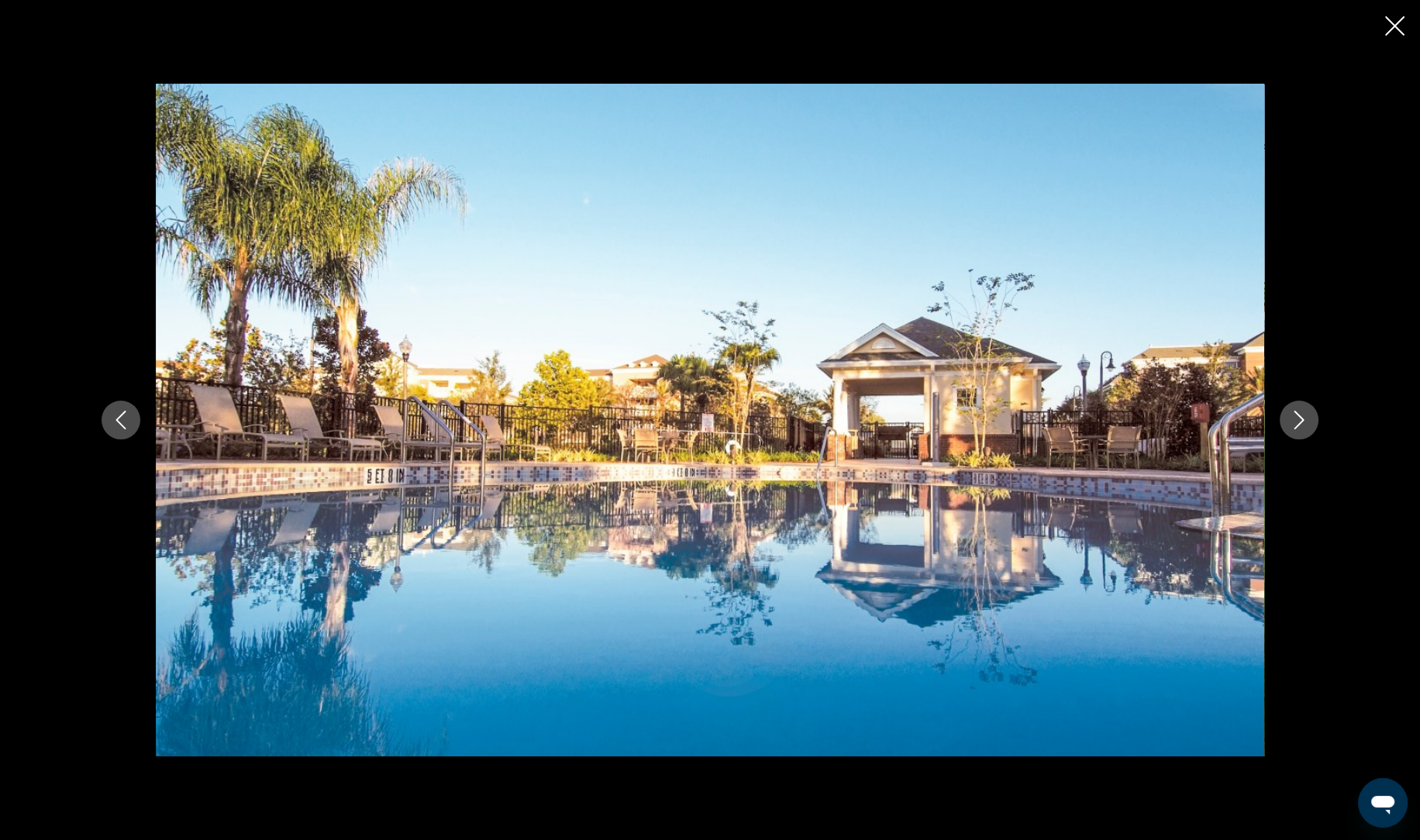
click at [1293, 427] on icon "Next image" at bounding box center [1299, 420] width 19 height 19
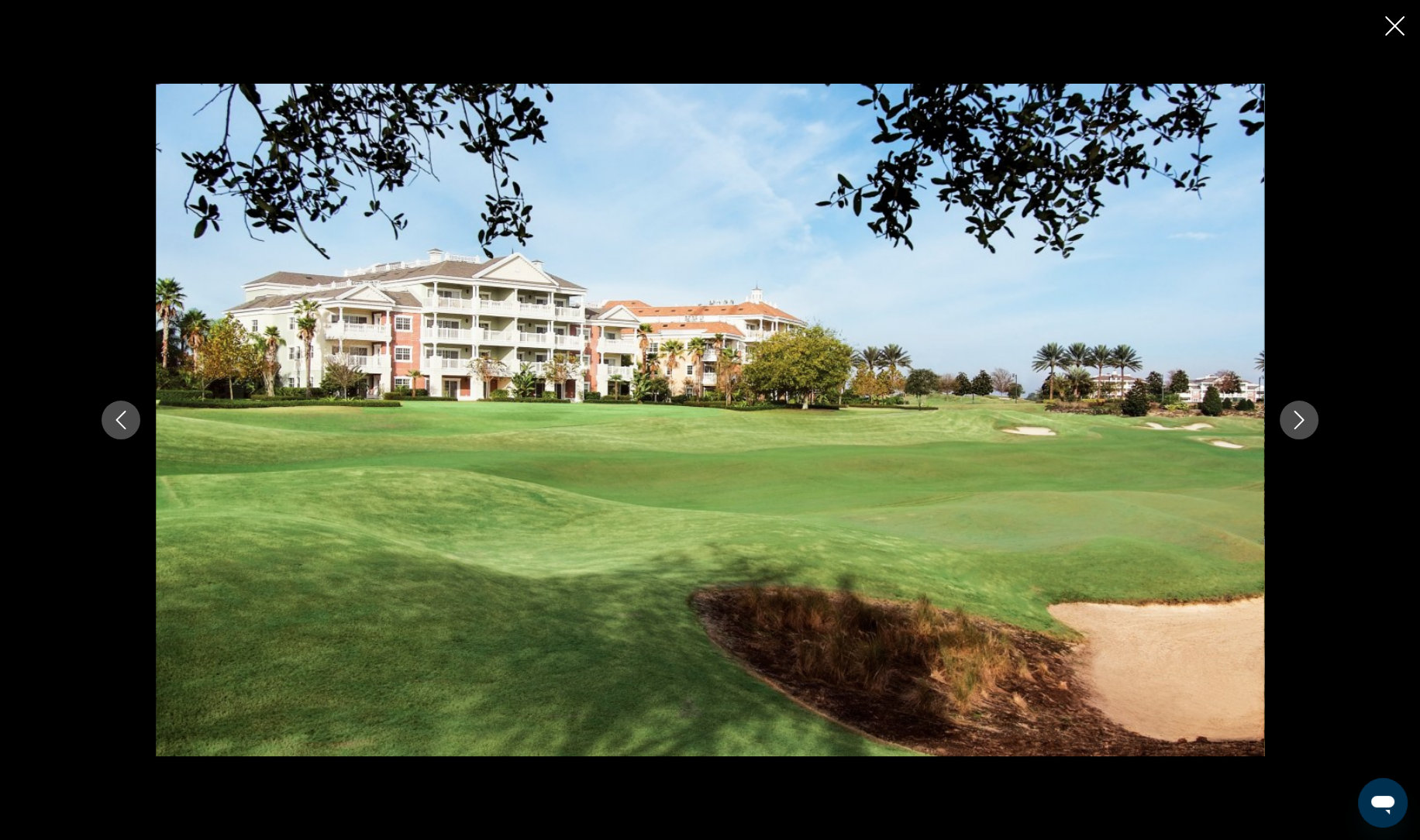
click at [1300, 428] on icon "Next image" at bounding box center [1299, 420] width 19 height 19
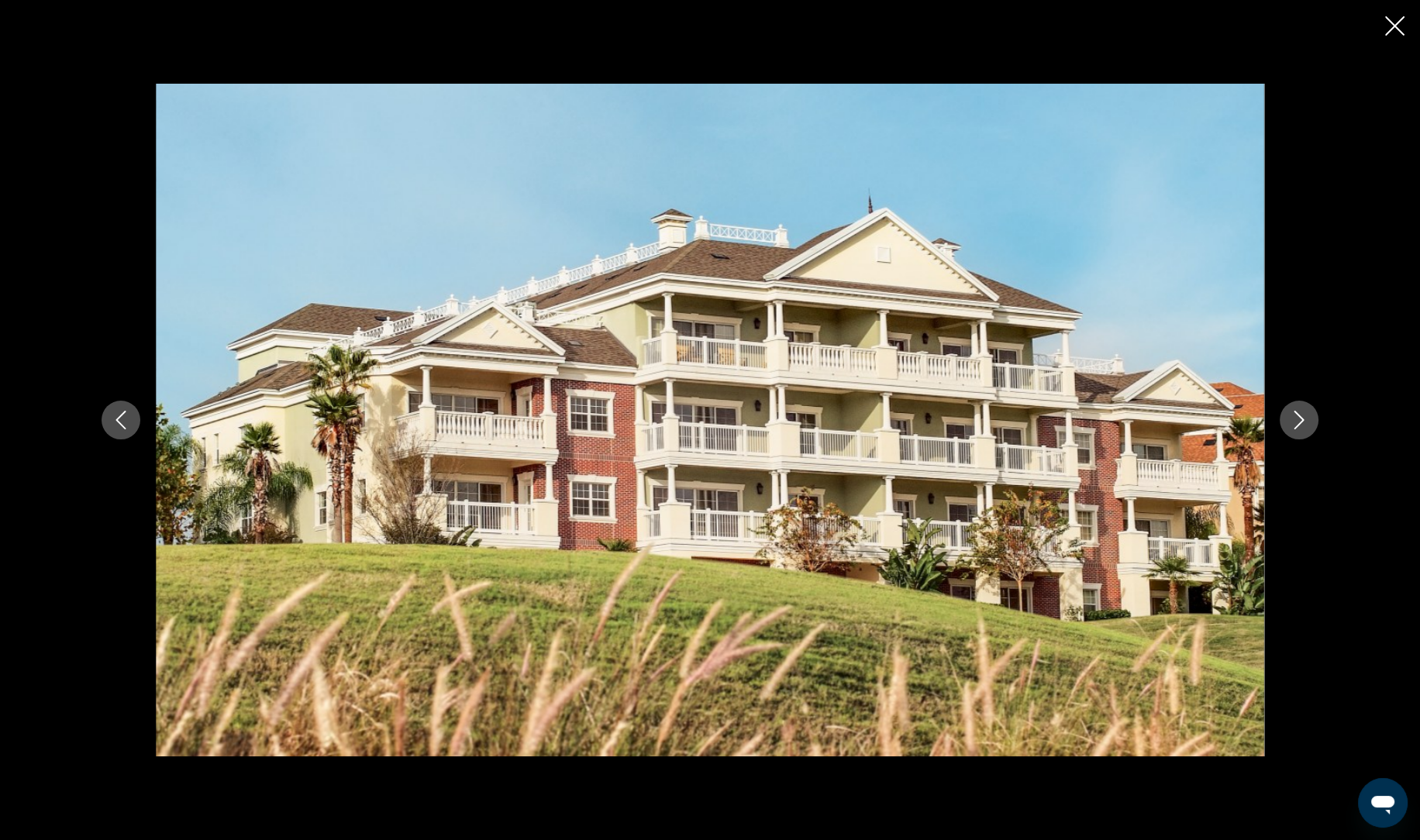
click at [1290, 436] on button "Next image" at bounding box center [1298, 420] width 39 height 39
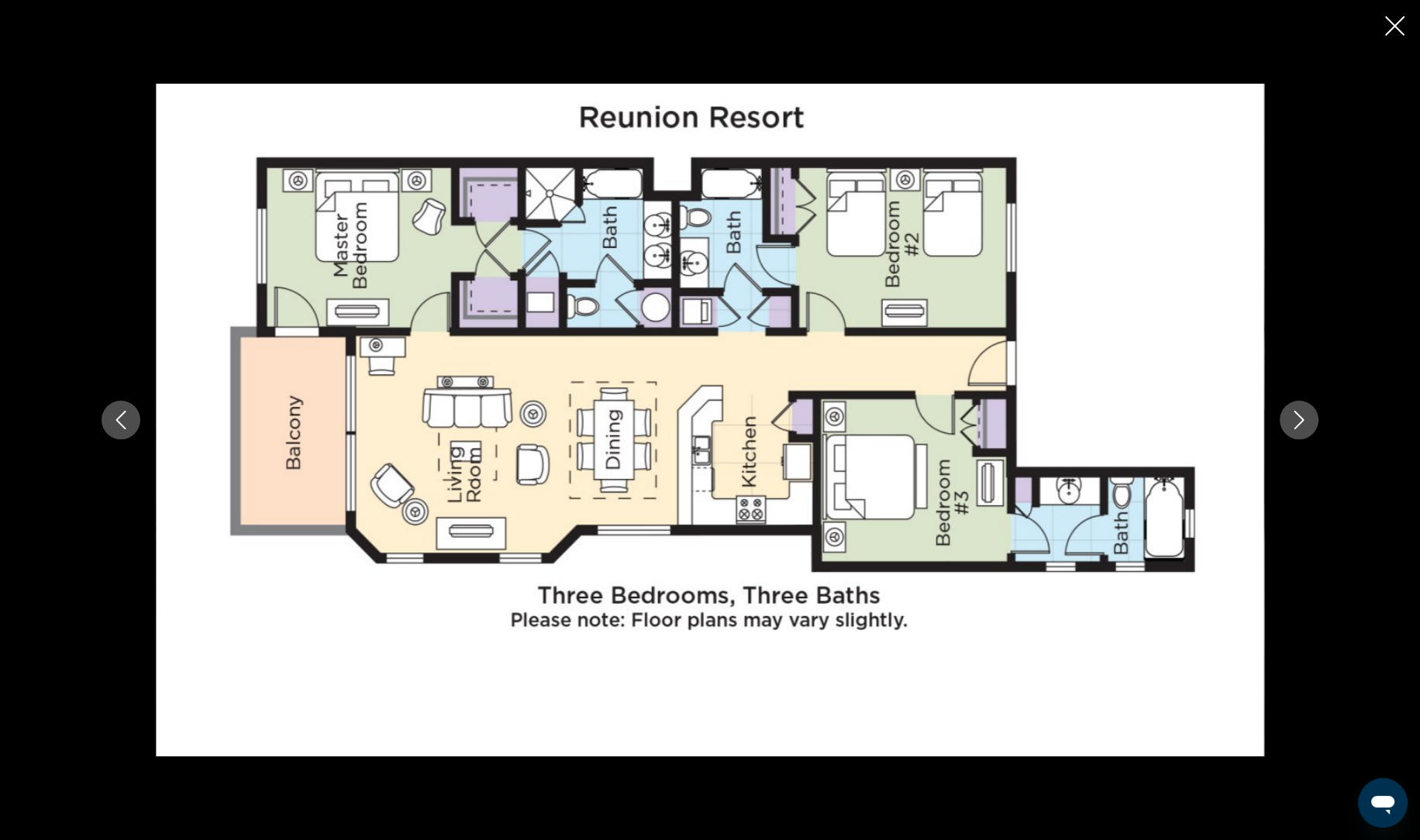
click at [1294, 428] on icon "Next image" at bounding box center [1299, 420] width 10 height 19
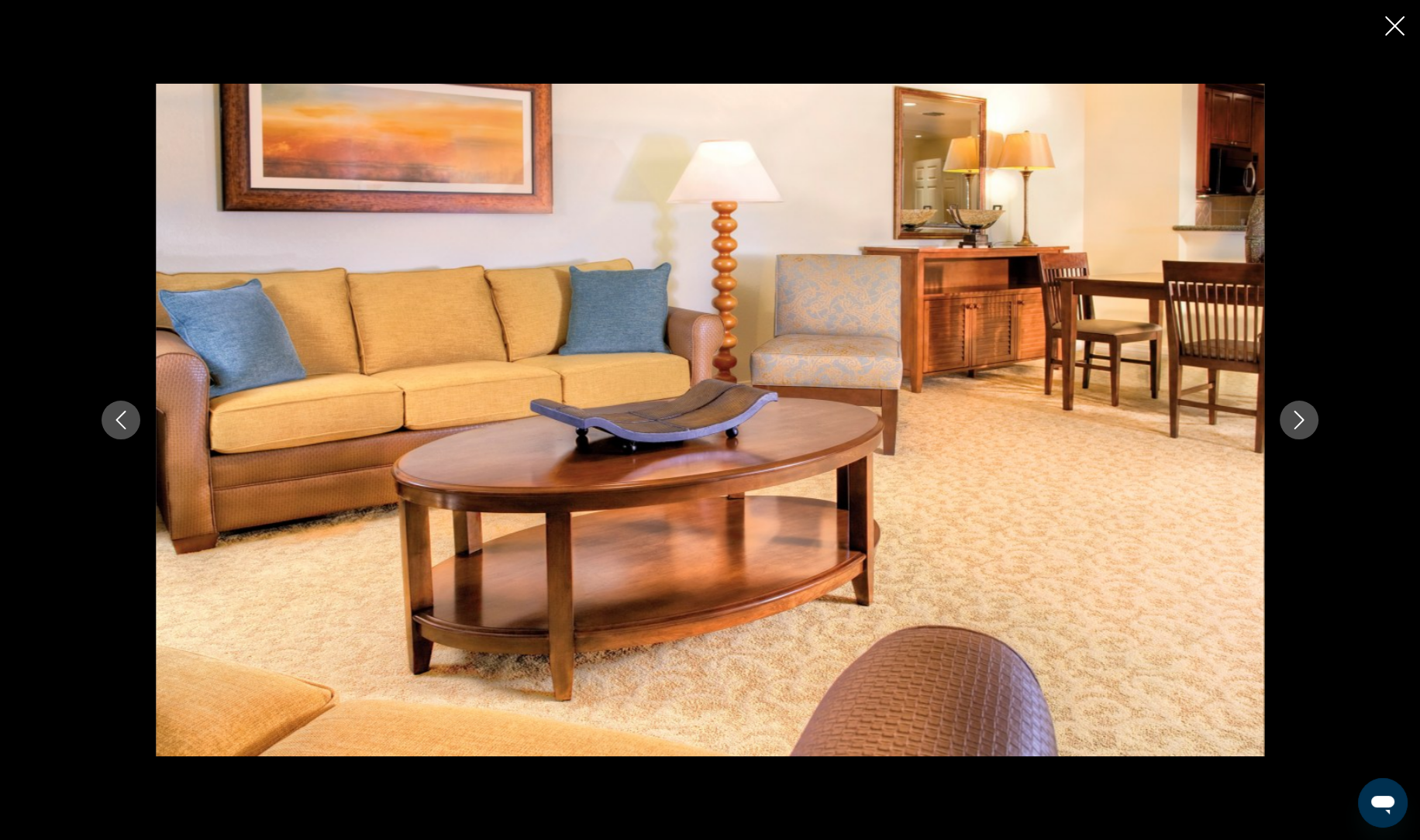
click at [1296, 417] on icon "Next image" at bounding box center [1299, 420] width 19 height 19
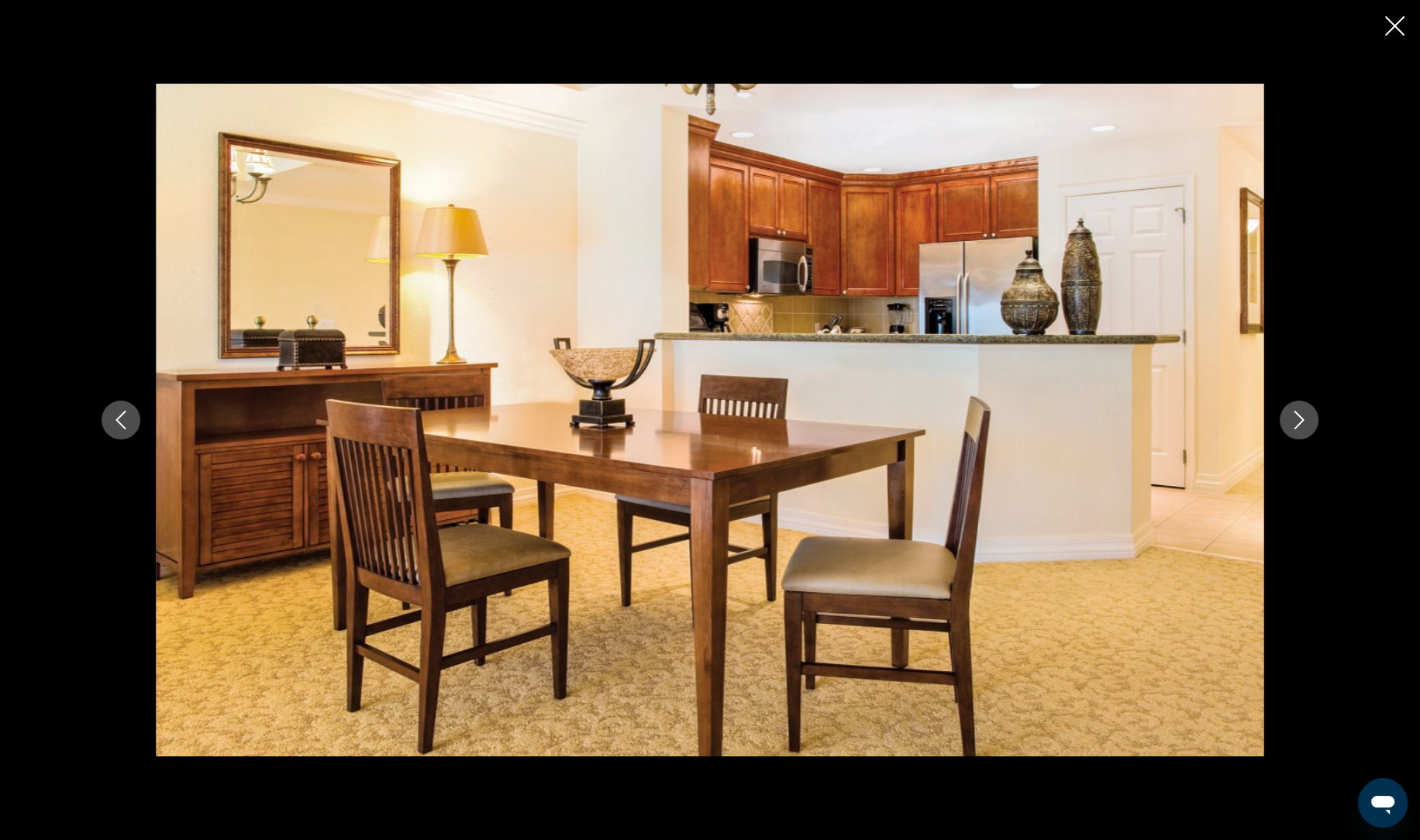
click at [1310, 411] on button "Next image" at bounding box center [1298, 420] width 39 height 39
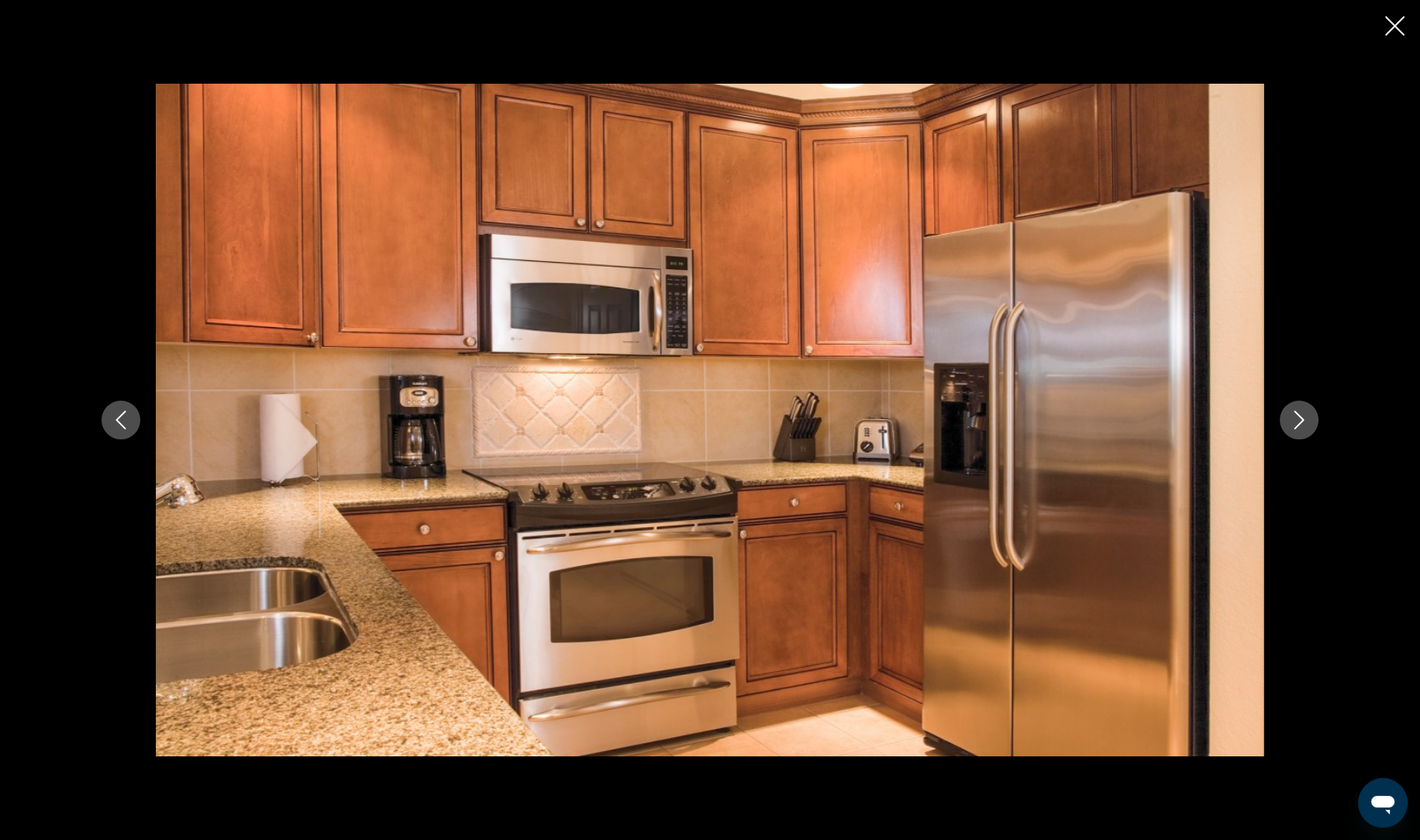
click at [1304, 419] on icon "Next image" at bounding box center [1299, 420] width 10 height 19
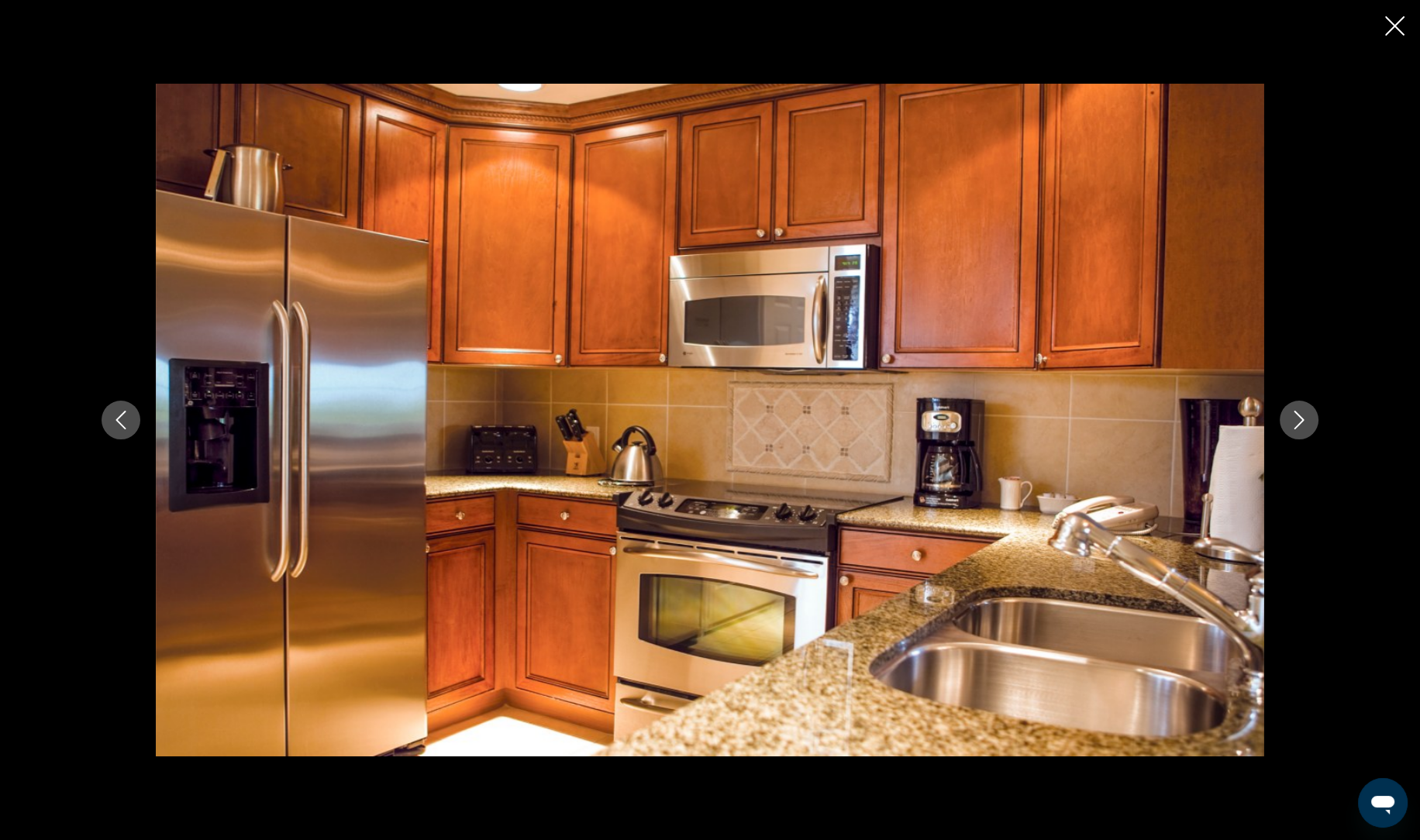
click at [1307, 426] on icon "Next image" at bounding box center [1299, 420] width 19 height 19
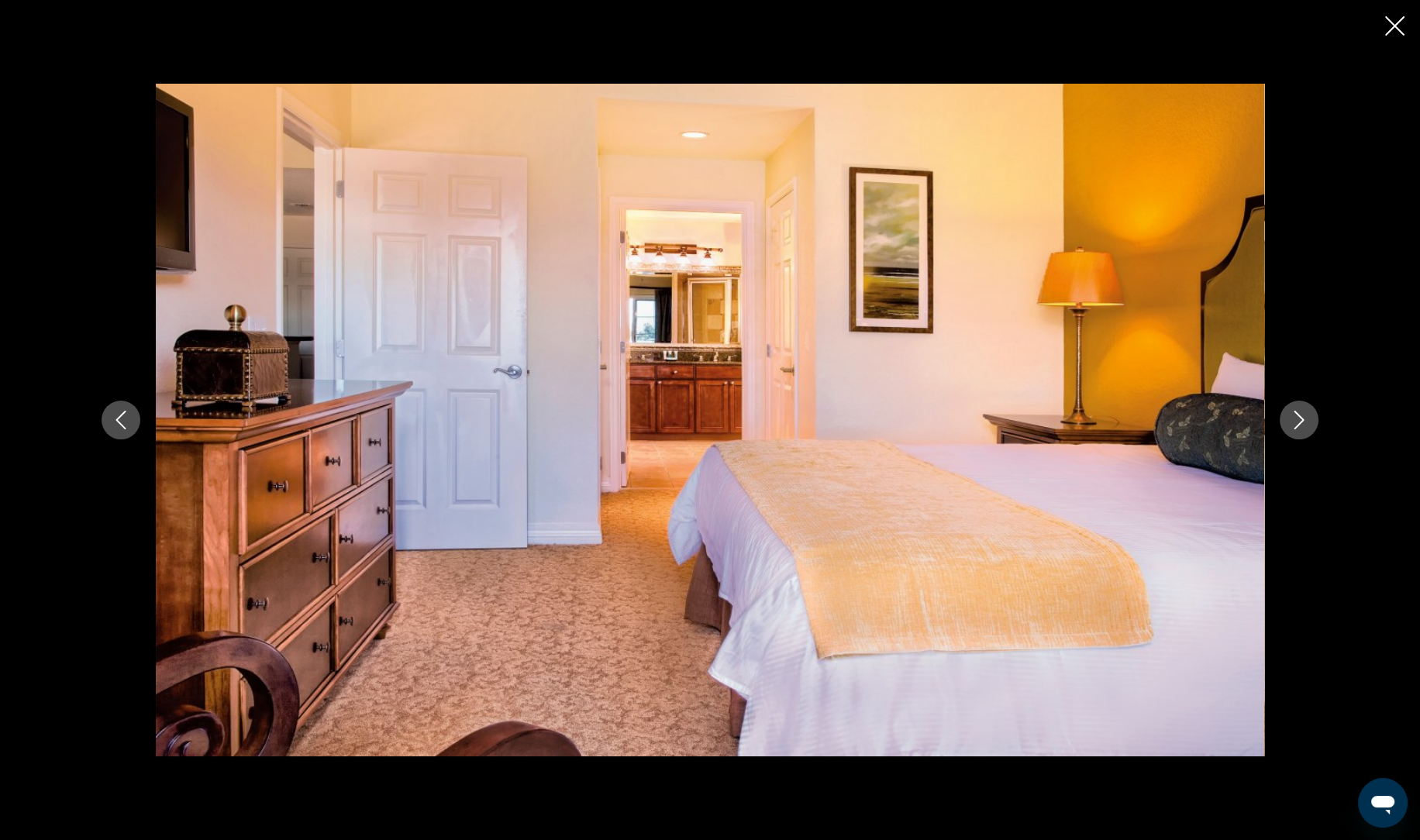
click at [1307, 417] on icon "Next image" at bounding box center [1299, 420] width 19 height 19
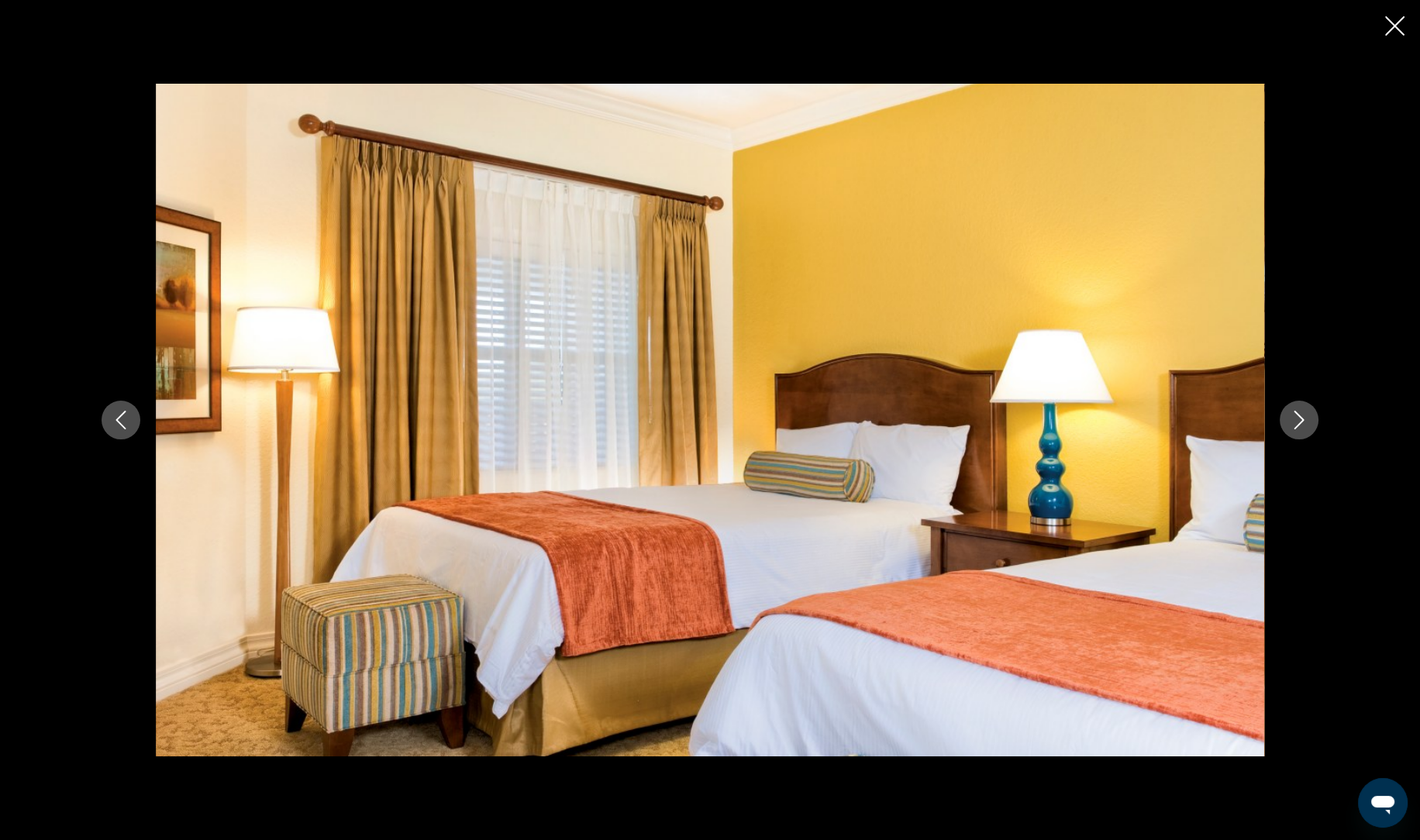
click at [1308, 416] on button "Next image" at bounding box center [1298, 420] width 39 height 39
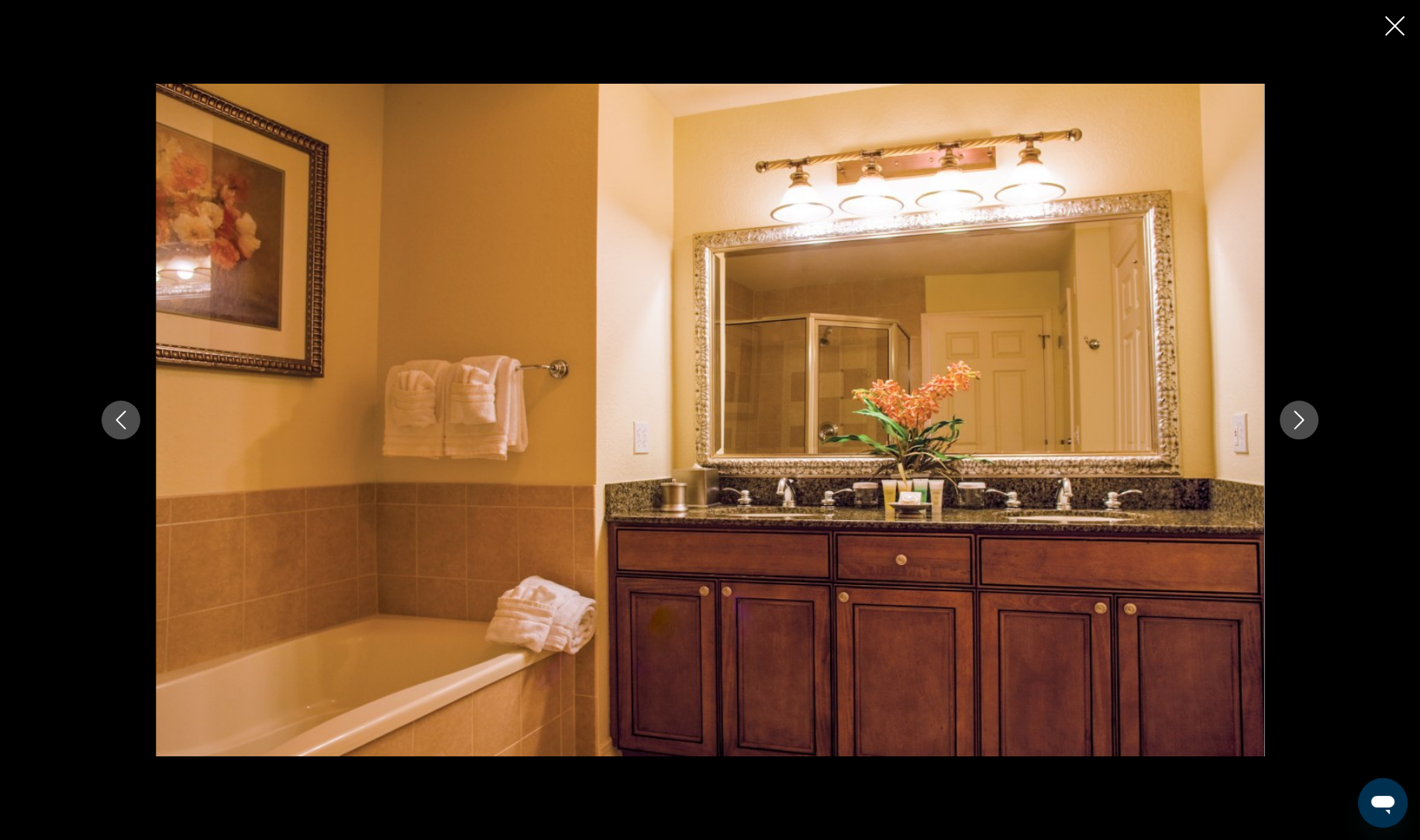
click at [1291, 429] on icon "Next image" at bounding box center [1299, 420] width 19 height 19
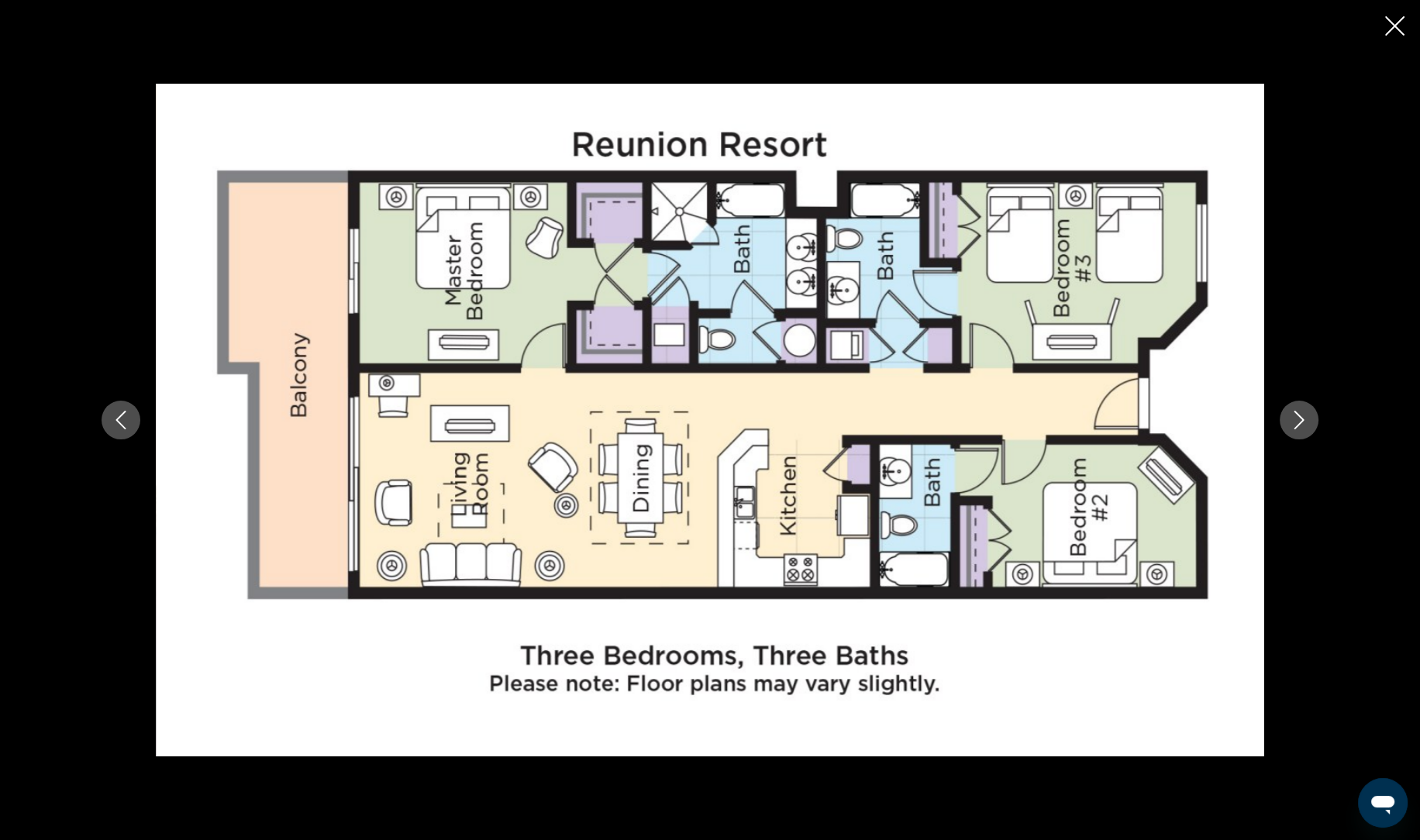
click at [1300, 427] on icon "Next image" at bounding box center [1299, 420] width 19 height 19
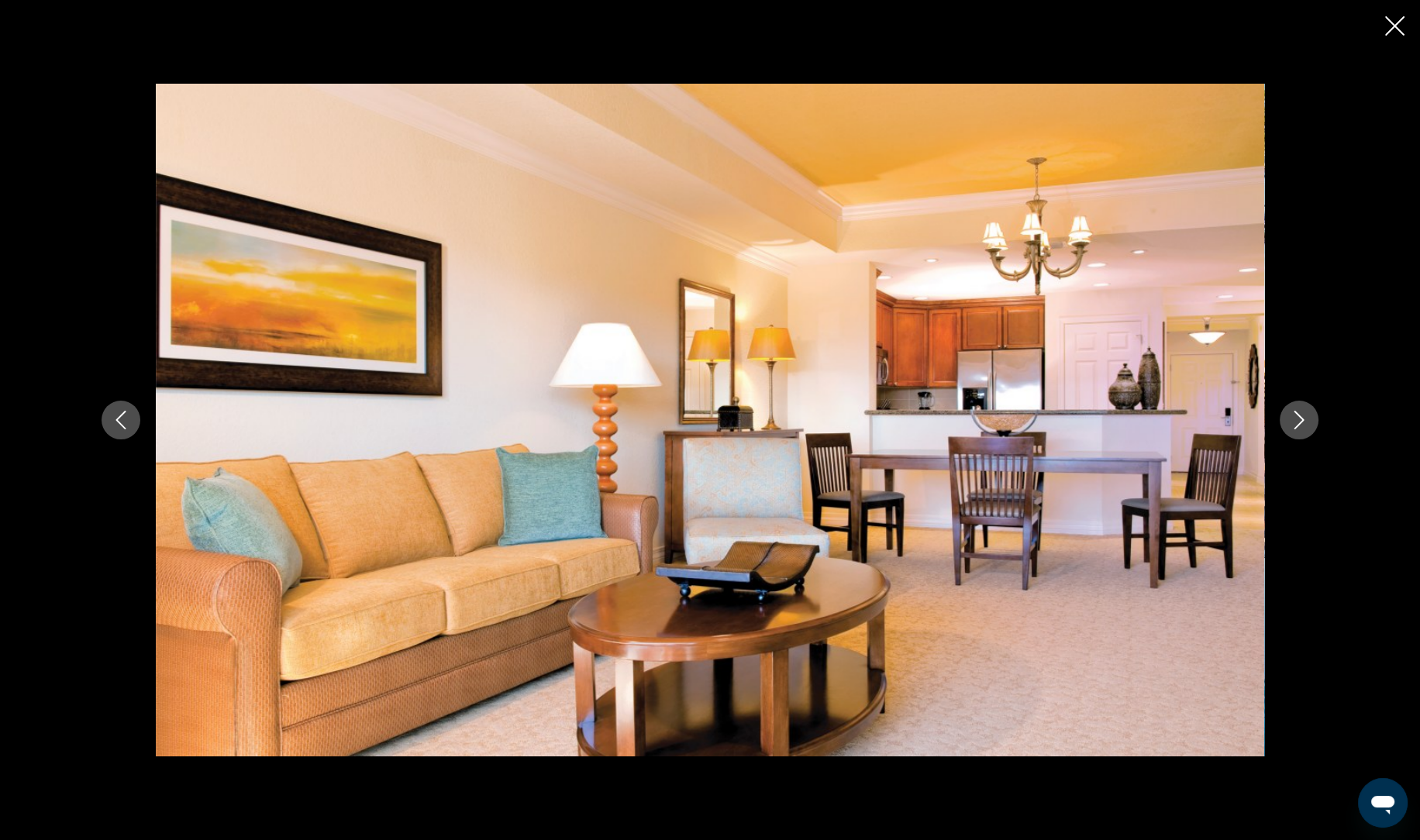
click at [1399, 34] on icon "Close slideshow" at bounding box center [1395, 26] width 20 height 20
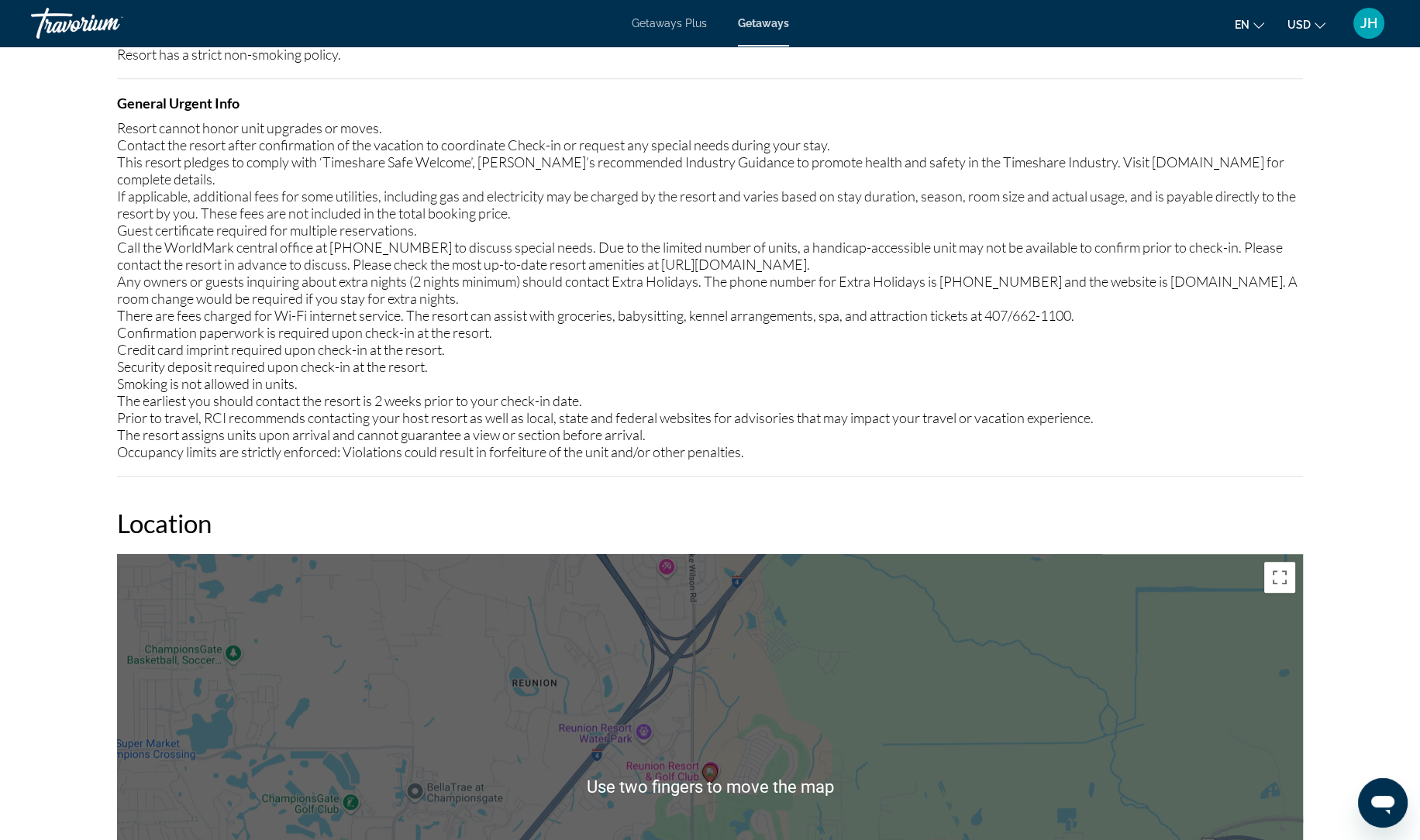
scroll to position [1722, 0]
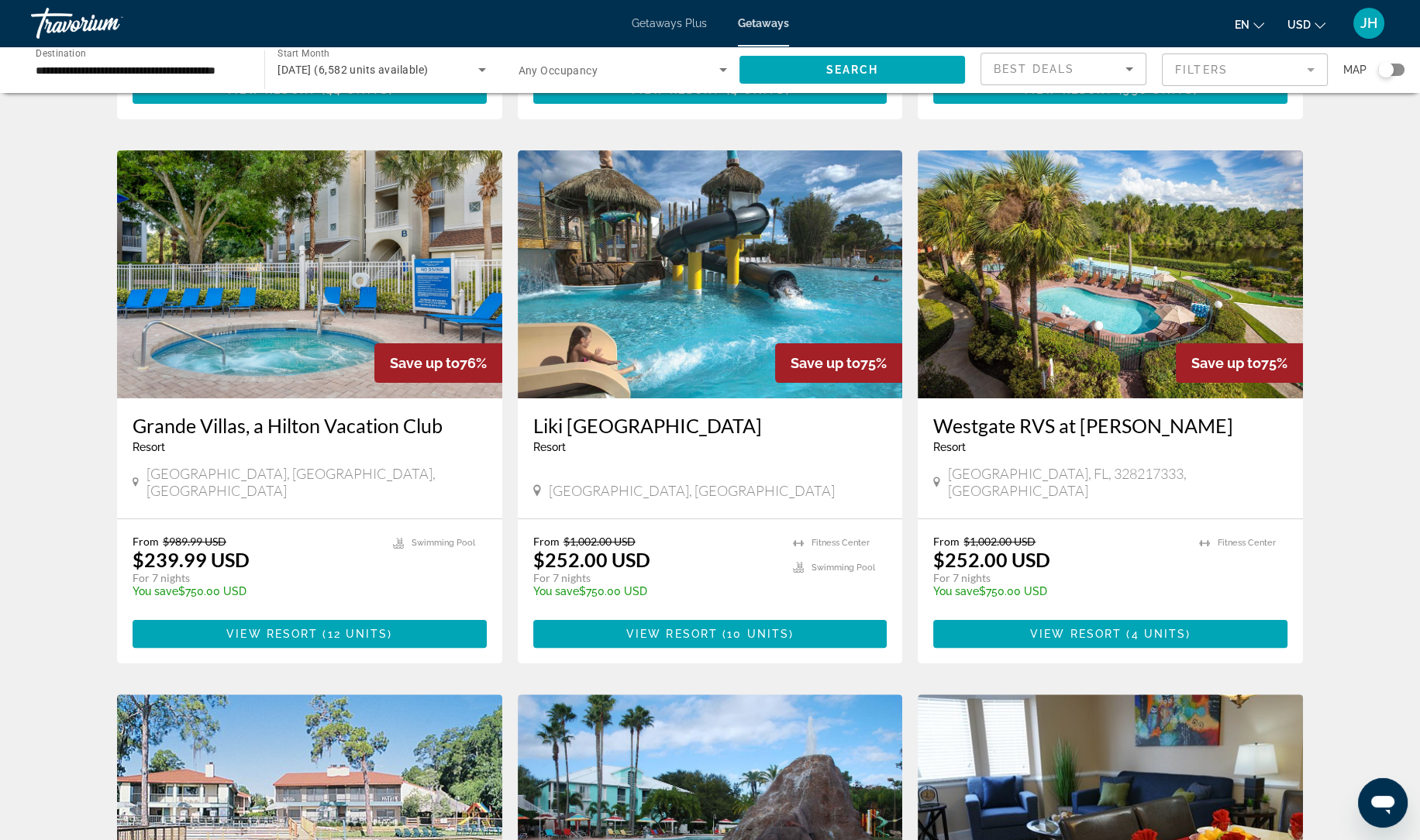
scroll to position [569, 0]
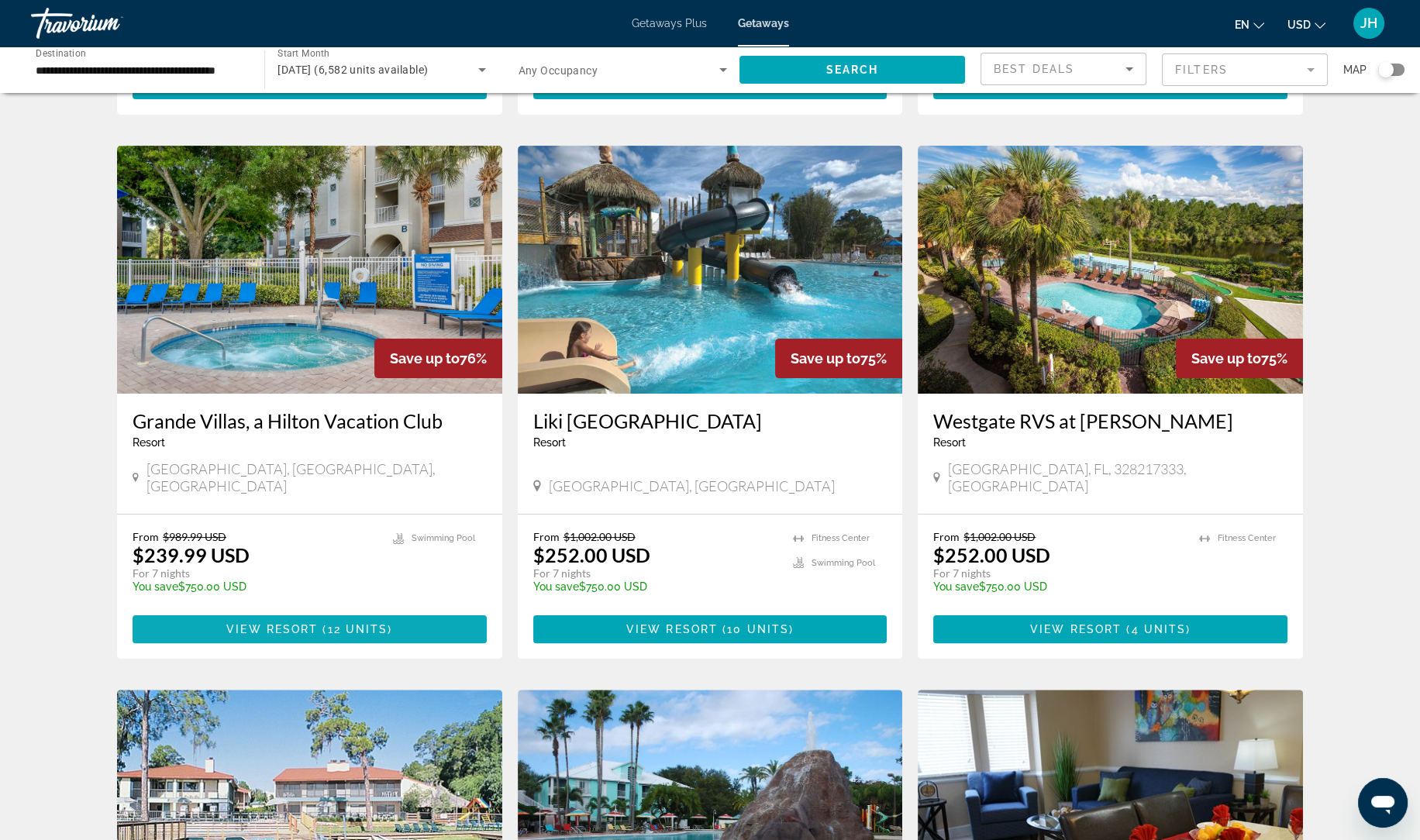
click at [439, 611] on span "Main content" at bounding box center [310, 629] width 354 height 37
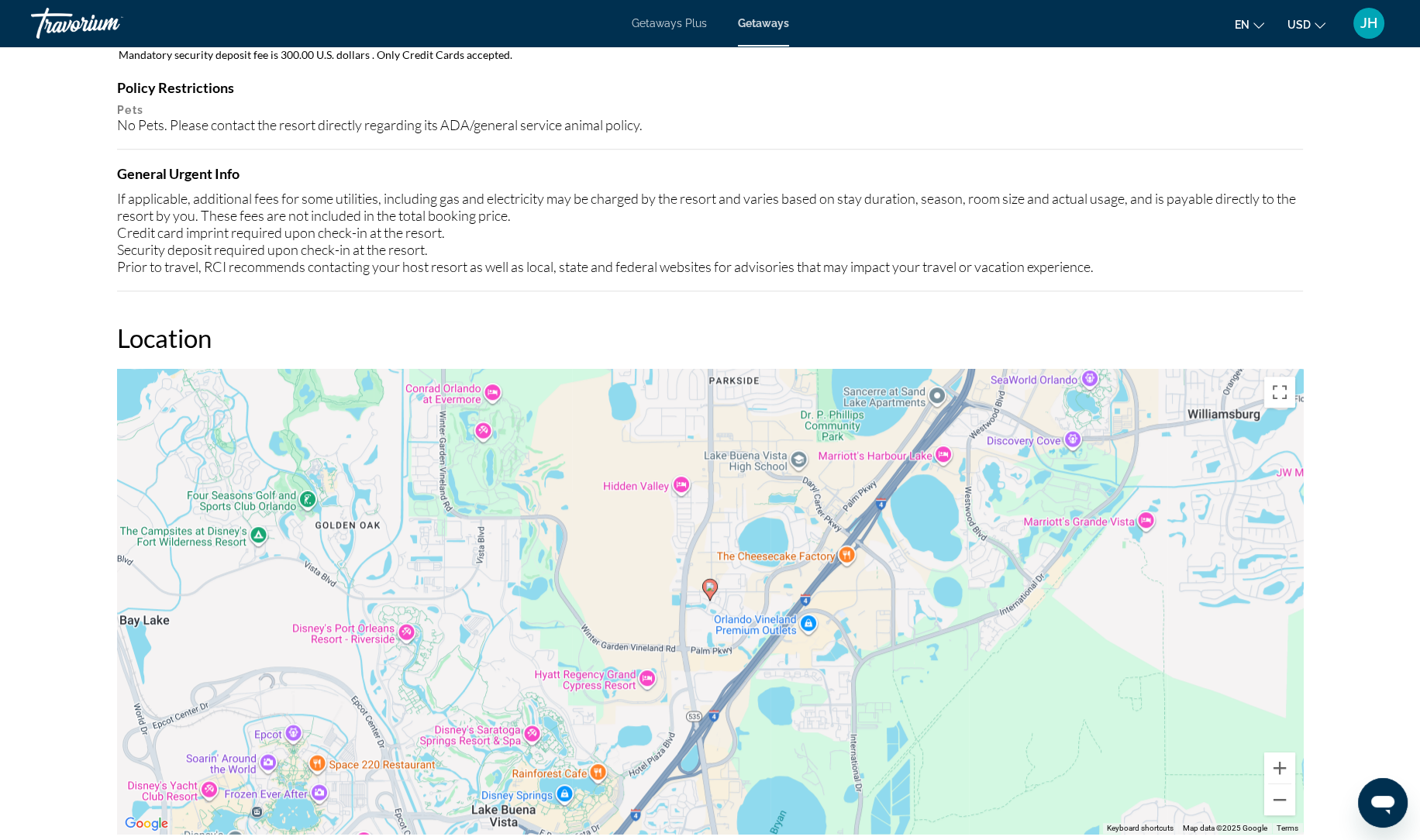
scroll to position [1440, 0]
